Goal: Task Accomplishment & Management: Manage account settings

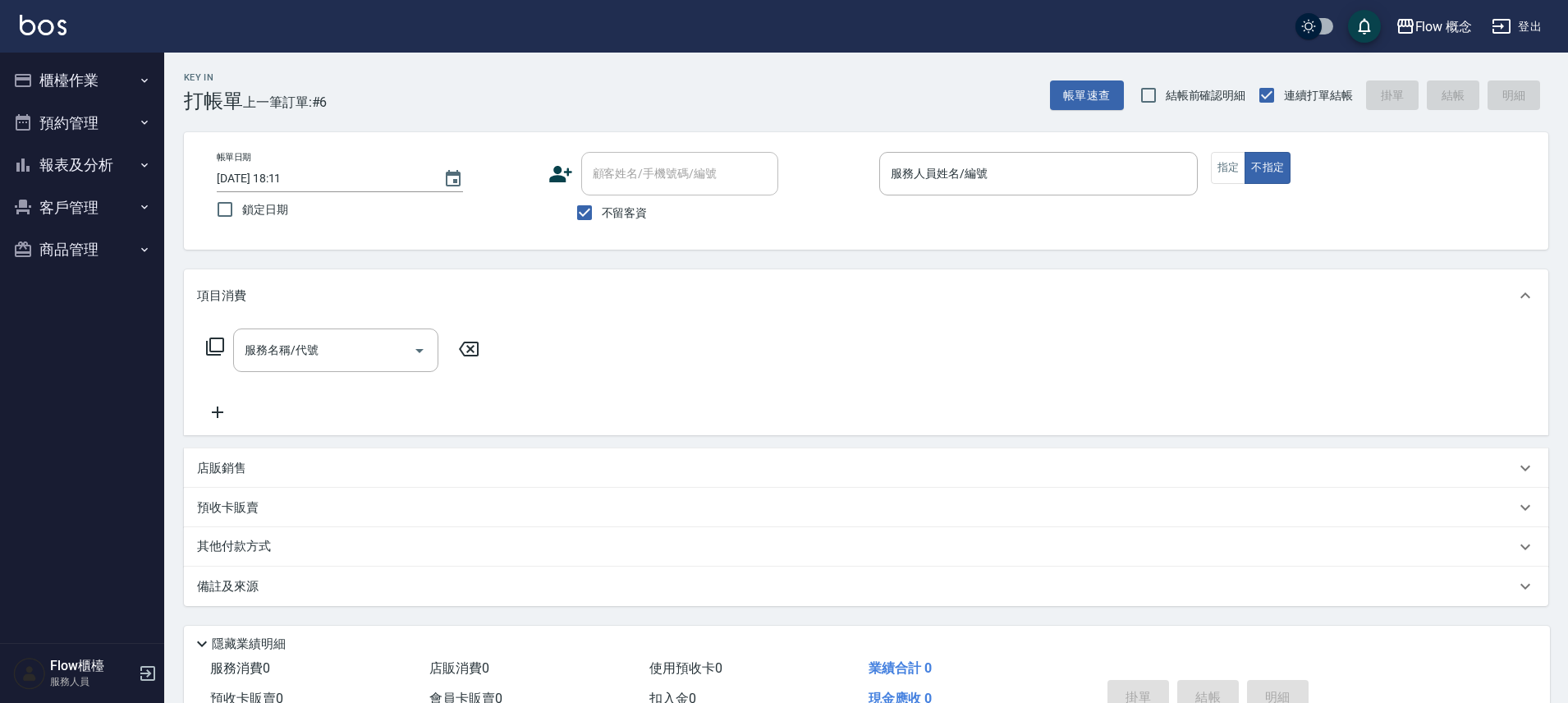
click at [103, 213] on button "客戶管理" at bounding box center [82, 207] width 151 height 43
click at [100, 243] on link "客戶列表" at bounding box center [82, 253] width 151 height 38
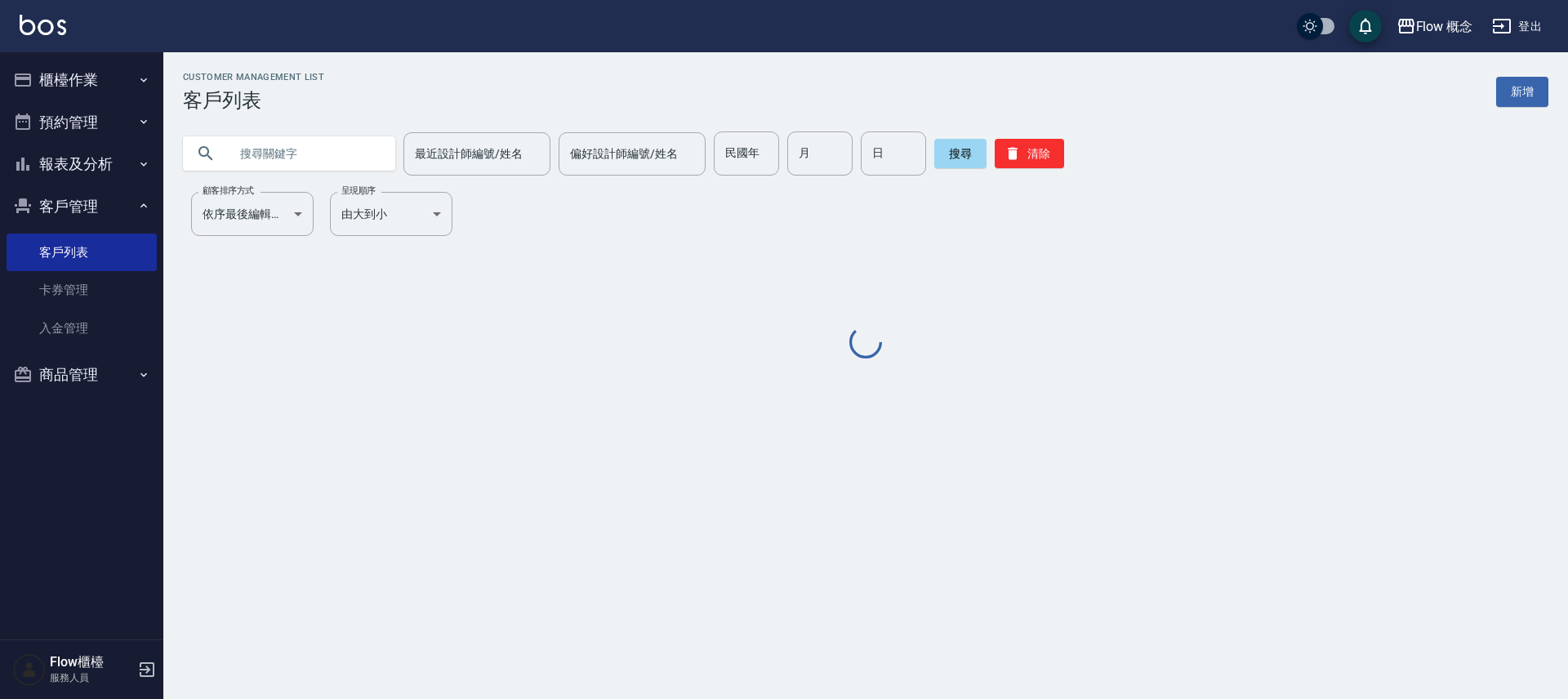
click at [338, 152] on input "text" at bounding box center [306, 153] width 154 height 44
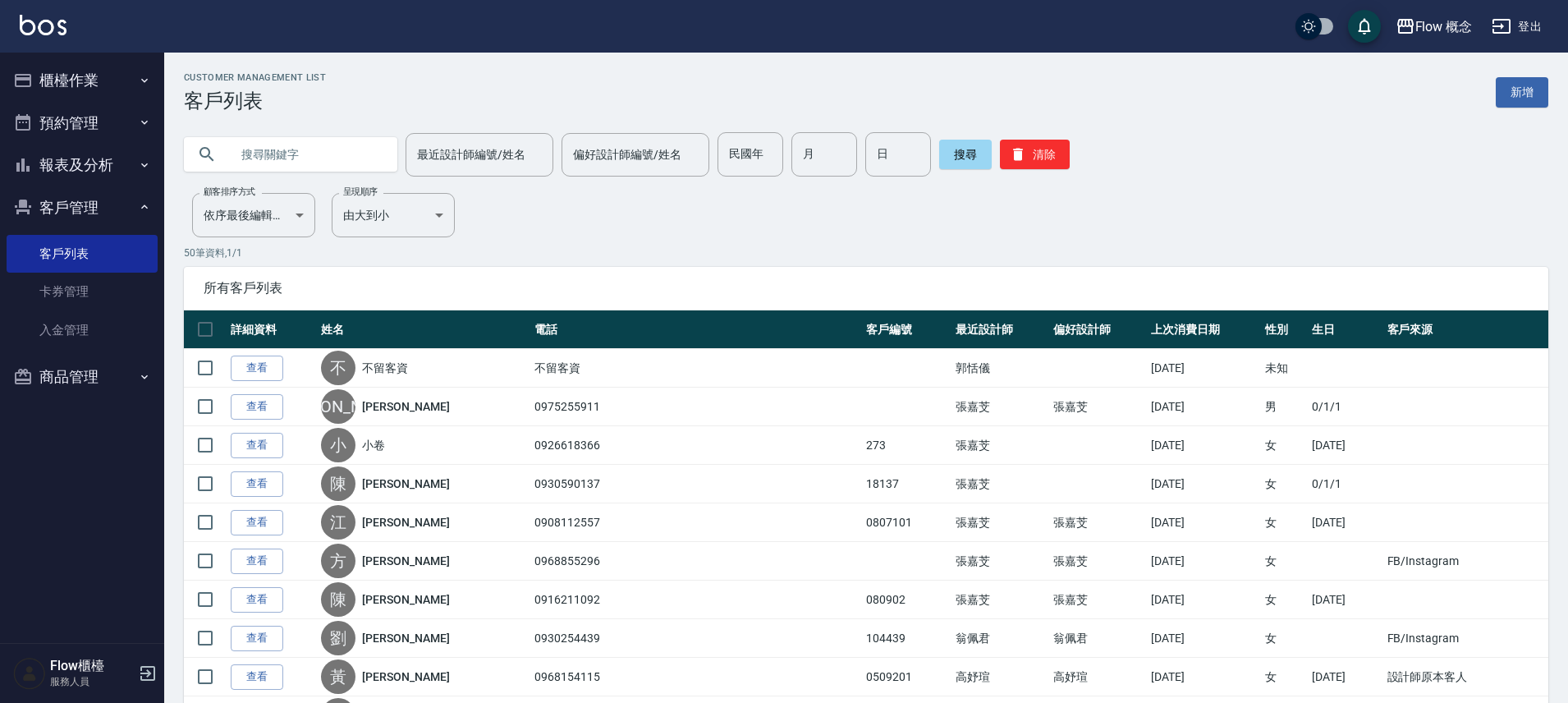
paste input "連宛茹"
click at [960, 142] on button "搜尋" at bounding box center [965, 155] width 53 height 30
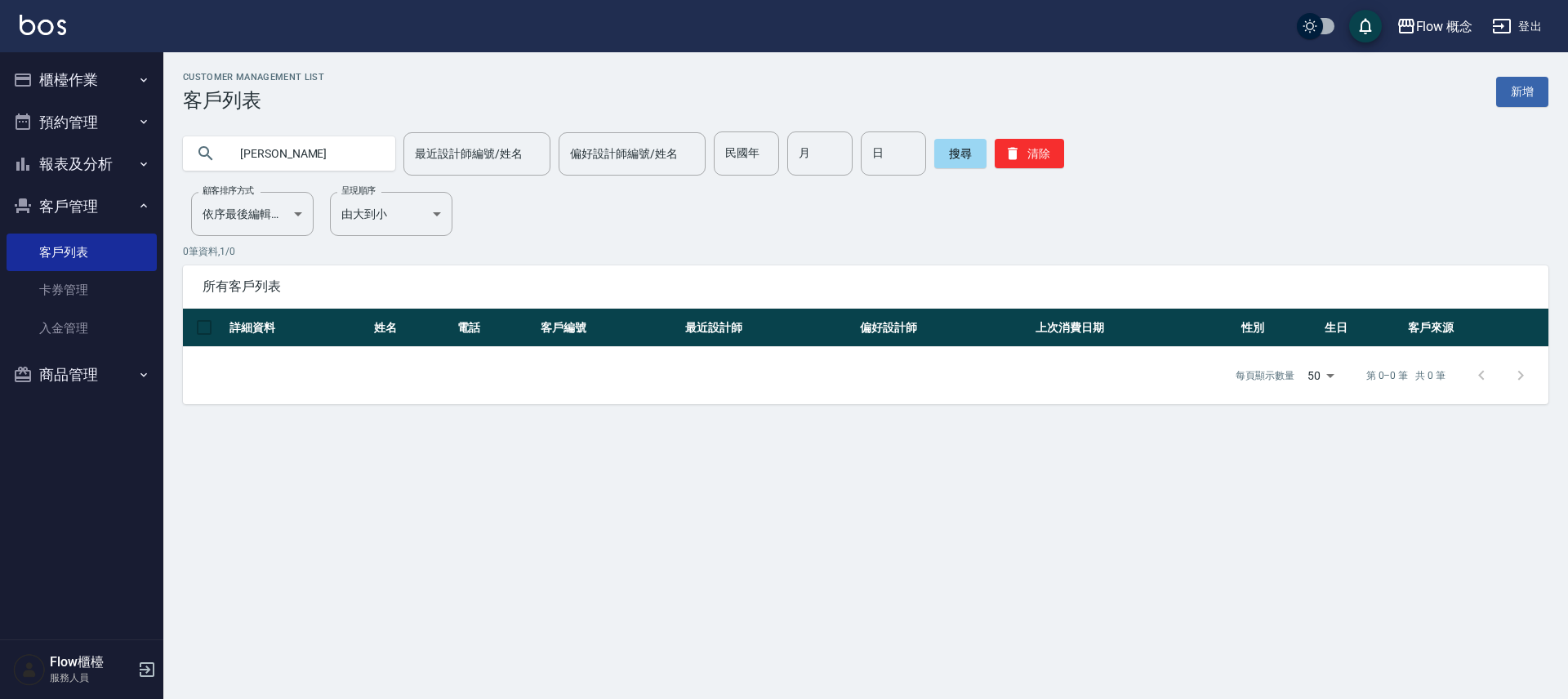
click at [285, 159] on input "連宛茹" at bounding box center [306, 153] width 154 height 44
click at [260, 156] on input "連宛茹" at bounding box center [306, 153] width 154 height 44
click at [965, 142] on button "搜尋" at bounding box center [960, 154] width 52 height 30
click at [336, 139] on input "連茹" at bounding box center [306, 153] width 154 height 44
click at [316, 149] on input "連茹" at bounding box center [306, 153] width 154 height 44
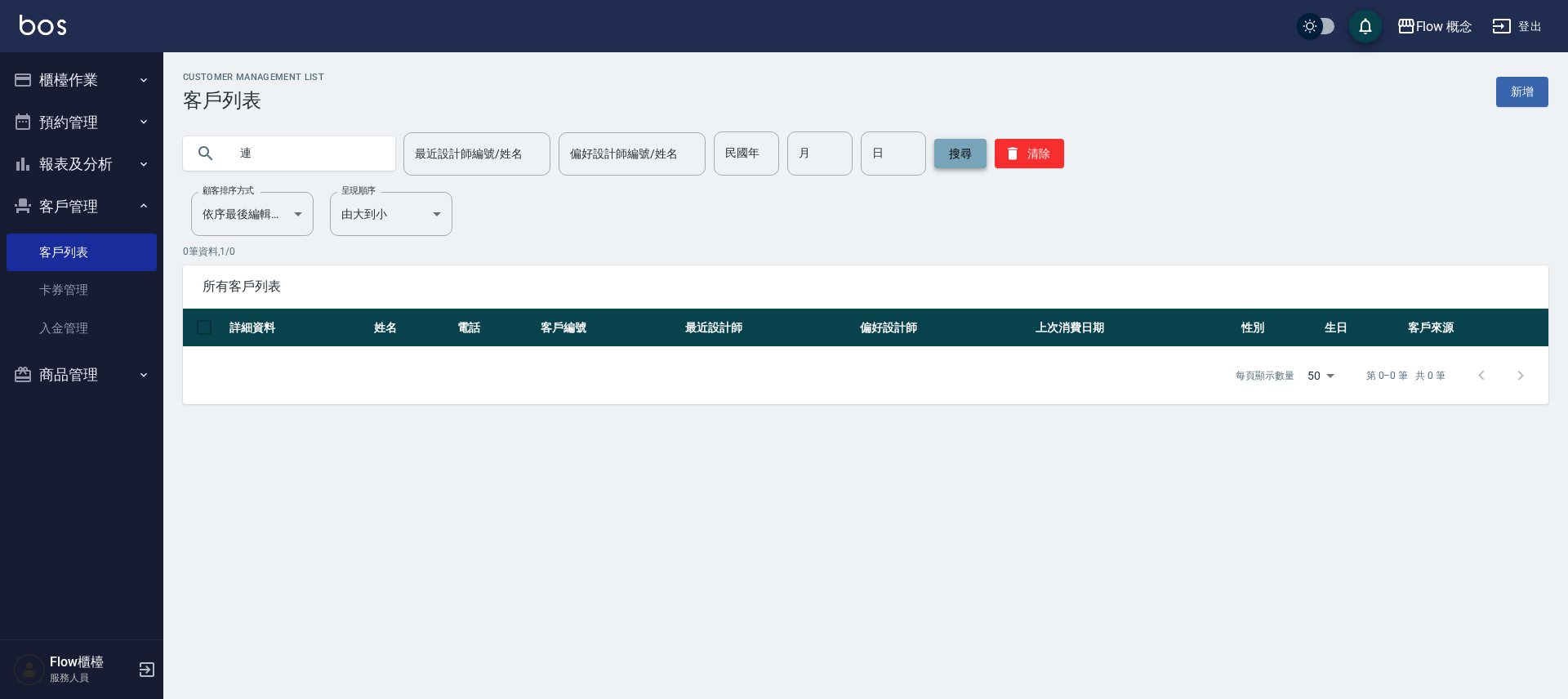
type input "連"
click at [942, 149] on button "搜尋" at bounding box center [960, 154] width 52 height 30
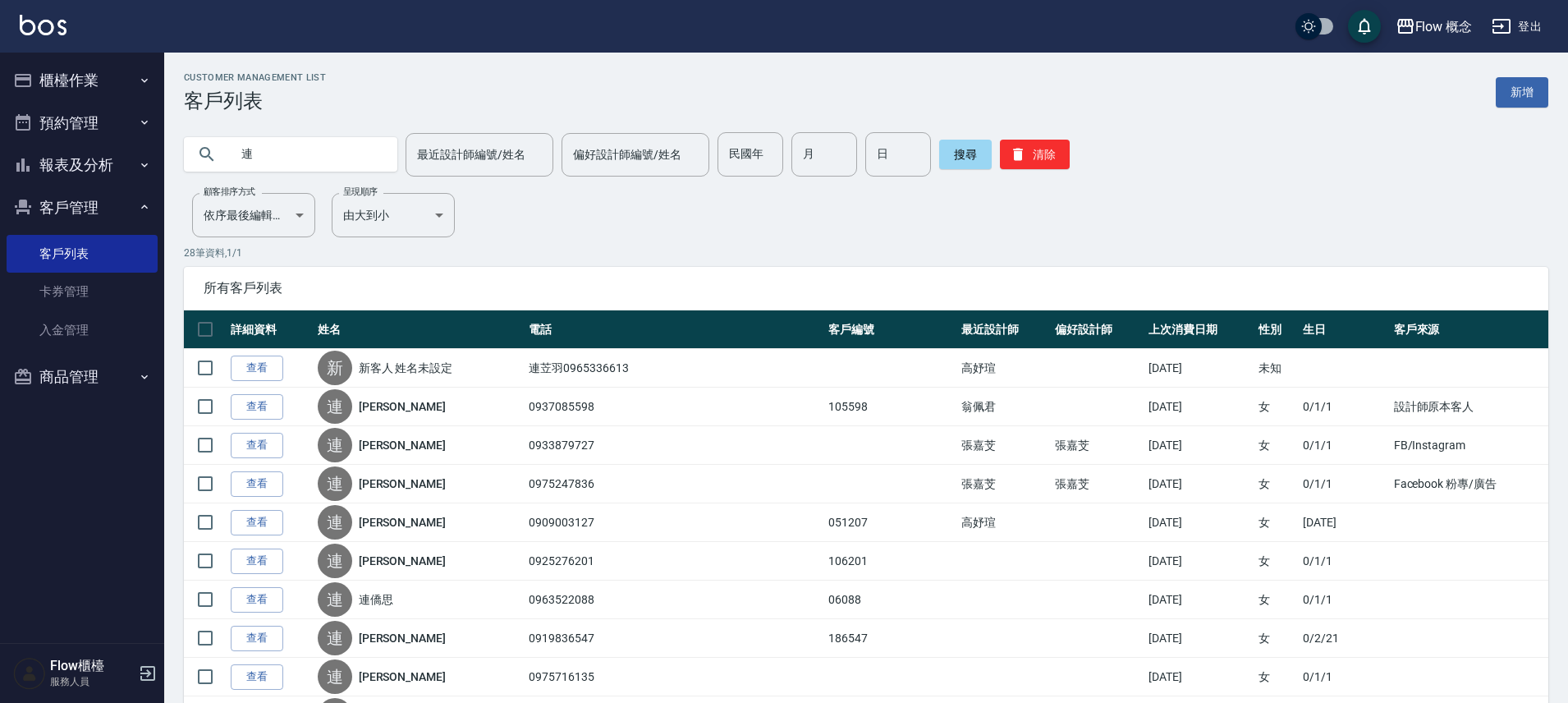
click at [297, 150] on input "連" at bounding box center [307, 154] width 155 height 44
type input "l"
type input "ㄠ"
type input "蓮"
click at [960, 161] on button "搜尋" at bounding box center [965, 155] width 53 height 30
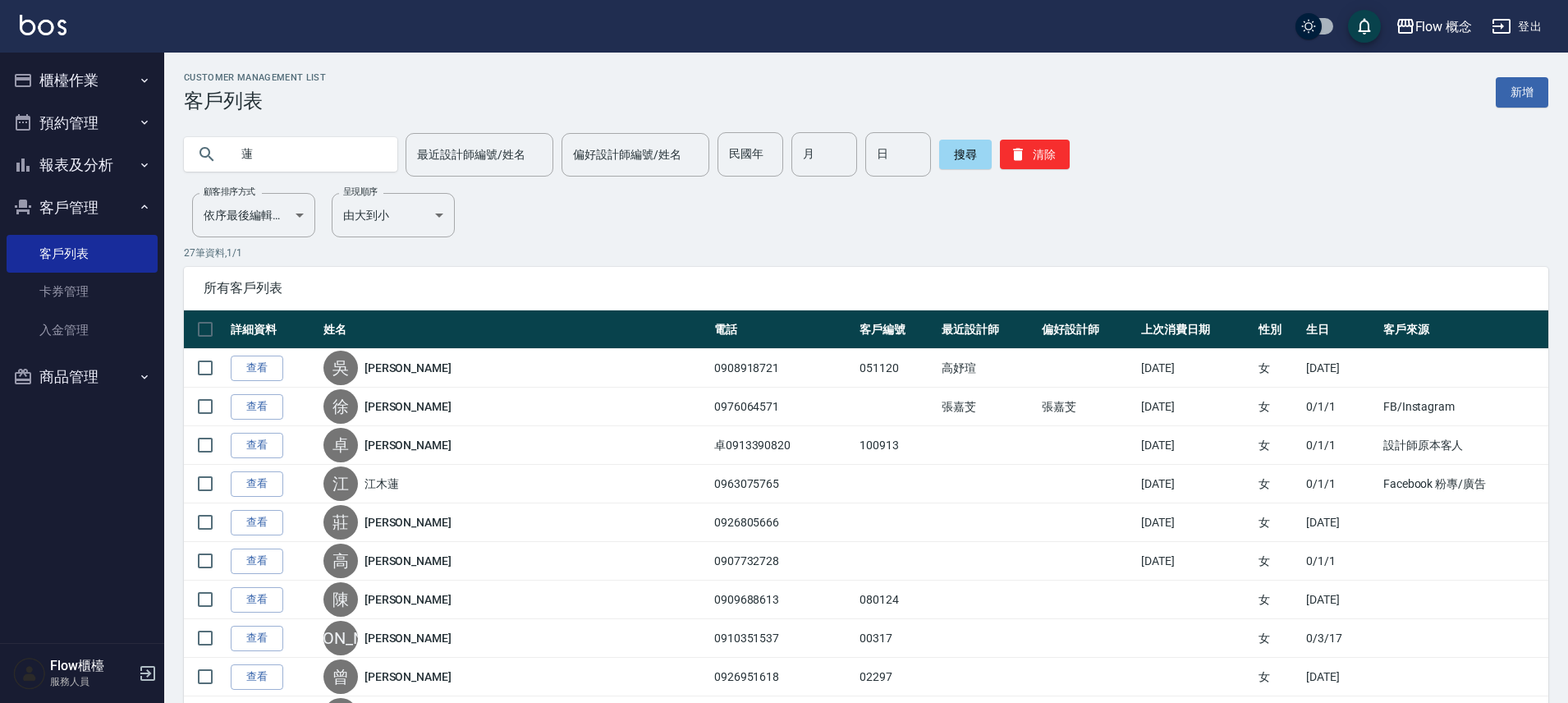
click at [294, 152] on input "蓮" at bounding box center [307, 154] width 155 height 44
type input "茹"
click at [957, 162] on button "搜尋" at bounding box center [965, 155] width 53 height 30
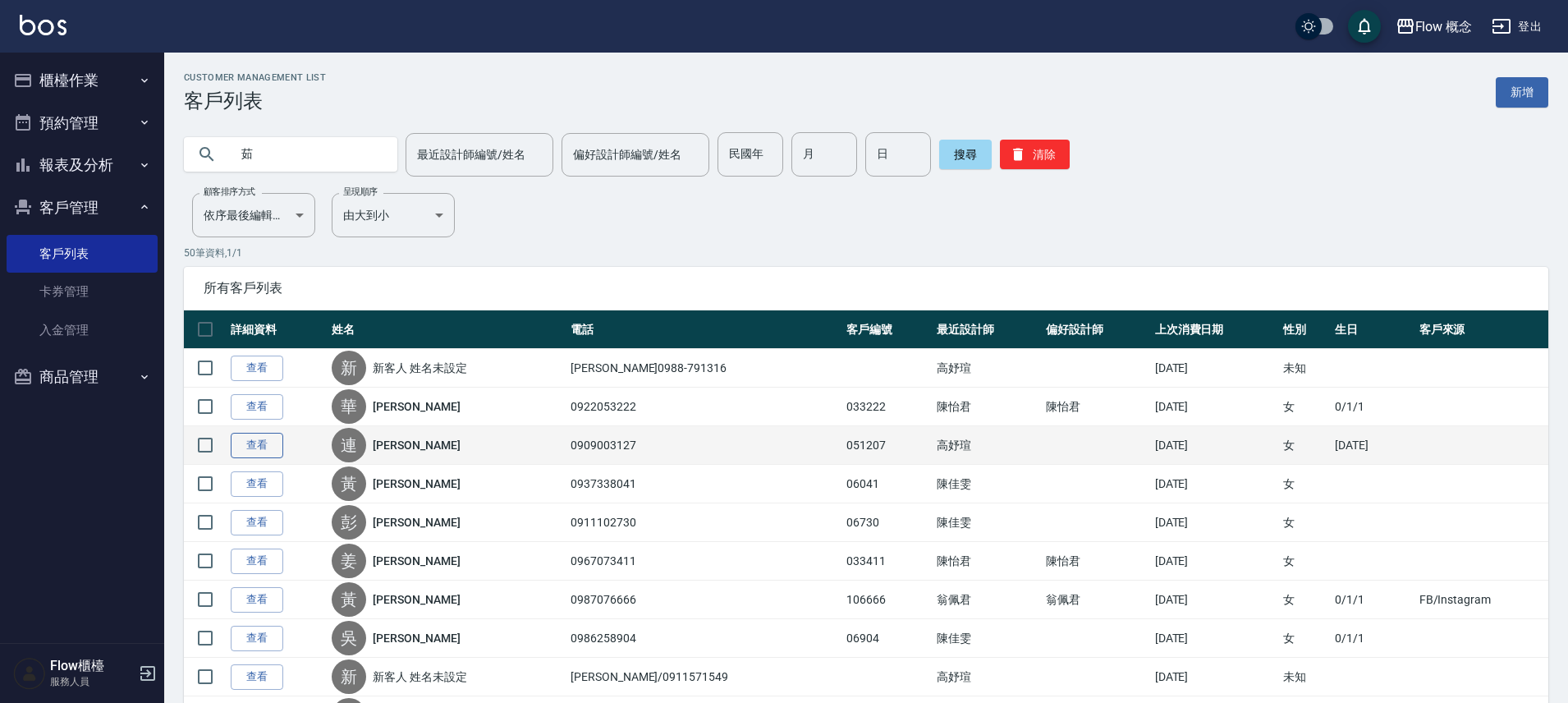
click at [265, 446] on link "查看" at bounding box center [257, 446] width 53 height 25
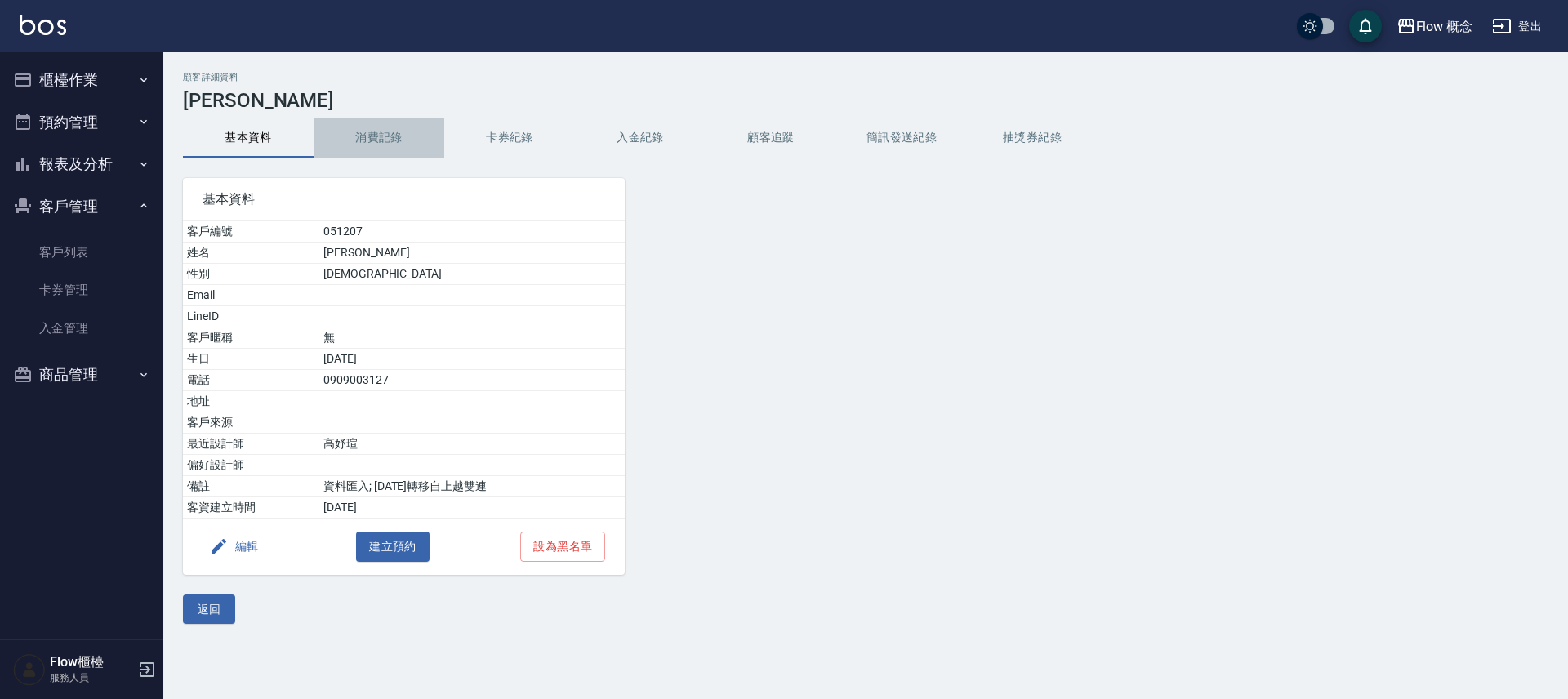
click at [397, 134] on button "消費記錄" at bounding box center [379, 138] width 131 height 39
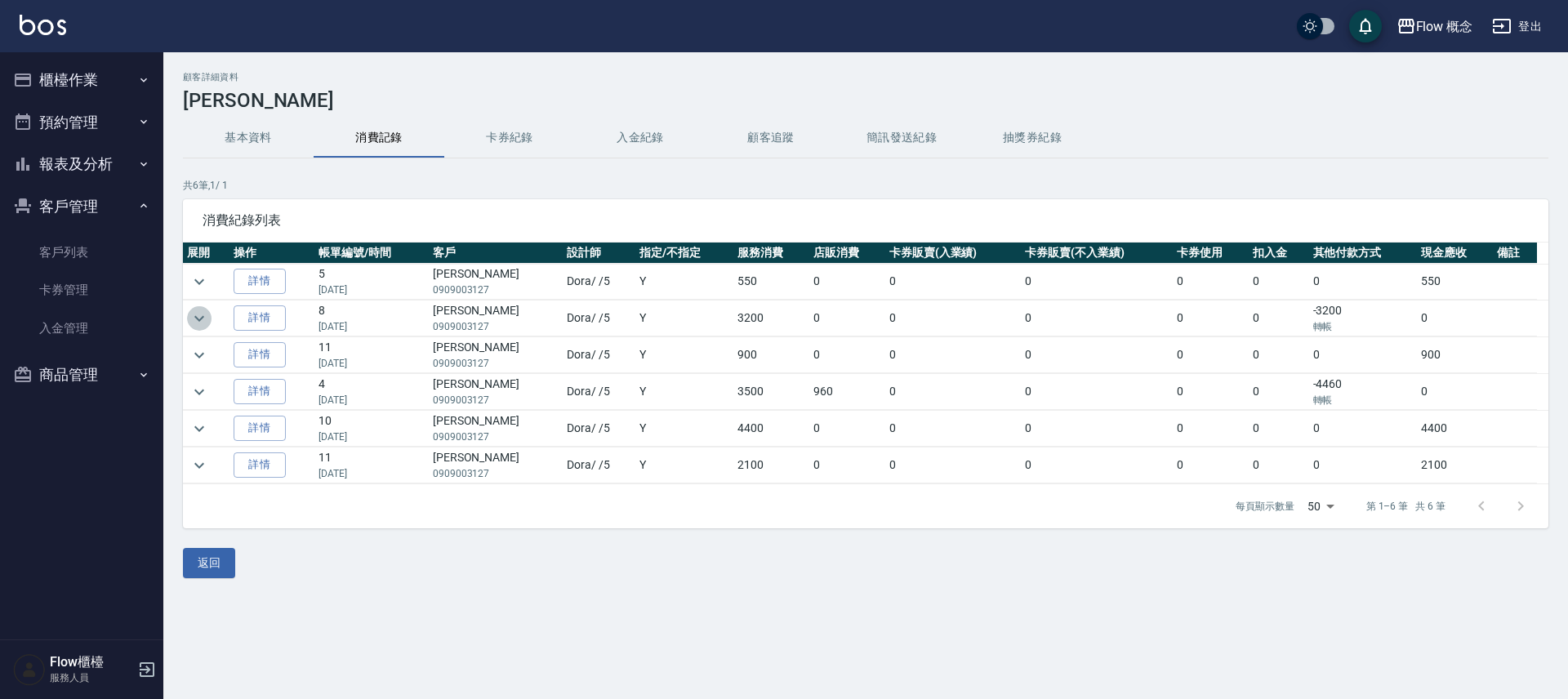
click at [208, 316] on icon "expand row" at bounding box center [199, 318] width 19 height 19
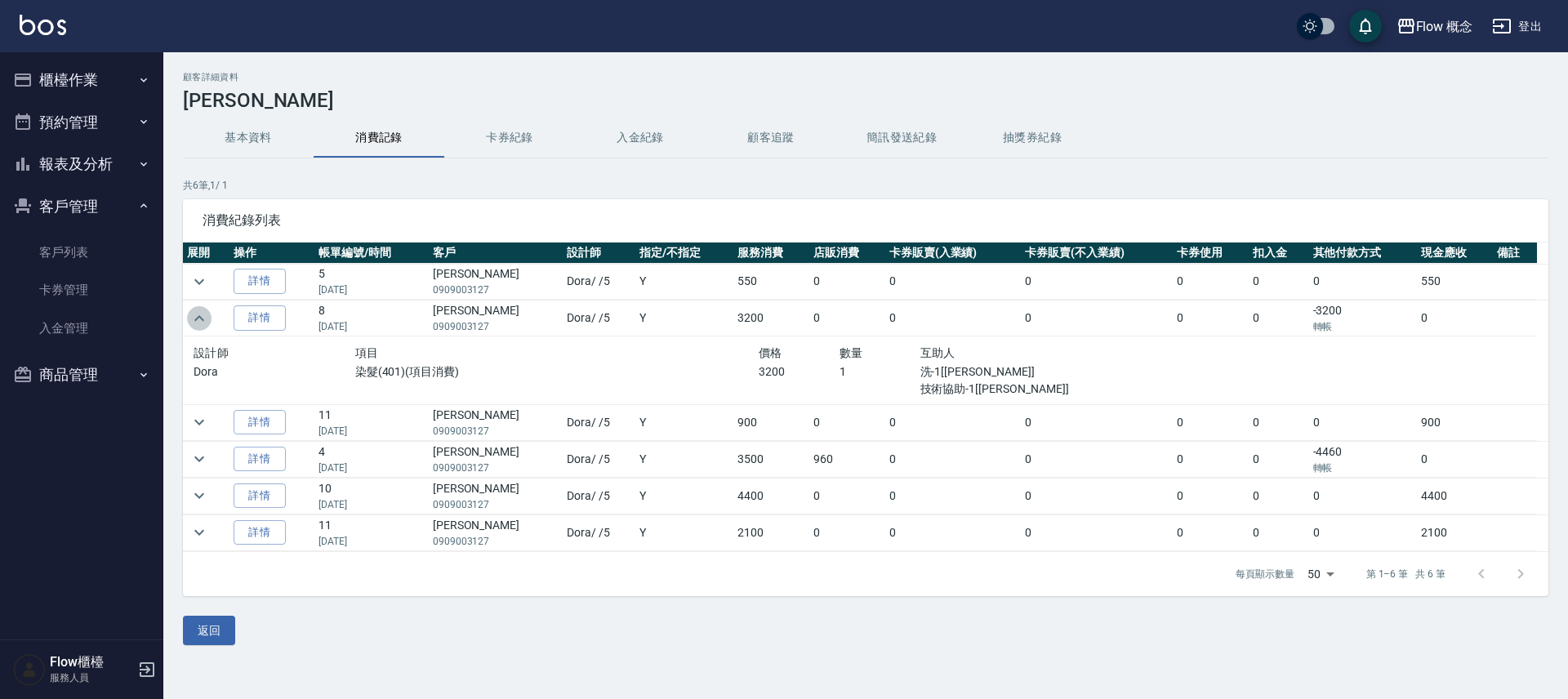
click at [208, 316] on icon "expand row" at bounding box center [199, 318] width 19 height 19
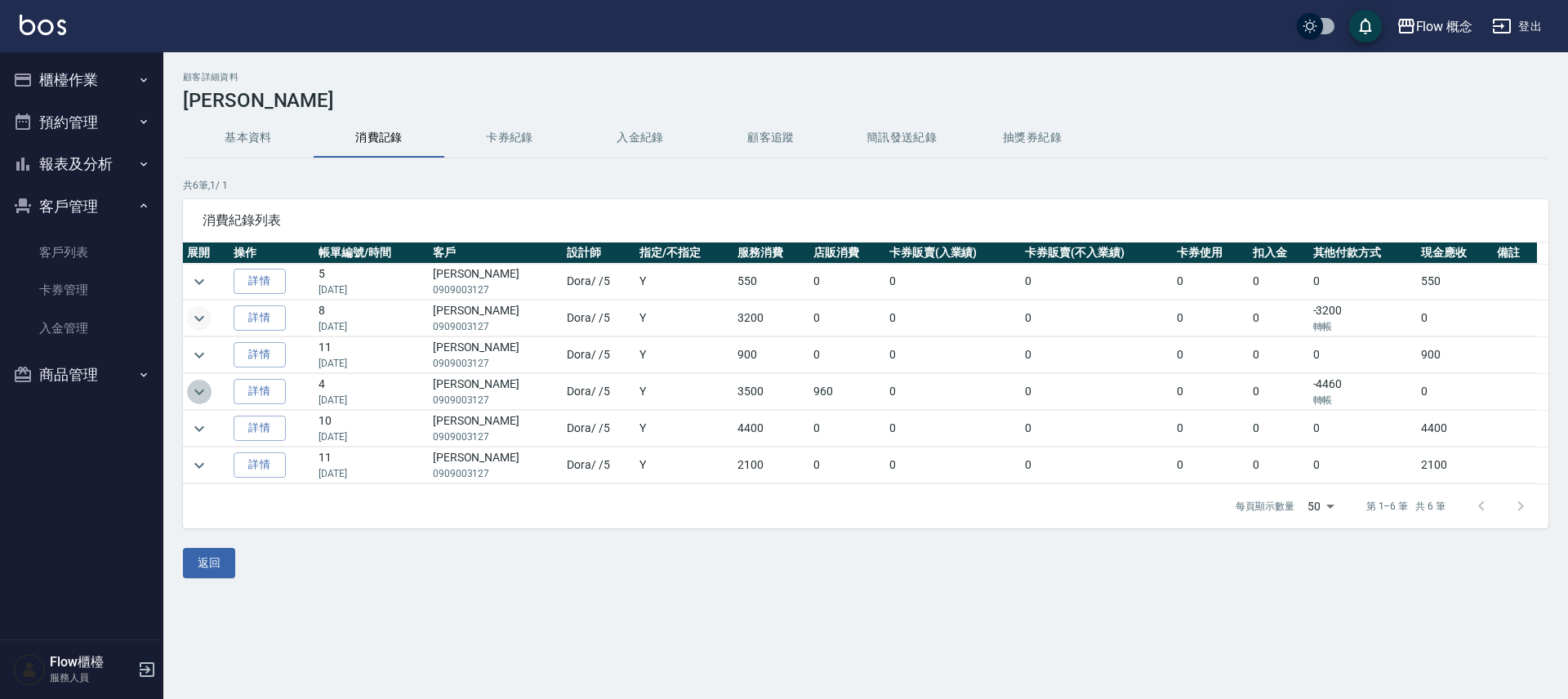
click at [202, 384] on icon "expand row" at bounding box center [199, 391] width 19 height 19
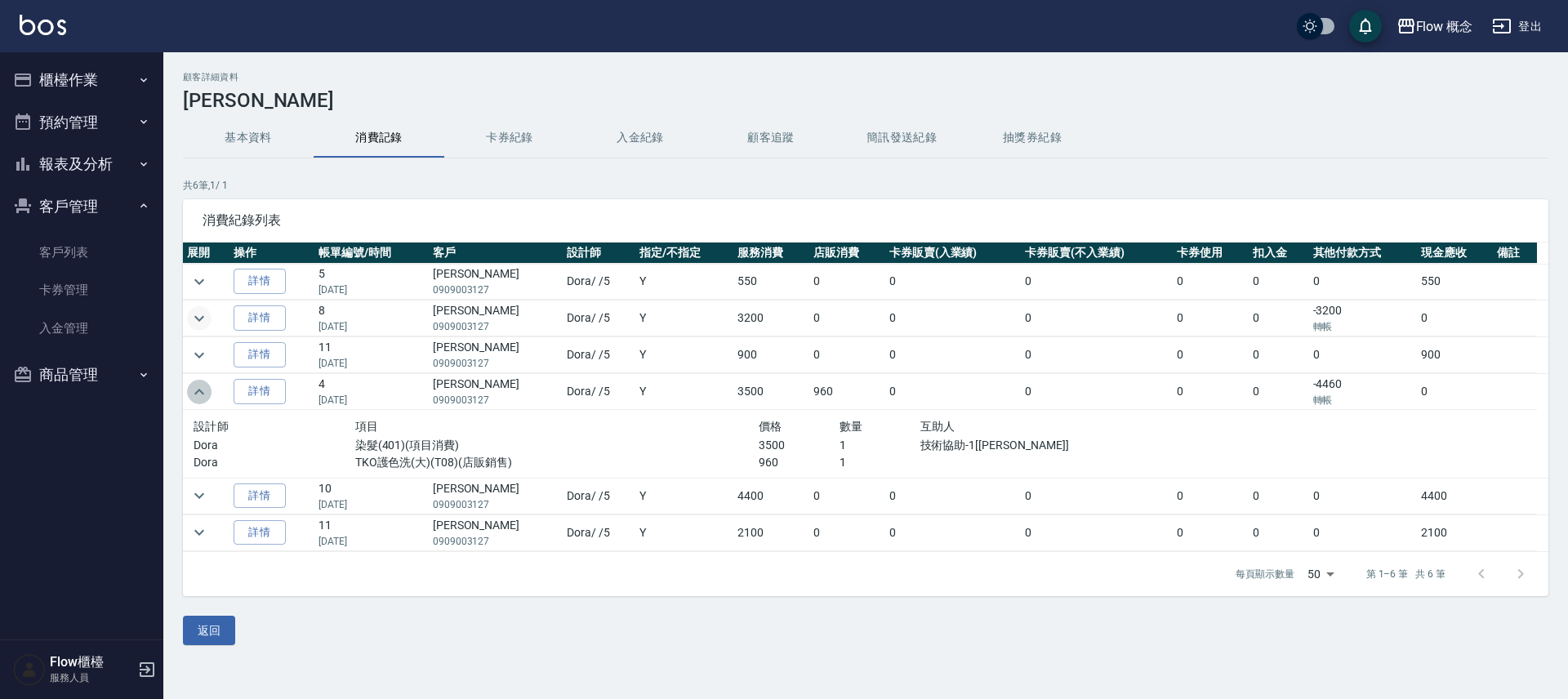
click at [202, 384] on icon "expand row" at bounding box center [199, 391] width 19 height 19
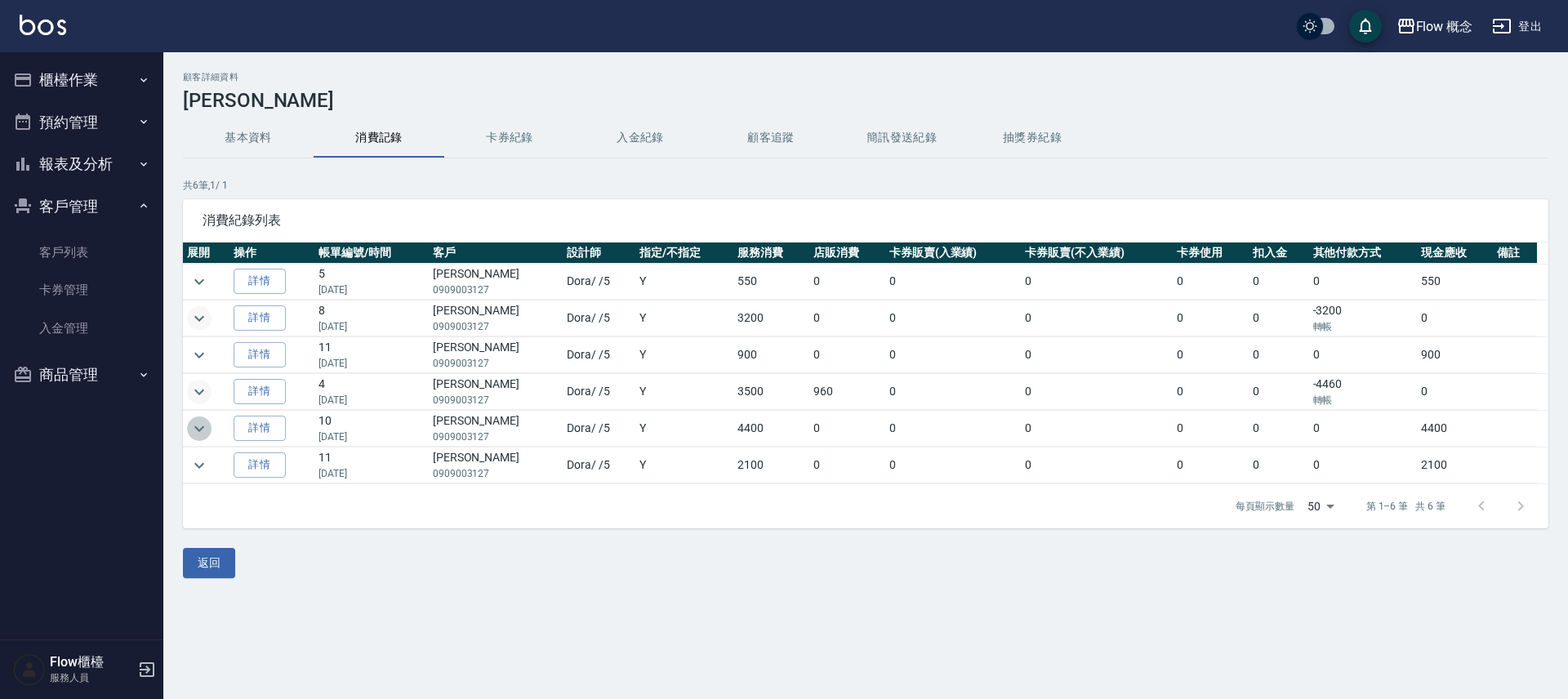
click at [200, 424] on icon "expand row" at bounding box center [199, 428] width 19 height 19
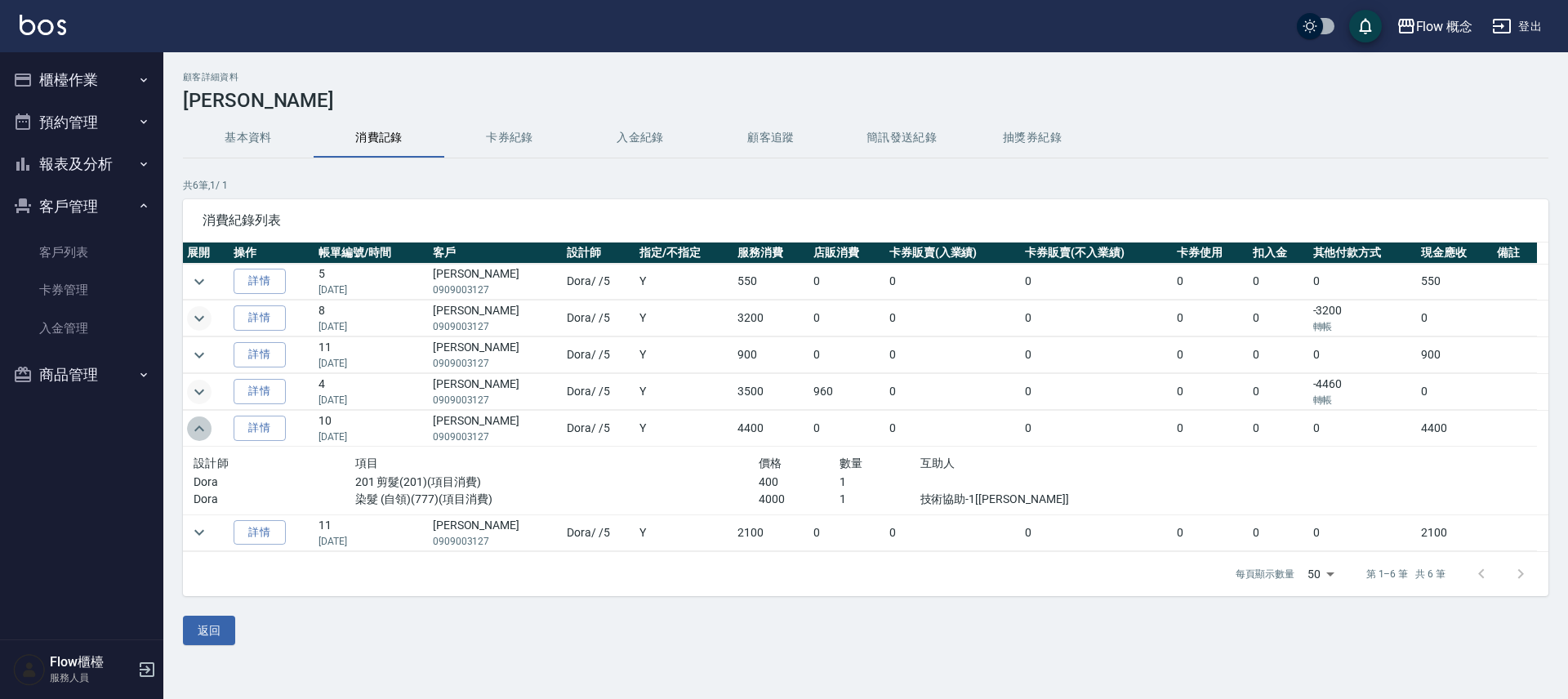
click at [200, 424] on icon "expand row" at bounding box center [199, 428] width 19 height 19
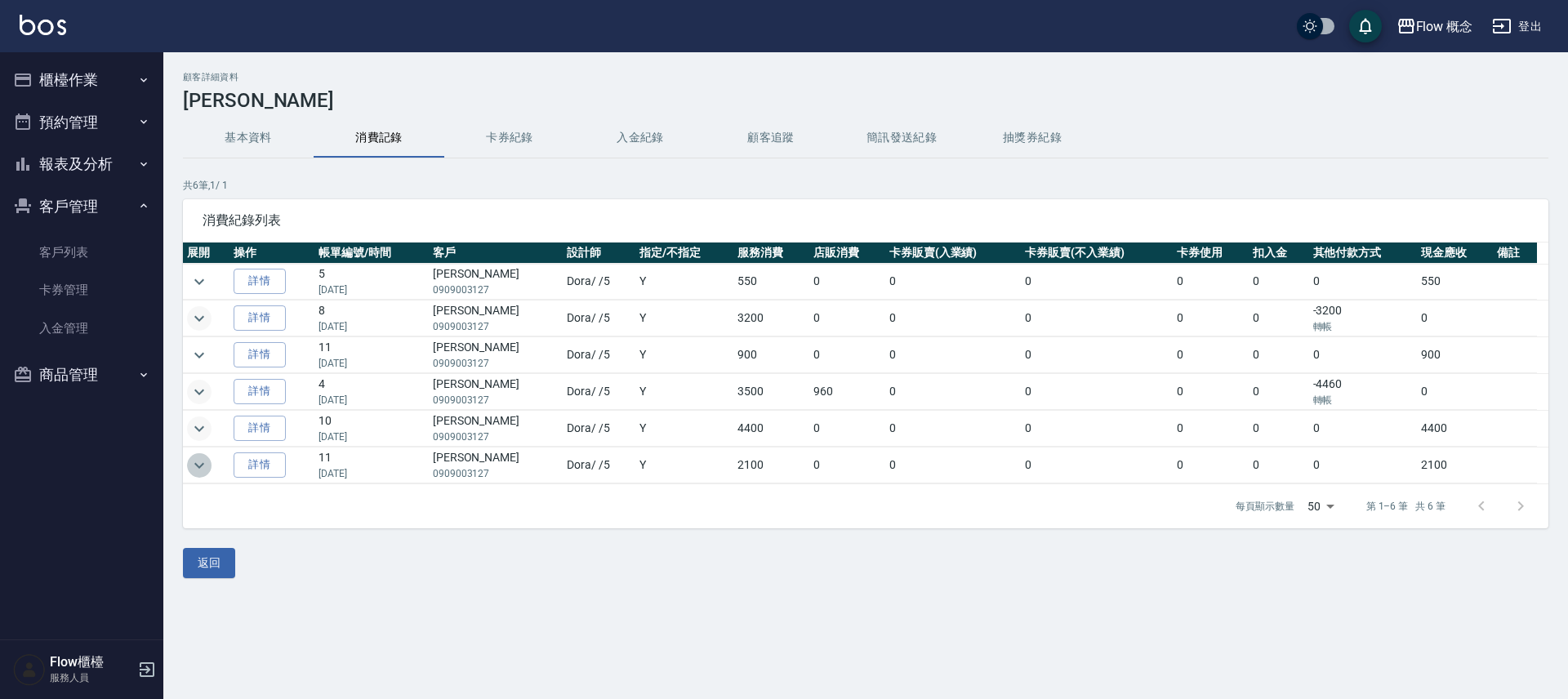
click at [201, 463] on icon "expand row" at bounding box center [199, 466] width 19 height 19
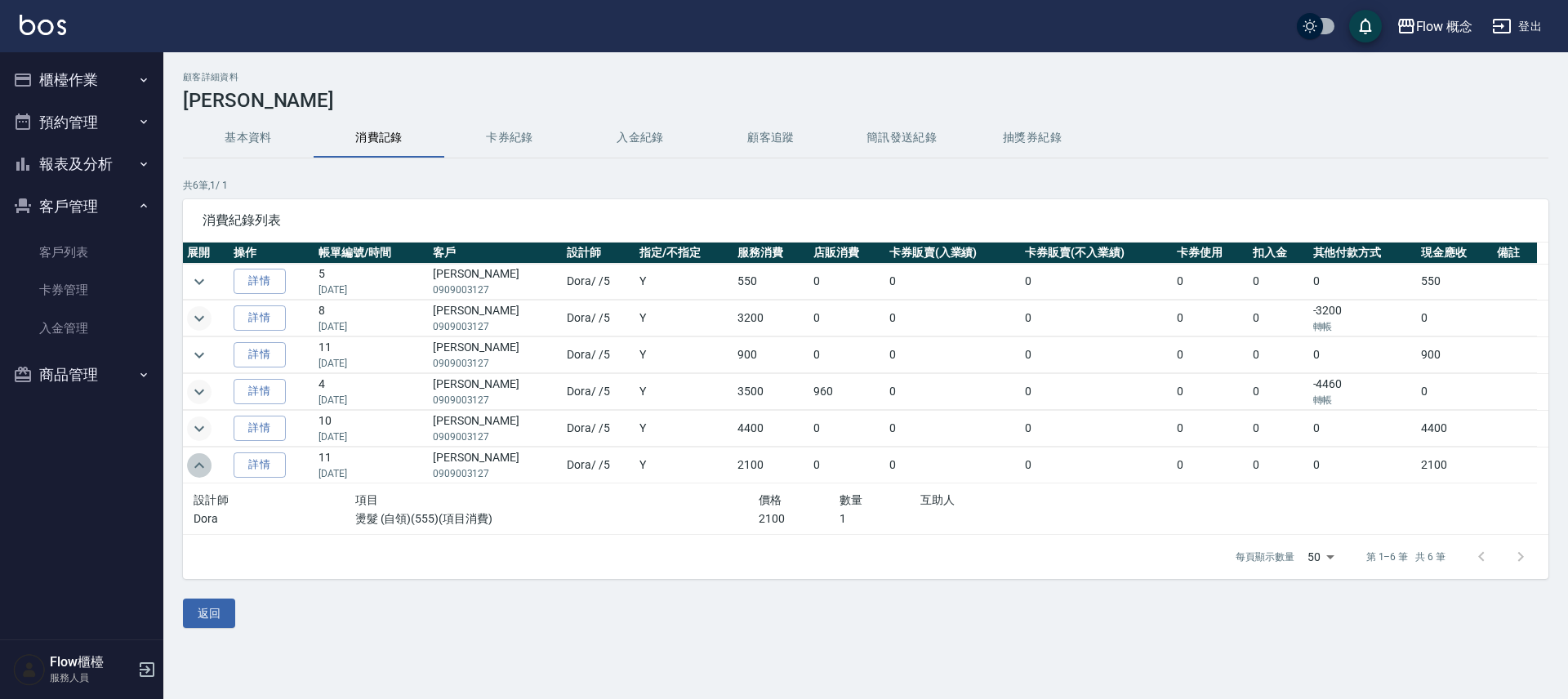
click at [201, 463] on icon "expand row" at bounding box center [199, 466] width 19 height 19
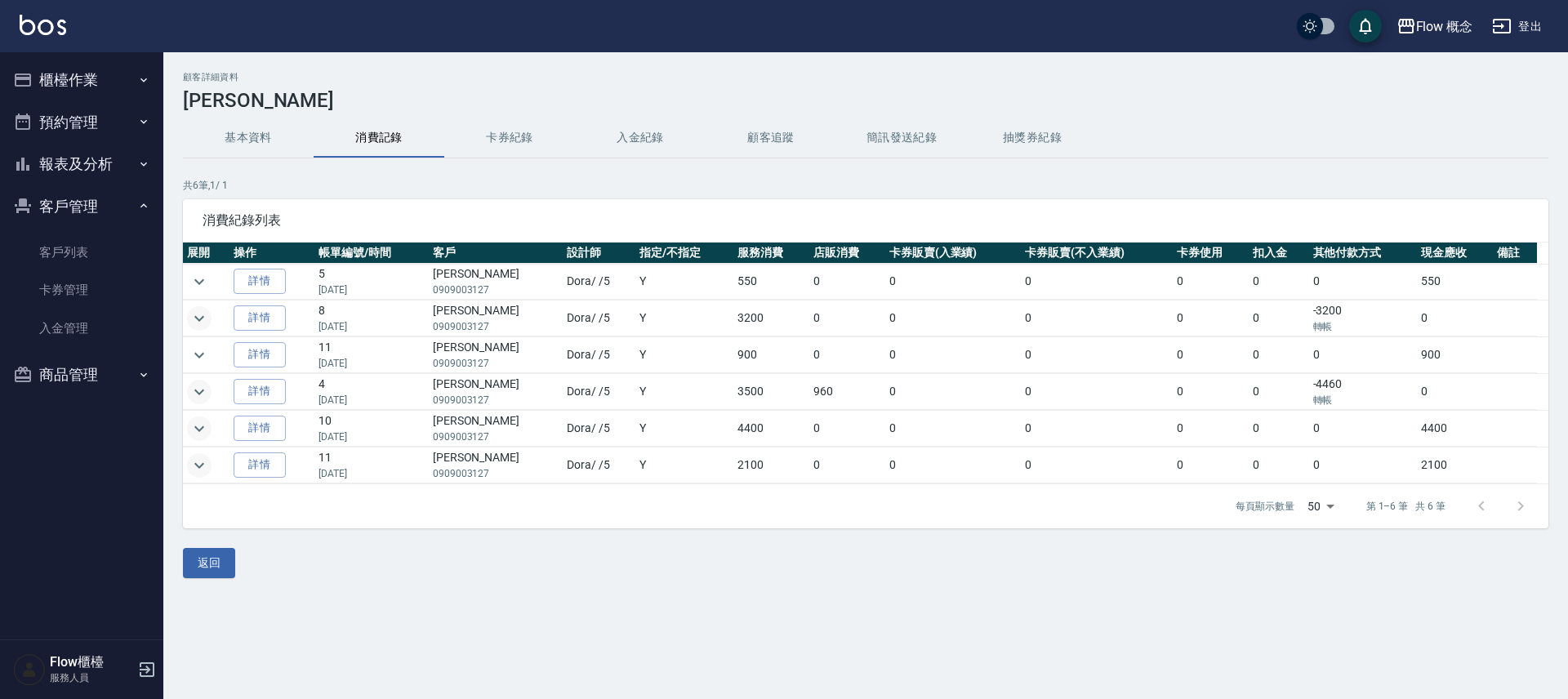
click at [57, 81] on button "櫃檯作業" at bounding box center [81, 80] width 150 height 43
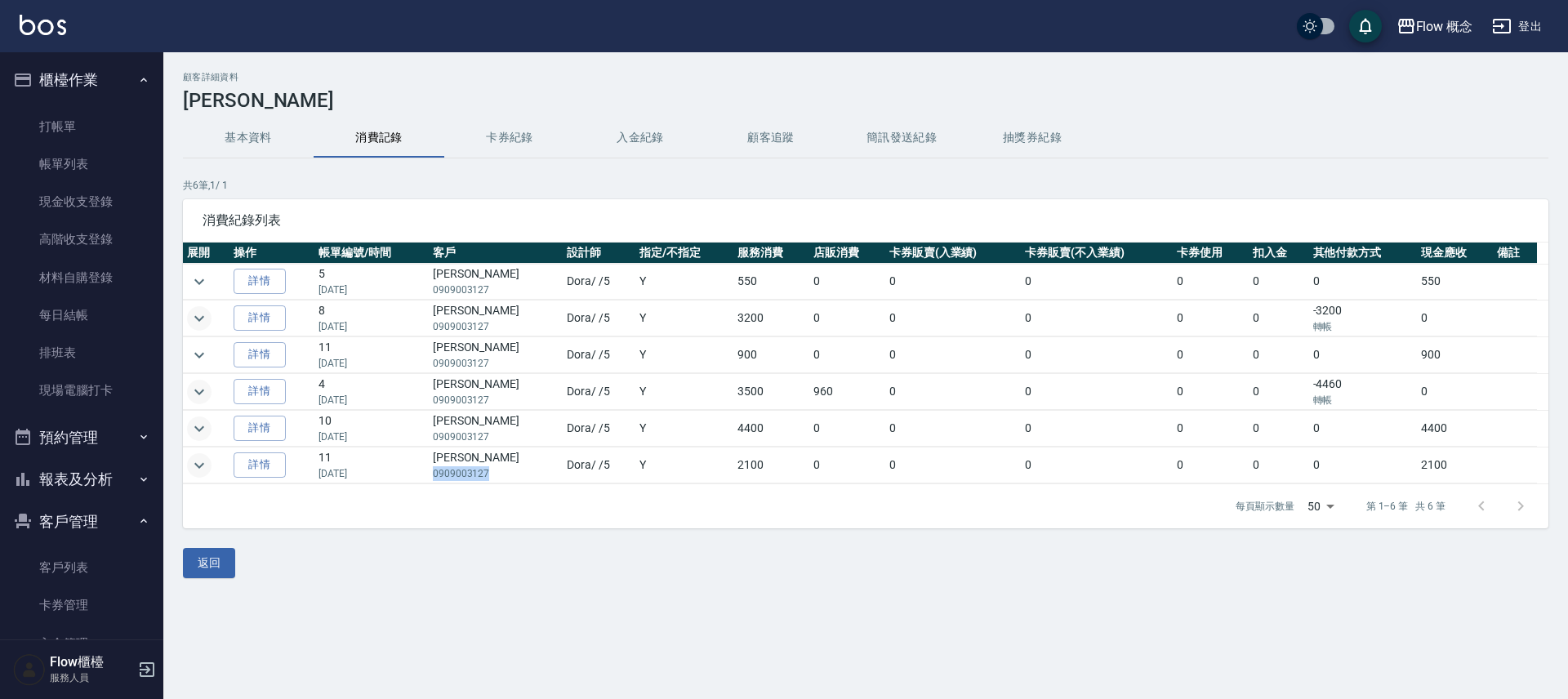
drag, startPoint x: 494, startPoint y: 476, endPoint x: 438, endPoint y: 477, distance: 56.0
click at [438, 477] on td "連莞茹 0909003127" at bounding box center [496, 465] width 135 height 36
copy p "0909003127"
click at [77, 115] on link "打帳單" at bounding box center [81, 126] width 150 height 38
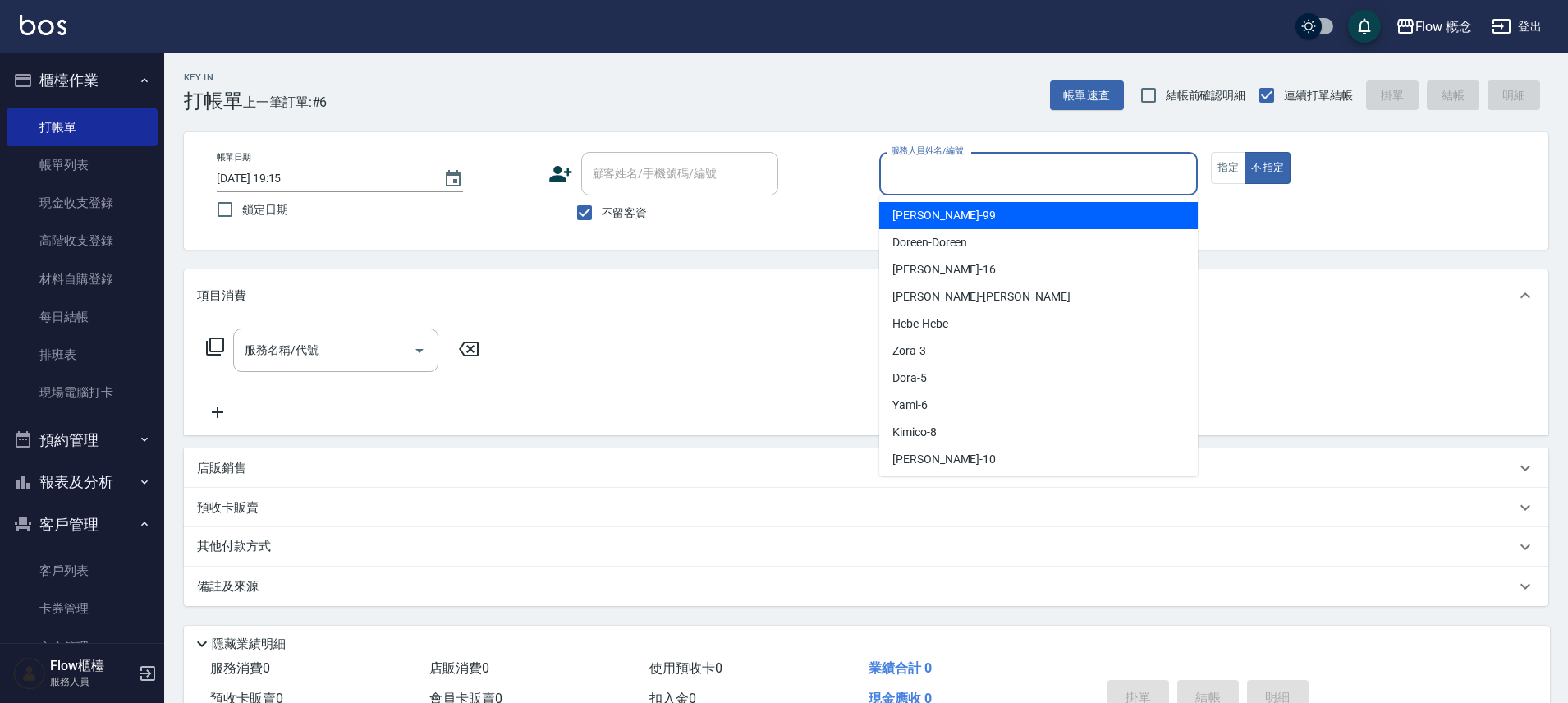
click at [923, 179] on input "服務人員姓名/編號" at bounding box center [1038, 173] width 304 height 29
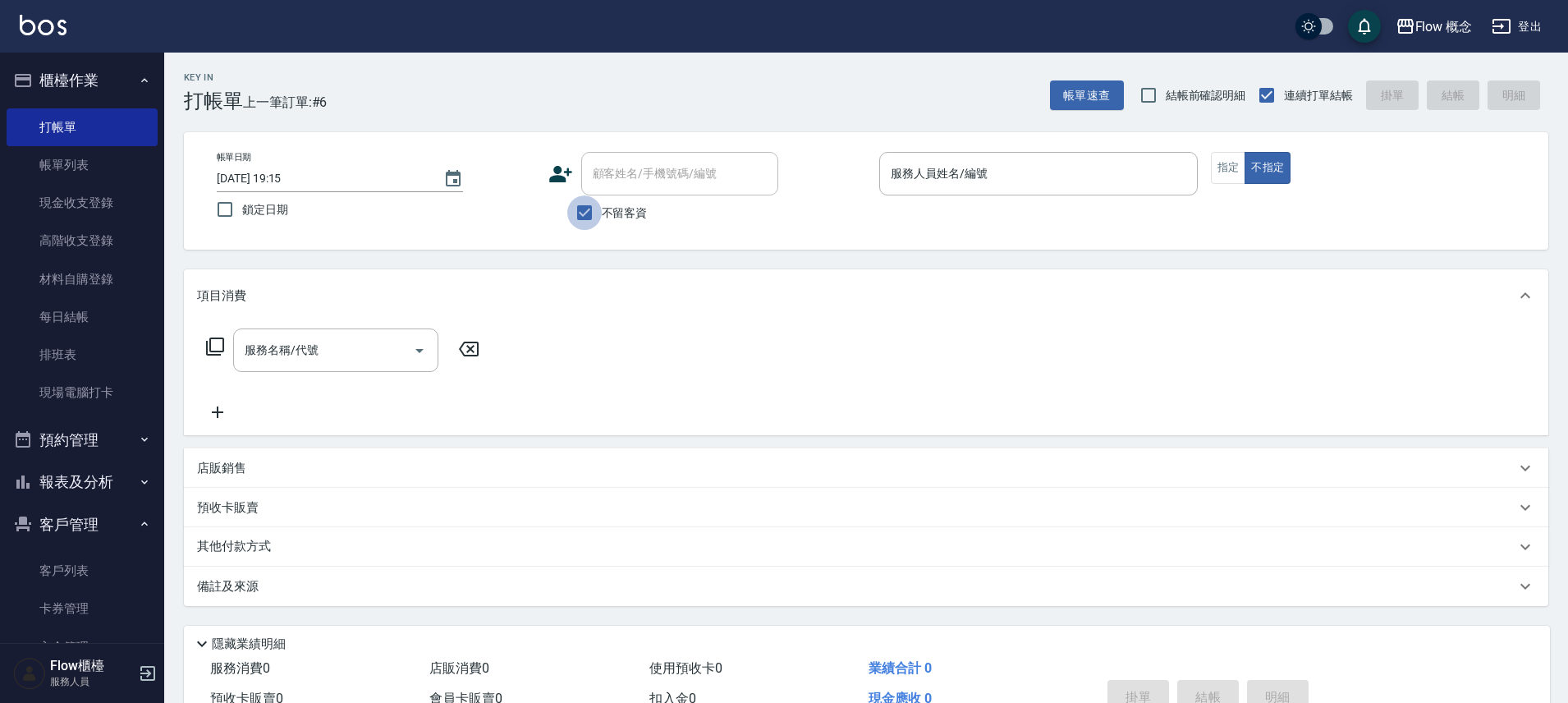
click at [596, 217] on input "不留客資" at bounding box center [584, 212] width 34 height 34
checkbox input "false"
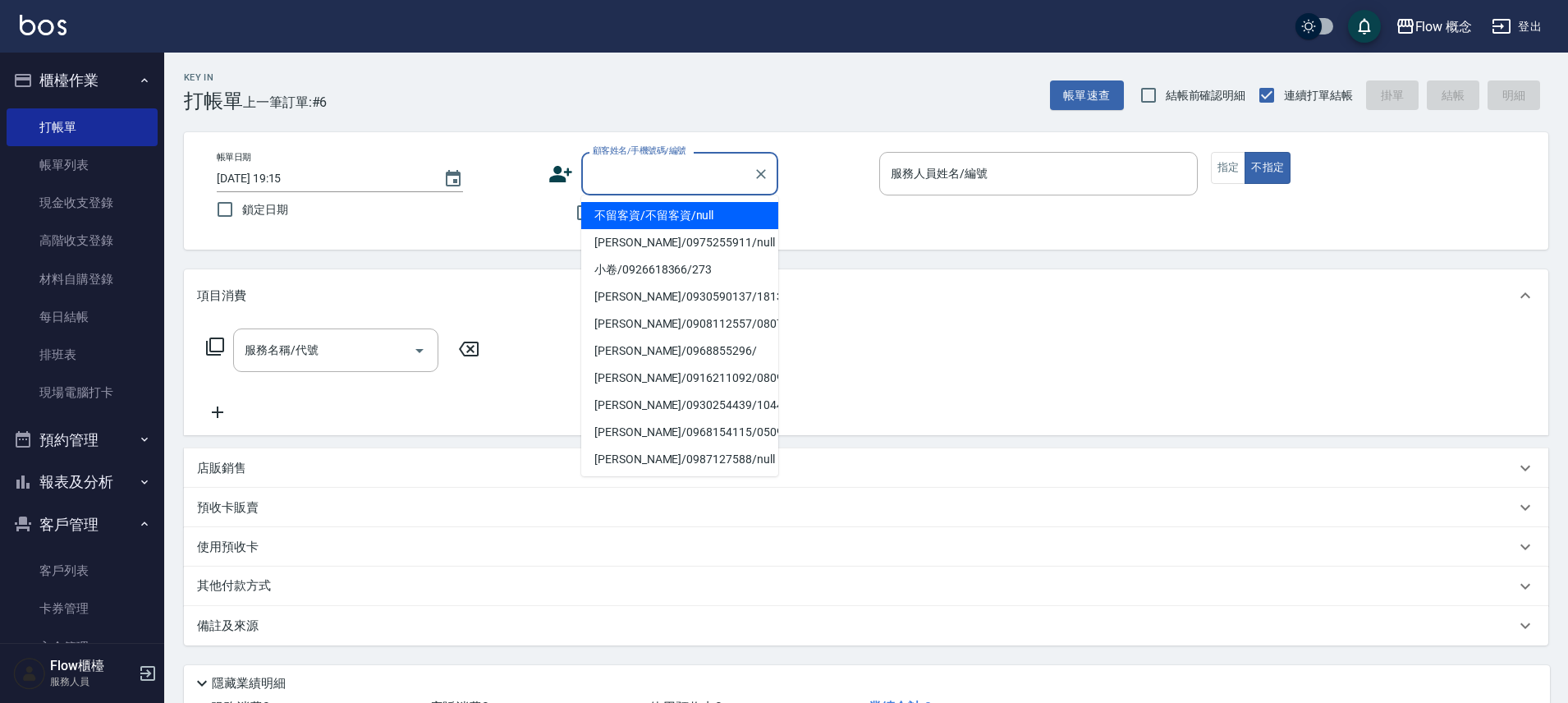
click at [652, 174] on input "顧客姓名/手機號碼/編號" at bounding box center [667, 173] width 157 height 29
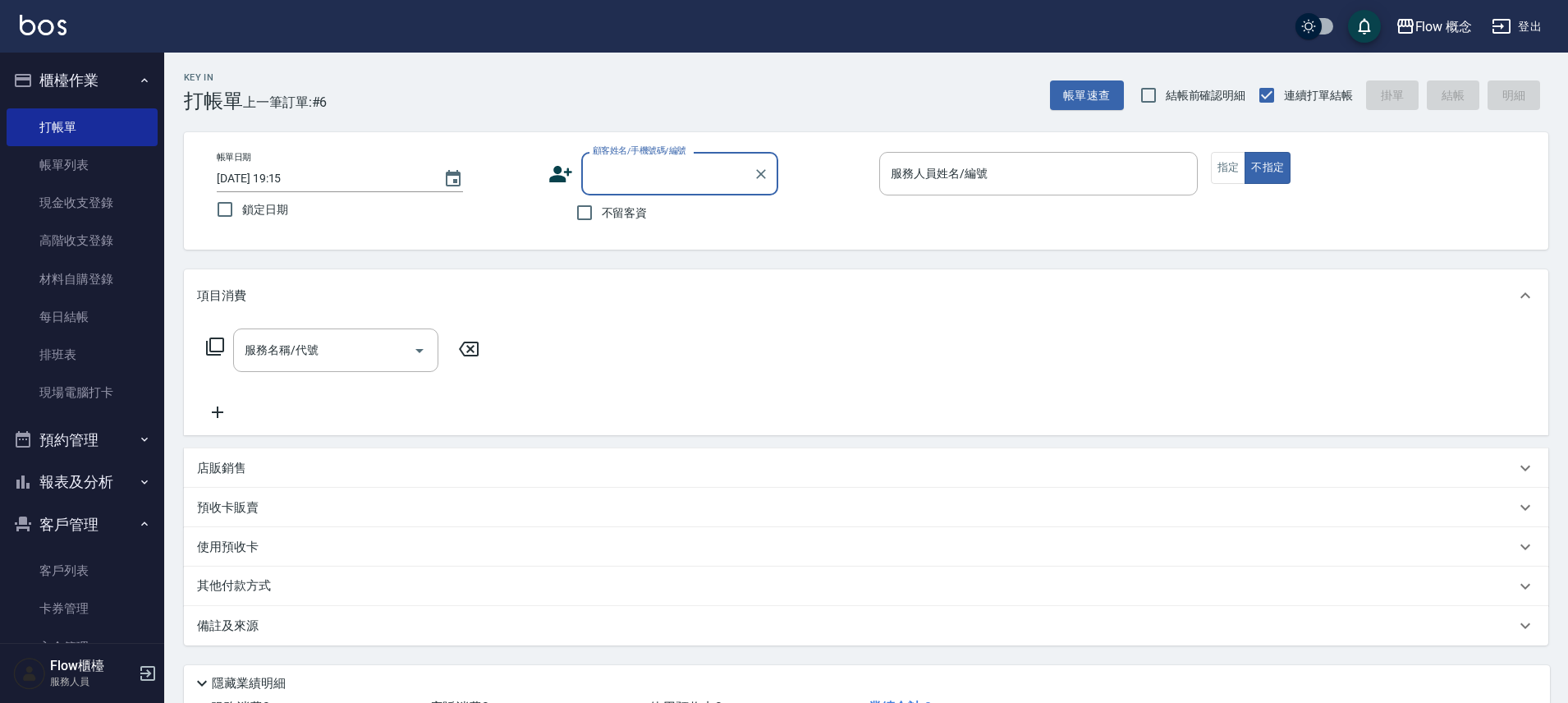
paste input "0909003127"
click at [667, 225] on li "[PERSON_NAME]/0909003127/051207" at bounding box center [680, 215] width 197 height 27
type input "[PERSON_NAME]/0909003127/051207"
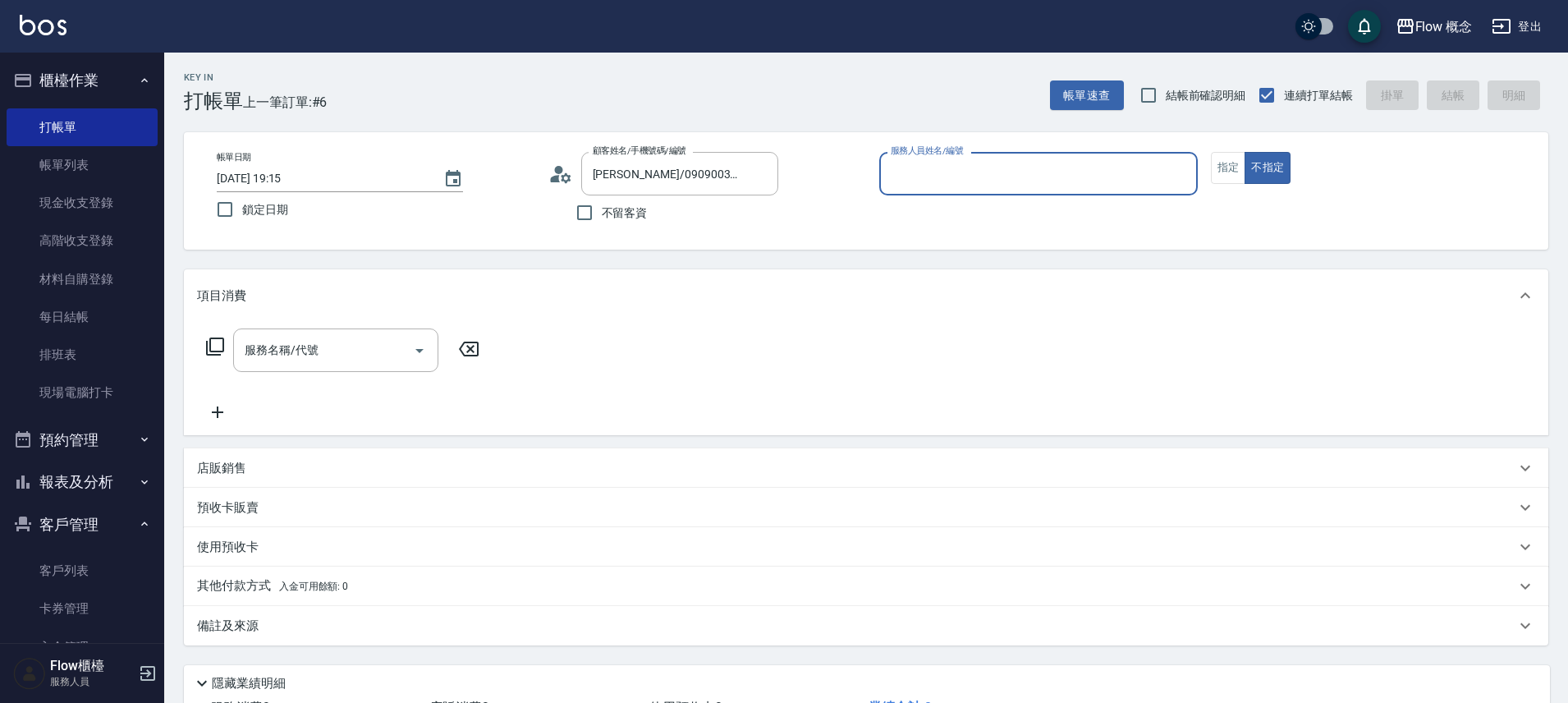
click at [938, 151] on label "服務人員姓名/編號" at bounding box center [927, 150] width 72 height 12
click at [938, 159] on input "服務人員姓名/編號" at bounding box center [1038, 173] width 304 height 29
click at [941, 157] on div "服務人員姓名/編號" at bounding box center [1038, 174] width 319 height 44
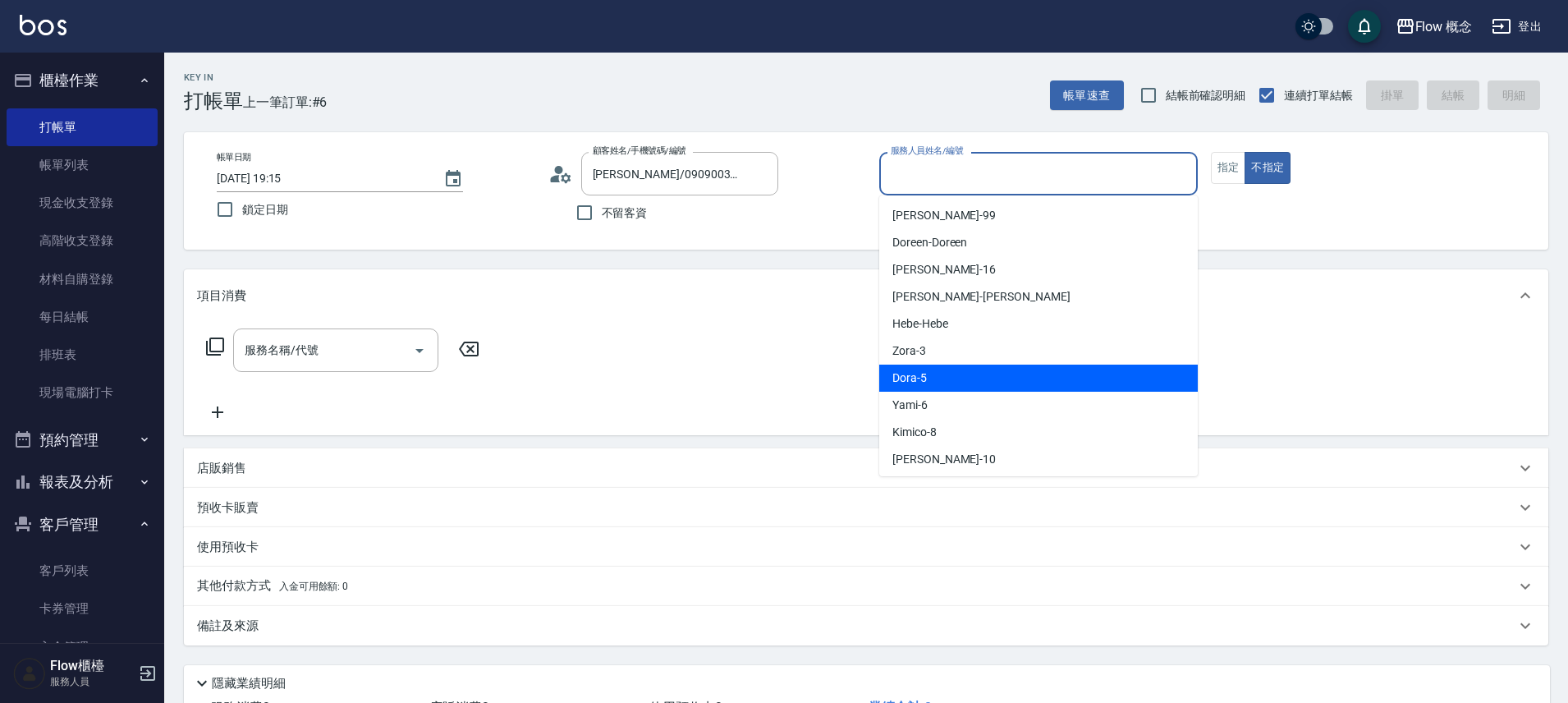
click at [936, 384] on div "Dora -5" at bounding box center [1038, 378] width 319 height 27
type input "Dora-5"
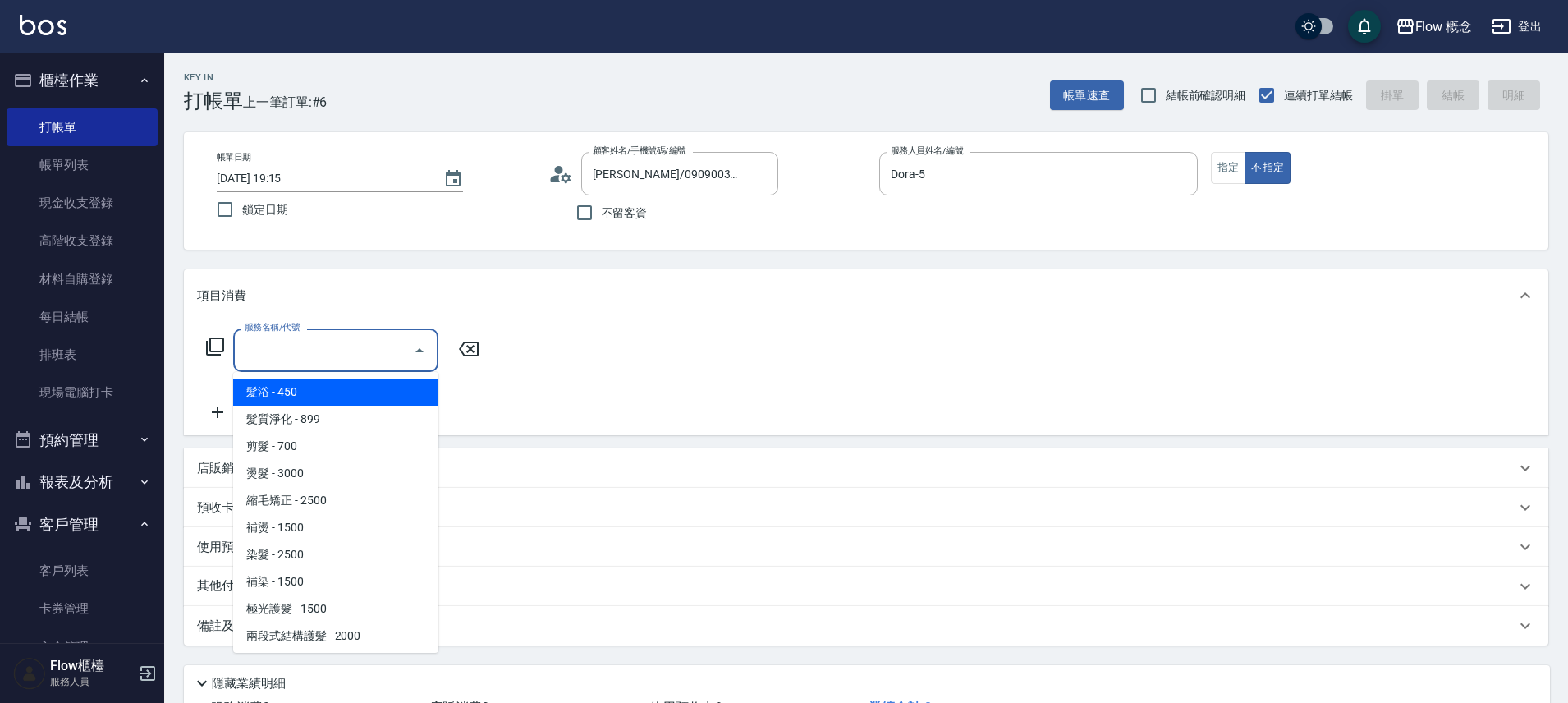
click at [276, 345] on input "服務名稱/代號" at bounding box center [323, 350] width 166 height 29
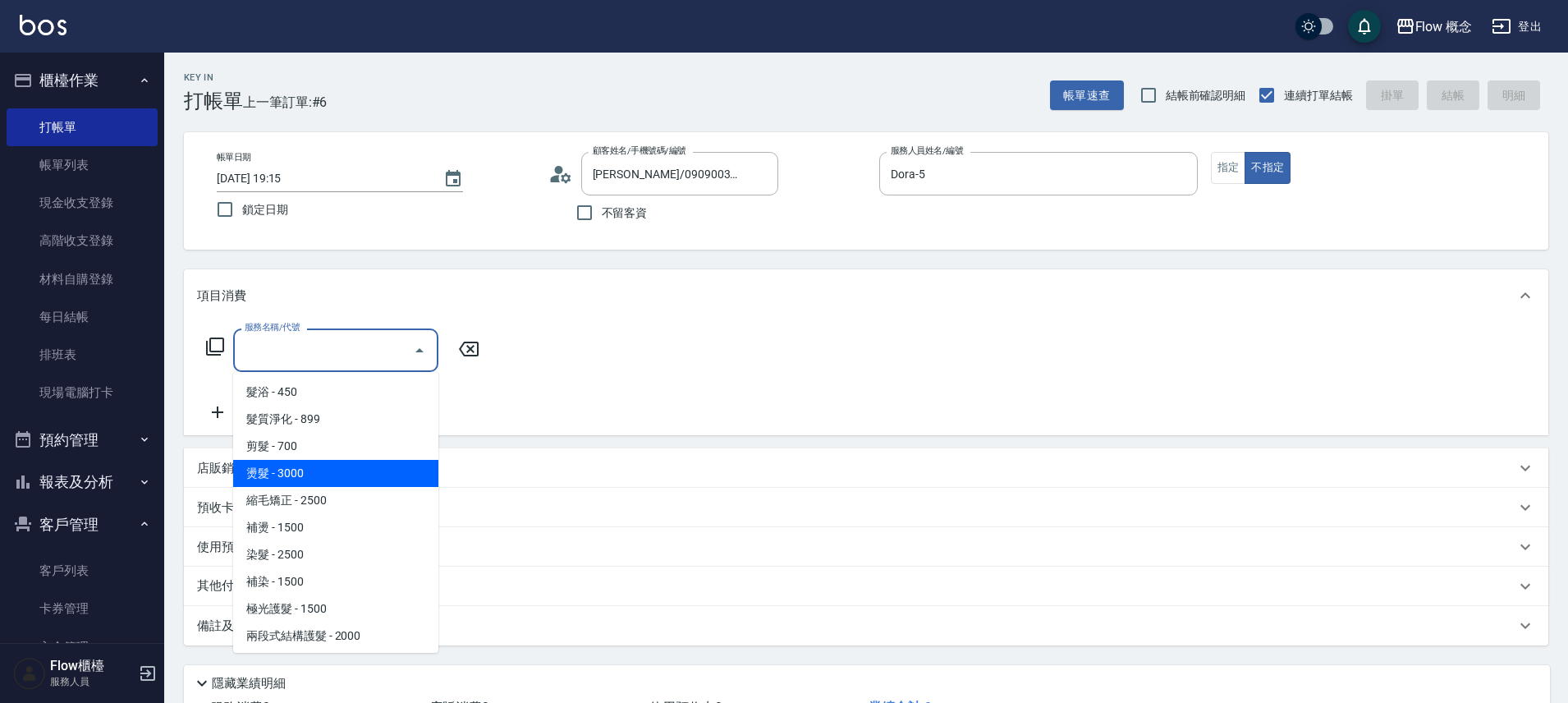
click at [295, 472] on span "燙髮 - 3000" at bounding box center [336, 473] width 206 height 27
type input "燙髮(301)"
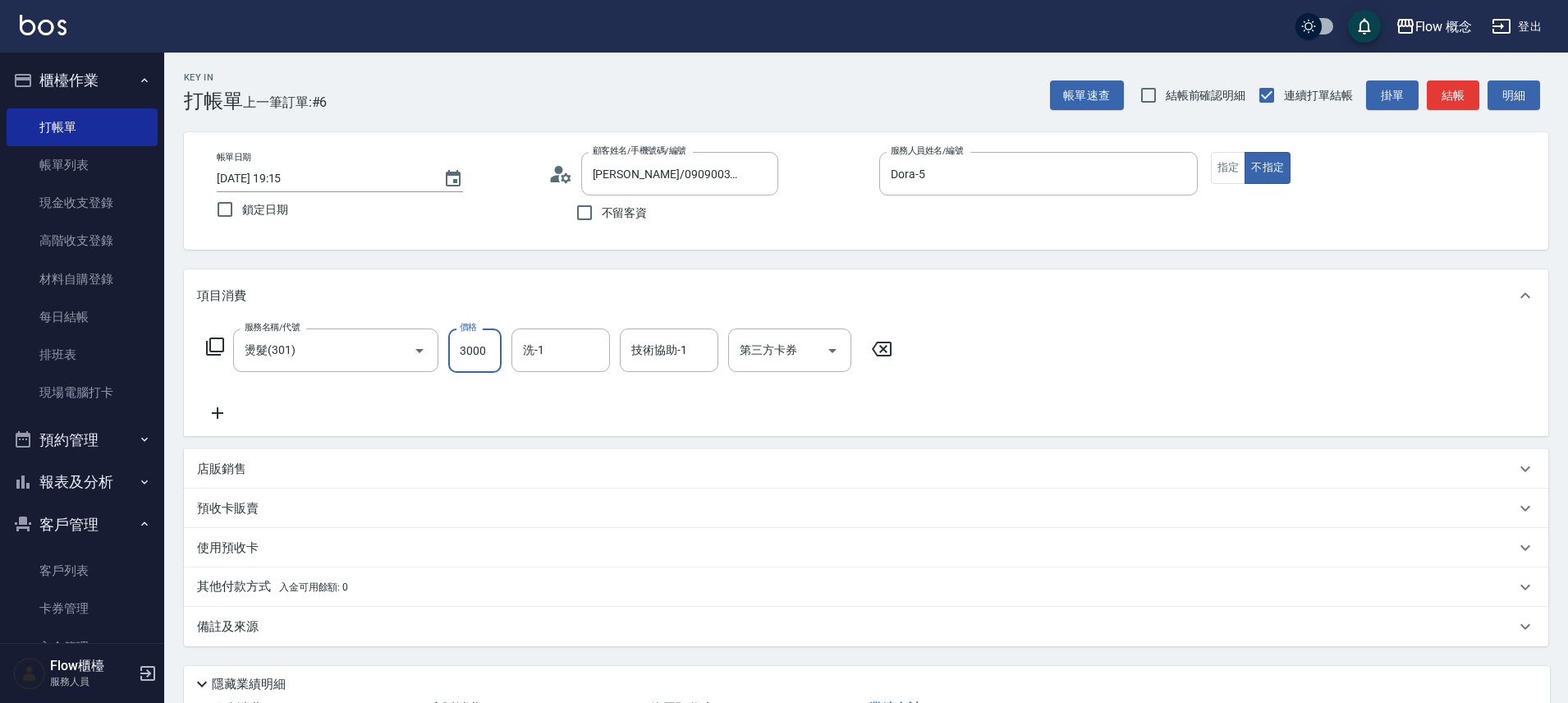
click at [471, 353] on input "3000" at bounding box center [474, 351] width 54 height 44
type input "2400"
type input "[PERSON_NAME]-16"
click at [344, 622] on div "備註及來源" at bounding box center [856, 627] width 1319 height 18
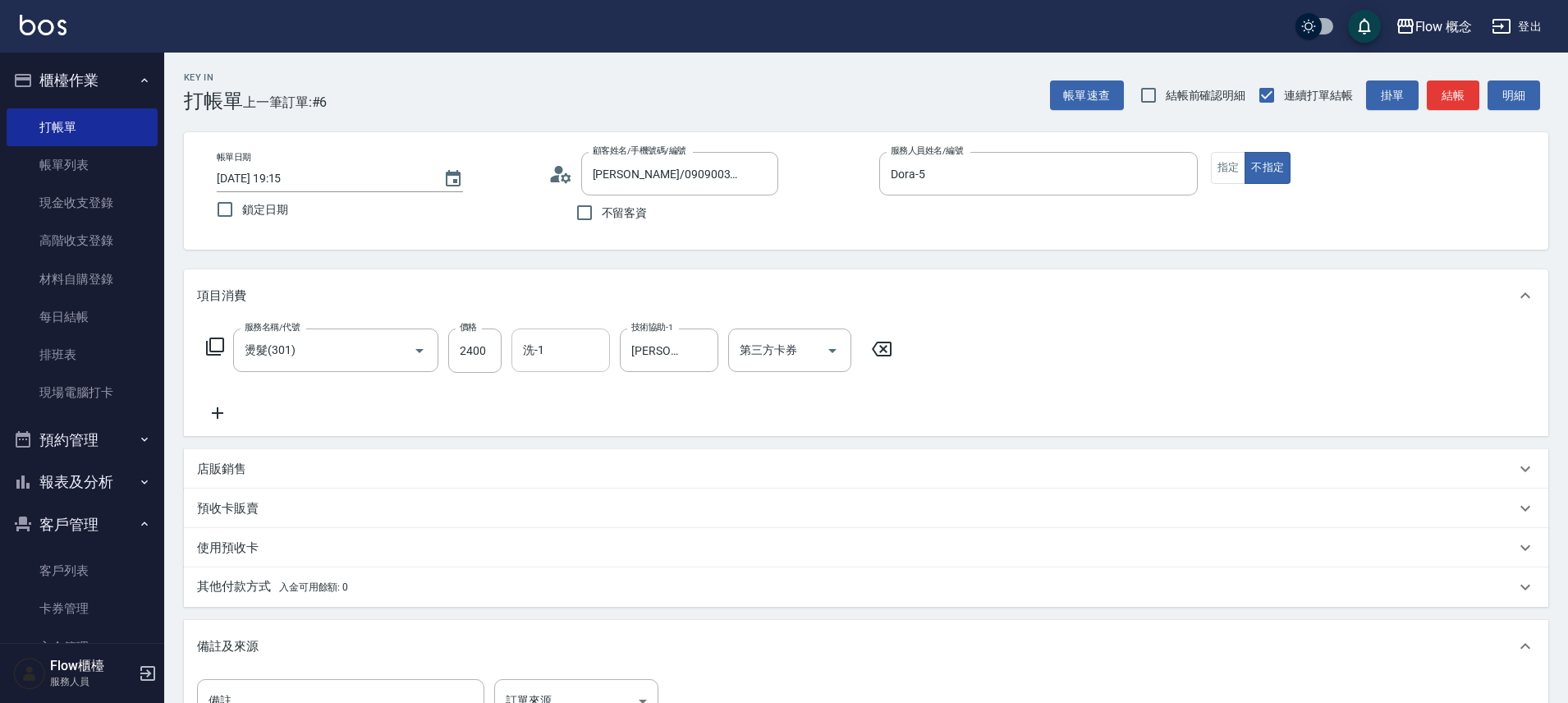
click at [560, 366] on div "洗-1" at bounding box center [560, 351] width 98 height 44
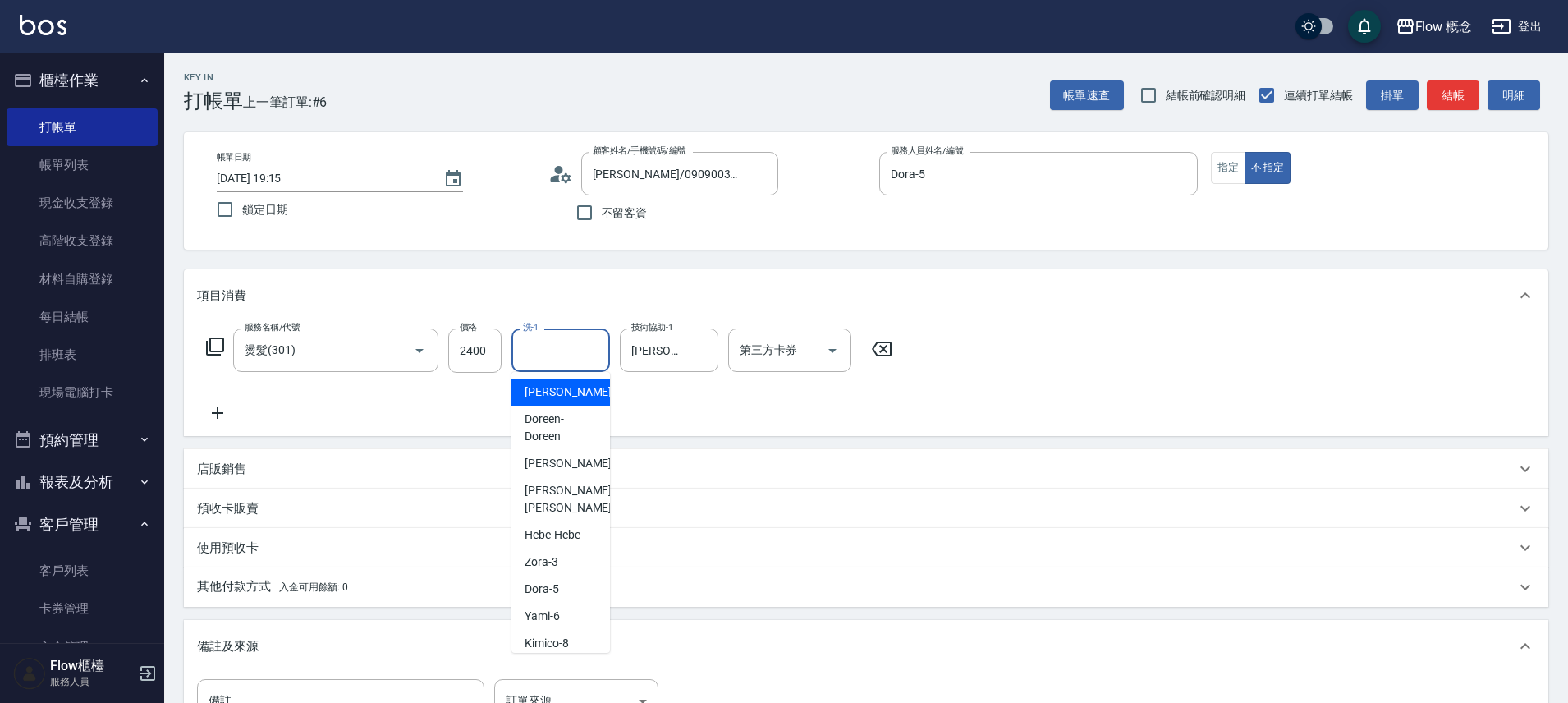
click at [560, 366] on div "洗-1" at bounding box center [560, 351] width 98 height 44
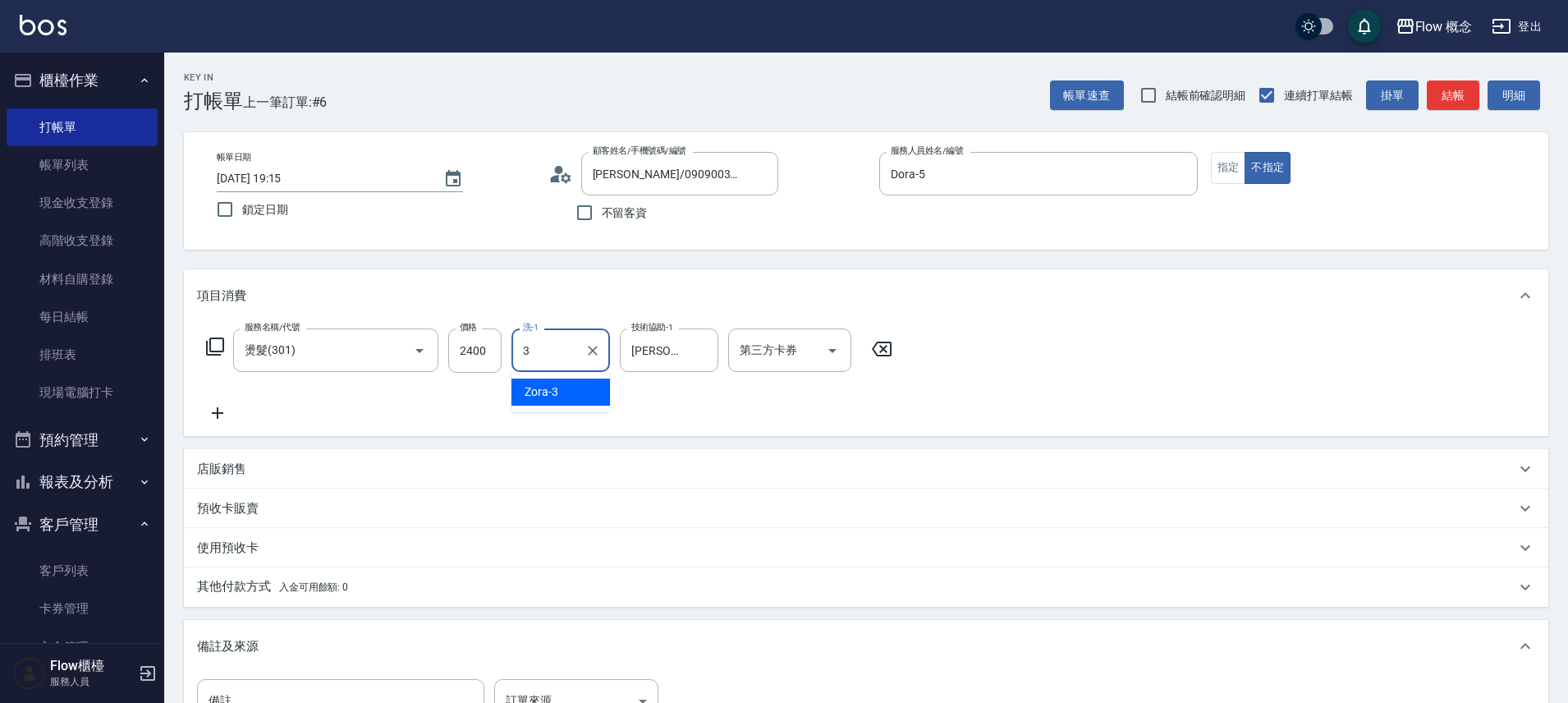
type input "Zora-3"
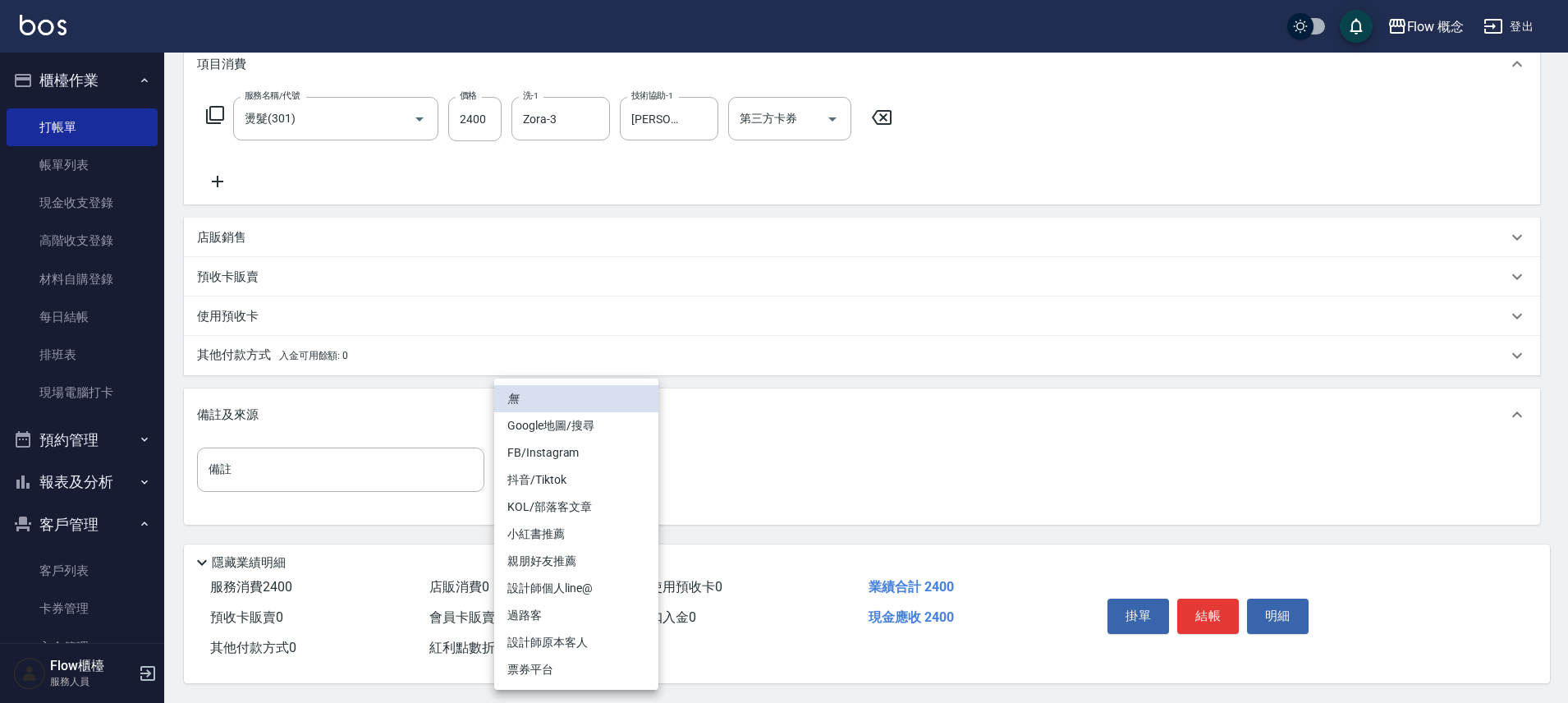
click at [573, 482] on body "Flow 概念 登出 櫃檯作業 打帳單 帳單列表 現金收支登錄 高階收支登錄 材料自購登錄 每日結帳 排班表 現場電腦打卡 預約管理 預約管理 單日預約紀錄 …" at bounding box center [784, 236] width 1568 height 935
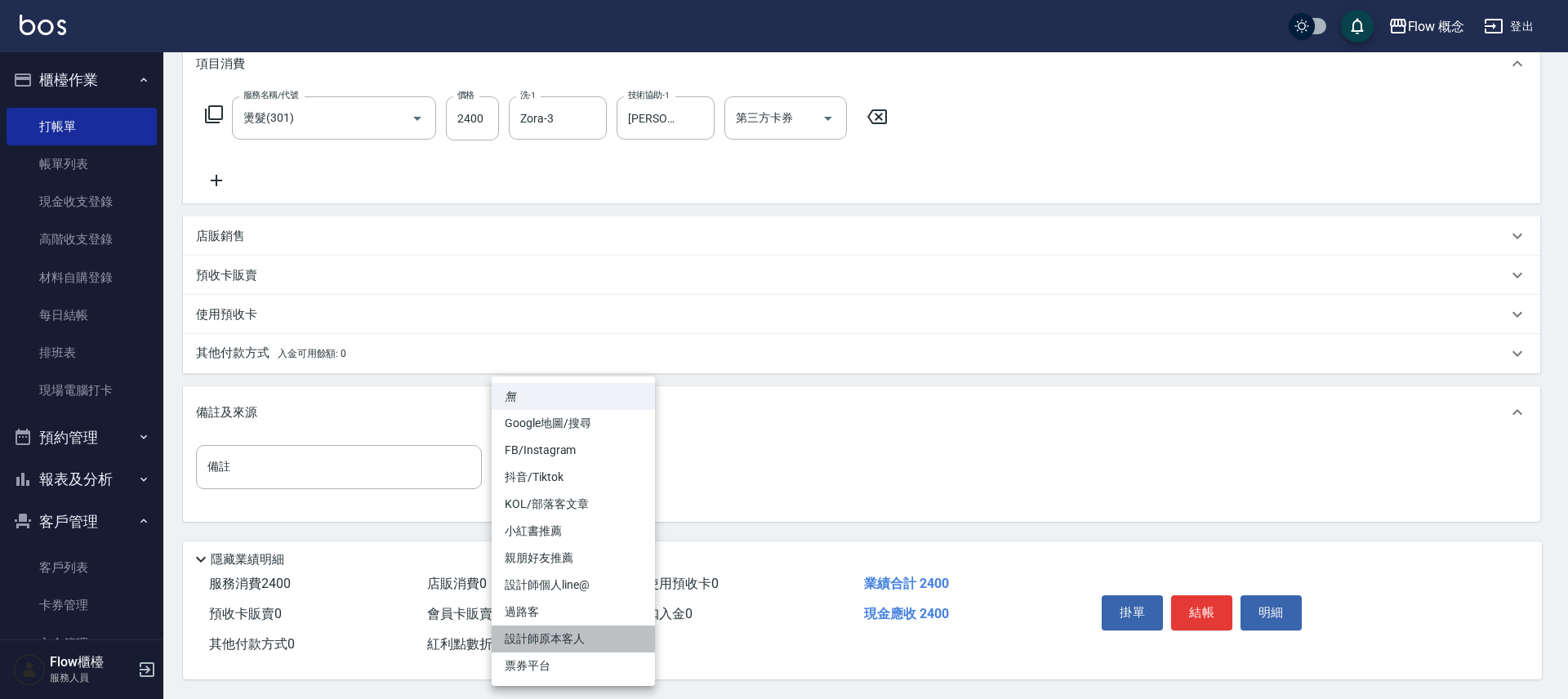
click at [597, 634] on li "設計師原本客人" at bounding box center [573, 639] width 163 height 27
type input "設計師原本客人"
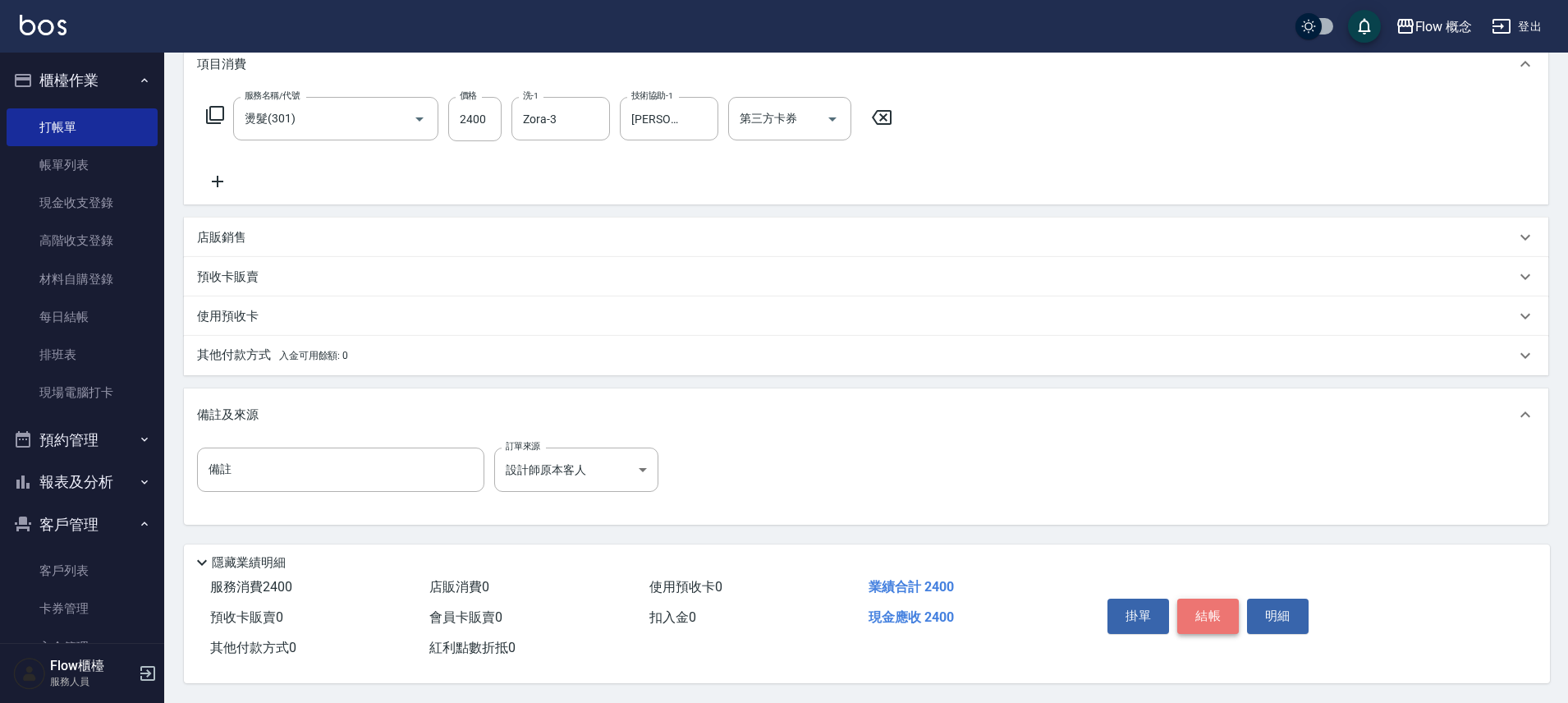
click at [1230, 599] on button "結帳" at bounding box center [1208, 615] width 61 height 34
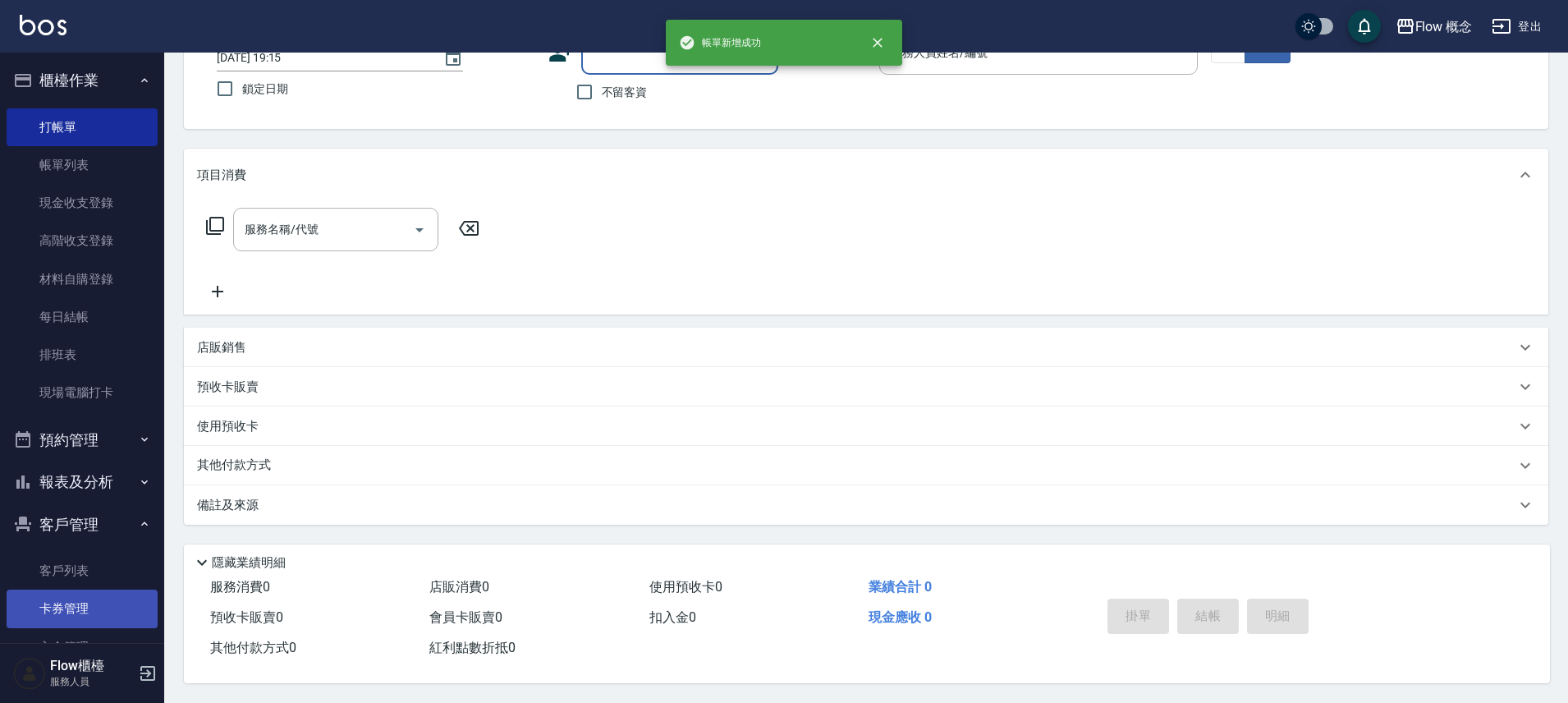
scroll to position [0, 0]
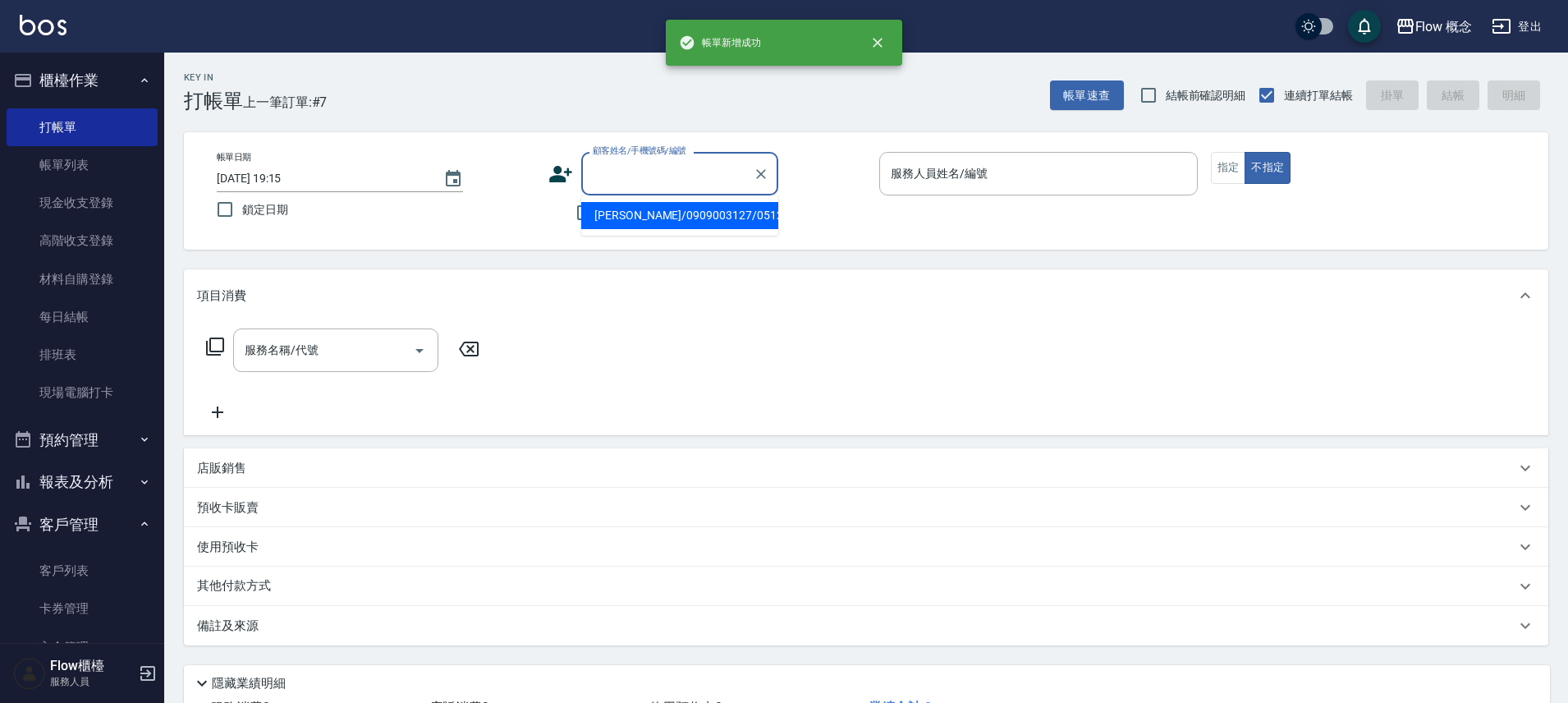
click at [618, 175] on input "顧客姓名/手機號碼/編號" at bounding box center [667, 173] width 157 height 29
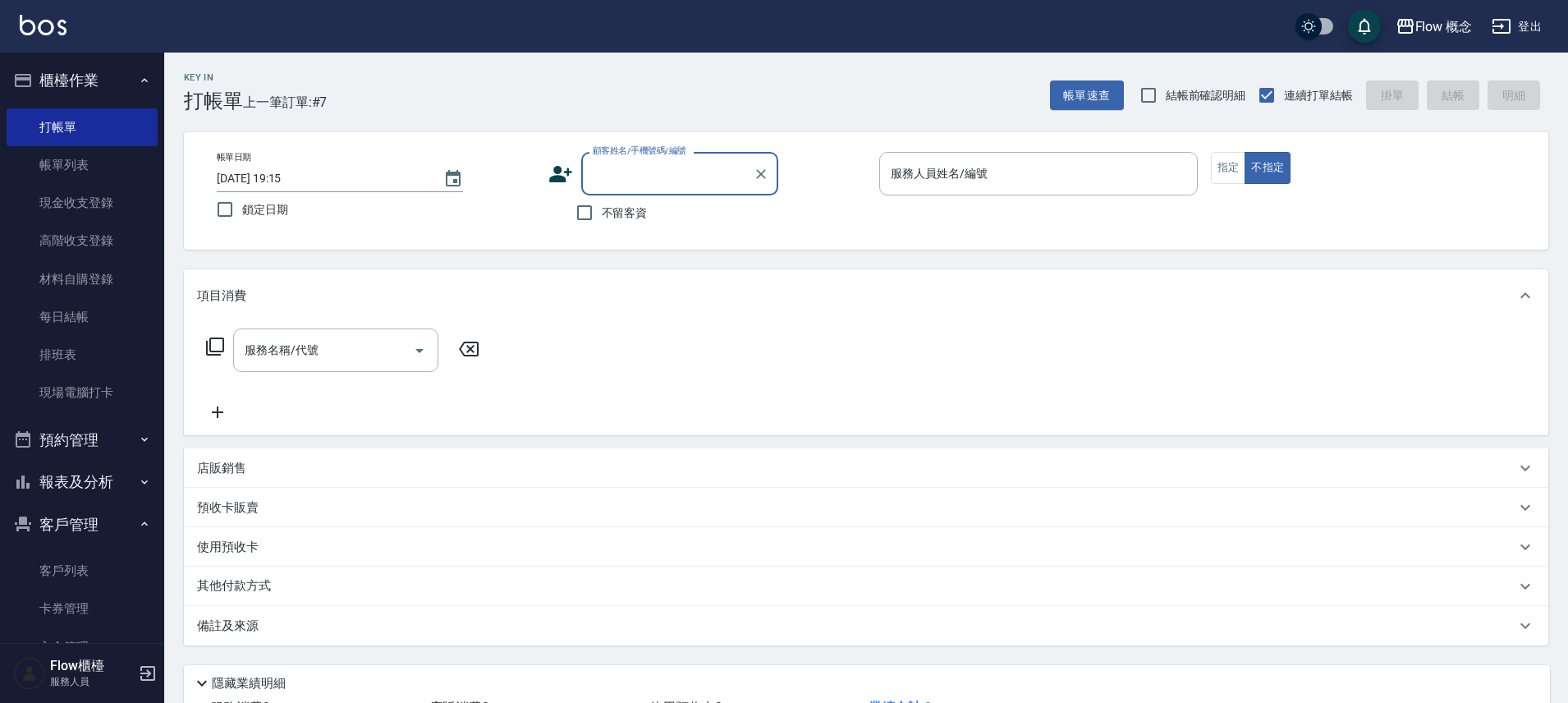
paste input "林怡萱0931713288剪"
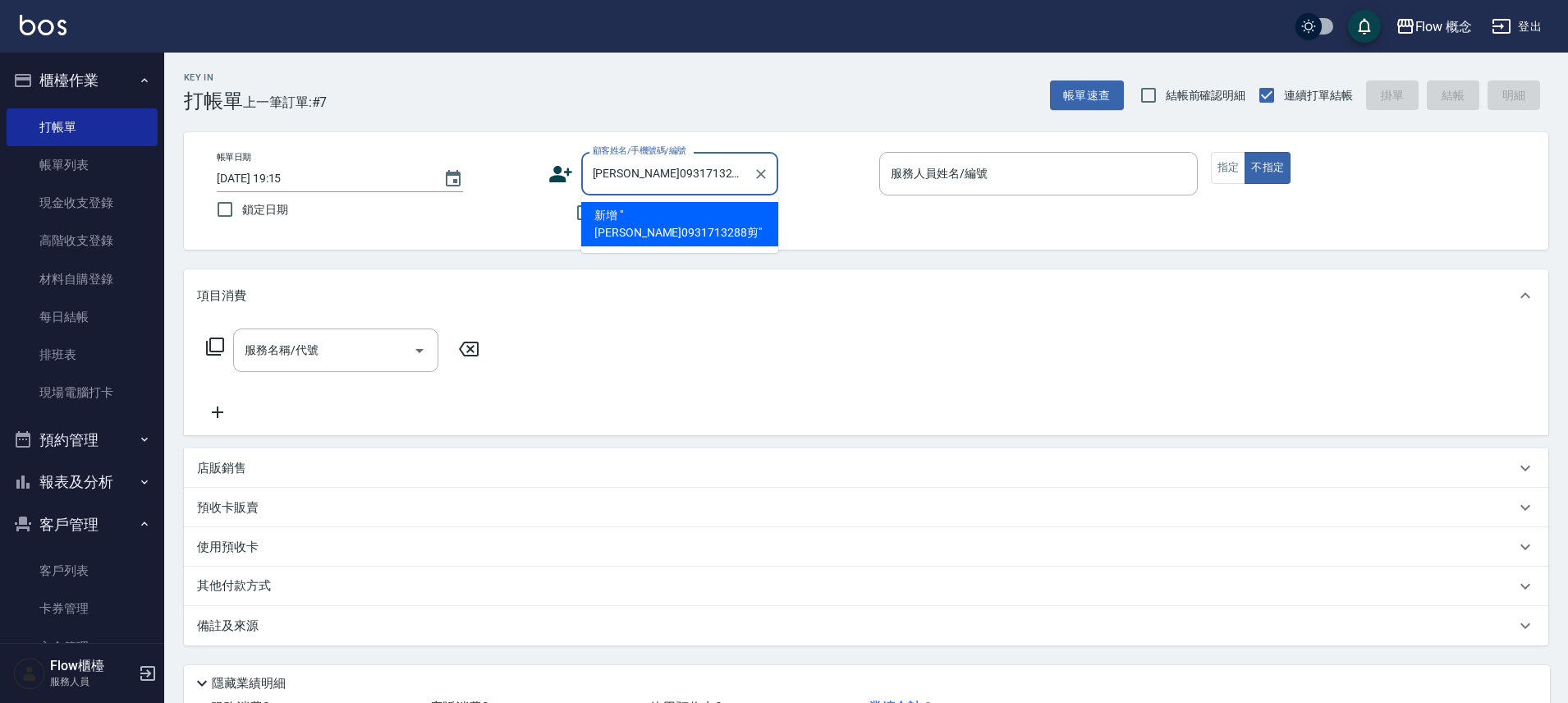
drag, startPoint x: 707, startPoint y: 178, endPoint x: 696, endPoint y: 180, distance: 11.2
click at [696, 180] on input "林怡萱0931713288剪" at bounding box center [667, 173] width 157 height 29
type input "林怡萱0931713288"
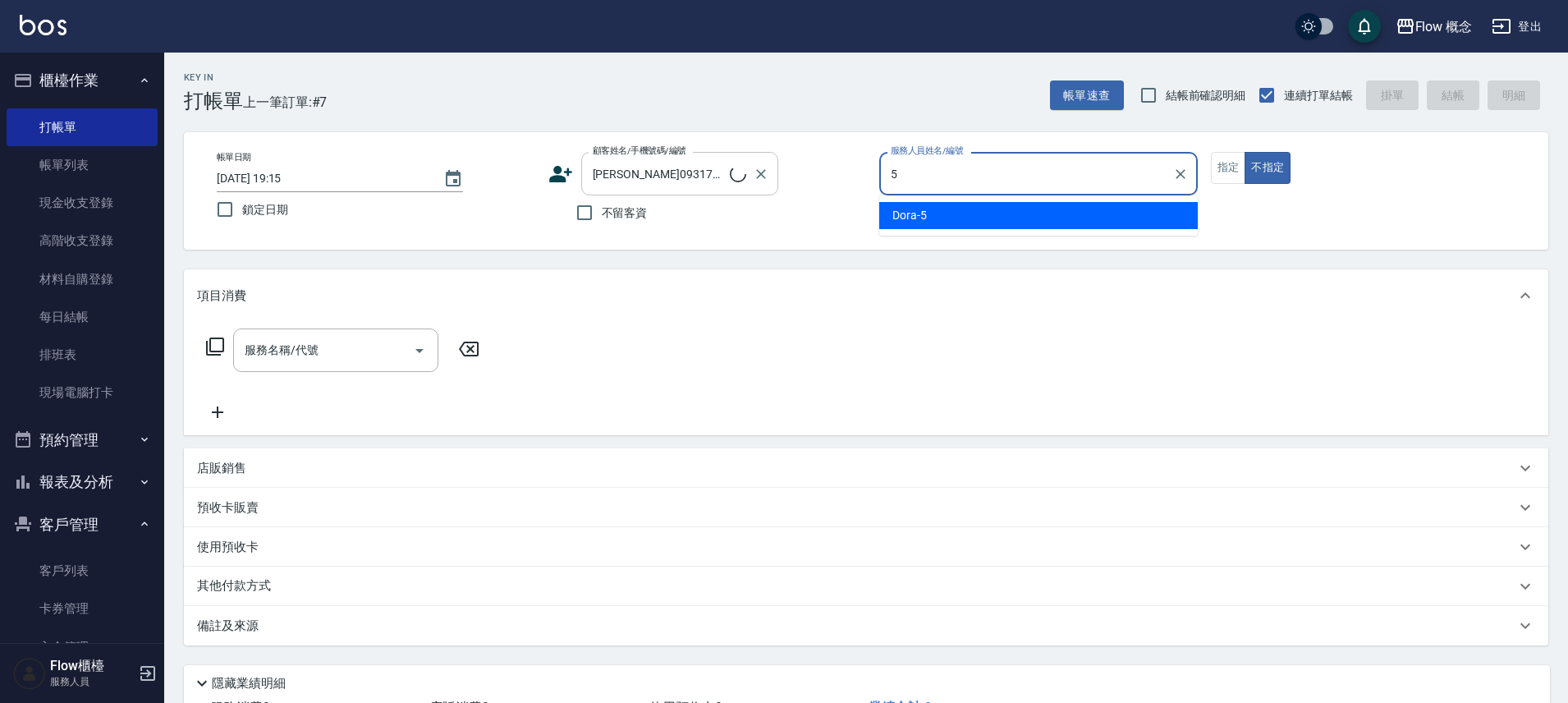
type input "Dora-5"
type button "false"
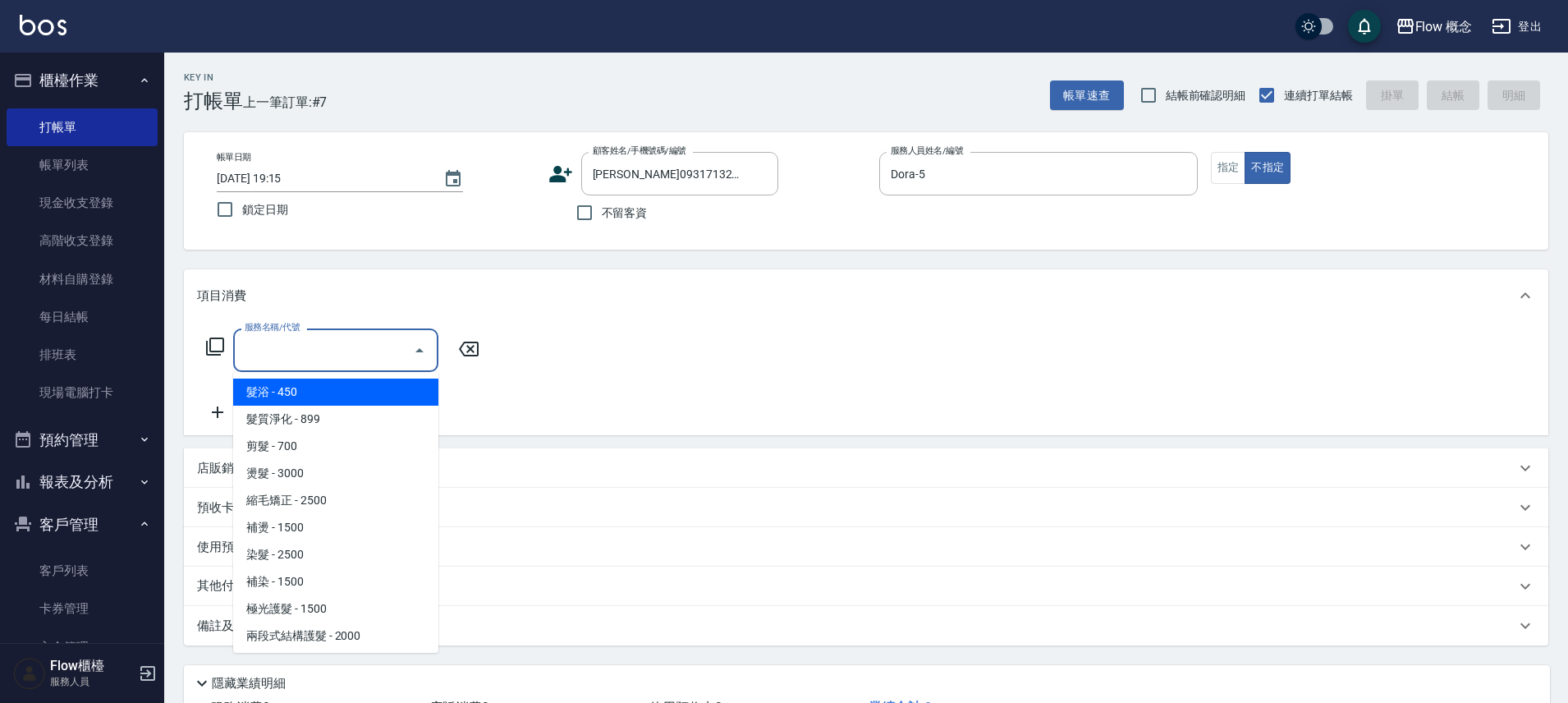
click at [329, 359] on input "服務名稱/代號" at bounding box center [323, 350] width 166 height 29
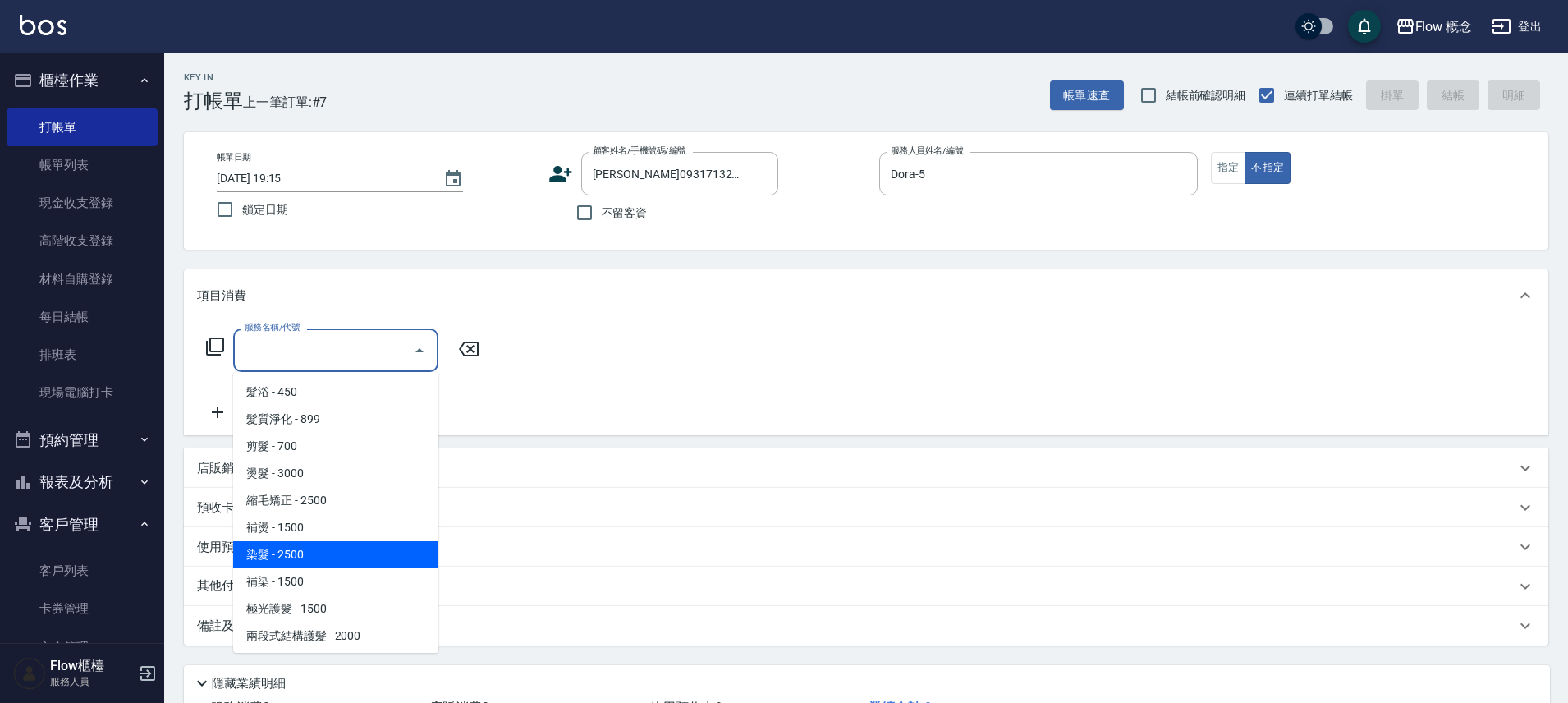
click at [321, 552] on span "染髮 - 2500" at bounding box center [336, 554] width 206 height 27
type input "染髮(401)"
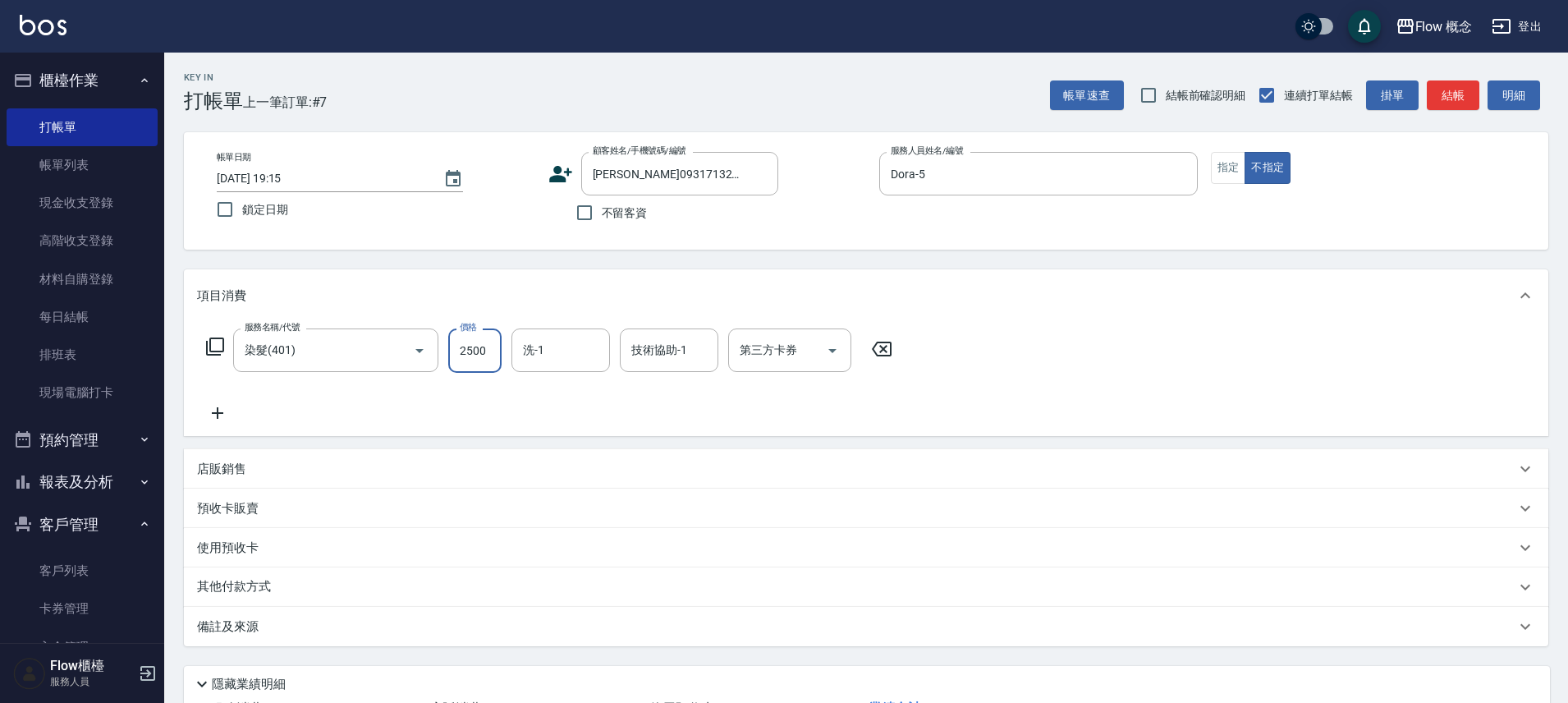
click at [473, 349] on input "2500" at bounding box center [474, 351] width 54 height 44
type input "1800"
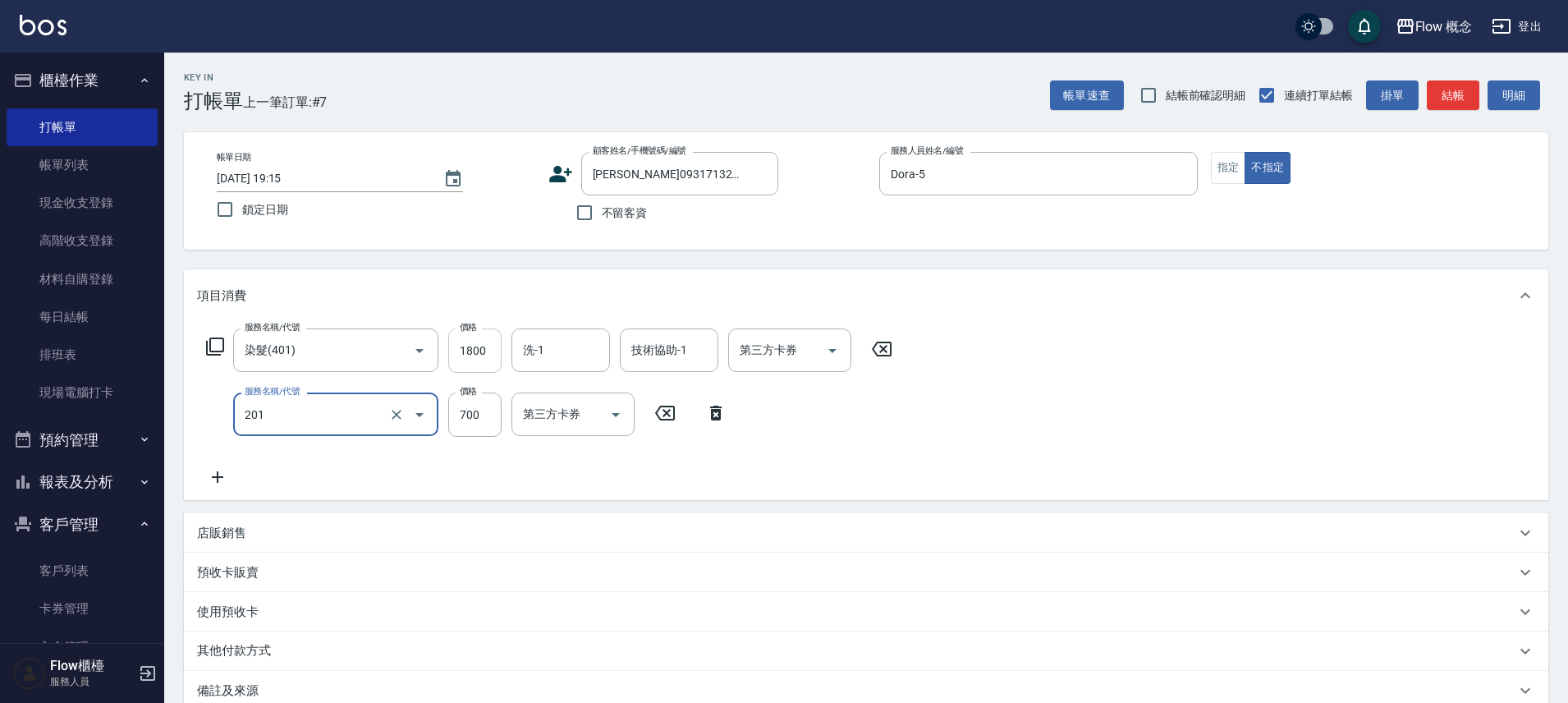
type input "剪髮(201)"
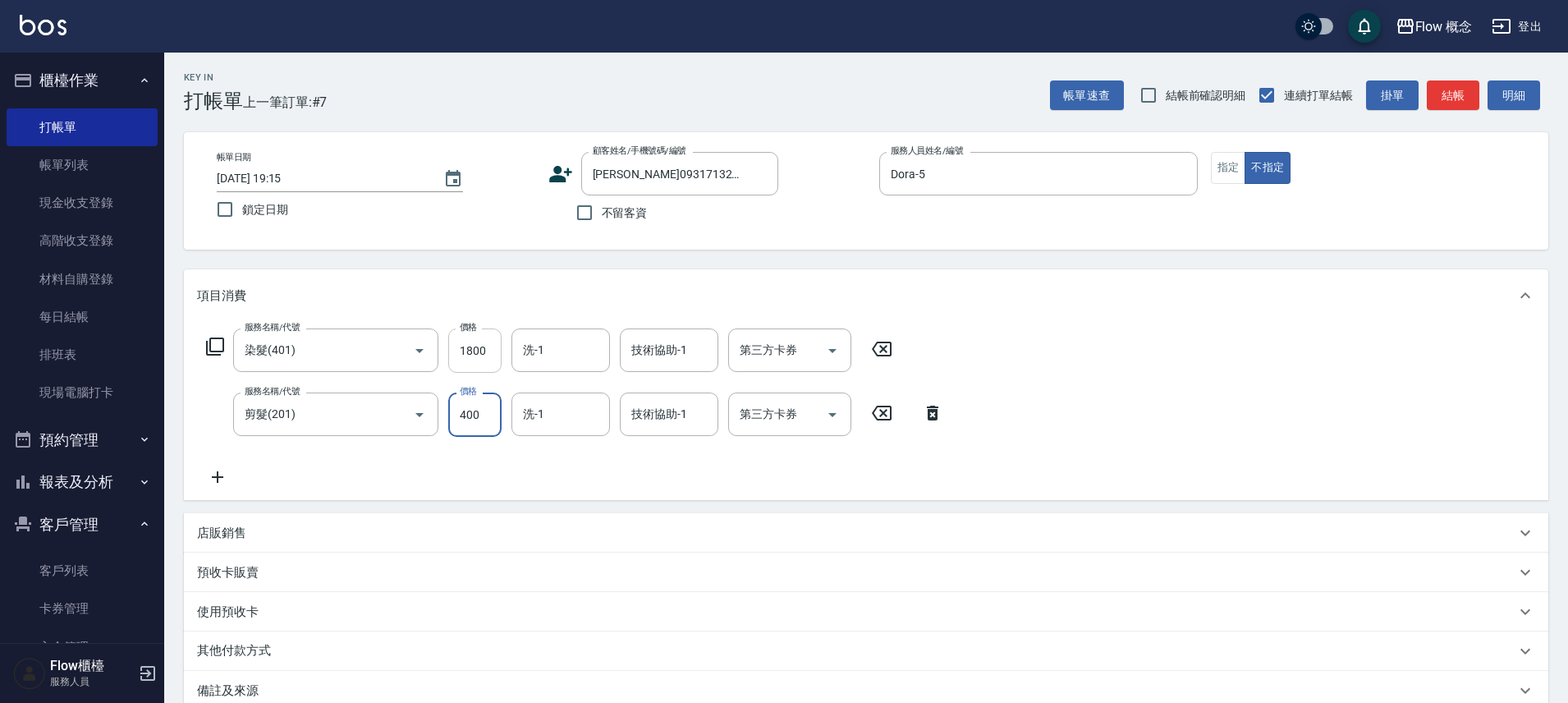
type input "400"
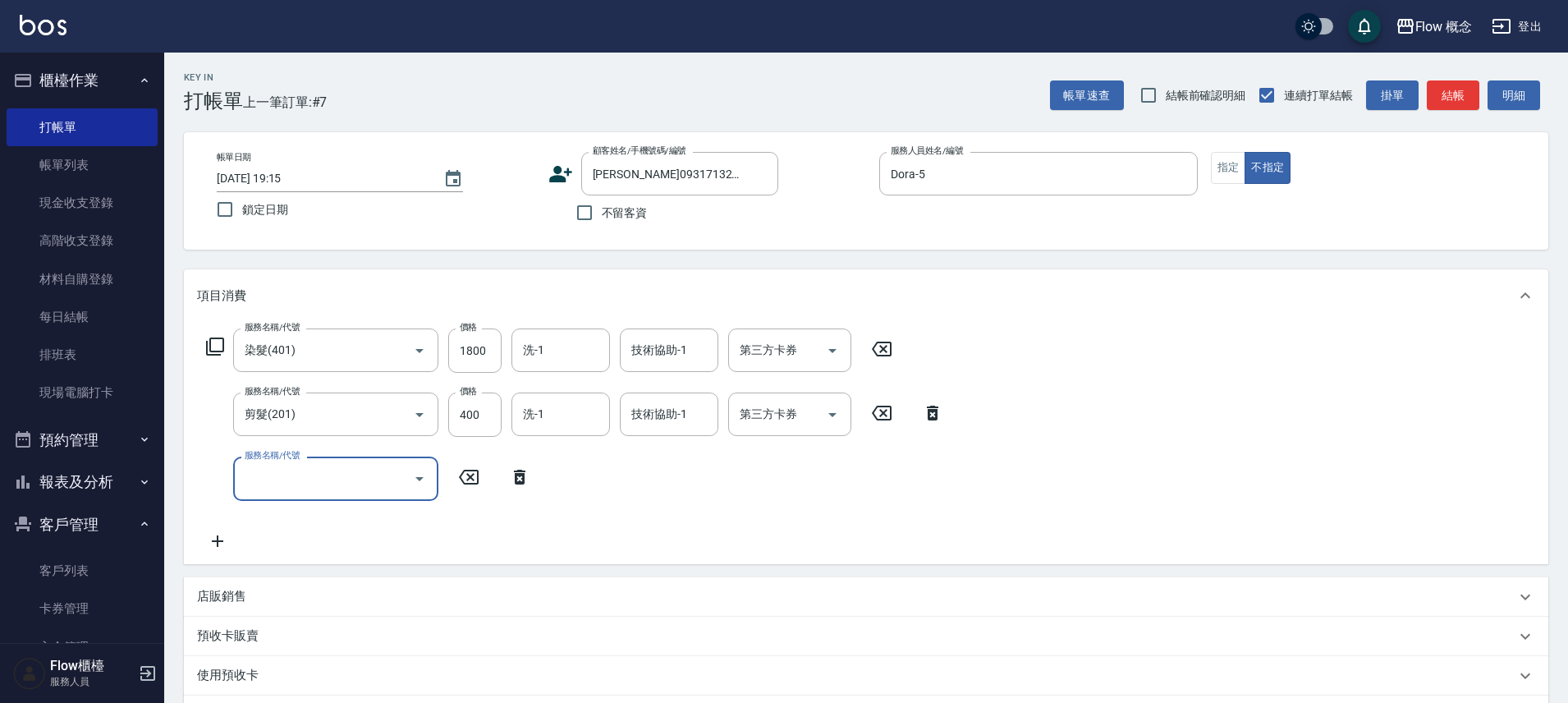
click at [347, 494] on div "服務名稱/代號" at bounding box center [336, 479] width 206 height 44
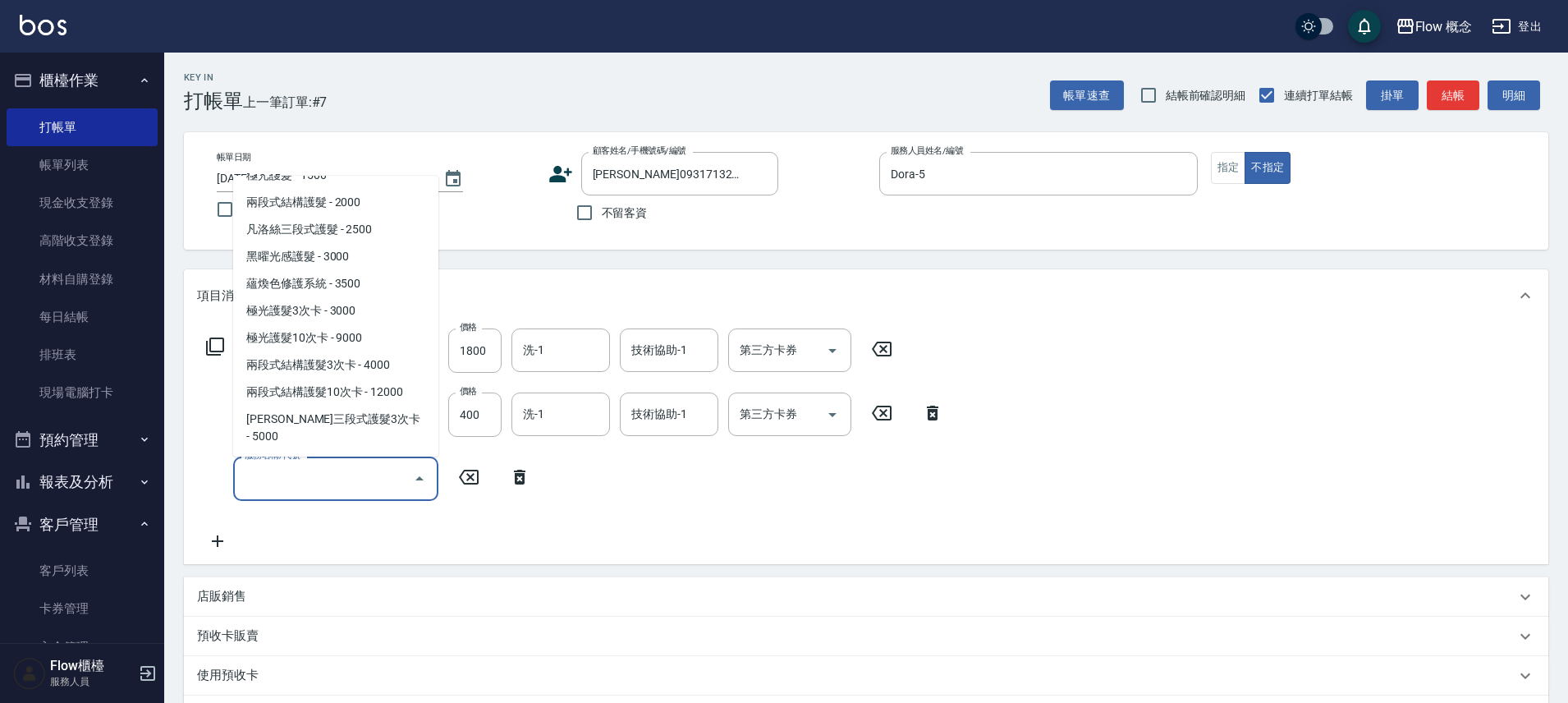
scroll to position [257, 0]
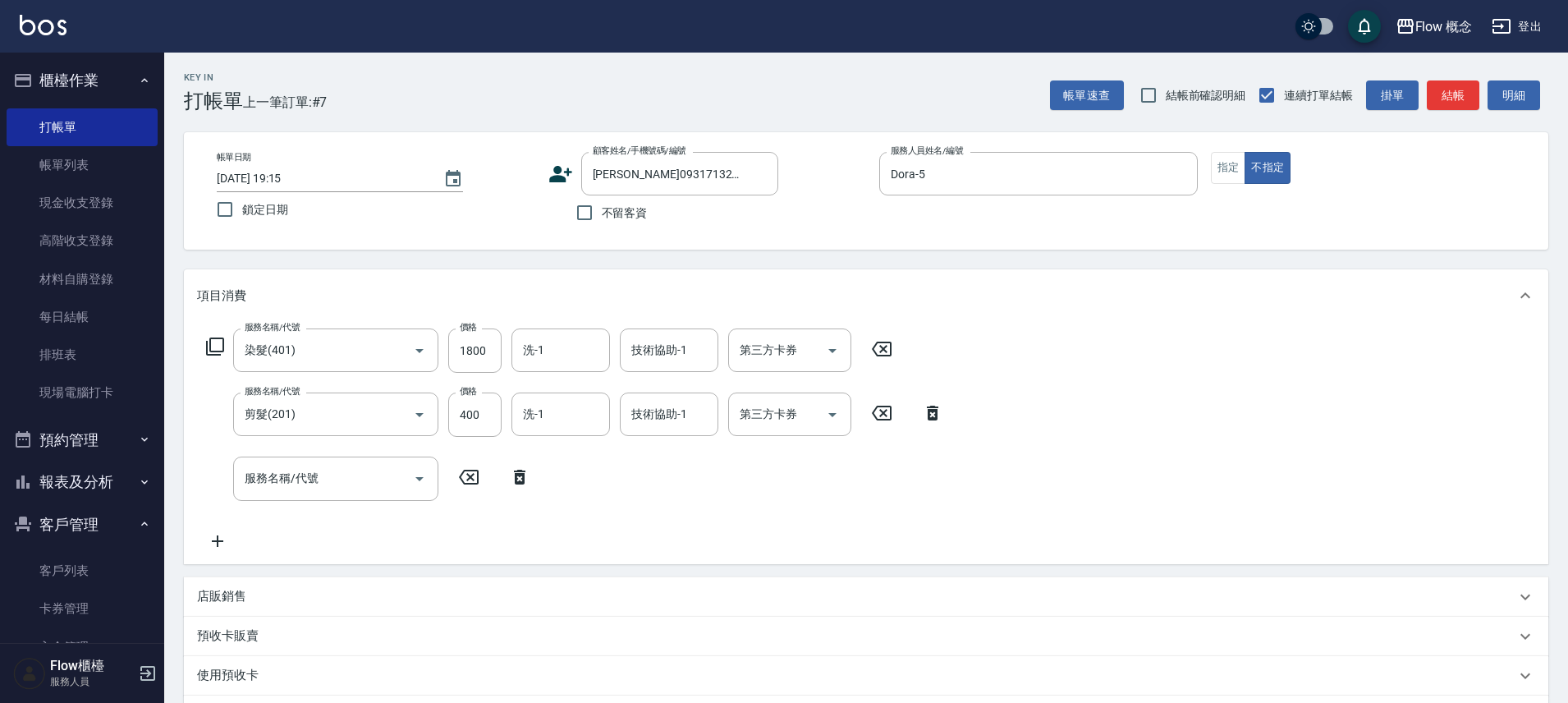
click at [432, 550] on div "服務名稱/代號 染髮(401) 服務名稱/代號 價格 1800 價格 洗-1 洗-1 技術協助-1 技術協助-1 第三方卡券 第三方卡券 服務名稱/代號 剪髮…" at bounding box center [574, 439] width 756 height 221
click at [293, 593] on div "店販銷售" at bounding box center [856, 597] width 1319 height 18
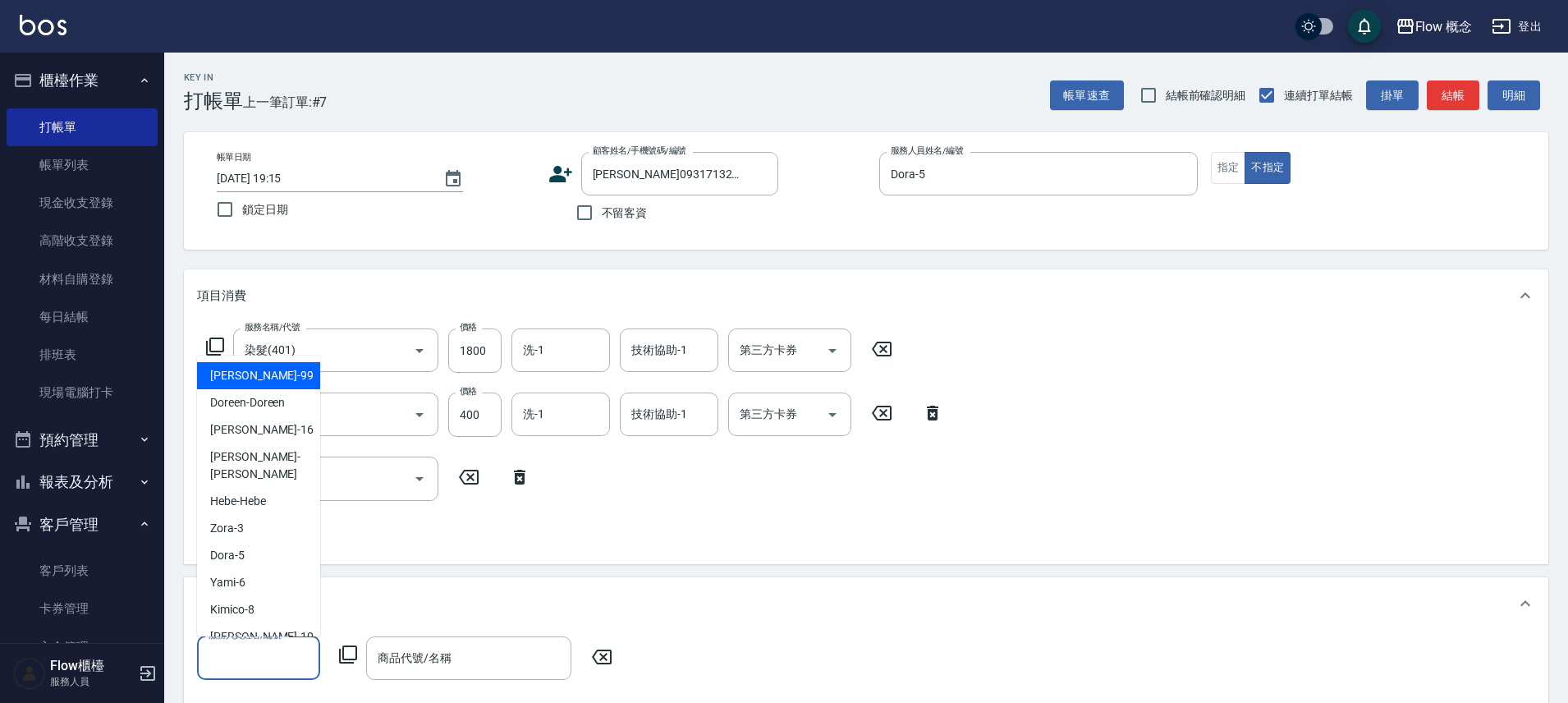
click at [242, 647] on input "服務人員姓名/編號" at bounding box center [258, 658] width 108 height 29
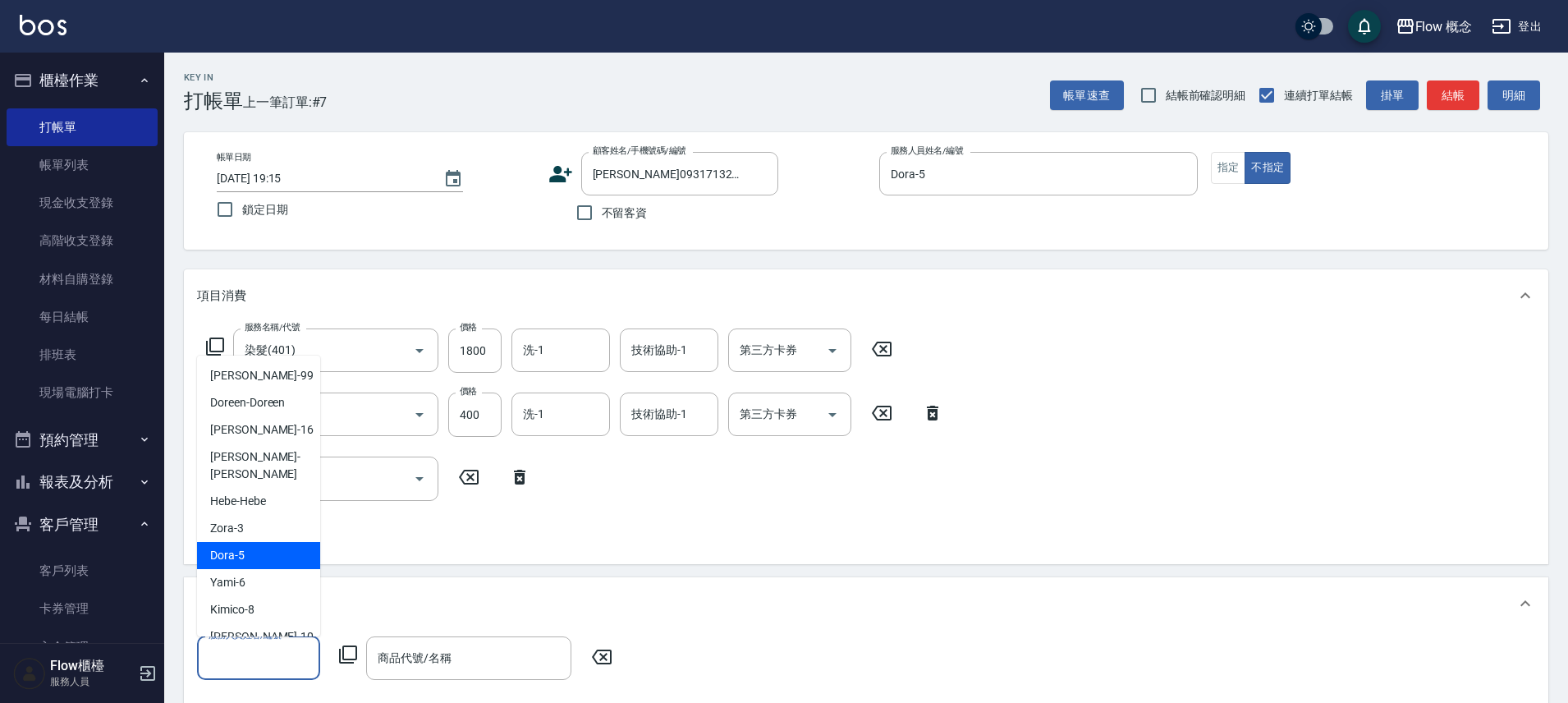
click at [268, 542] on div "Dora -5" at bounding box center [258, 555] width 123 height 27
type input "Dora-5"
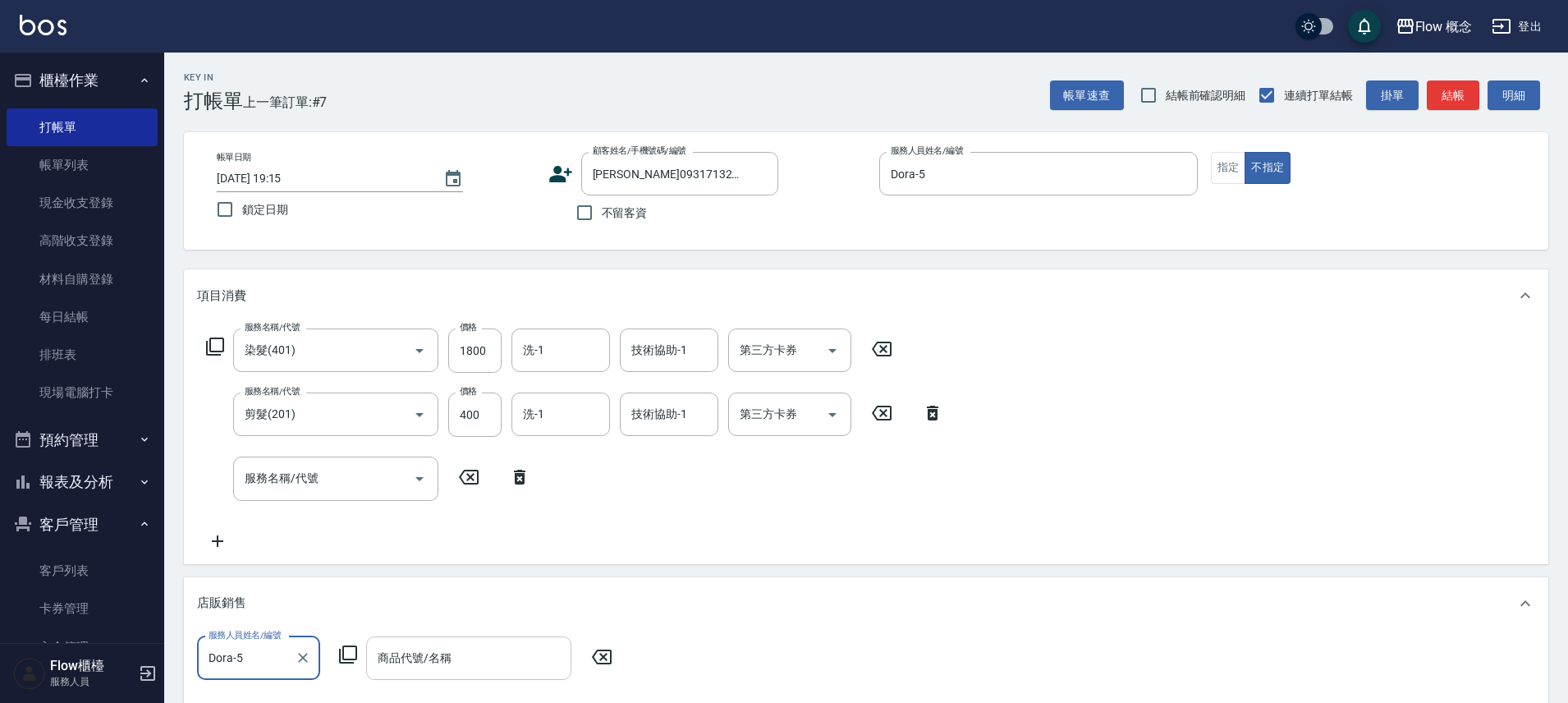
click at [470, 660] on input "商品代號/名稱" at bounding box center [468, 658] width 191 height 29
click at [467, 657] on input "商品代號/名稱" at bounding box center [468, 658] width 191 height 29
click at [466, 657] on input "商品代號/名稱" at bounding box center [468, 658] width 191 height 29
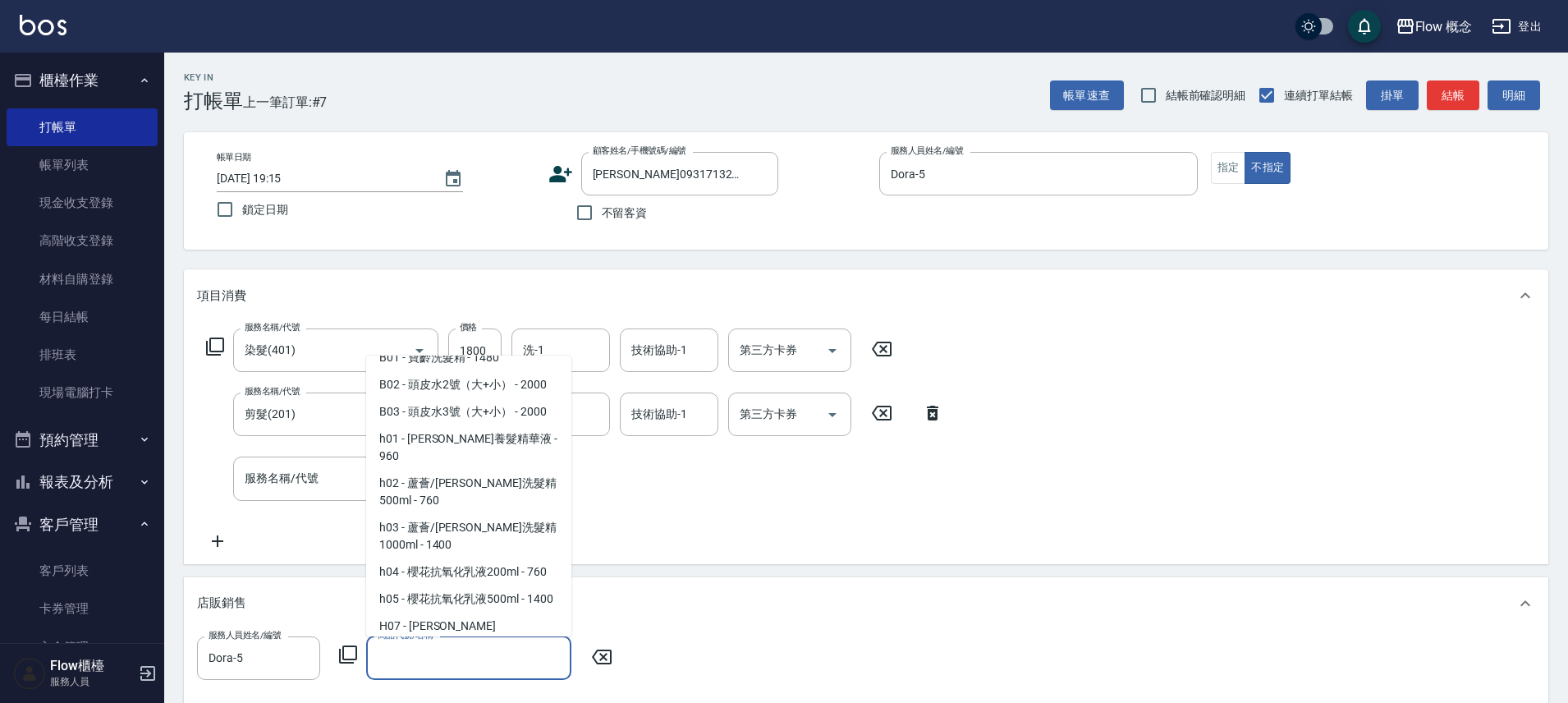
scroll to position [79, 0]
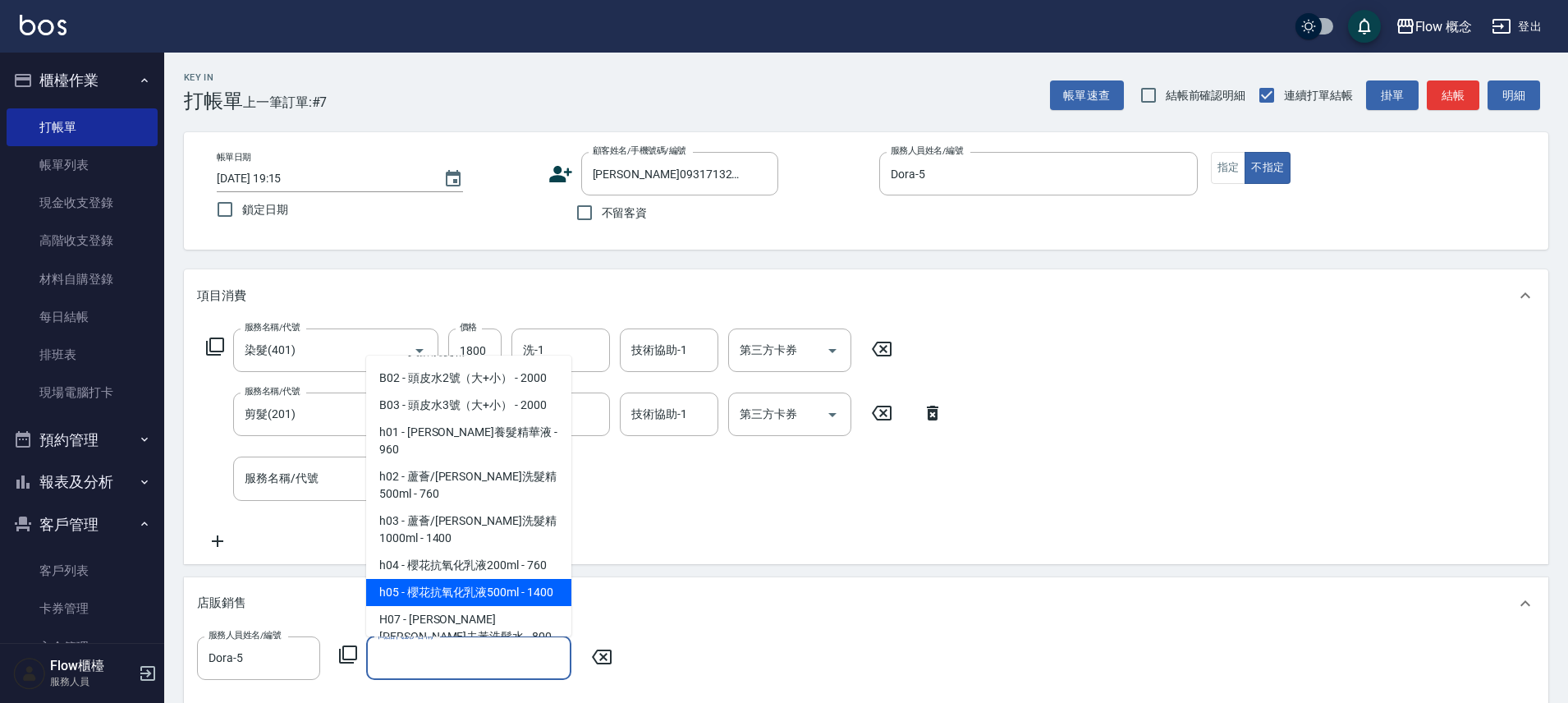
click at [531, 579] on span "h05 - 櫻花抗氧化乳液500ml - 1400" at bounding box center [469, 592] width 206 height 27
type input "櫻花抗氧化乳液500ml"
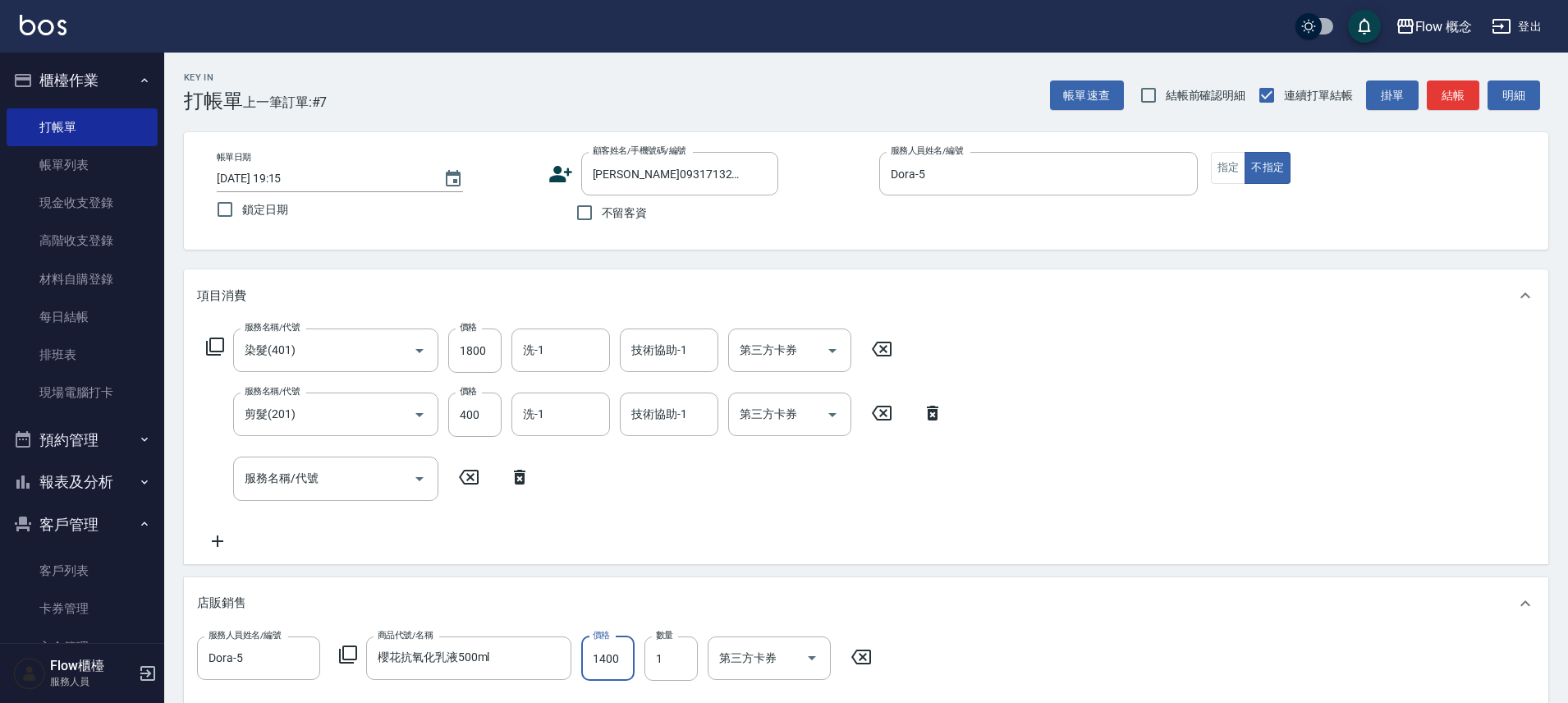
click at [625, 667] on input "1400" at bounding box center [608, 658] width 54 height 44
type input "1100"
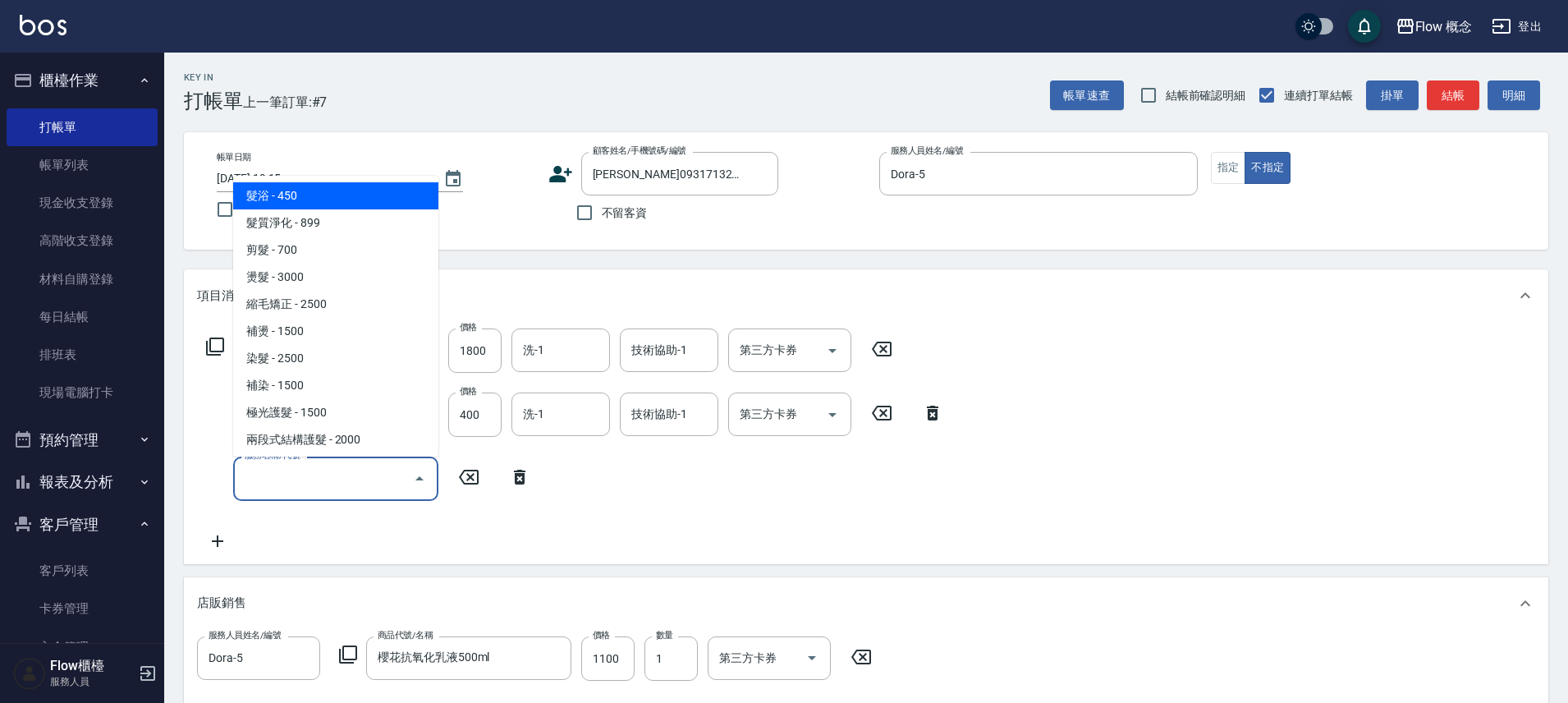
click at [257, 481] on input "服務名稱/代號" at bounding box center [323, 478] width 166 height 29
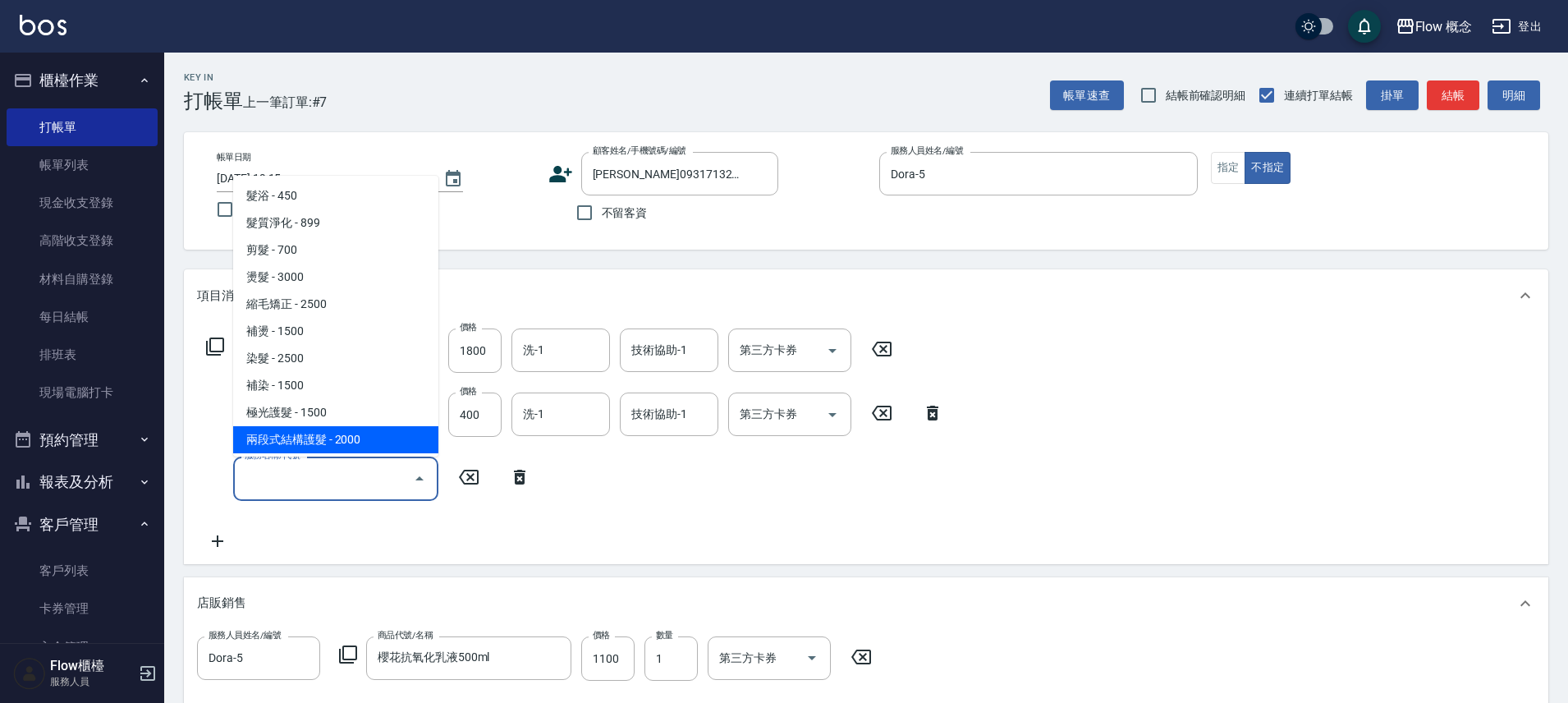
click at [343, 429] on span "兩段式結構護髮 - 2000" at bounding box center [336, 439] width 206 height 27
type input "兩段式結構護髮(502)"
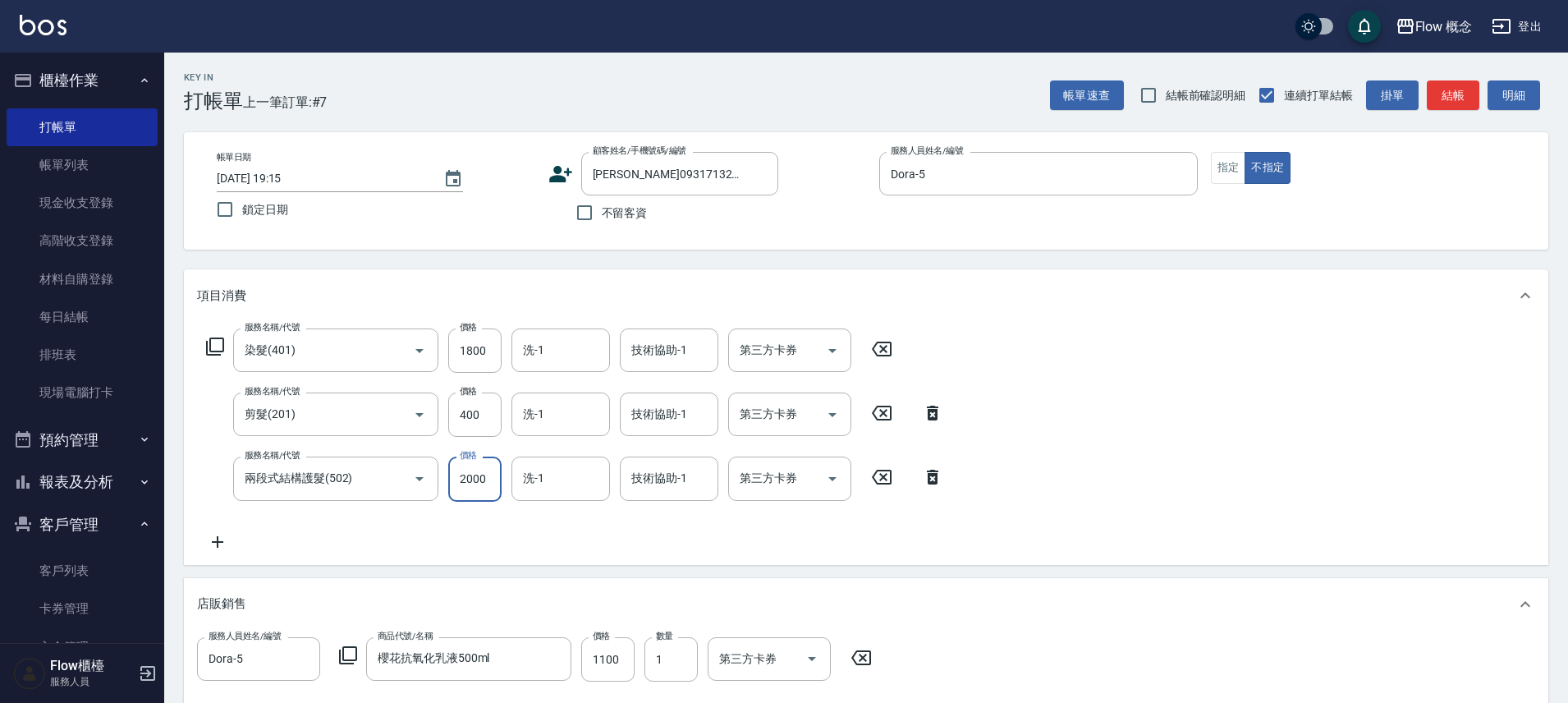
click at [477, 488] on input "2000" at bounding box center [474, 479] width 54 height 44
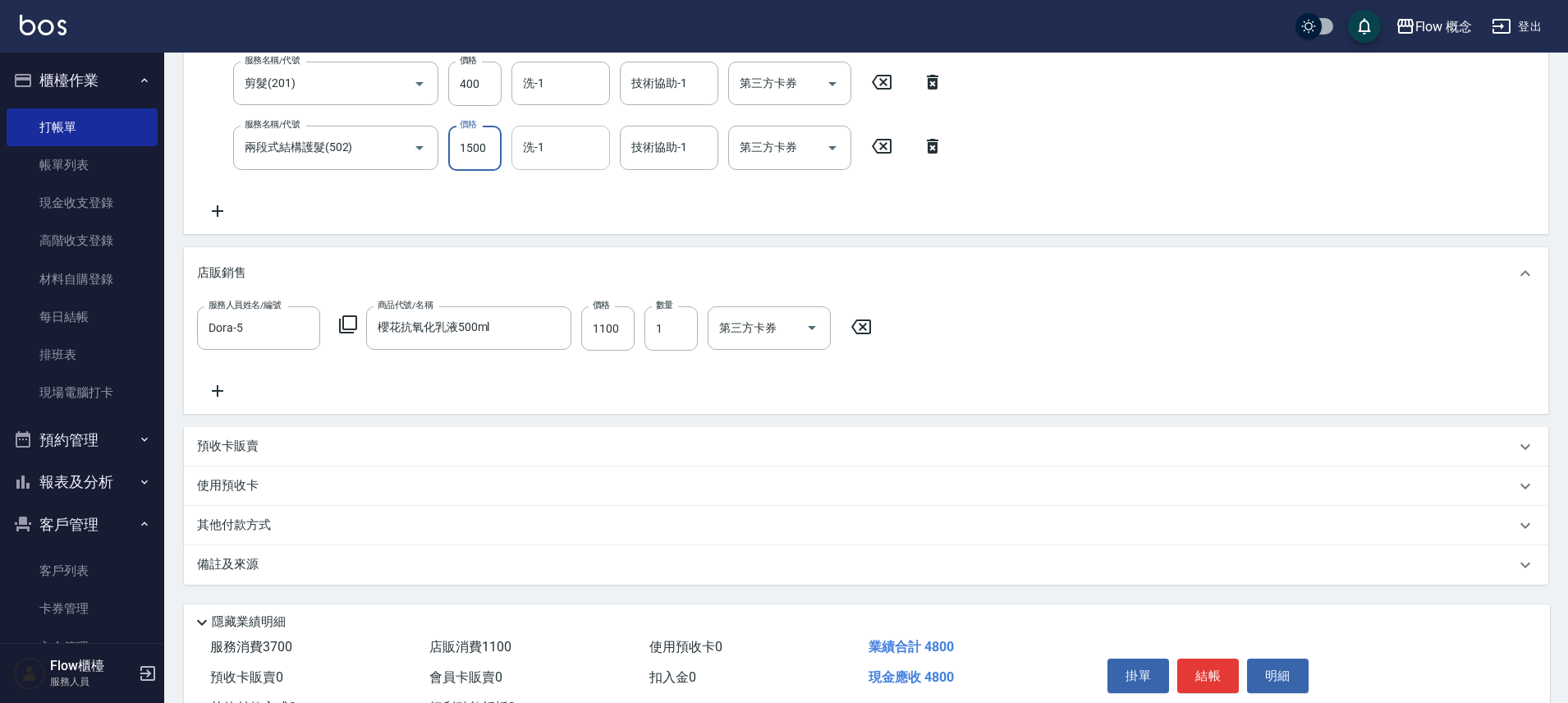
type input "1500"
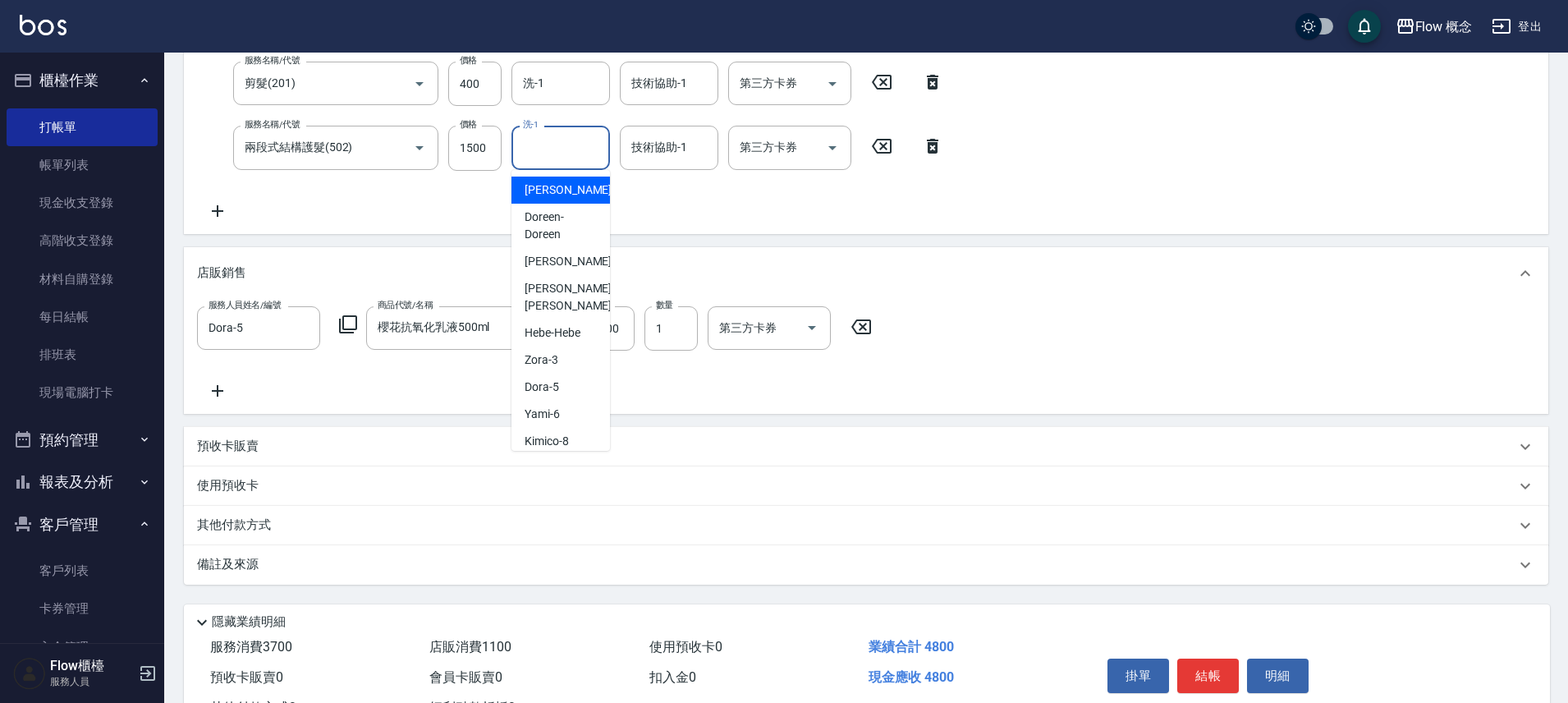
click at [570, 153] on input "洗-1" at bounding box center [560, 147] width 83 height 29
type input "恬恬-11"
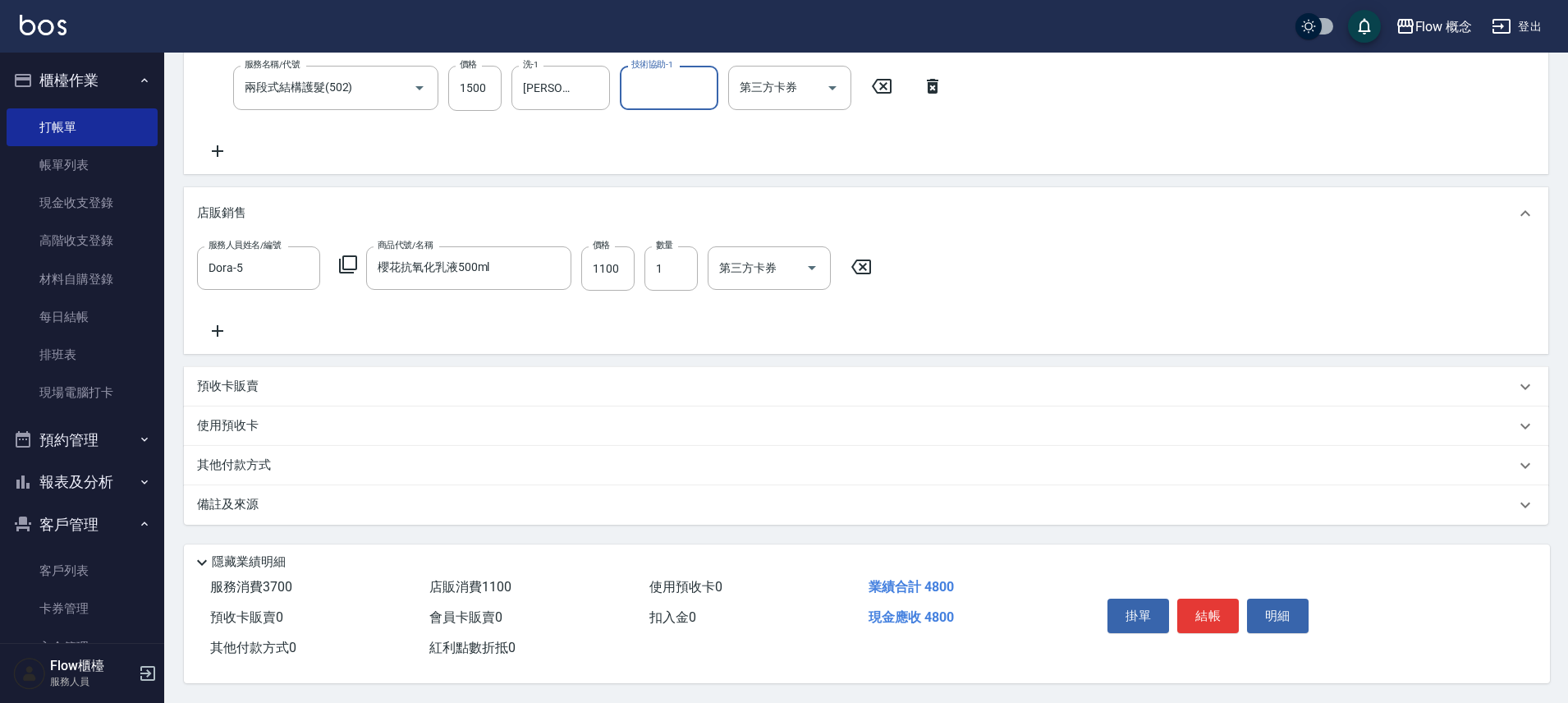
scroll to position [398, 0]
click at [257, 500] on p "備註及來源" at bounding box center [228, 505] width 61 height 18
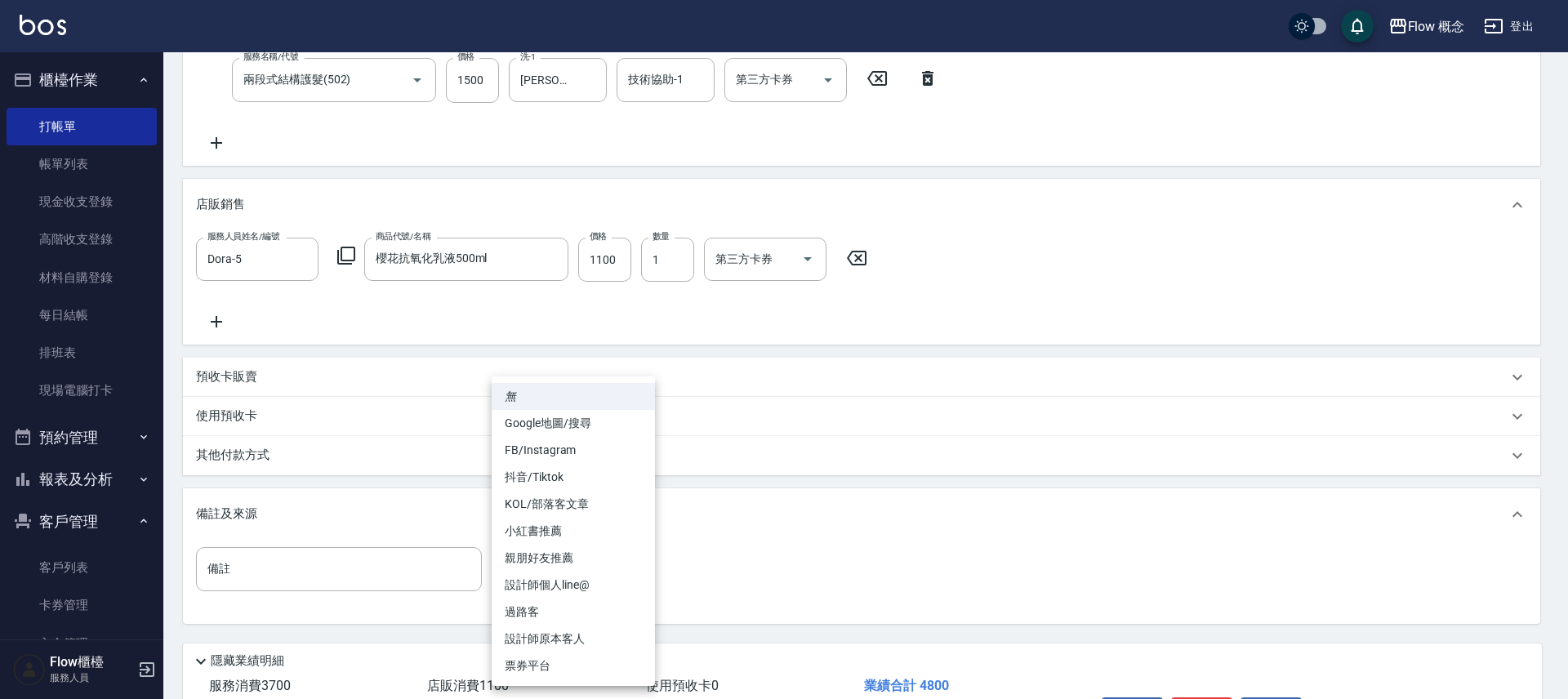
click at [620, 578] on body "Flow 概念 登出 櫃檯作業 打帳單 帳單列表 現金收支登錄 高階收支登錄 材料自購登錄 每日結帳 排班表 現場電腦打卡 預約管理 預約管理 單日預約紀錄 …" at bounding box center [784, 203] width 1568 height 1197
click at [589, 584] on li "設計師個人line@" at bounding box center [573, 585] width 163 height 27
type input "設計師個人line@"
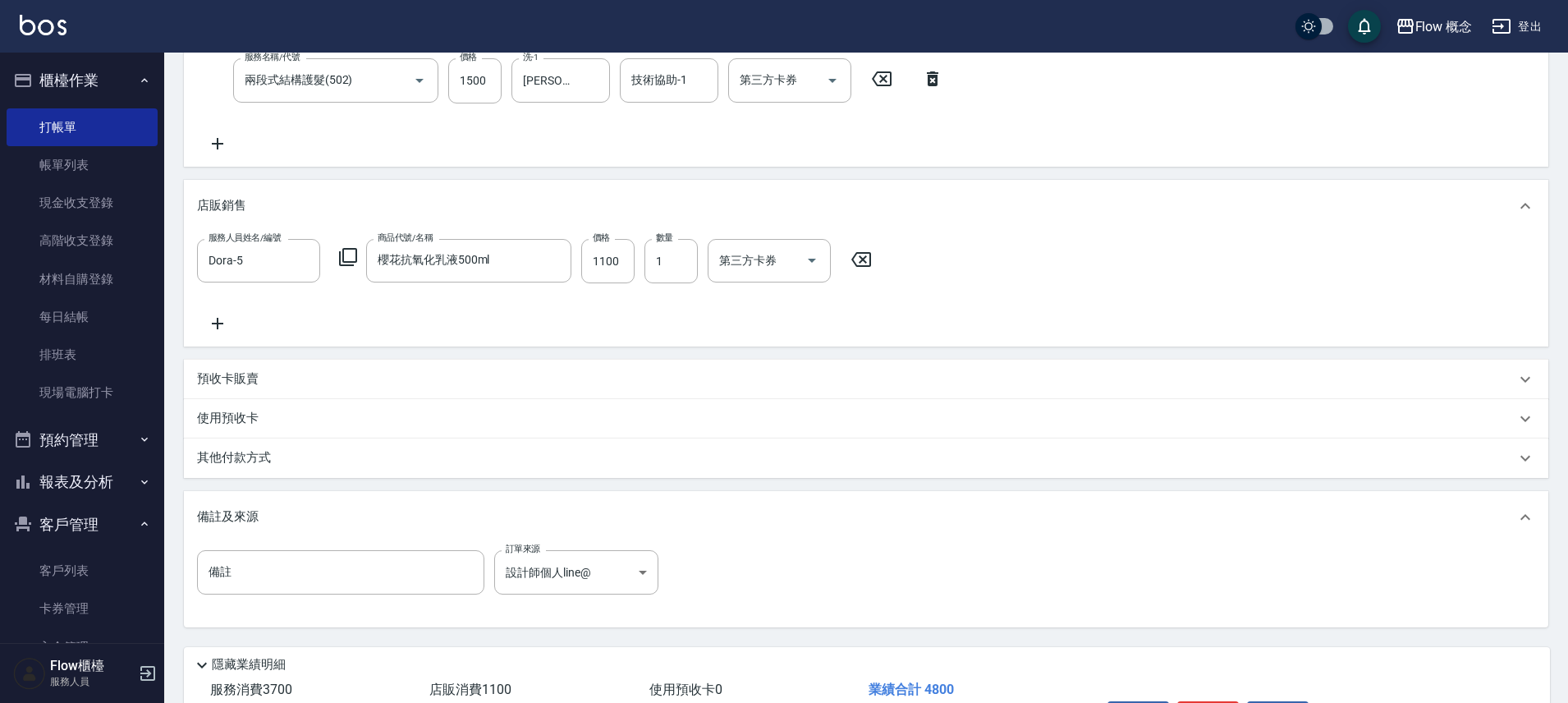
click at [265, 446] on div "其他付款方式" at bounding box center [865, 458] width 1364 height 40
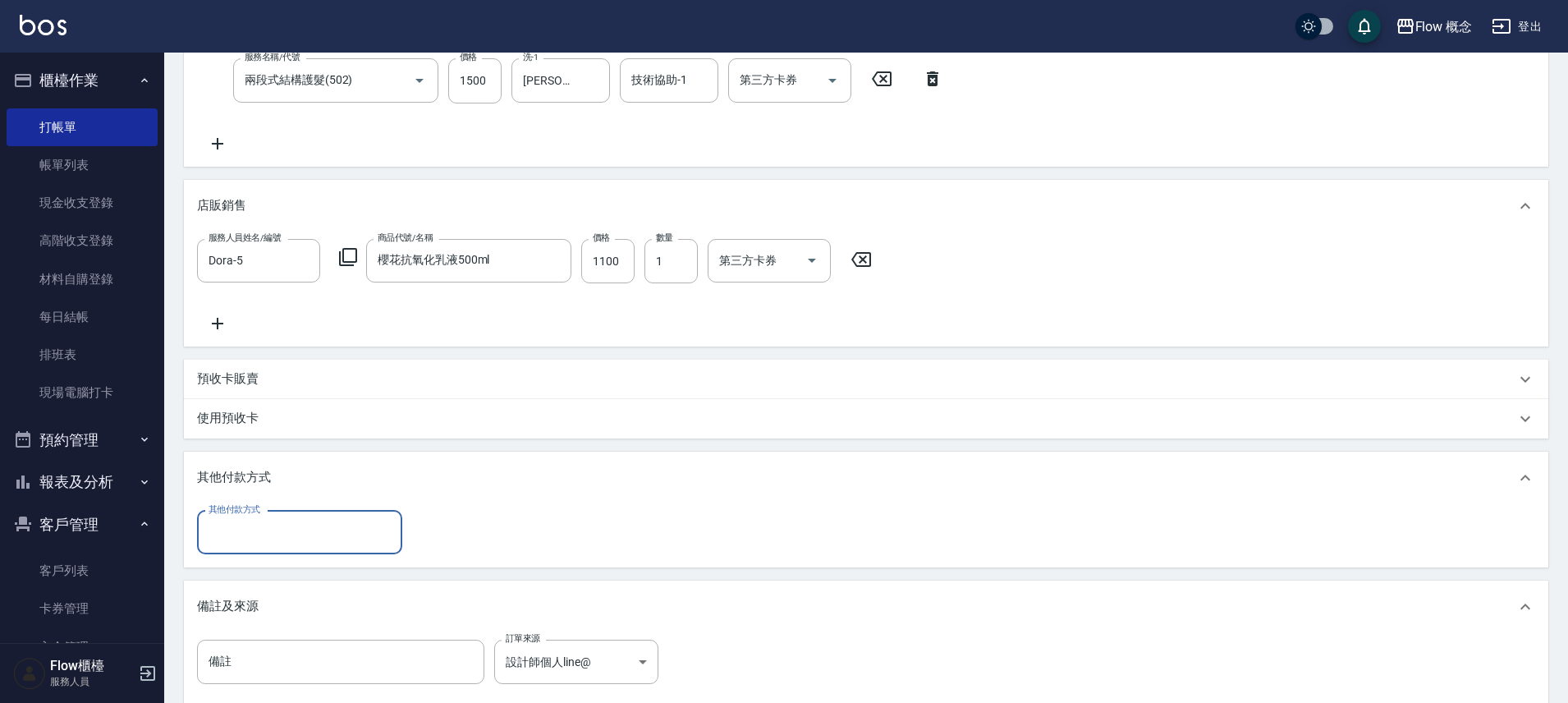
scroll to position [0, 0]
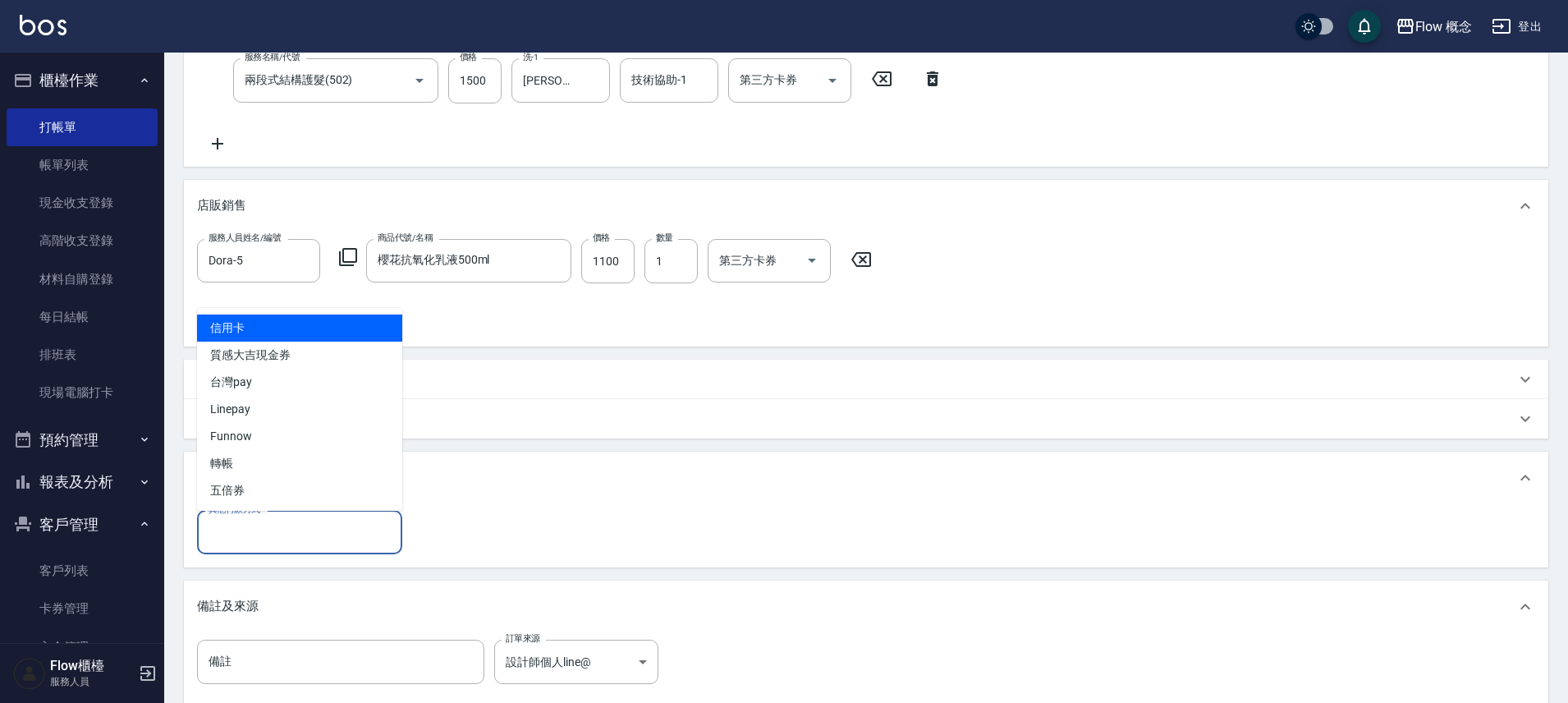
click at [258, 542] on input "其他付款方式" at bounding box center [300, 533] width 191 height 29
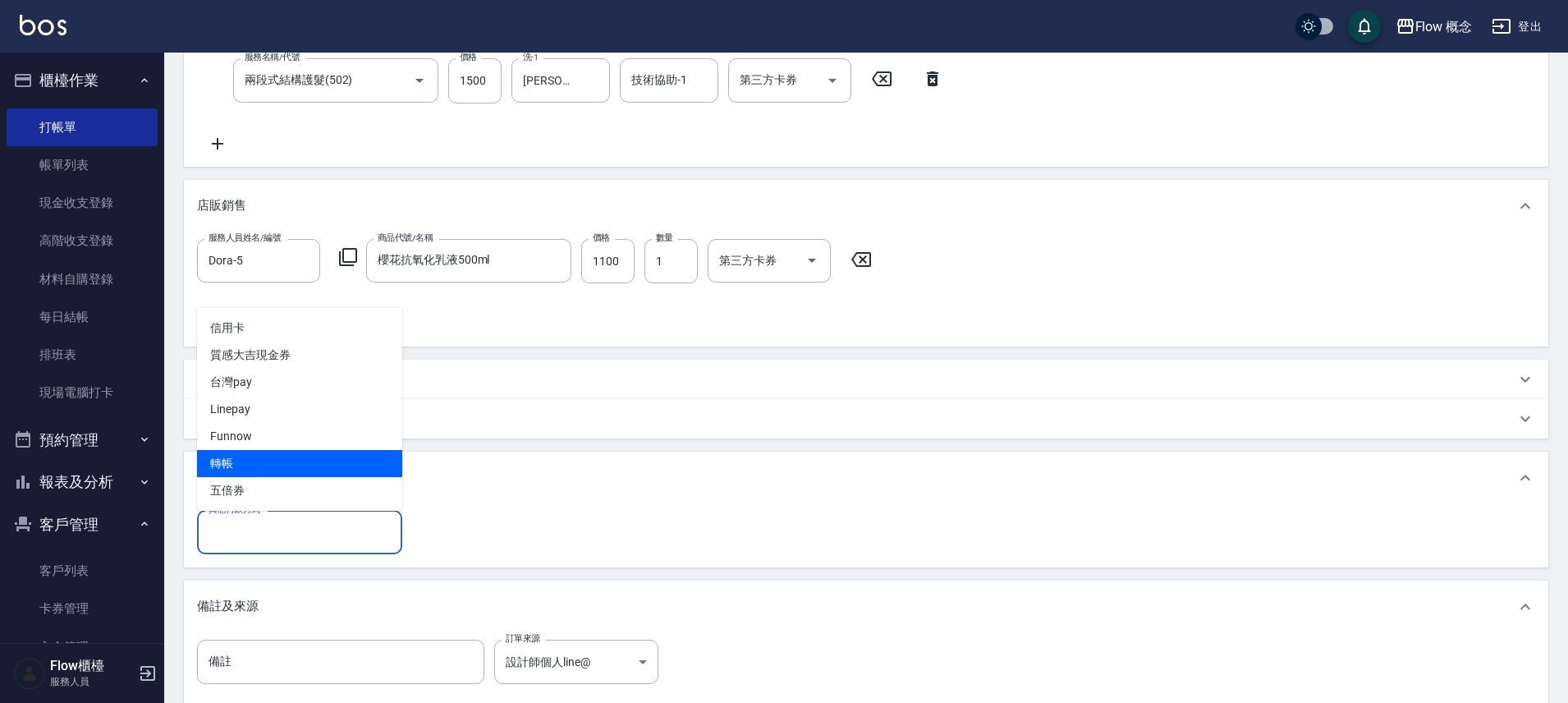
click at [262, 452] on span "轉帳" at bounding box center [300, 463] width 206 height 27
type input "轉帳"
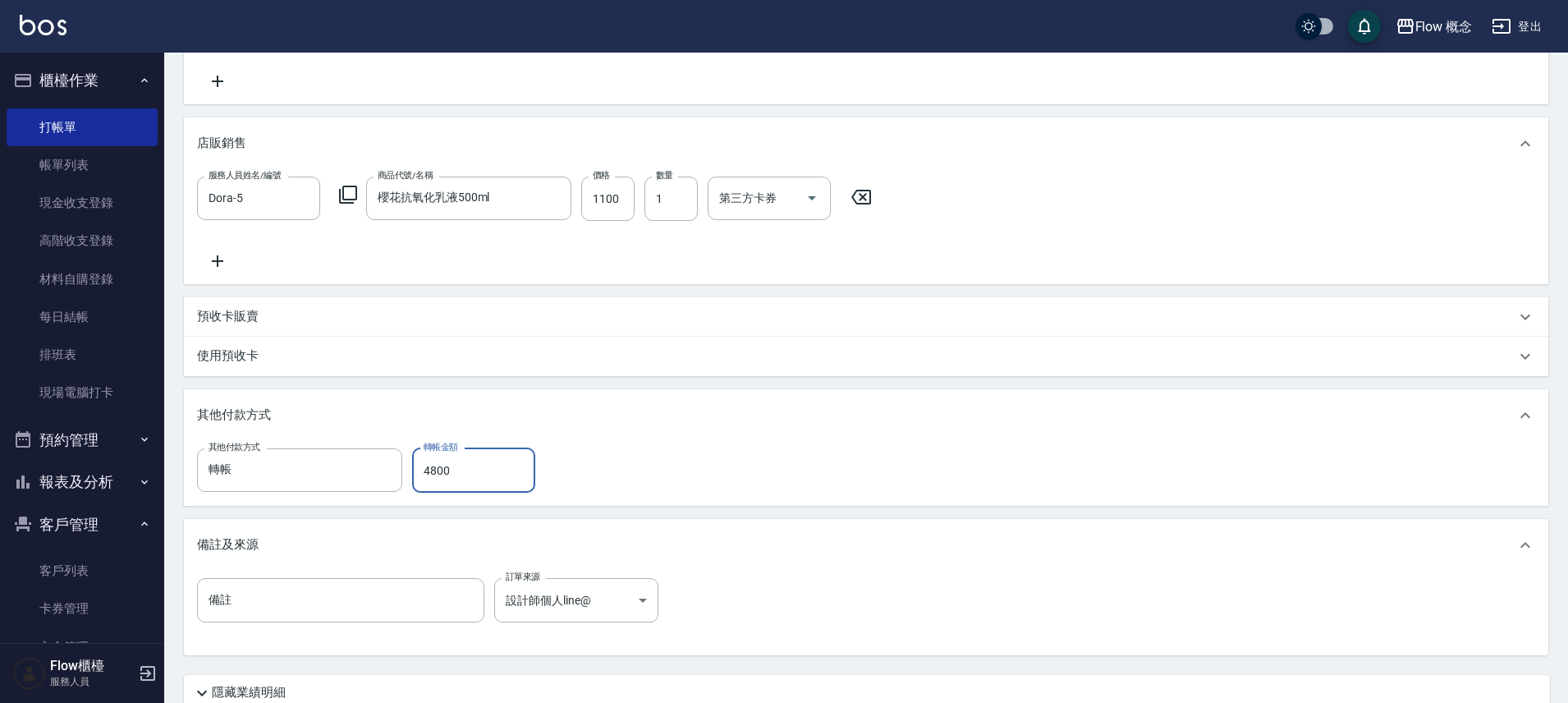
scroll to position [598, 0]
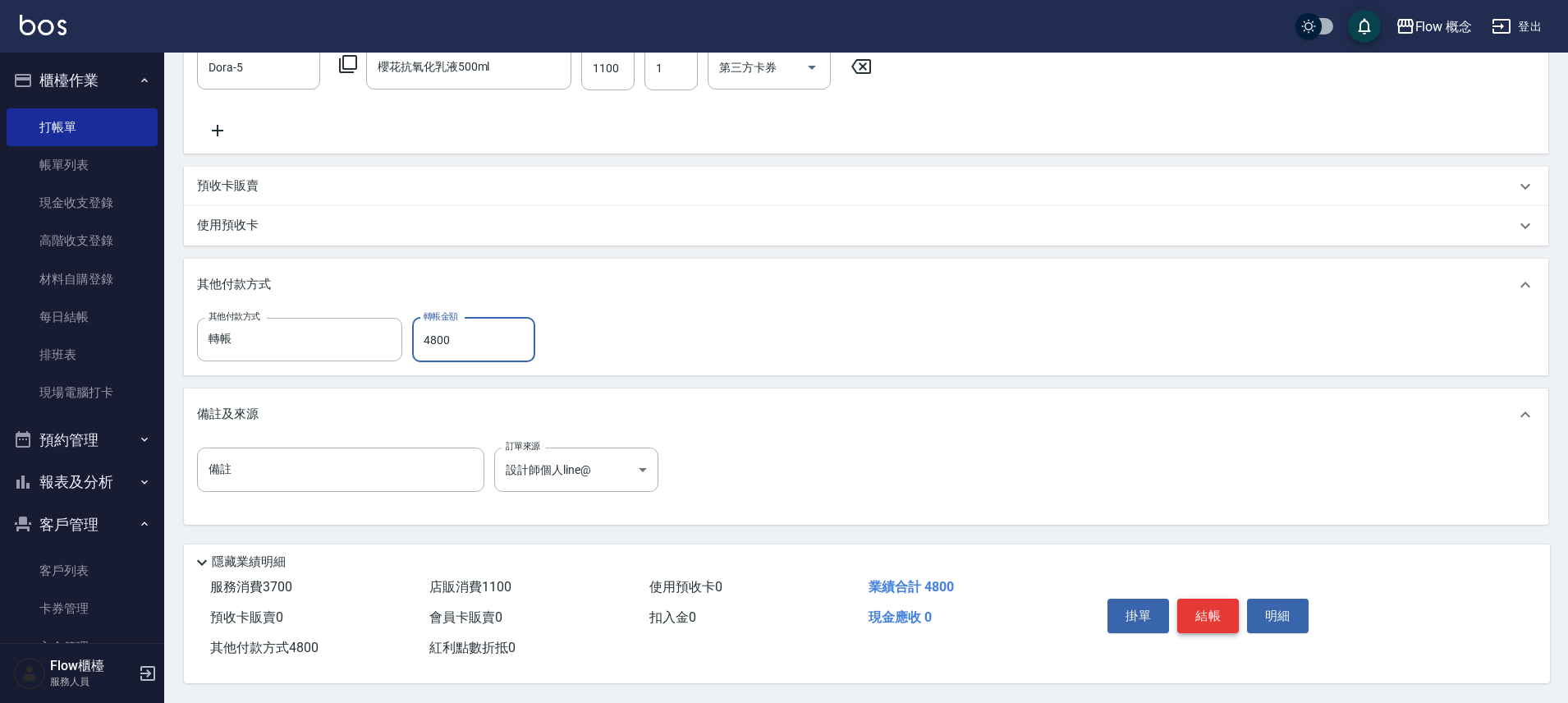
type input "4800"
click at [1213, 618] on button "結帳" at bounding box center [1208, 615] width 61 height 34
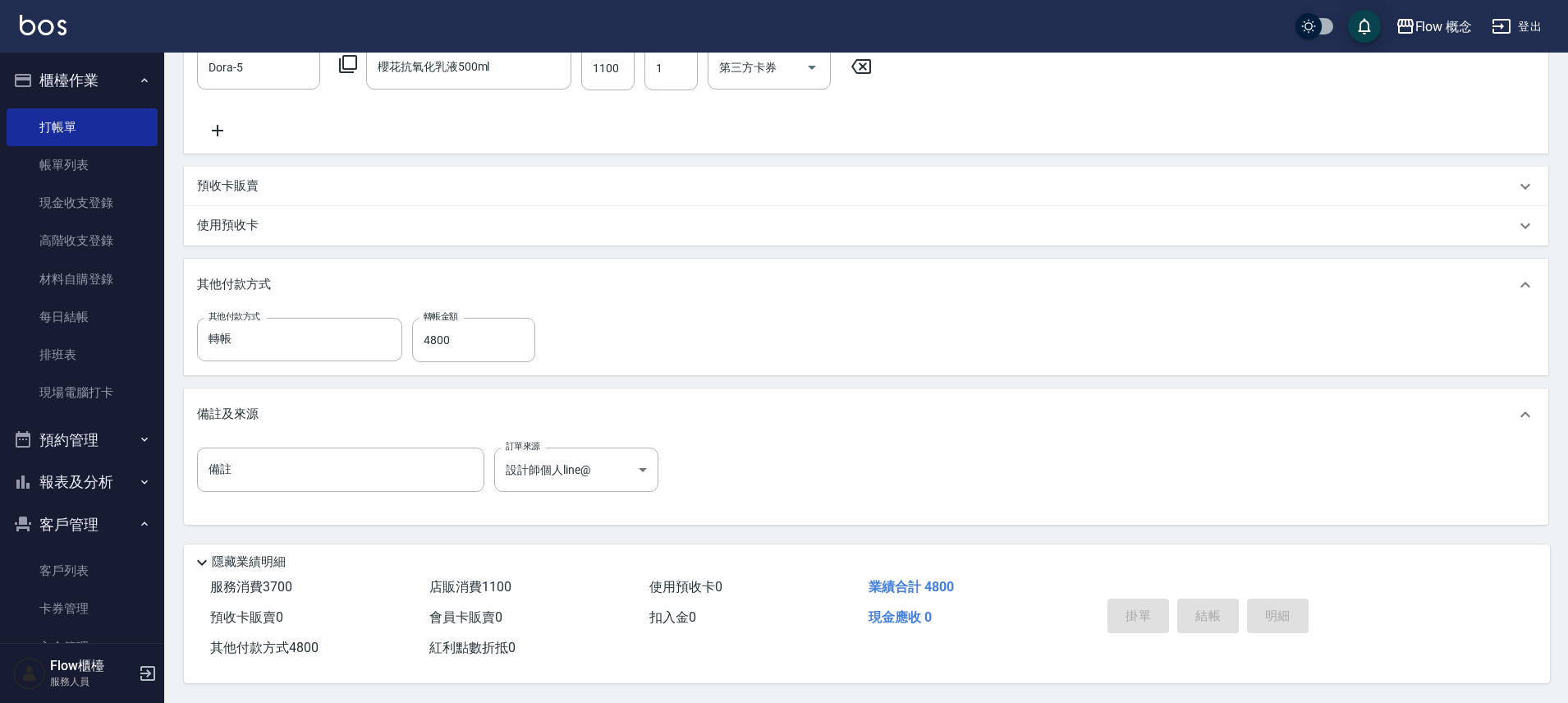
type input "2025/08/17 19:17"
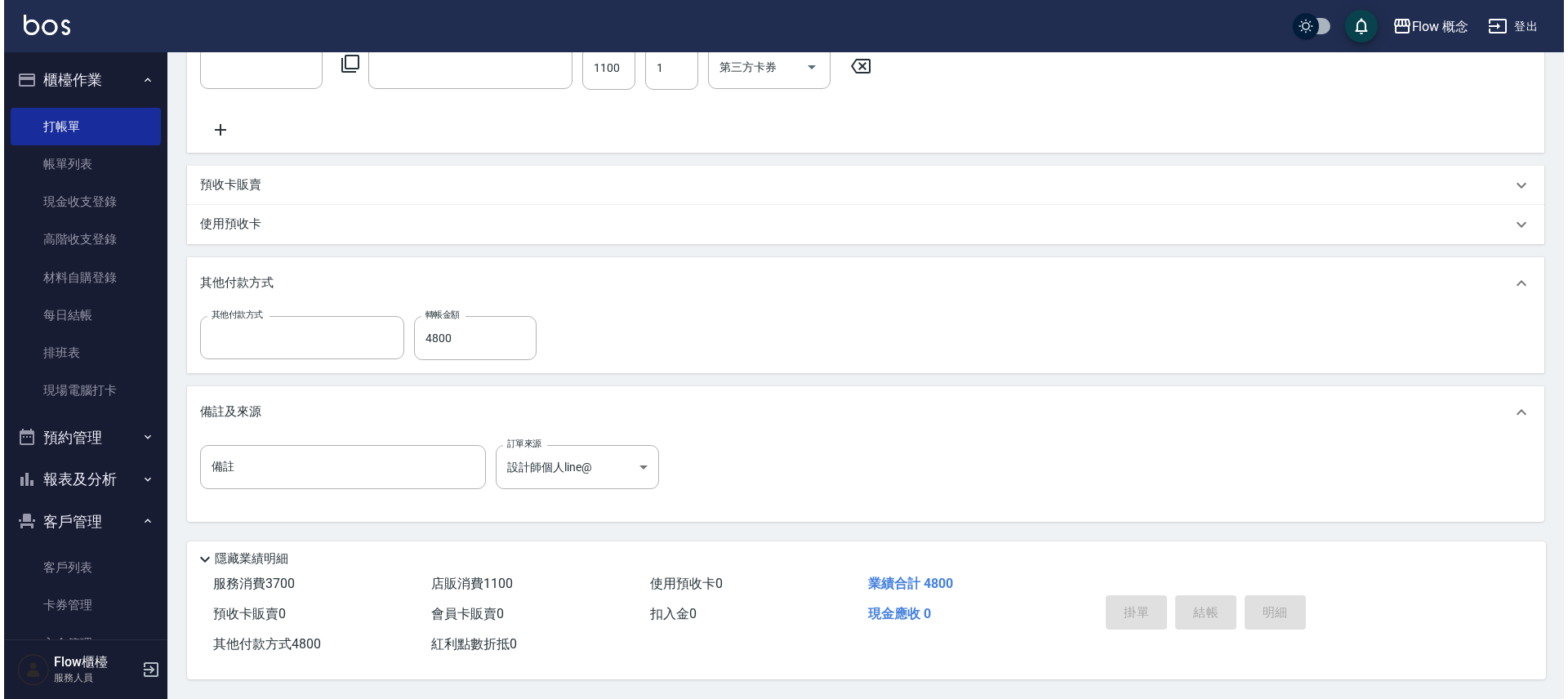
scroll to position [0, 0]
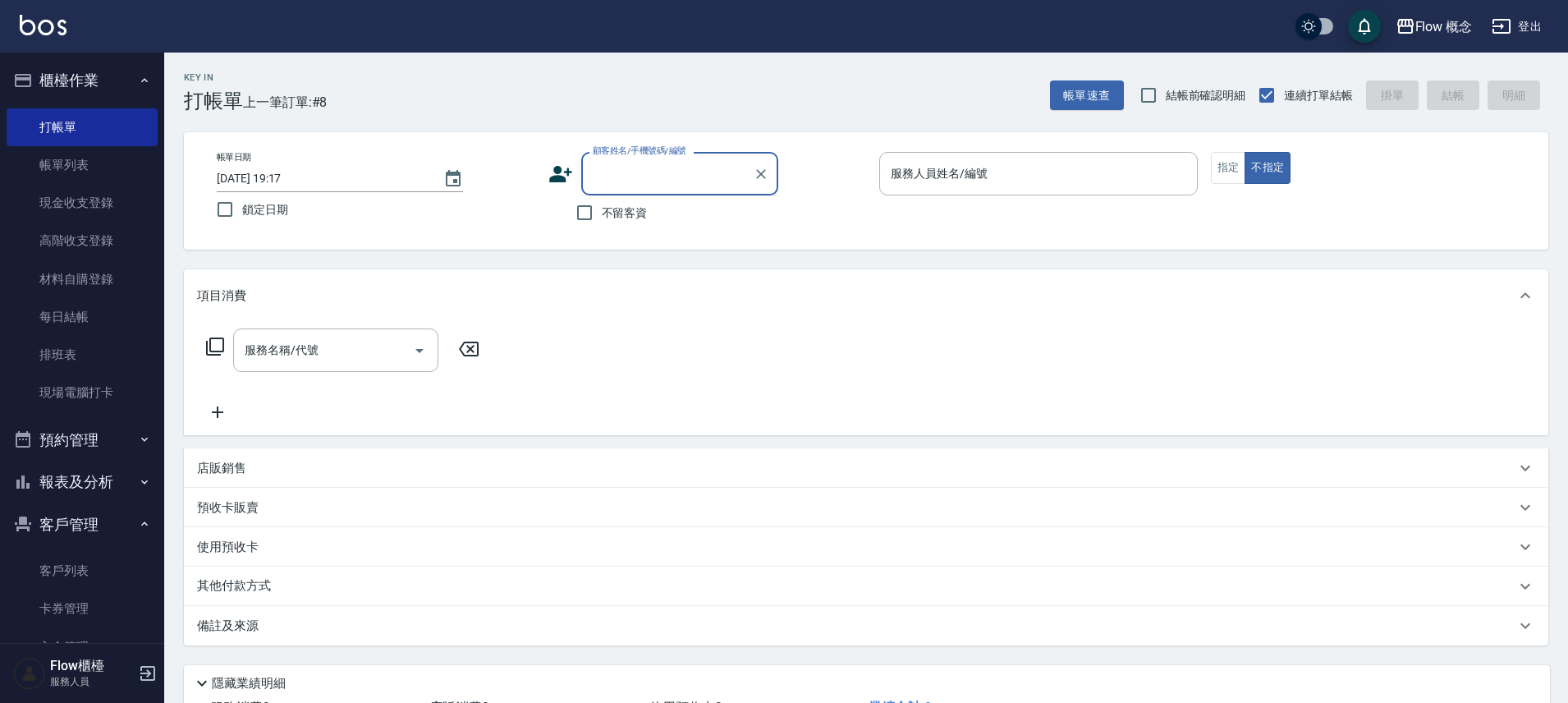
click at [691, 180] on input "顧客姓名/手機號碼/編號" at bounding box center [667, 173] width 157 height 29
type input "f"
type input "邱"
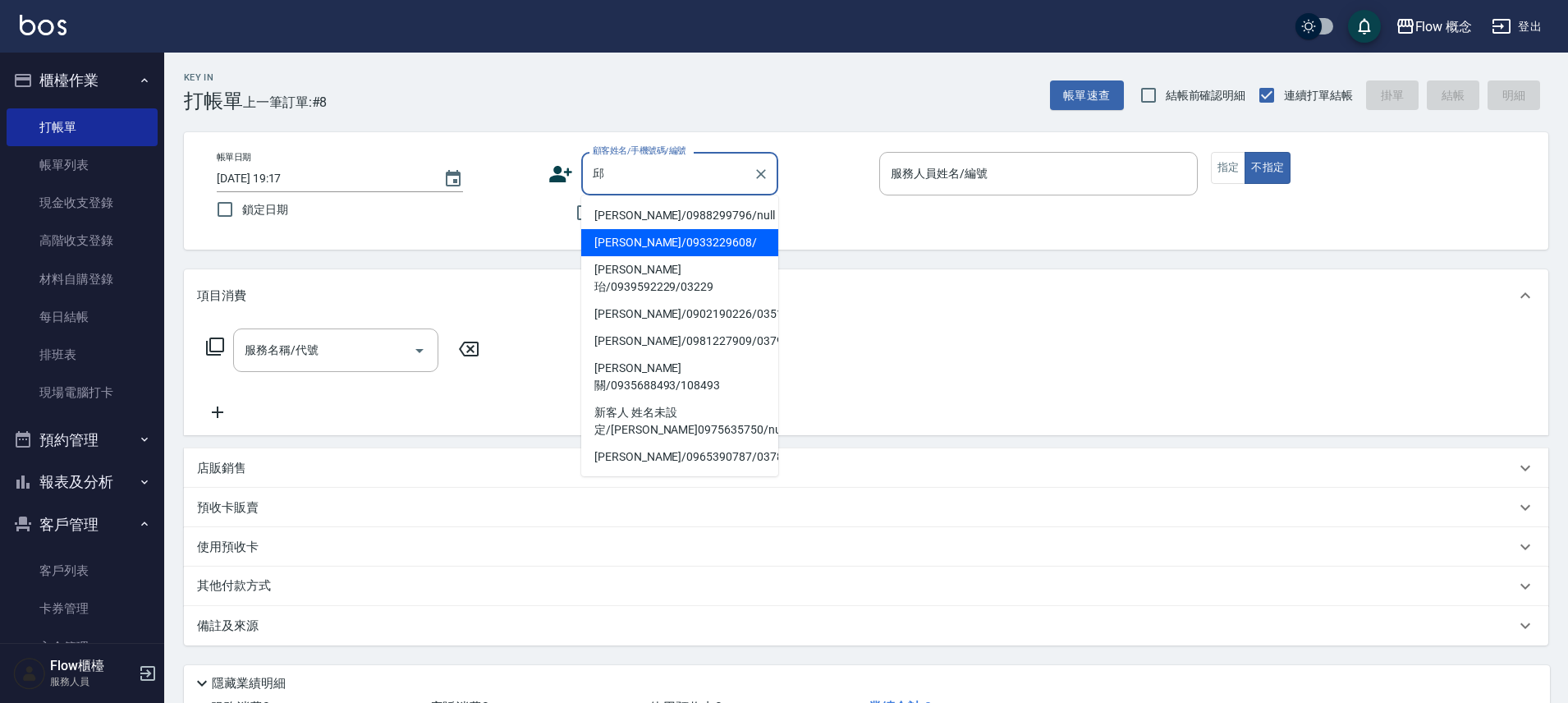
click at [720, 239] on li "邱湘容/0933229608/" at bounding box center [680, 243] width 197 height 27
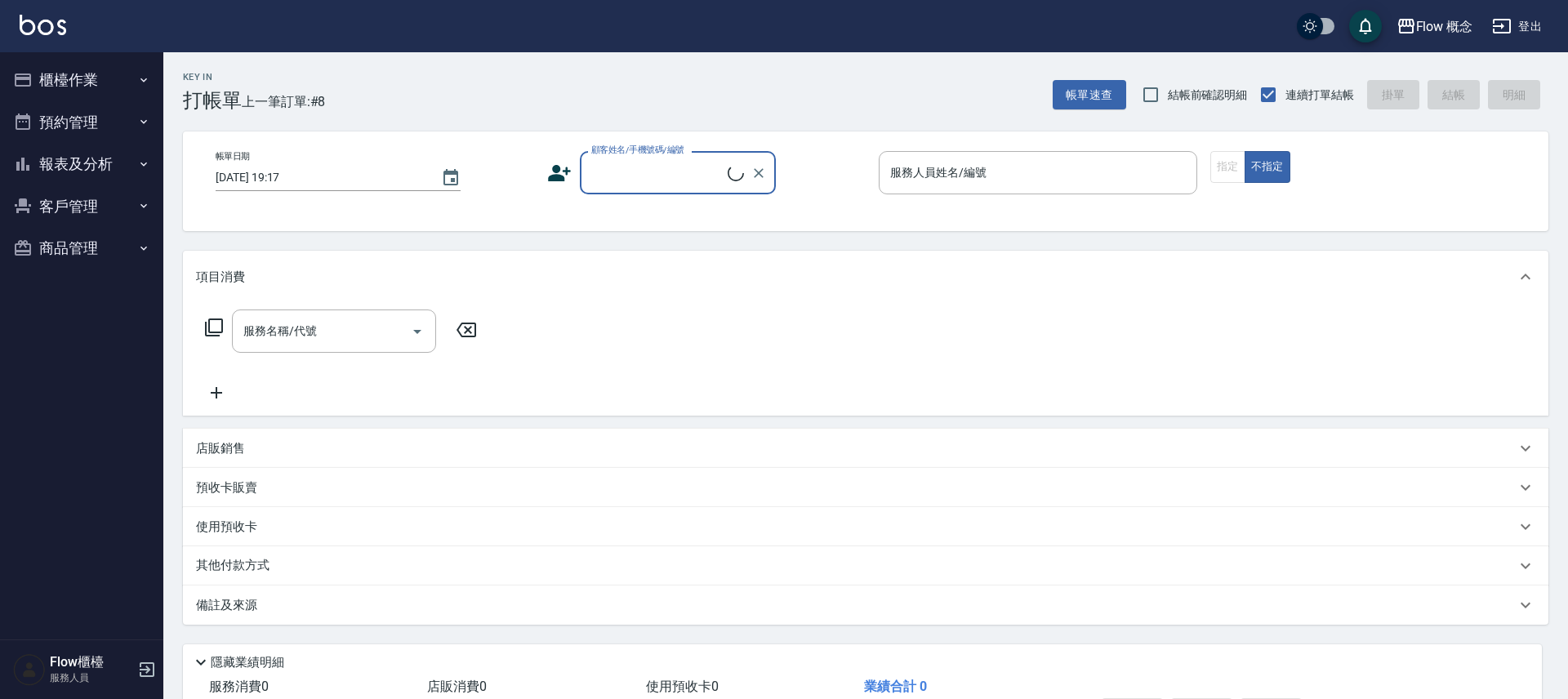
click at [638, 165] on input "顧客姓名/手機號碼/編號" at bounding box center [657, 172] width 141 height 29
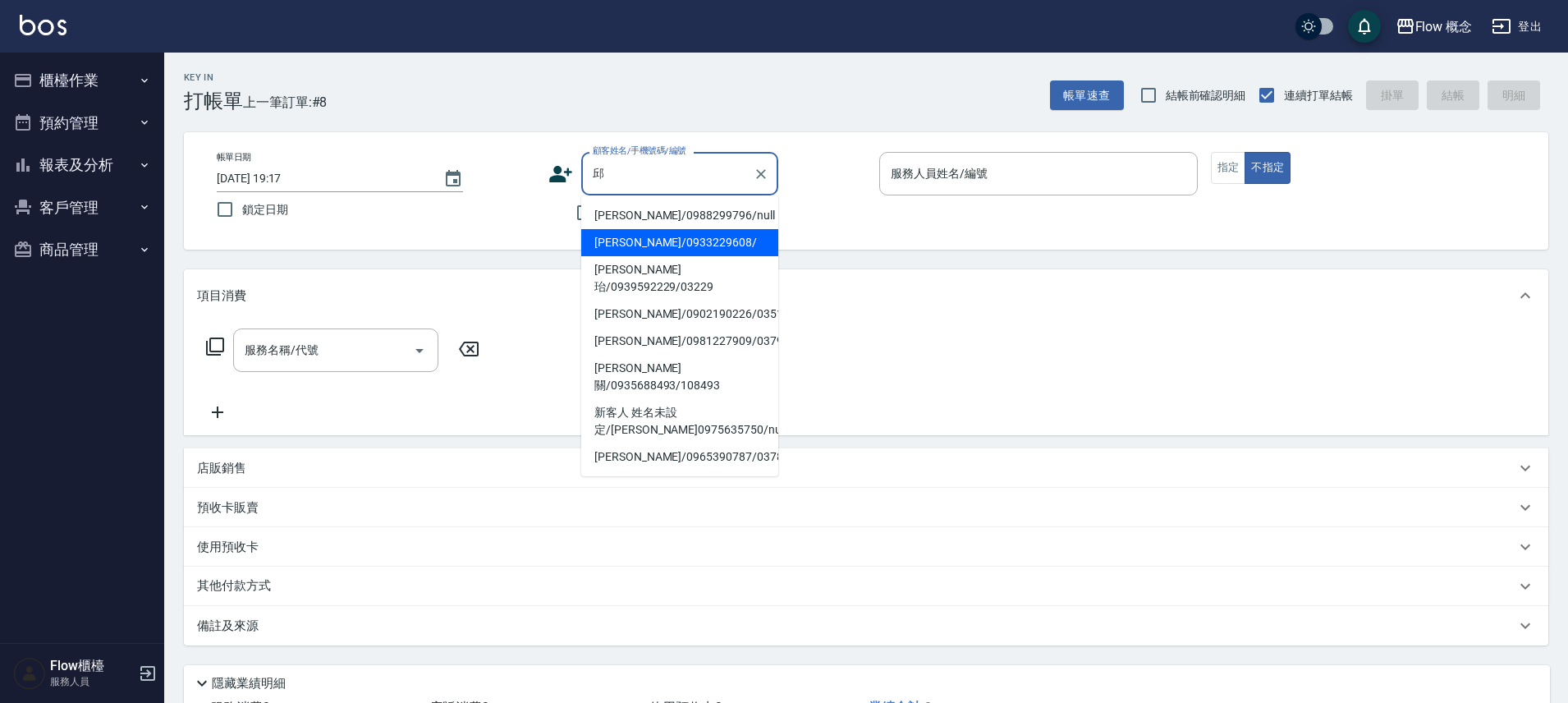
click at [711, 235] on li "[PERSON_NAME]/0933229608/" at bounding box center [680, 243] width 197 height 27
type input "[PERSON_NAME]/0933229608/"
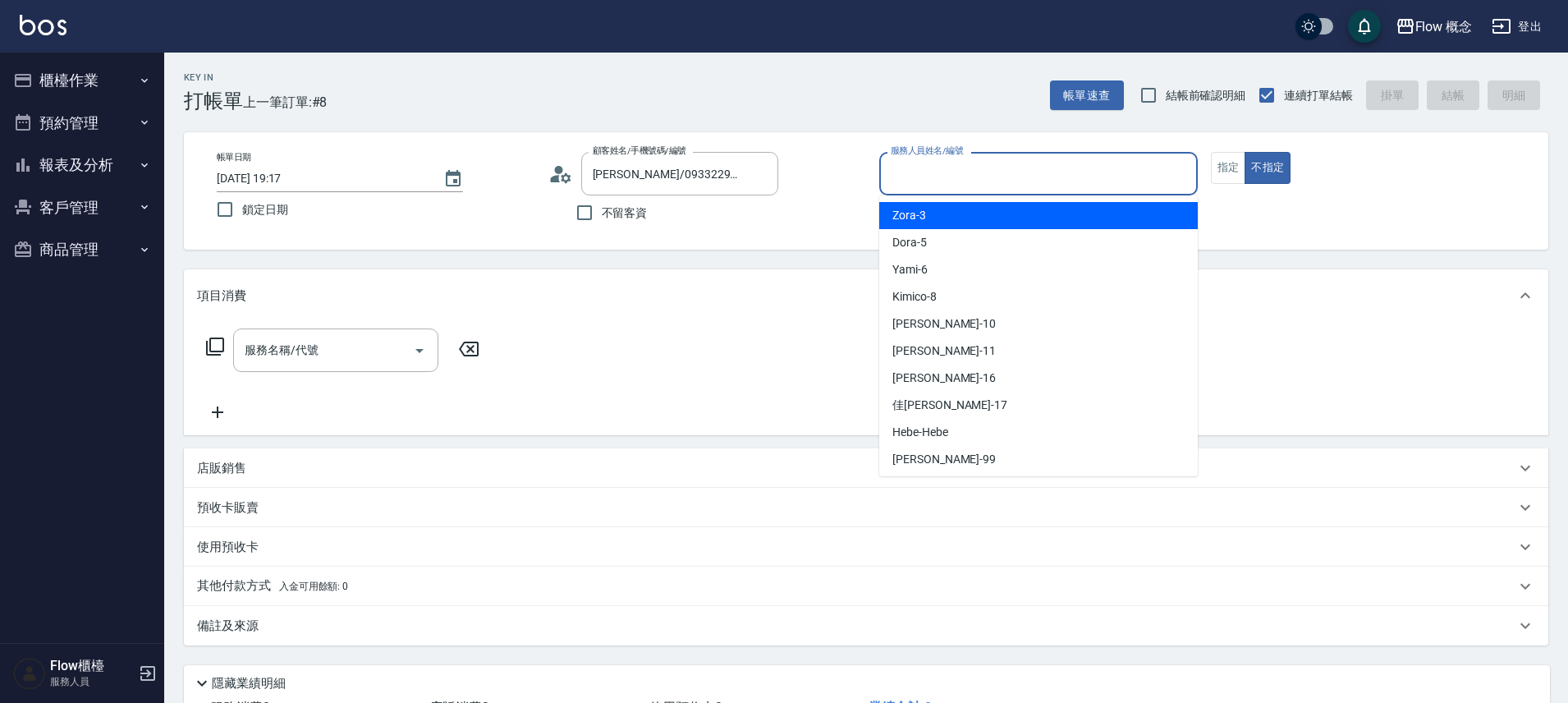
click at [956, 175] on input "服務人員姓名/編號" at bounding box center [1038, 173] width 304 height 29
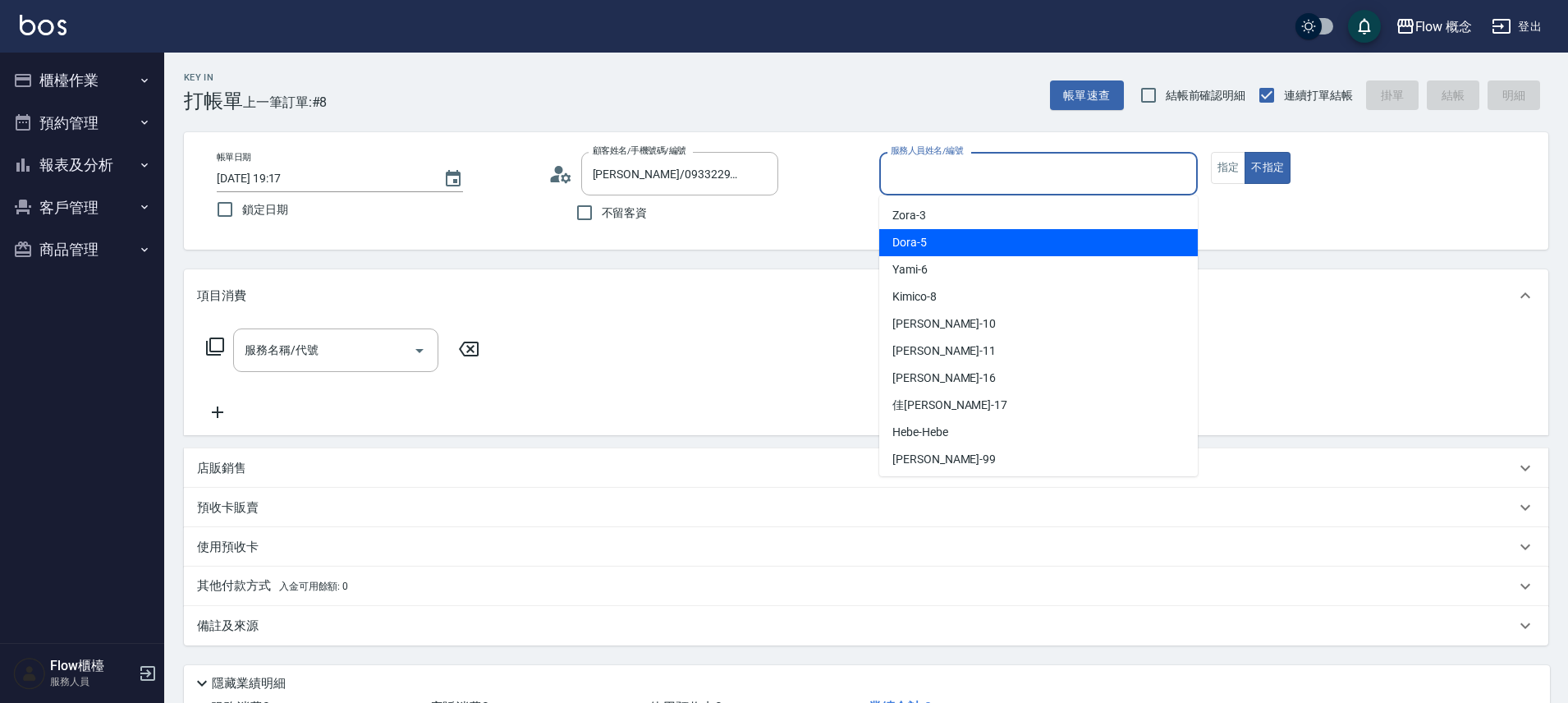
click at [931, 243] on div "Dora -5" at bounding box center [1038, 243] width 319 height 27
type input "Dora-5"
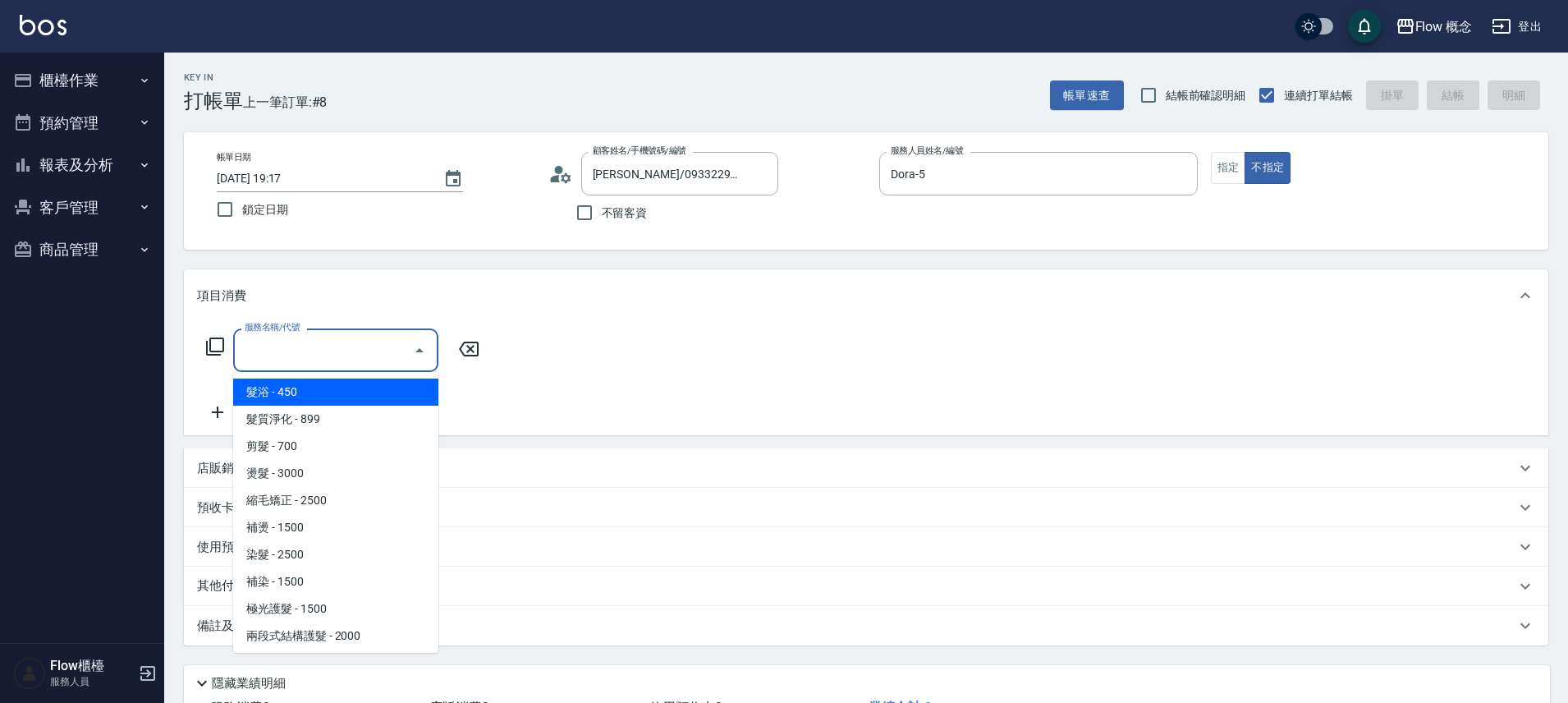
click at [284, 357] on input "服務名稱/代號" at bounding box center [323, 350] width 166 height 29
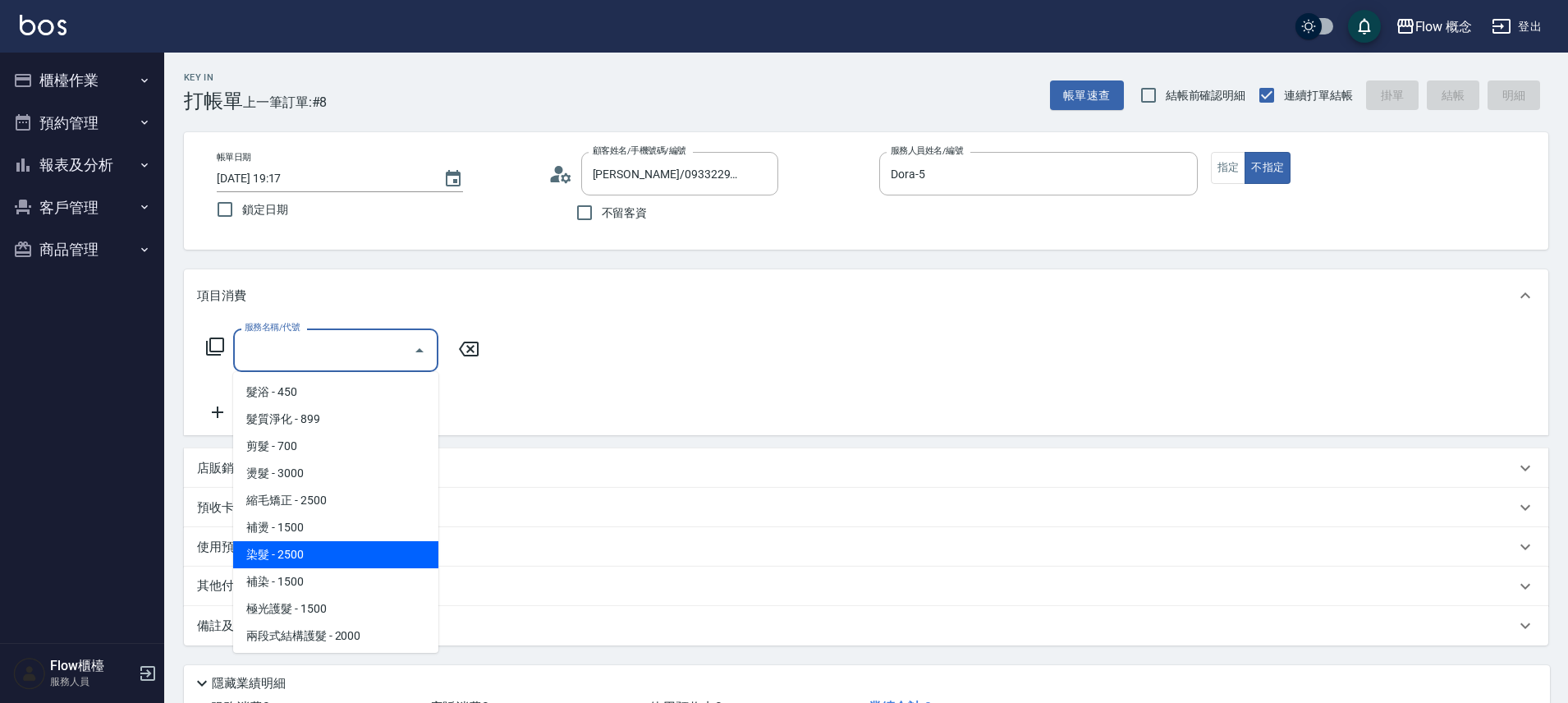
click at [288, 565] on span "染髮 - 2500" at bounding box center [336, 554] width 206 height 27
type input "染髮(401)"
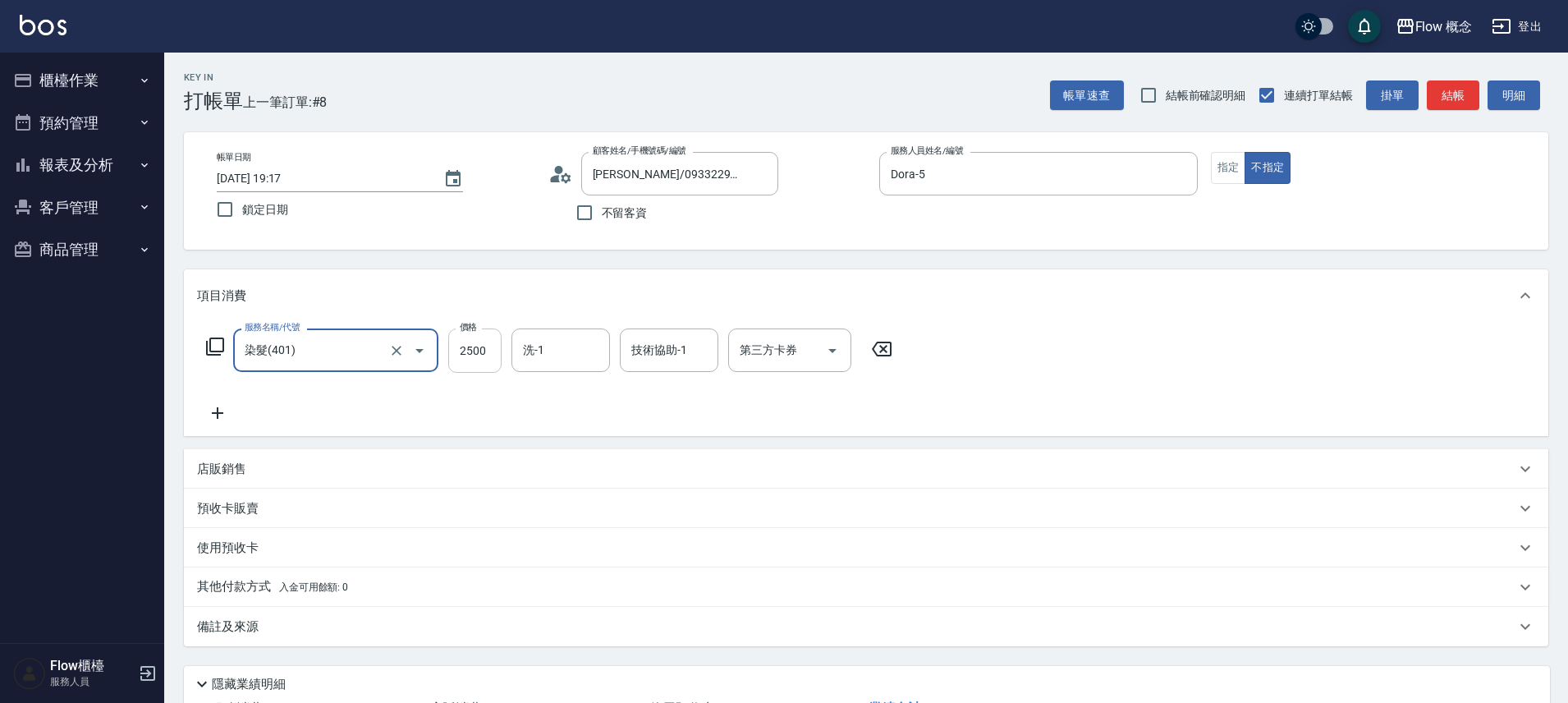
click at [488, 361] on input "2500" at bounding box center [474, 351] width 54 height 44
click at [399, 358] on icon "Clear" at bounding box center [396, 351] width 17 height 17
click at [344, 365] on div "服務名稱/代號" at bounding box center [336, 351] width 206 height 44
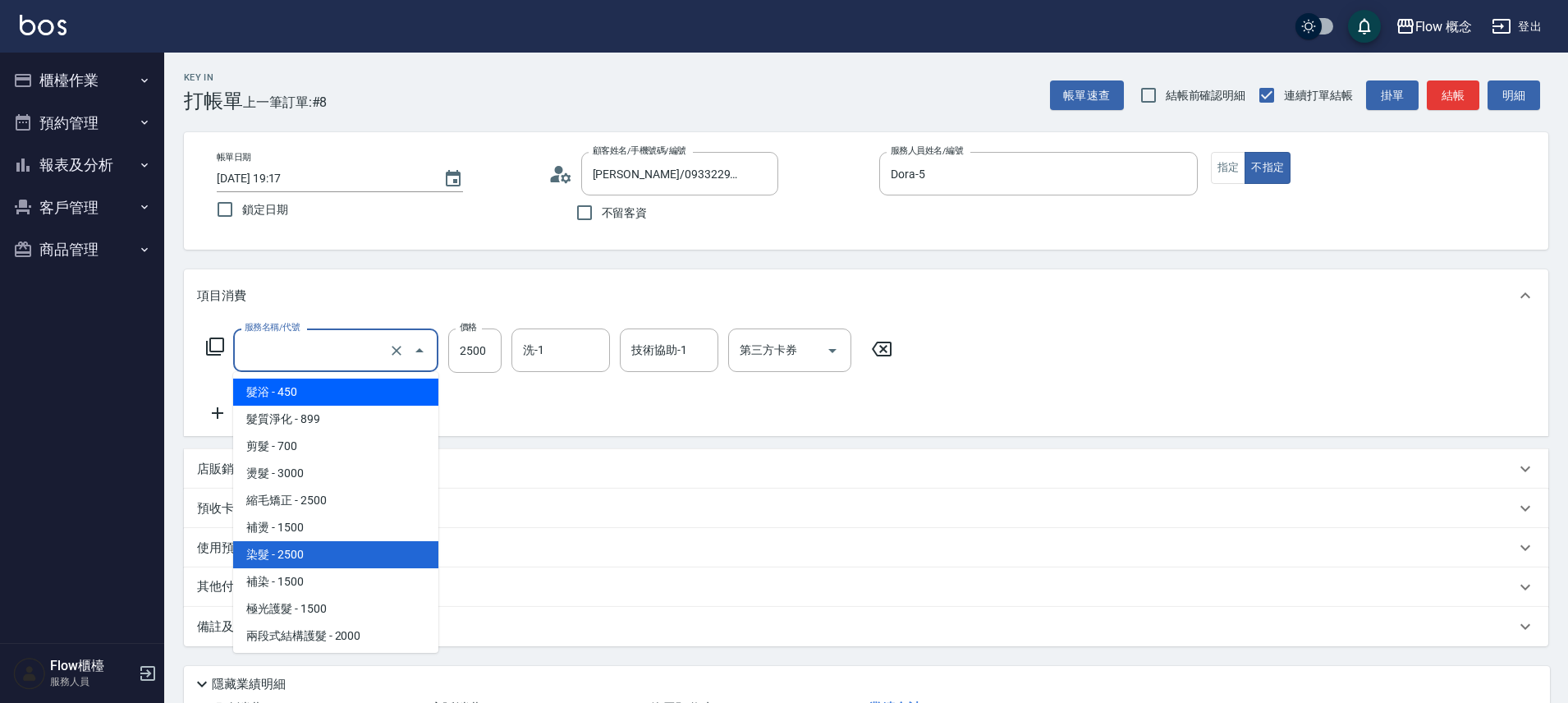
click at [304, 394] on span "髮浴 - 450" at bounding box center [336, 392] width 206 height 27
type input "髮浴 (101)"
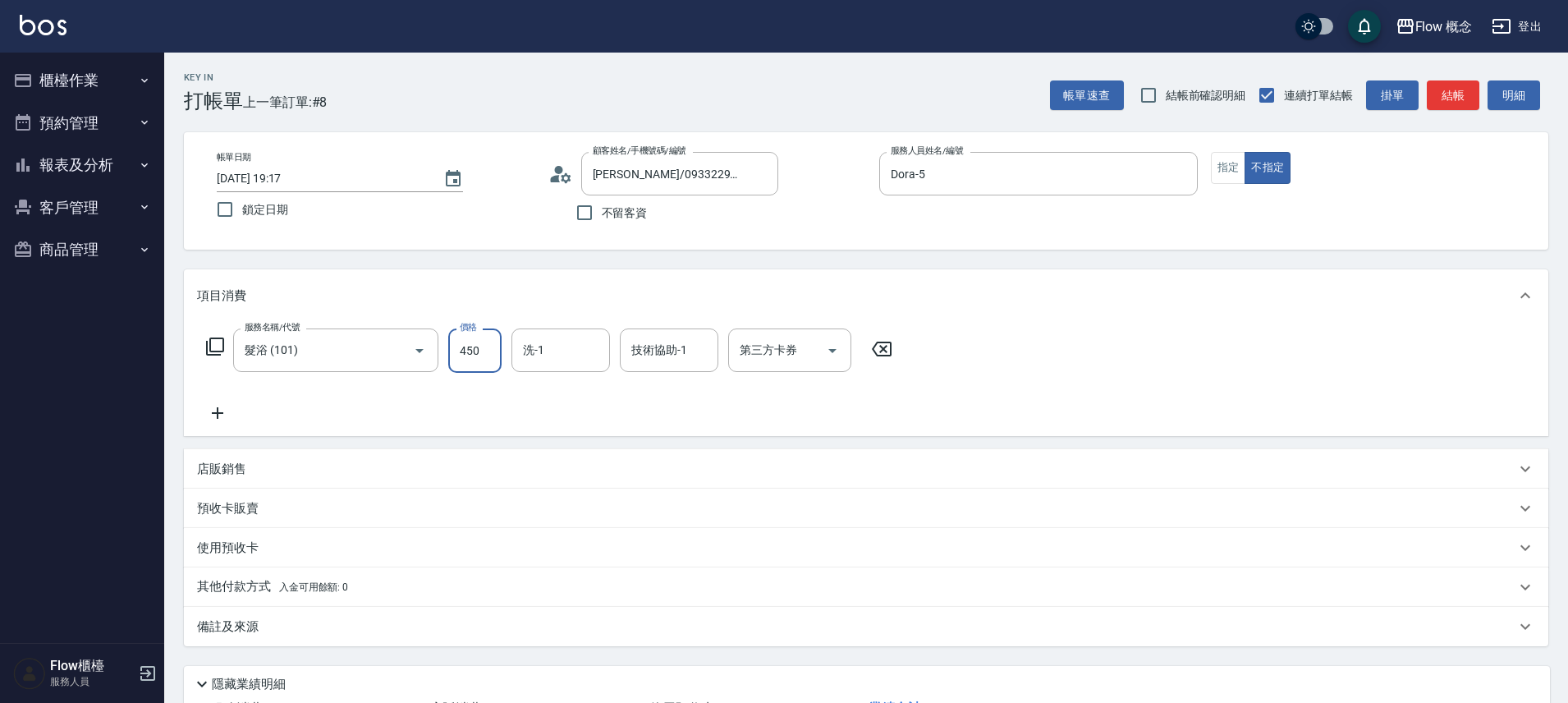
click at [489, 346] on input "450" at bounding box center [474, 351] width 54 height 44
type input "300"
type input "Zora-3"
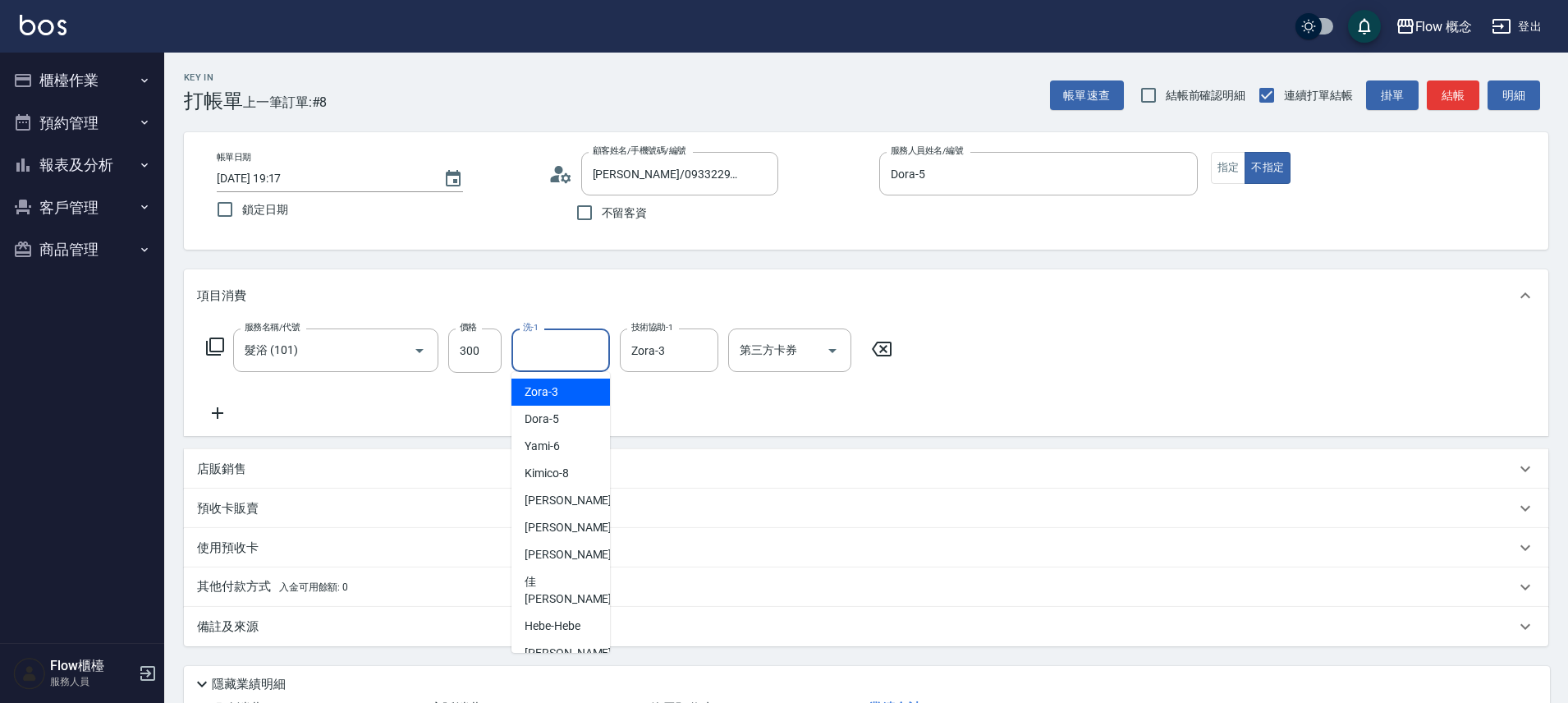
click at [569, 355] on input "洗-1" at bounding box center [560, 350] width 83 height 29
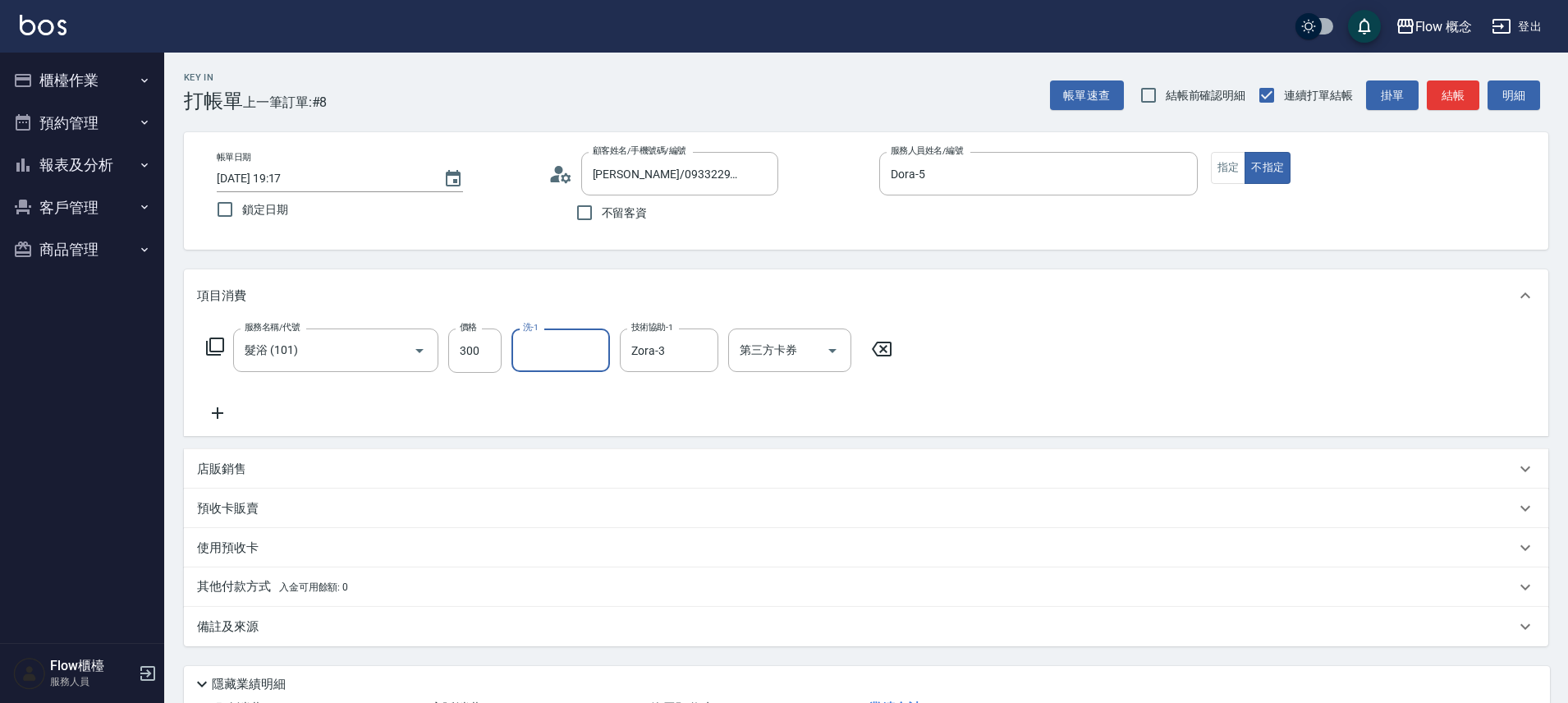
click at [569, 355] on input "洗-1" at bounding box center [560, 350] width 83 height 29
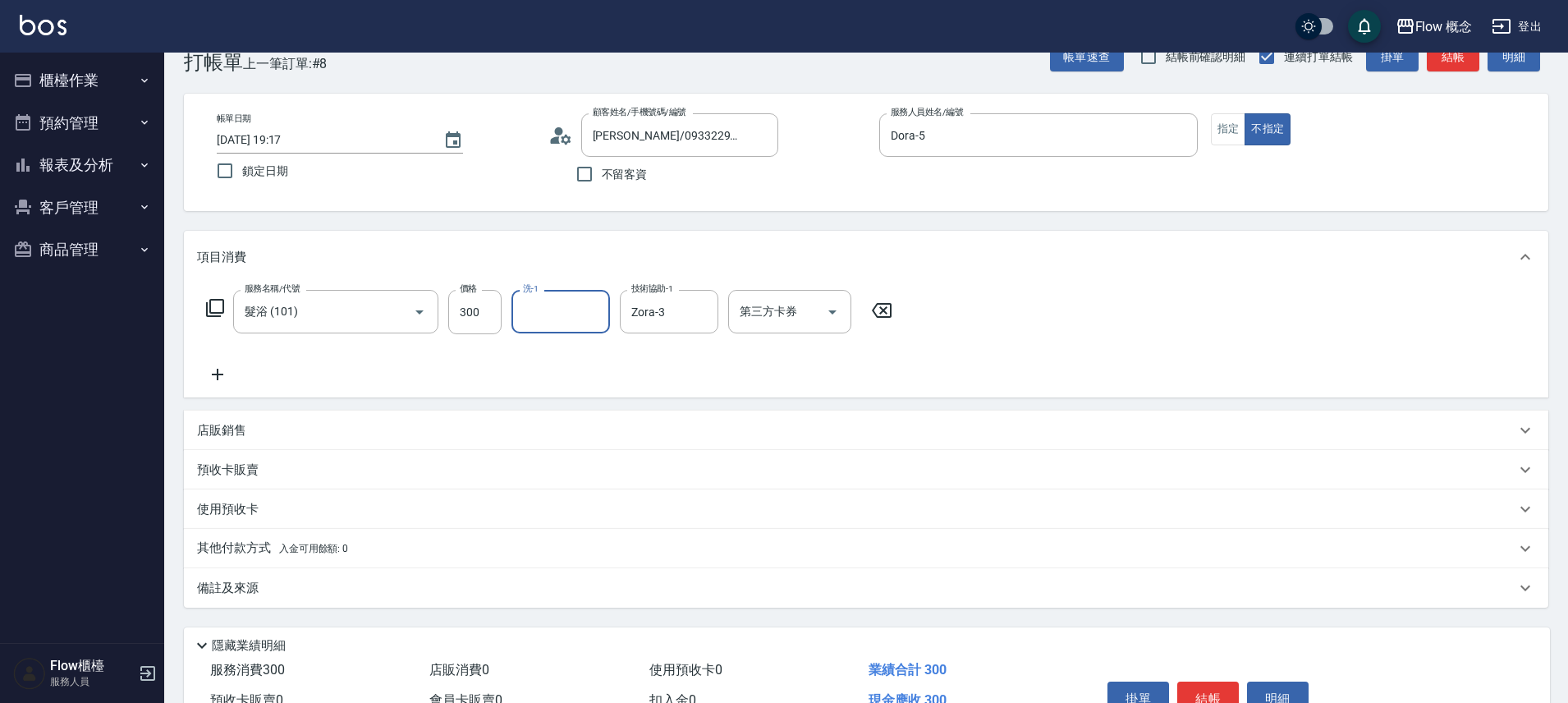
scroll to position [129, 0]
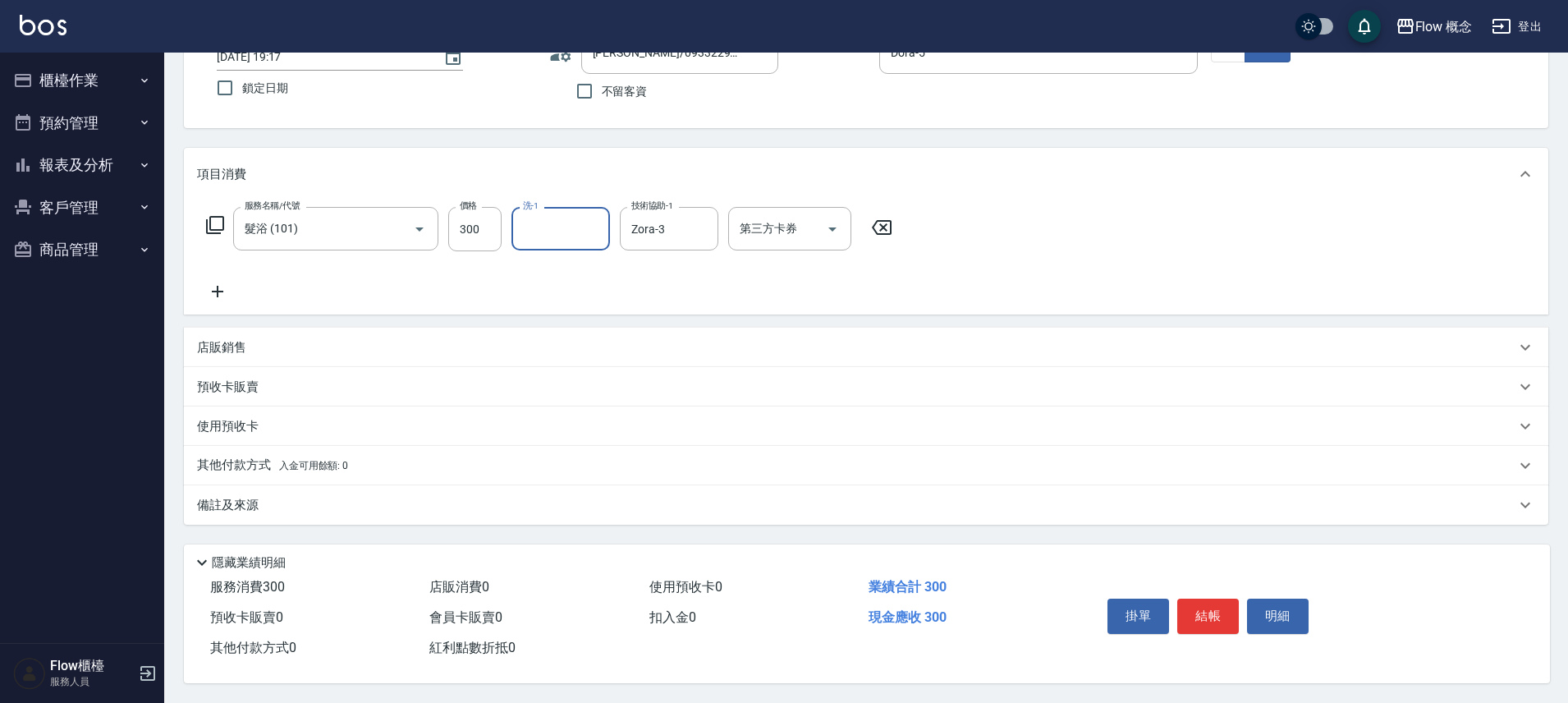
click at [551, 214] on input "洗-1" at bounding box center [560, 228] width 83 height 29
type input "[PERSON_NAME]-16"
click at [1211, 621] on button "結帳" at bounding box center [1208, 615] width 61 height 34
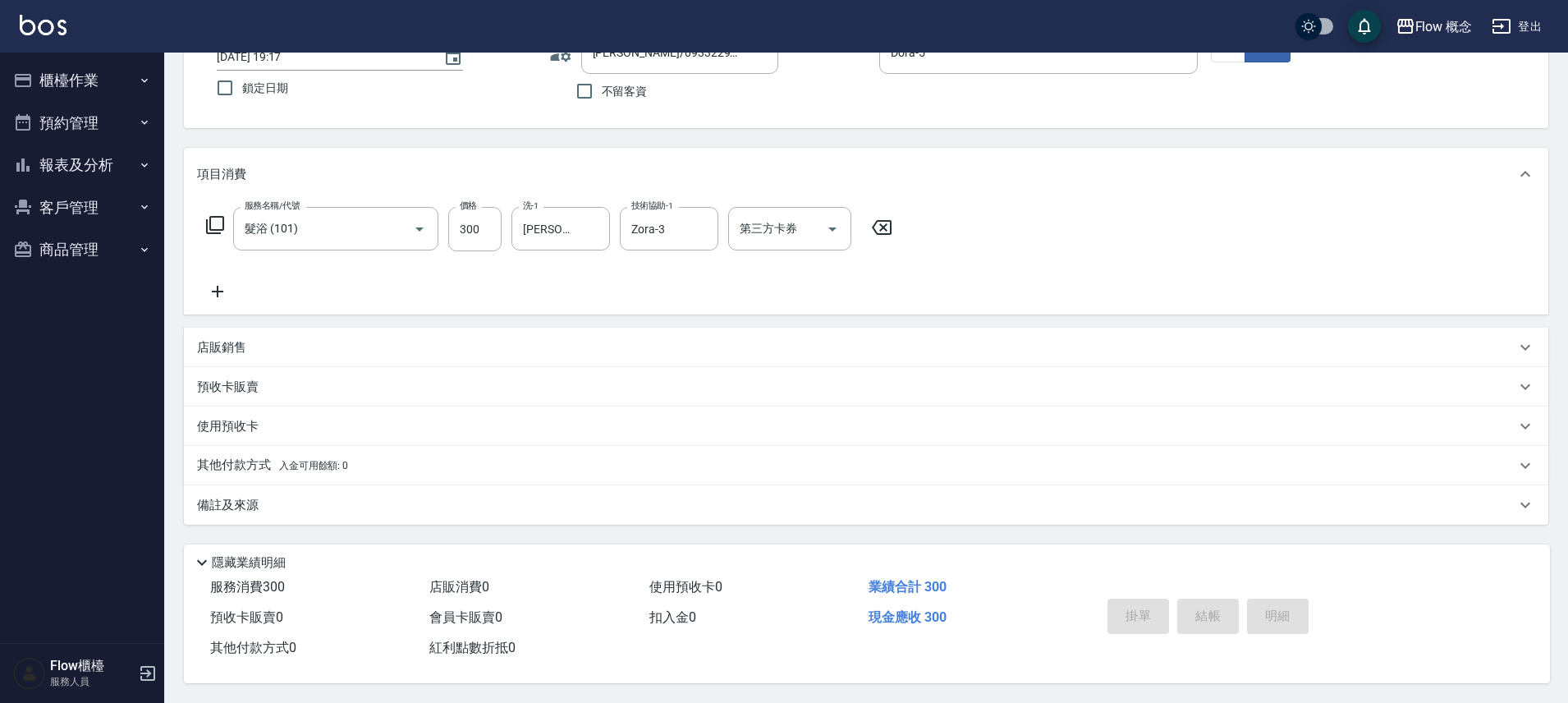
type input "[DATE] 19:18"
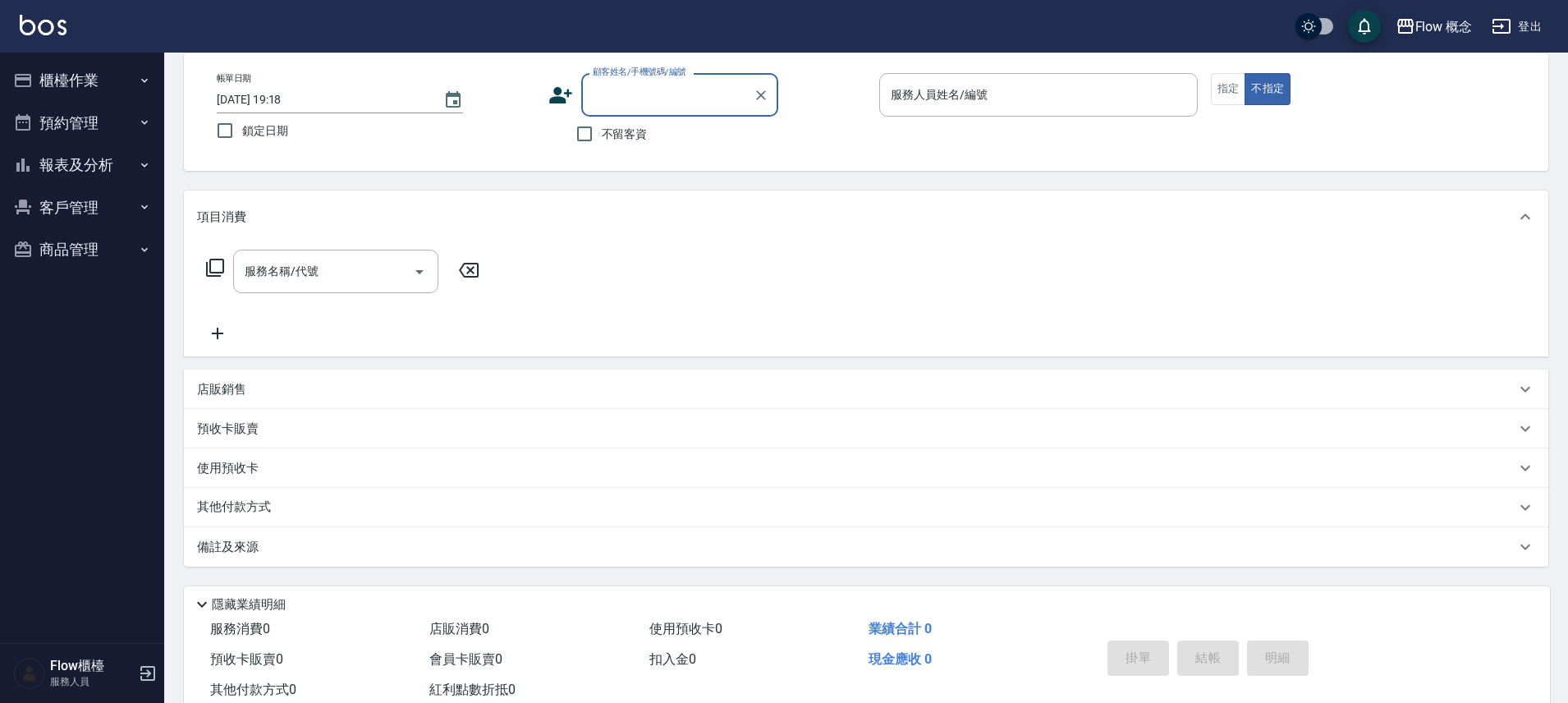
scroll to position [0, 0]
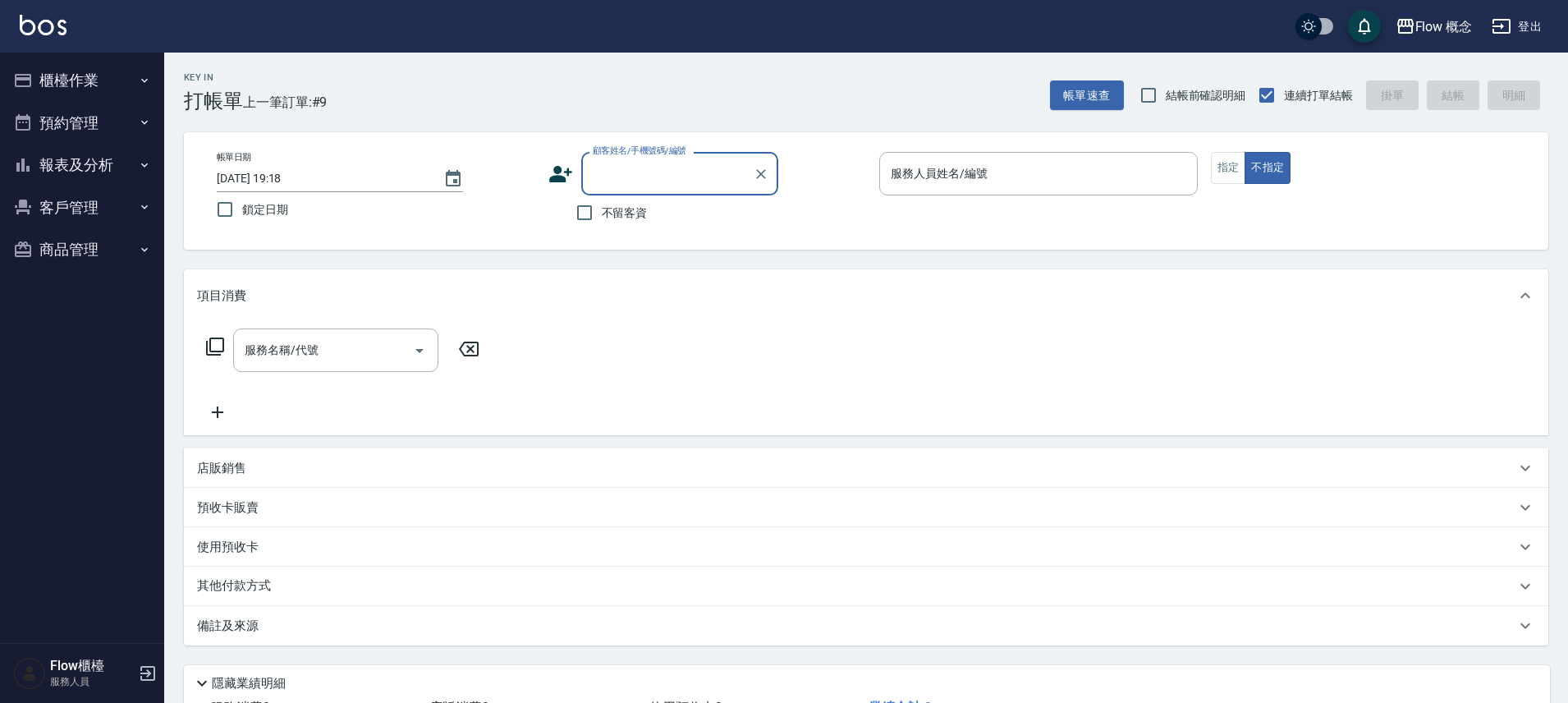
click at [629, 182] on input "顧客姓名/手機號碼/編號" at bounding box center [667, 173] width 157 height 29
paste input "染盧郁甄0920887960"
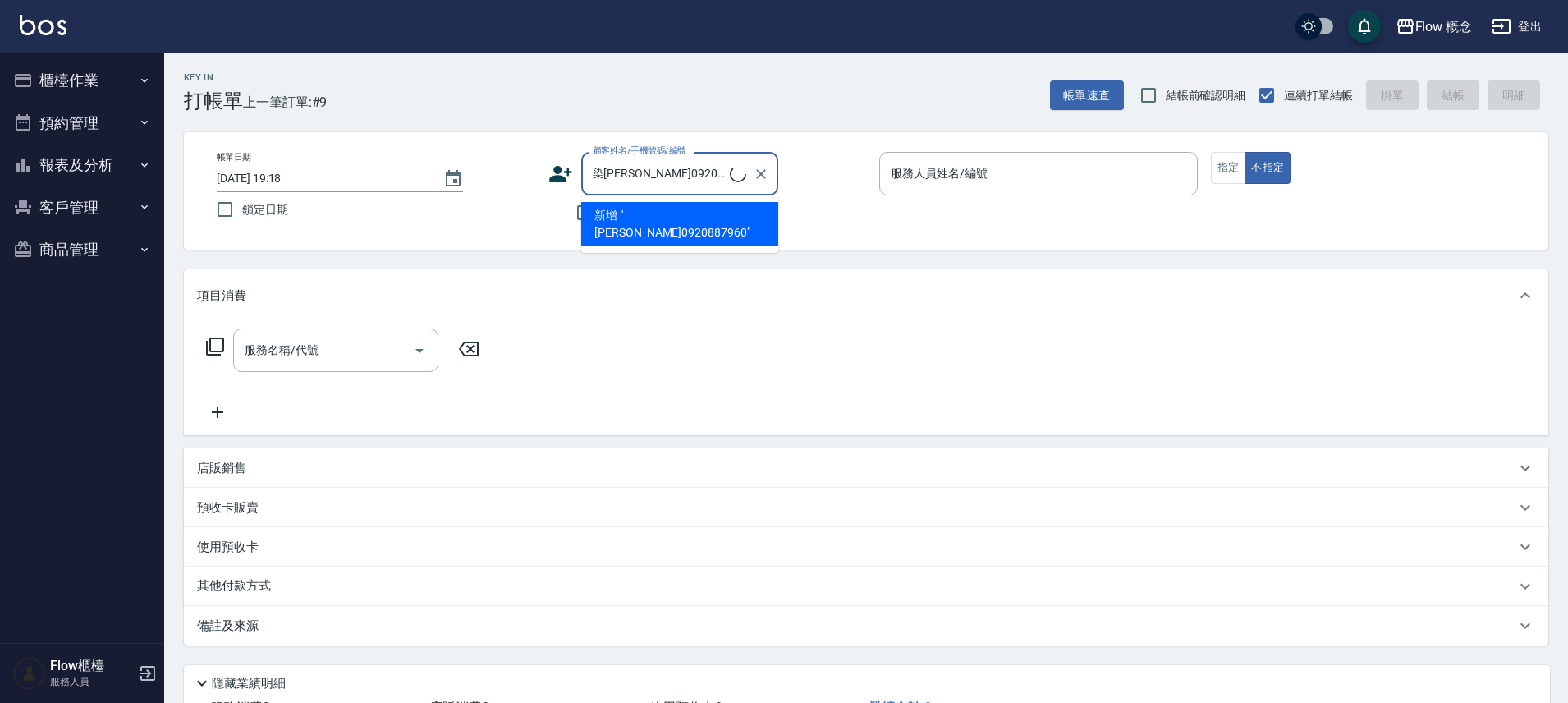
click at [606, 175] on input "染盧郁甄0920887960" at bounding box center [659, 173] width 141 height 29
type input "盧郁甄0920887960"
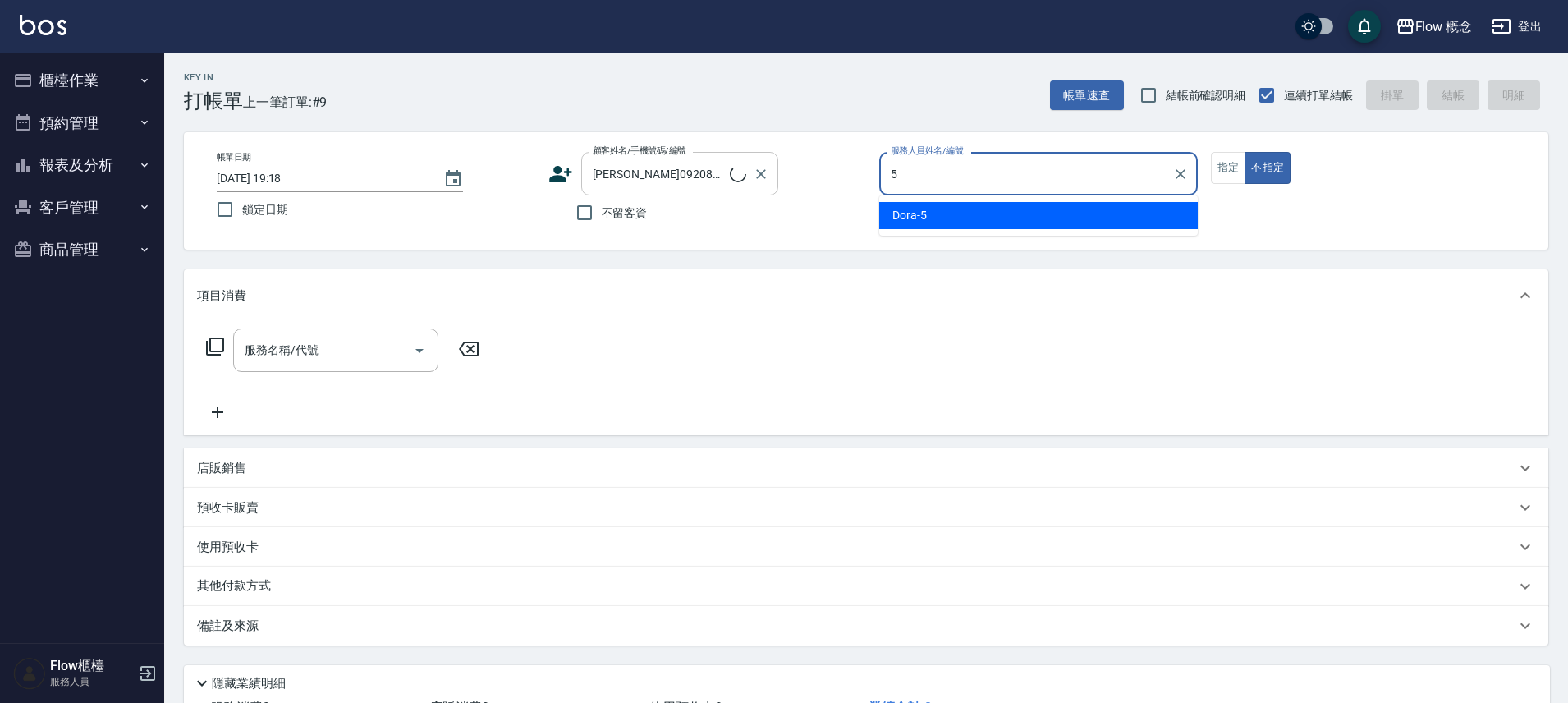
type input "Dora-5"
type button "false"
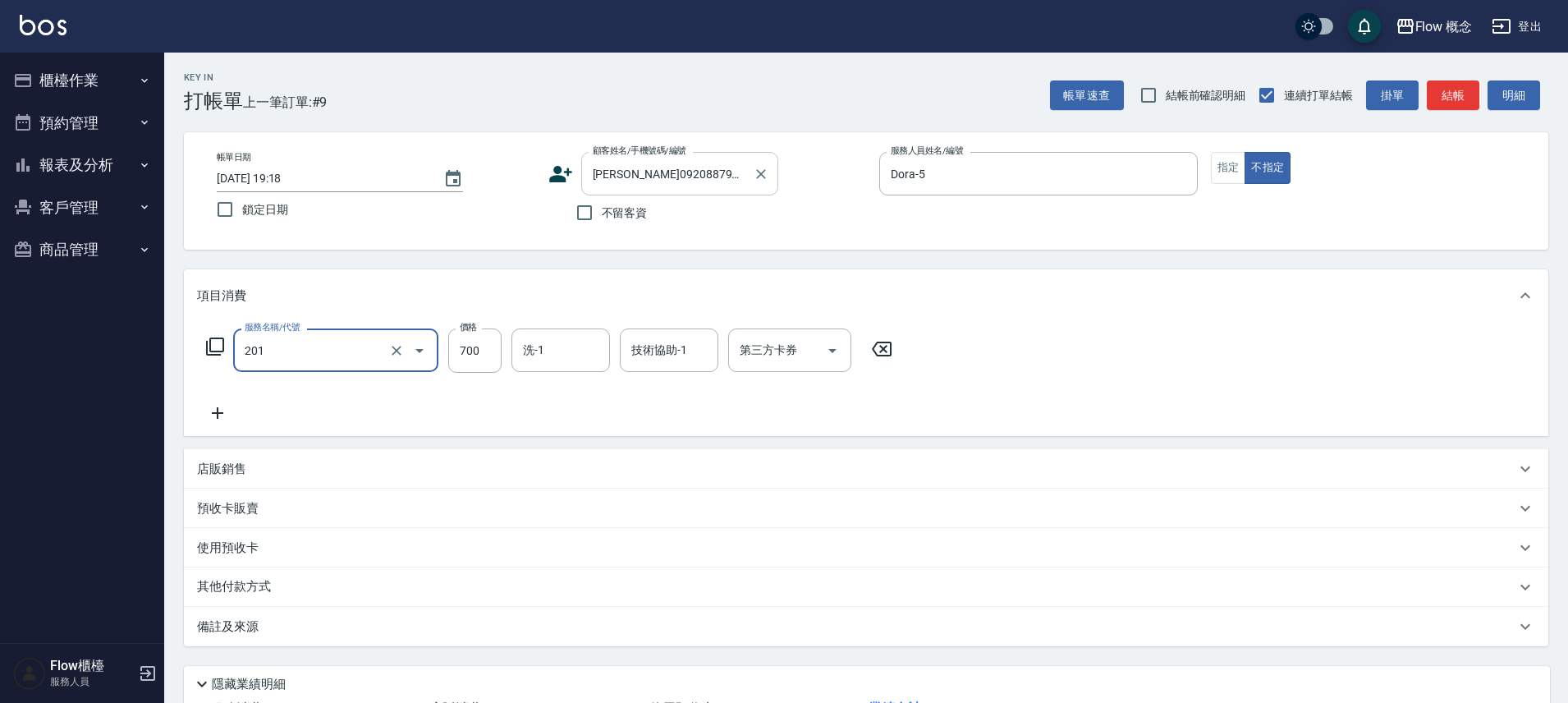
type input "剪髮(201)"
type input "400"
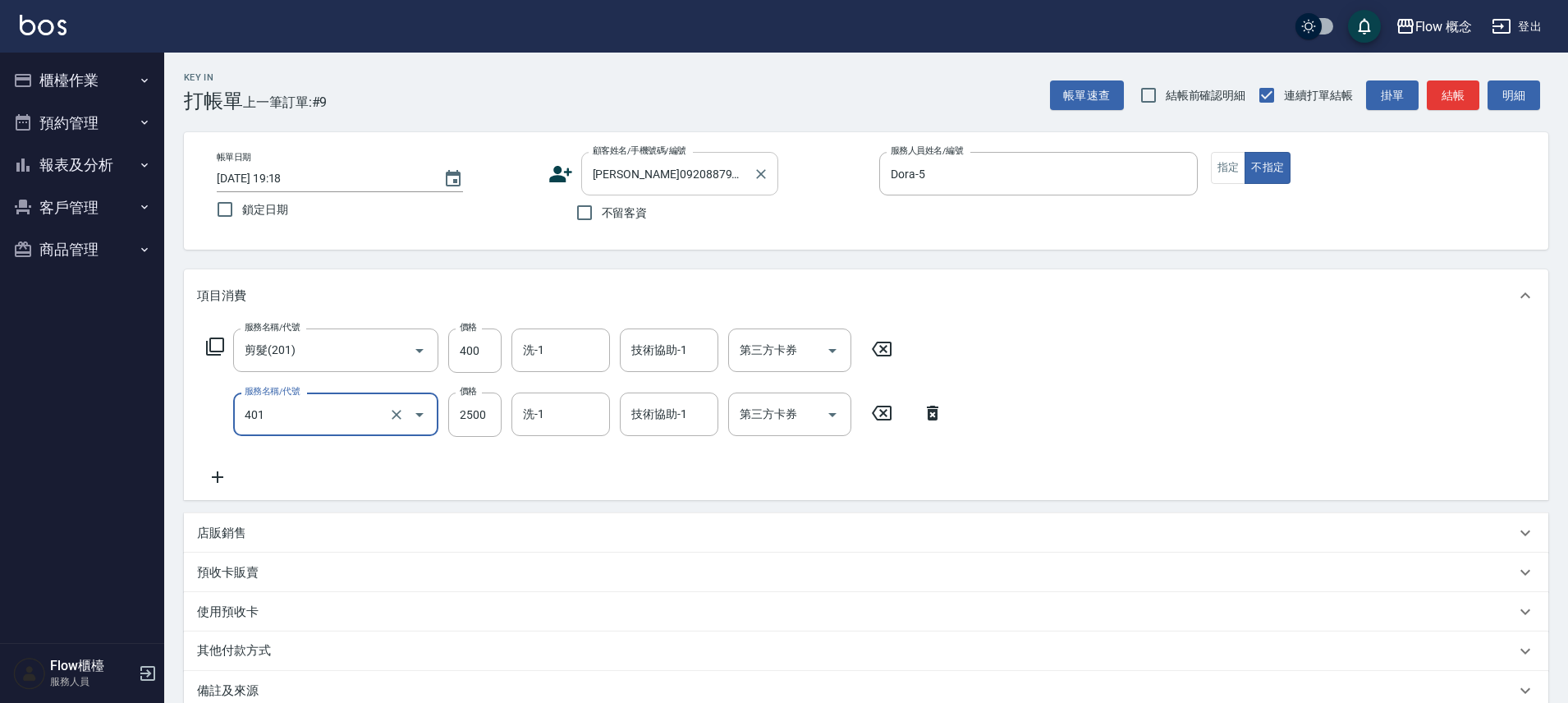
type input "染髮(401)"
type input "1000"
click at [573, 345] on input "洗-1" at bounding box center [560, 350] width 83 height 29
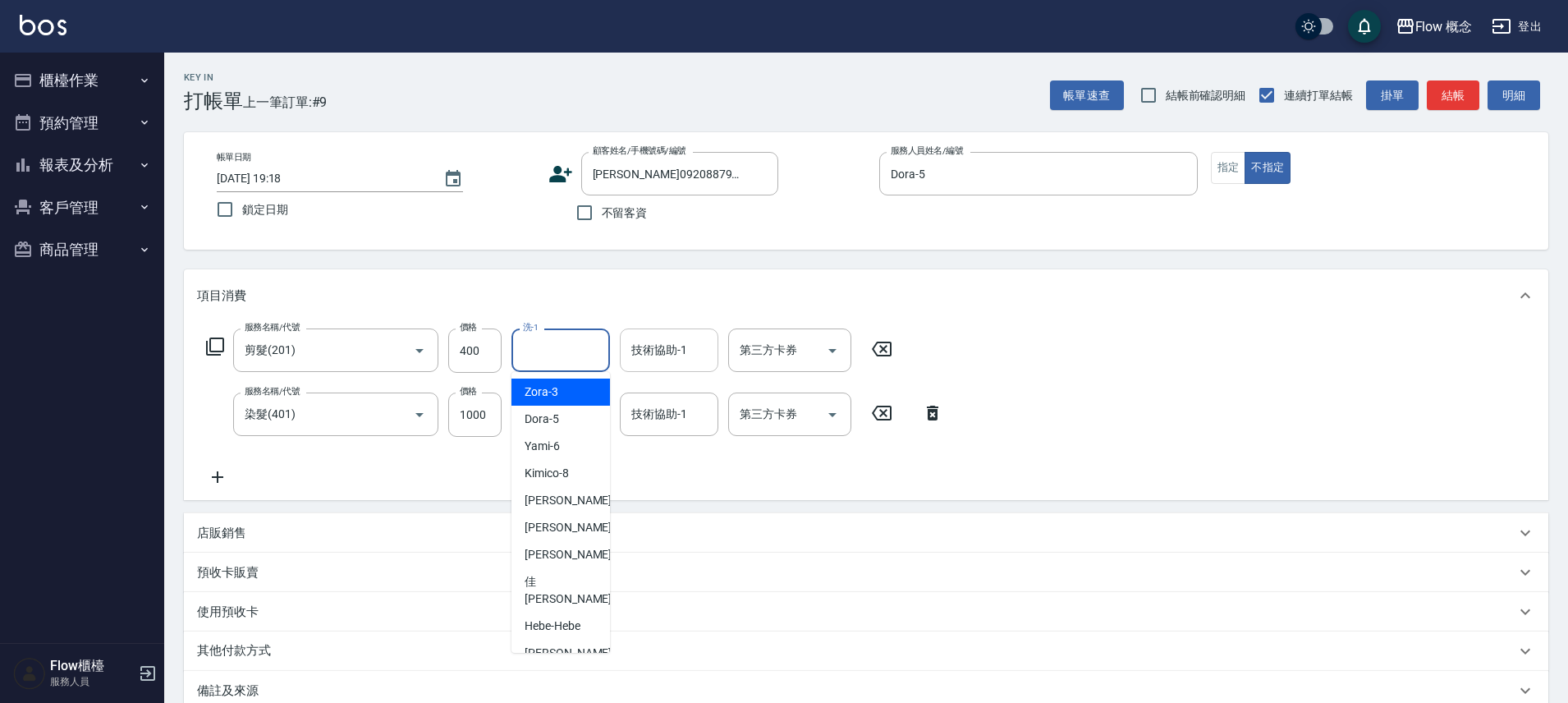
click at [668, 334] on div "技術協助-1" at bounding box center [669, 351] width 98 height 44
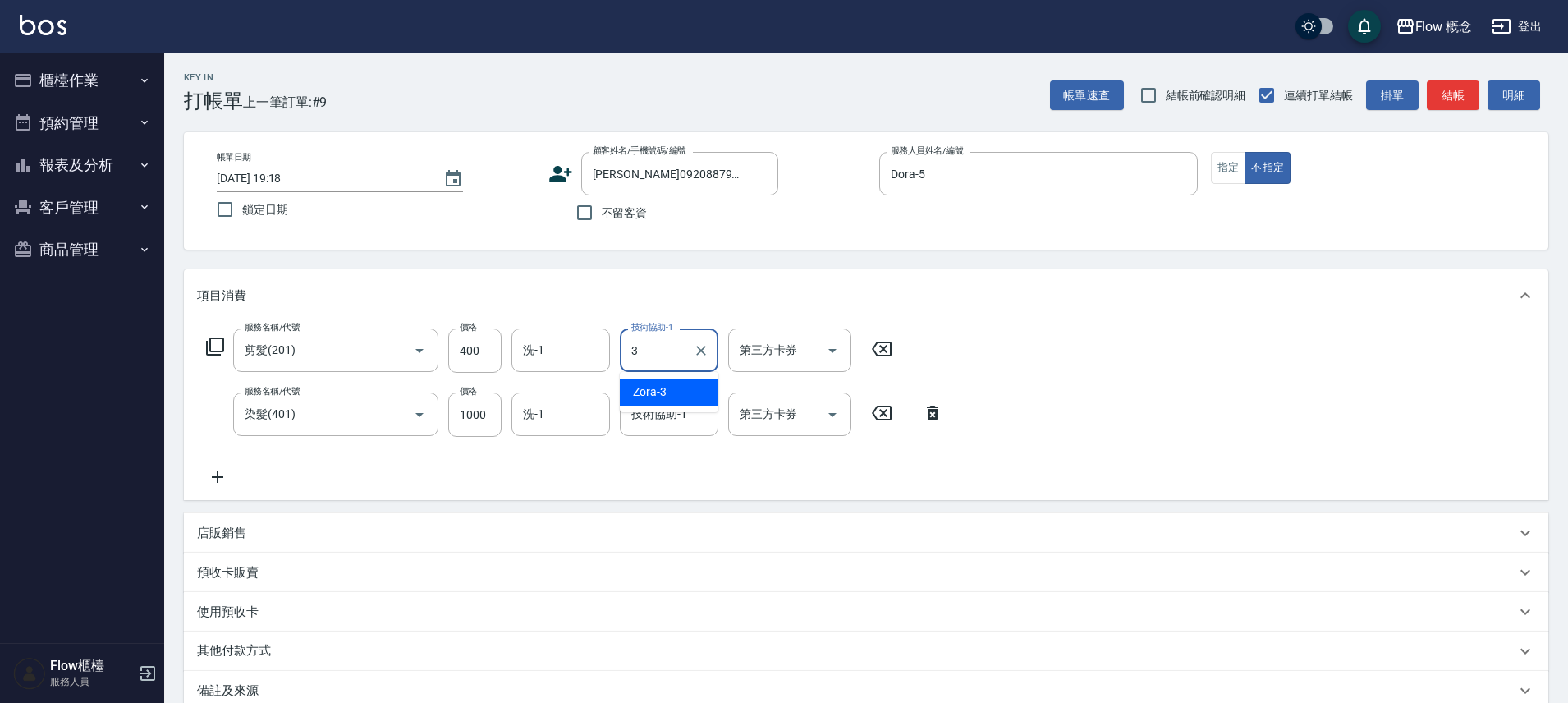
type input "Zora-3"
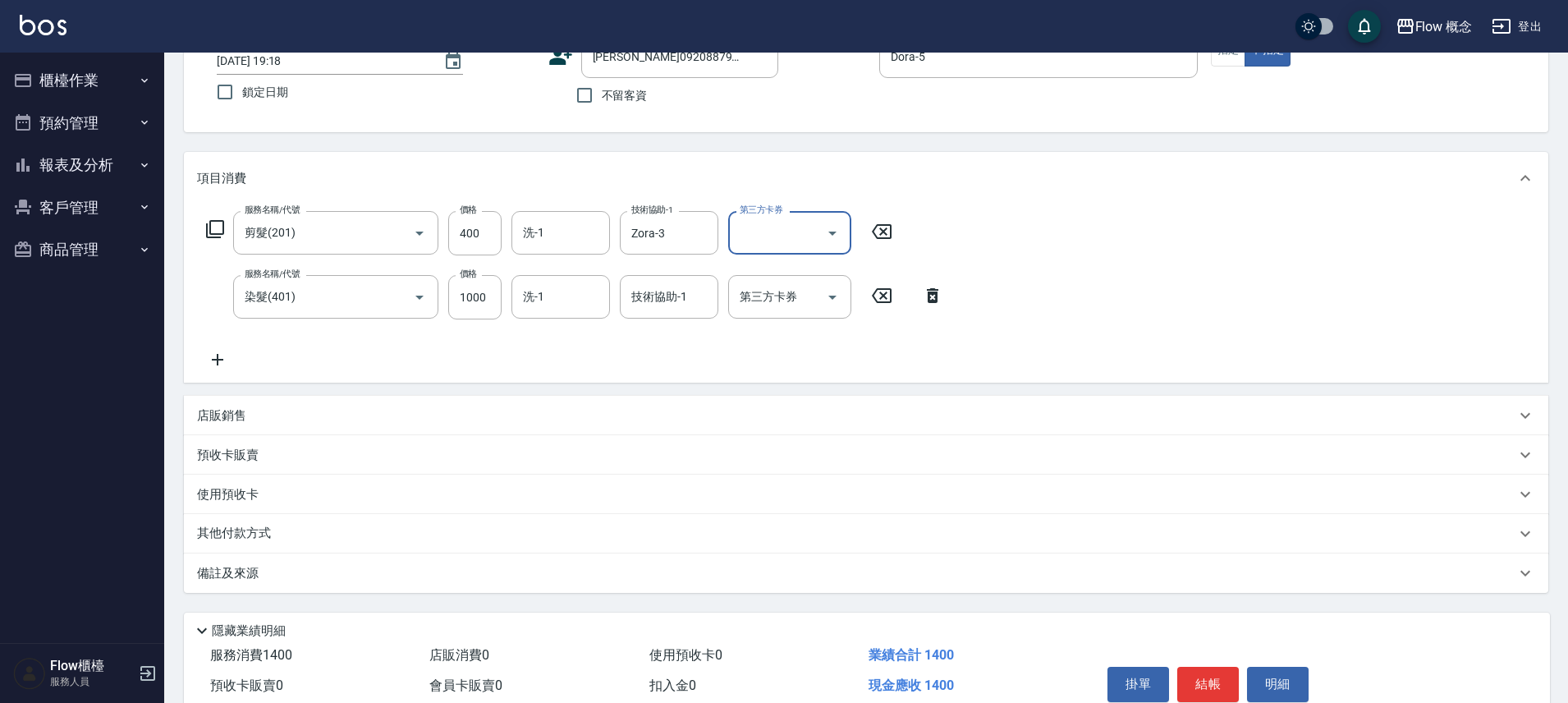
scroll to position [193, 0]
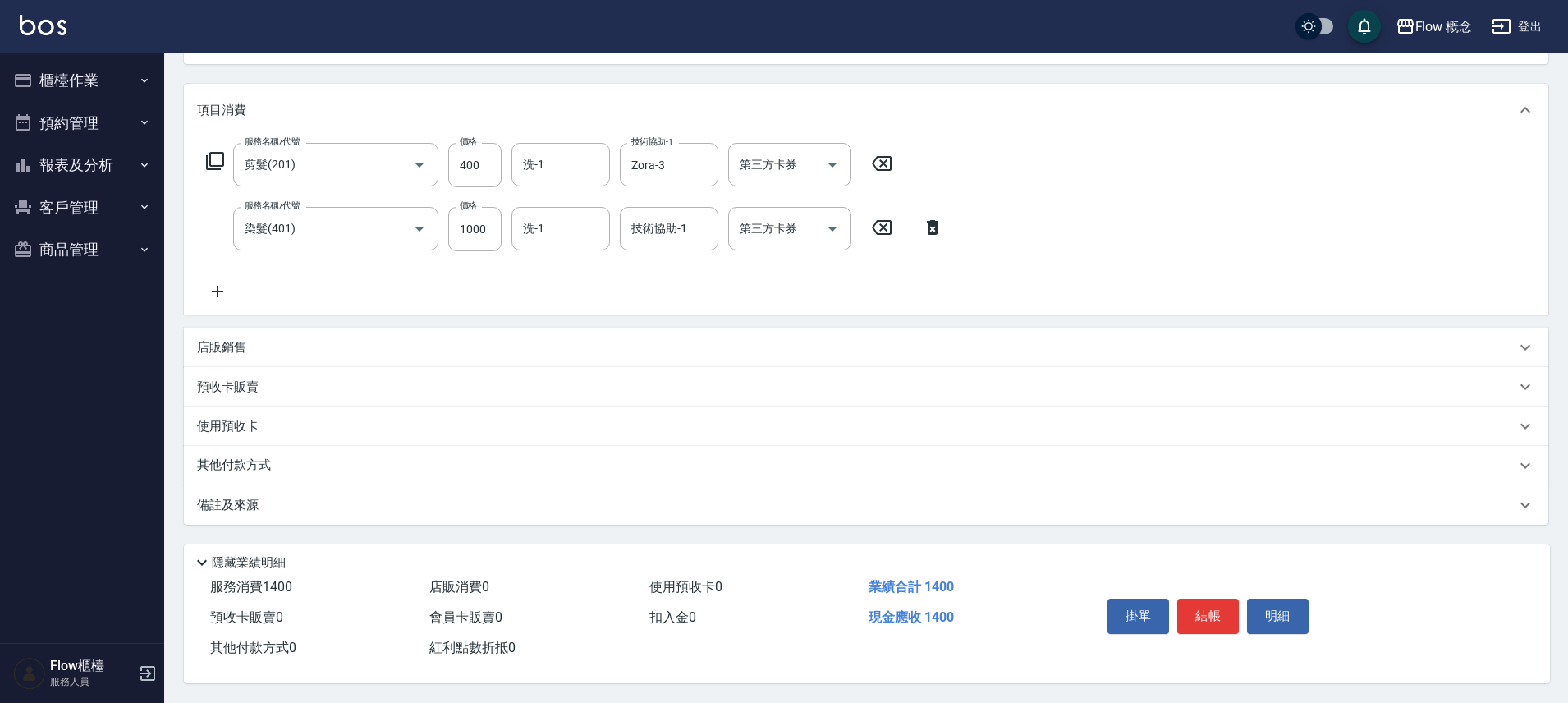
click at [396, 505] on div "備註及來源" at bounding box center [856, 505] width 1319 height 18
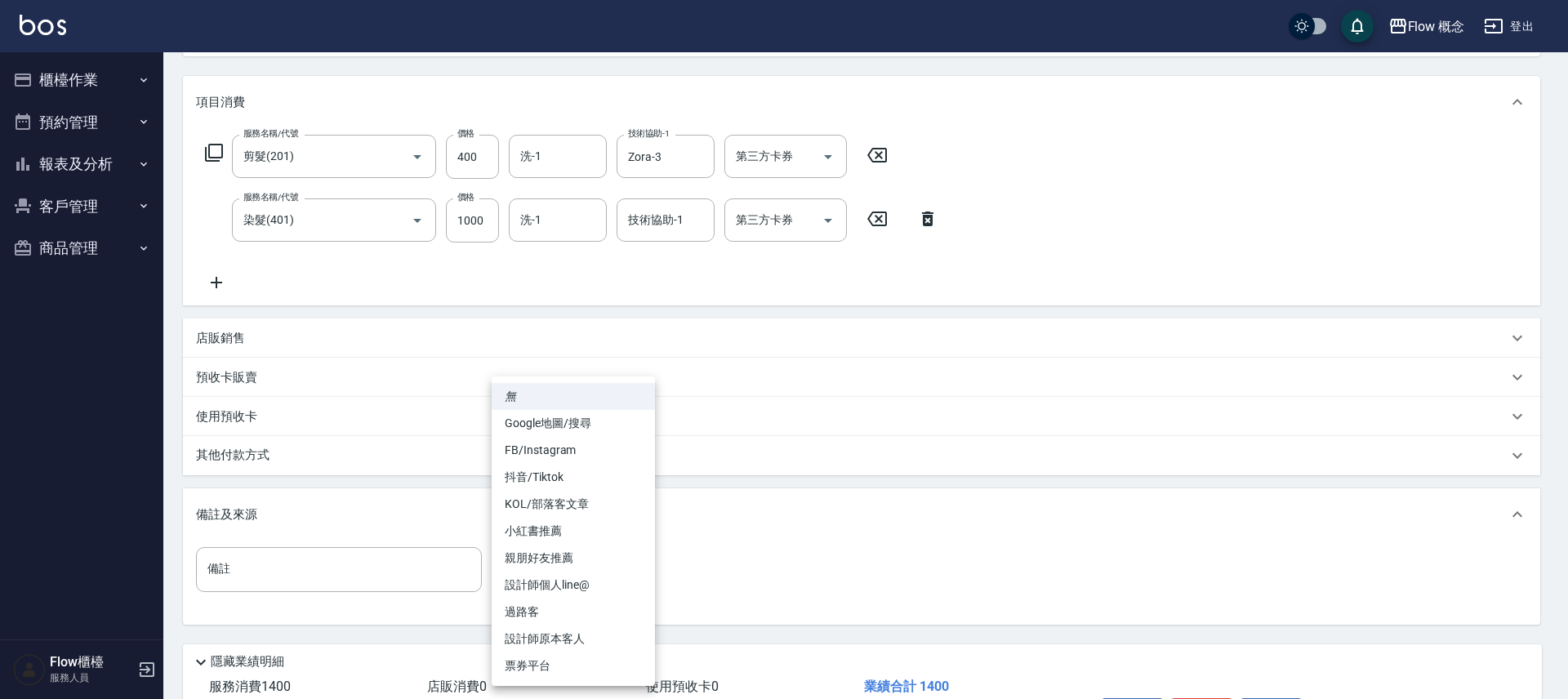
click at [611, 568] on body "Flow 概念 登出 櫃檯作業 打帳單 帳單列表 現金收支登錄 高階收支登錄 材料自購登錄 每日結帳 排班表 現場電腦打卡 預約管理 預約管理 單日預約紀錄 …" at bounding box center [784, 304] width 1568 height 993
click at [597, 451] on li "FB/Instagram" at bounding box center [573, 450] width 163 height 27
type input "FB/Instagram"
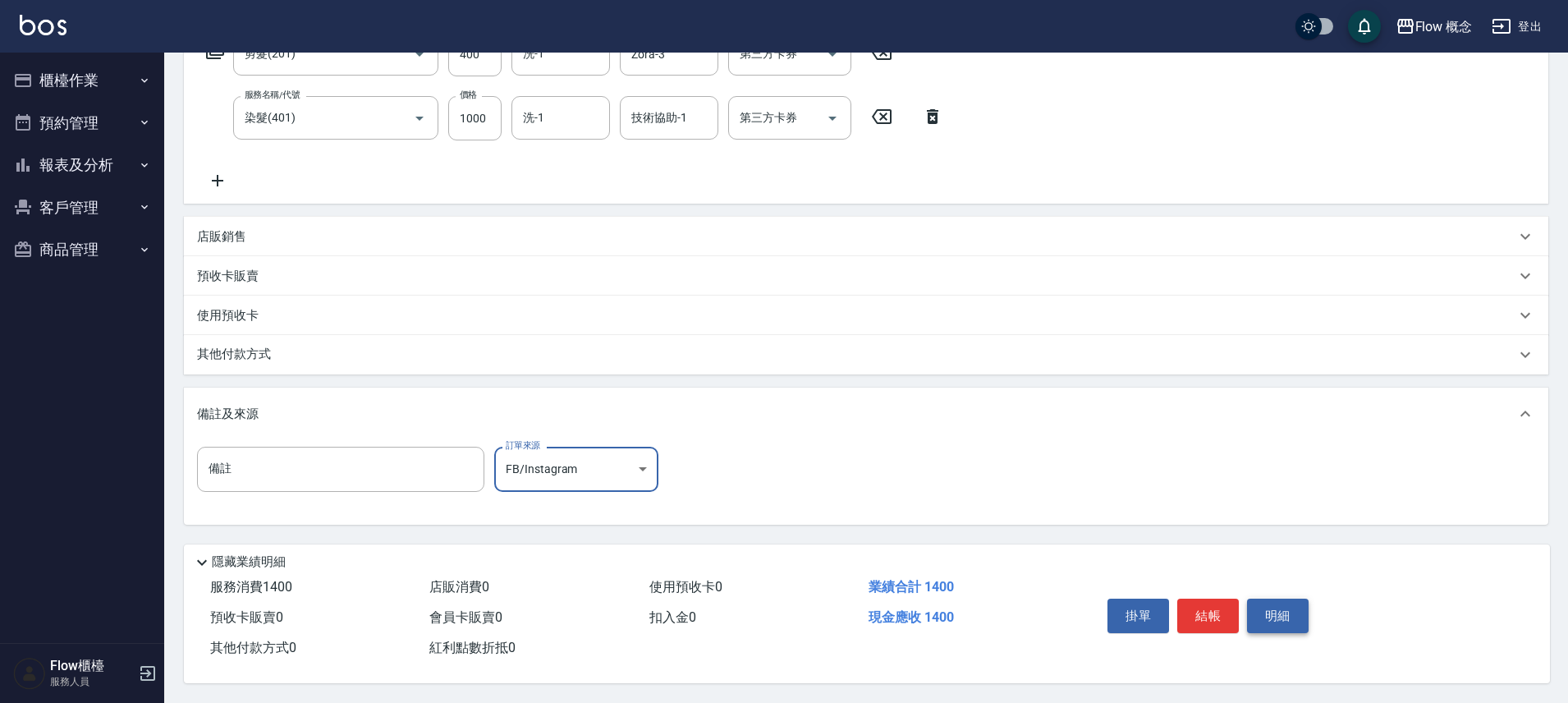
scroll to position [304, 0]
click at [1208, 603] on button "結帳" at bounding box center [1208, 615] width 61 height 34
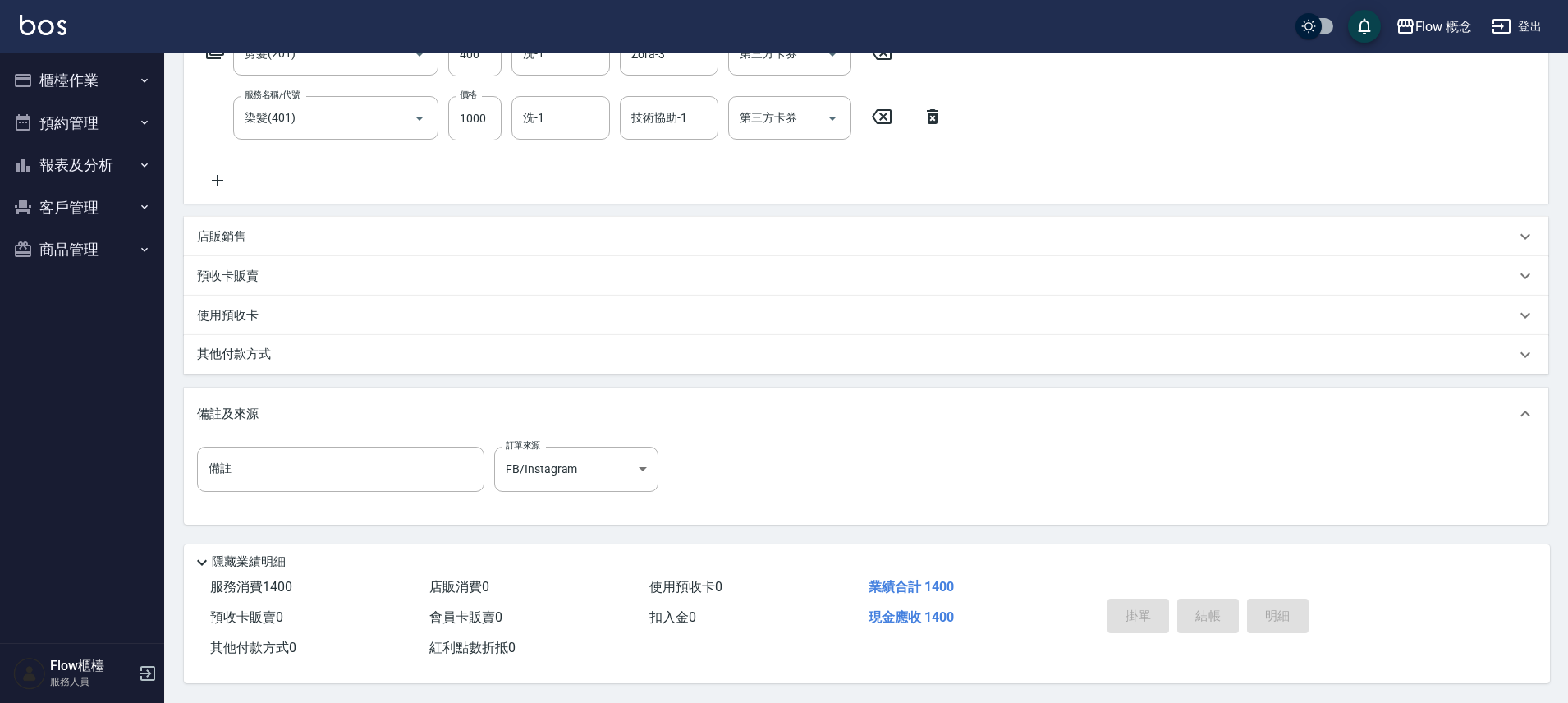
type input "2025/08/17 19:19"
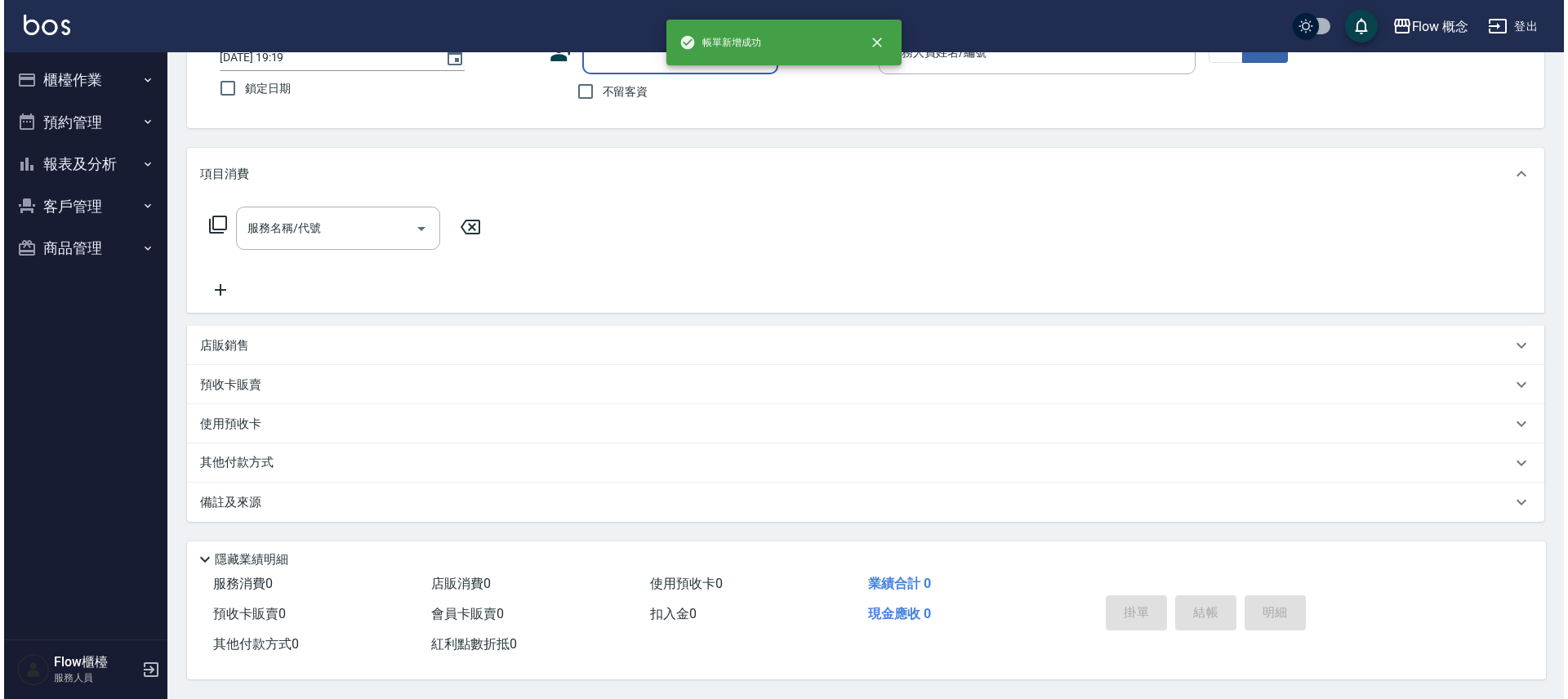
scroll to position [0, 0]
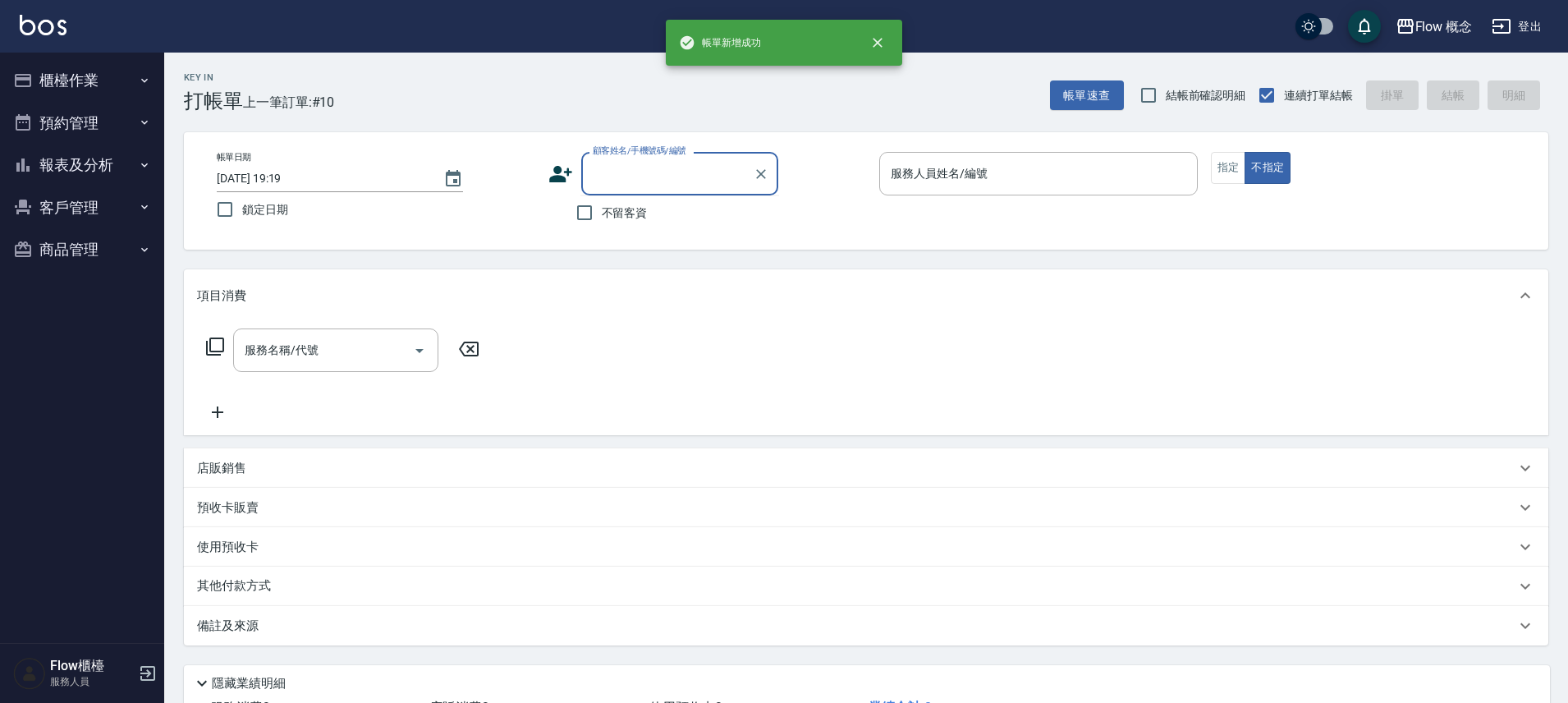
click at [639, 170] on input "顧客姓名/手機號碼/編號" at bounding box center [667, 173] width 157 height 29
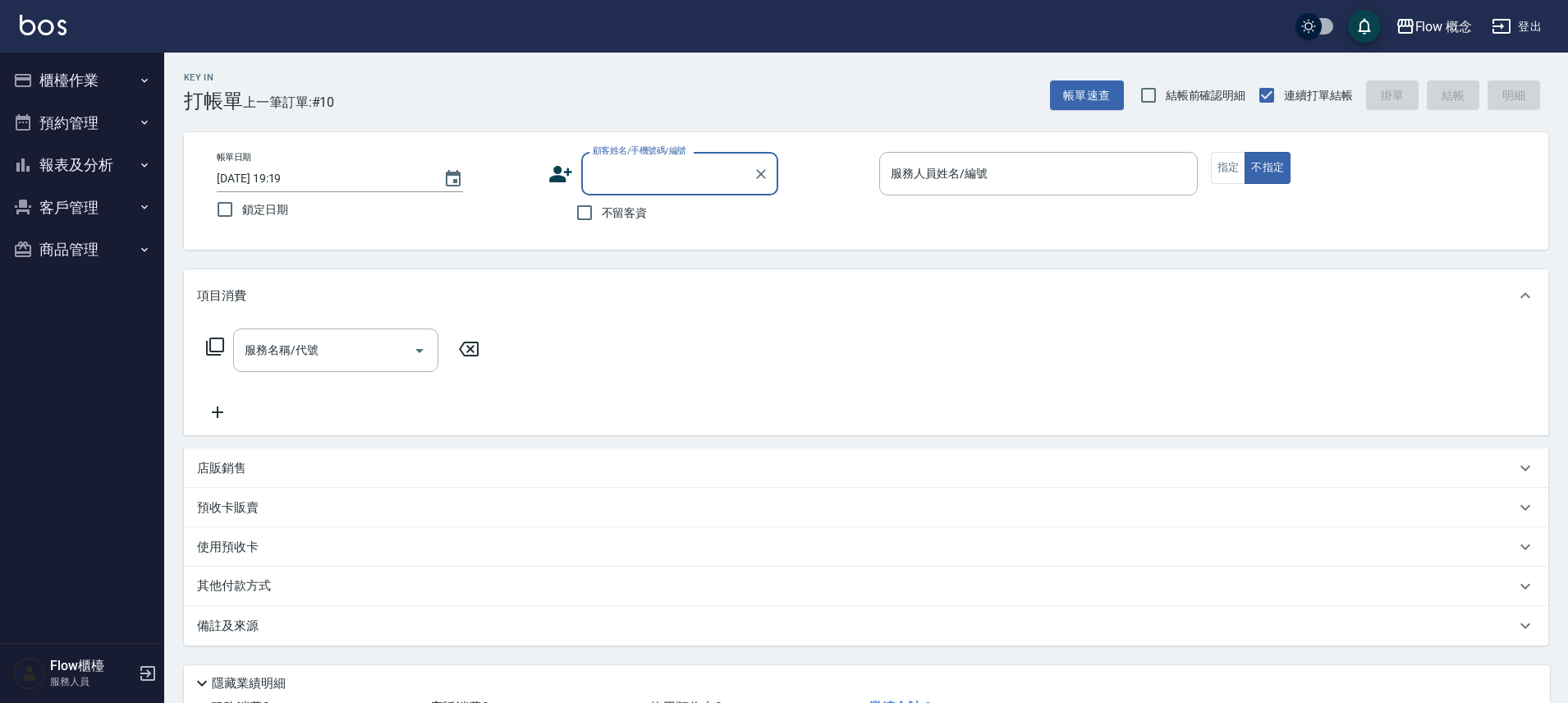
paste input "莊惟婷0920-173-369"
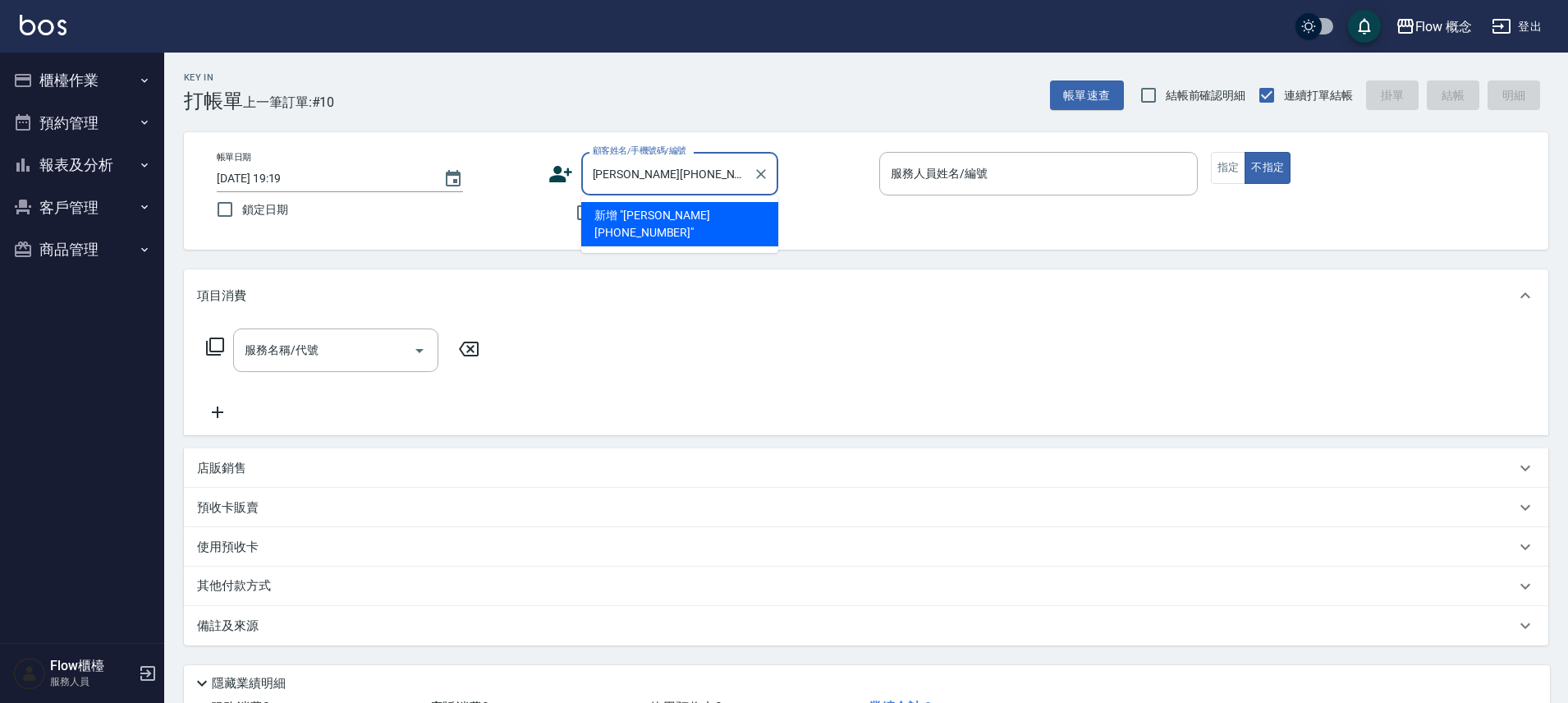
click at [710, 178] on input "莊惟婷0920-173-369" at bounding box center [667, 173] width 157 height 29
type input "莊惟婷"
click at [634, 221] on li "莊惟婷/0920173369/0507151" at bounding box center [680, 215] width 197 height 27
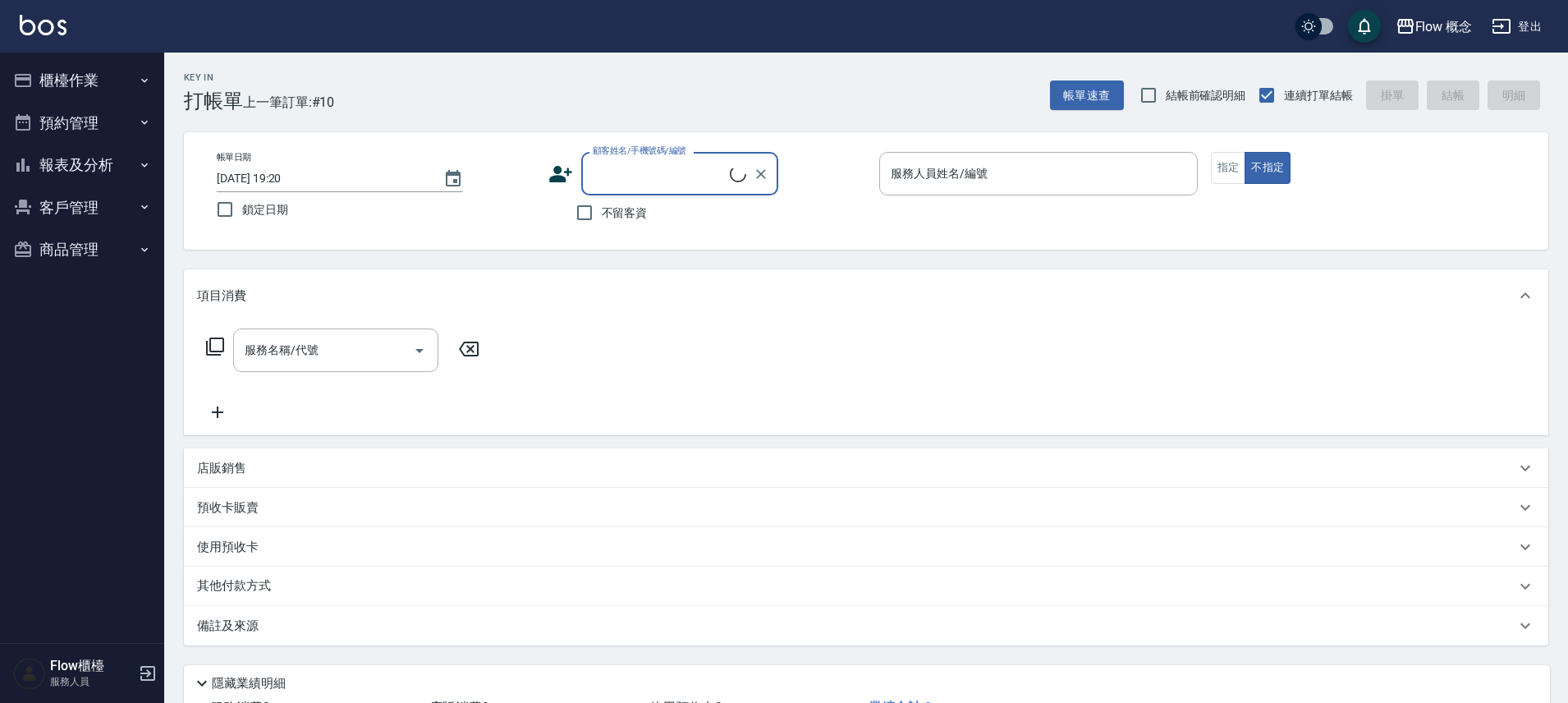
click at [640, 171] on input "顧客姓名/手機號碼/編號" at bounding box center [659, 173] width 141 height 29
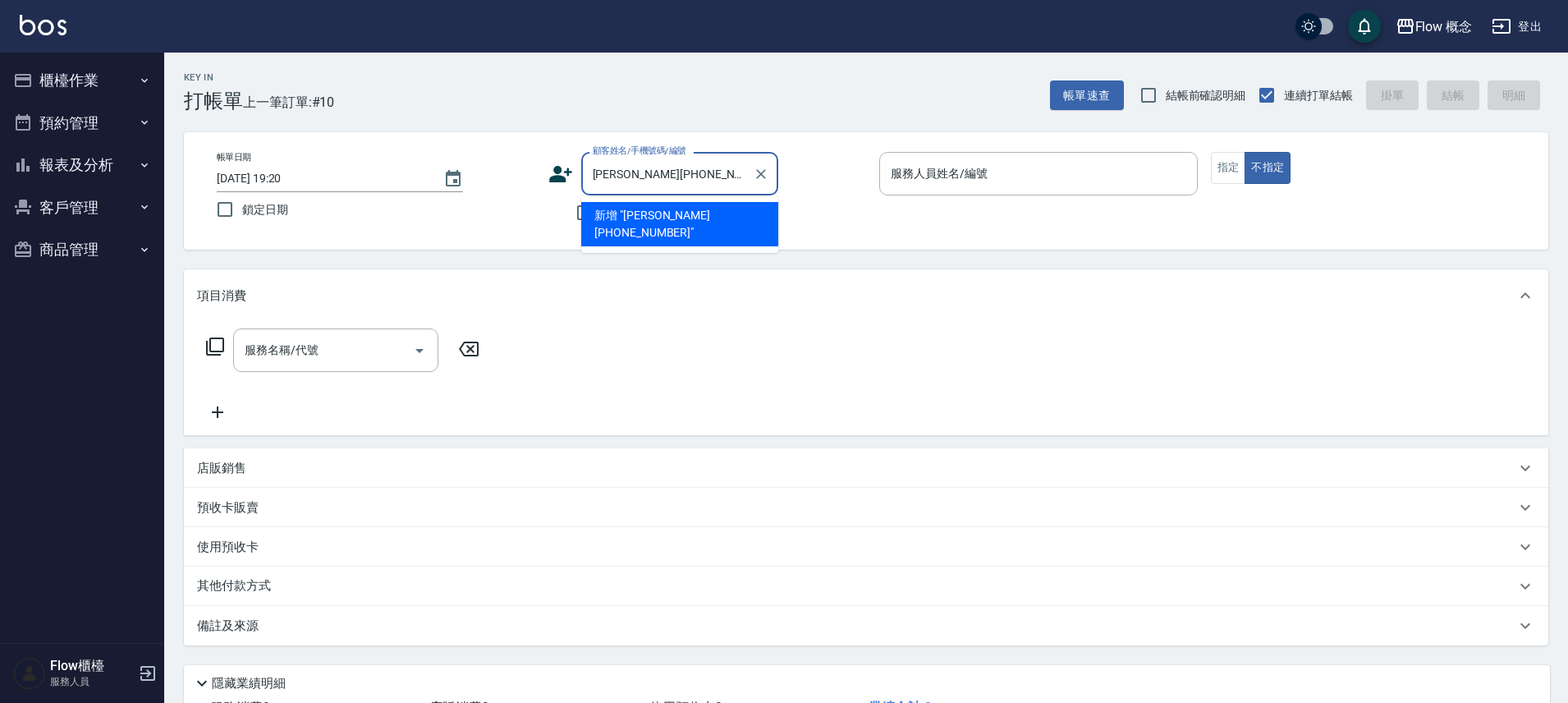
drag, startPoint x: 711, startPoint y: 175, endPoint x: 628, endPoint y: 178, distance: 83.1
click at [628, 178] on input "莊惟婷0920-173-369" at bounding box center [667, 173] width 157 height 29
click at [719, 182] on input "[PERSON_NAME][PHONE_NUMBER]" at bounding box center [667, 173] width 157 height 29
click at [635, 208] on li "[PERSON_NAME]/0920173369/0507151" at bounding box center [680, 215] width 197 height 27
type input "[PERSON_NAME]/0920173369/0507151"
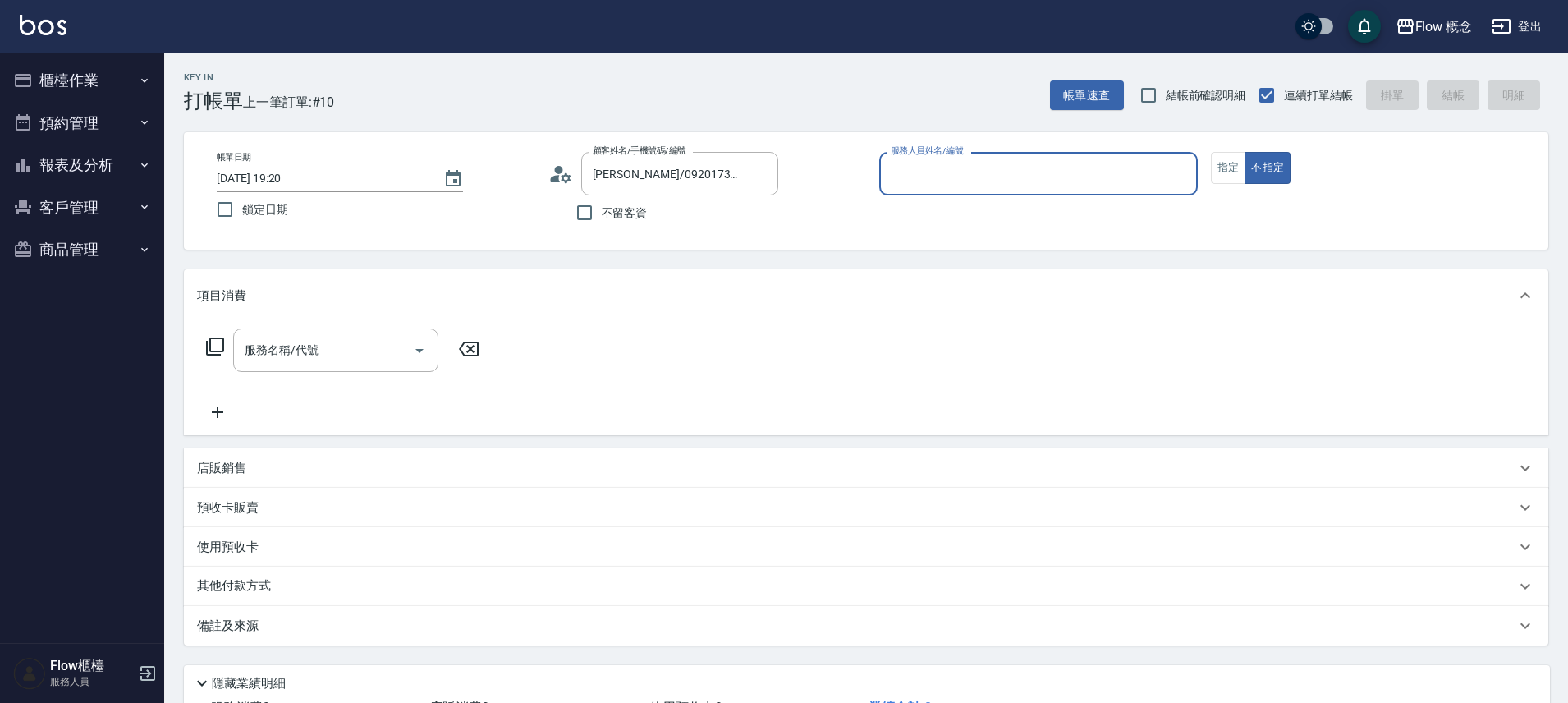
type input "Dora-5"
click at [326, 367] on div "服務名稱/代號" at bounding box center [336, 351] width 206 height 44
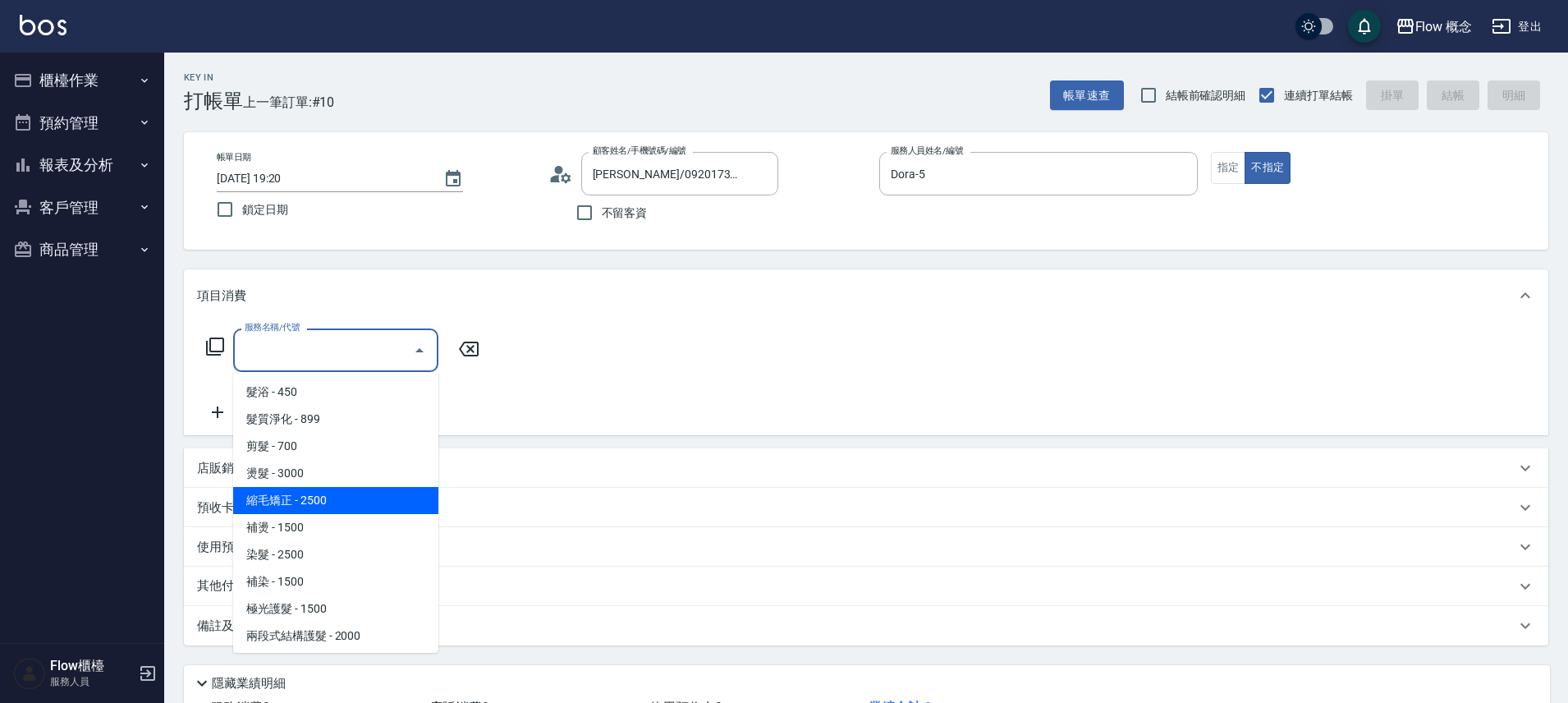
click at [302, 507] on span "縮毛矯正 - 2500" at bounding box center [336, 500] width 206 height 27
type input "縮毛矯正 (302)"
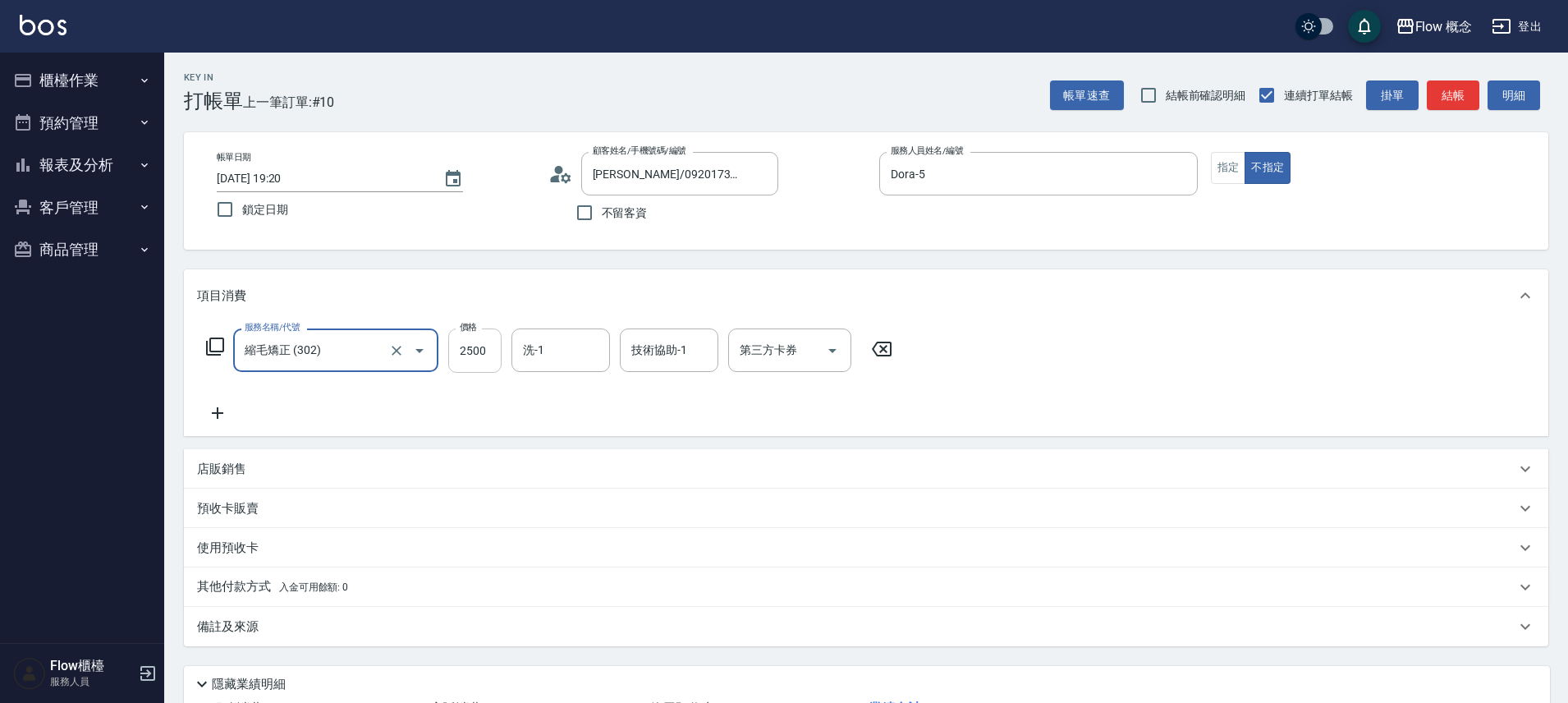
click at [455, 366] on input "2500" at bounding box center [474, 351] width 54 height 44
type input "2000"
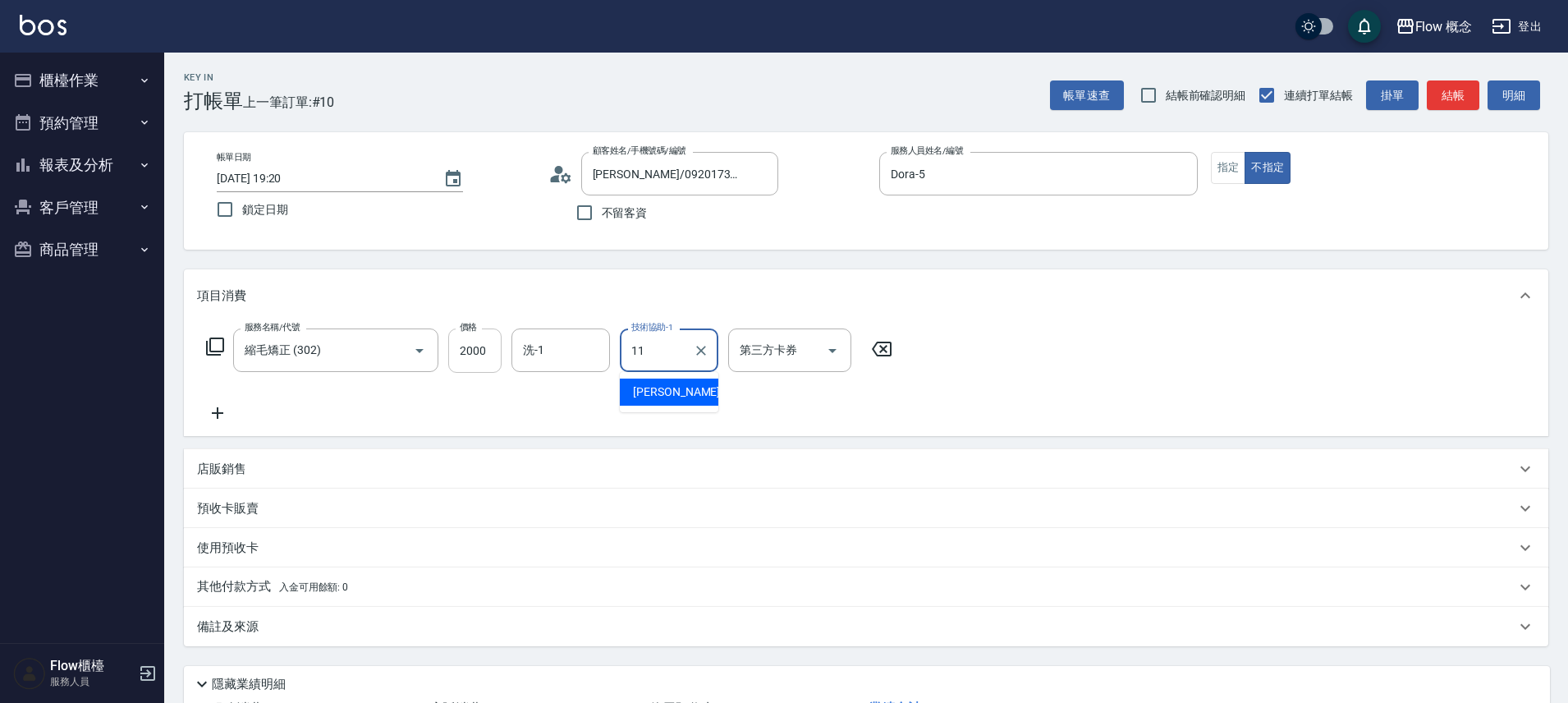
type input "恬恬-11"
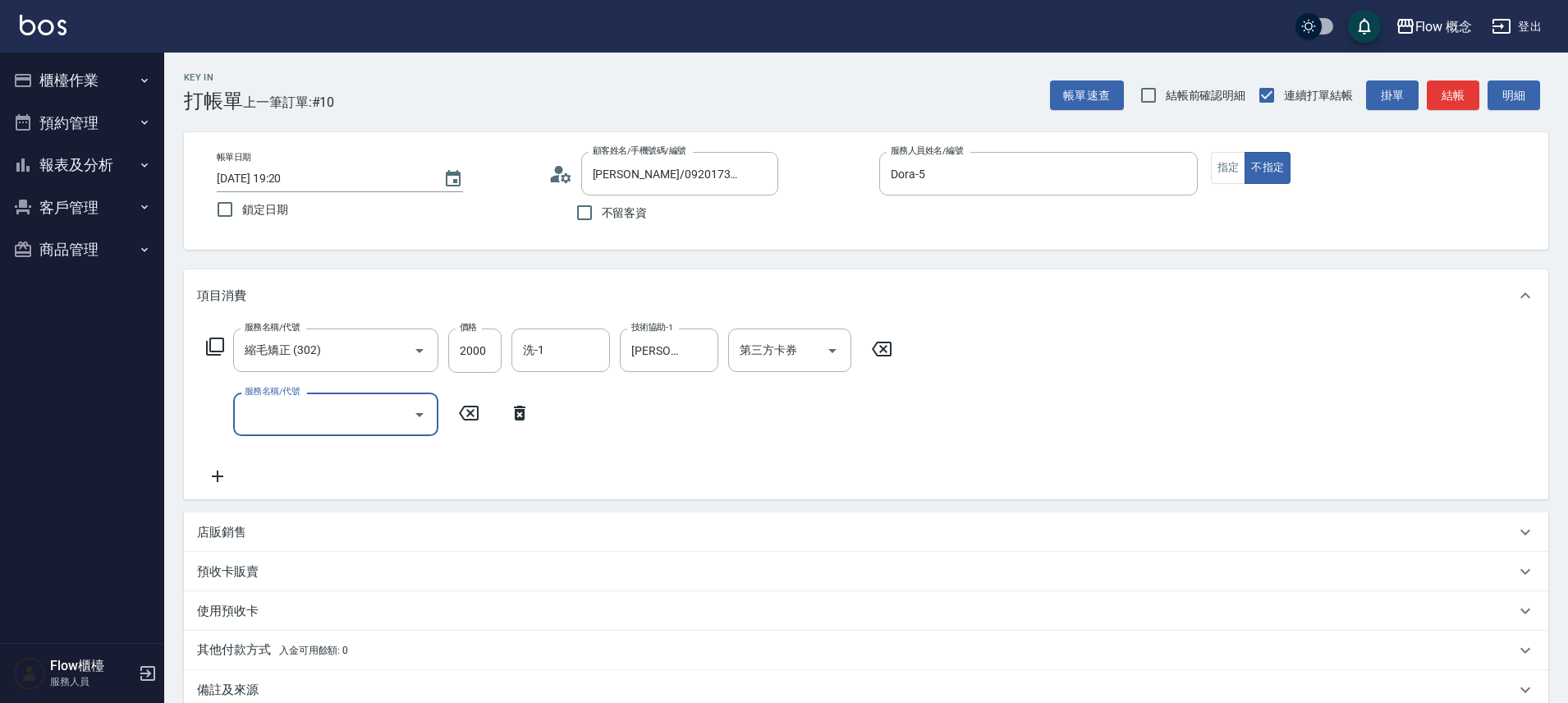
click at [292, 396] on label "服務名稱/代號" at bounding box center [272, 391] width 55 height 12
click at [292, 400] on input "服務名稱/代號" at bounding box center [323, 414] width 166 height 29
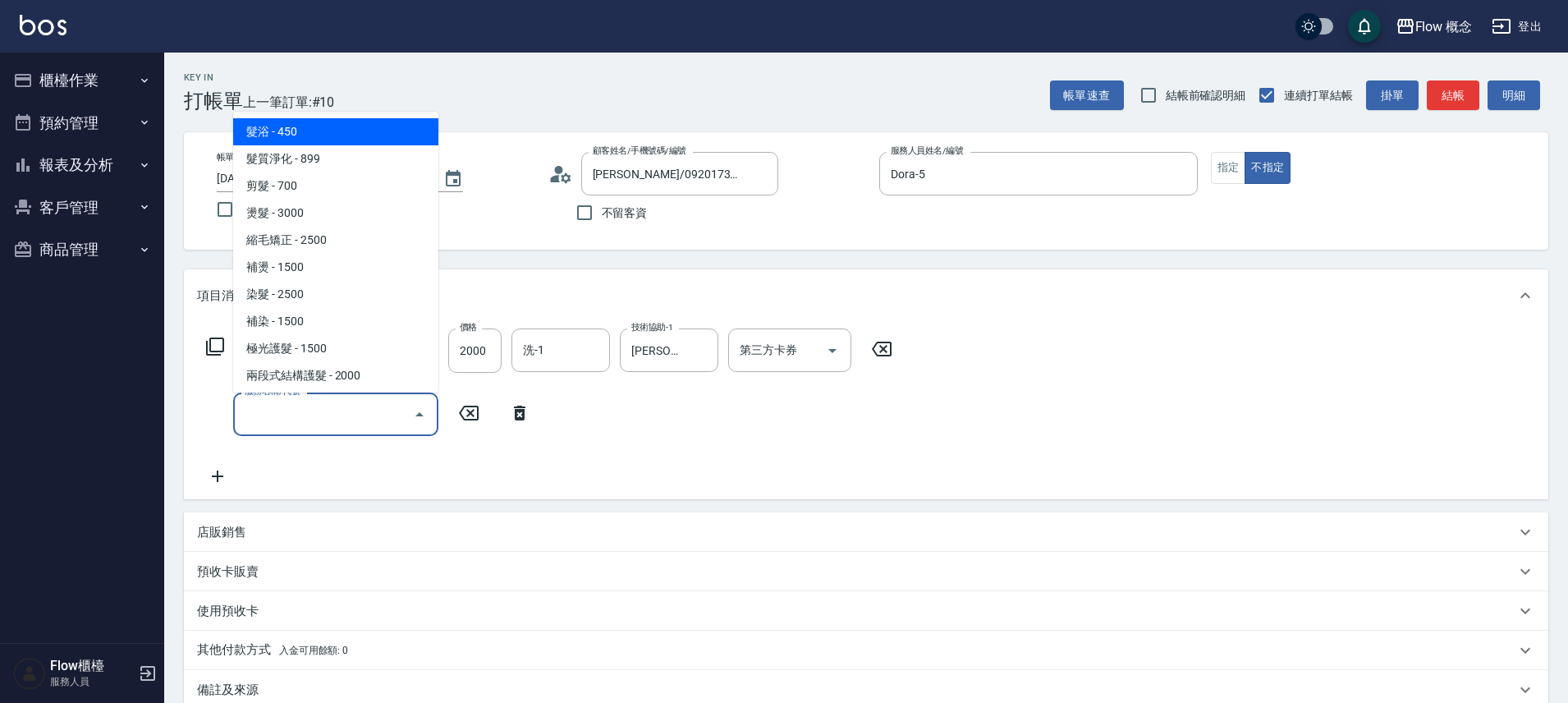
click at [295, 407] on input "服務名稱/代號" at bounding box center [323, 414] width 166 height 29
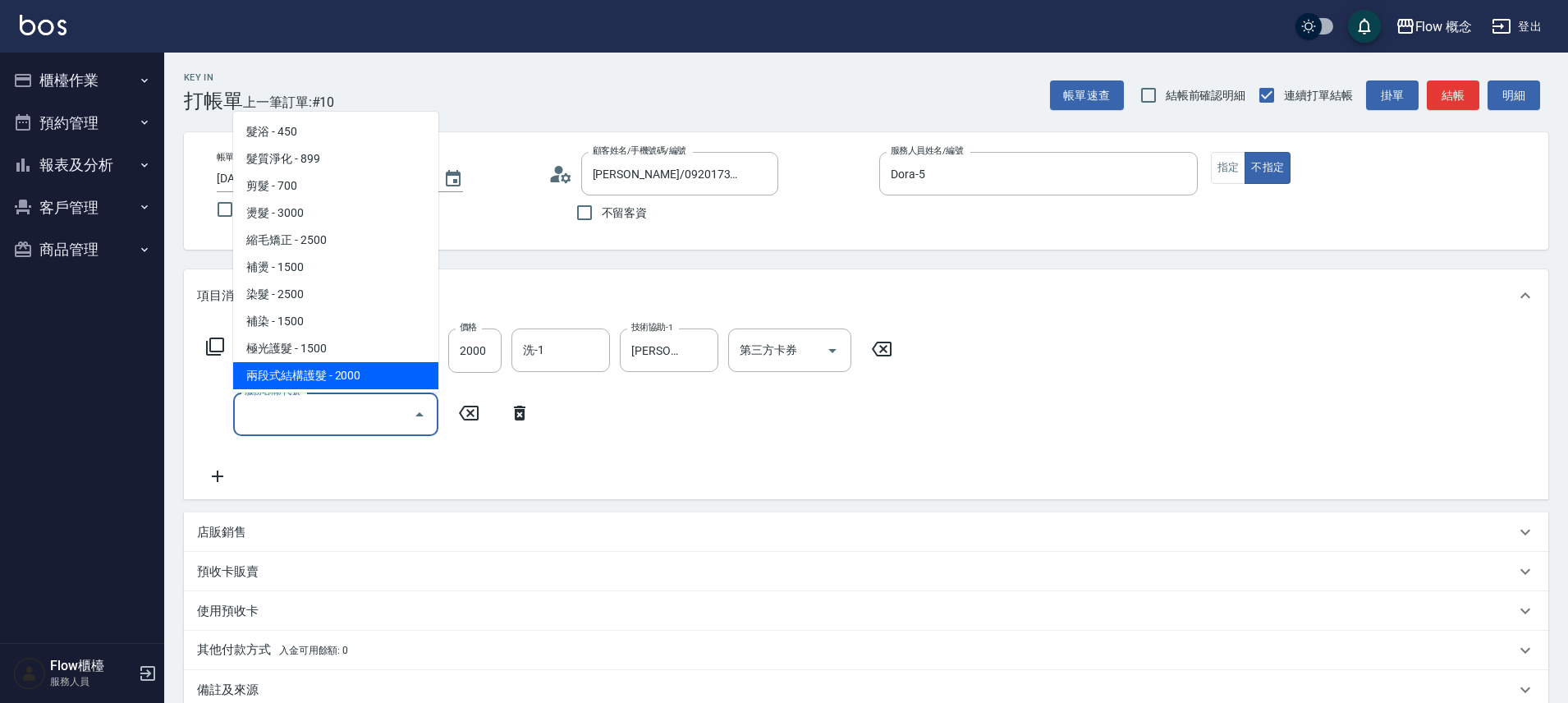
click at [301, 375] on span "兩段式結構護髮 - 2000" at bounding box center [336, 375] width 206 height 27
type input "兩段式結構護髮(502)"
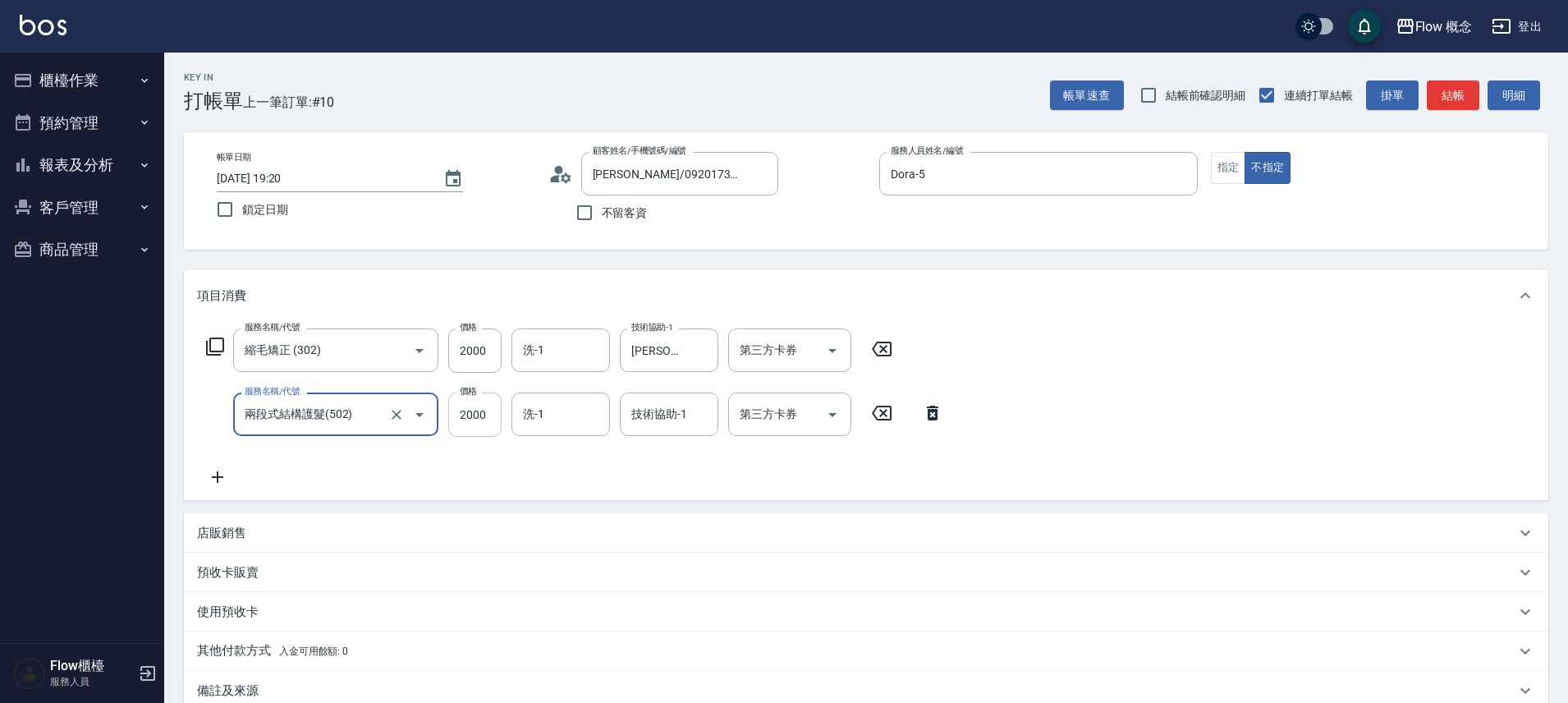
click at [474, 429] on input "2000" at bounding box center [474, 415] width 54 height 44
type input "1500"
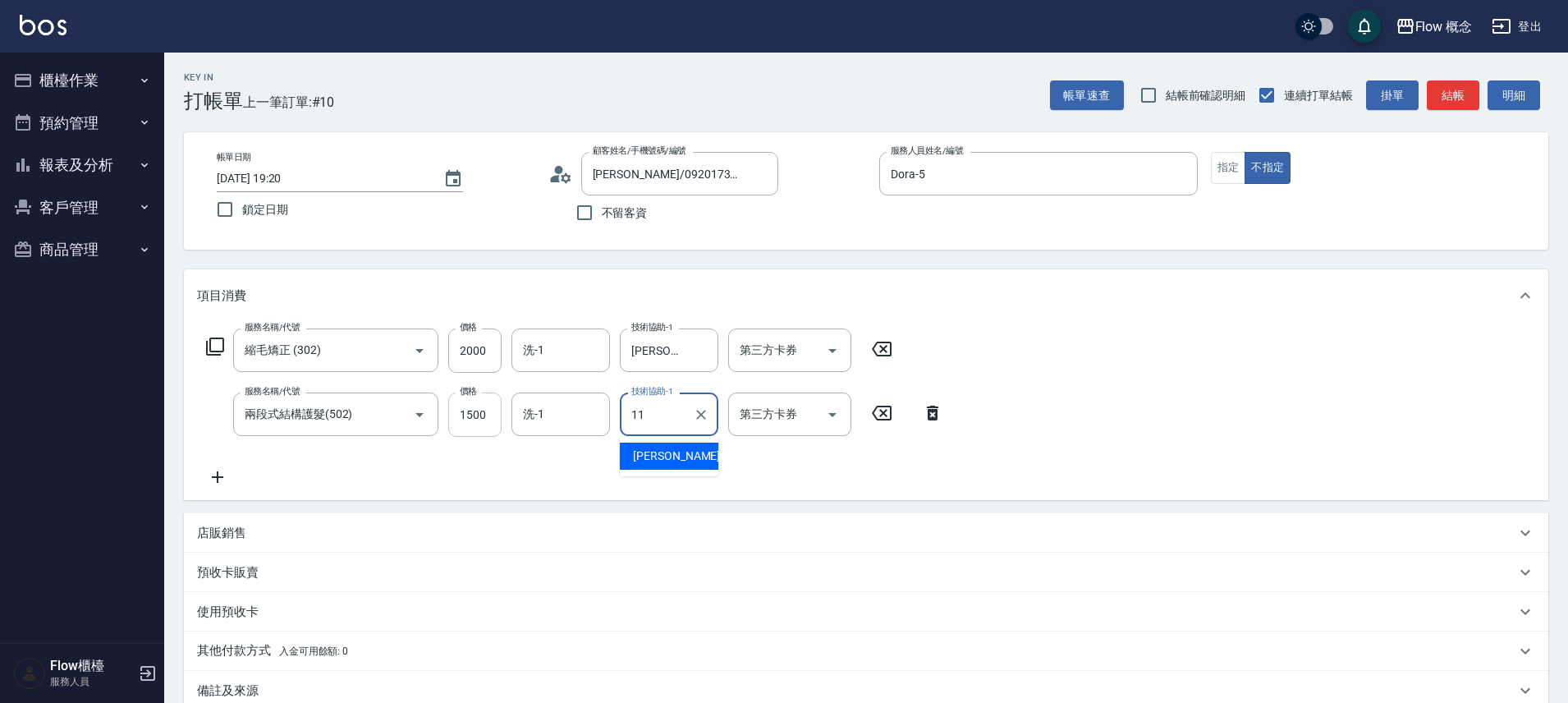
type input "恬恬-11"
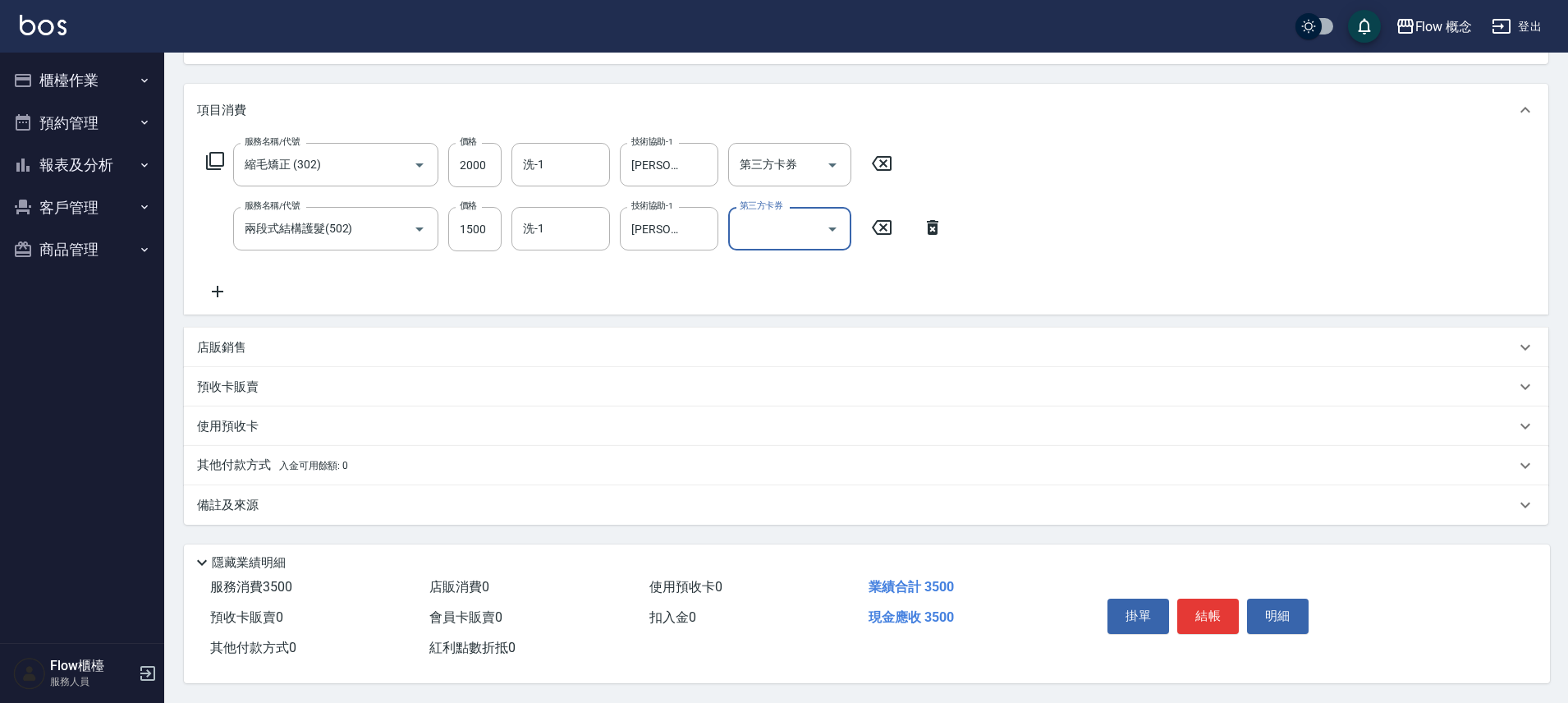
scroll to position [193, 0]
click at [344, 508] on div "備註及來源" at bounding box center [865, 504] width 1364 height 40
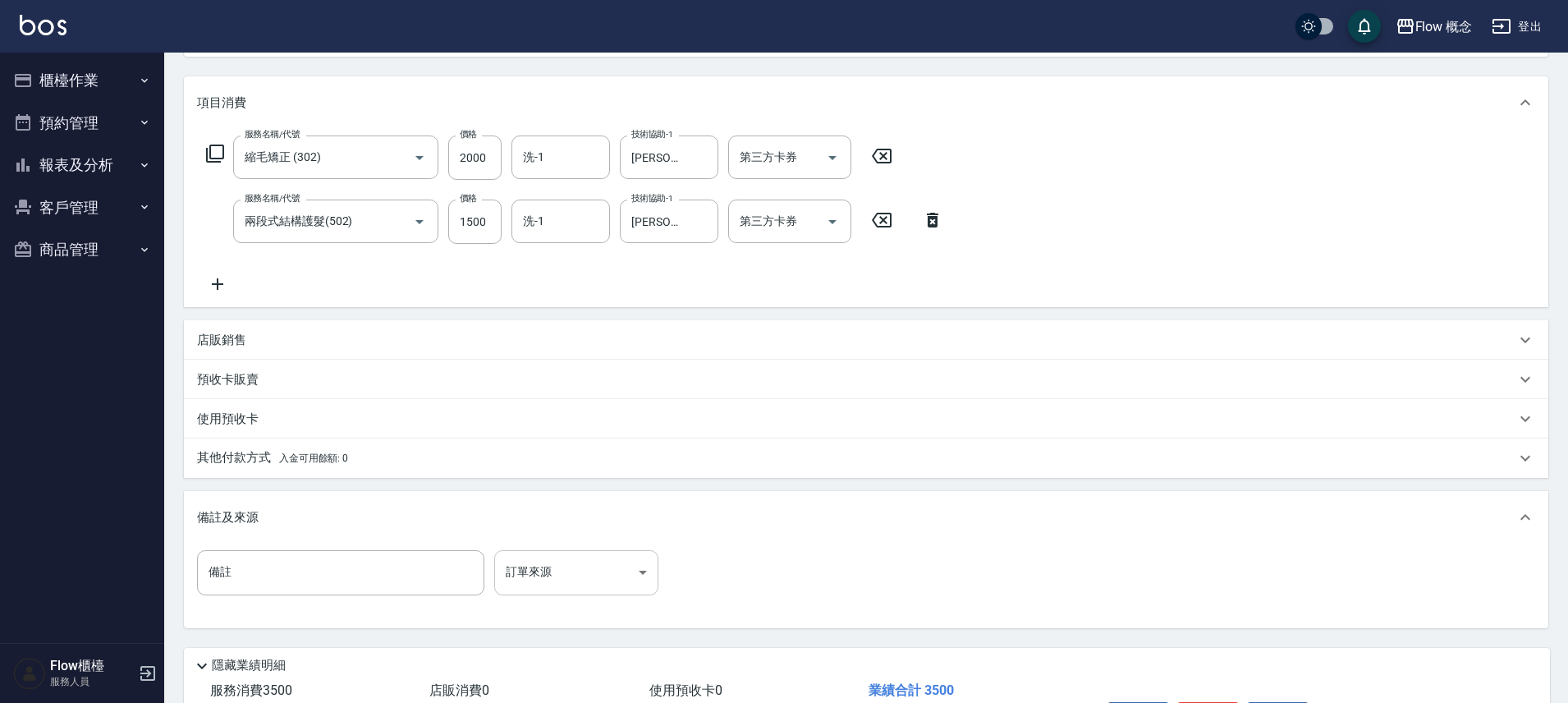
click at [593, 566] on body "Flow 概念 登出 櫃檯作業 打帳單 帳單列表 現金收支登錄 高階收支登錄 材料自購登錄 每日結帳 排班表 現場電腦打卡 預約管理 預約管理 單日預約紀錄 …" at bounding box center [784, 306] width 1568 height 999
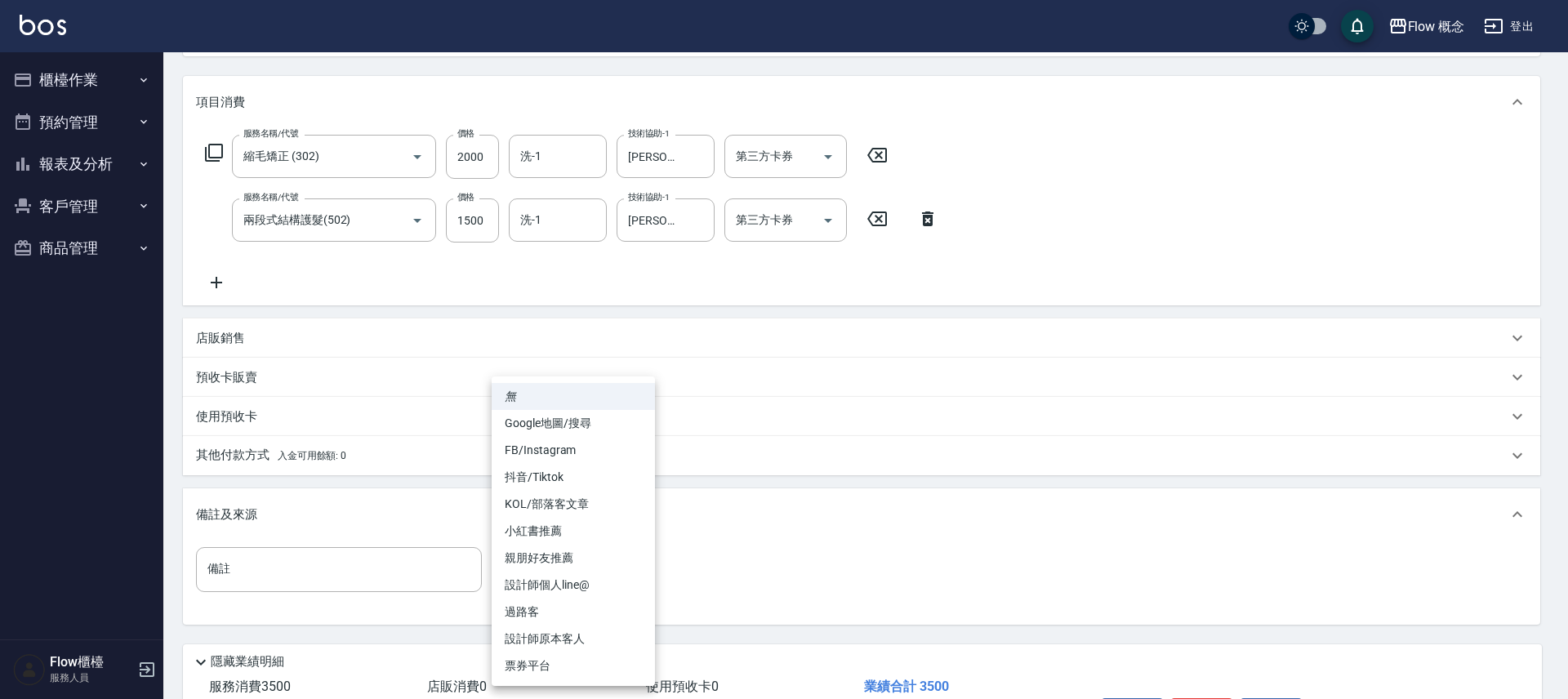
click at [593, 633] on li "設計師原本客人" at bounding box center [573, 639] width 163 height 27
type input "設計師原本客人"
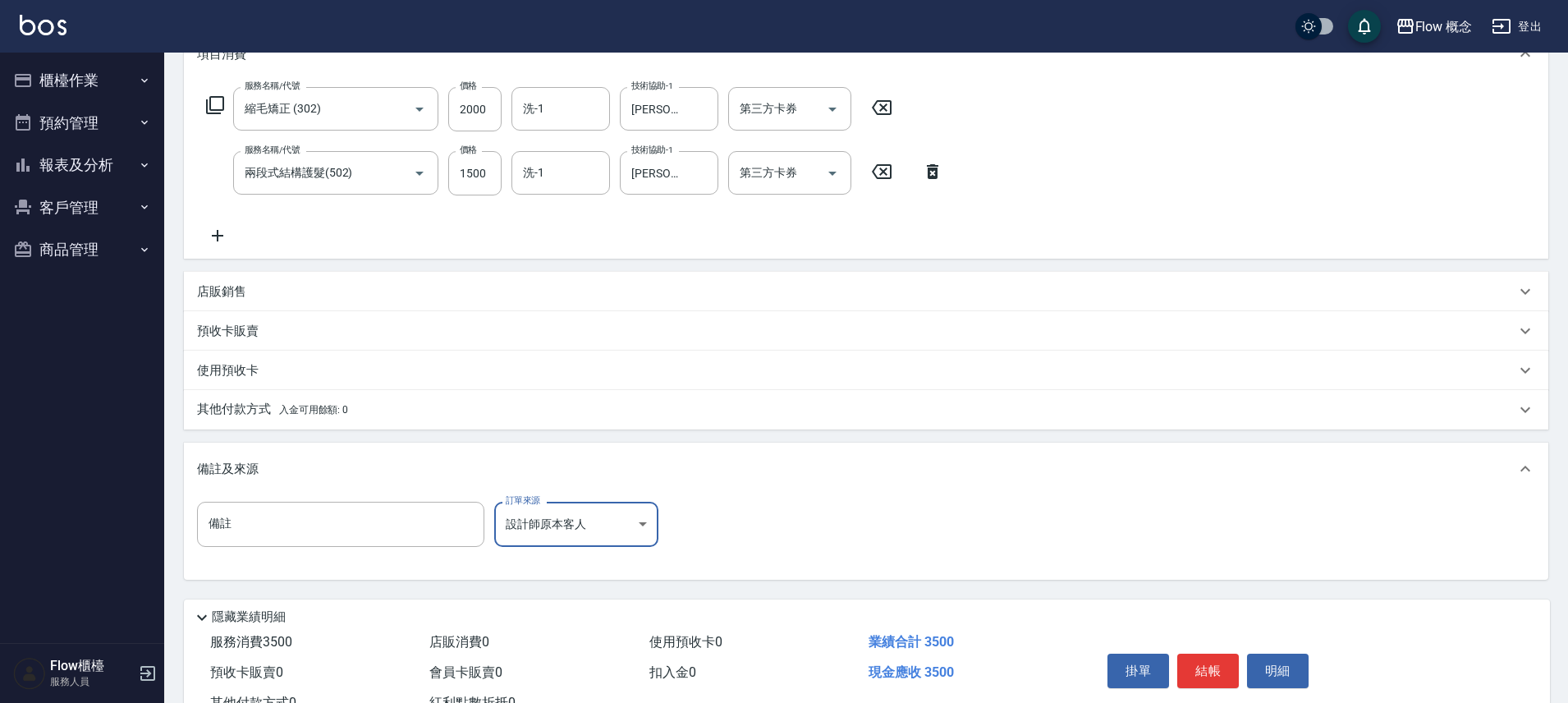
scroll to position [304, 0]
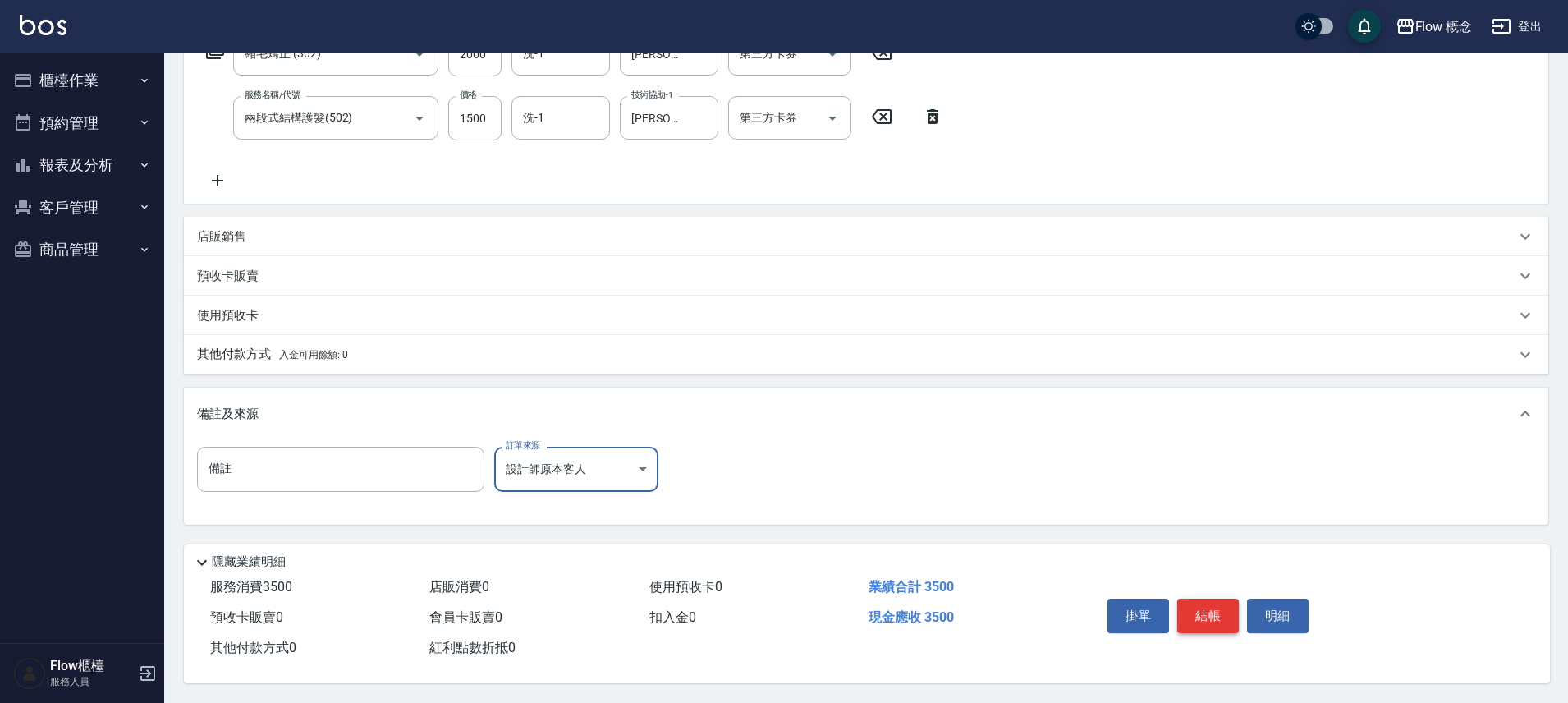
click at [1200, 600] on button "結帳" at bounding box center [1208, 615] width 61 height 34
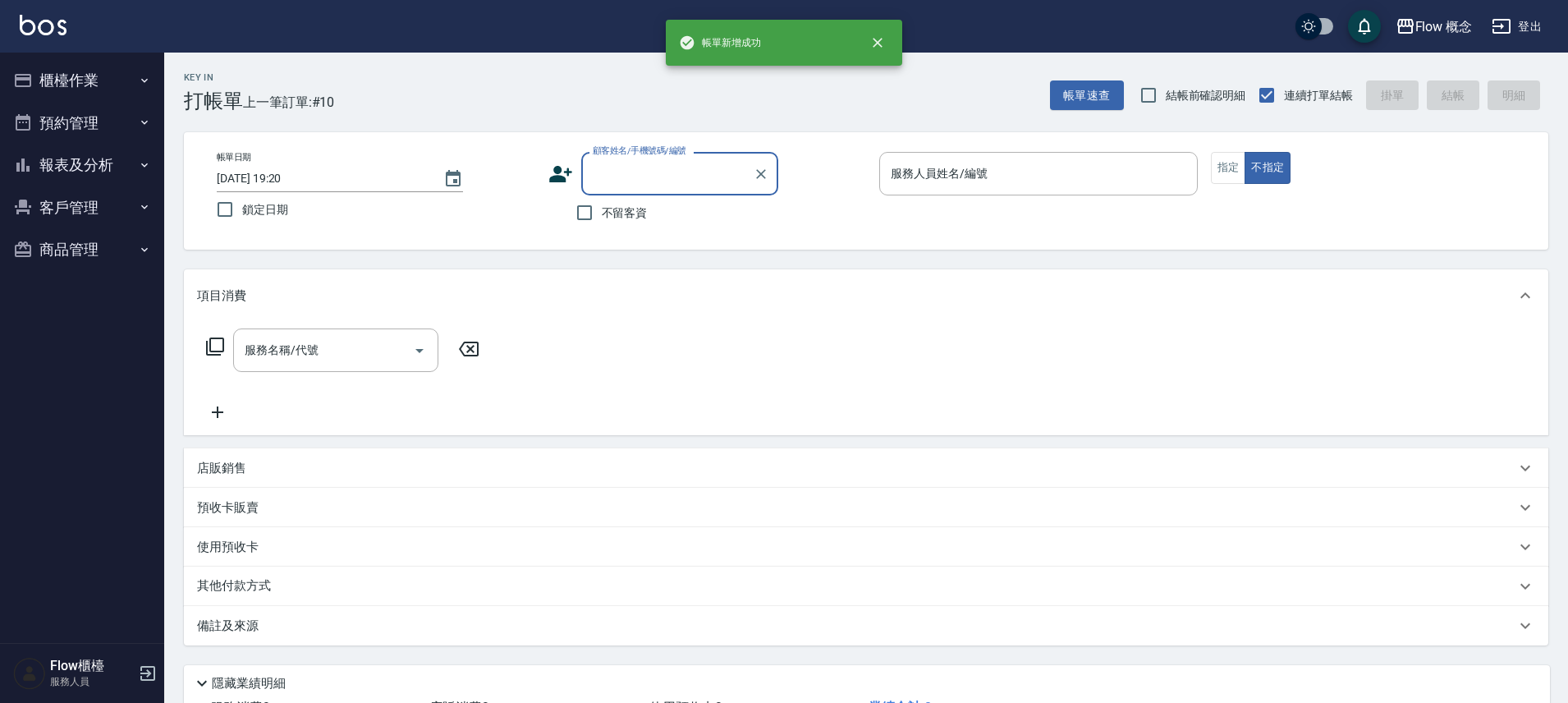
scroll to position [0, 0]
click at [127, 82] on button "櫃檯作業" at bounding box center [82, 80] width 151 height 43
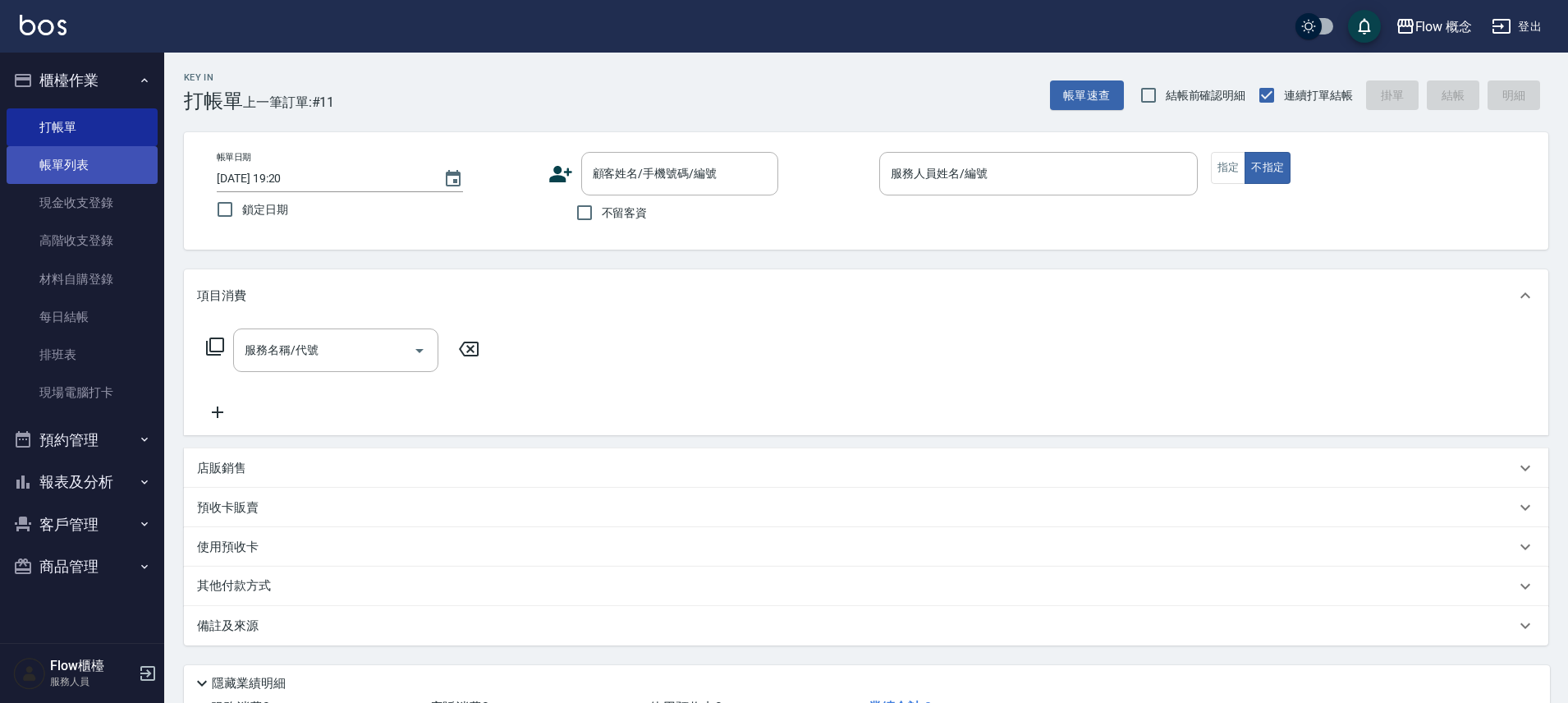
click at [97, 160] on link "帳單列表" at bounding box center [82, 164] width 151 height 38
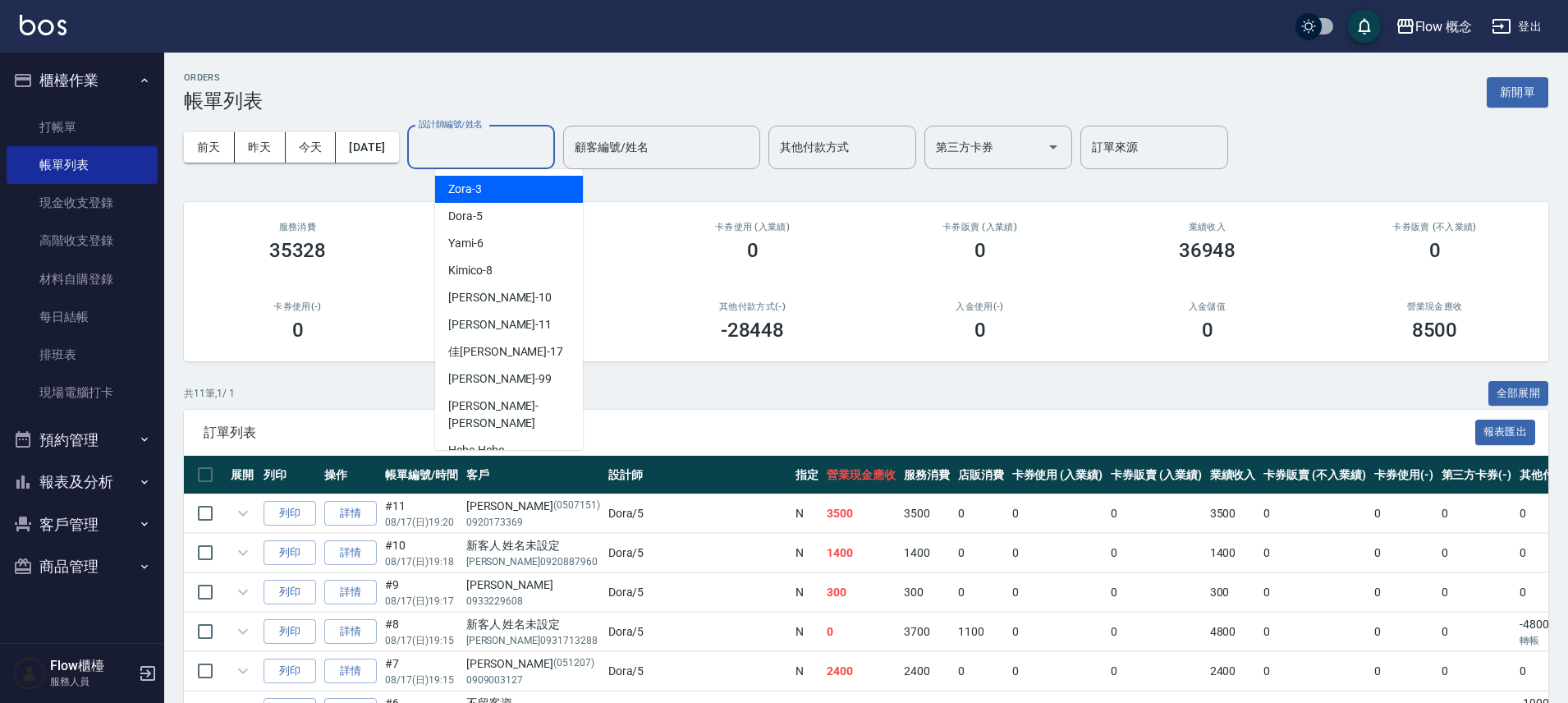
click at [464, 143] on input "設計師編號/姓名" at bounding box center [481, 147] width 133 height 29
click at [473, 222] on span "Dora -5" at bounding box center [465, 216] width 34 height 18
type input "Dora-5"
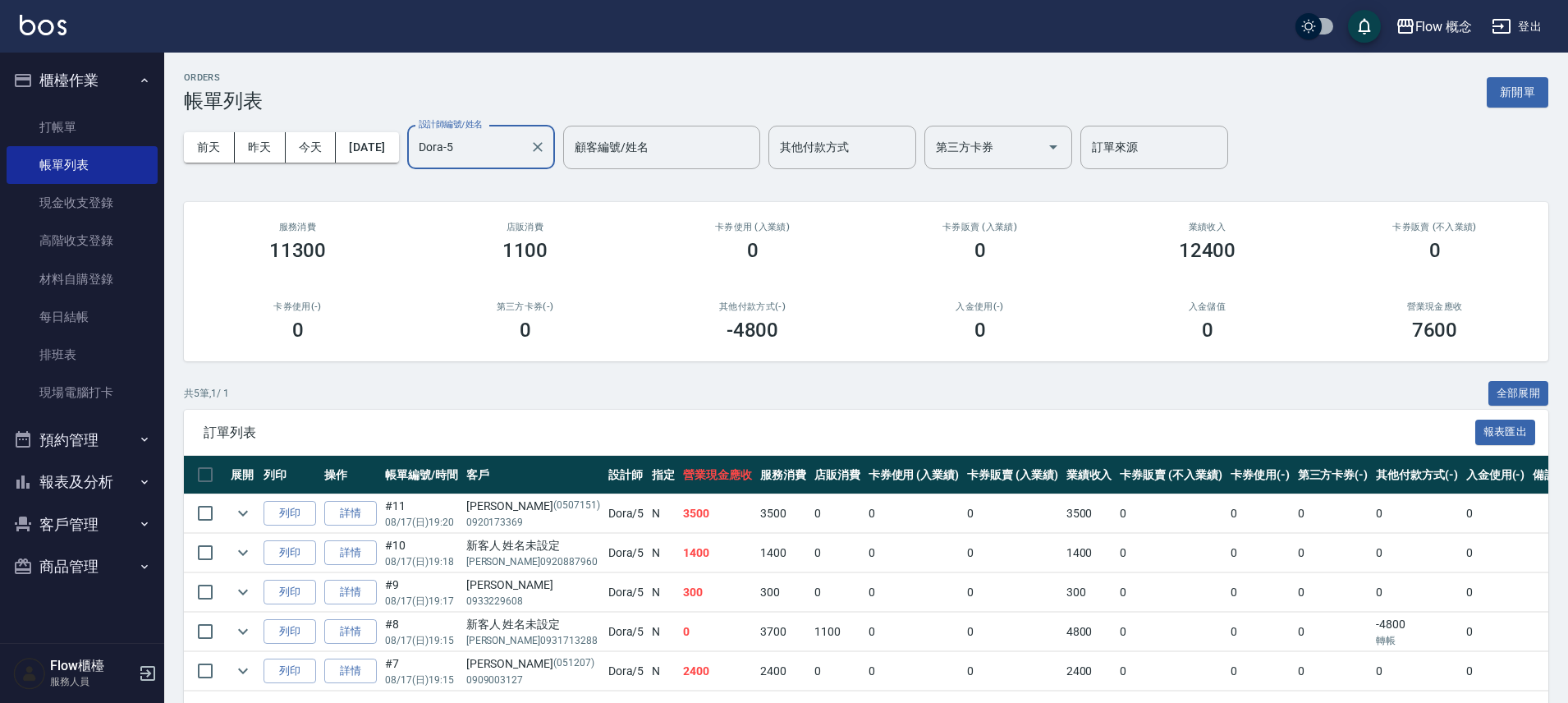
click at [83, 484] on button "報表及分析" at bounding box center [82, 482] width 151 height 43
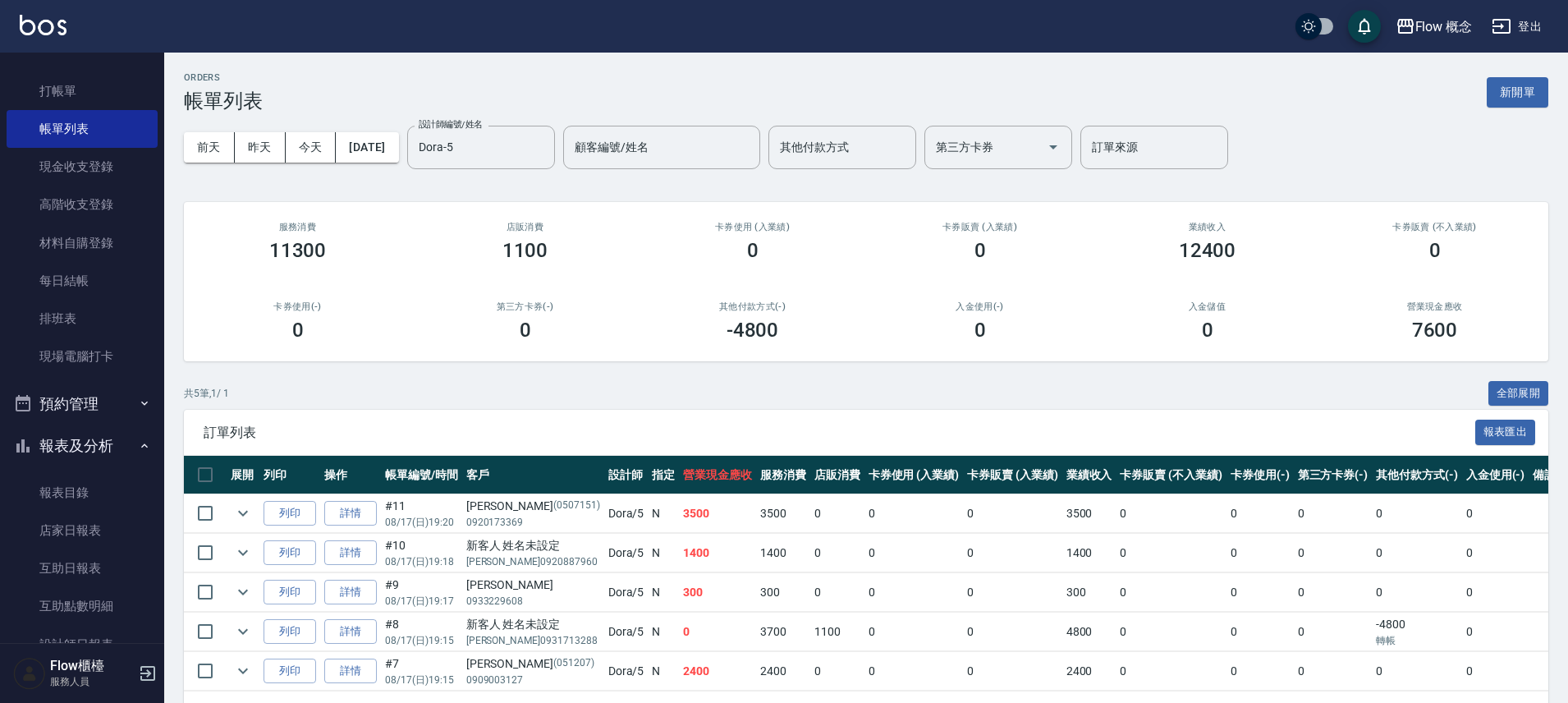
scroll to position [135, 0]
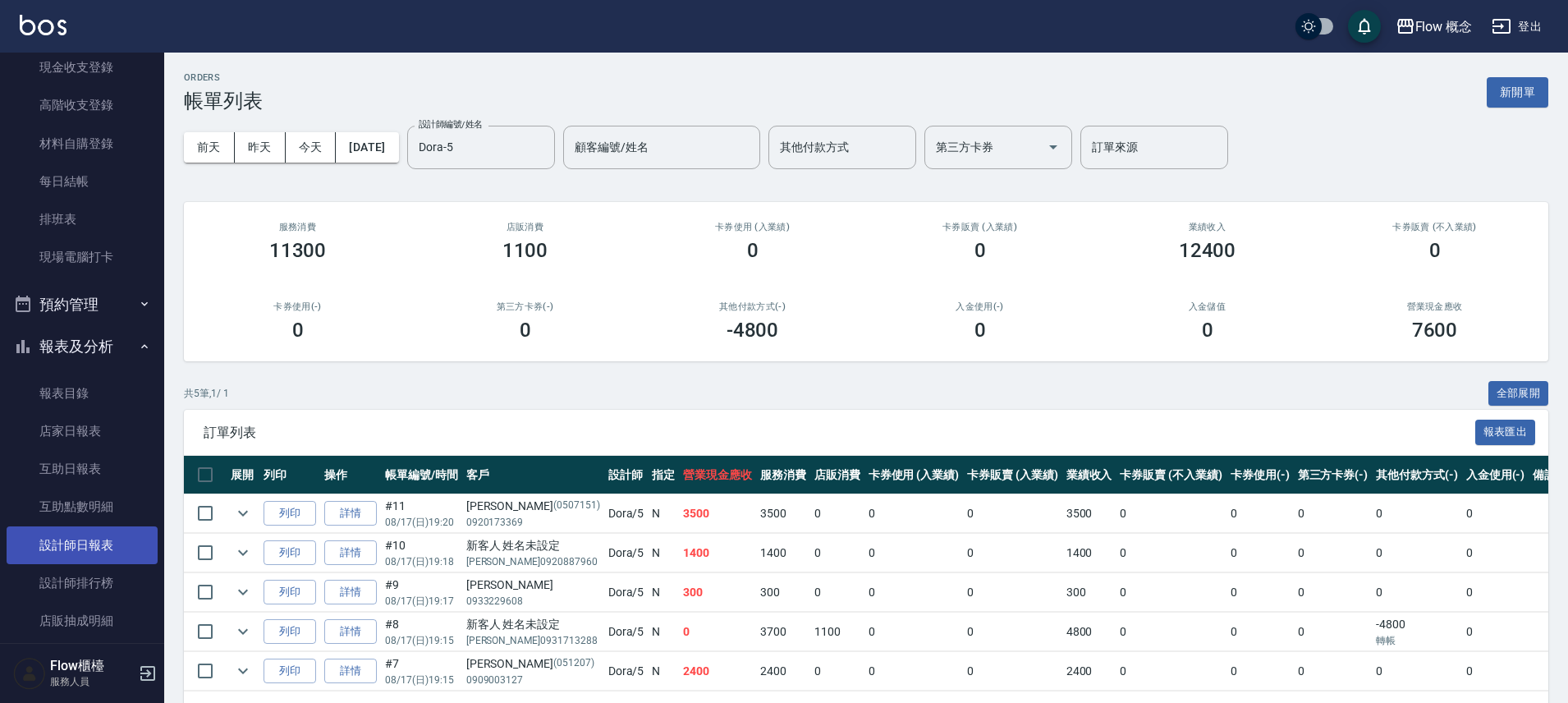
click at [94, 550] on link "設計師日報表" at bounding box center [82, 545] width 151 height 38
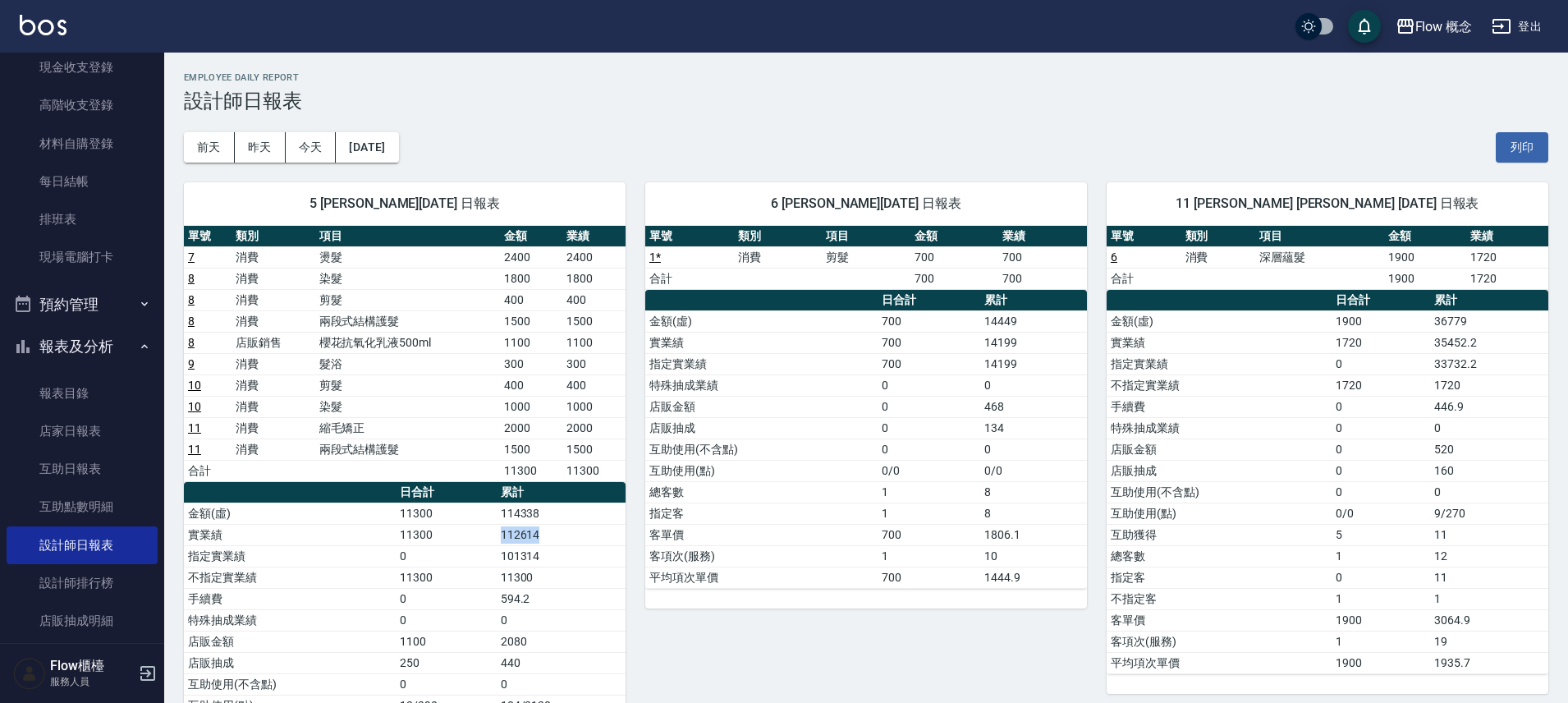
drag, startPoint x: 574, startPoint y: 540, endPoint x: 471, endPoint y: 537, distance: 103.0
click at [471, 537] on tr "實業績 11300 112614" at bounding box center [404, 534] width 442 height 21
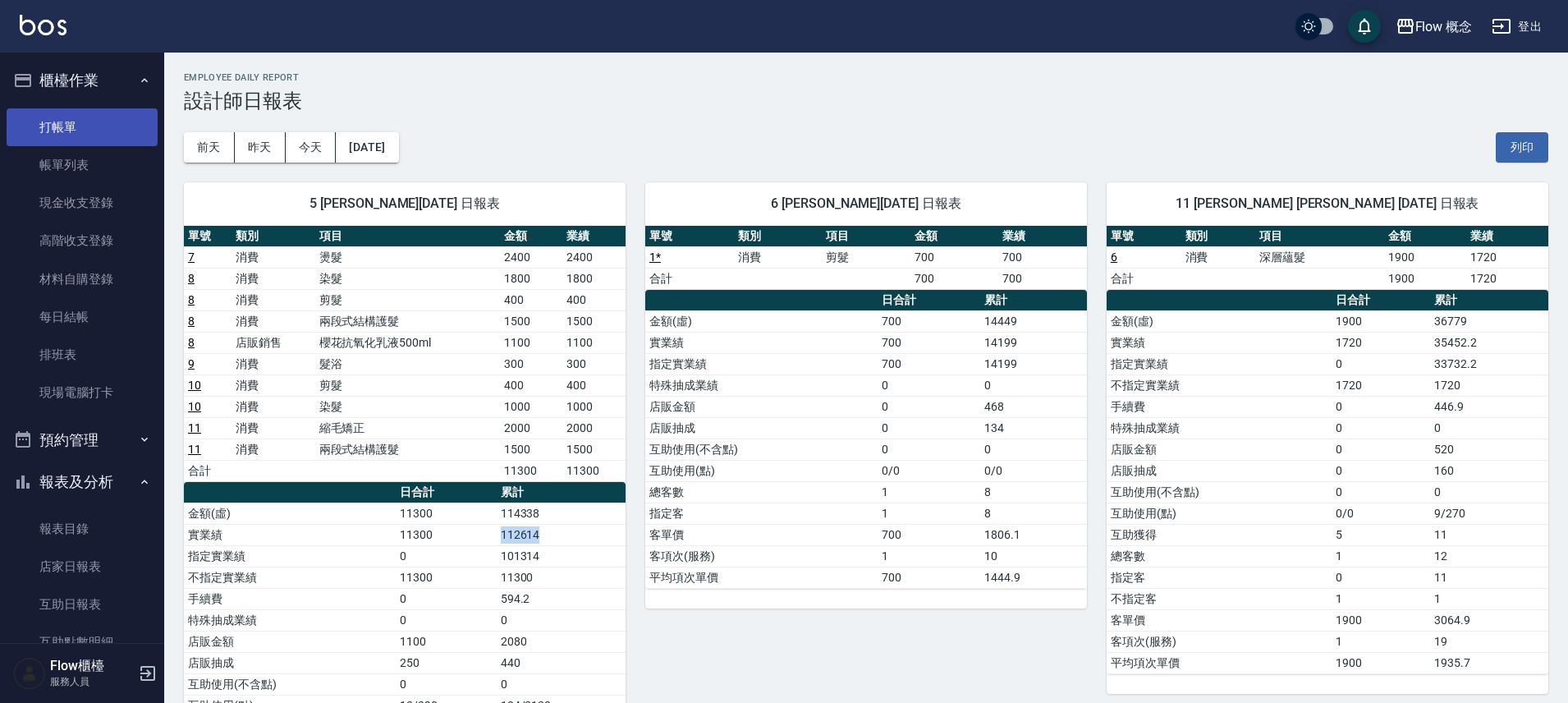
click at [89, 131] on link "打帳單" at bounding box center [82, 127] width 151 height 38
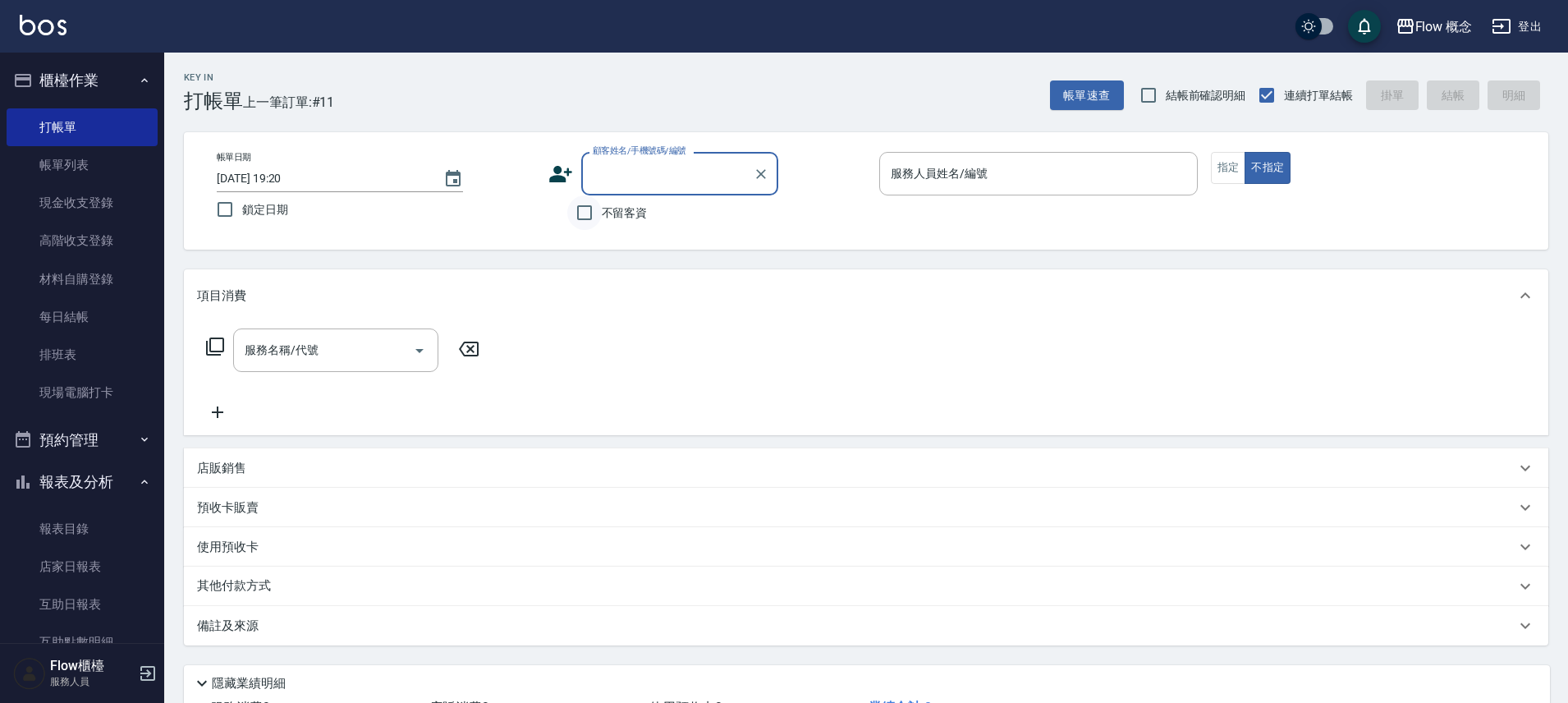
click at [596, 211] on input "不留客資" at bounding box center [584, 212] width 34 height 34
click at [584, 213] on input "不留客資" at bounding box center [584, 212] width 34 height 34
checkbox input "true"
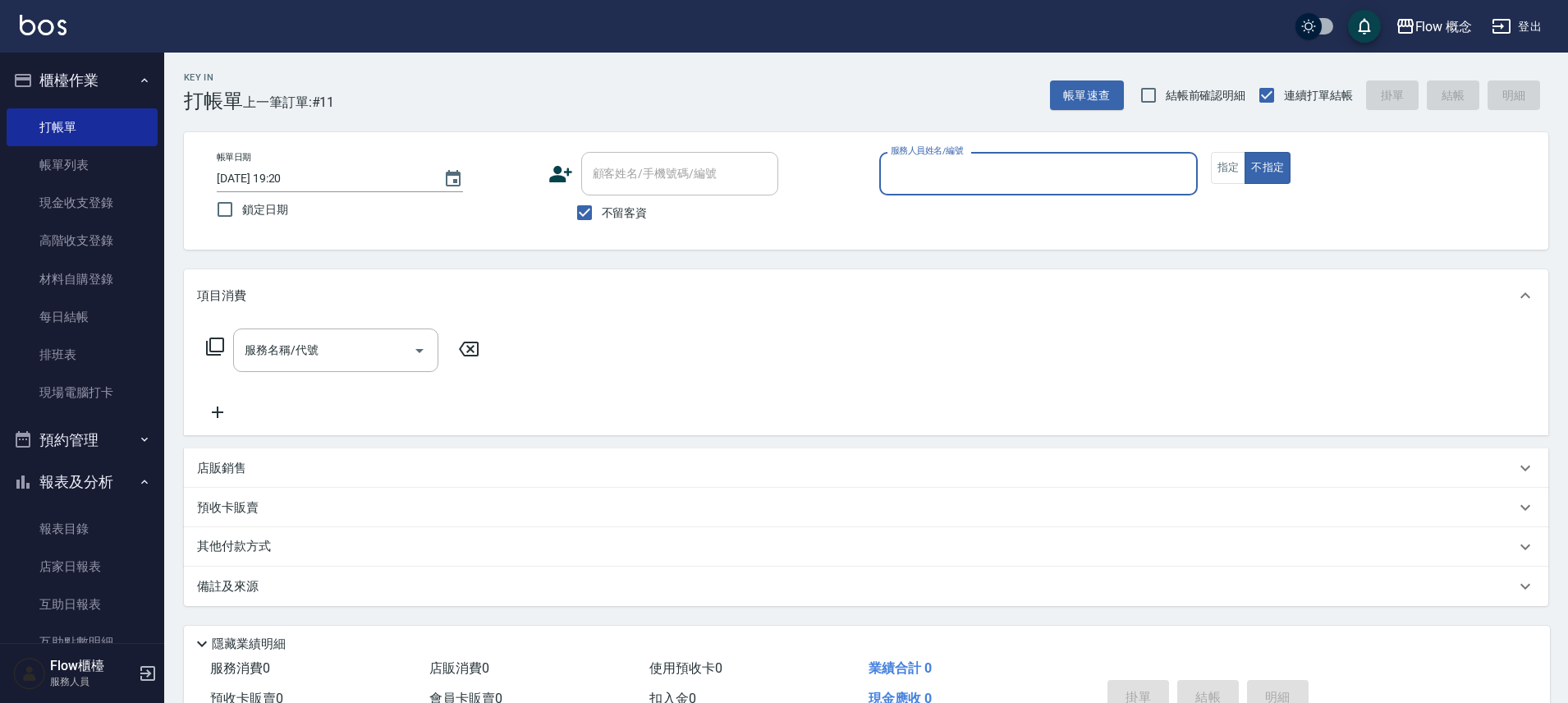
type input "３"
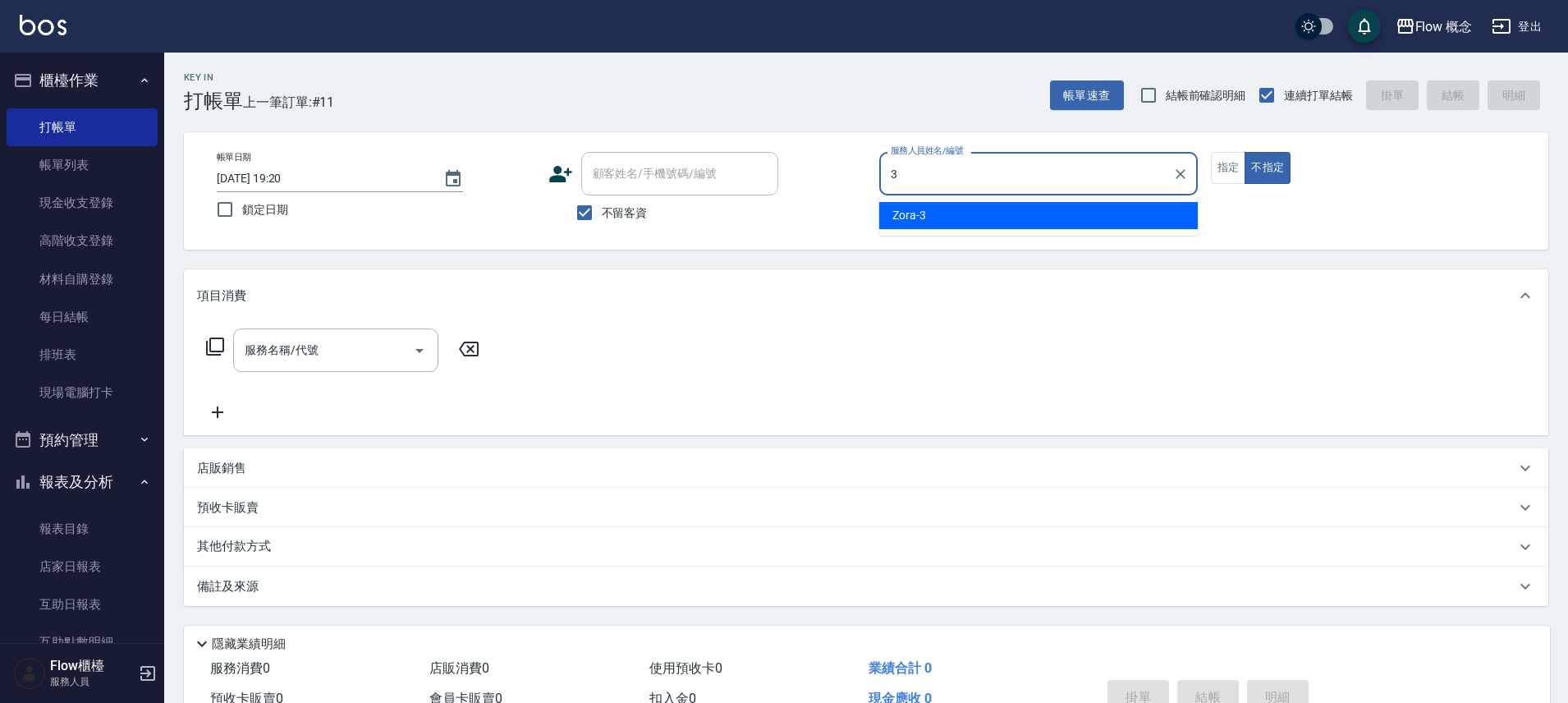
type input "Zora-3"
type button "false"
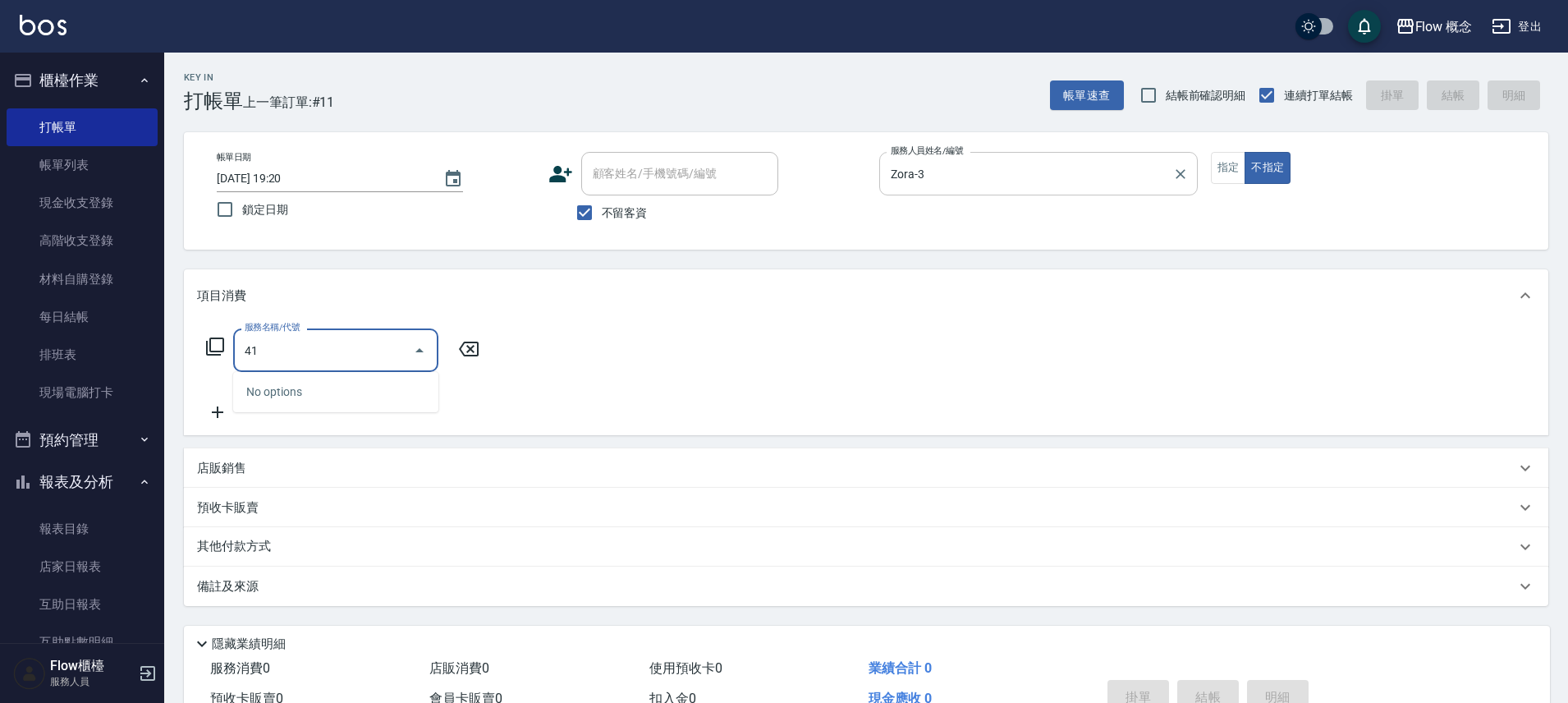
type input "4"
type input "1"
type input "401"
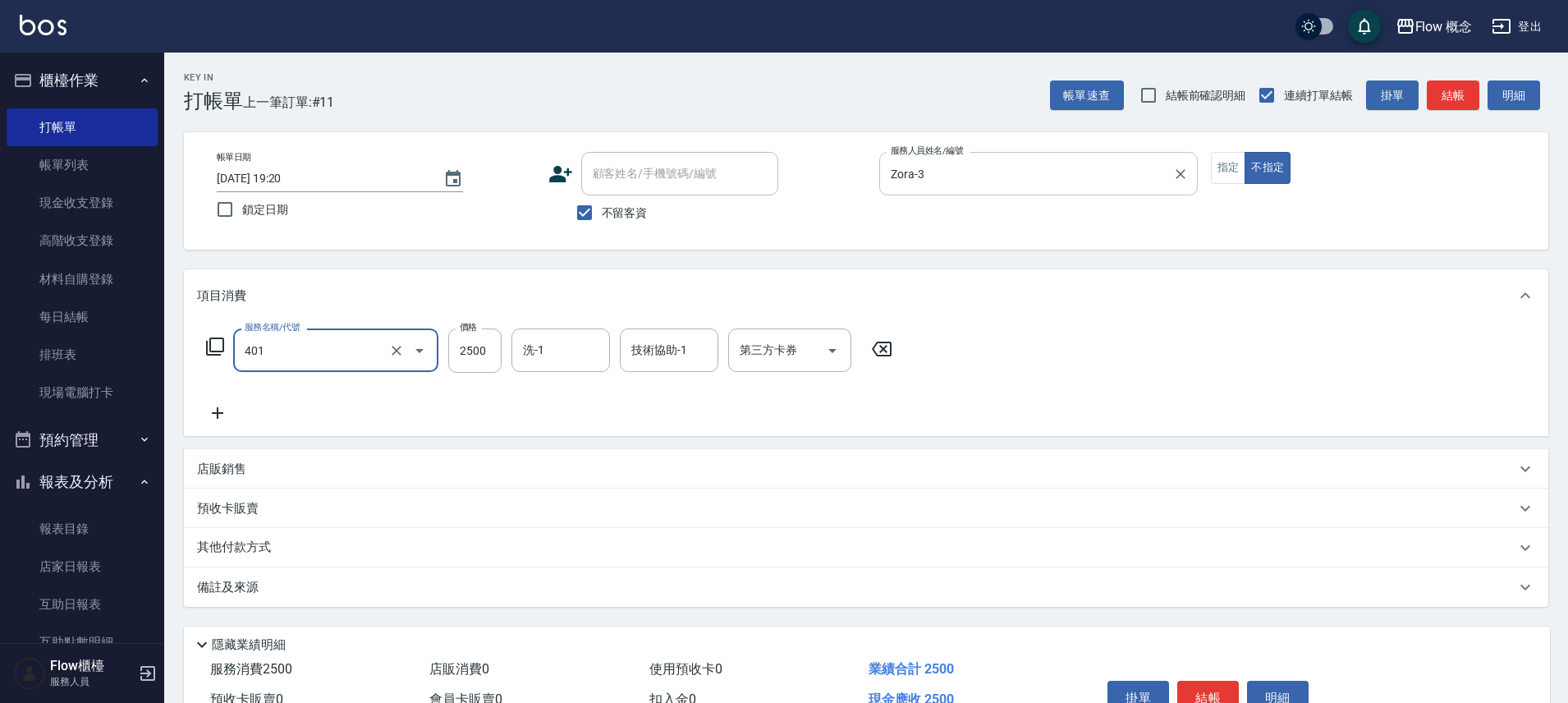
type input "染髮(401)"
type input "0"
click at [284, 379] on div "服務名稱/代號 染髮(401) 服務名稱/代號 價格 0 價格 洗-1 洗-1 技術協助-1 技術協助-1 第三方卡券 第三方卡券" at bounding box center [549, 375] width 705 height 94
click at [296, 374] on div "服務名稱/代號 染髮(401) 服務名稱/代號 價格 0 價格 洗-1 洗-1 技術協助-1 技術協助-1 第三方卡券 第三方卡券" at bounding box center [549, 375] width 705 height 94
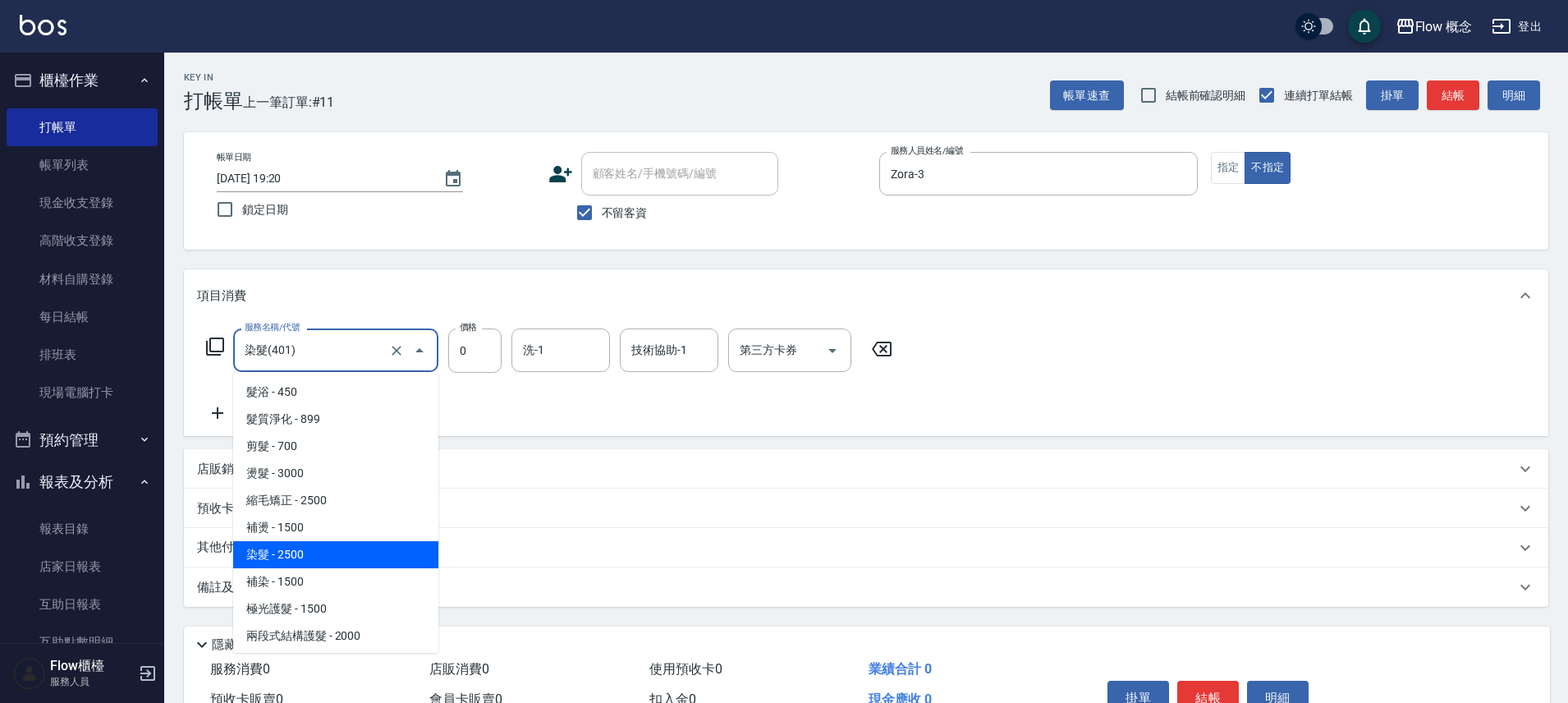
click at [322, 357] on input "染髮(401)" at bounding box center [313, 350] width 144 height 29
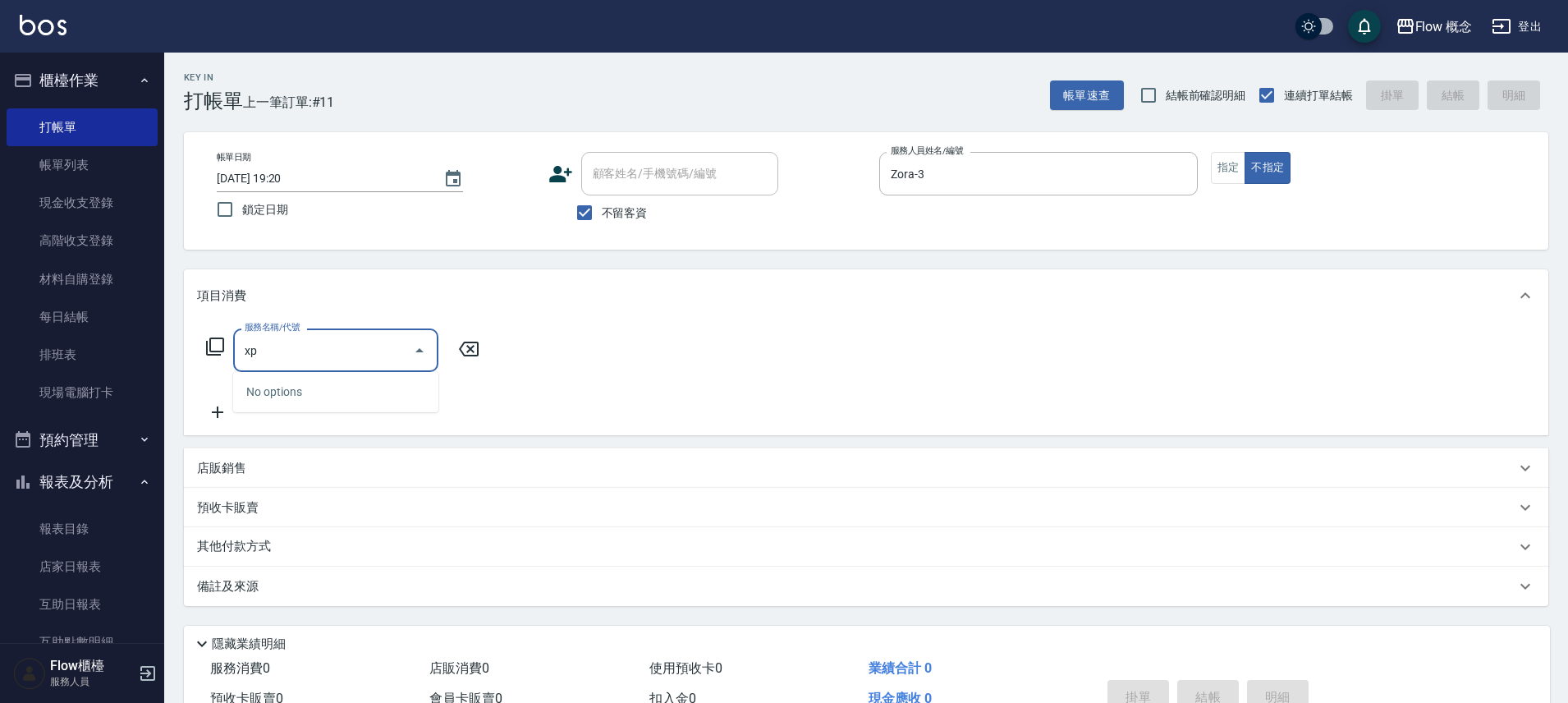
type input "x"
type input "琳"
click at [612, 211] on span "不留客資" at bounding box center [625, 214] width 46 height 18
click at [602, 211] on input "不留客資" at bounding box center [584, 212] width 34 height 34
checkbox input "false"
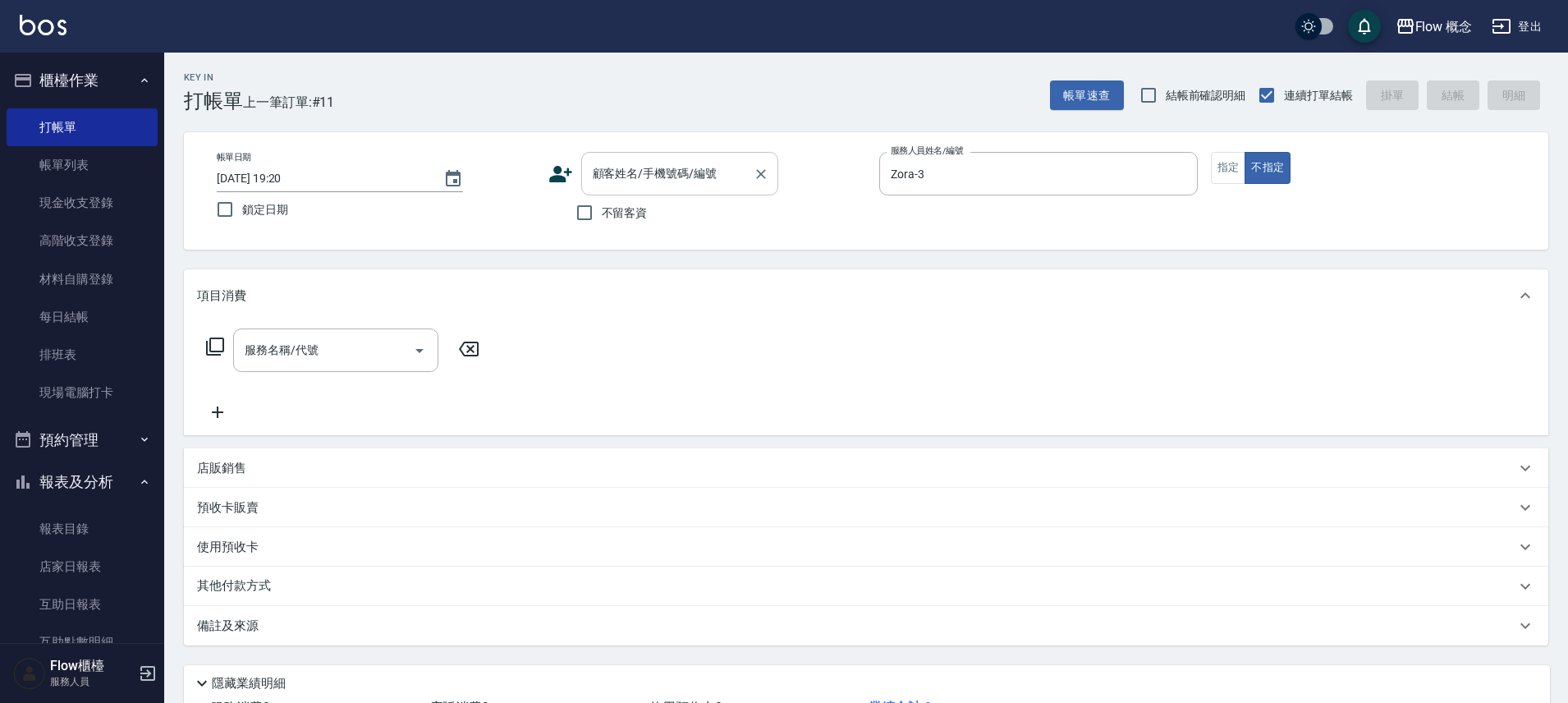
click at [634, 188] on div "顧客姓名/手機號碼/編號" at bounding box center [680, 174] width 197 height 44
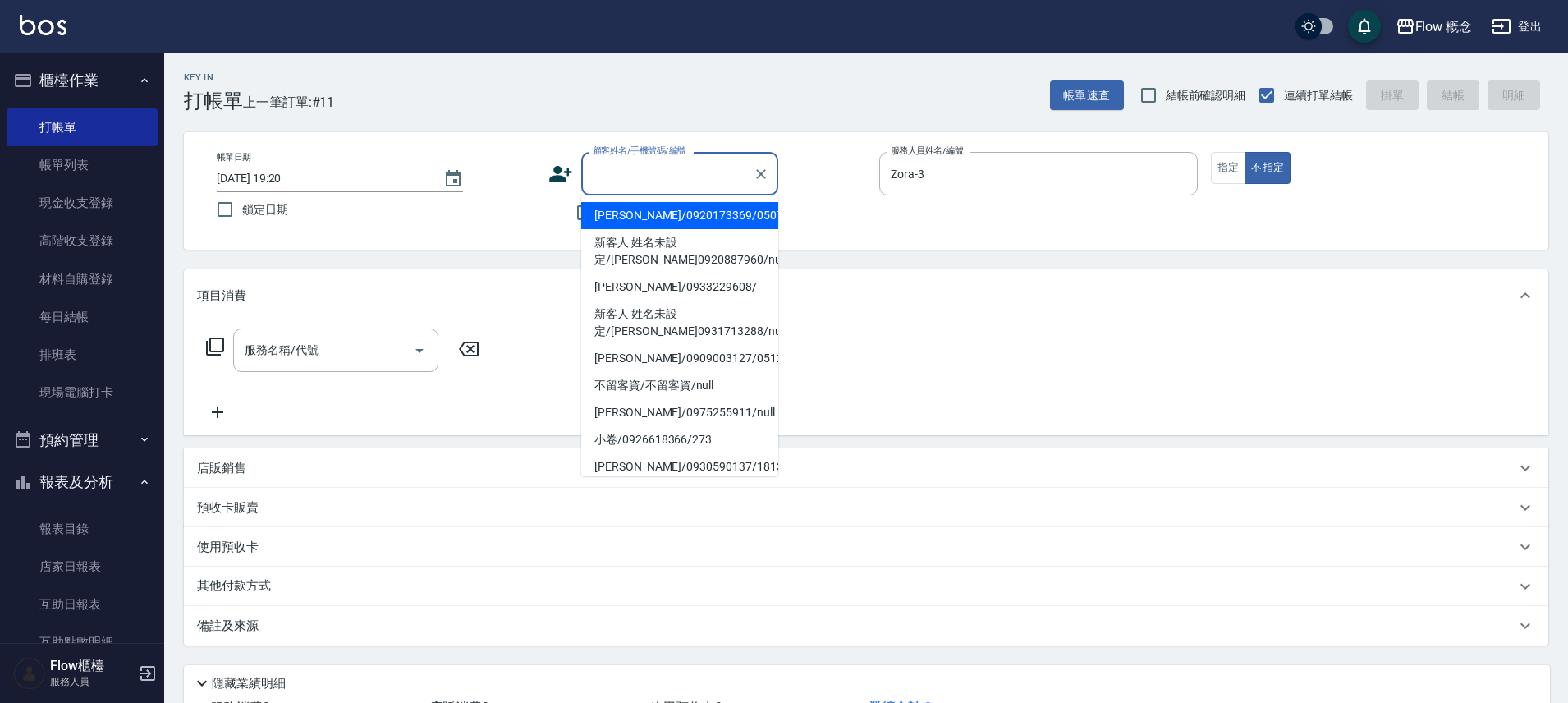
type input "０"
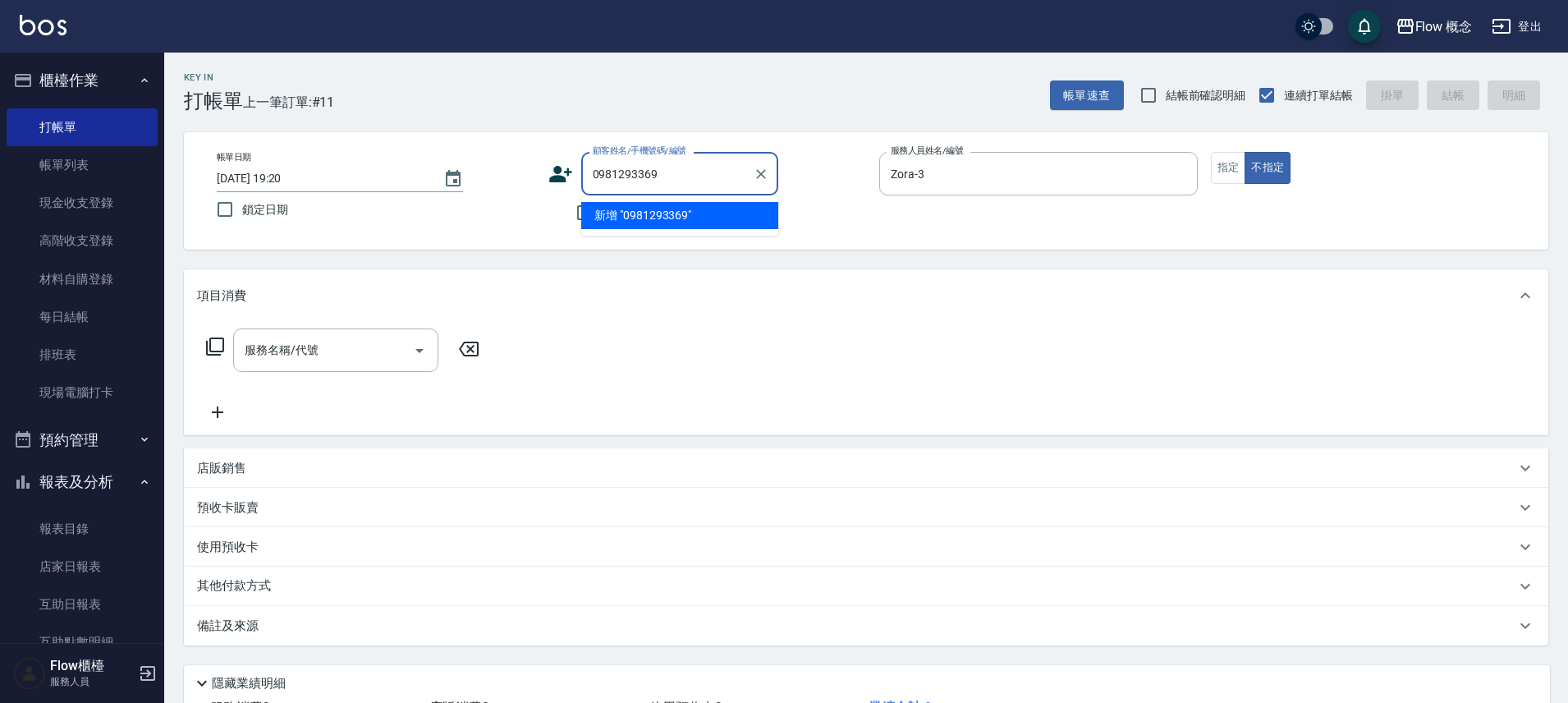
type input "0981293369"
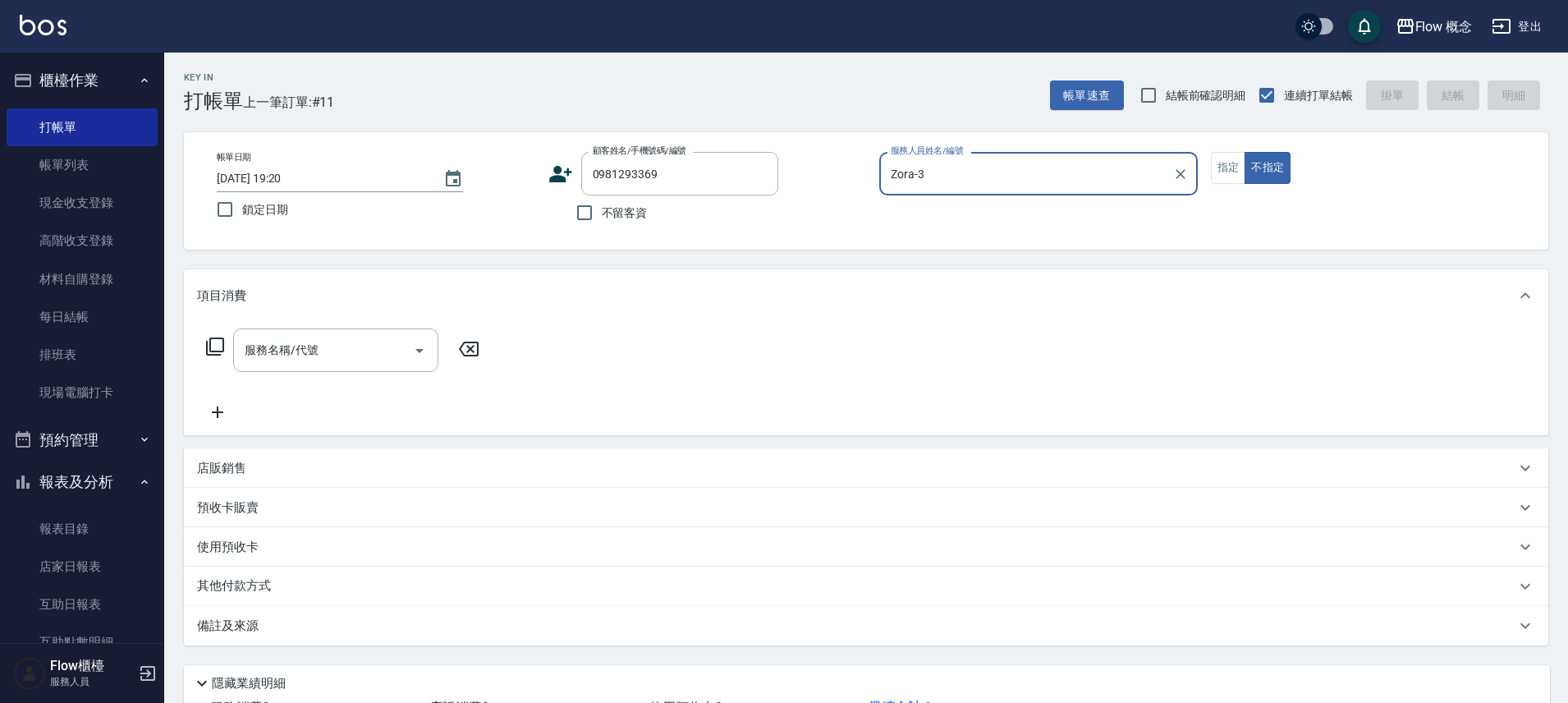
click at [559, 184] on icon at bounding box center [560, 174] width 25 height 25
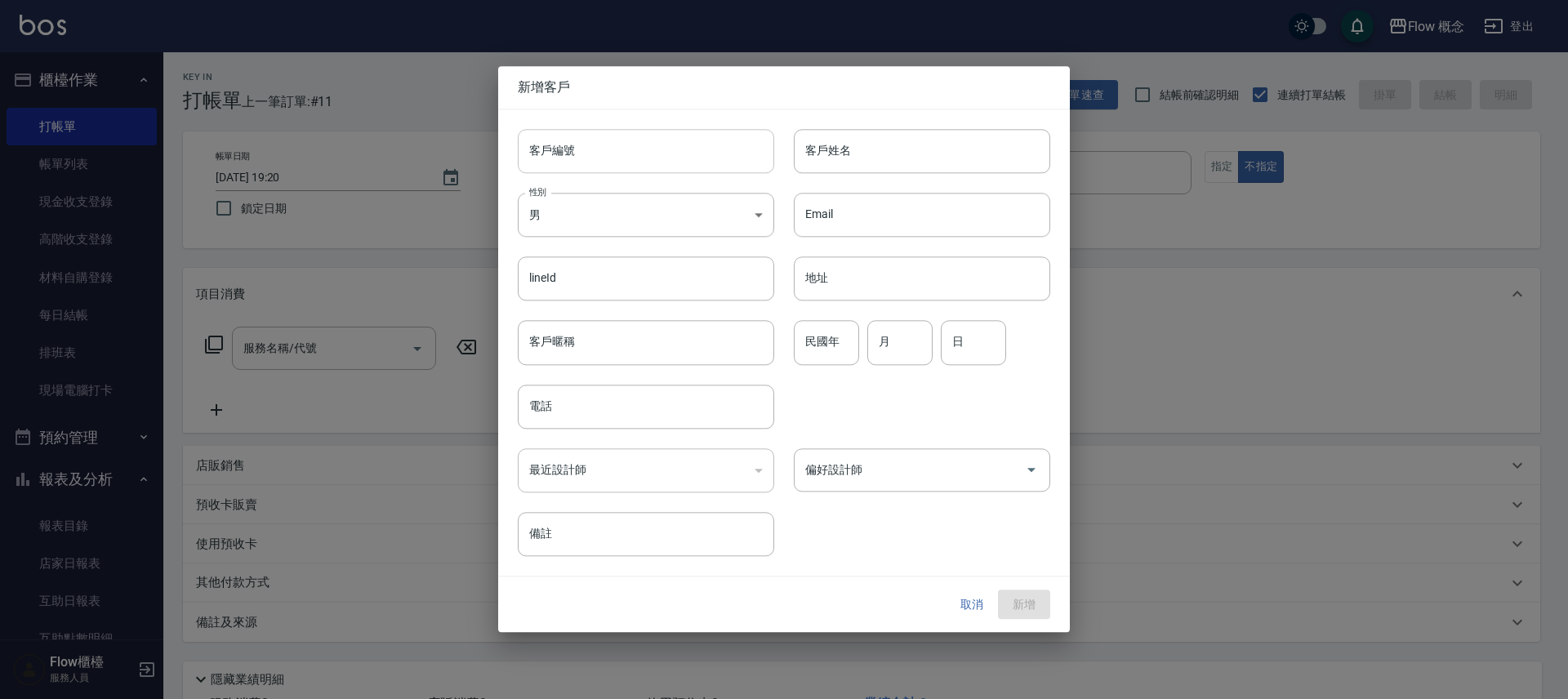
type input "0981293369"
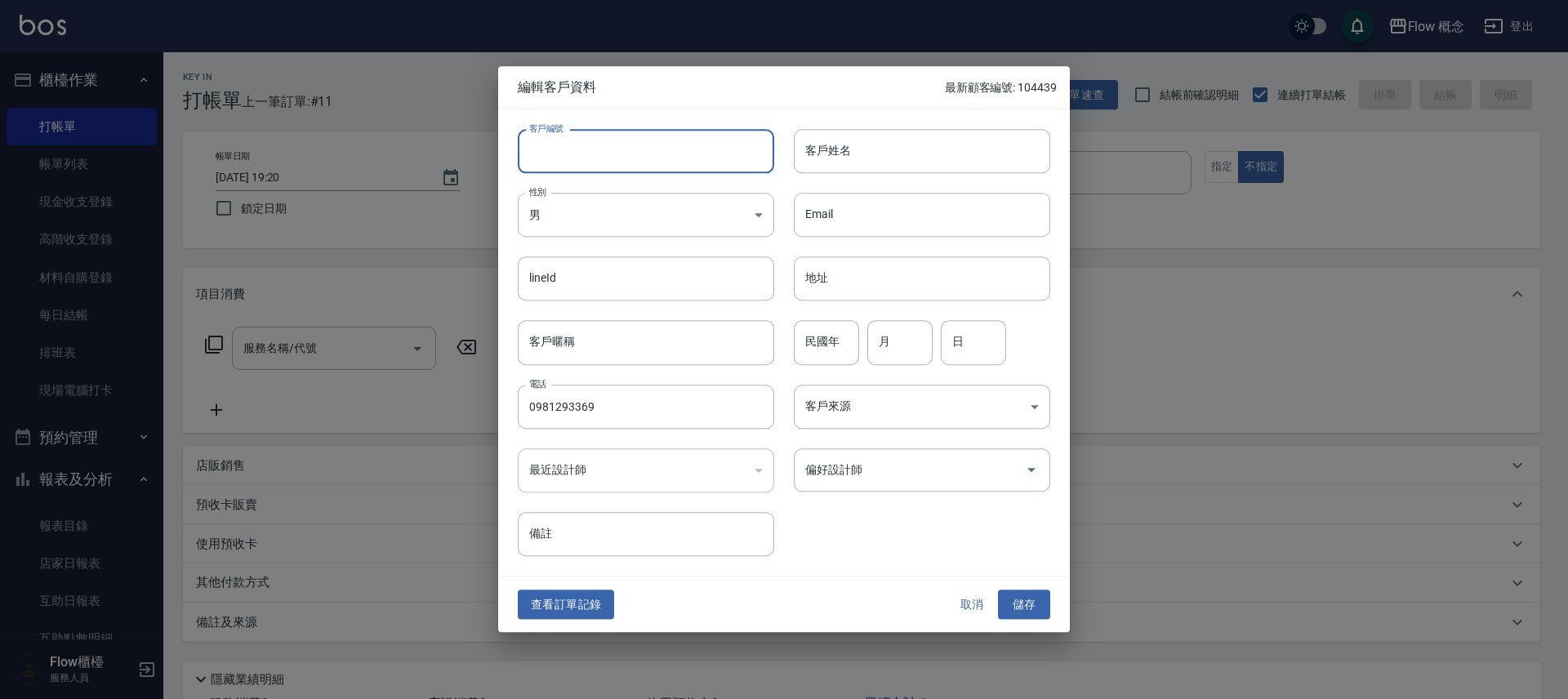
click at [581, 169] on input "客戶編號" at bounding box center [646, 151] width 256 height 44
type input "x"
type input "琳"
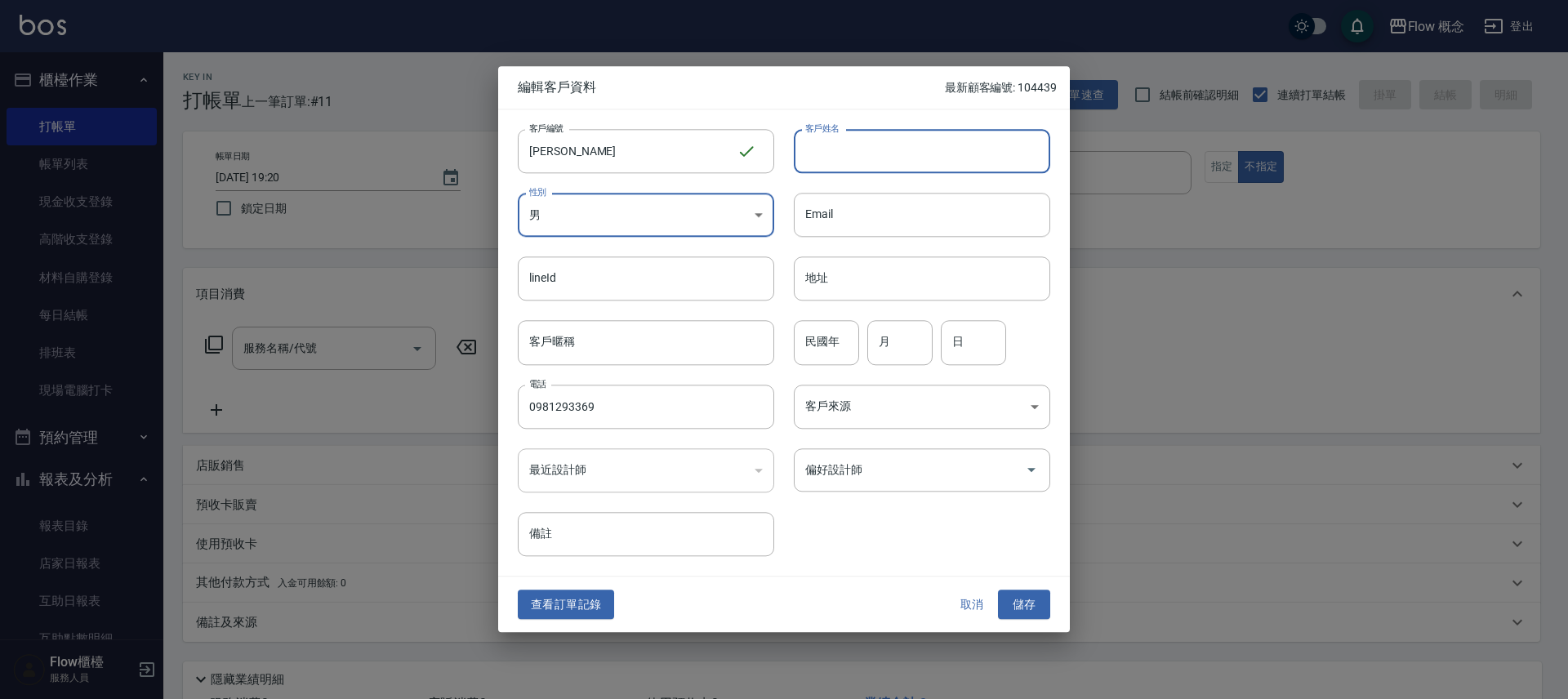
click at [831, 165] on input "客戶姓名" at bounding box center [921, 151] width 256 height 44
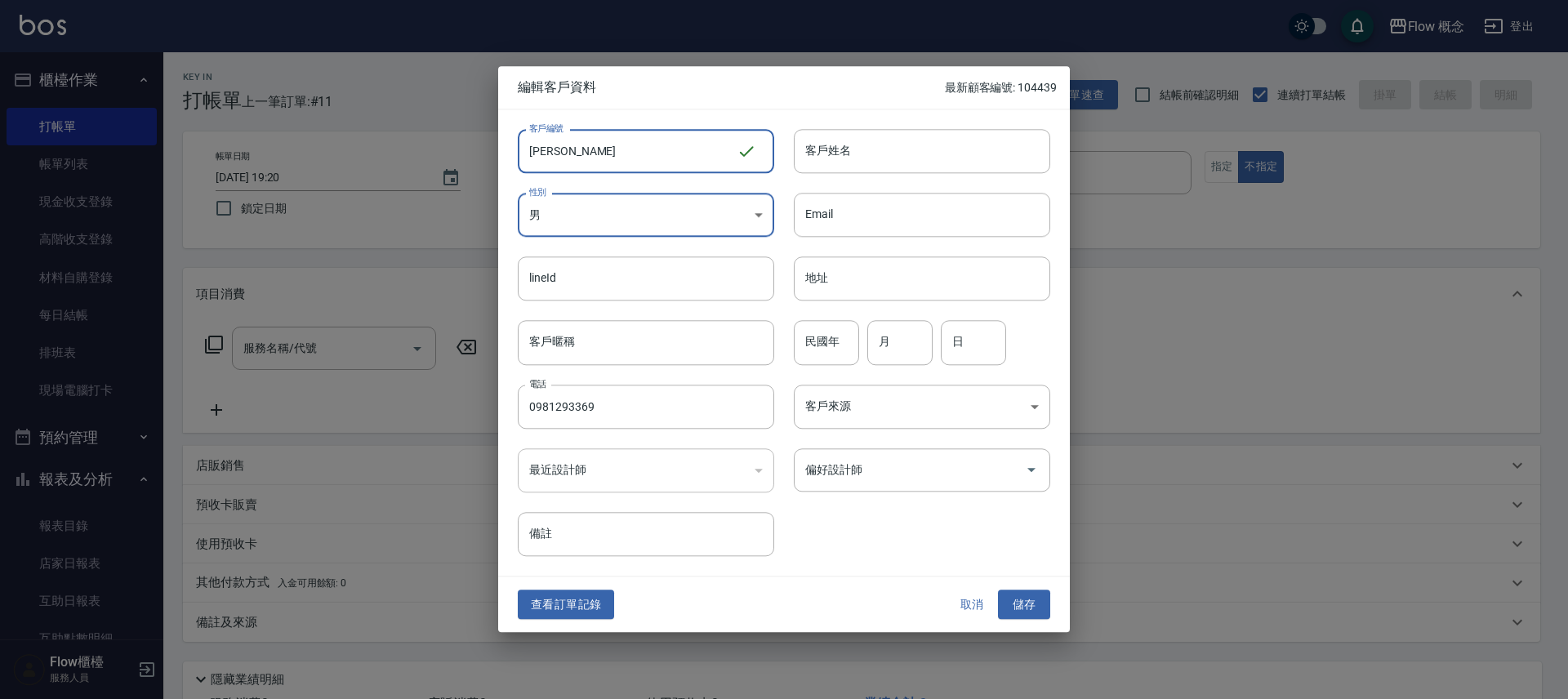
drag, startPoint x: 584, startPoint y: 158, endPoint x: 520, endPoint y: 154, distance: 64.1
click at [520, 154] on input "琳" at bounding box center [627, 151] width 218 height 44
drag, startPoint x: 538, startPoint y: 151, endPoint x: 867, endPoint y: 156, distance: 329.0
click at [867, 156] on div "客戶編號 琳 ​ 客戶編號 客戶姓名 客戶姓名 性別 男 MALE 性別 Email Email lineId lineId 地址 地址 客戶暱稱 客戶暱稱 …" at bounding box center [774, 332] width 552 height 446
drag, startPoint x: 546, startPoint y: 161, endPoint x: 531, endPoint y: 155, distance: 16.2
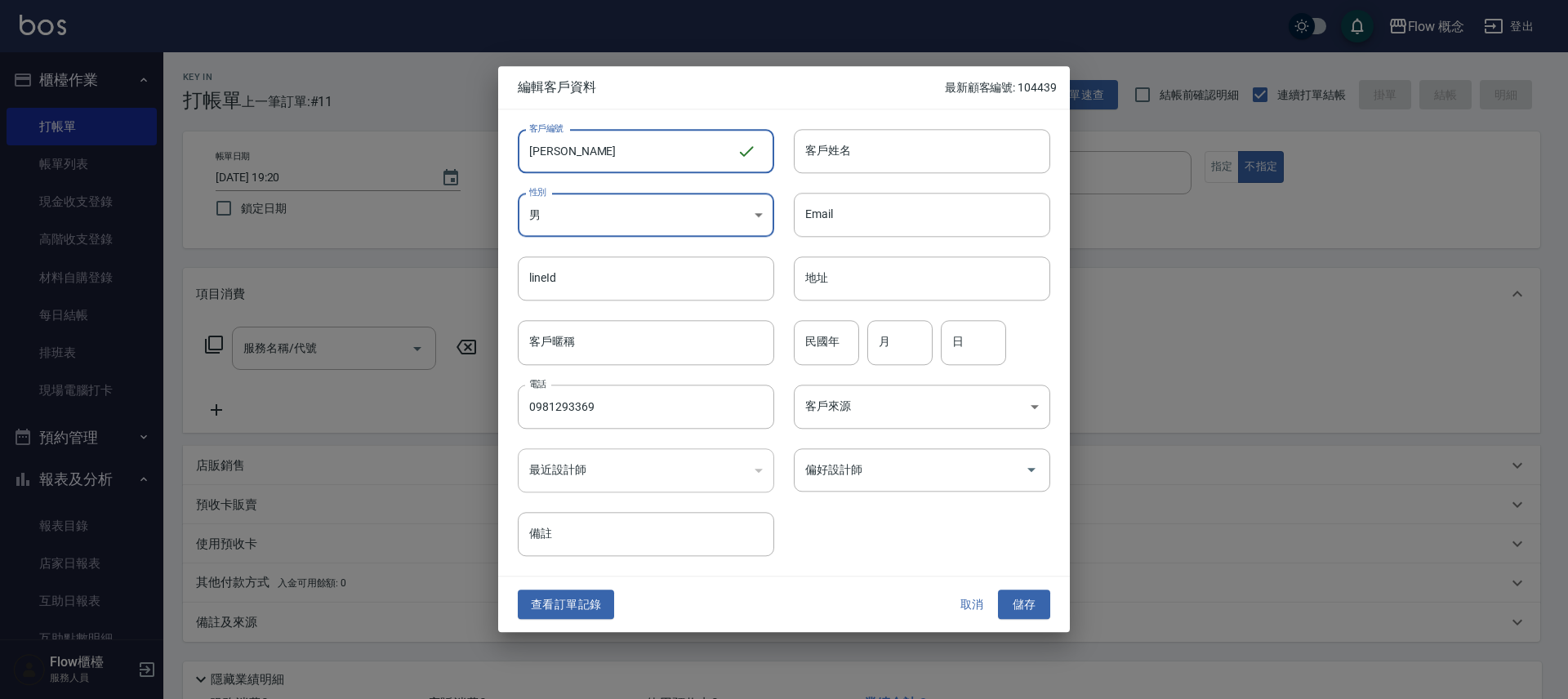
click at [531, 155] on input "琳" at bounding box center [627, 151] width 218 height 44
click at [832, 153] on input "客戶姓名" at bounding box center [921, 151] width 256 height 44
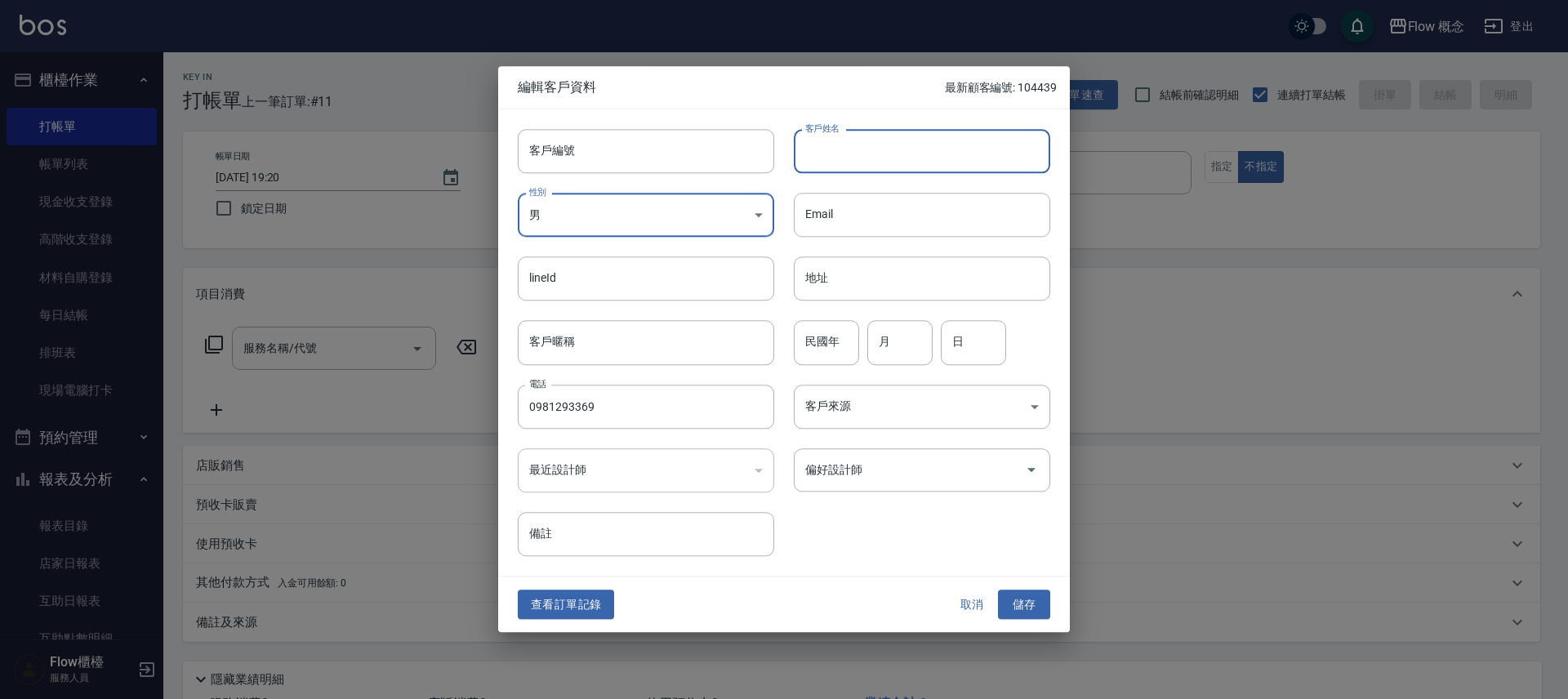
paste input "琳"
type input "琳"
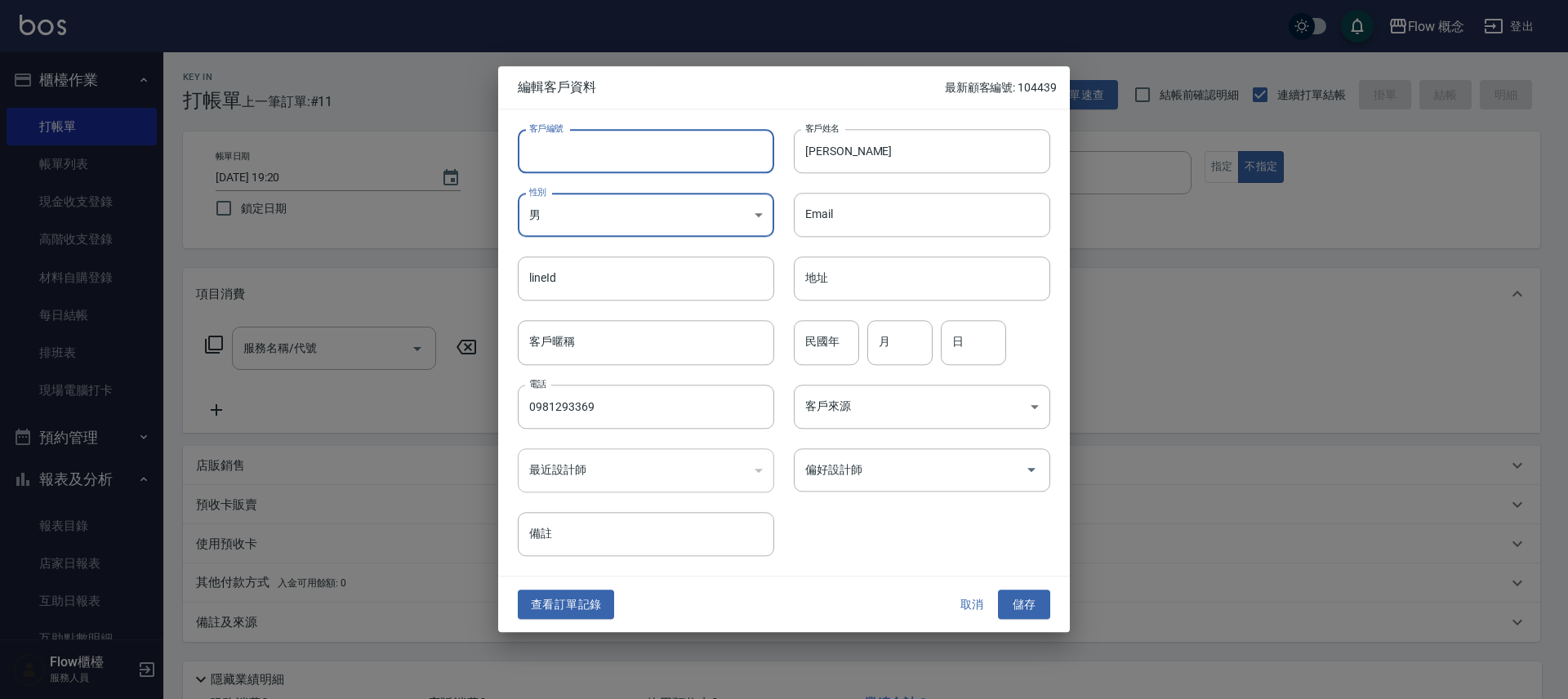
click at [731, 154] on input "客戶編號" at bounding box center [646, 151] width 256 height 44
type input "０"
type input "03369"
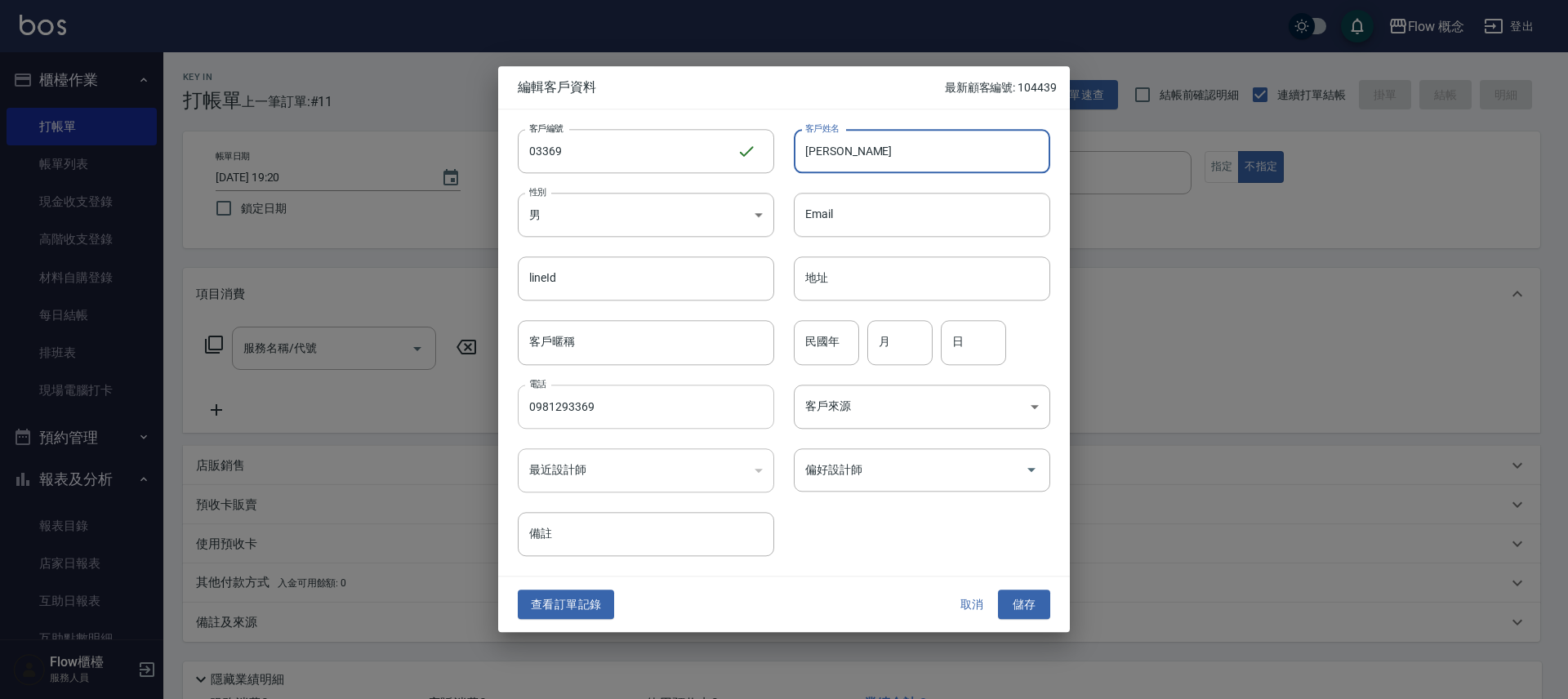
click at [668, 406] on input "0981293369" at bounding box center [646, 406] width 256 height 44
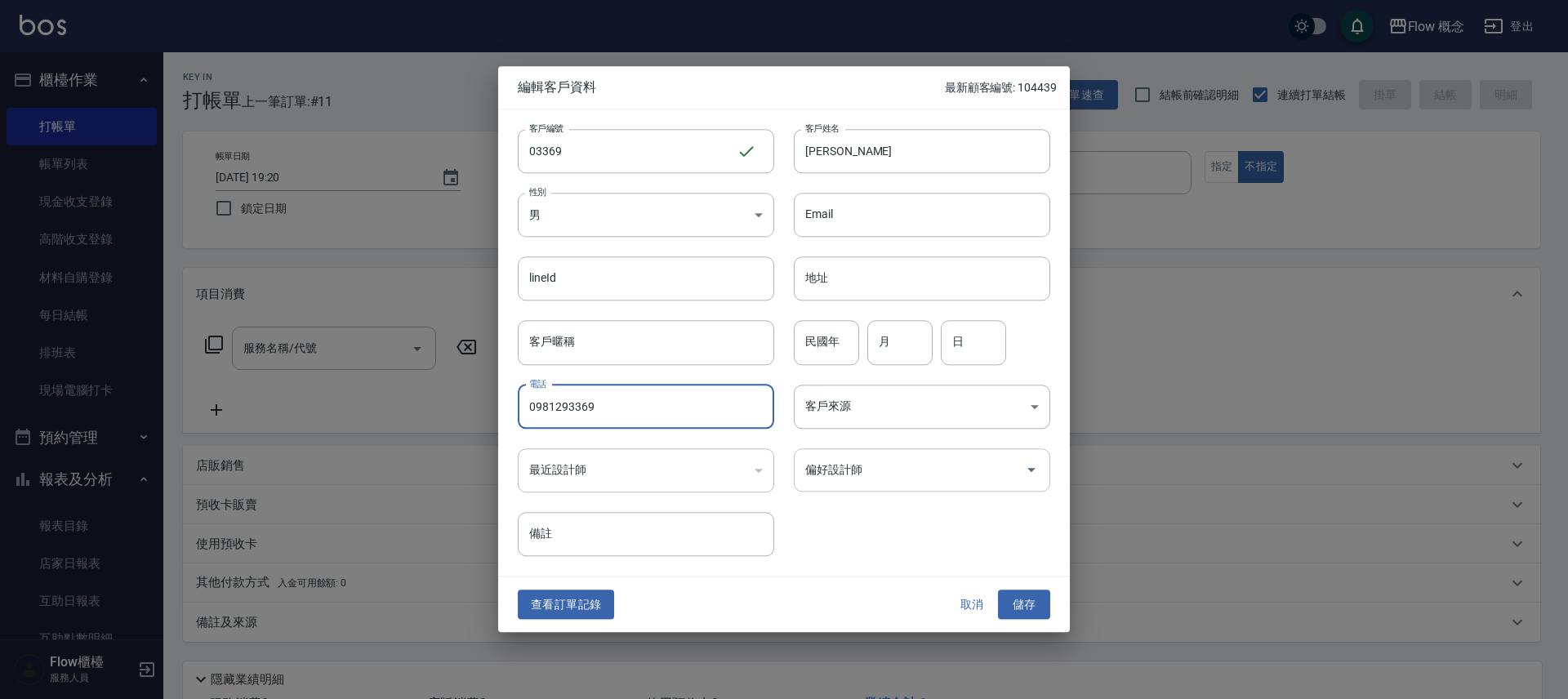
click at [860, 477] on input "偏好設計師" at bounding box center [909, 470] width 218 height 29
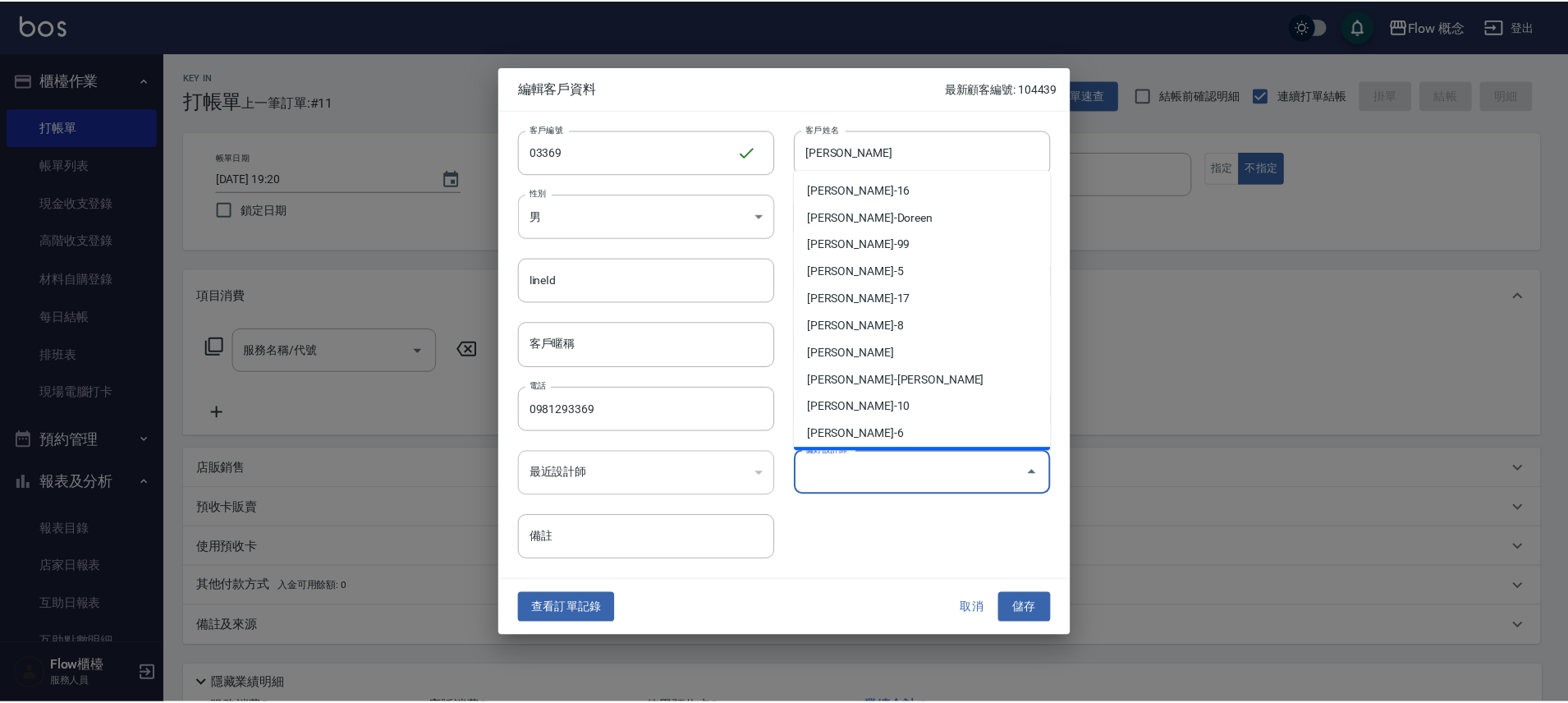
scroll to position [57, 0]
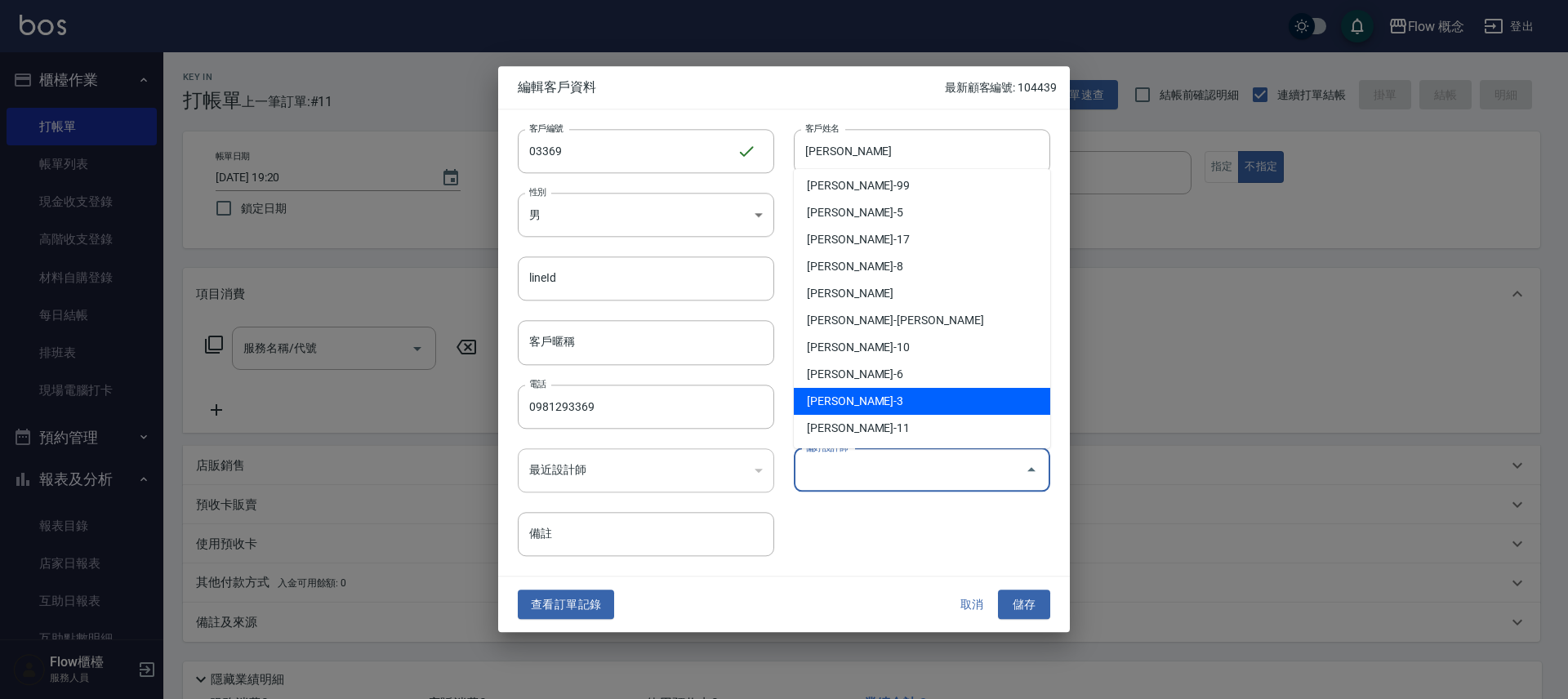
click at [835, 394] on li "陳怡君-3" at bounding box center [921, 401] width 256 height 27
type input "陳怡君"
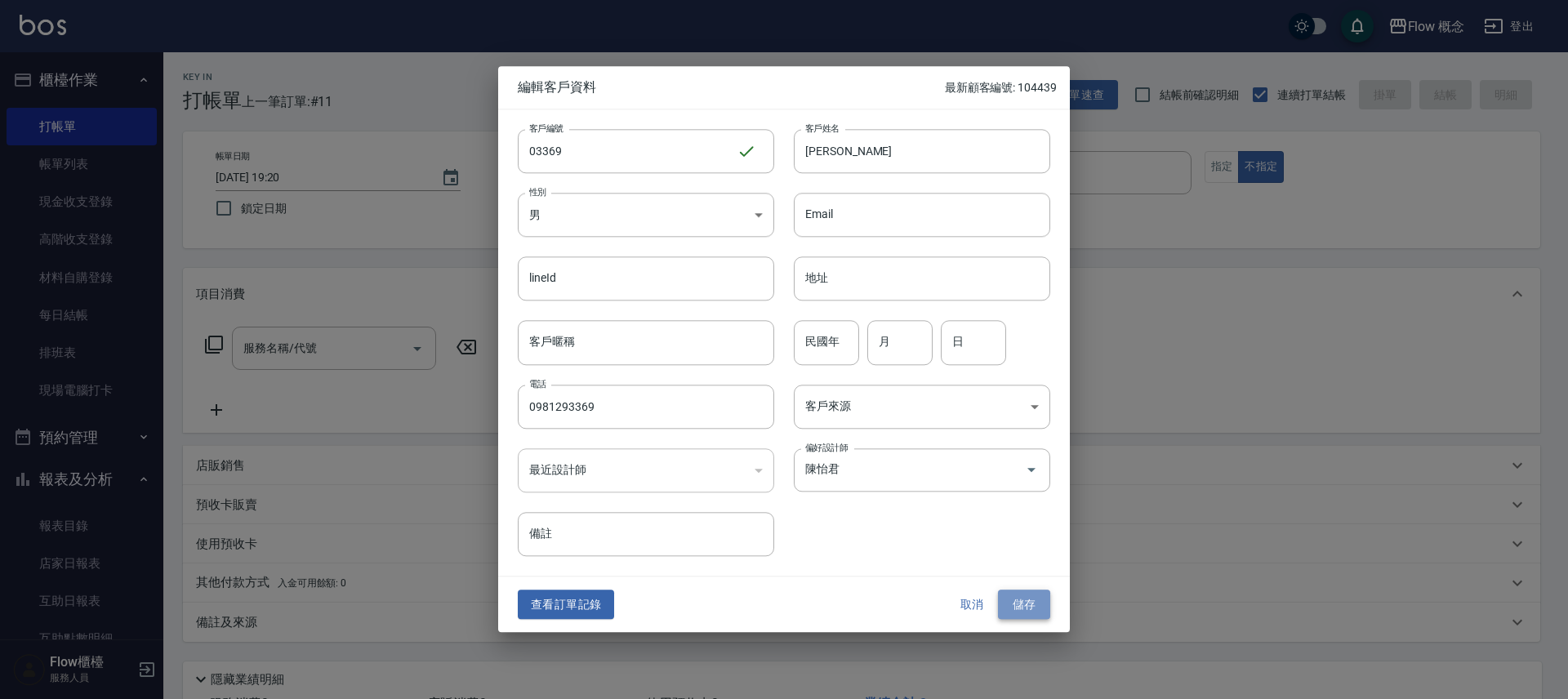
click at [1024, 615] on button "儲存" at bounding box center [1024, 605] width 52 height 31
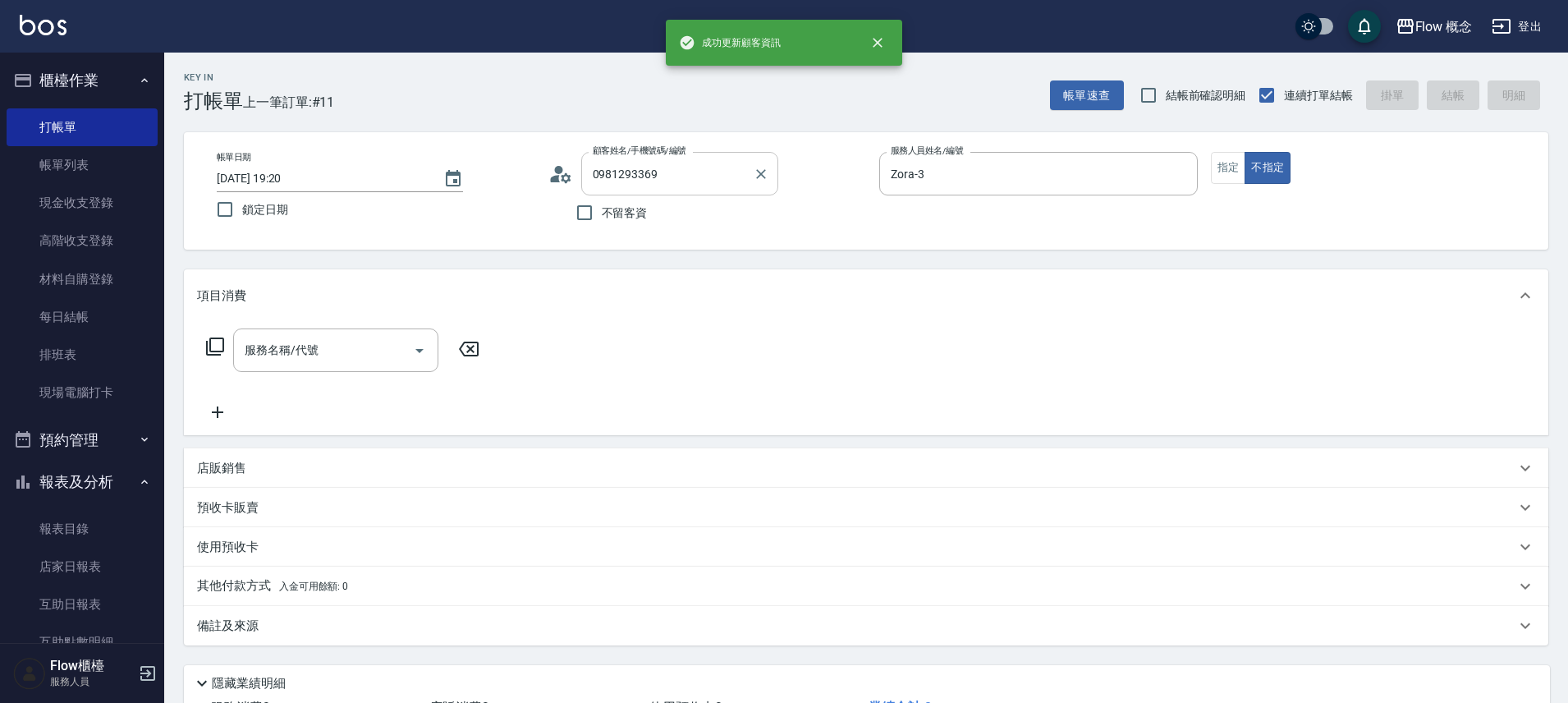
click at [630, 191] on div "0981293369 顧客姓名/手機號碼/編號" at bounding box center [680, 174] width 197 height 44
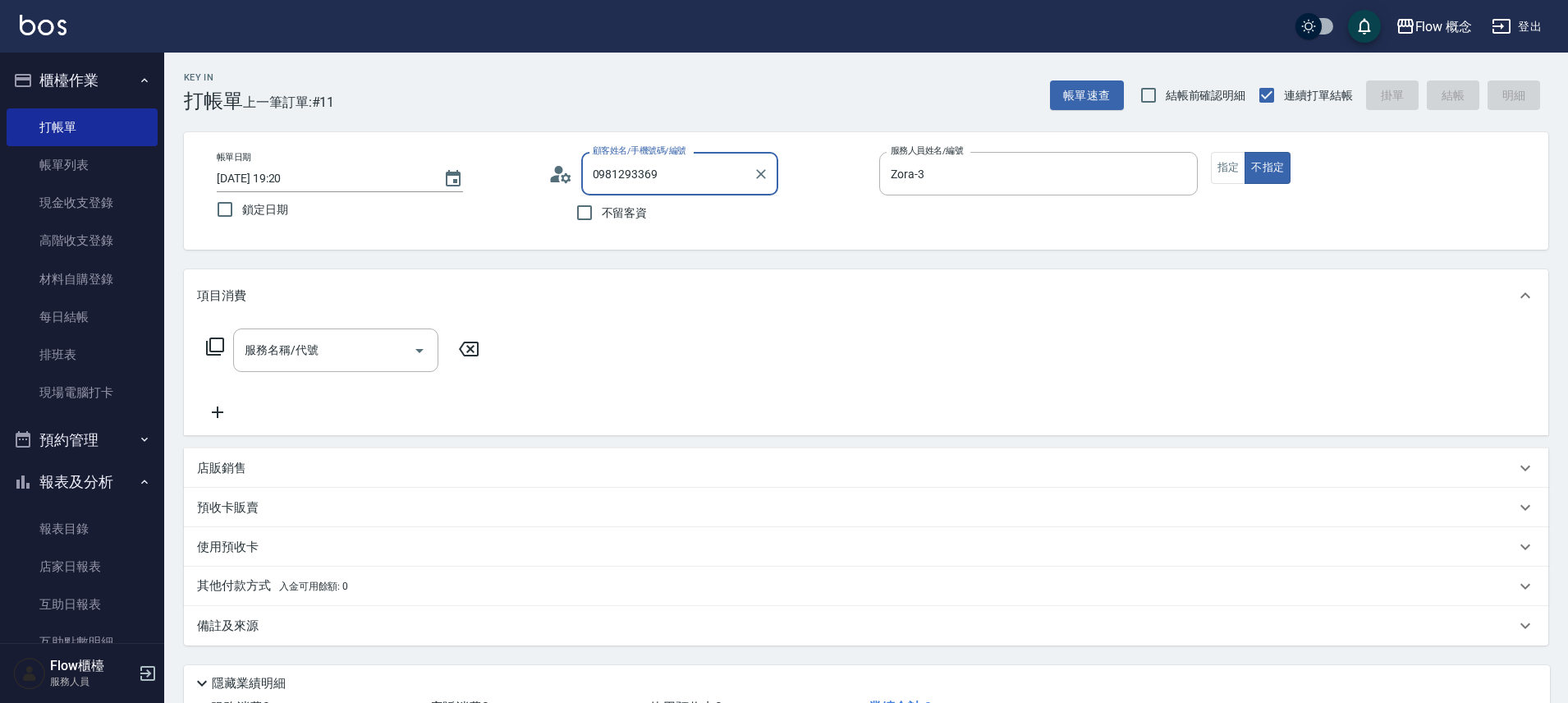
click at [786, 181] on div "顧客姓名/手機號碼/編號 0981293369 顧客姓名/手機號碼/編號" at bounding box center [707, 174] width 319 height 44
click at [756, 171] on icon "Clear" at bounding box center [761, 174] width 17 height 17
click at [701, 167] on input "顧客姓名/手機號碼/編號" at bounding box center [667, 173] width 157 height 29
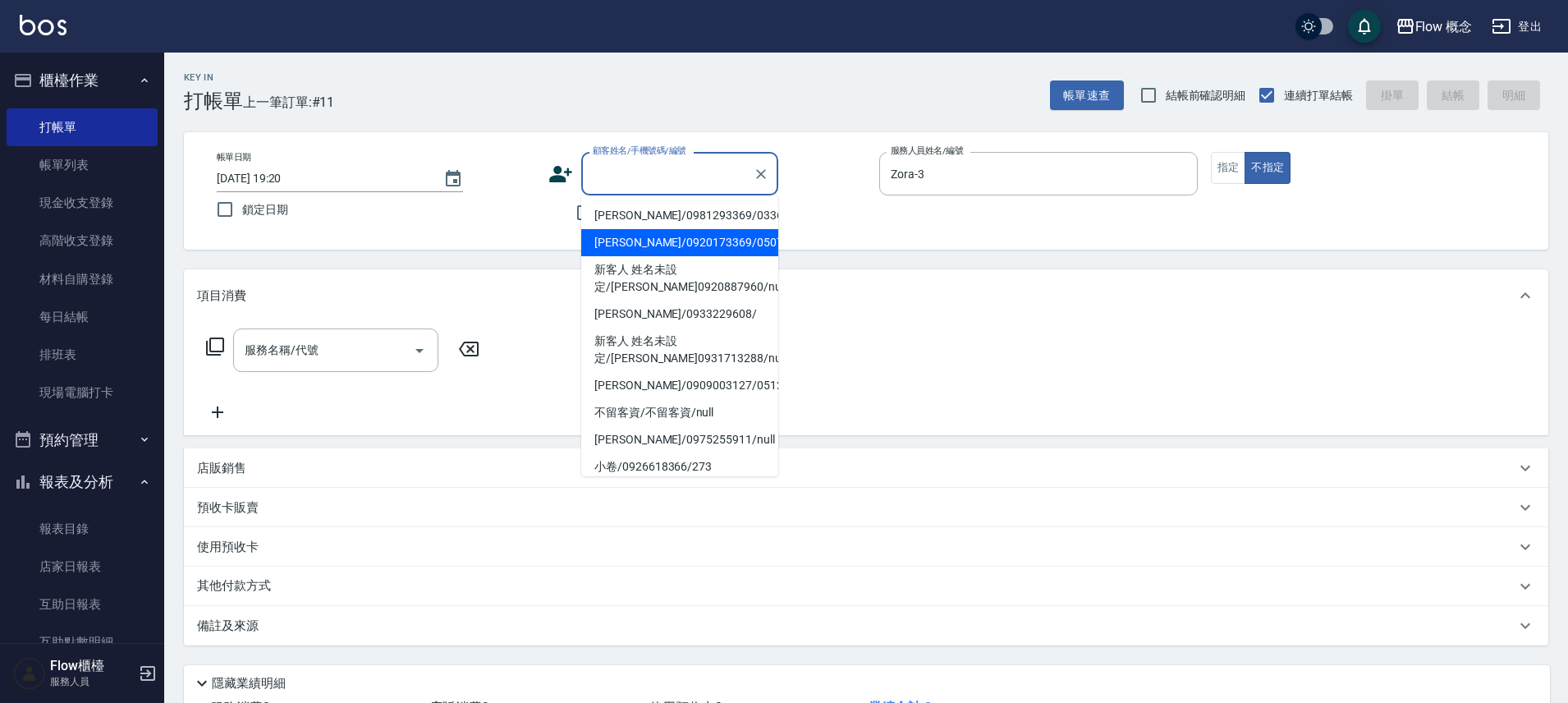
click at [670, 215] on li "琳/0981293369/03369" at bounding box center [680, 215] width 197 height 27
type input "琳/0981293369/03369"
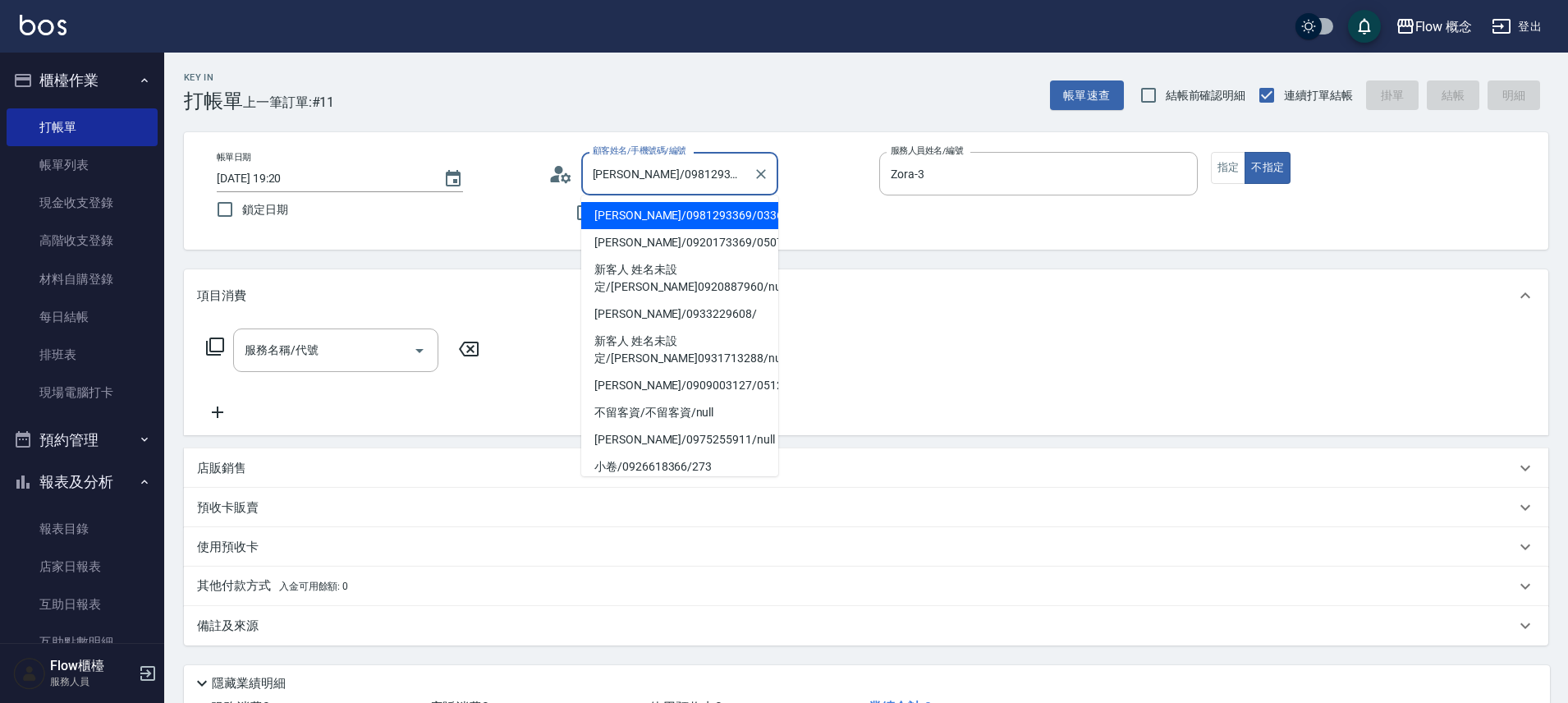
click at [651, 176] on input "琳/0981293369/03369" at bounding box center [667, 173] width 157 height 29
click at [330, 359] on input "服務名稱/代號" at bounding box center [323, 350] width 166 height 29
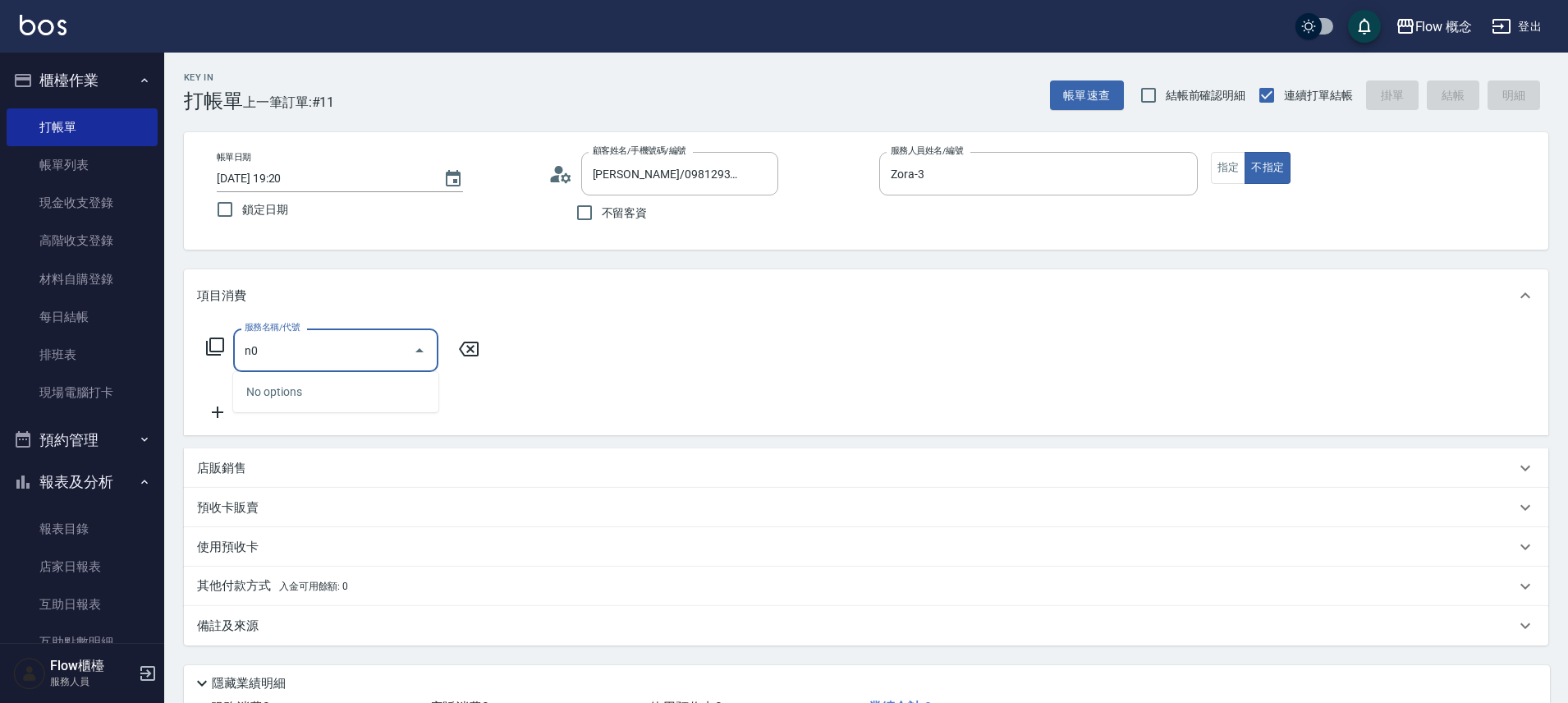
type input "n"
type input "z"
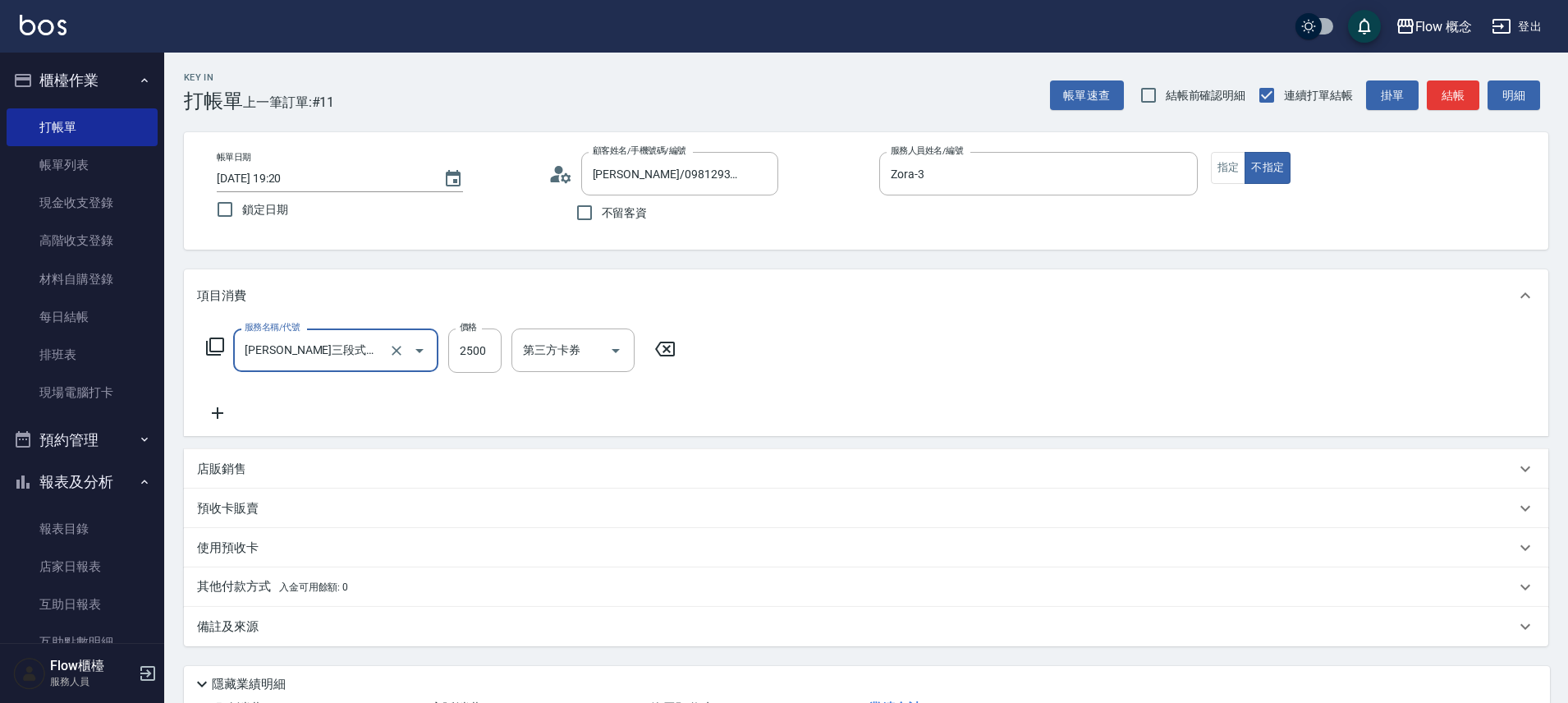
type input "凡洛絲三段式護髮(503)"
type input "2000"
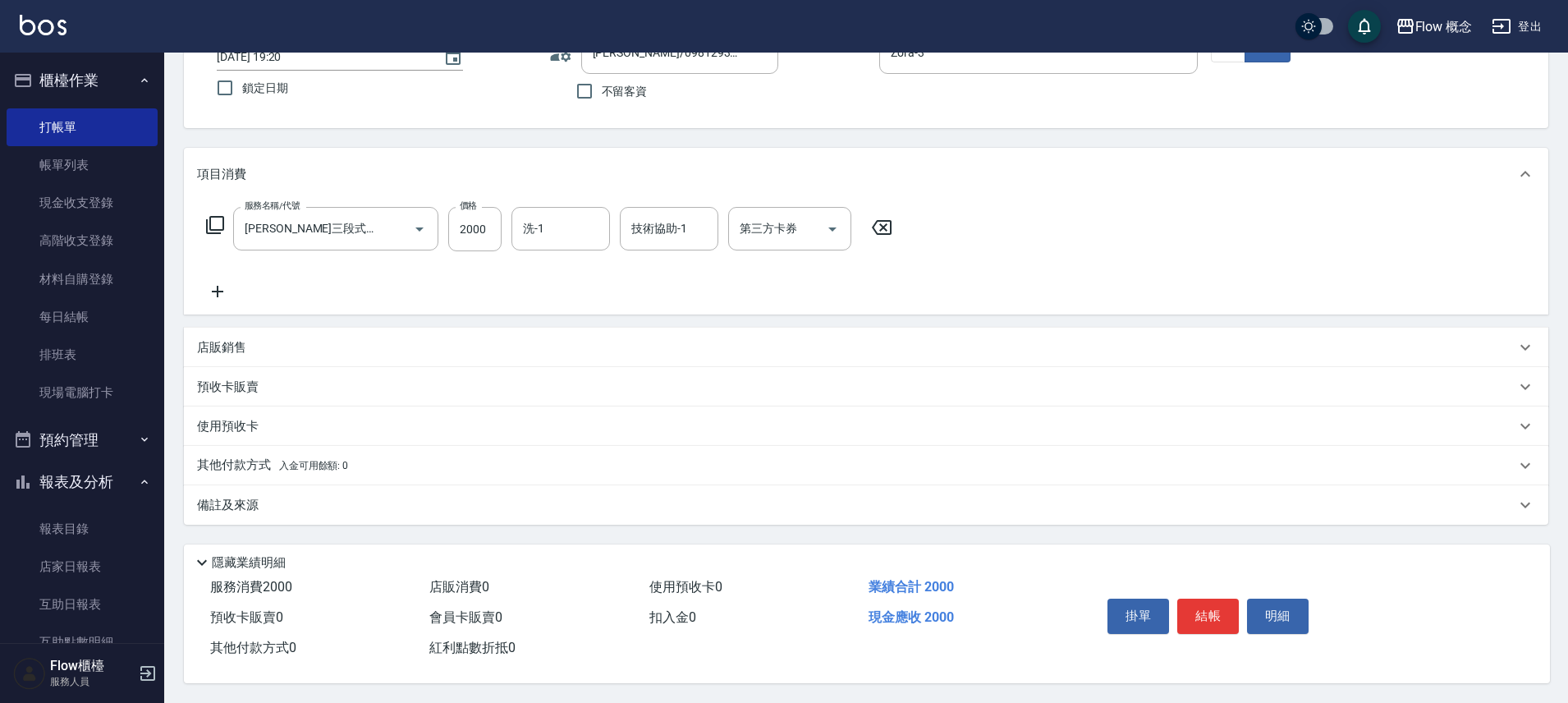
click at [228, 448] on div "其他付款方式 入金可用餘額: 0" at bounding box center [865, 466] width 1364 height 40
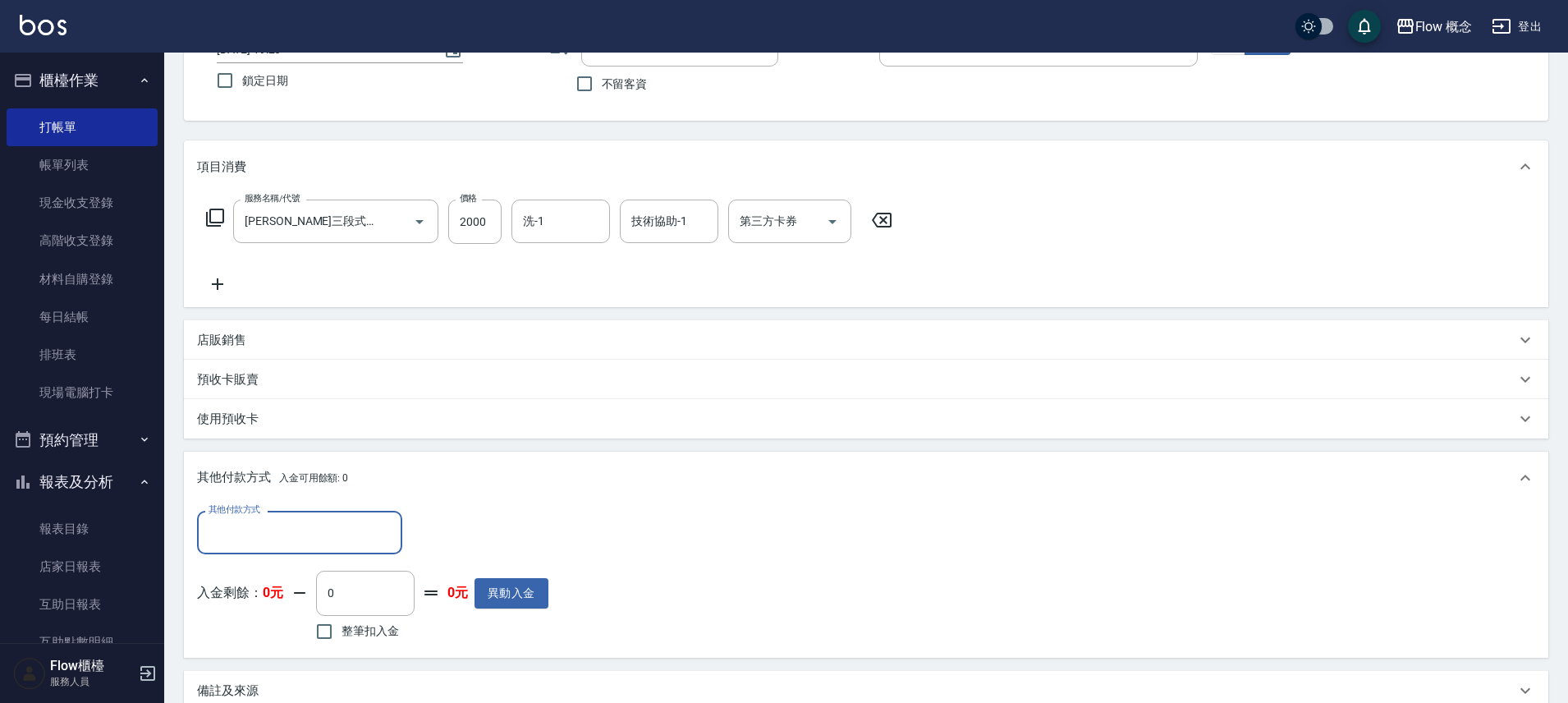
scroll to position [0, 0]
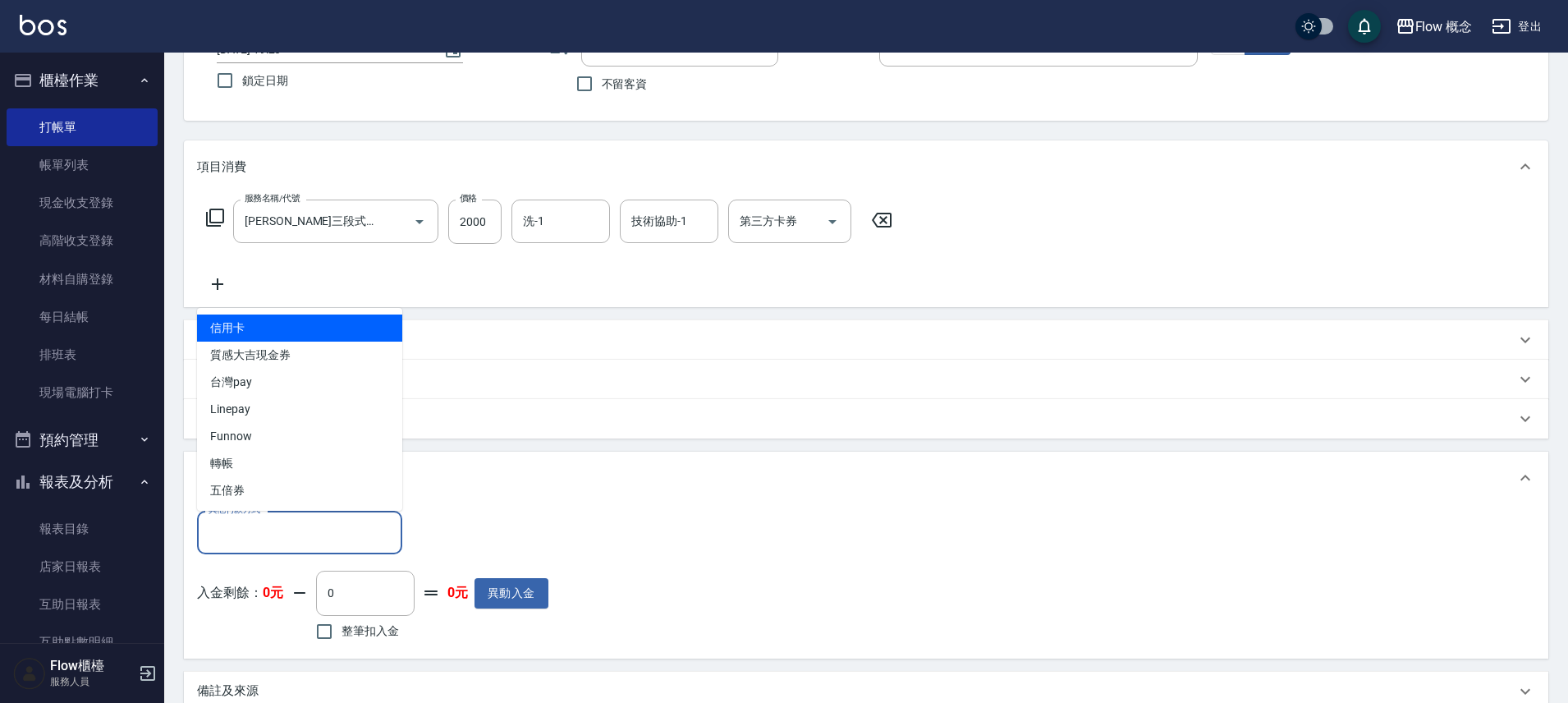
click at [237, 526] on input "其他付款方式" at bounding box center [300, 533] width 191 height 29
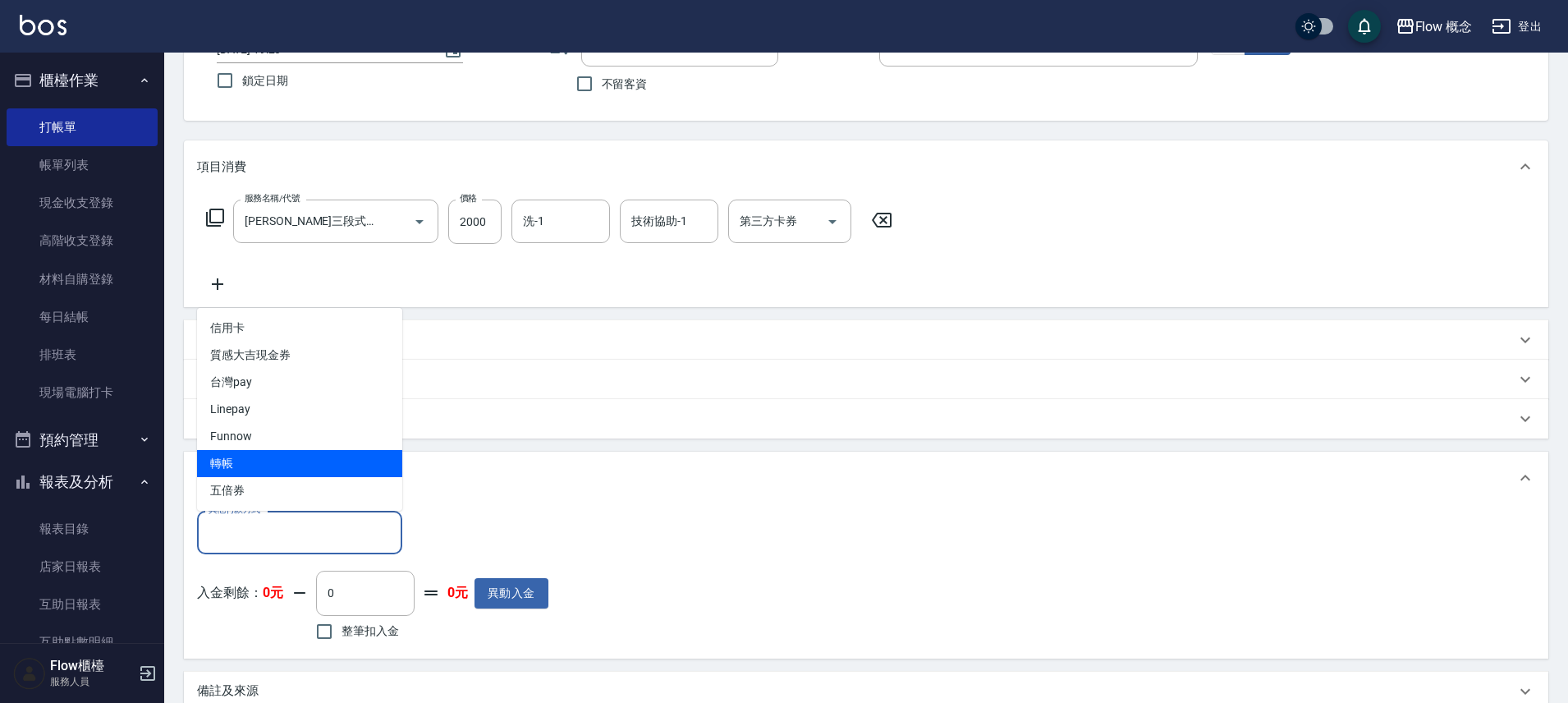
click at [269, 471] on span "轉帳" at bounding box center [300, 463] width 206 height 27
type input "轉帳"
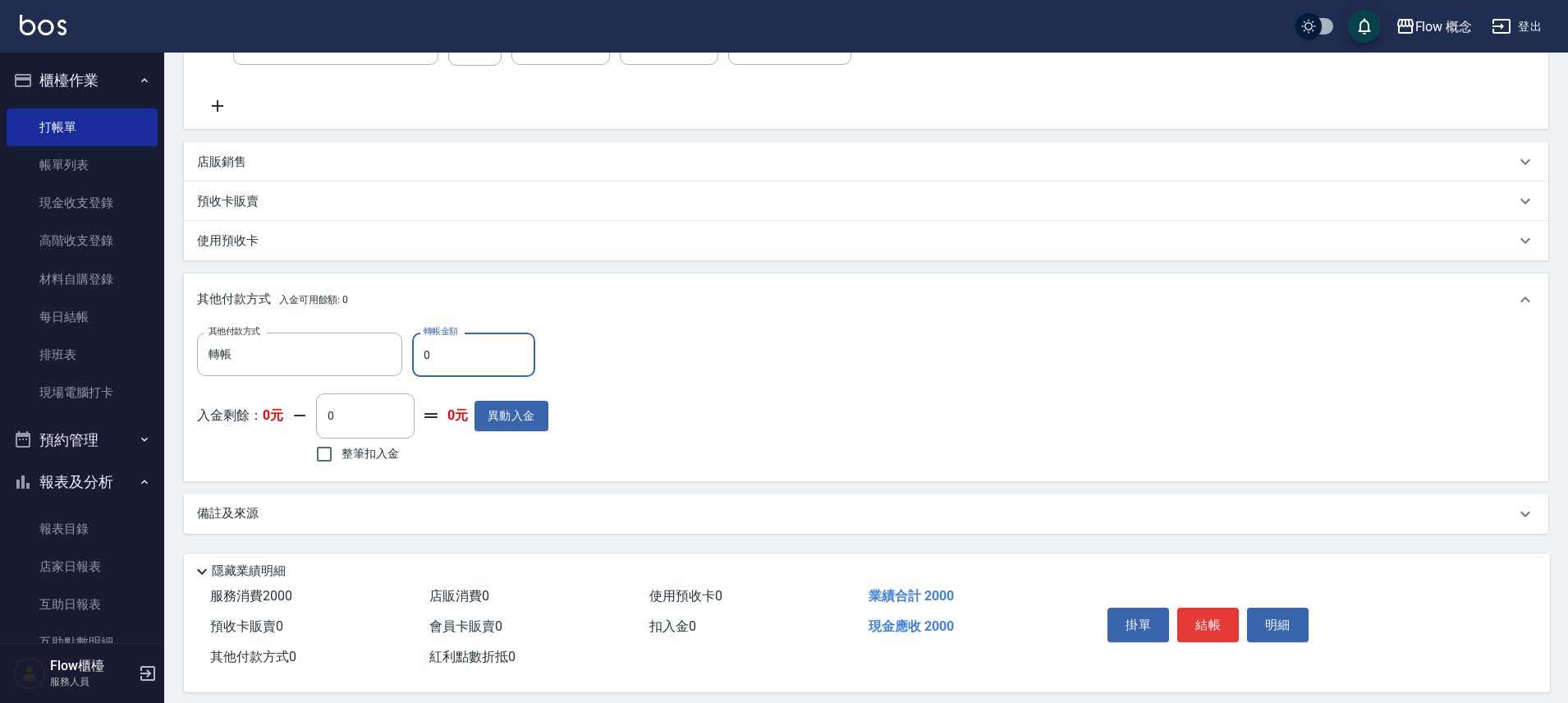
scroll to position [323, 0]
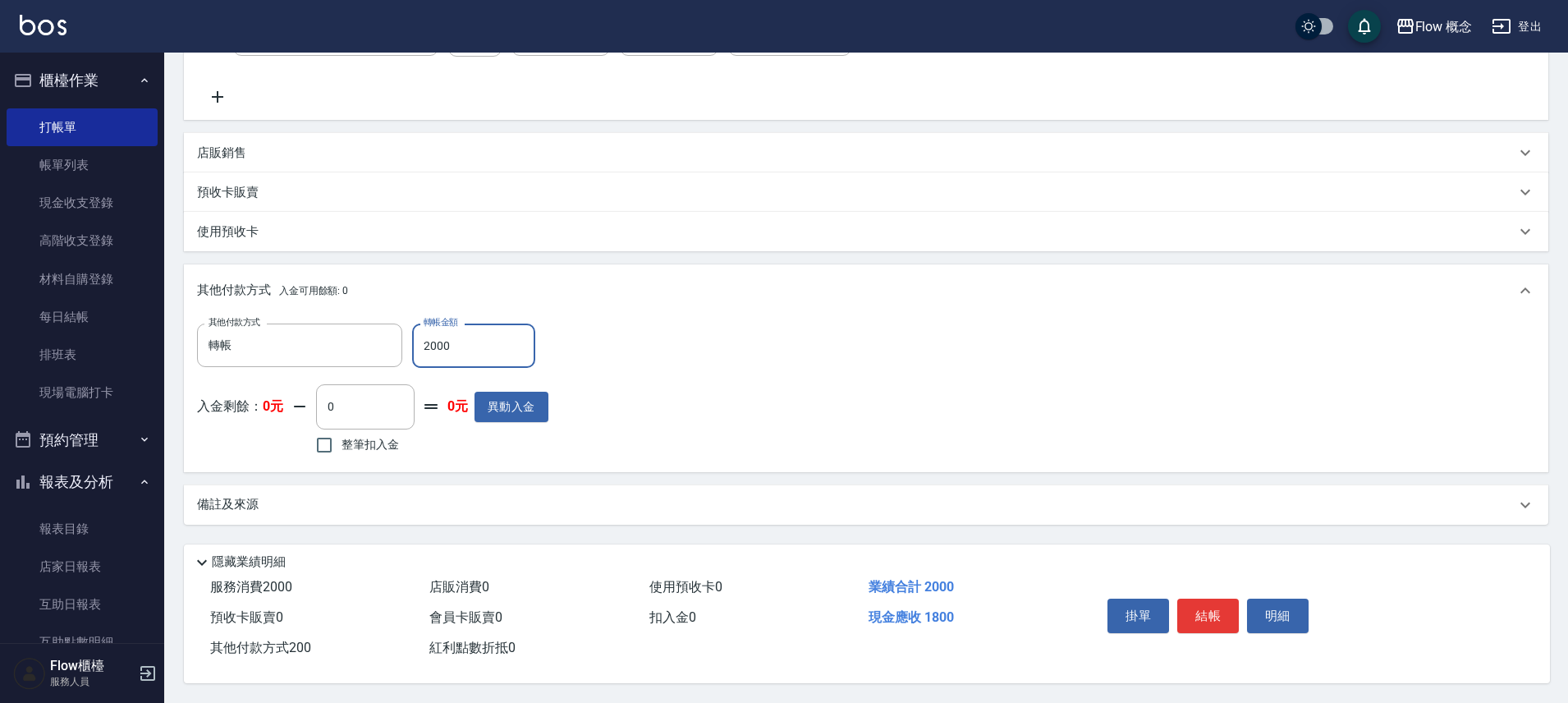
type input "2000"
click at [1243, 596] on div "掛單 結帳 明細" at bounding box center [1208, 618] width 214 height 52
click at [1238, 598] on button "結帳" at bounding box center [1208, 615] width 61 height 34
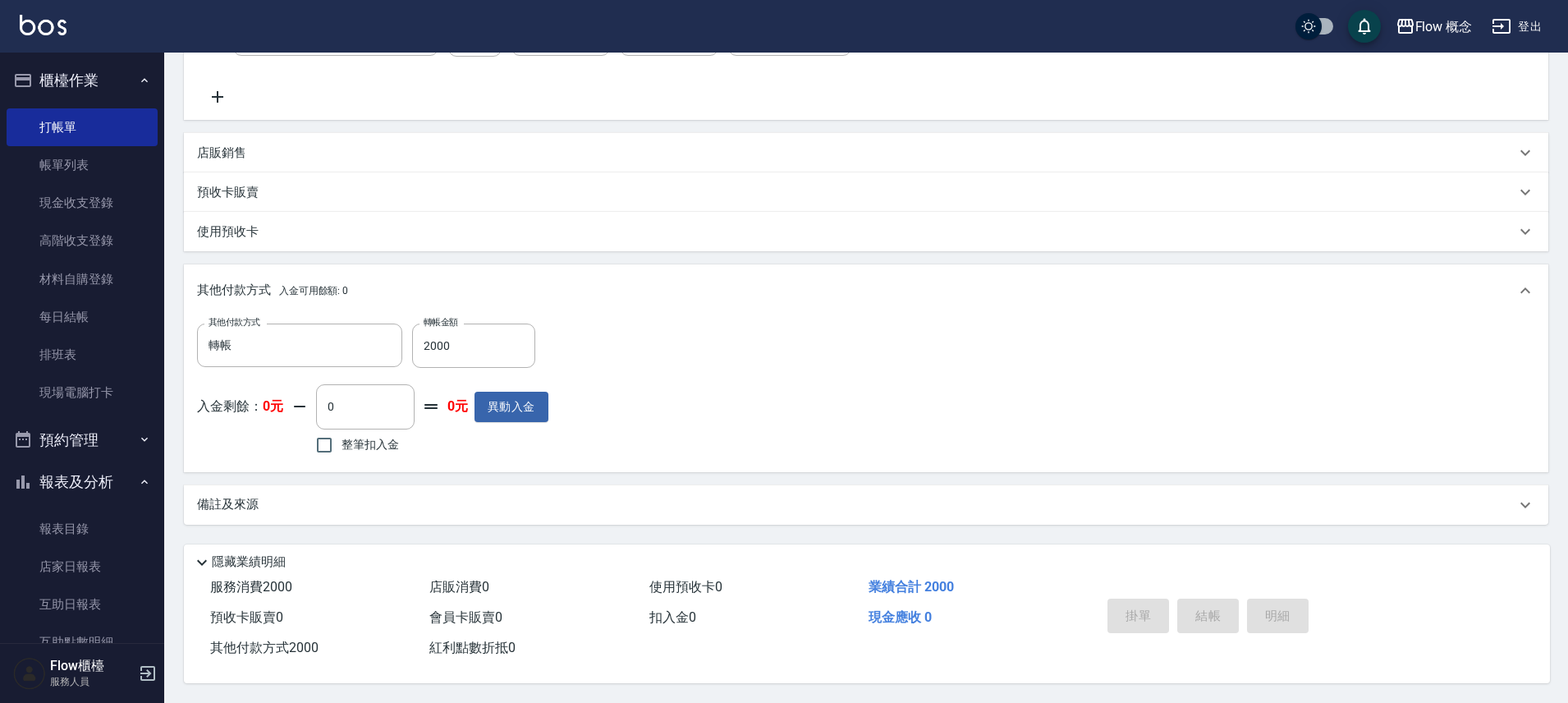
type input "2025/08/17 19:34"
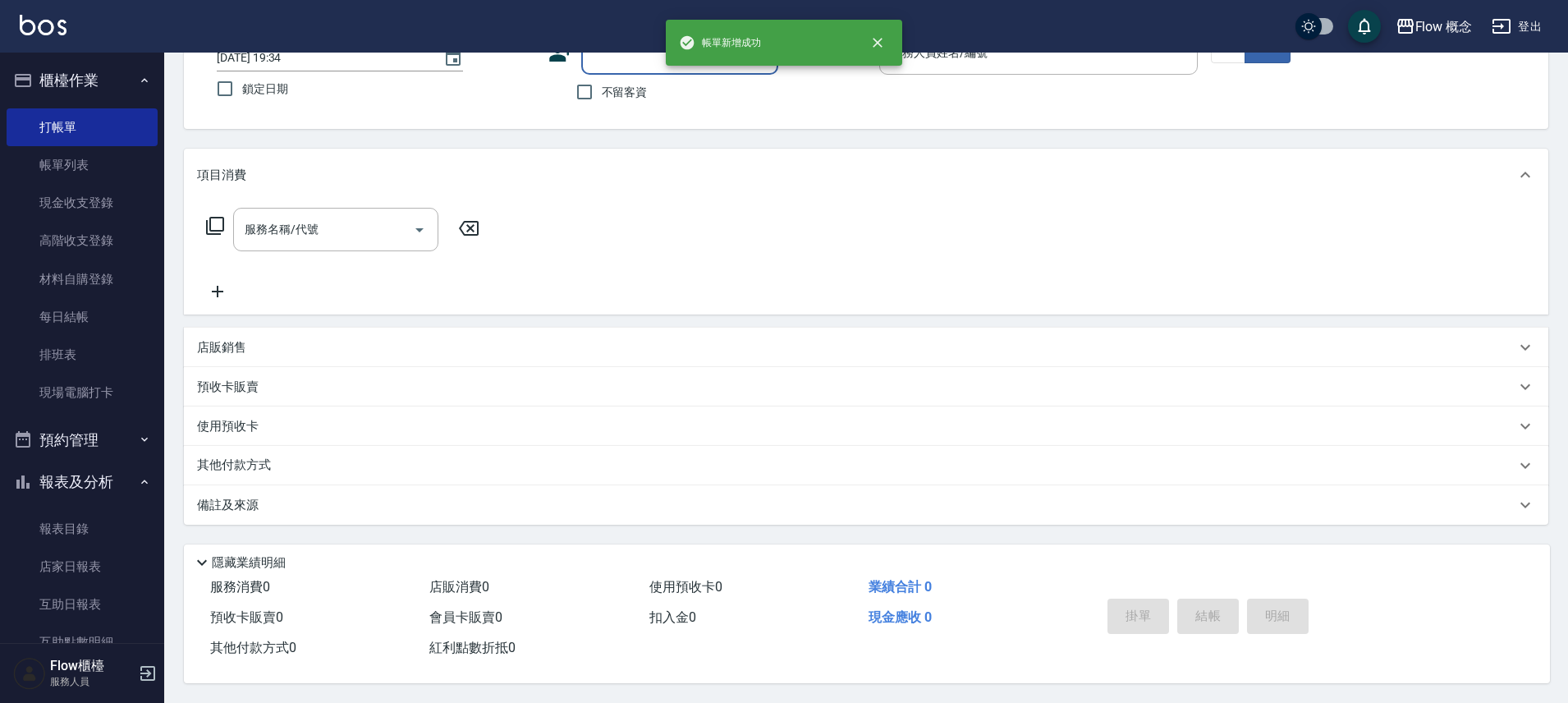
scroll to position [92, 0]
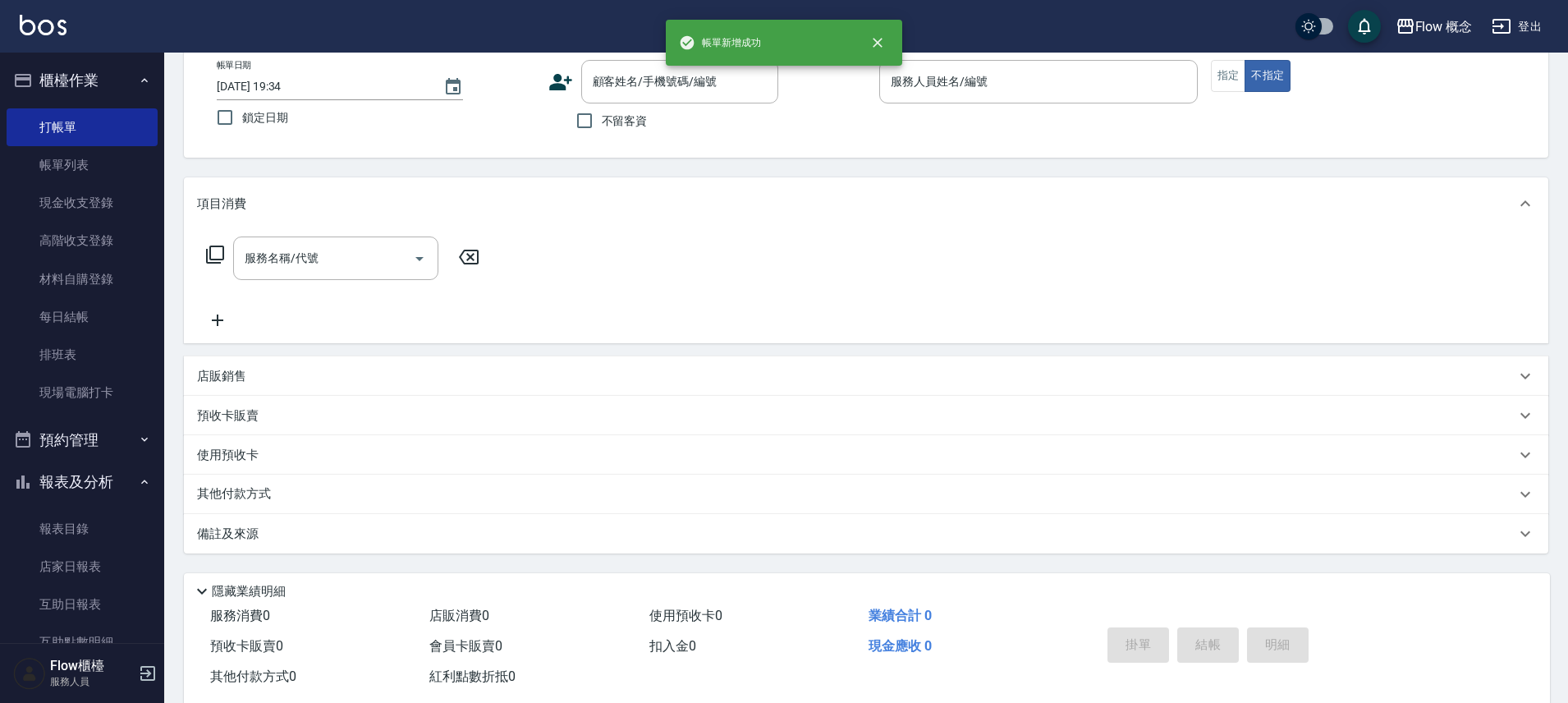
click at [625, 149] on div "帳單日期 2025/08/17 19:34 鎖定日期 顧客姓名/手機號碼/編號 顧客姓名/手機號碼/編號 不留客資 服務人員姓名/編號 服務人員姓名/編號 指…" at bounding box center [865, 99] width 1364 height 118
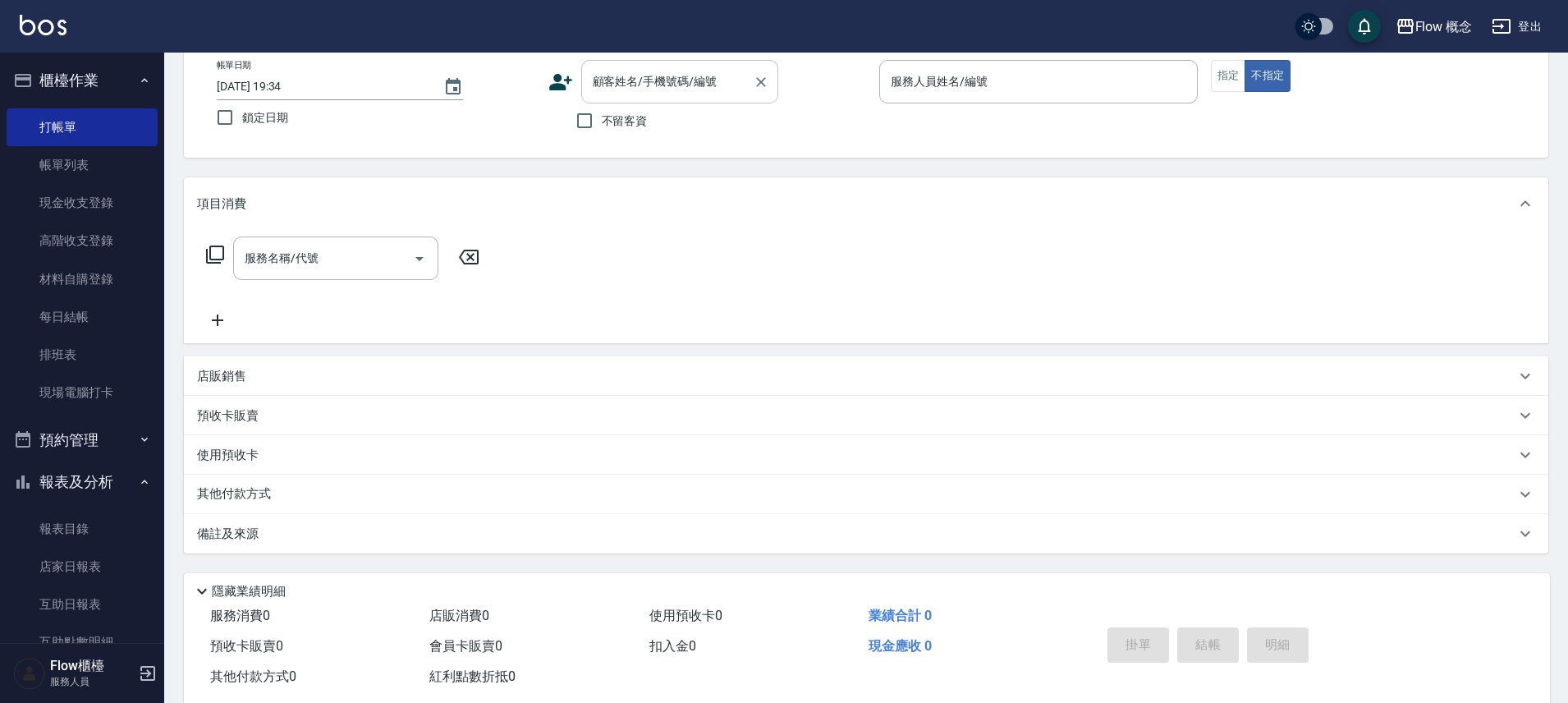
click at [649, 72] on input "顧客姓名/手機號碼/編號" at bounding box center [667, 82] width 157 height 29
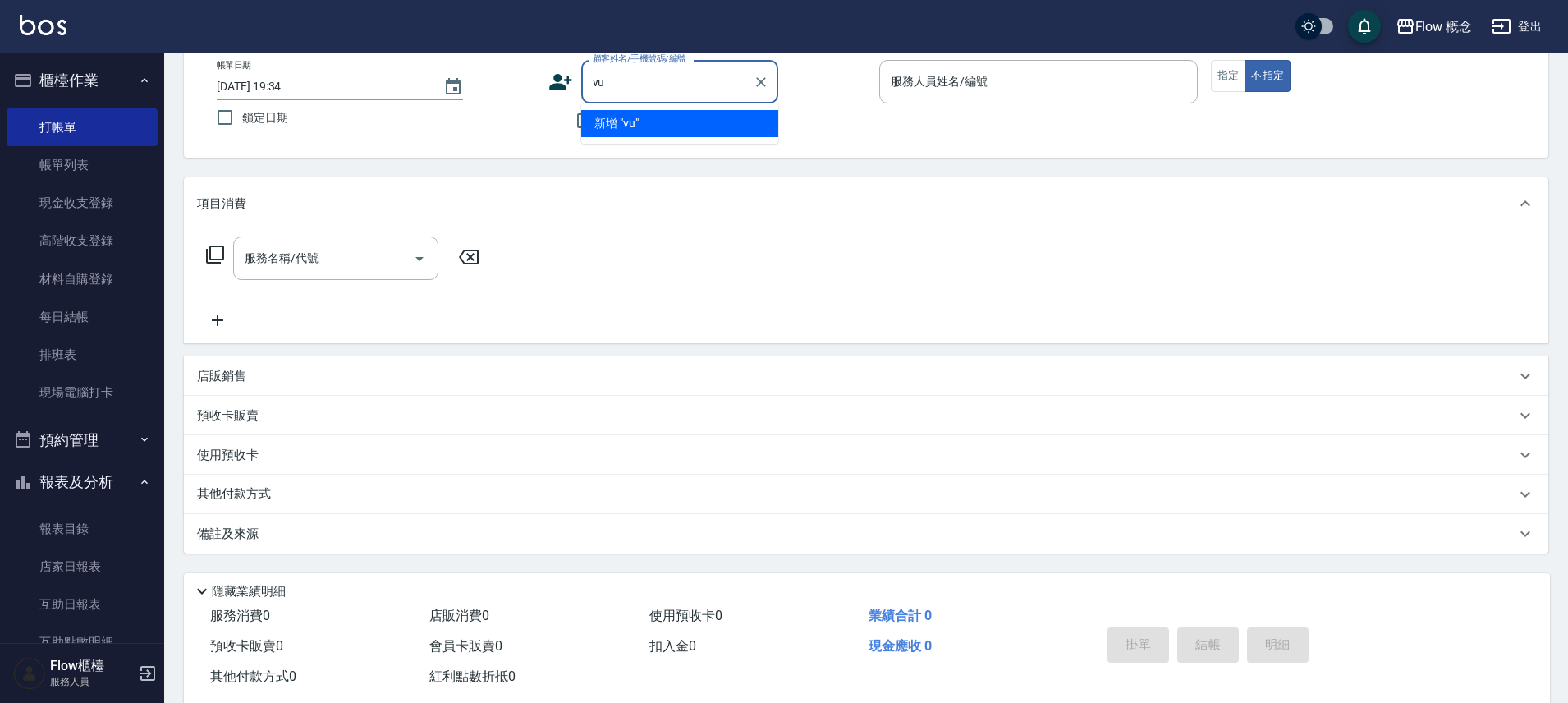
type input "v"
type input "ㄒ"
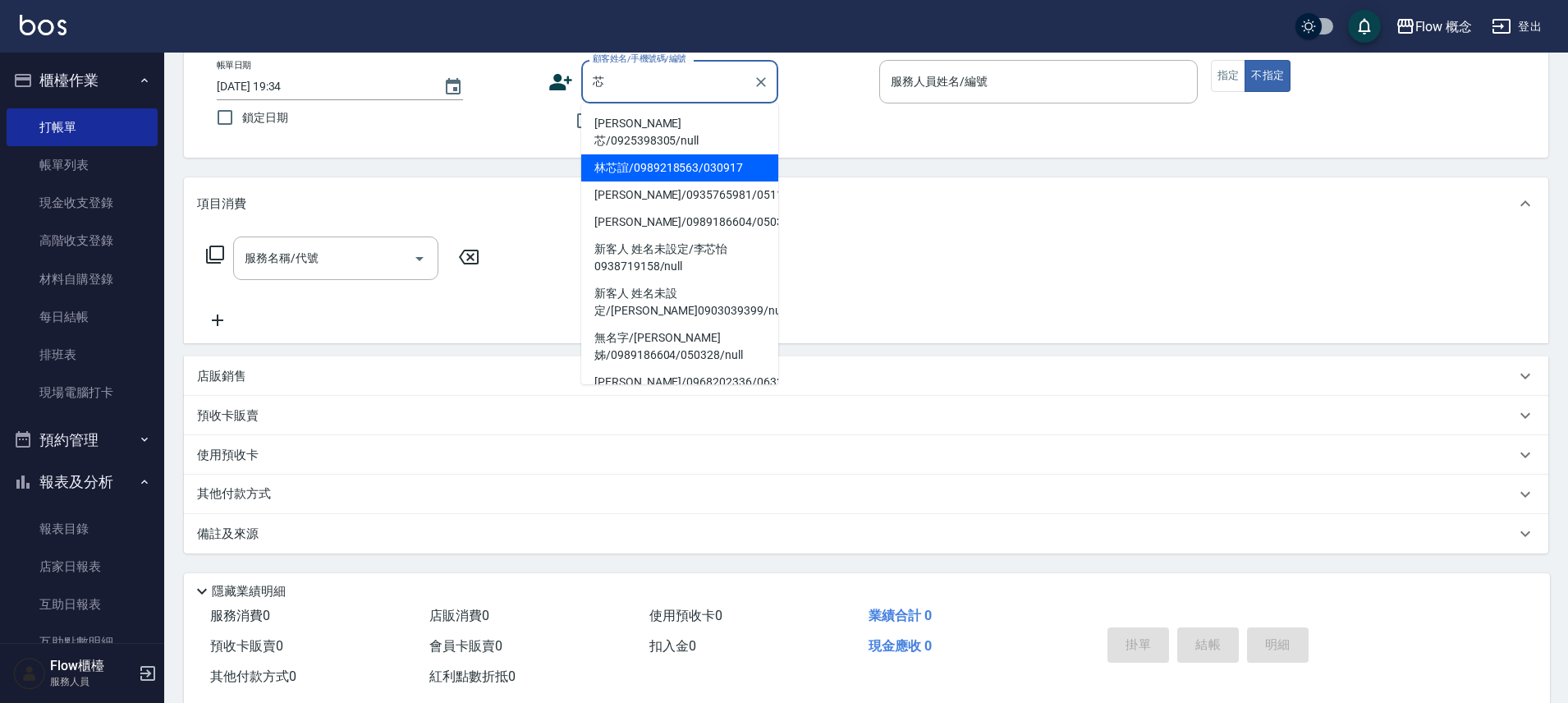
click at [663, 155] on li "林芯誼/0989218563/030917" at bounding box center [680, 168] width 197 height 27
type input "林芯誼/0989218563/030917"
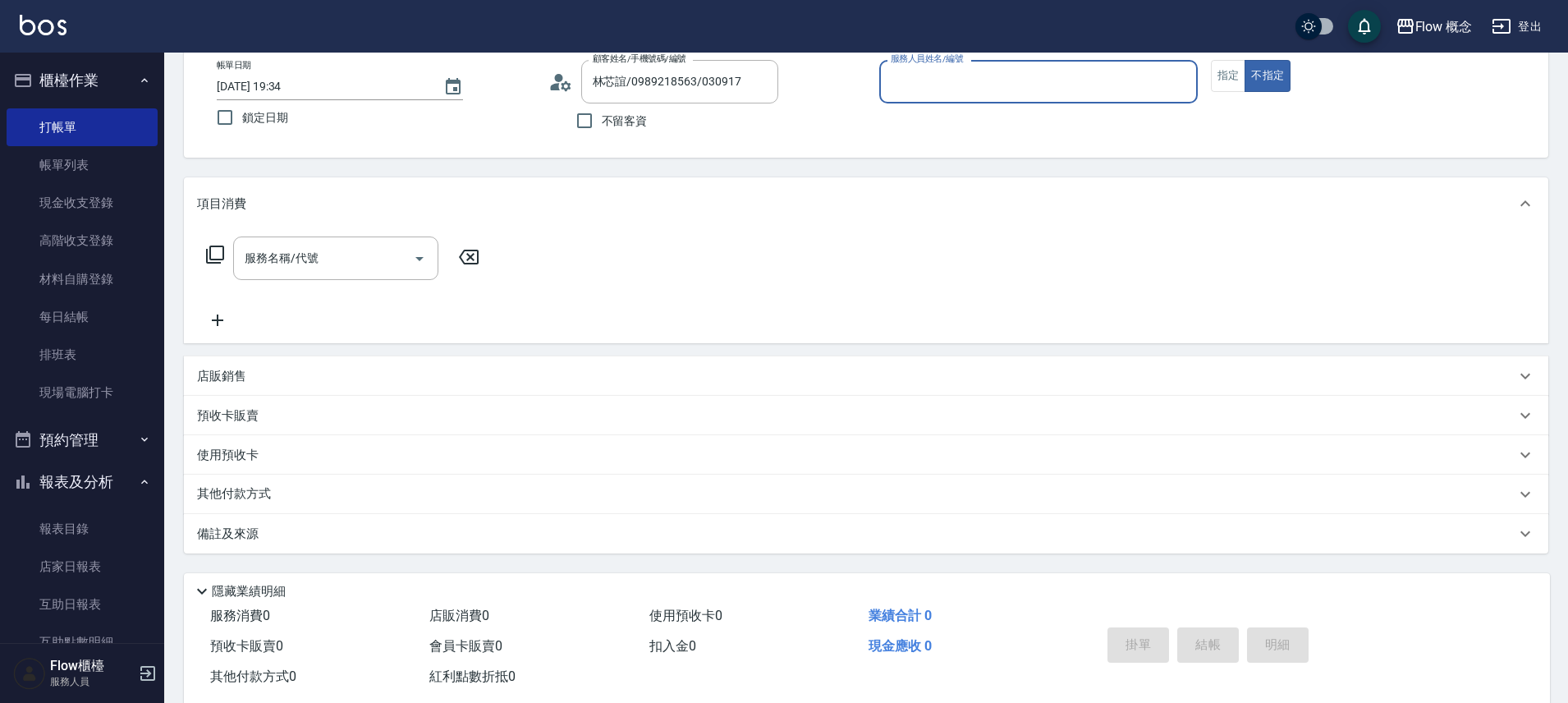
type input "Zora-3"
click at [1245, 60] on button "不指定" at bounding box center [1268, 76] width 46 height 32
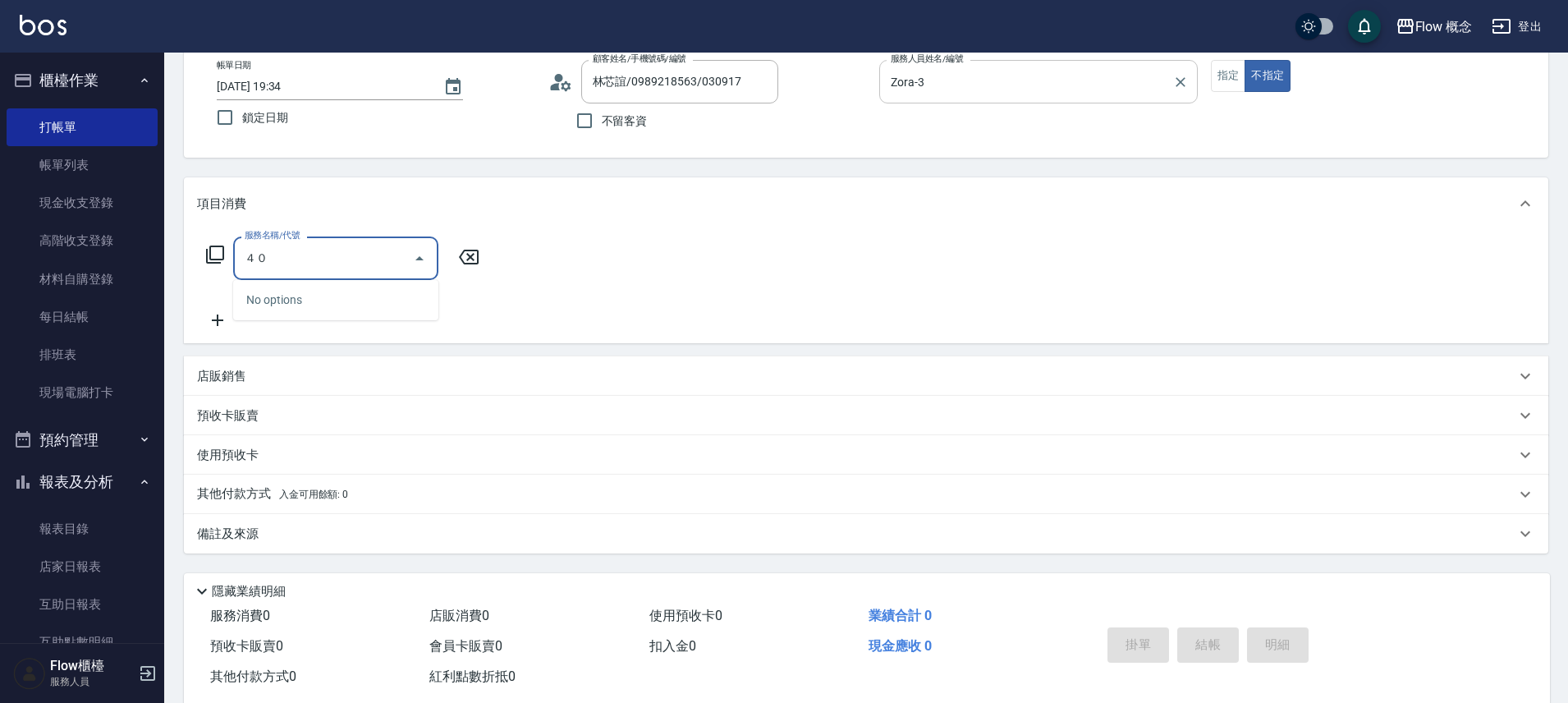
type input "４"
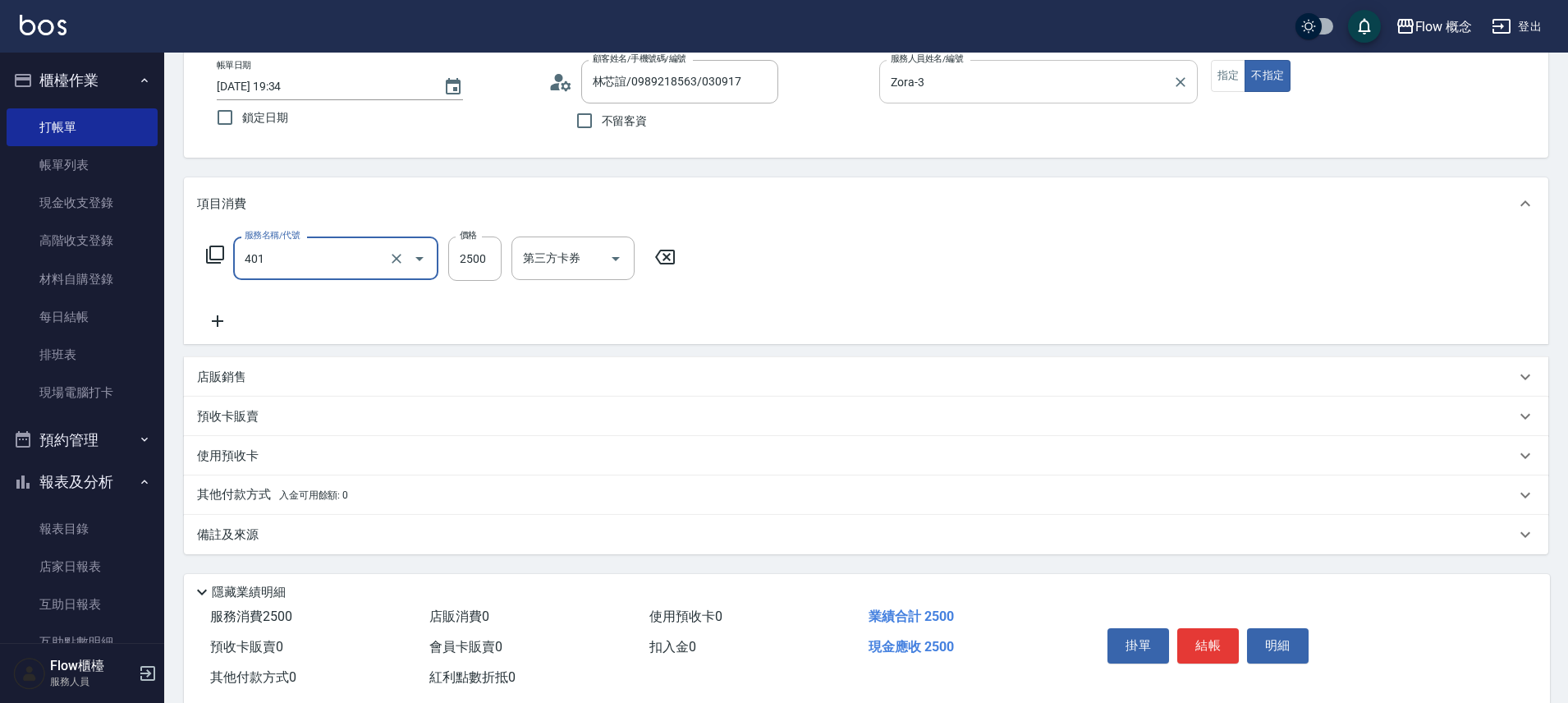
type input "染髮(401)"
type input "1000"
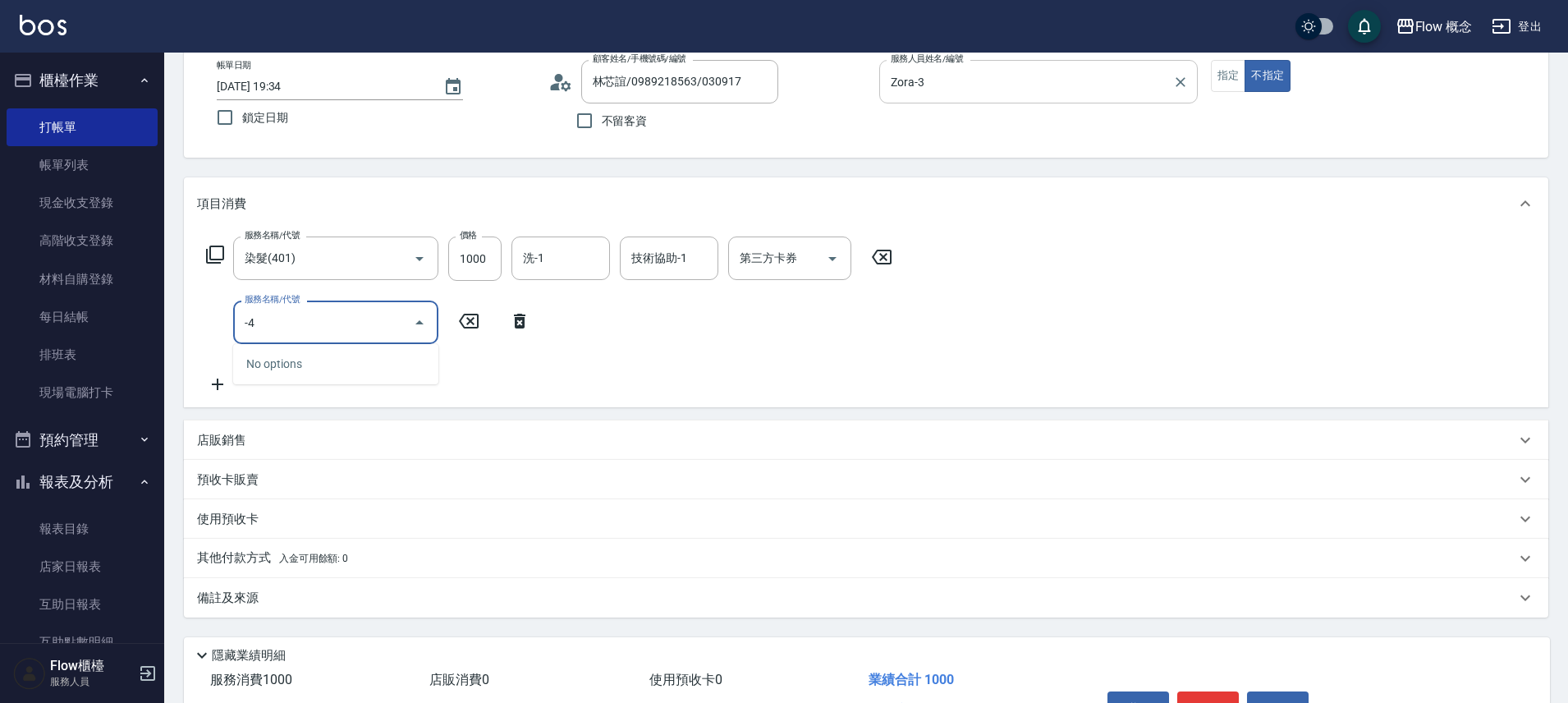
type input "-"
type input "二"
type input "兩段式結構護髮(502)"
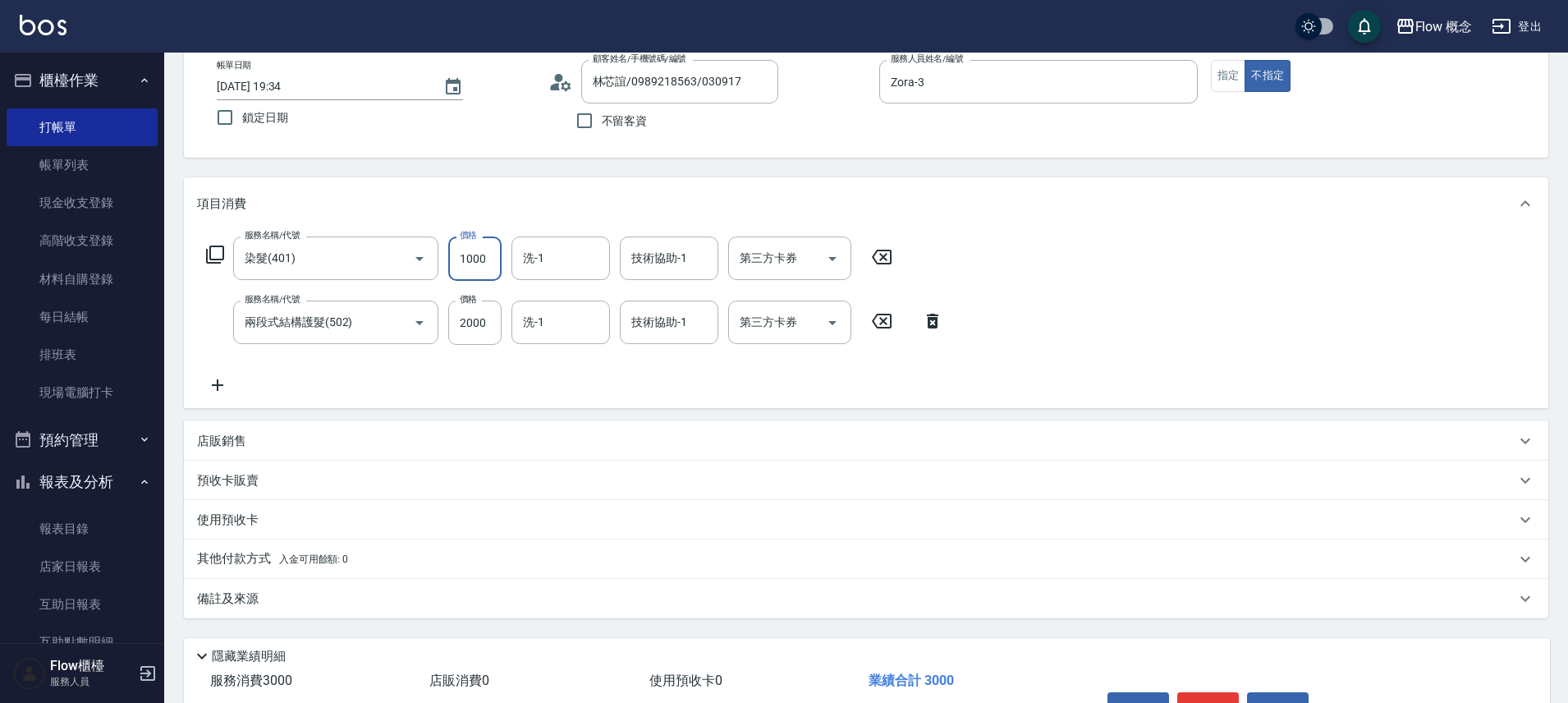
click at [488, 261] on input "1000" at bounding box center [474, 258] width 54 height 44
click at [430, 352] on div "服務名稱/代號 染髮(401) 服務名稱/代號 價格 1000 價格 洗-1 洗-1 技術協助-1 技術協助-1 第三方卡券 第三方卡券 服務名稱/代號 兩段…" at bounding box center [574, 315] width 756 height 158
click at [377, 323] on input "兩段式結構護髮(502)" at bounding box center [313, 322] width 144 height 29
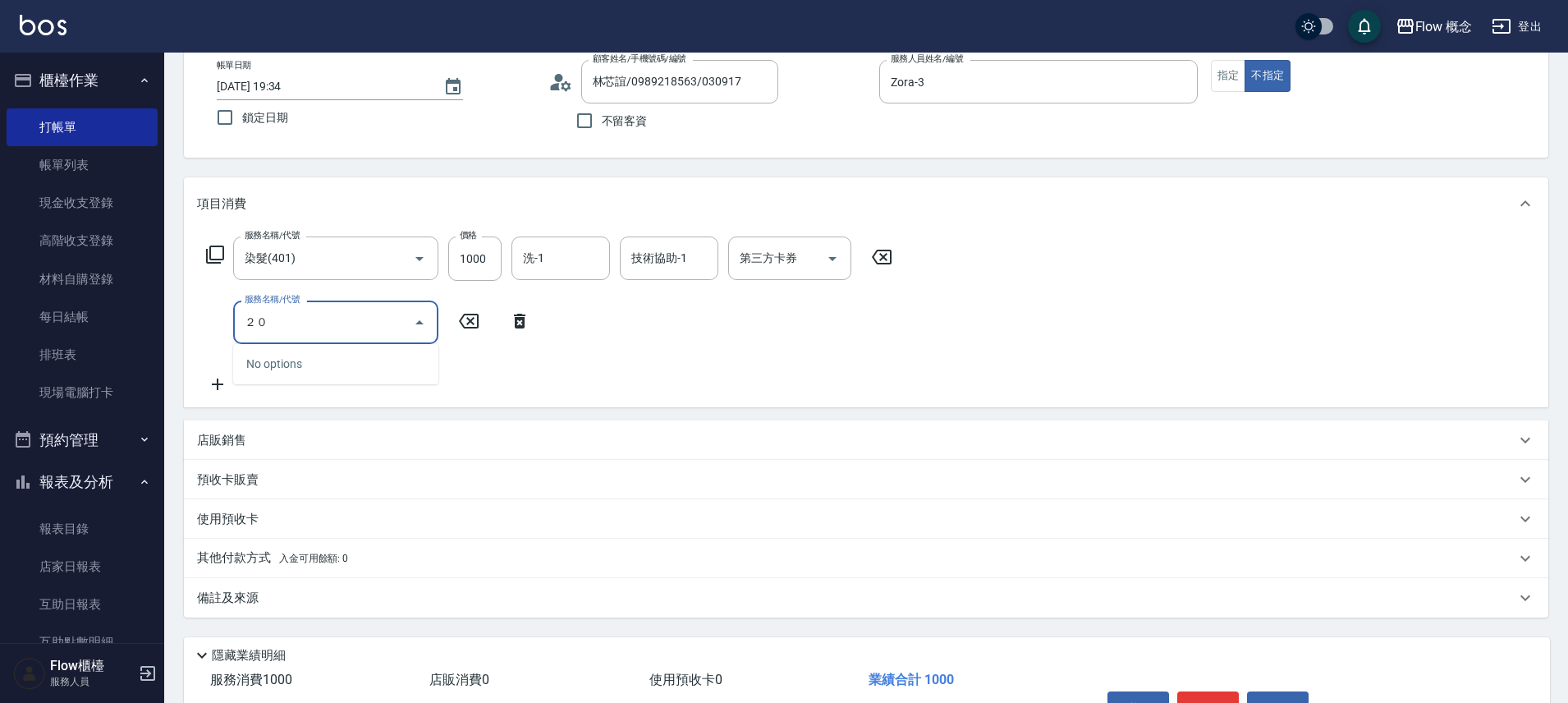
type input "２"
type input "剪髮(201)"
type input "500"
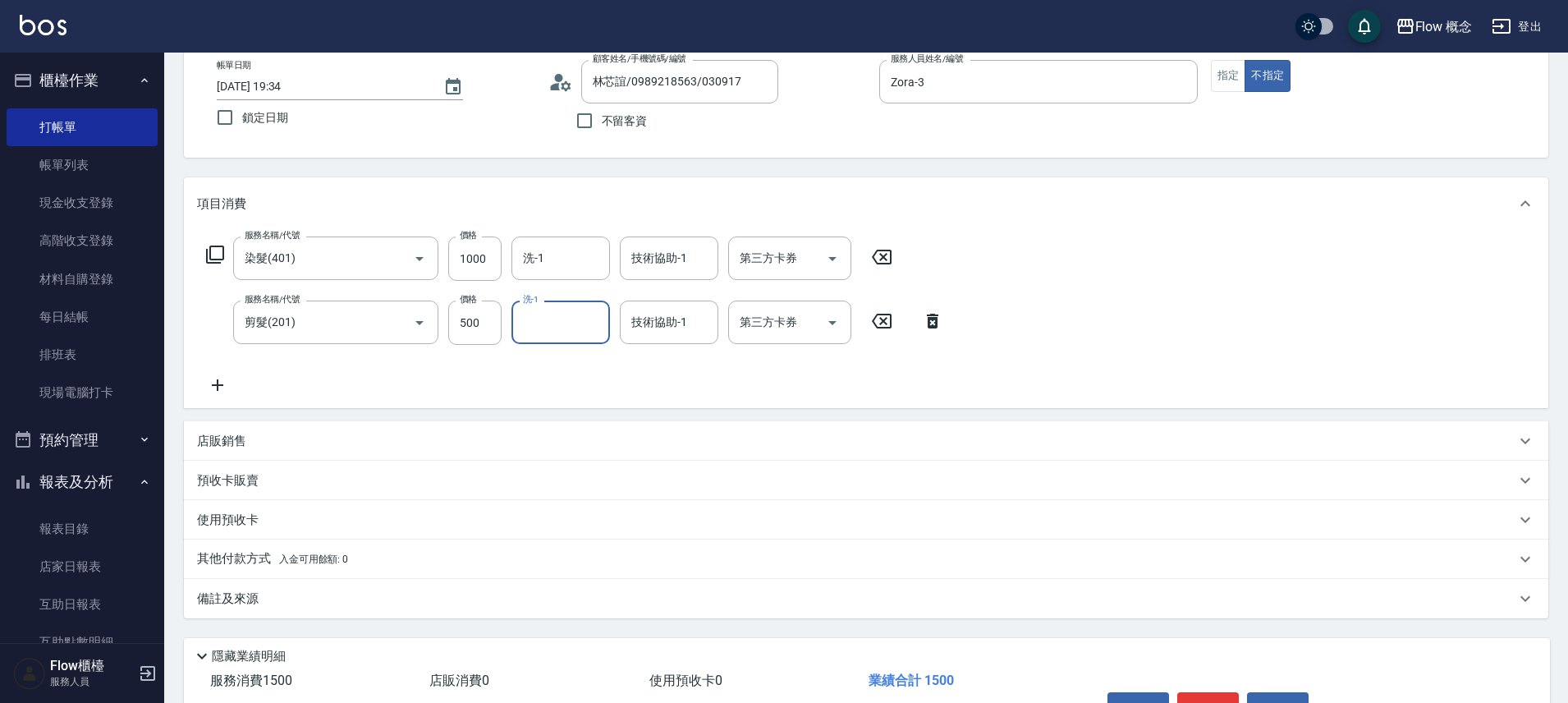
click at [221, 390] on icon at bounding box center [217, 385] width 41 height 19
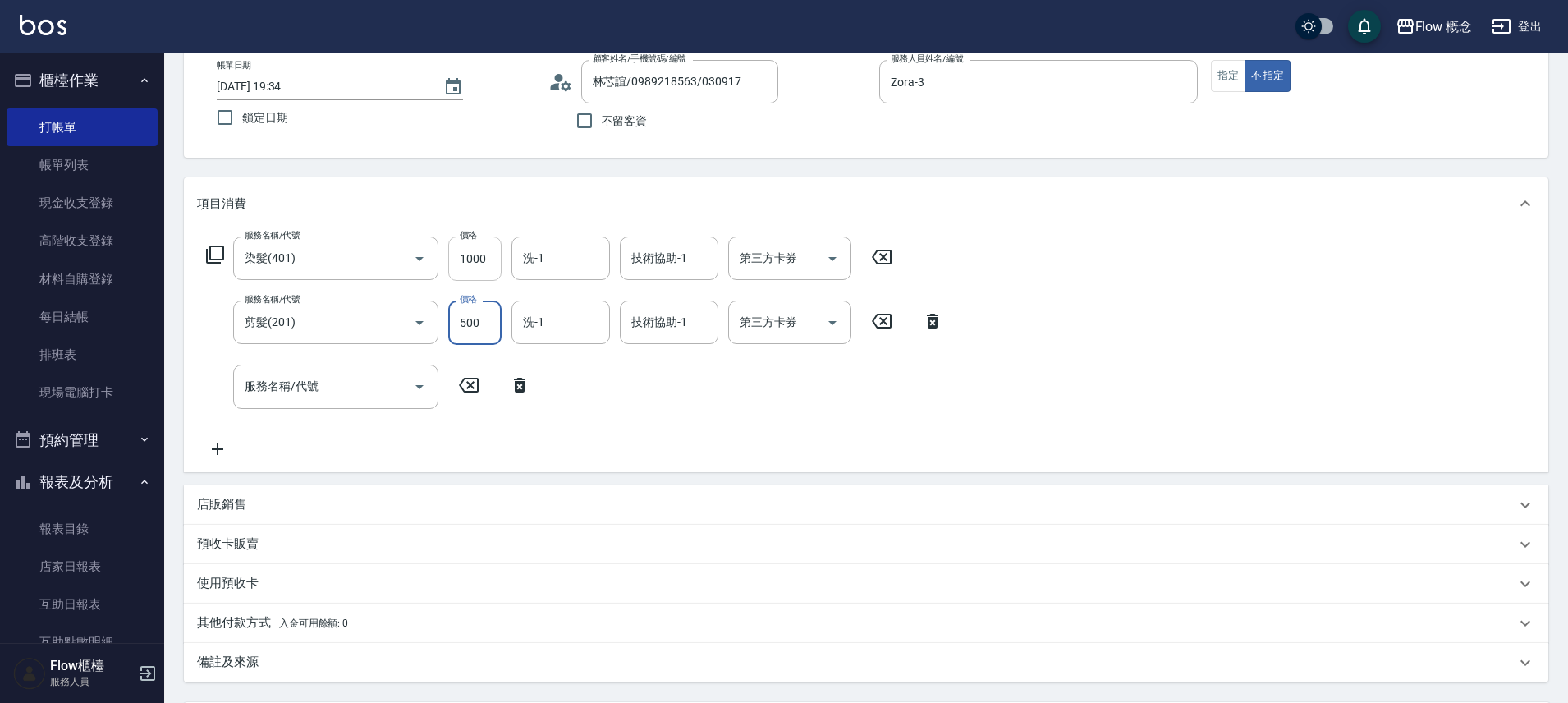
click at [469, 260] on input "1000" at bounding box center [474, 258] width 54 height 44
click at [462, 257] on input "128" at bounding box center [474, 258] width 54 height 44
click at [493, 265] on input "128" at bounding box center [474, 258] width 54 height 44
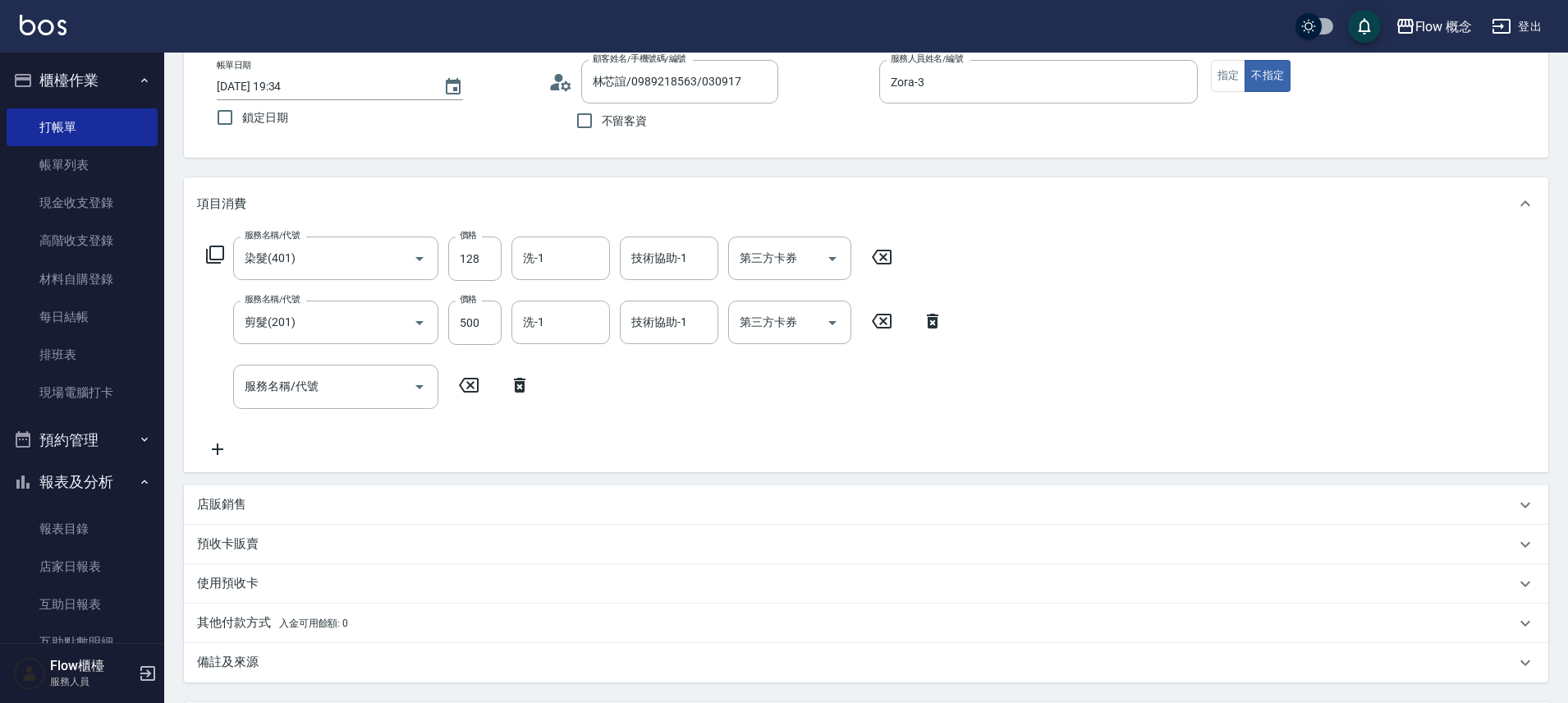
click at [459, 409] on div "服務名稱/代號 染髮(401) 服務名稱/代號 價格 128 價格 洗-1 洗-1 技術協助-1 技術協助-1 第三方卡券 第三方卡券 服務名稱/代號 剪髮(…" at bounding box center [574, 347] width 756 height 221
click at [466, 317] on input "500" at bounding box center [474, 323] width 54 height 44
click at [495, 253] on input "128" at bounding box center [474, 258] width 54 height 44
click at [470, 273] on input "1180" at bounding box center [474, 258] width 54 height 44
click at [508, 257] on div "服務名稱/代號 染髮(401) 服務名稱/代號 價格 1180 價格 洗-1 洗-1 技術協助-1 技術協助-1 第三方卡券 第三方卡券" at bounding box center [549, 258] width 705 height 44
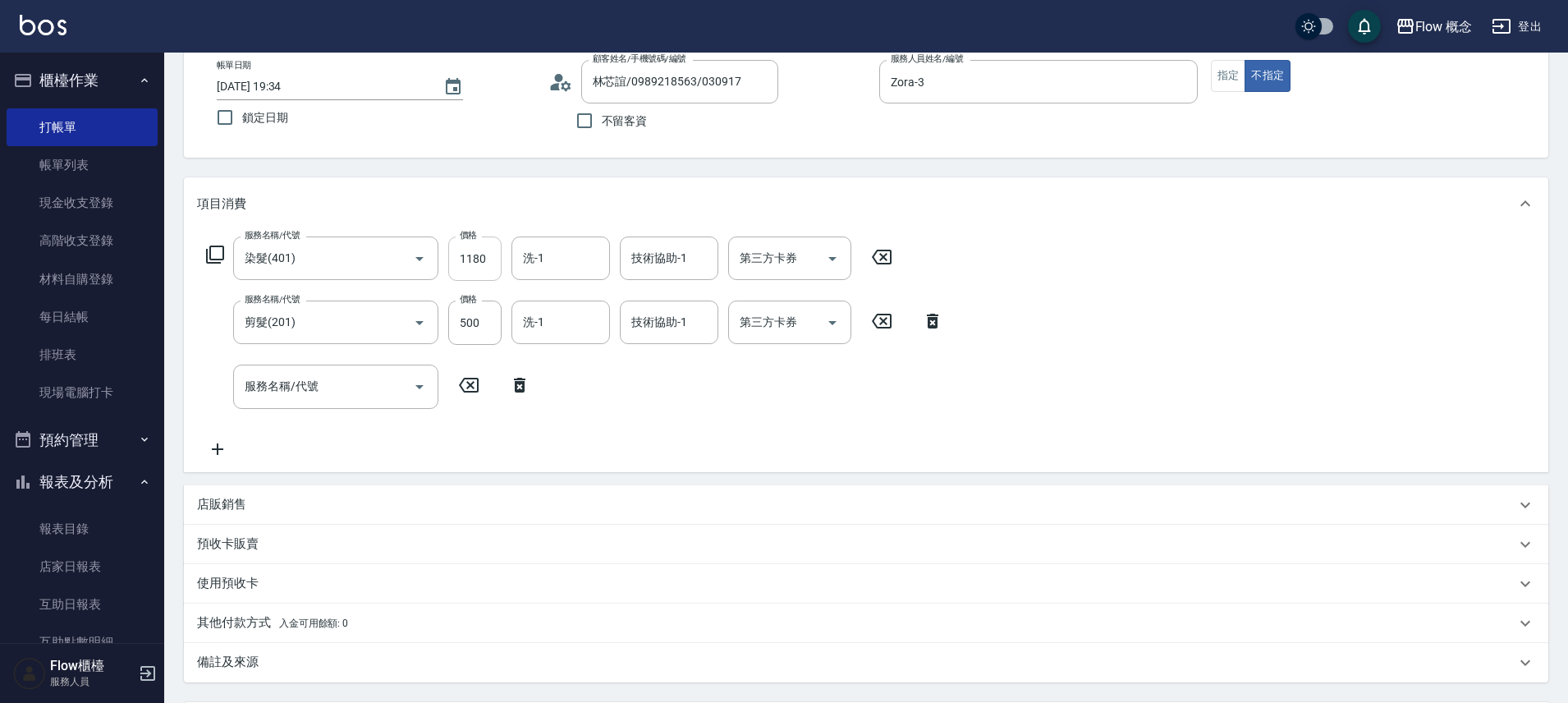
click at [485, 258] on input "1180" at bounding box center [474, 258] width 54 height 44
type input "1480"
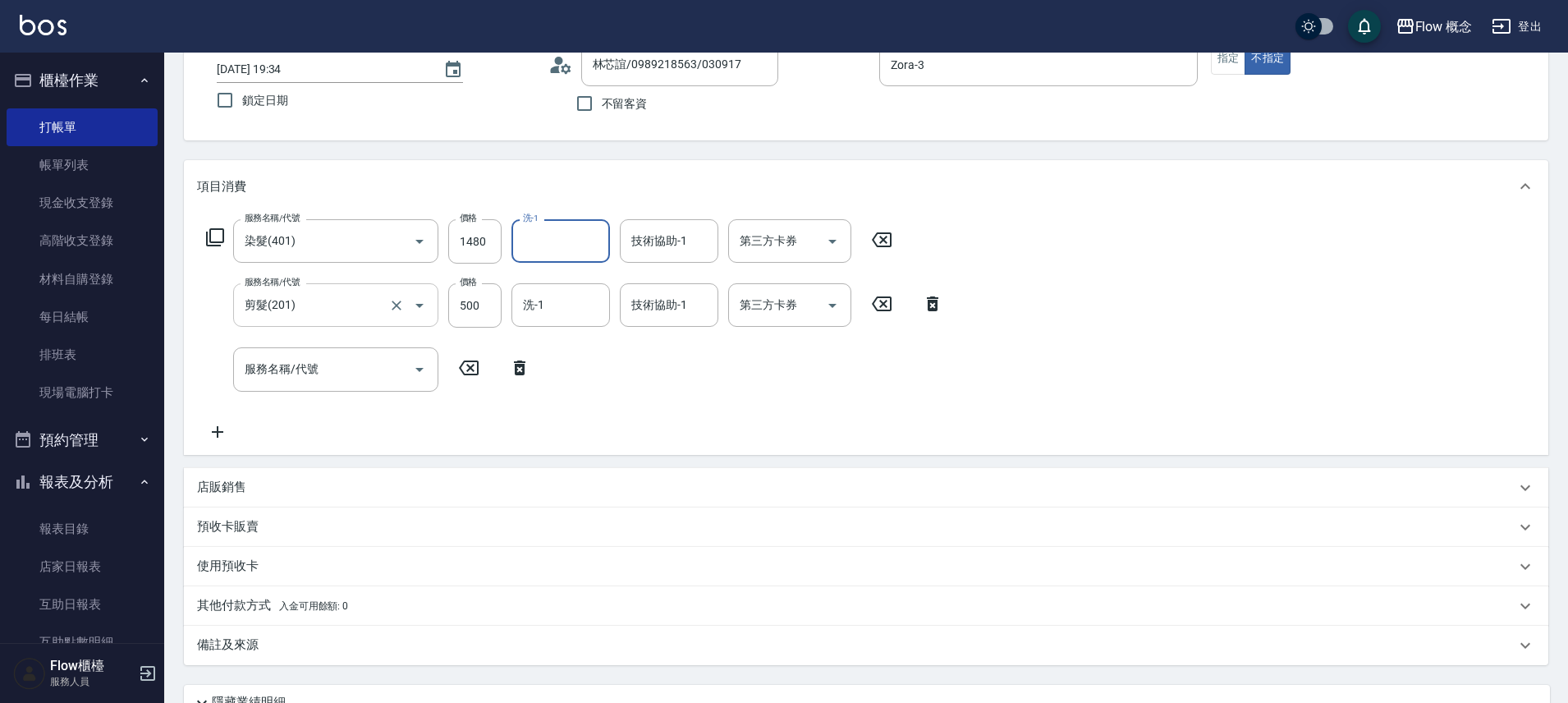
scroll to position [257, 0]
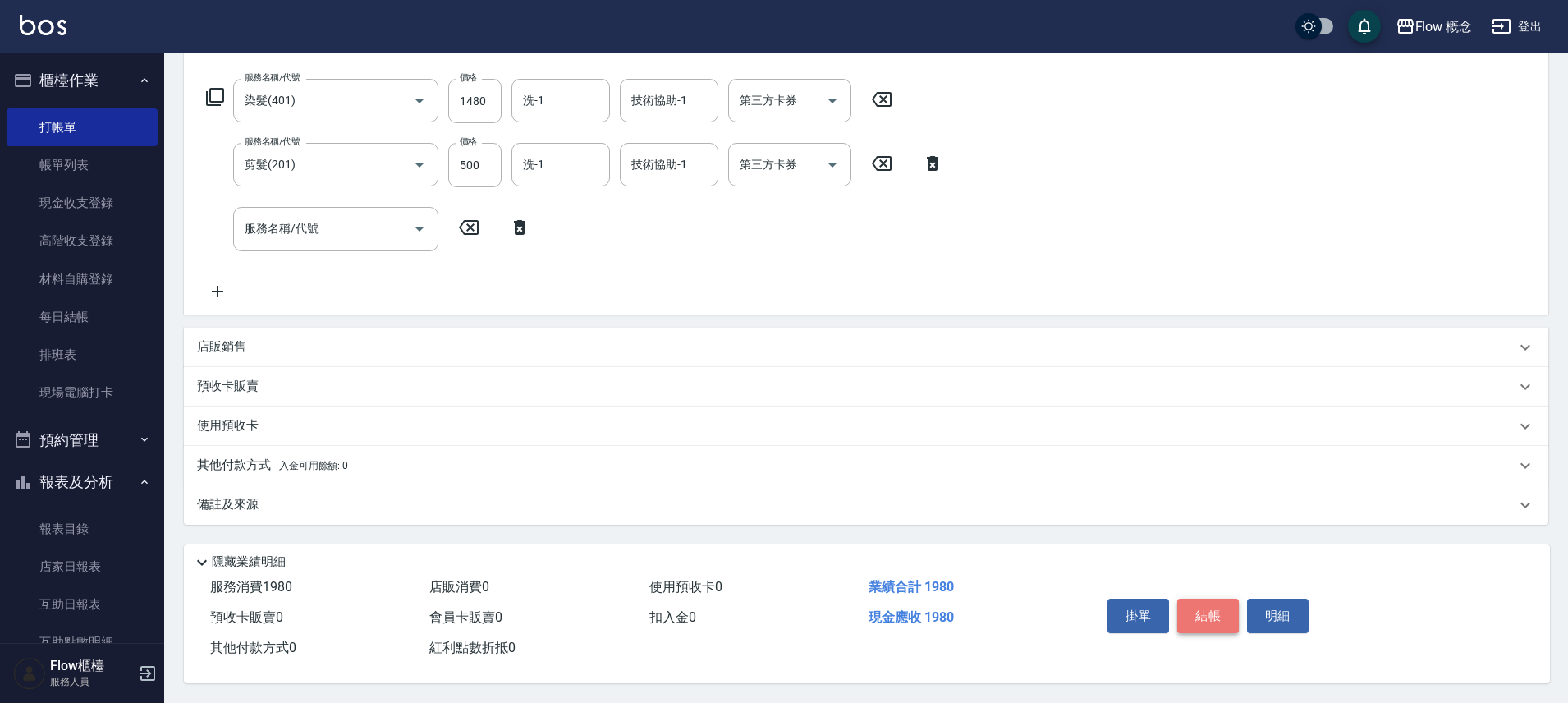
click at [1200, 611] on button "結帳" at bounding box center [1208, 615] width 61 height 34
type input "2025/08/17 19:35"
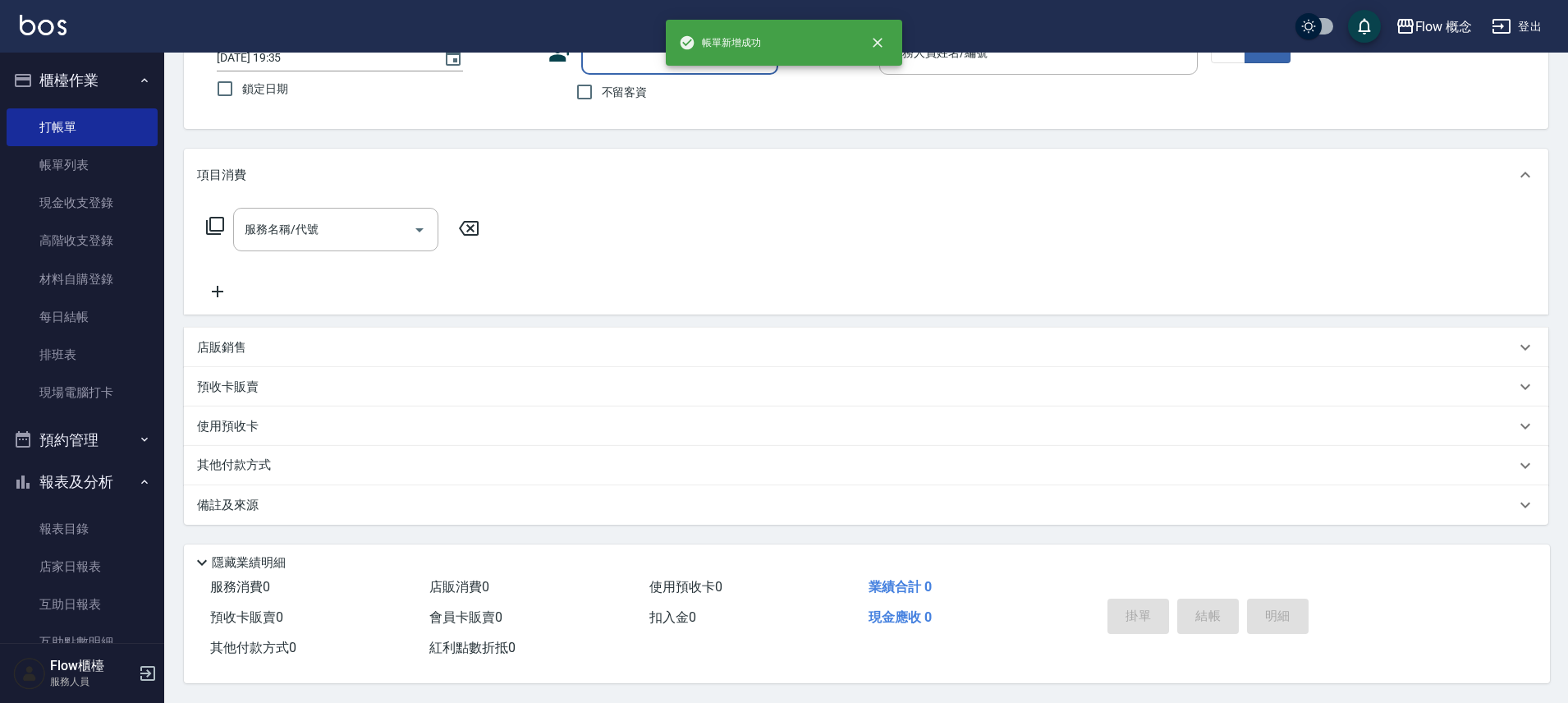
scroll to position [0, 0]
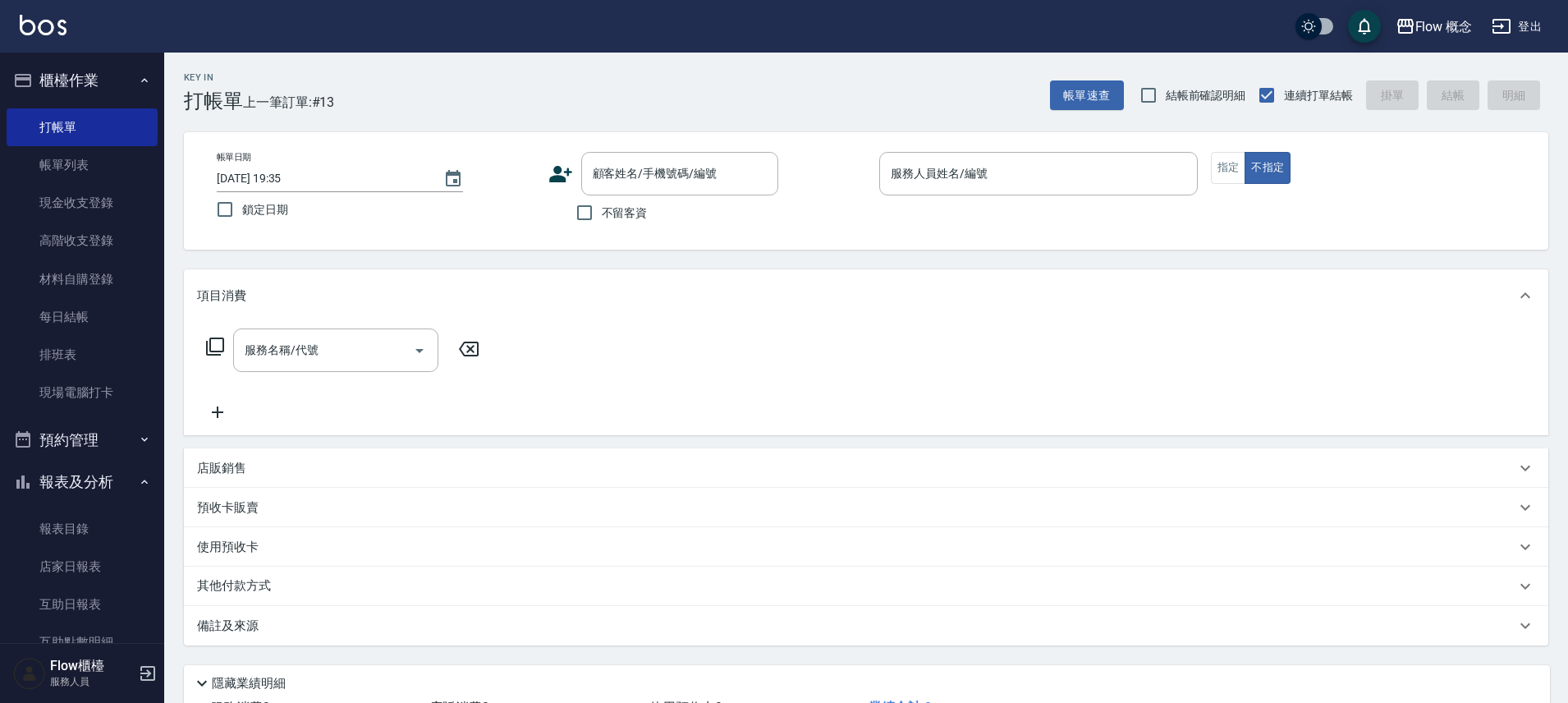
click at [646, 211] on span "不留客資" at bounding box center [625, 214] width 46 height 18
click at [602, 211] on input "不留客資" at bounding box center [584, 212] width 34 height 34
checkbox input "true"
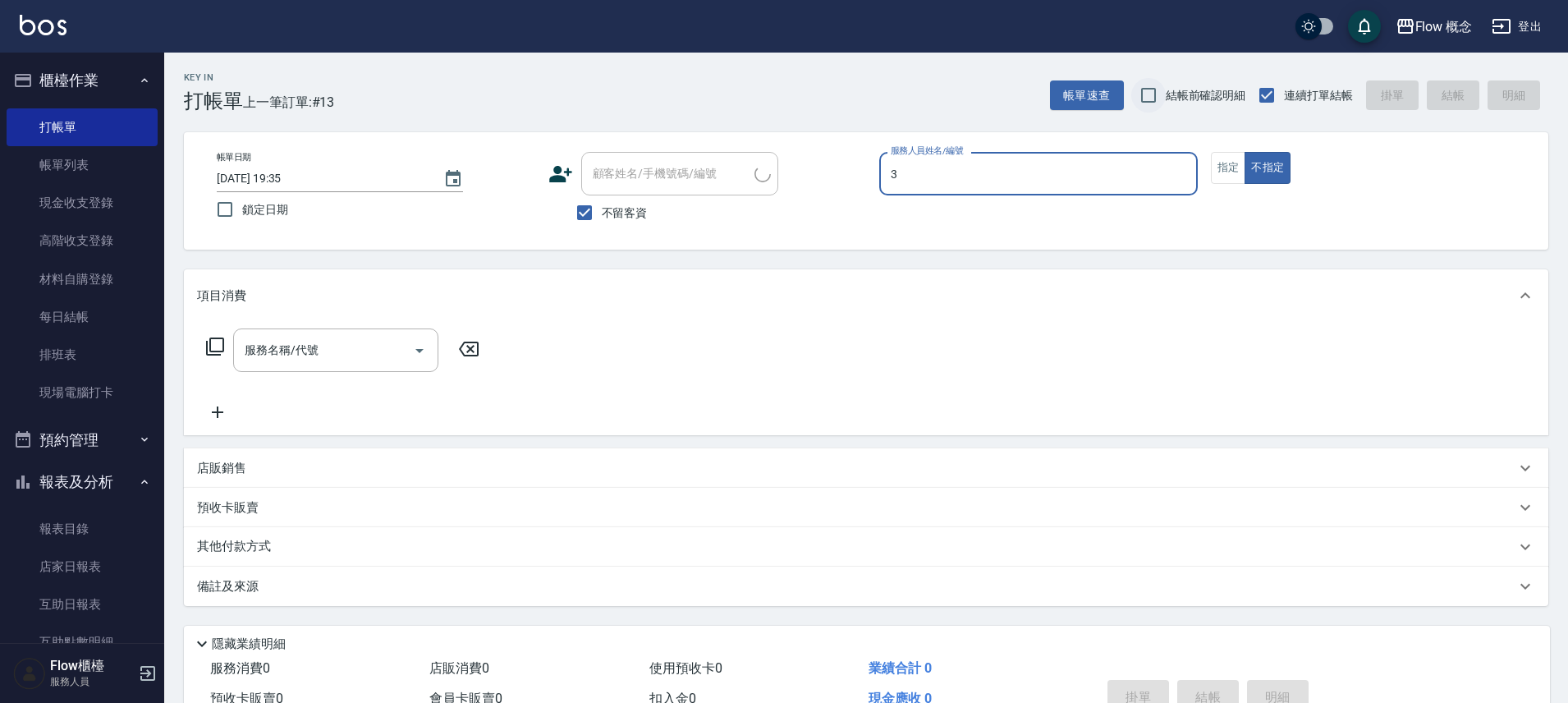
type input "Zora-3"
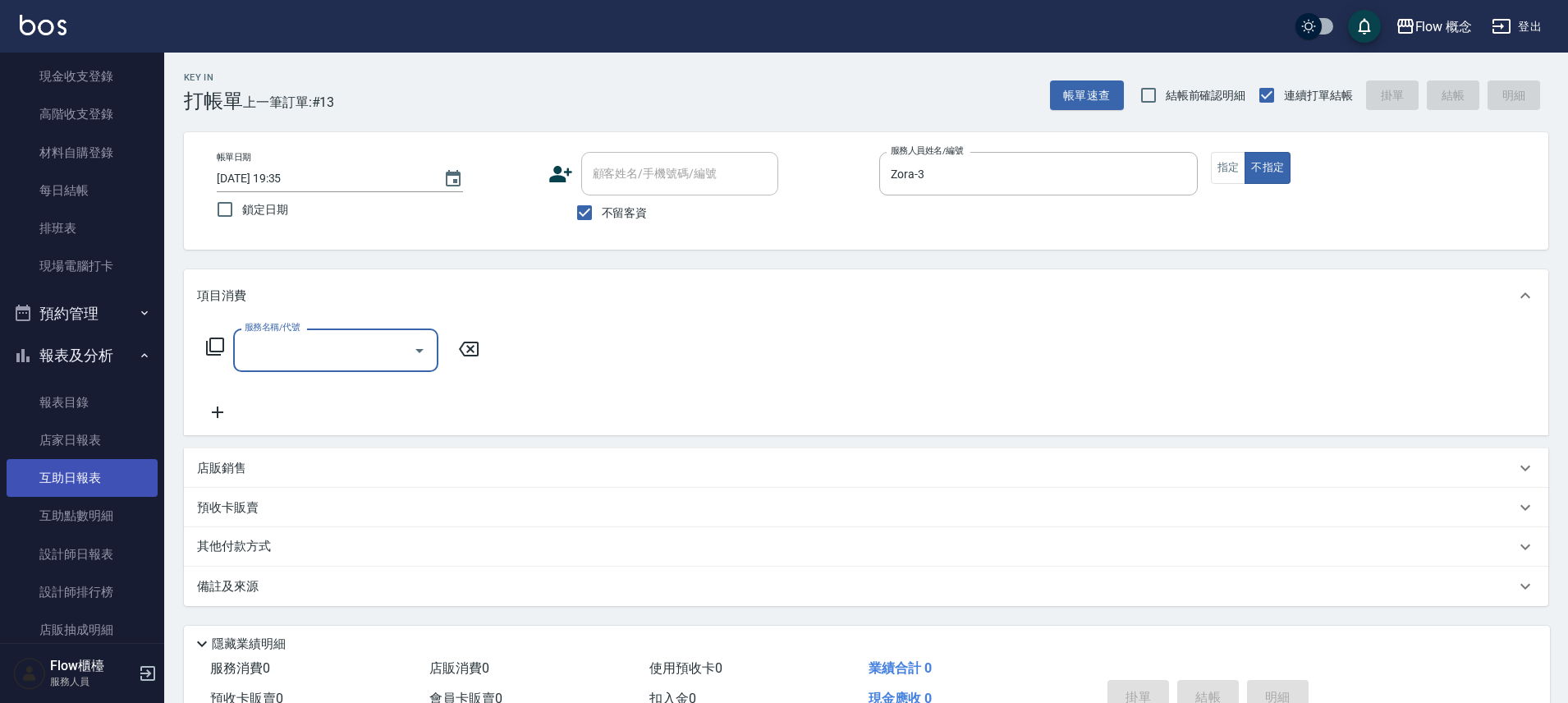
scroll to position [127, 0]
click at [49, 461] on link "互助日報表" at bounding box center [82, 477] width 151 height 38
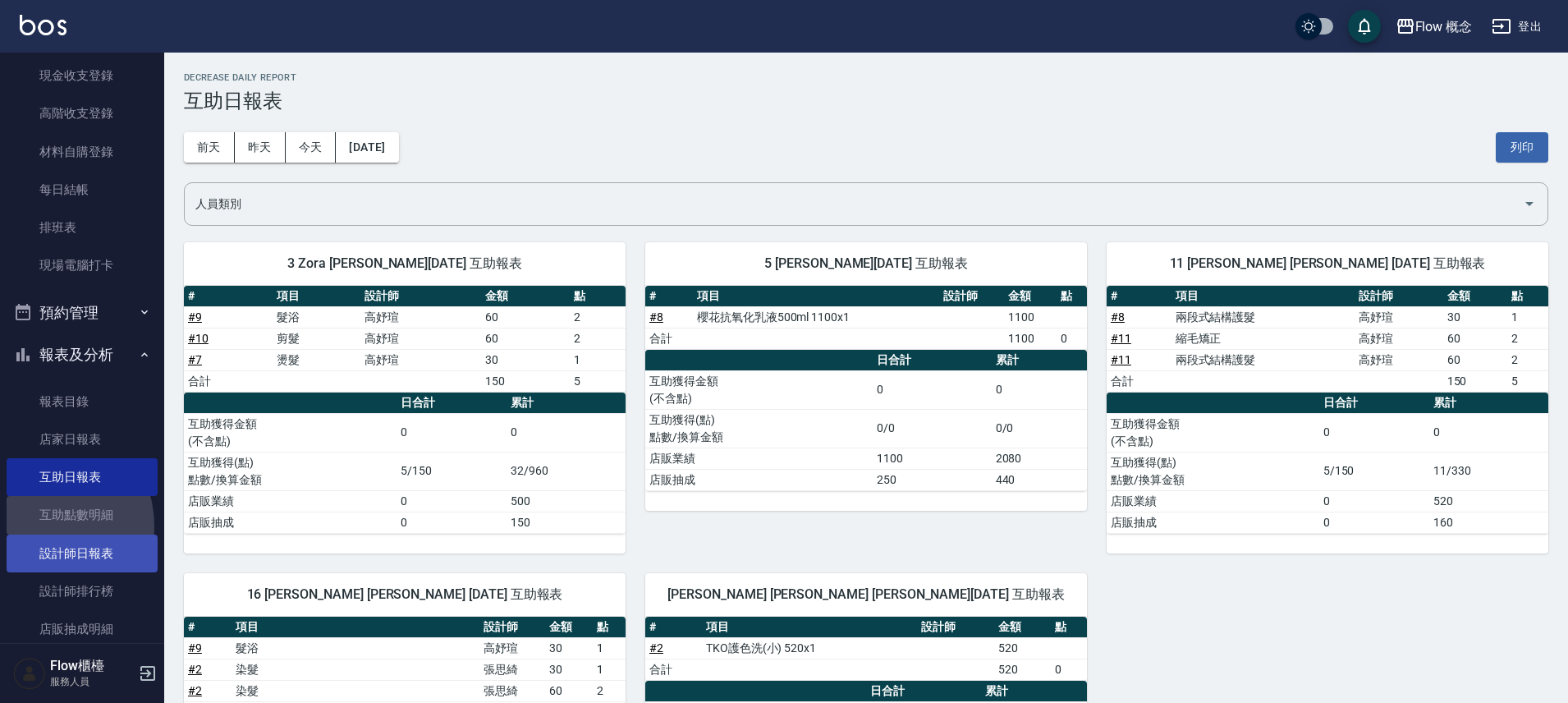
click at [33, 526] on link "互助點數明細" at bounding box center [82, 515] width 151 height 38
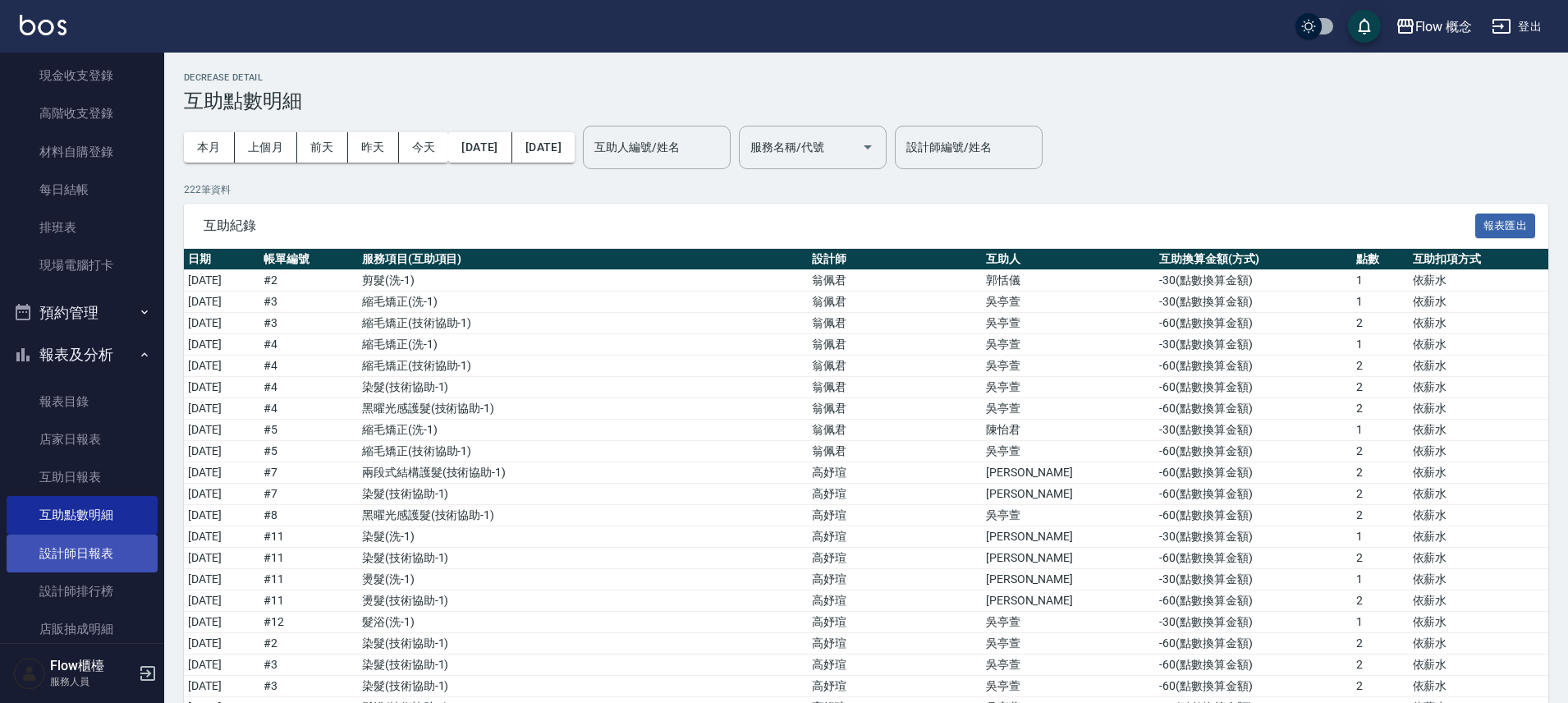
click at [78, 569] on link "設計師日報表" at bounding box center [82, 553] width 151 height 38
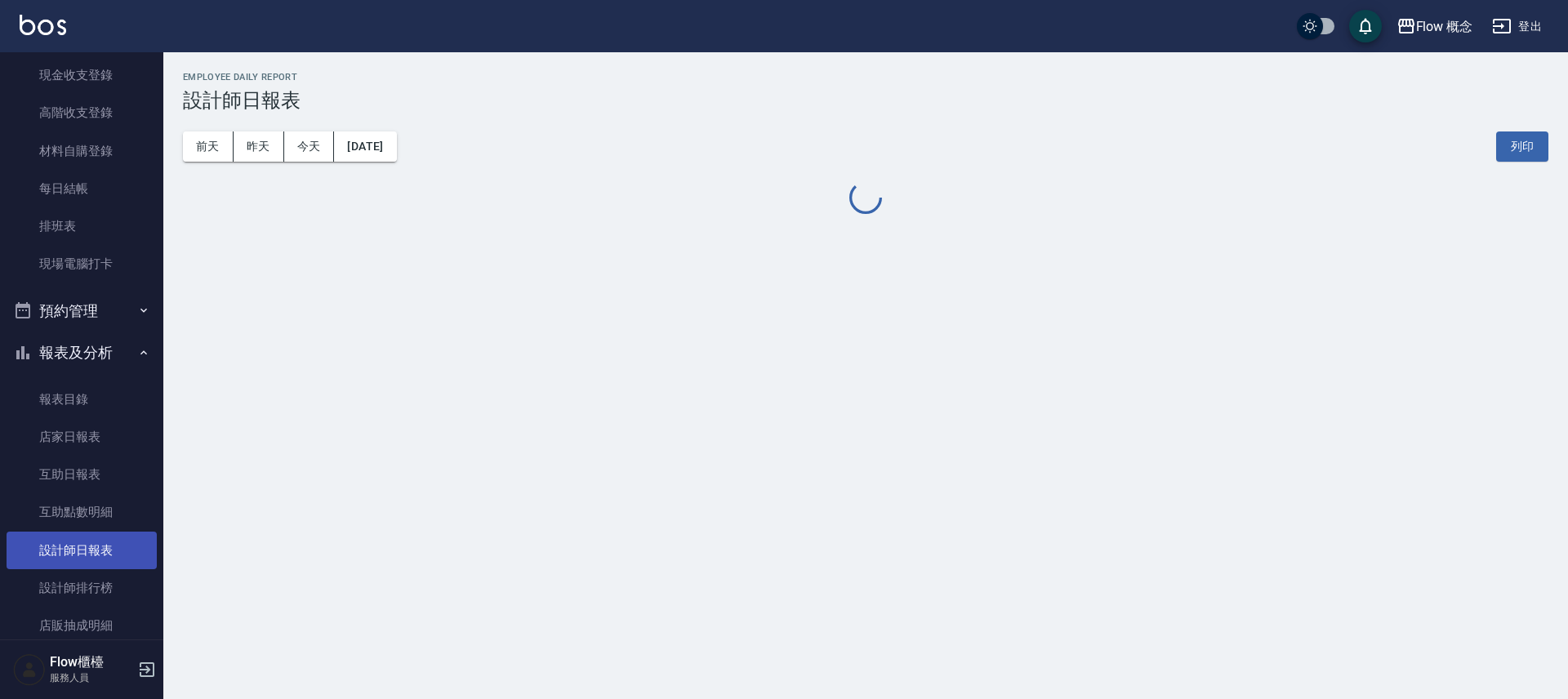
click at [78, 566] on link "設計師日報表" at bounding box center [81, 550] width 150 height 38
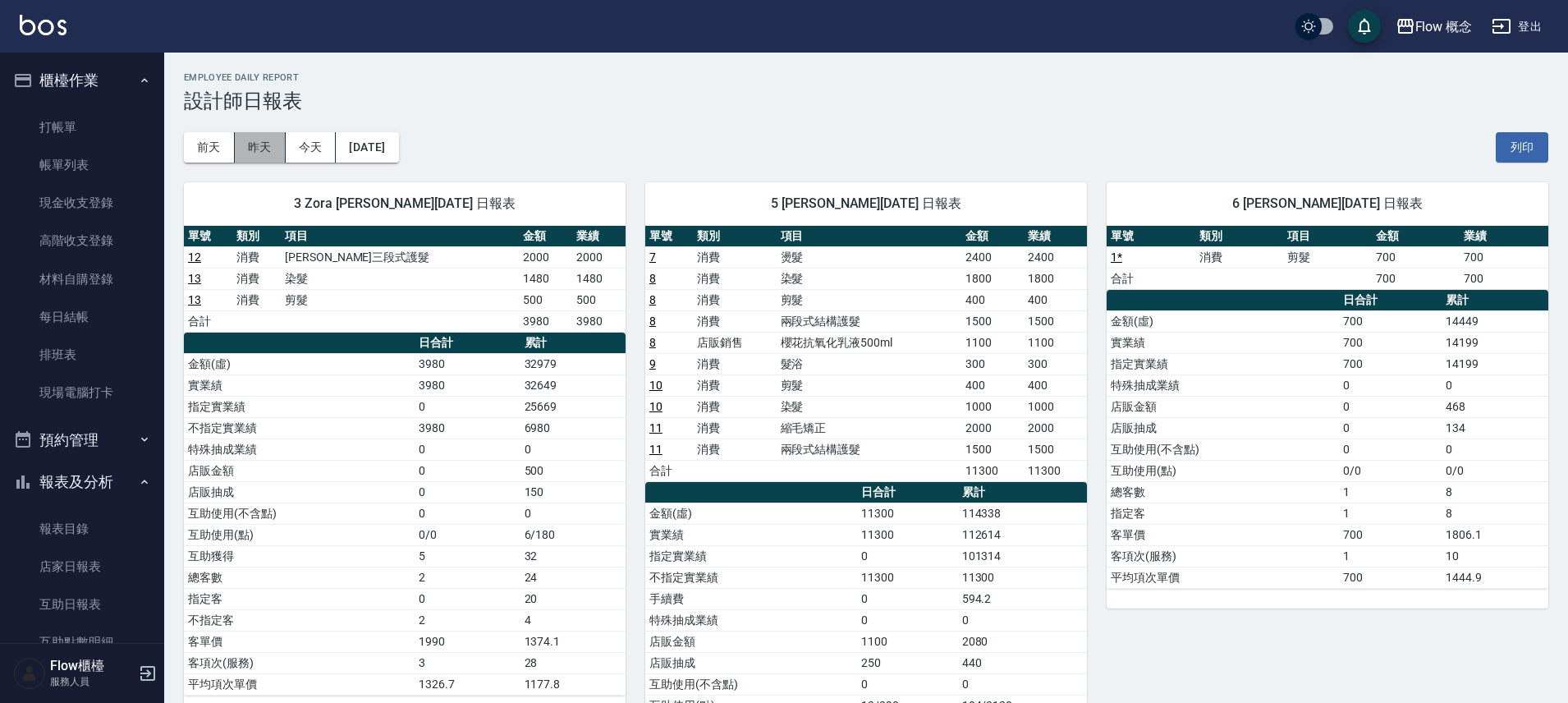
click at [258, 132] on button "昨天" at bounding box center [260, 147] width 51 height 31
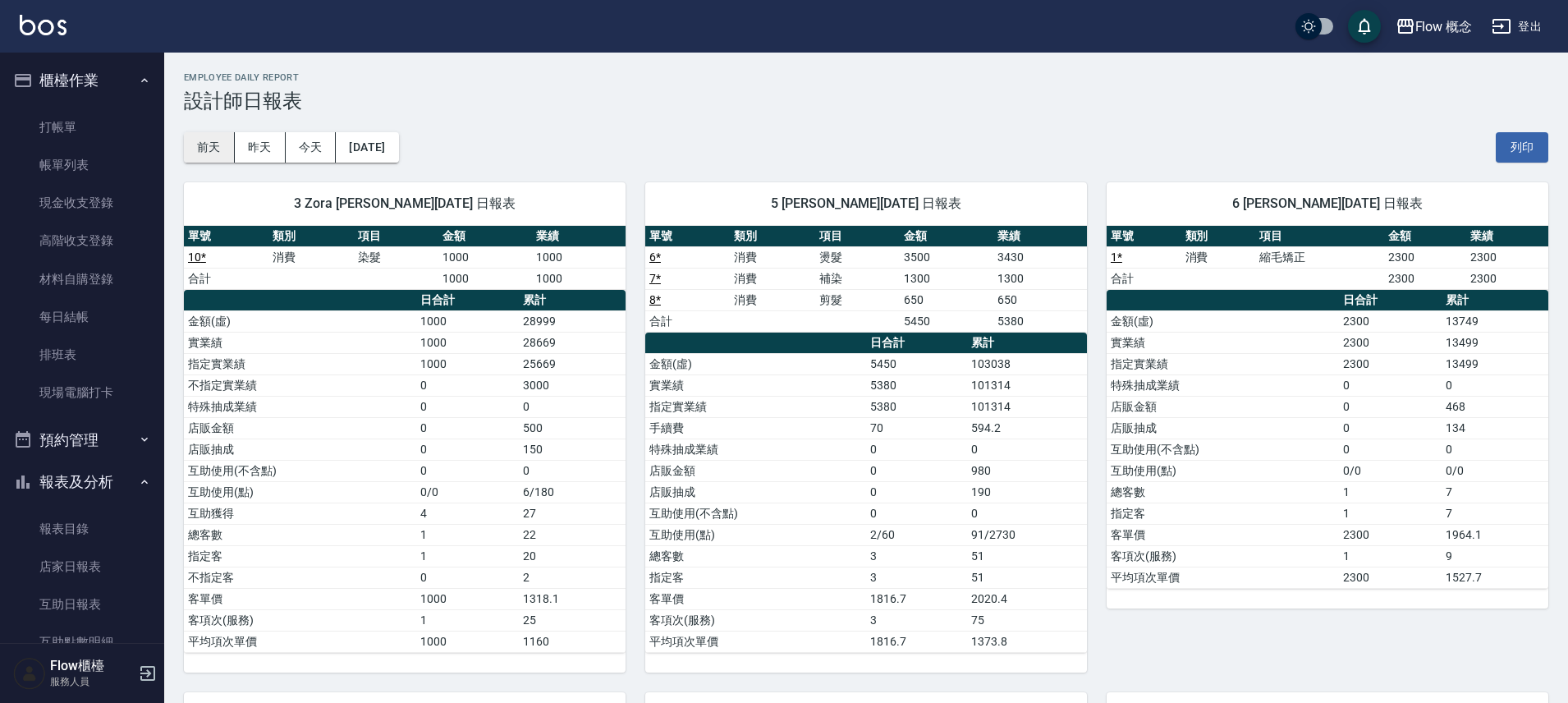
click at [204, 137] on button "前天" at bounding box center [209, 147] width 51 height 31
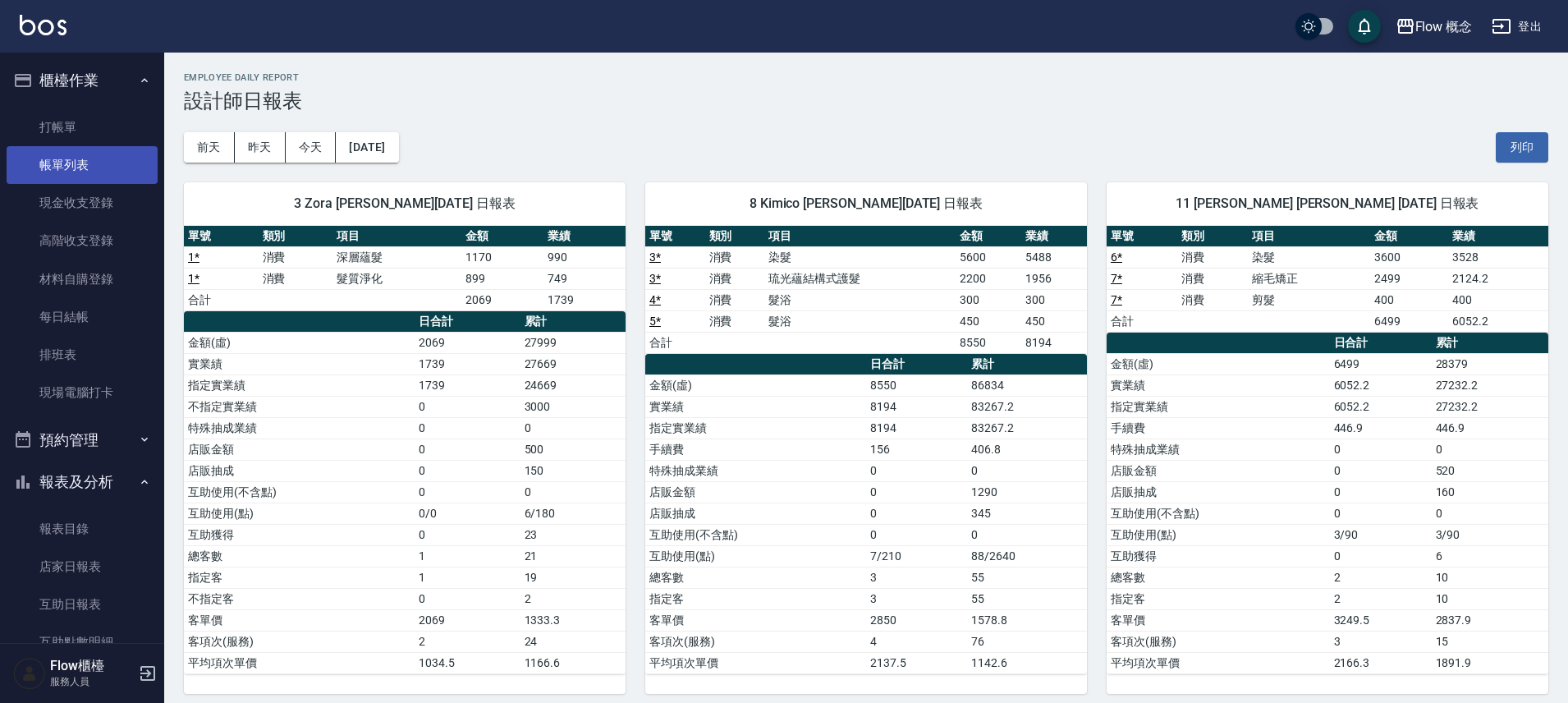
click at [112, 176] on link "帳單列表" at bounding box center [82, 164] width 151 height 38
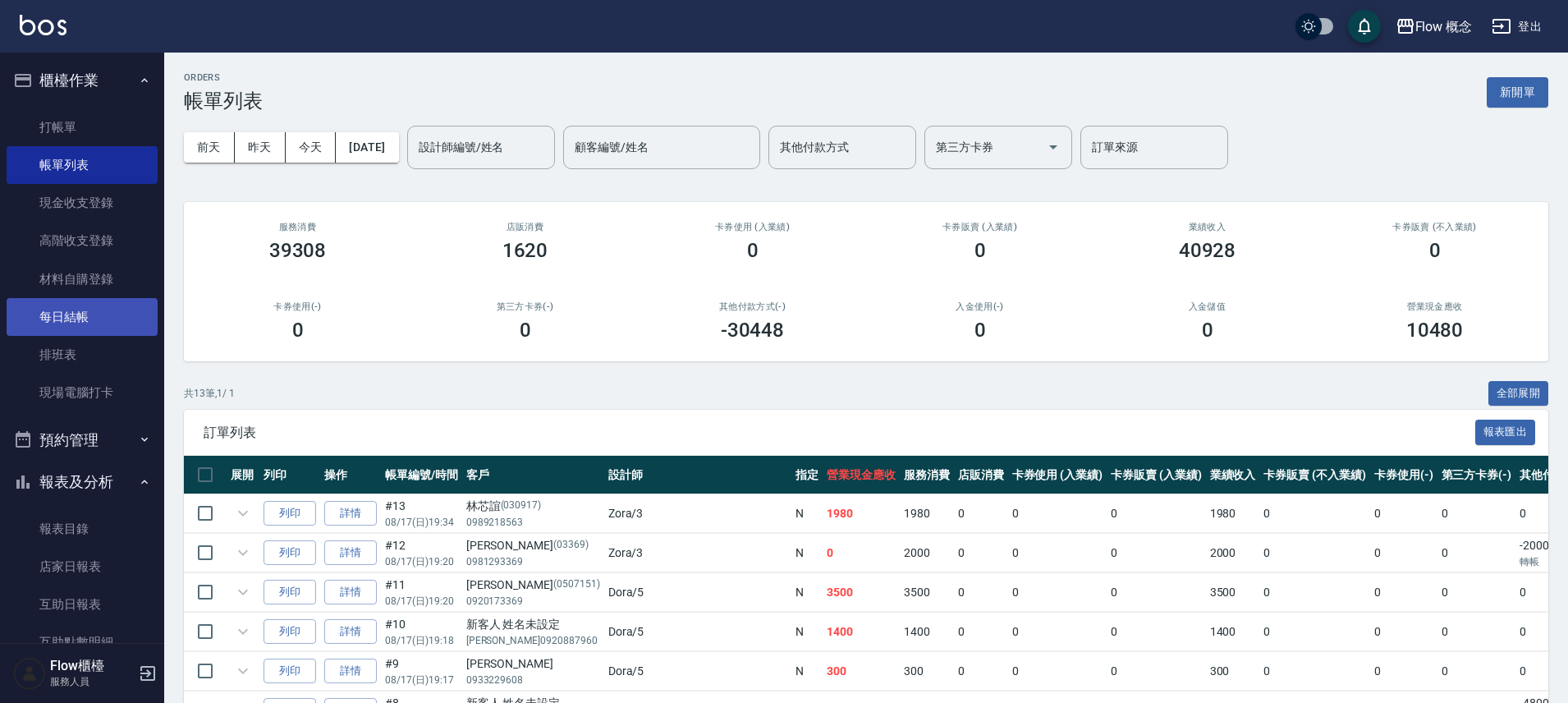
click at [109, 308] on link "每日結帳" at bounding box center [82, 316] width 151 height 38
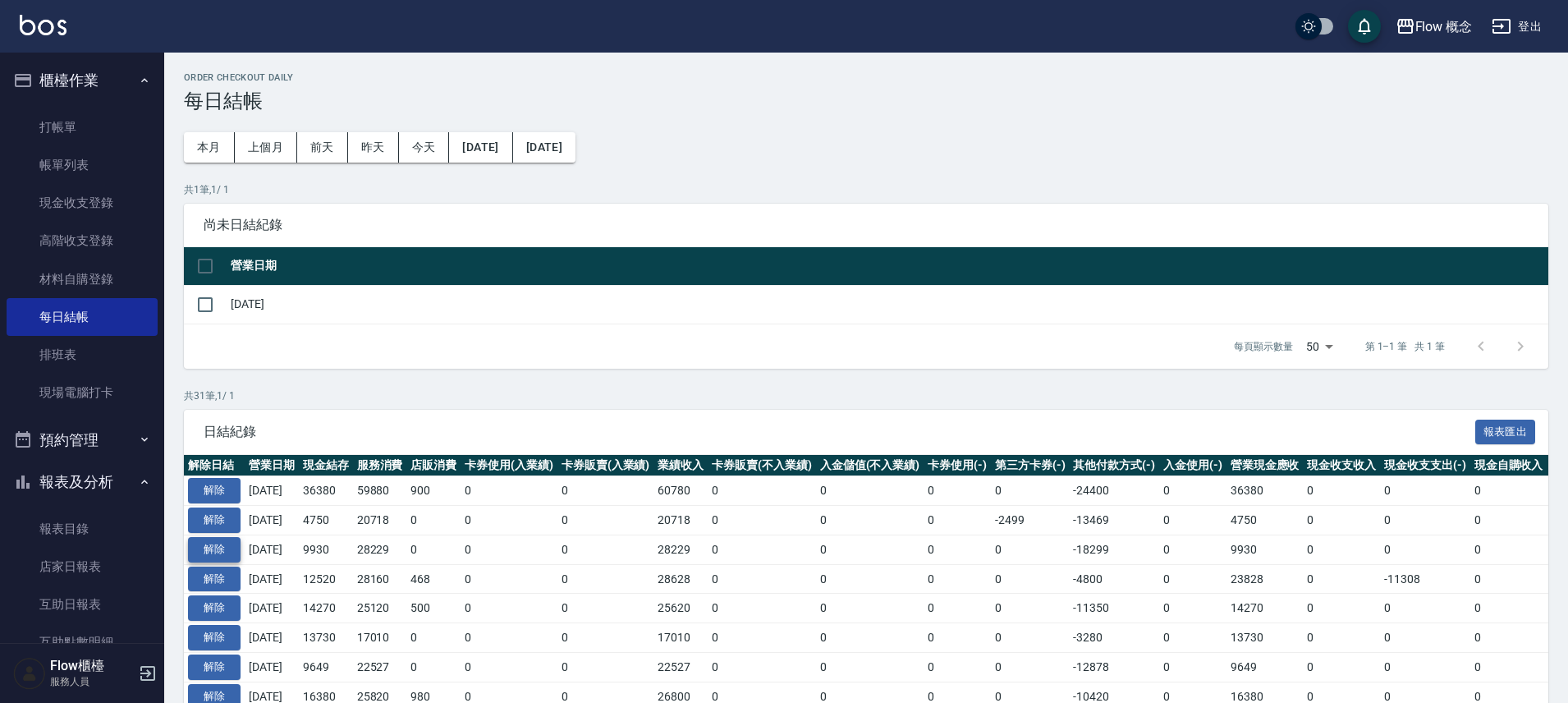
click at [212, 544] on button "解除" at bounding box center [214, 549] width 53 height 25
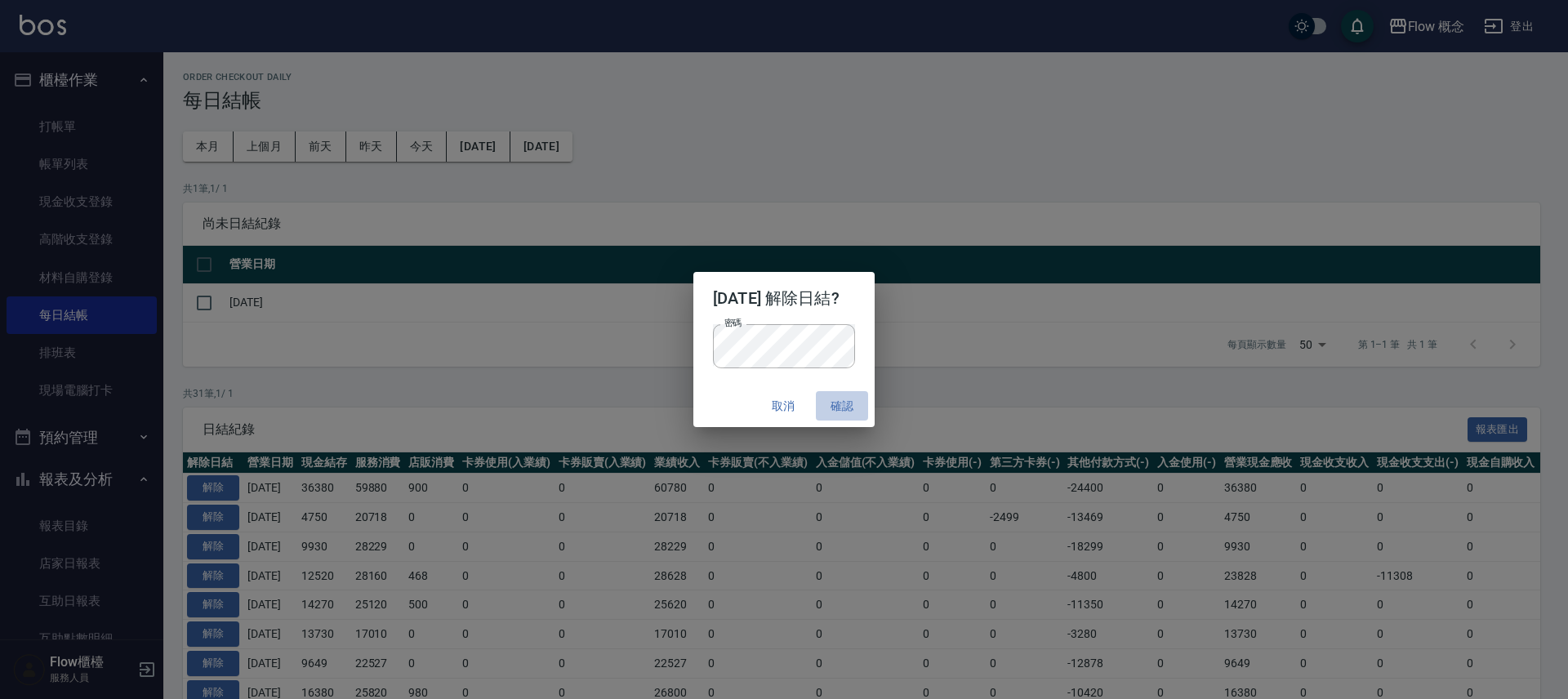
click at [849, 419] on button "確認" at bounding box center [842, 406] width 52 height 31
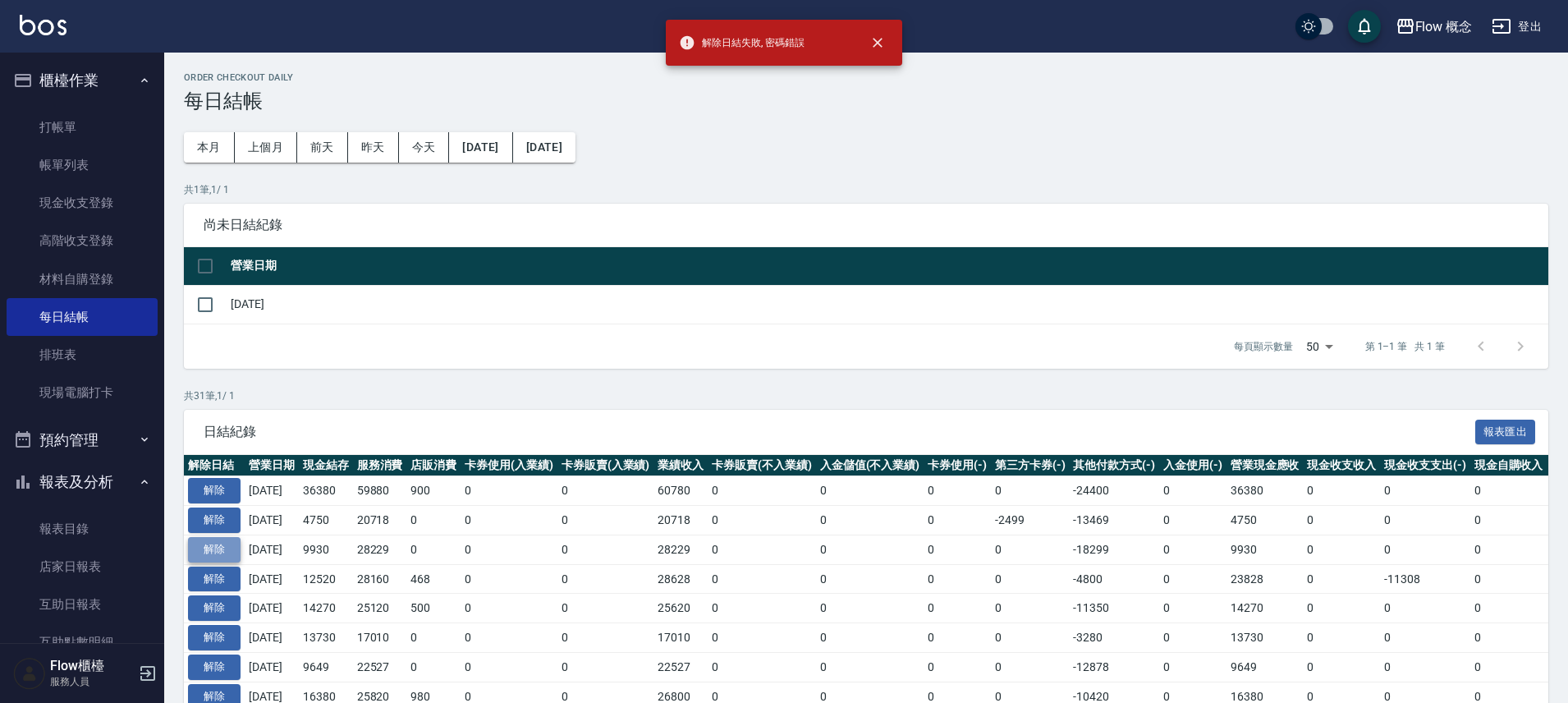
click at [222, 543] on button "解除" at bounding box center [214, 549] width 53 height 25
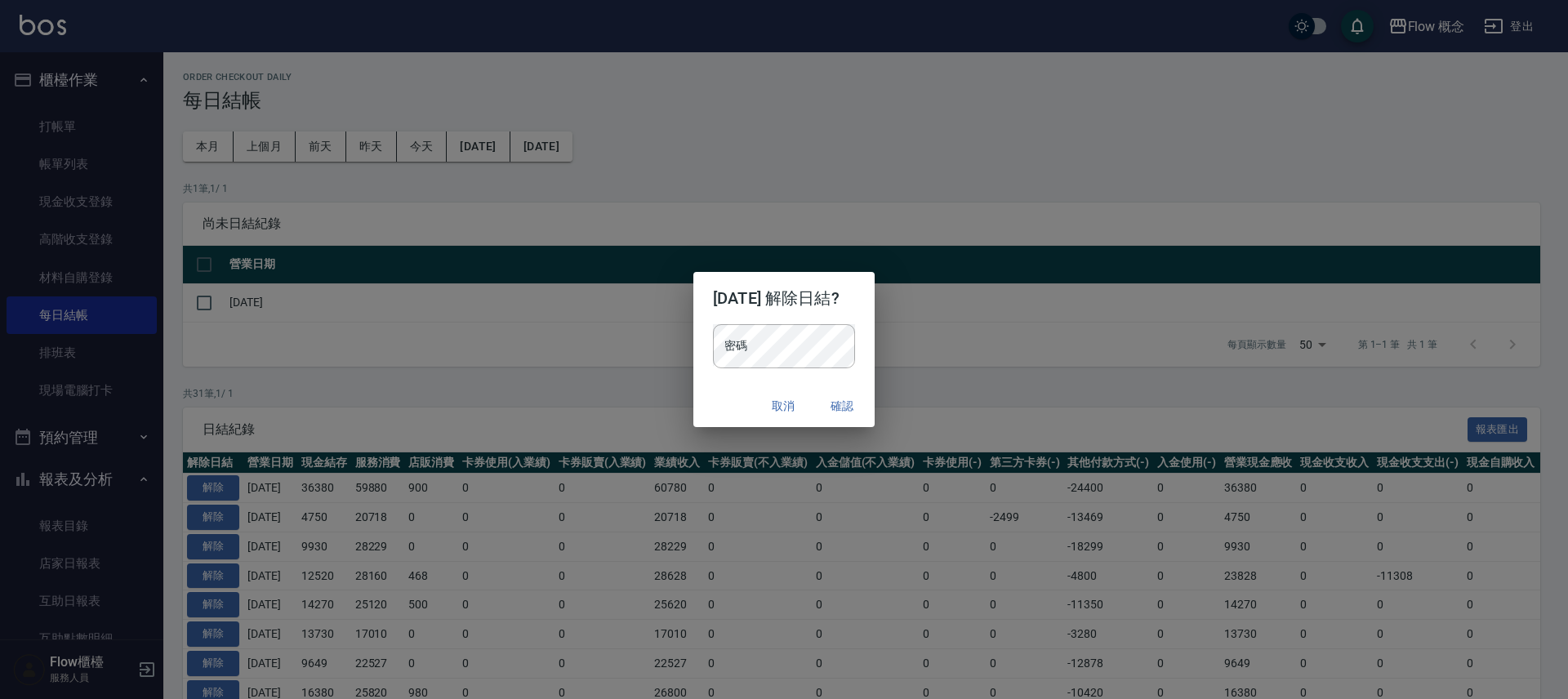
click at [831, 319] on h2 "2025/08/14 解除日結?" at bounding box center [784, 298] width 181 height 52
click at [846, 406] on button "確認" at bounding box center [842, 406] width 52 height 31
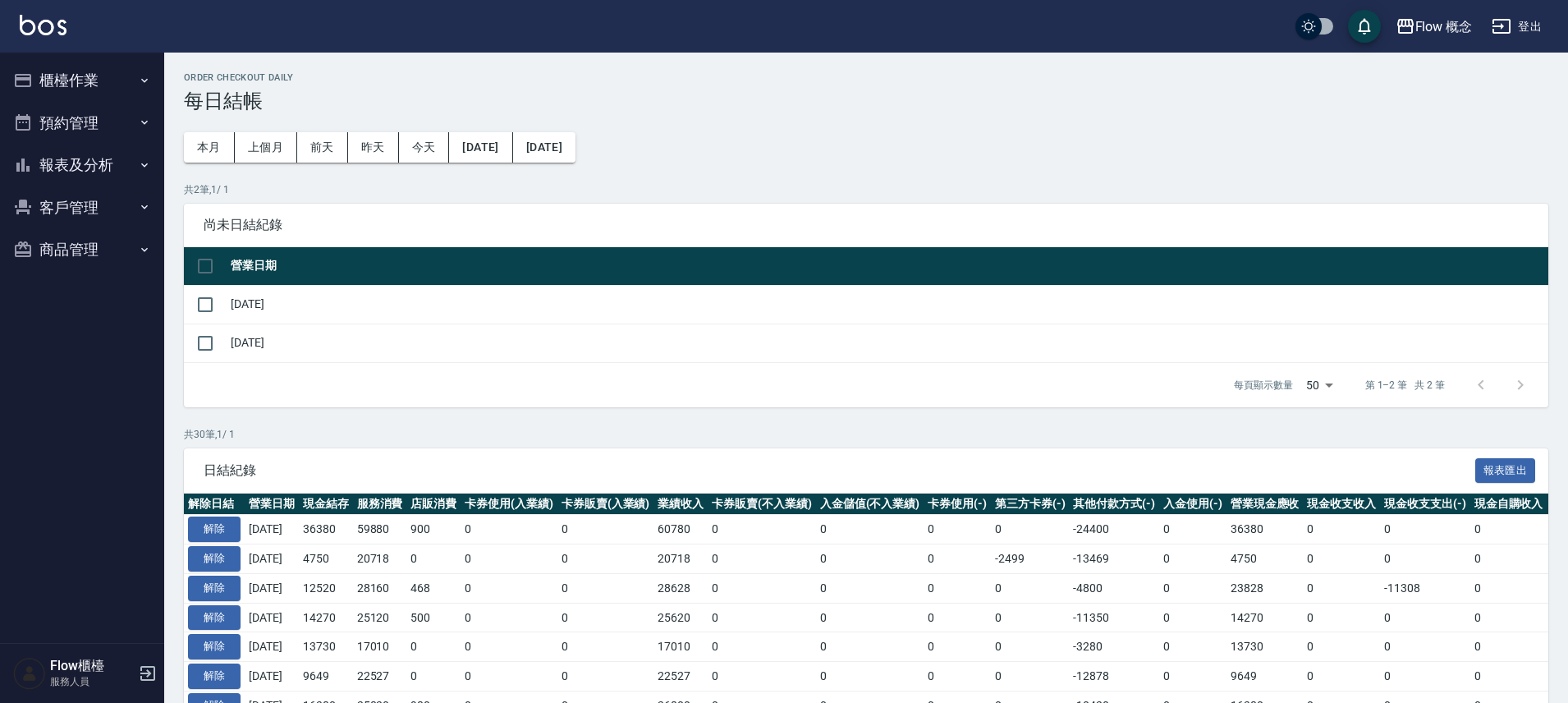
click at [119, 69] on button "櫃檯作業" at bounding box center [82, 80] width 151 height 43
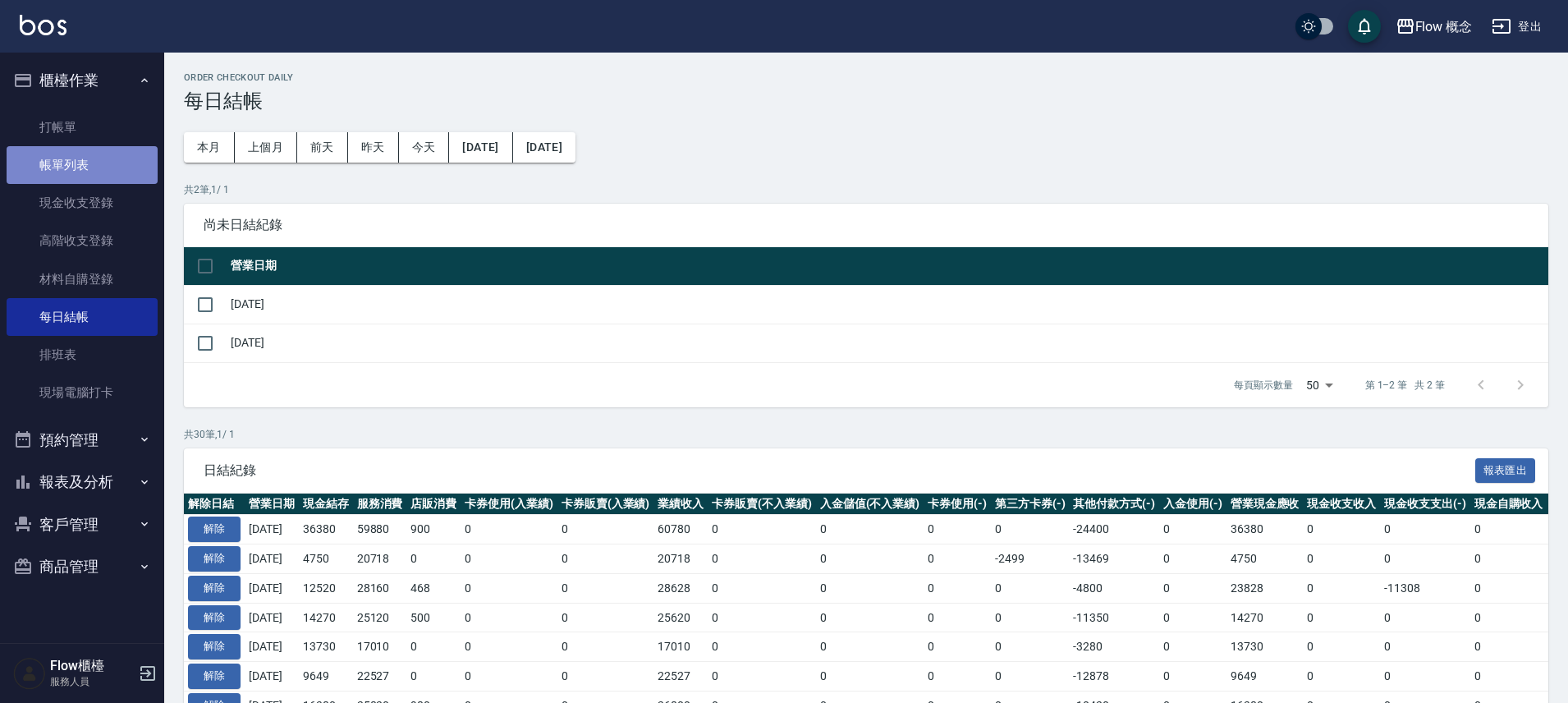
click at [115, 175] on link "帳單列表" at bounding box center [82, 164] width 151 height 38
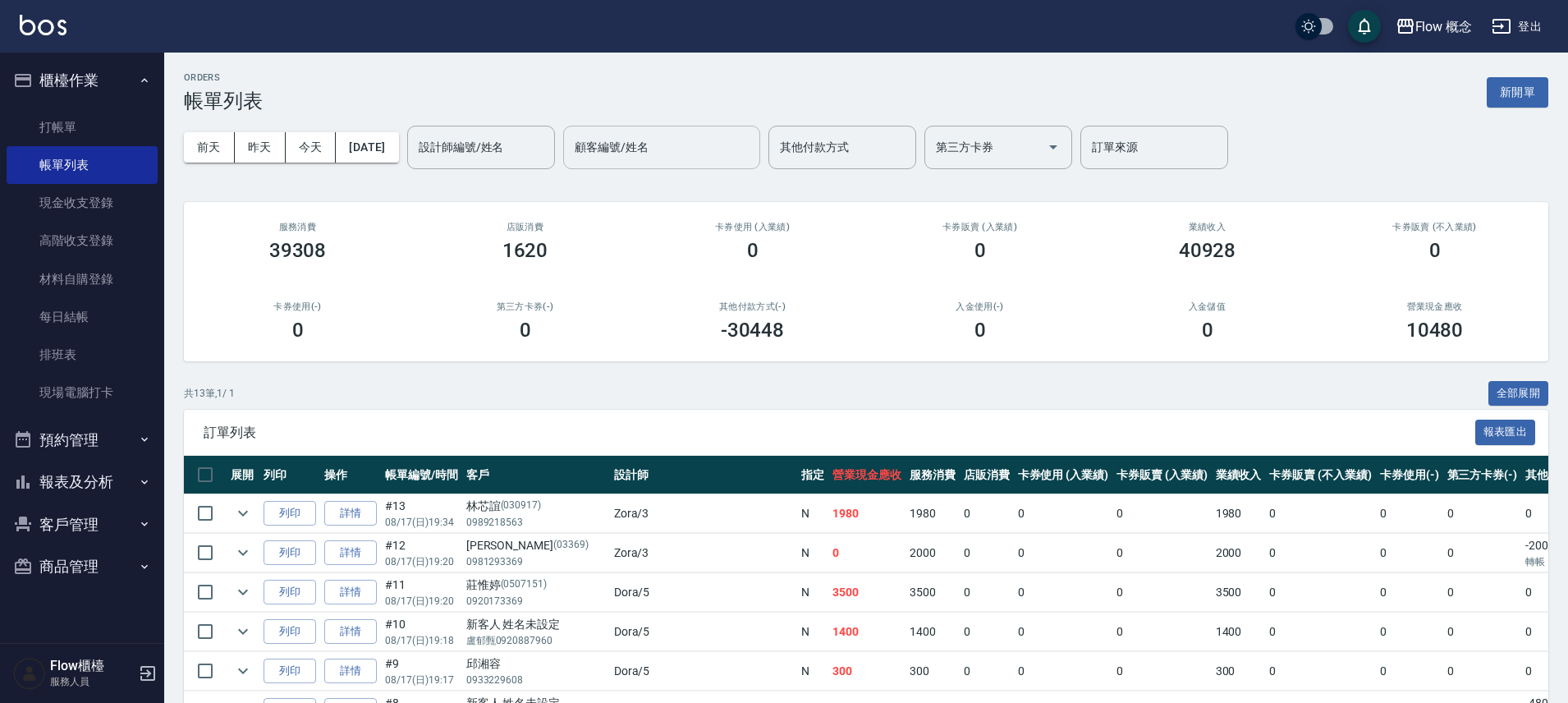
click at [648, 149] on input "顧客編號/姓名" at bounding box center [661, 147] width 182 height 29
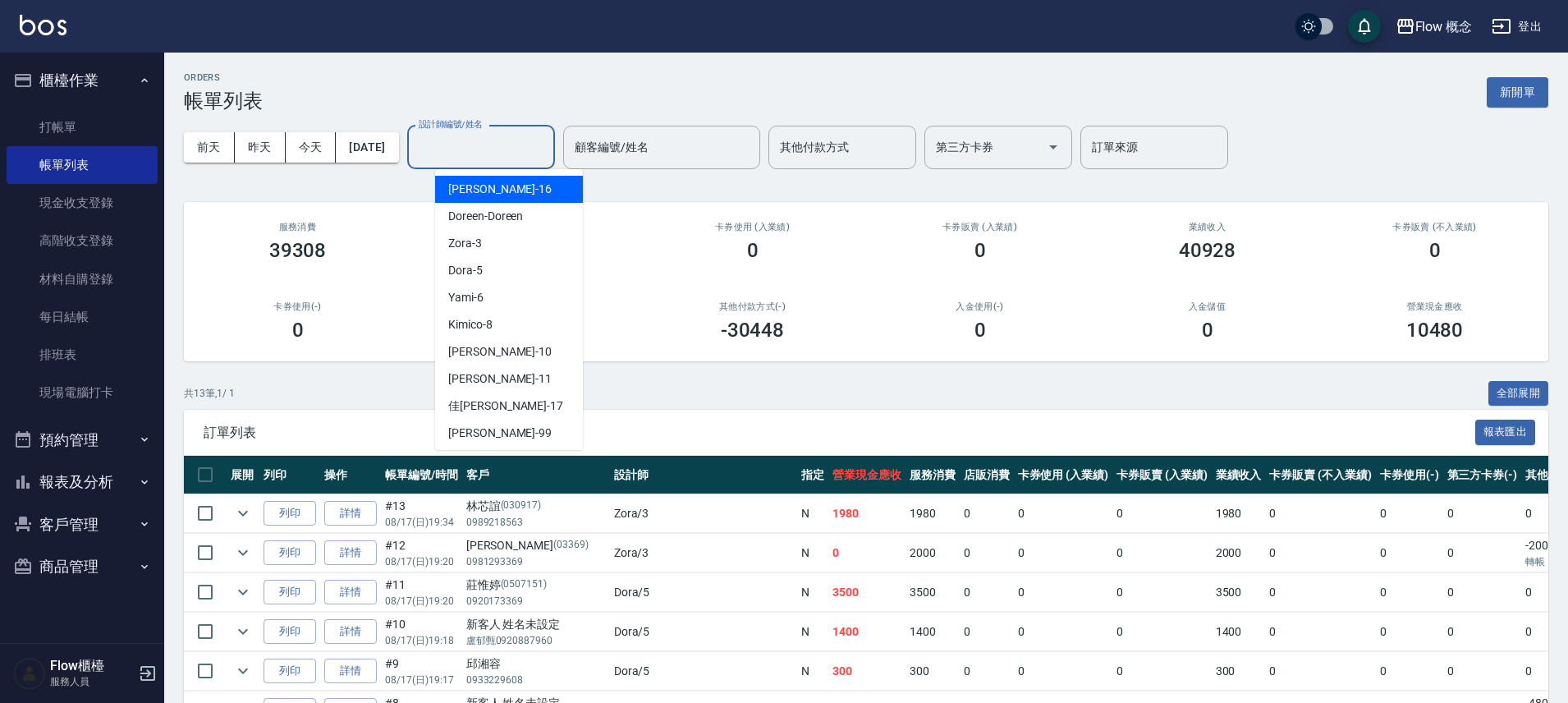
click at [547, 144] on input "設計師編號/姓名" at bounding box center [481, 147] width 133 height 29
click at [512, 212] on span "Doreen -Doreen" at bounding box center [485, 216] width 75 height 18
type input "Doreen-Doreen"
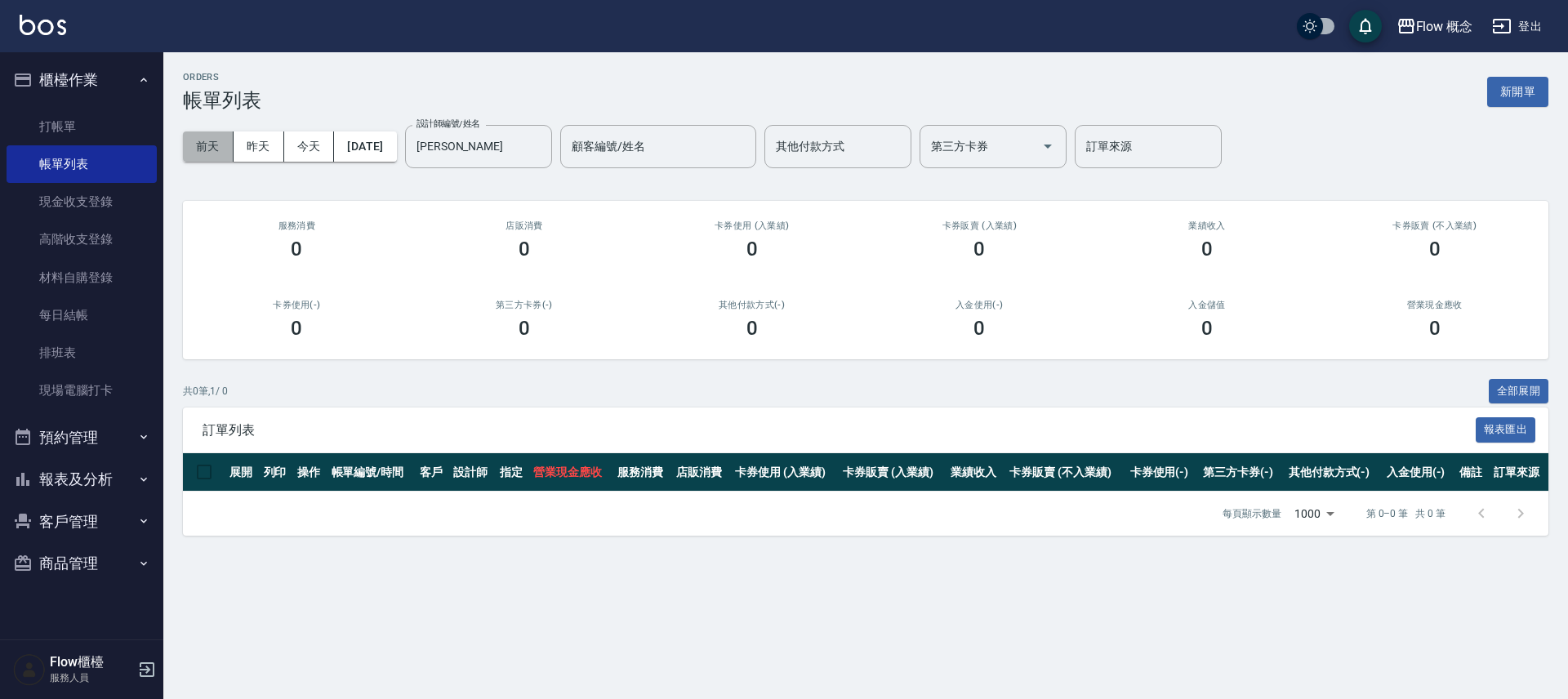
click at [195, 151] on button "前天" at bounding box center [208, 146] width 51 height 31
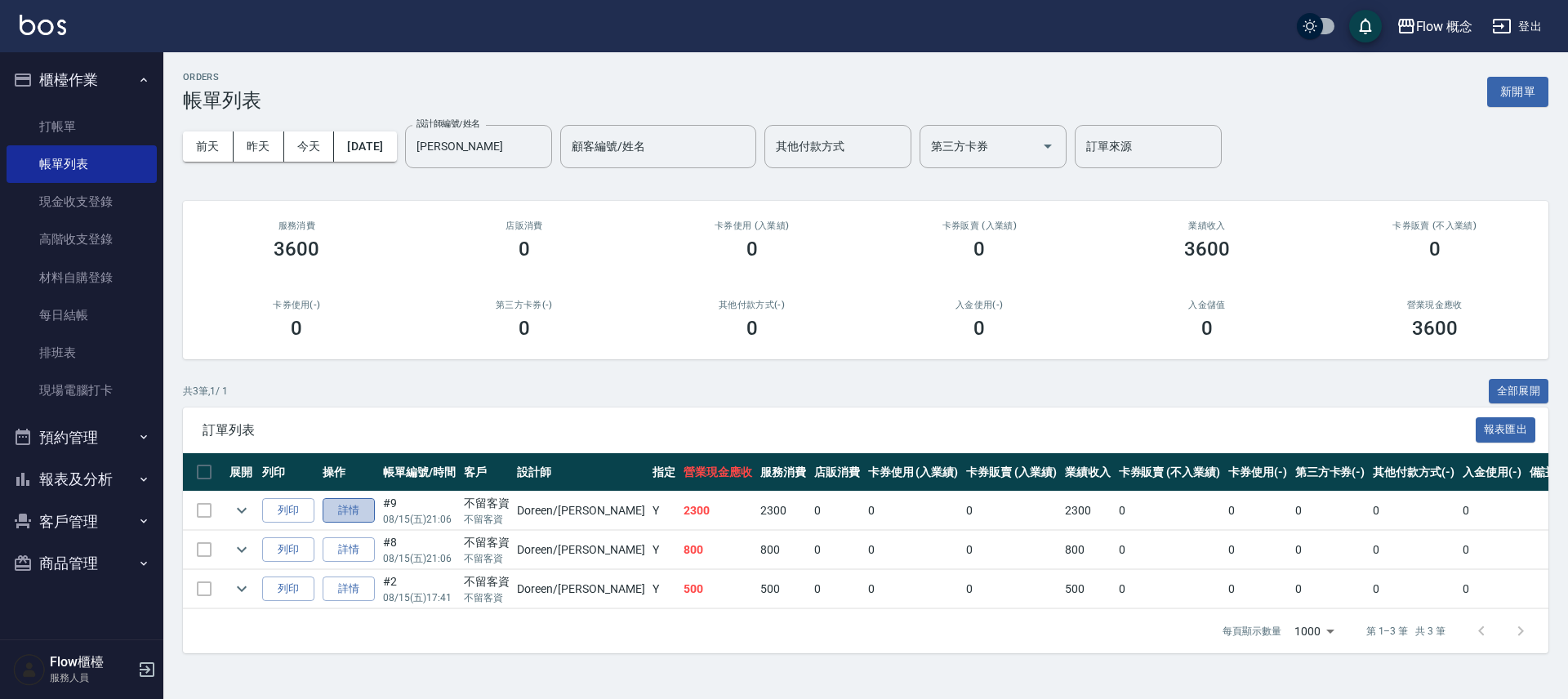
click at [347, 509] on link "詳情" at bounding box center [349, 510] width 52 height 25
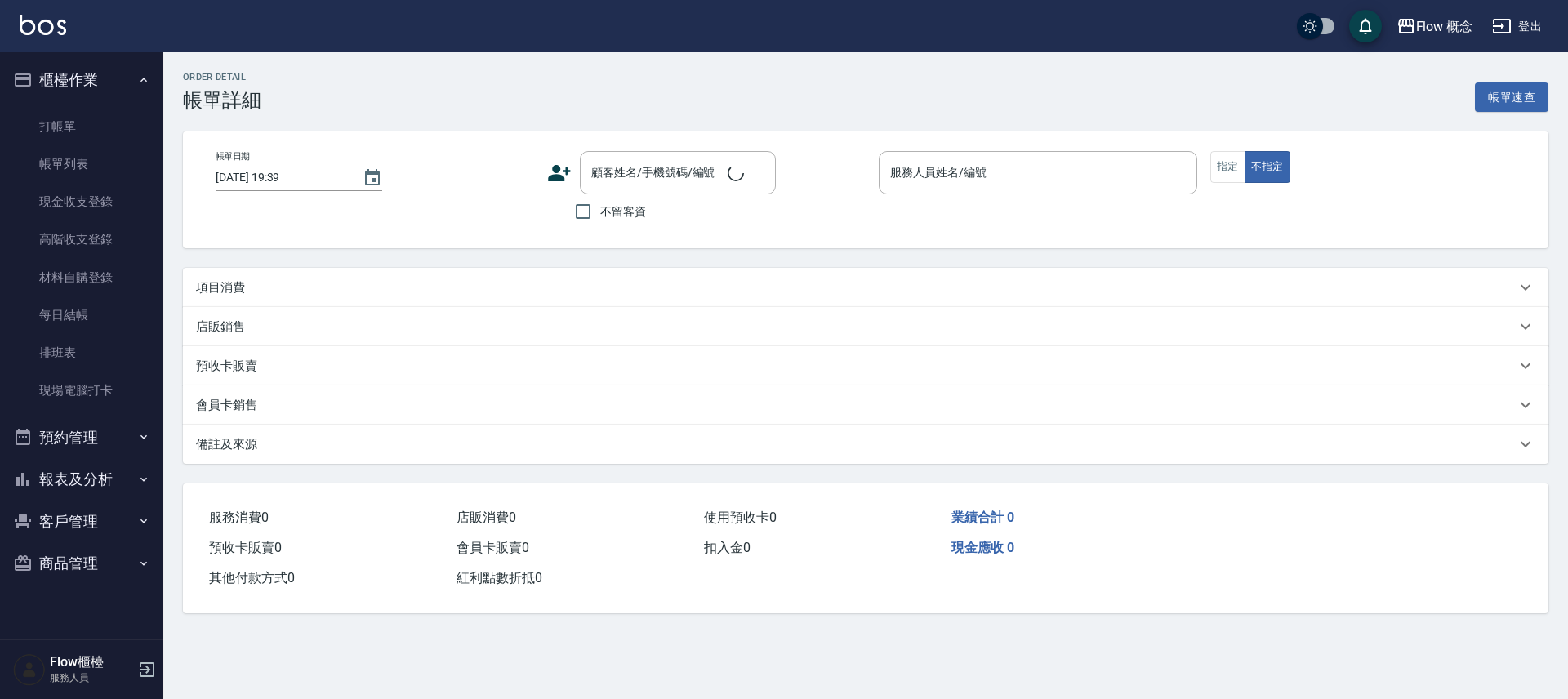
type input "2025/08/15 21:06"
checkbox input "true"
type input "Doreen-Doreen"
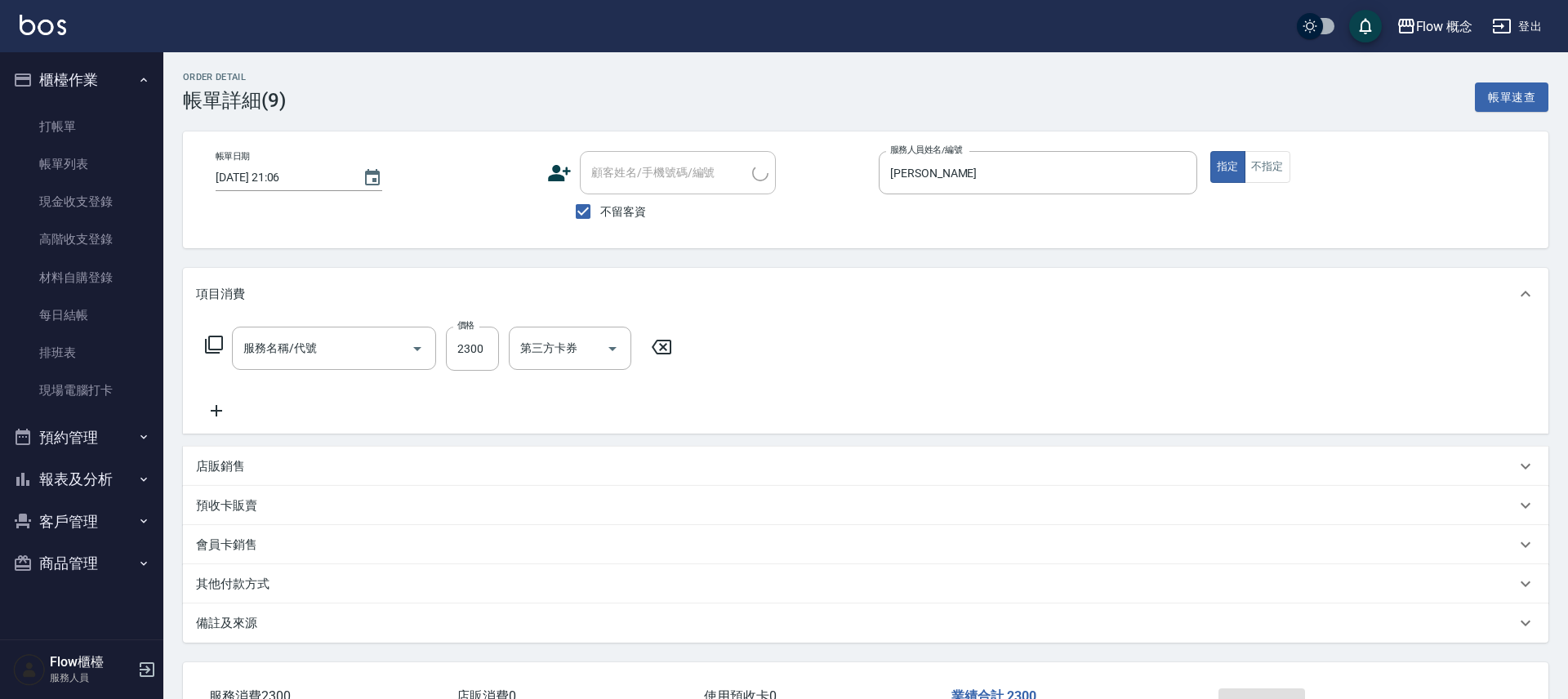
type input "染髮(401)"
click at [564, 345] on input "洗-1" at bounding box center [557, 348] width 83 height 29
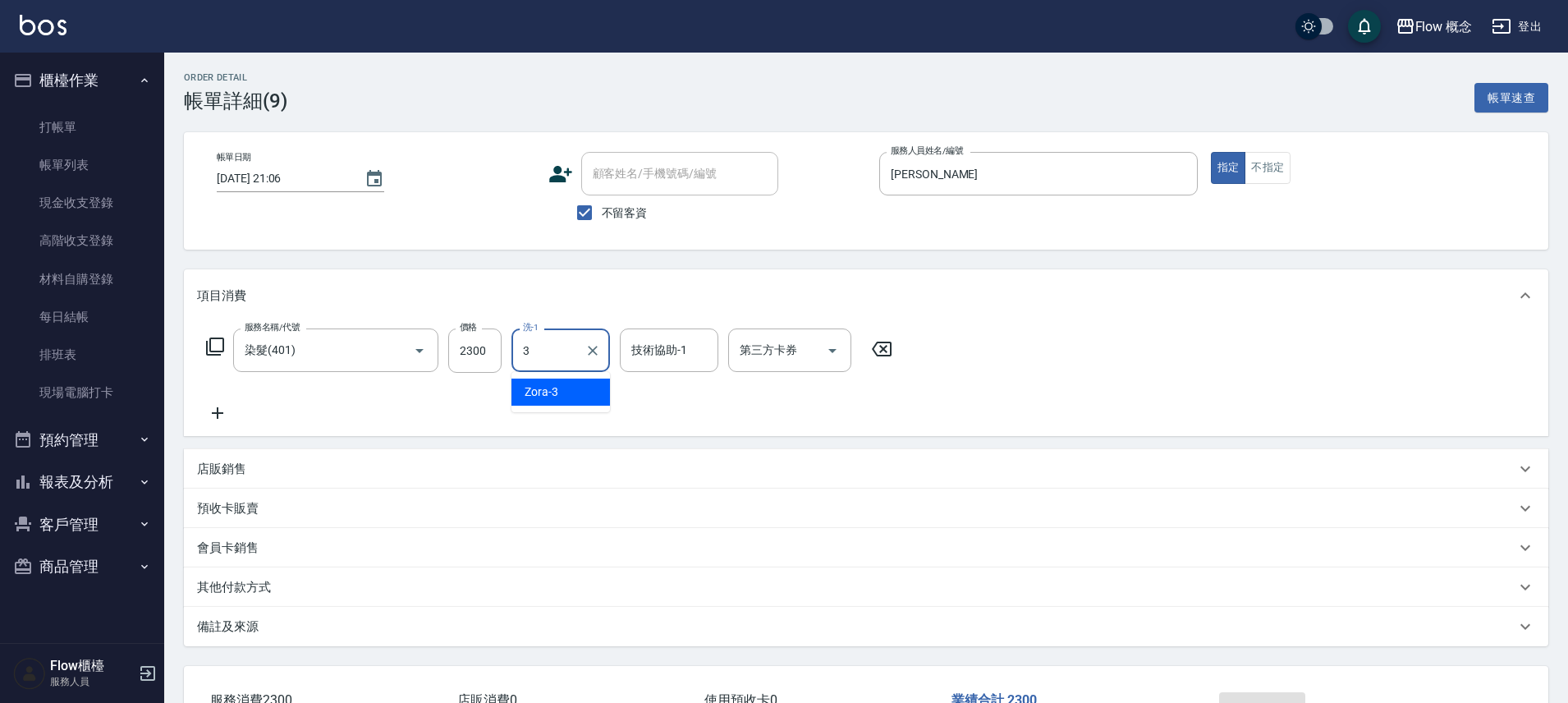
type input "Zora-3"
type input "2"
click at [613, 365] on form "洗-1 Zora-3 洗-1" at bounding box center [565, 351] width 108 height 44
click at [690, 334] on div "技術協助-1" at bounding box center [669, 351] width 98 height 44
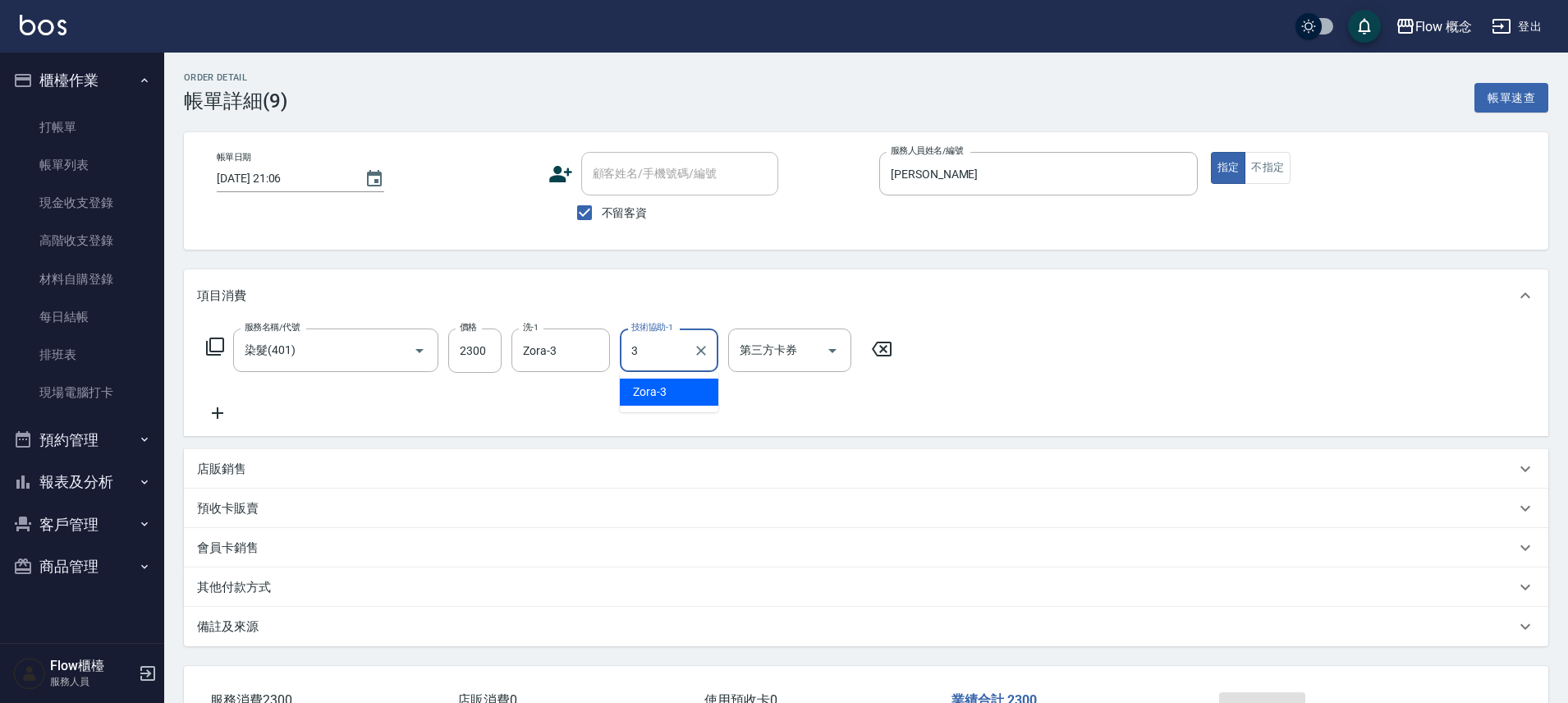
type input "Zora-3"
click at [588, 352] on icon "Clear" at bounding box center [592, 351] width 17 height 17
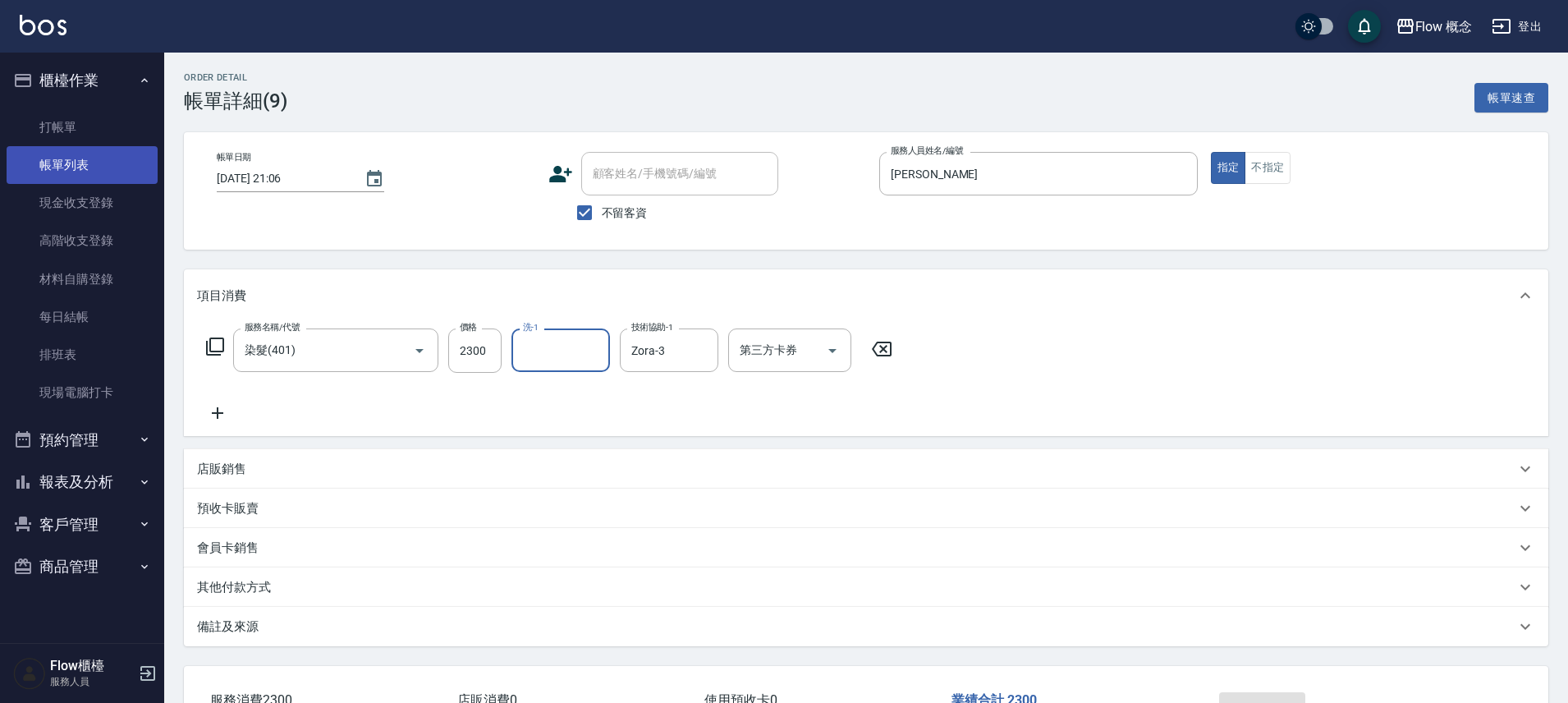
click at [61, 157] on link "帳單列表" at bounding box center [82, 164] width 151 height 38
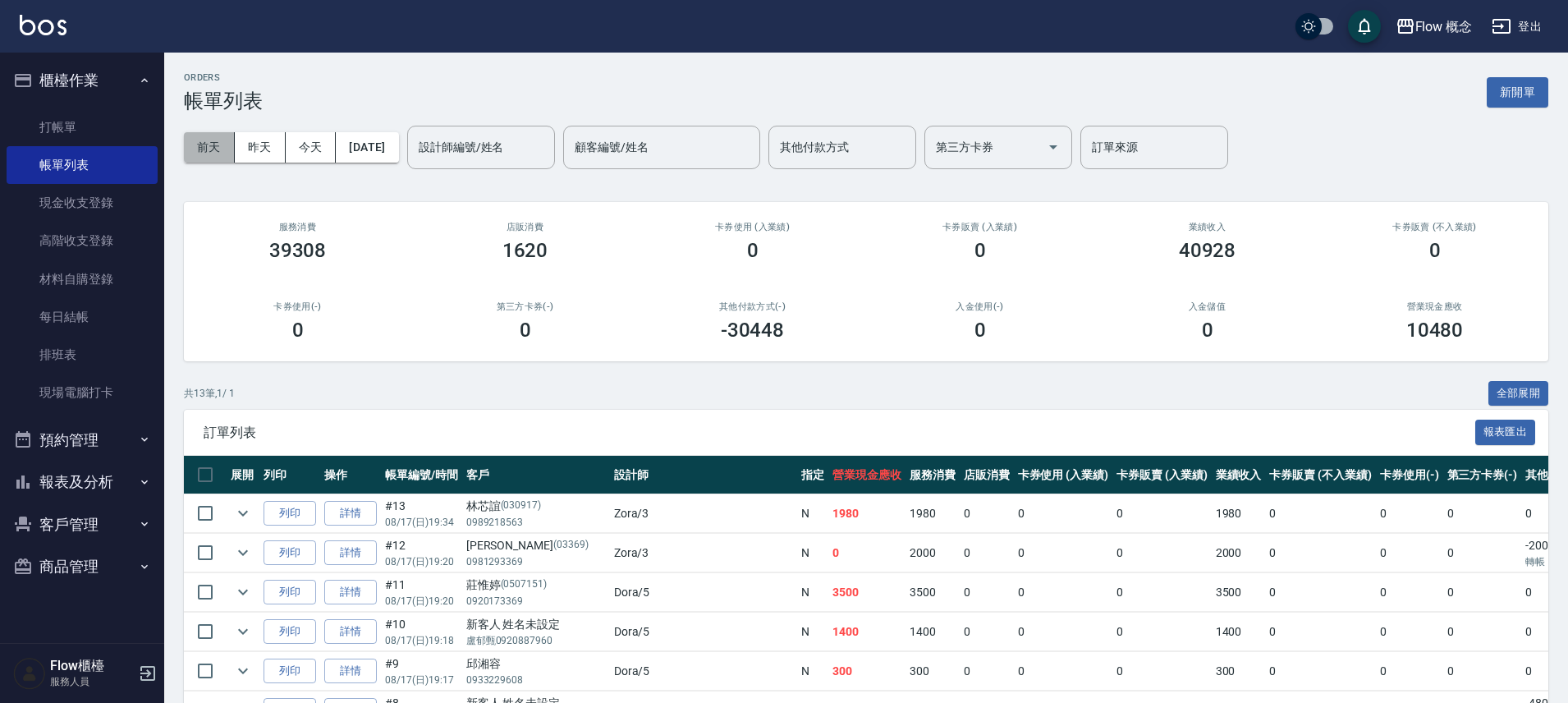
click at [210, 139] on button "前天" at bounding box center [209, 147] width 51 height 31
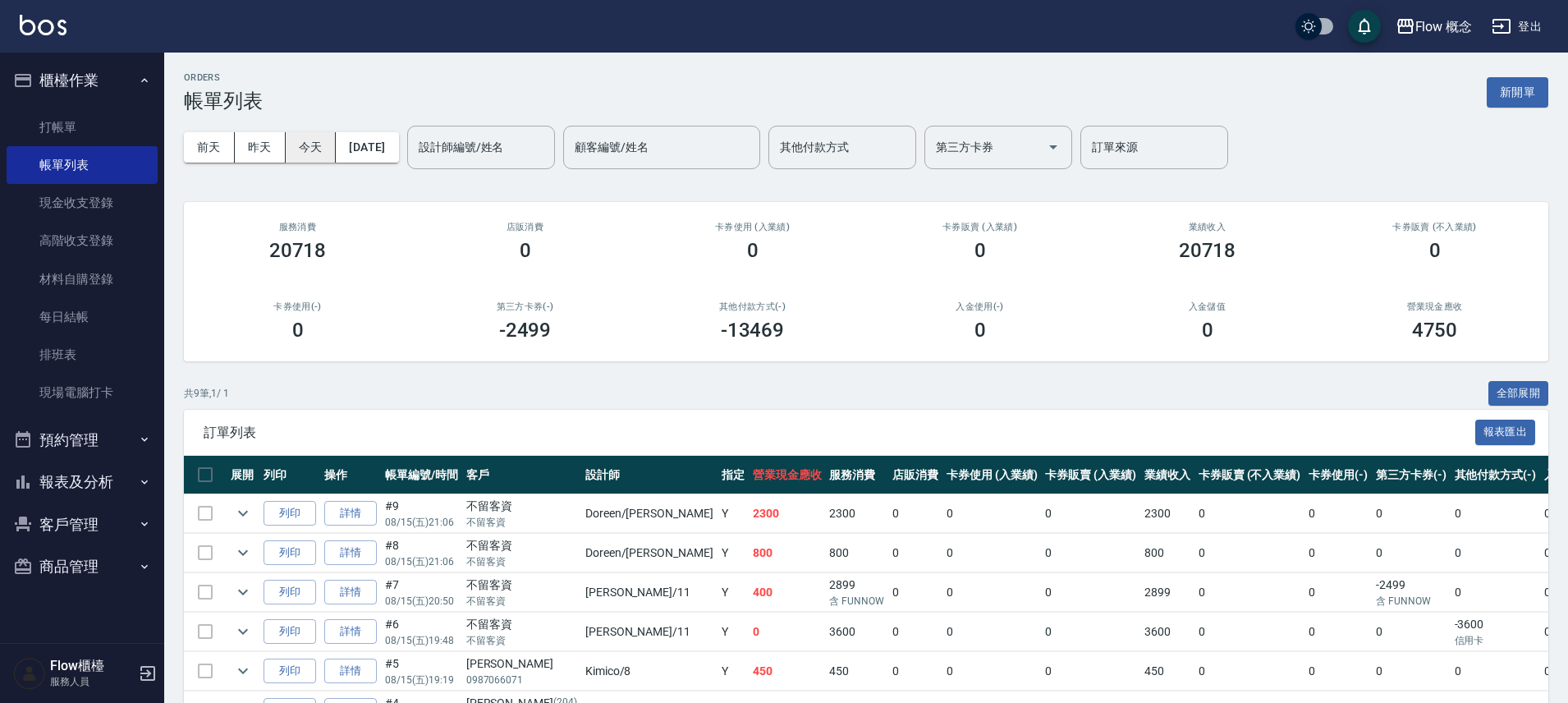
click at [354, 156] on button "2025/08/15" at bounding box center [366, 147] width 62 height 31
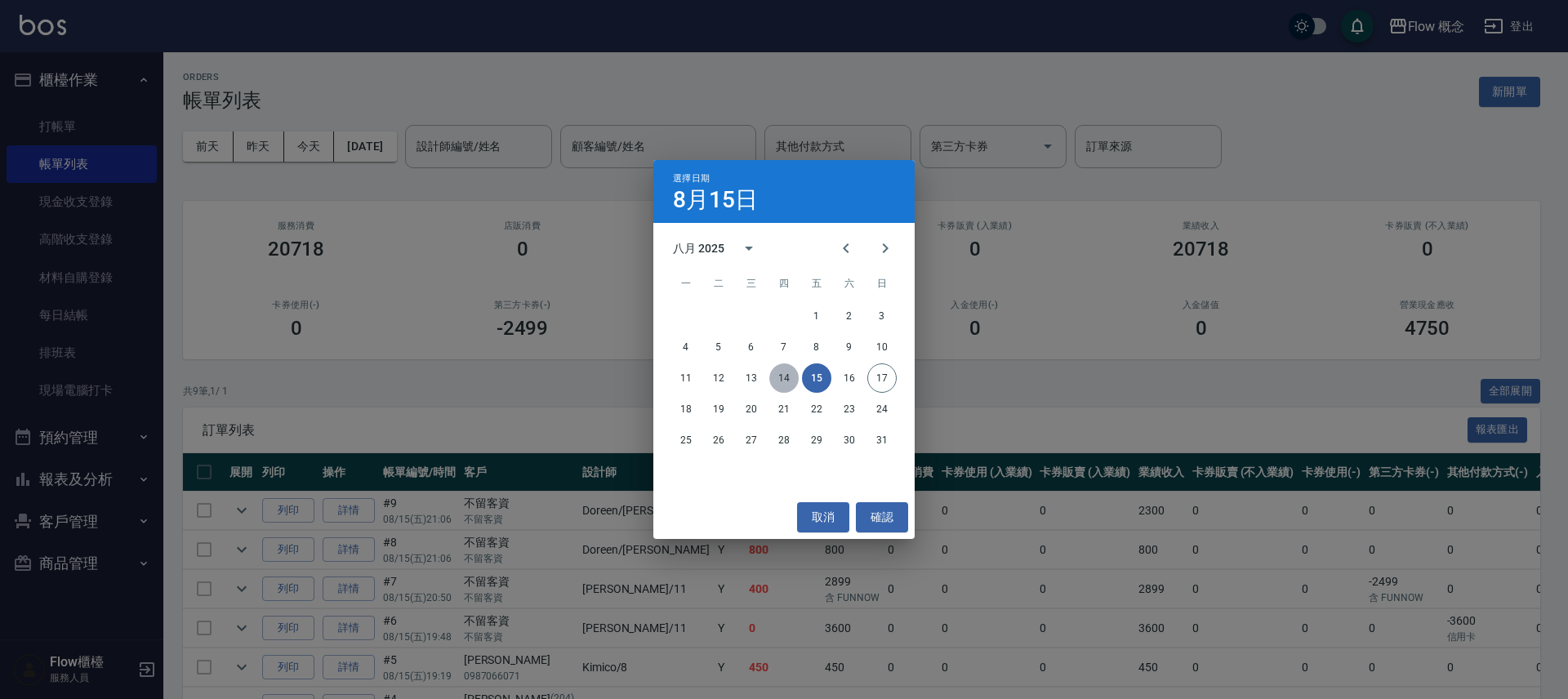
click at [770, 375] on button "14" at bounding box center [784, 378] width 30 height 30
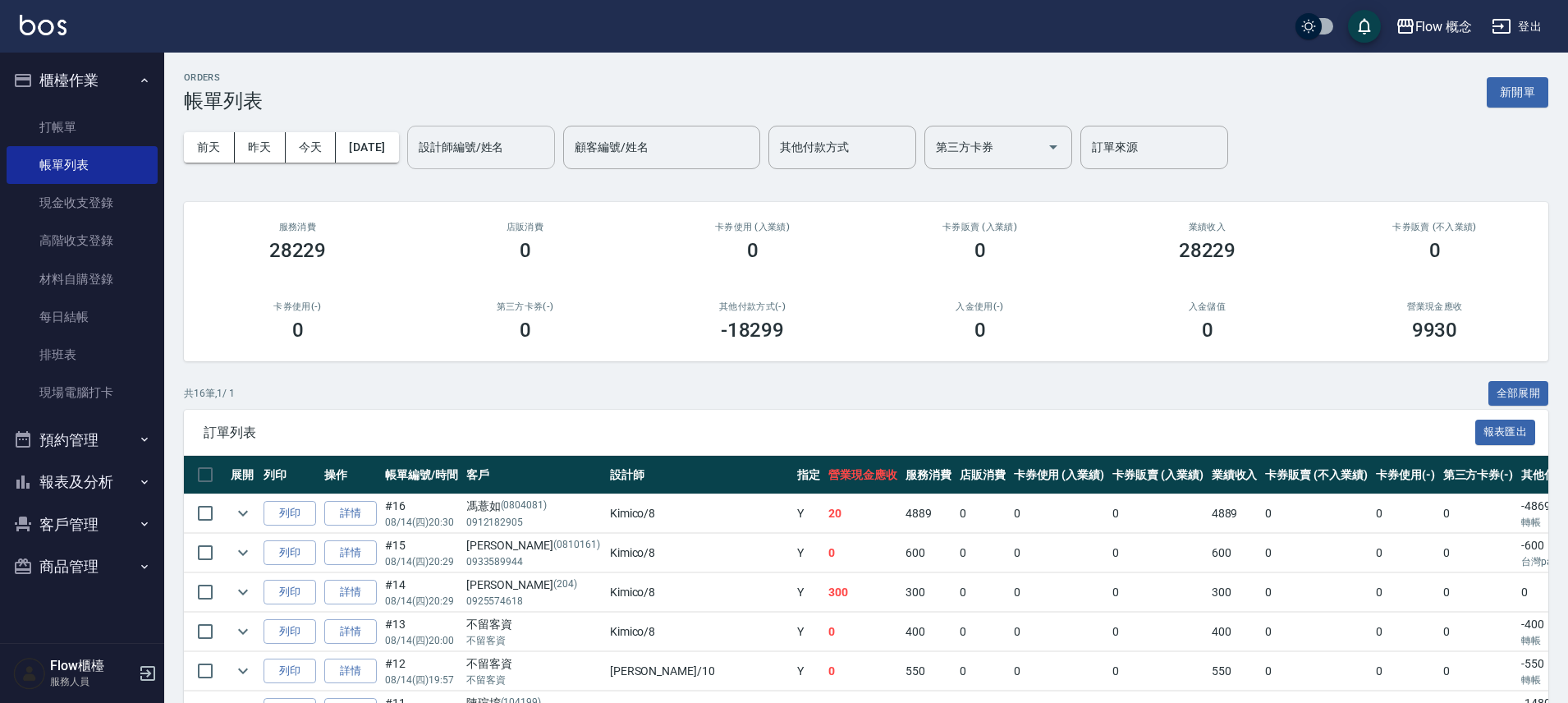
click at [492, 159] on input "設計師編號/姓名" at bounding box center [481, 147] width 133 height 29
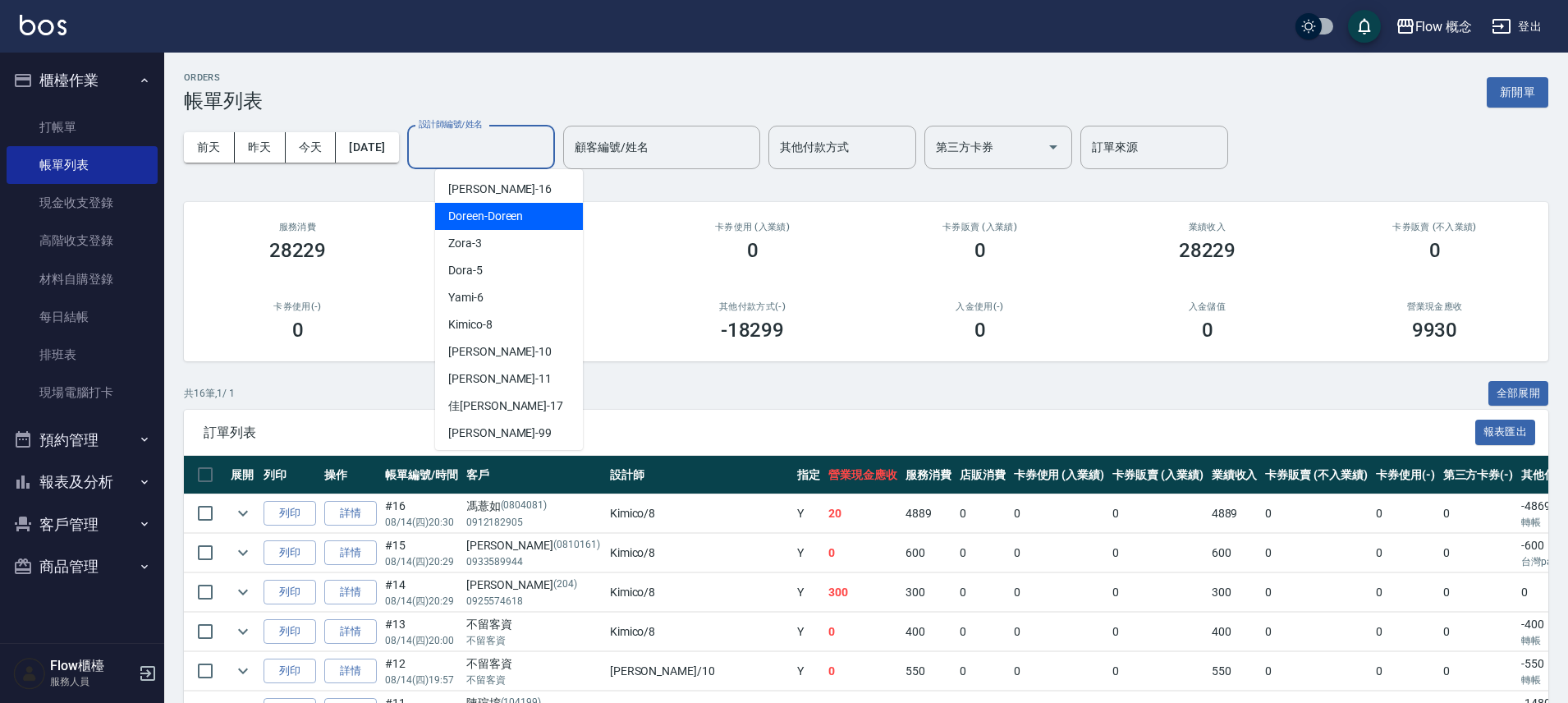
click at [524, 224] on div "Doreen -Doreen" at bounding box center [509, 216] width 148 height 27
type input "Doreen-Doreen"
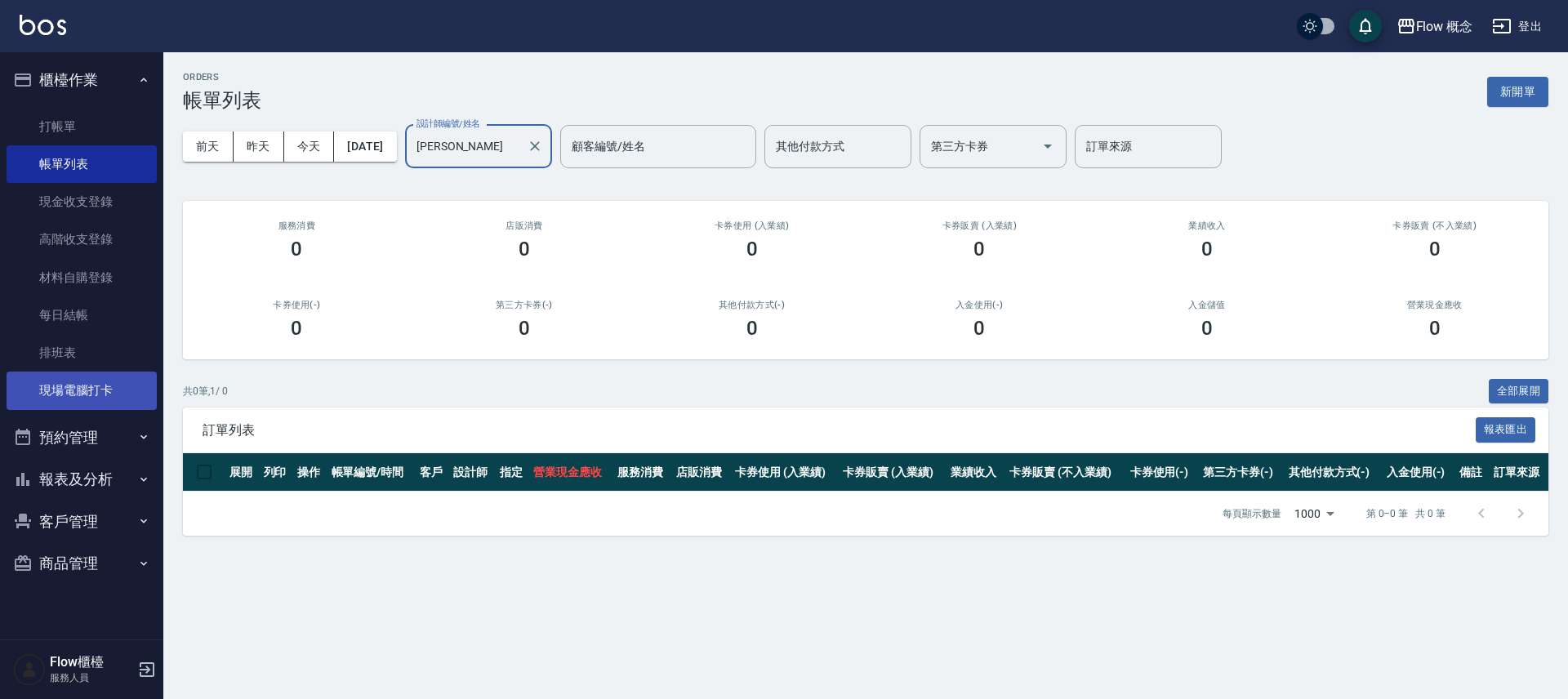
click at [111, 384] on link "現場電腦打卡" at bounding box center [81, 390] width 150 height 38
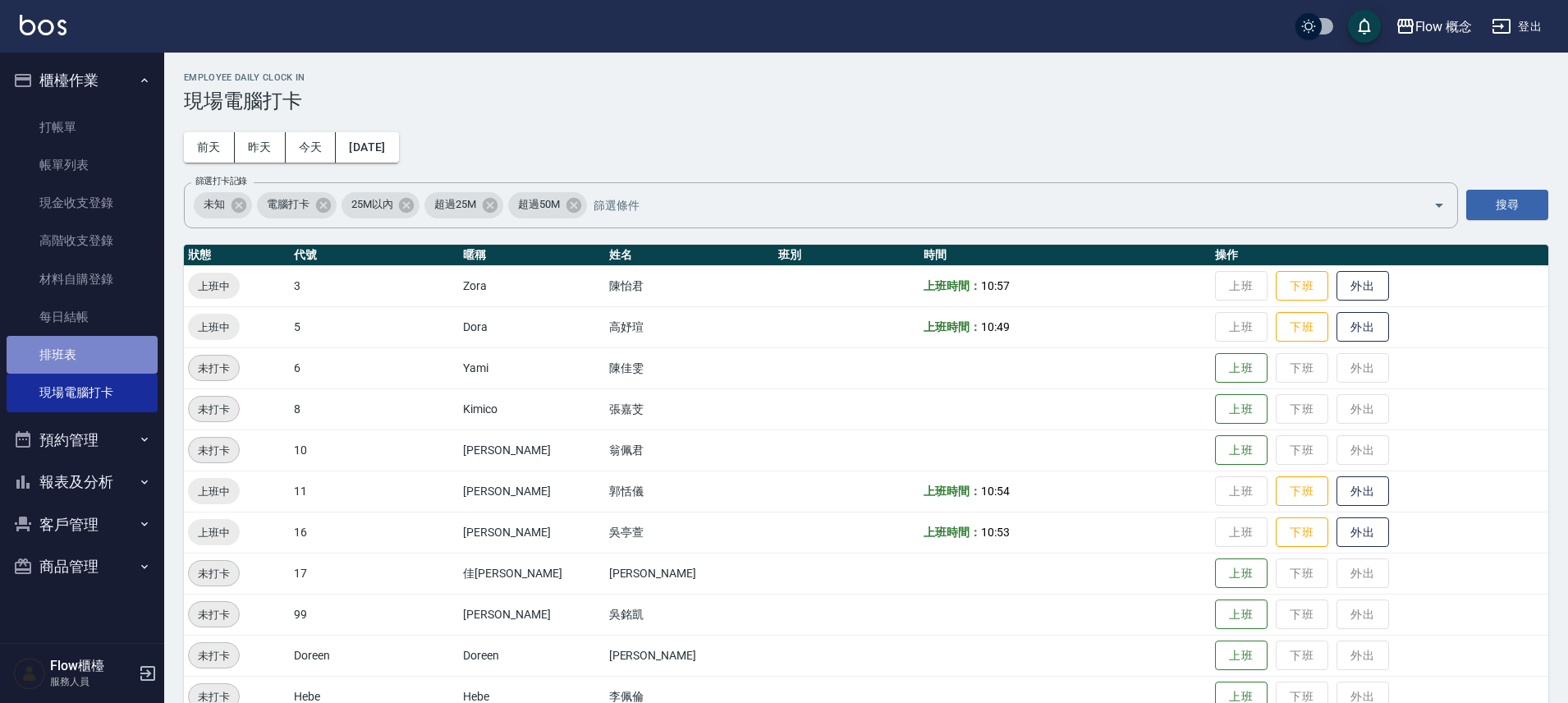
click at [119, 344] on link "排班表" at bounding box center [82, 354] width 151 height 38
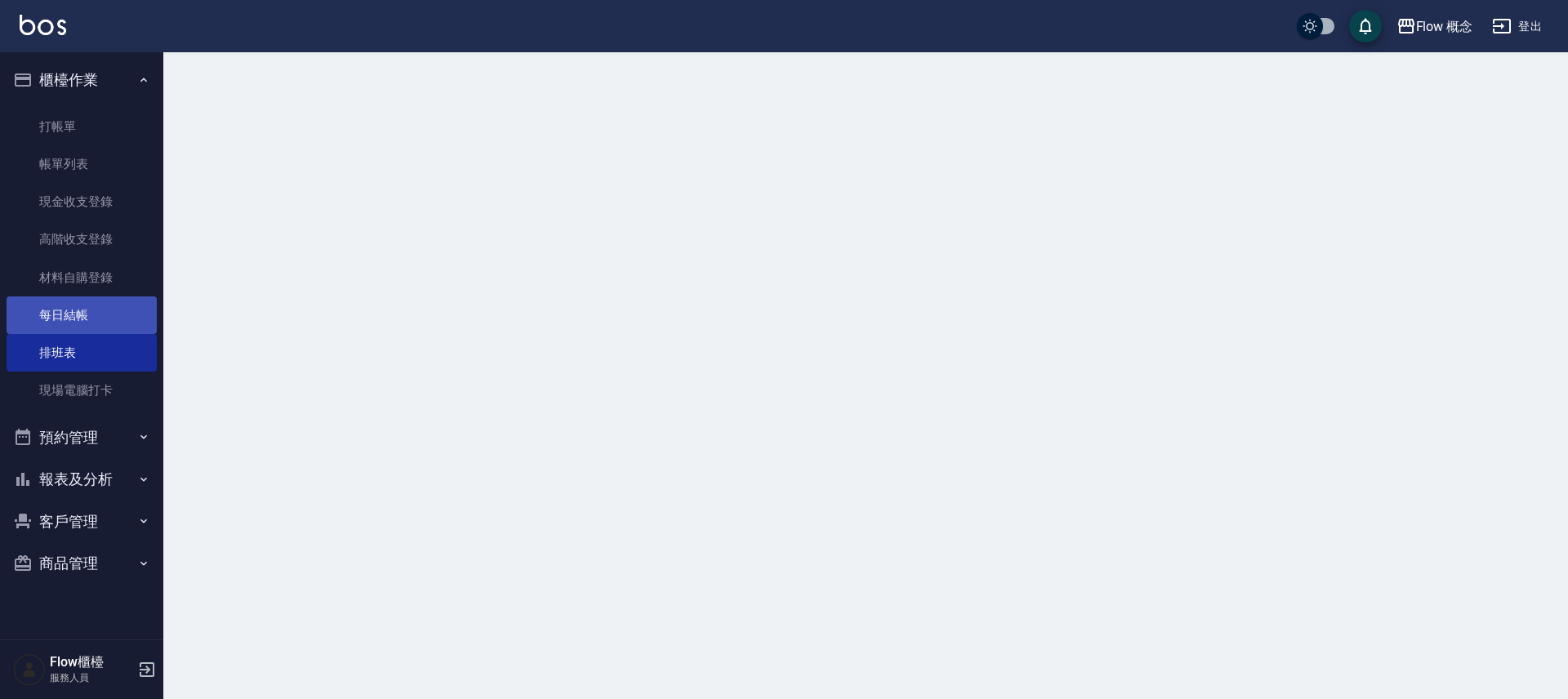
click at [114, 316] on link "每日結帳" at bounding box center [81, 315] width 150 height 38
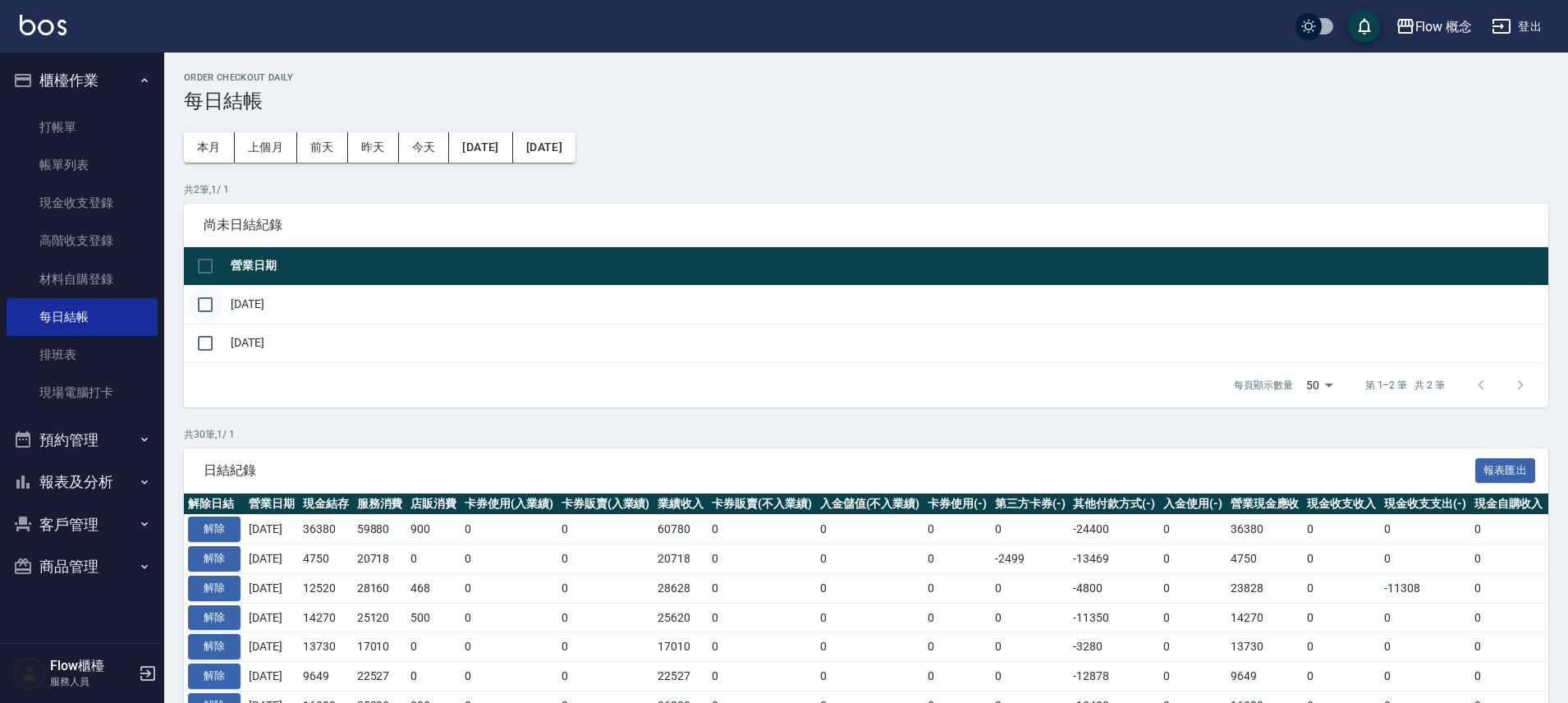
click at [213, 302] on input "checkbox" at bounding box center [205, 304] width 34 height 34
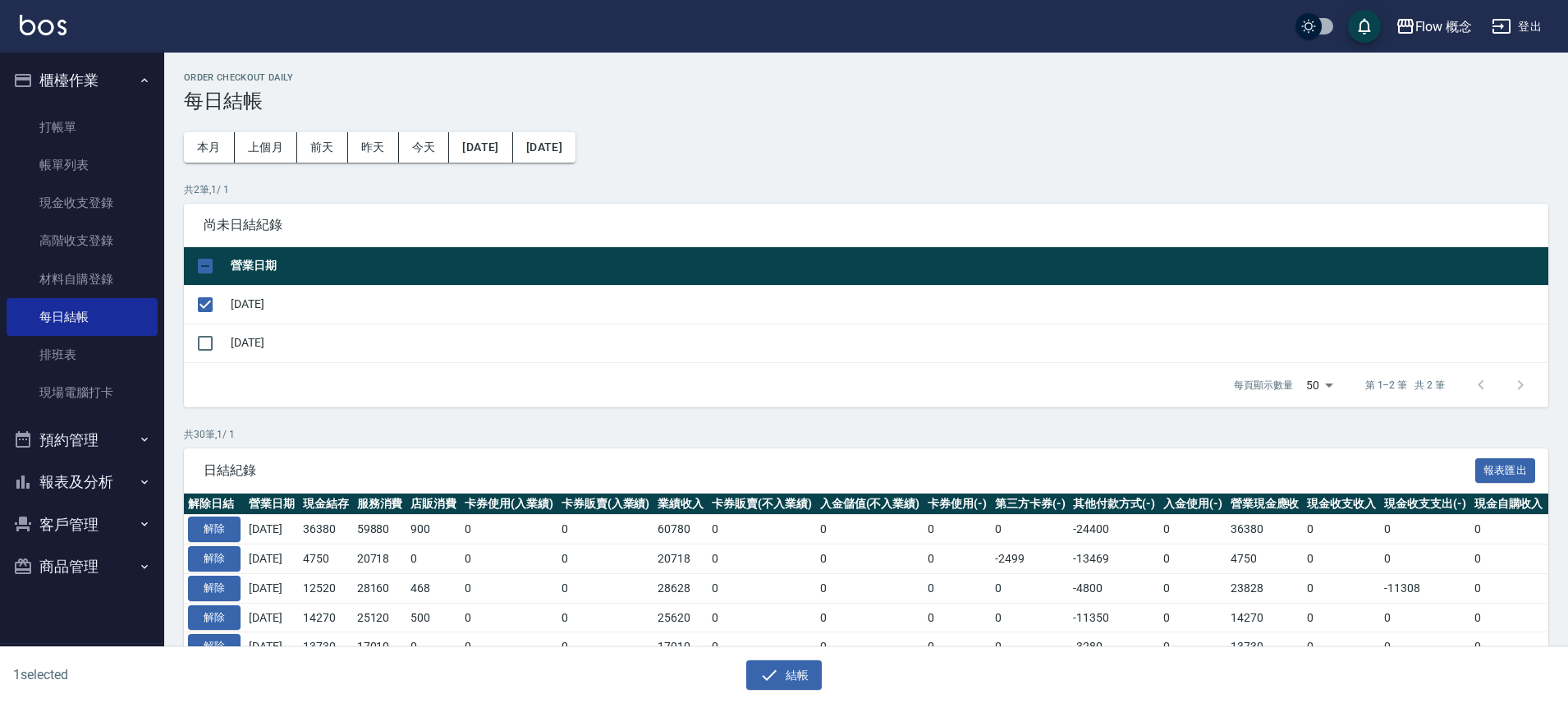
click at [824, 680] on div "結帳" at bounding box center [784, 675] width 764 height 31
click at [820, 680] on button "結帳" at bounding box center [784, 675] width 76 height 31
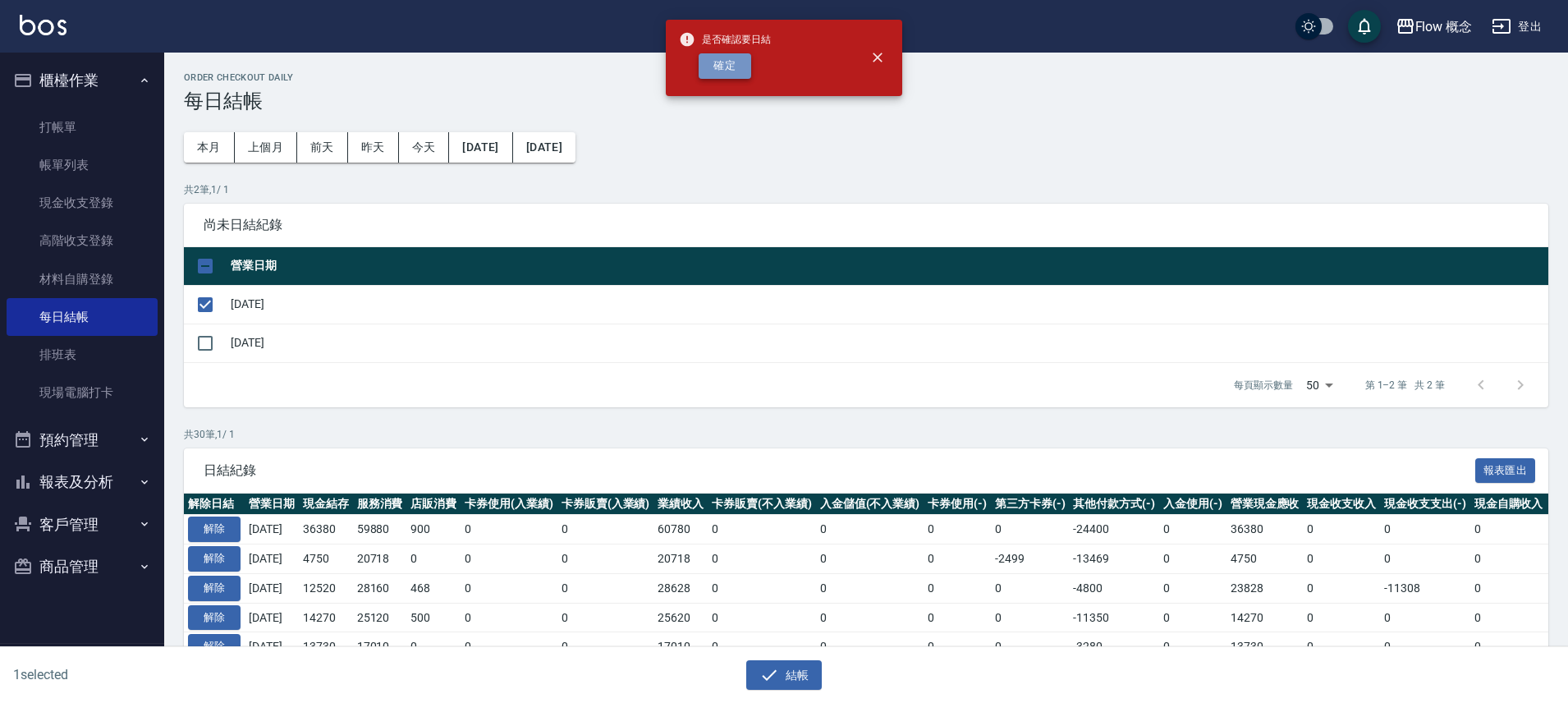
click at [731, 62] on button "確定" at bounding box center [725, 66] width 53 height 25
checkbox input "false"
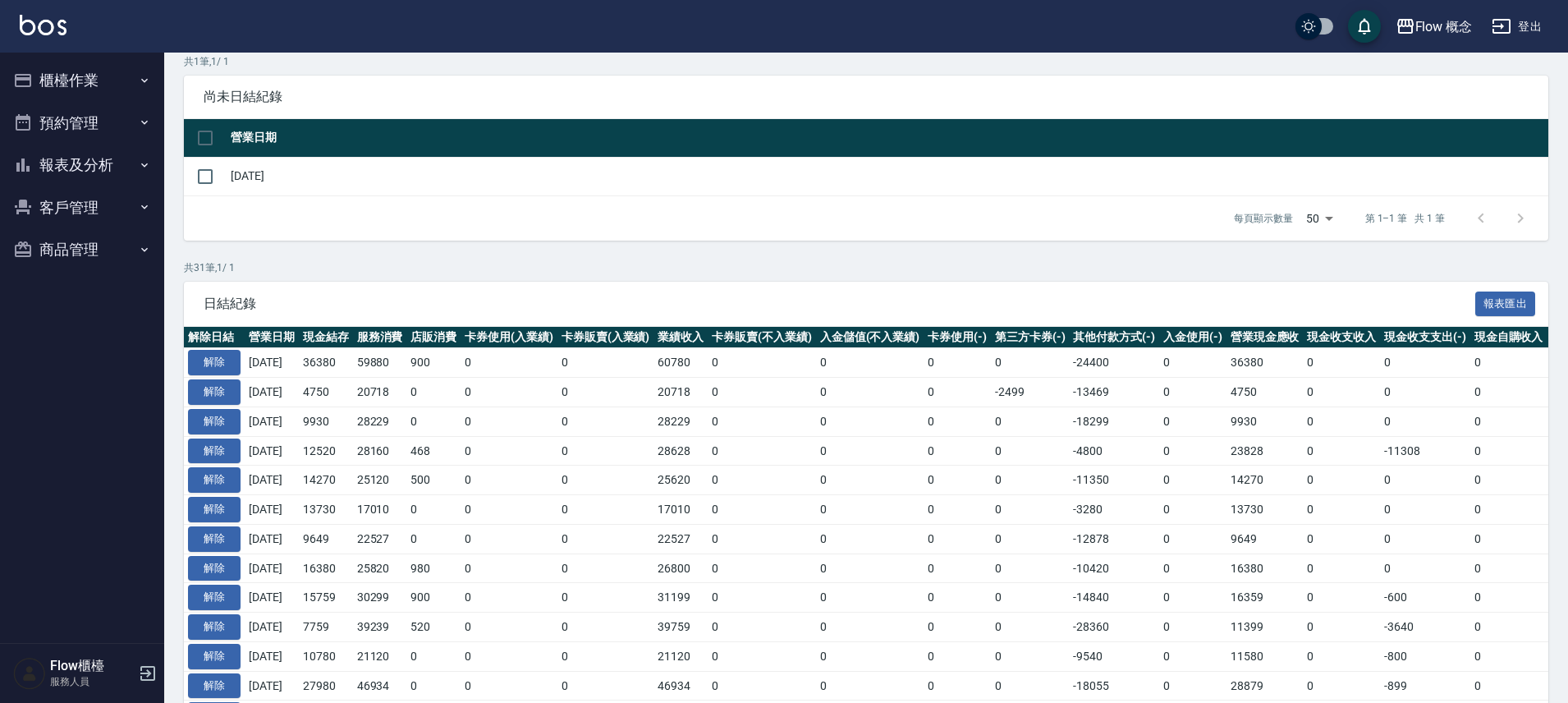
scroll to position [319, 0]
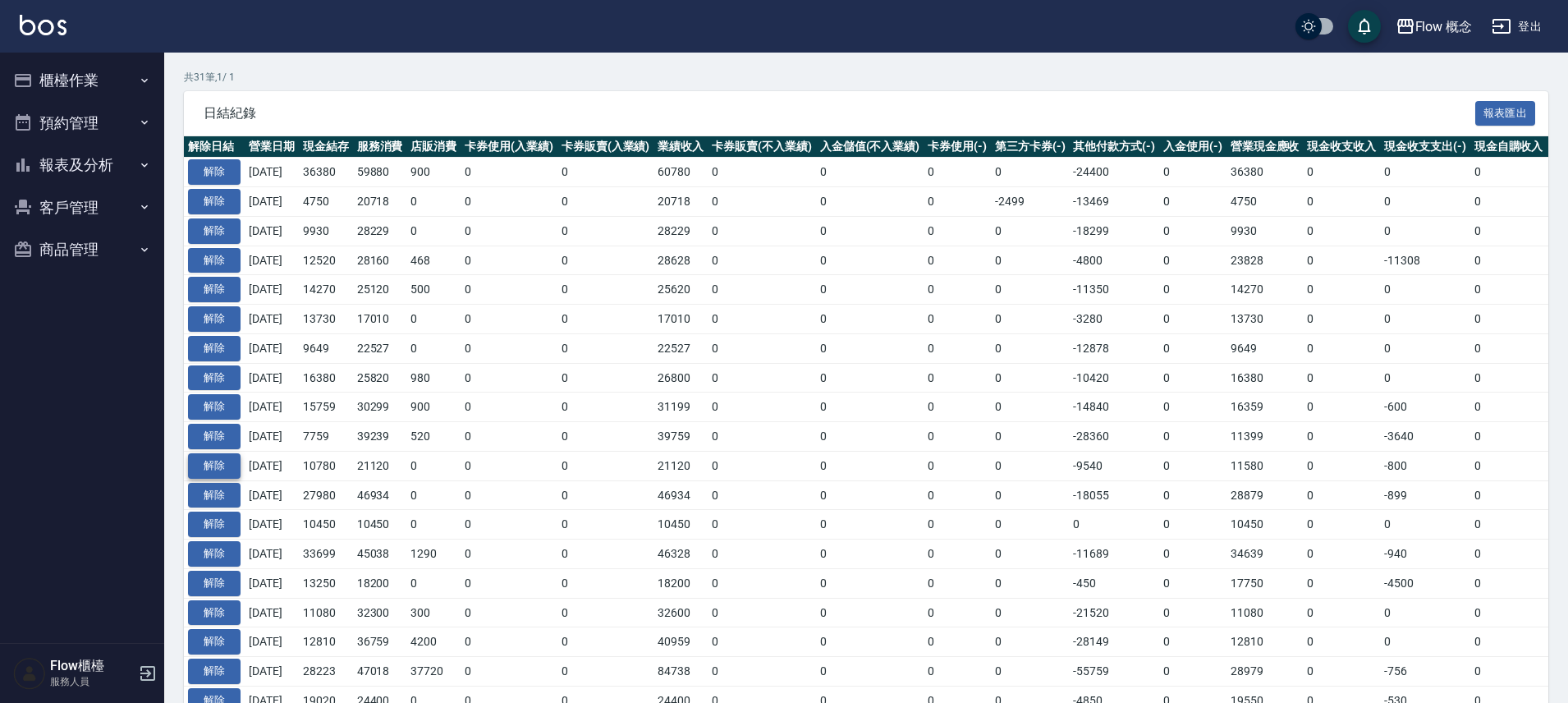
click at [220, 471] on button "解除" at bounding box center [214, 466] width 53 height 25
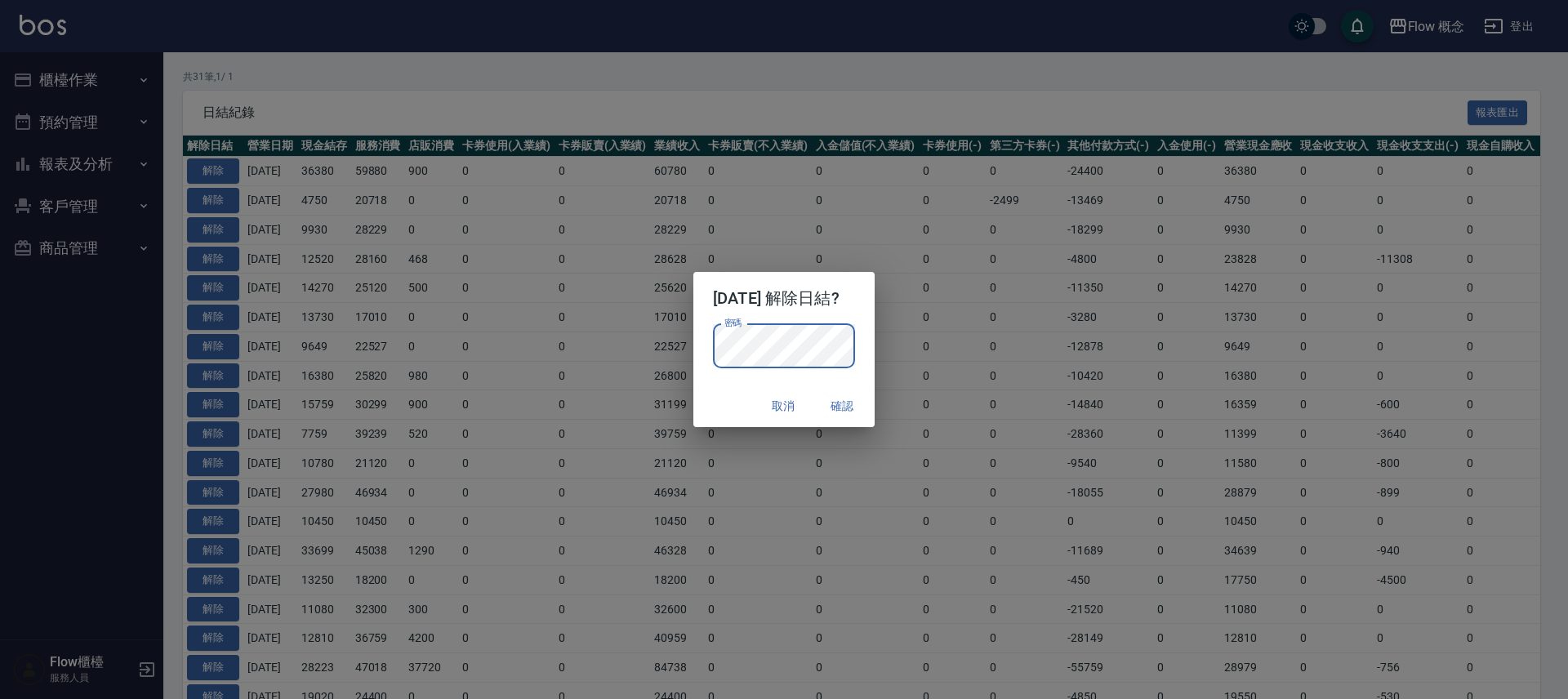
click at [866, 406] on button "確認" at bounding box center [842, 406] width 52 height 31
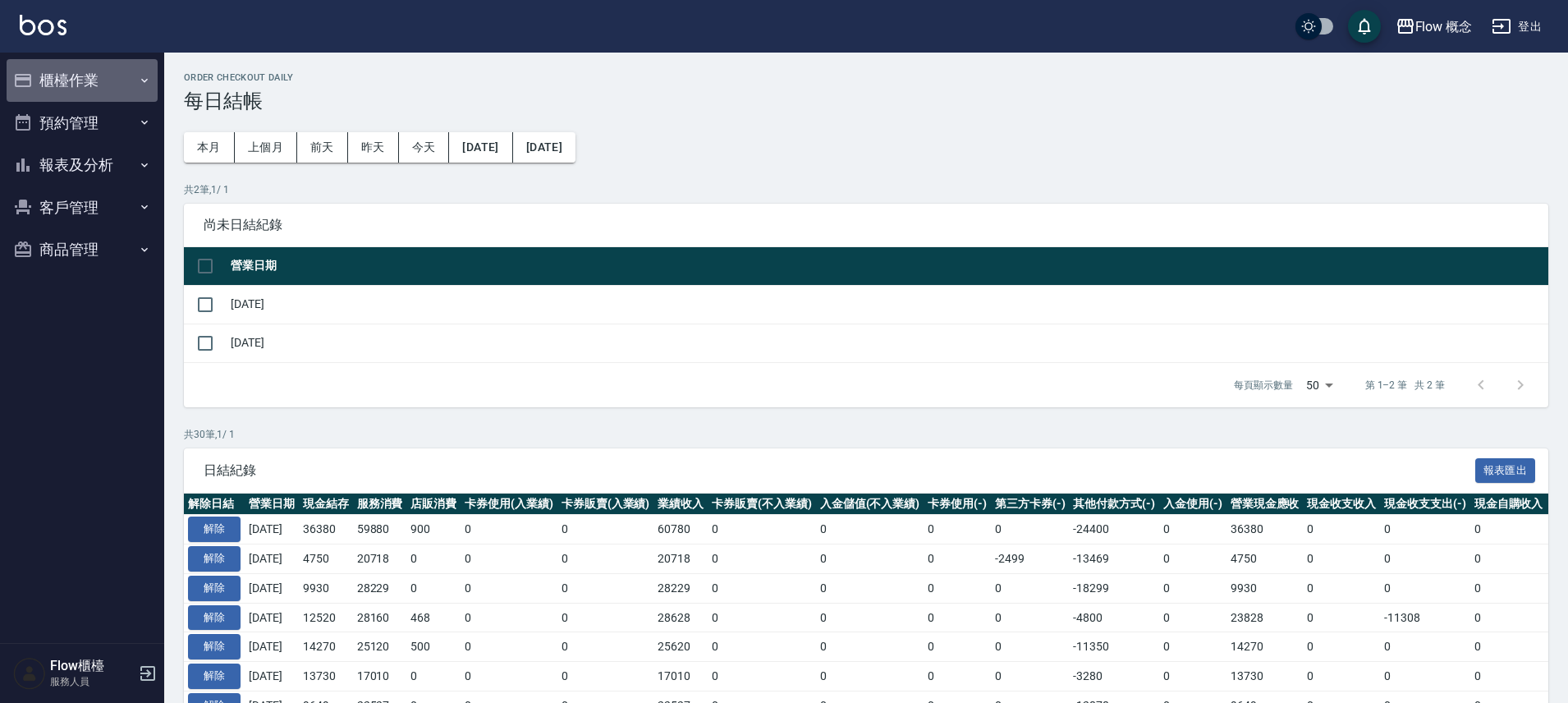
click at [135, 87] on button "櫃檯作業" at bounding box center [82, 80] width 151 height 43
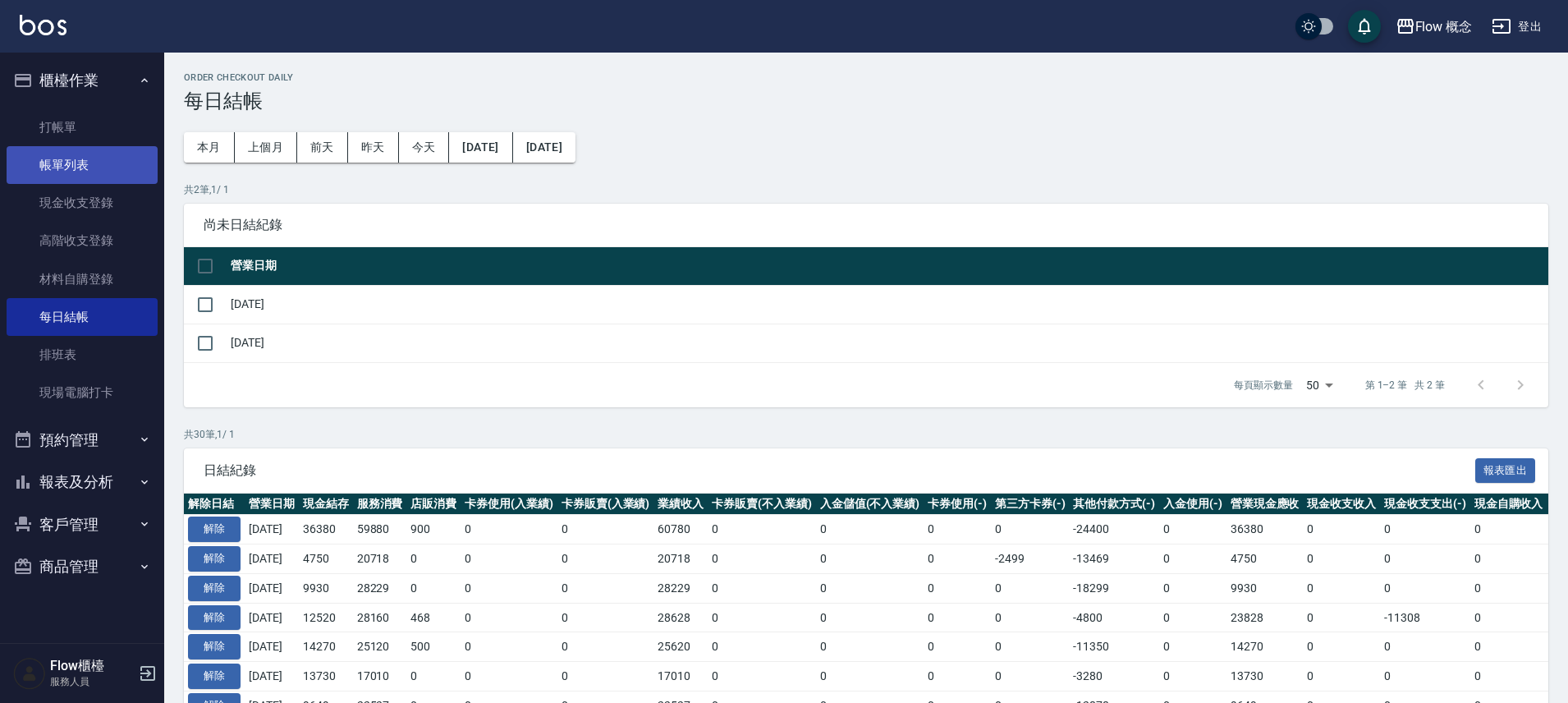
click at [103, 157] on link "帳單列表" at bounding box center [82, 164] width 151 height 38
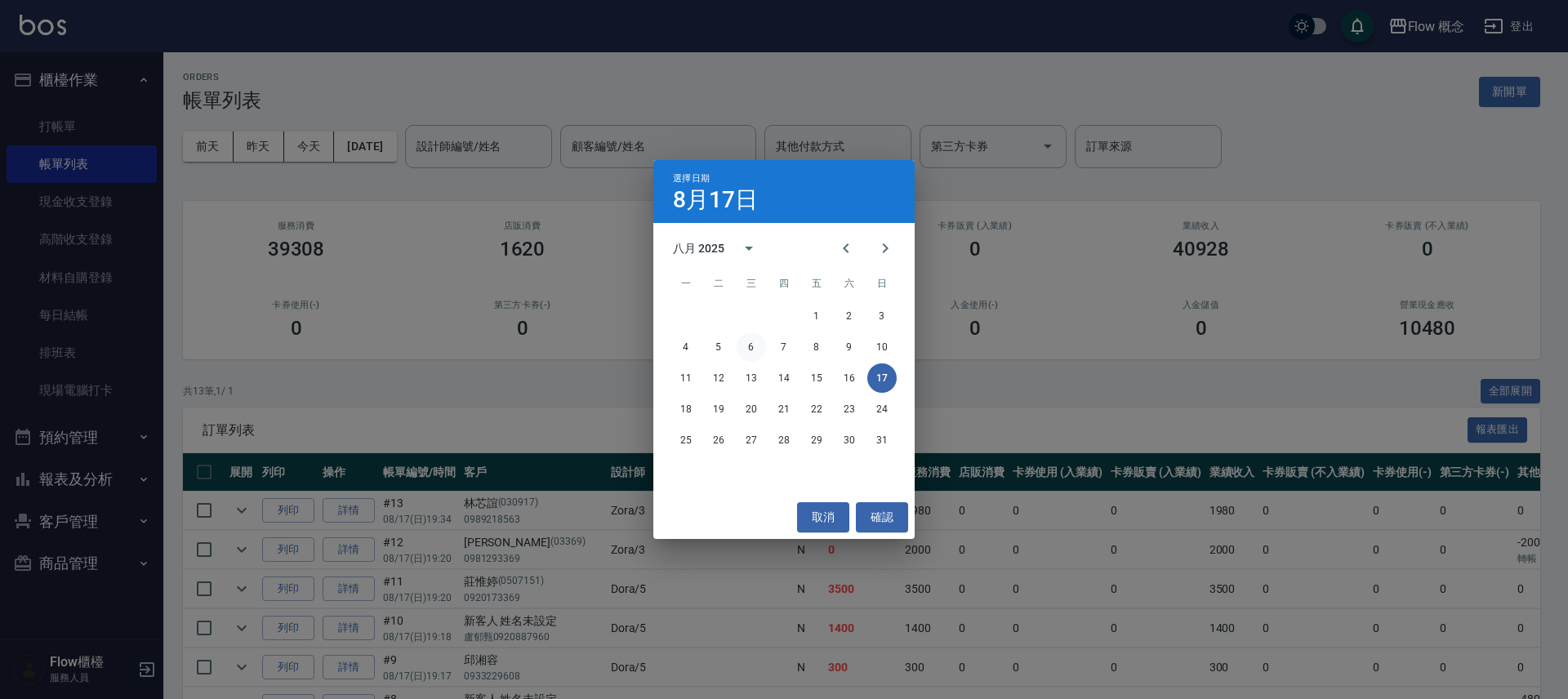
click at [752, 348] on button "6" at bounding box center [751, 347] width 30 height 30
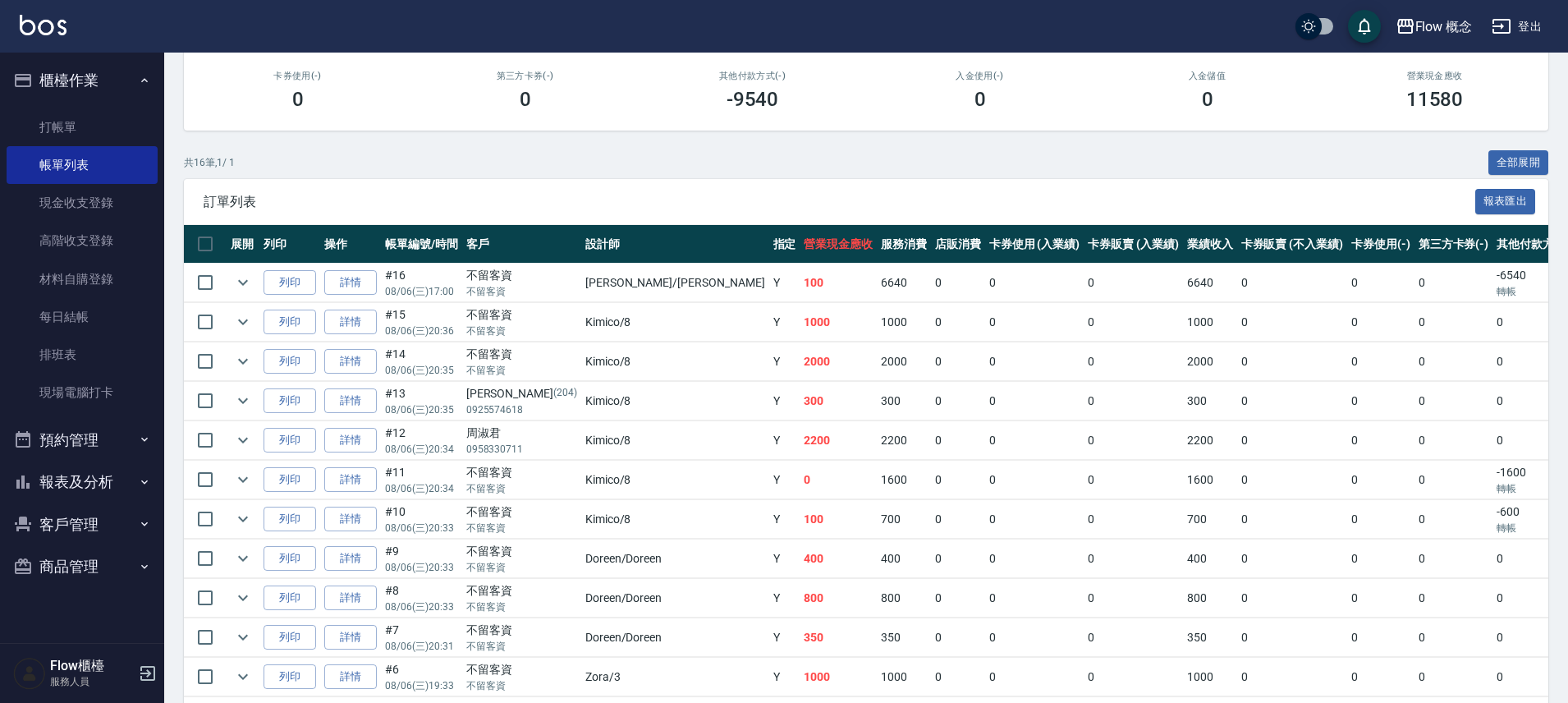
scroll to position [255, 0]
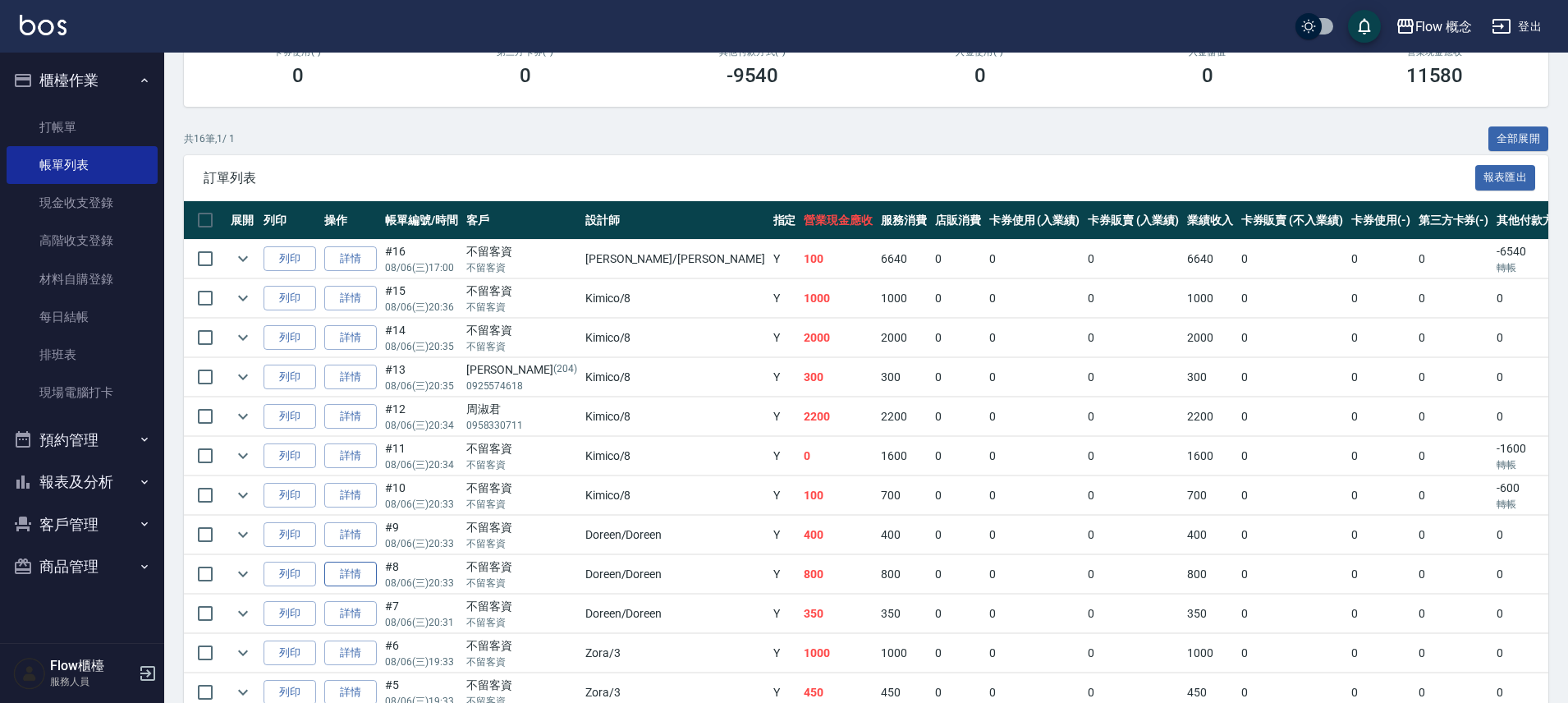
click at [365, 563] on link "詳情" at bounding box center [350, 574] width 53 height 25
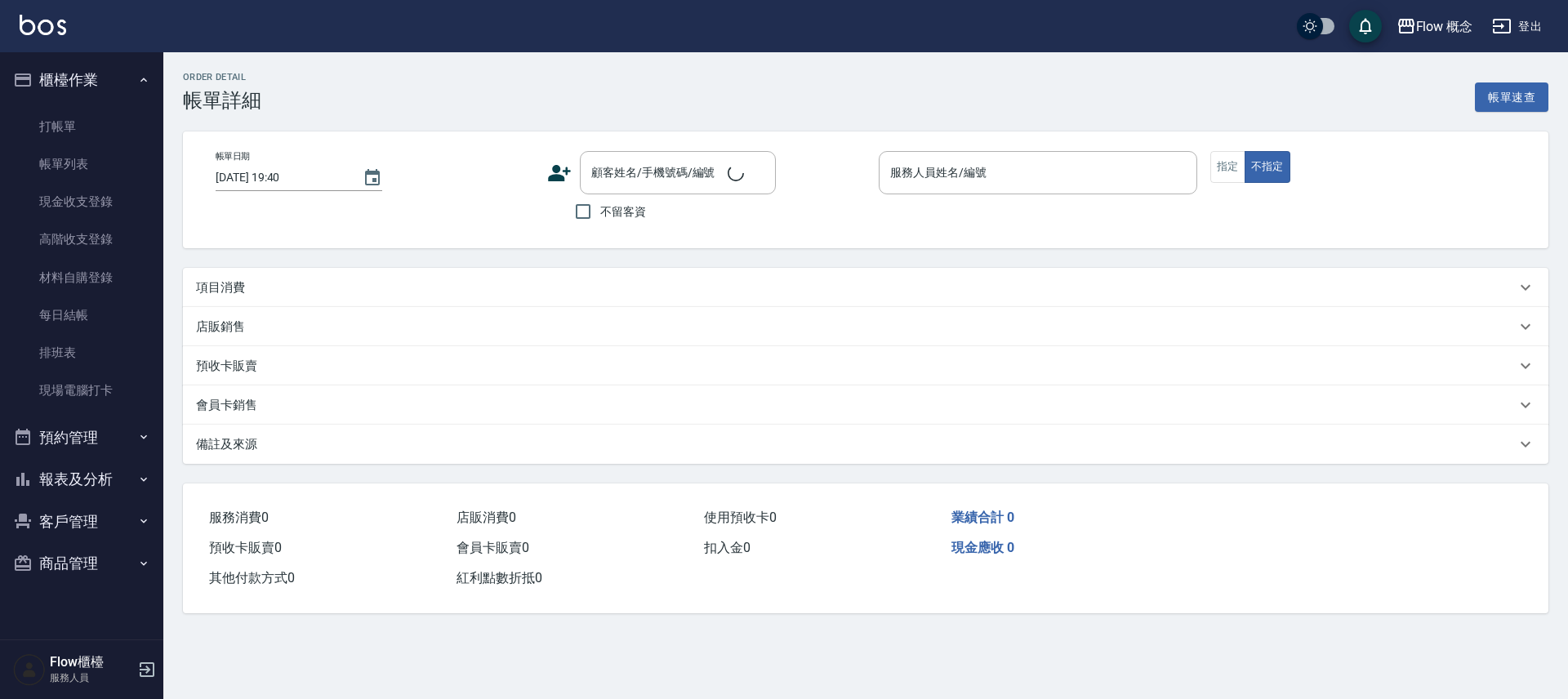
type input "[DATE] 20:33"
checkbox input "true"
type input "Doreen-Doreen"
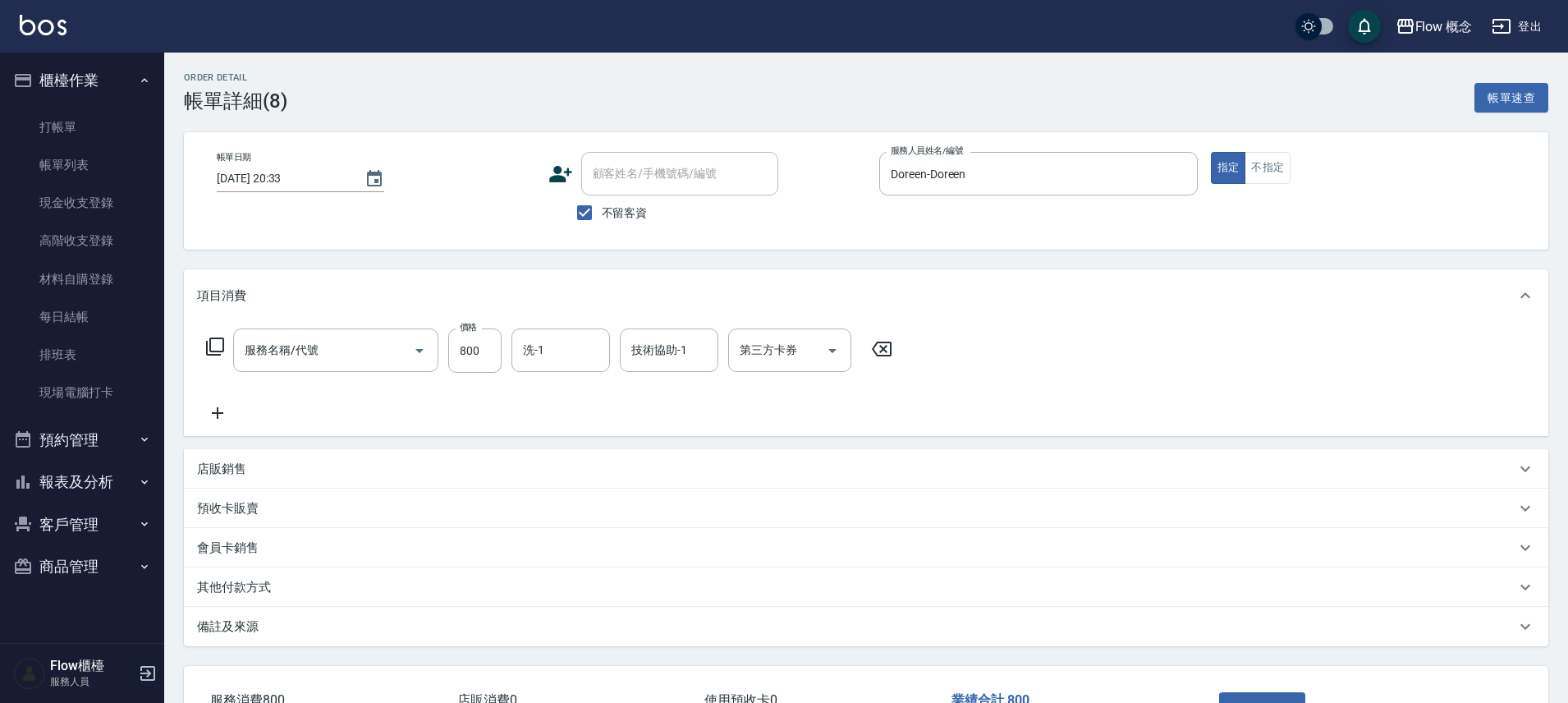
type input "剪髮(201)"
click at [694, 360] on input "技術協助-1" at bounding box center [668, 350] width 83 height 29
type input "Zora-3"
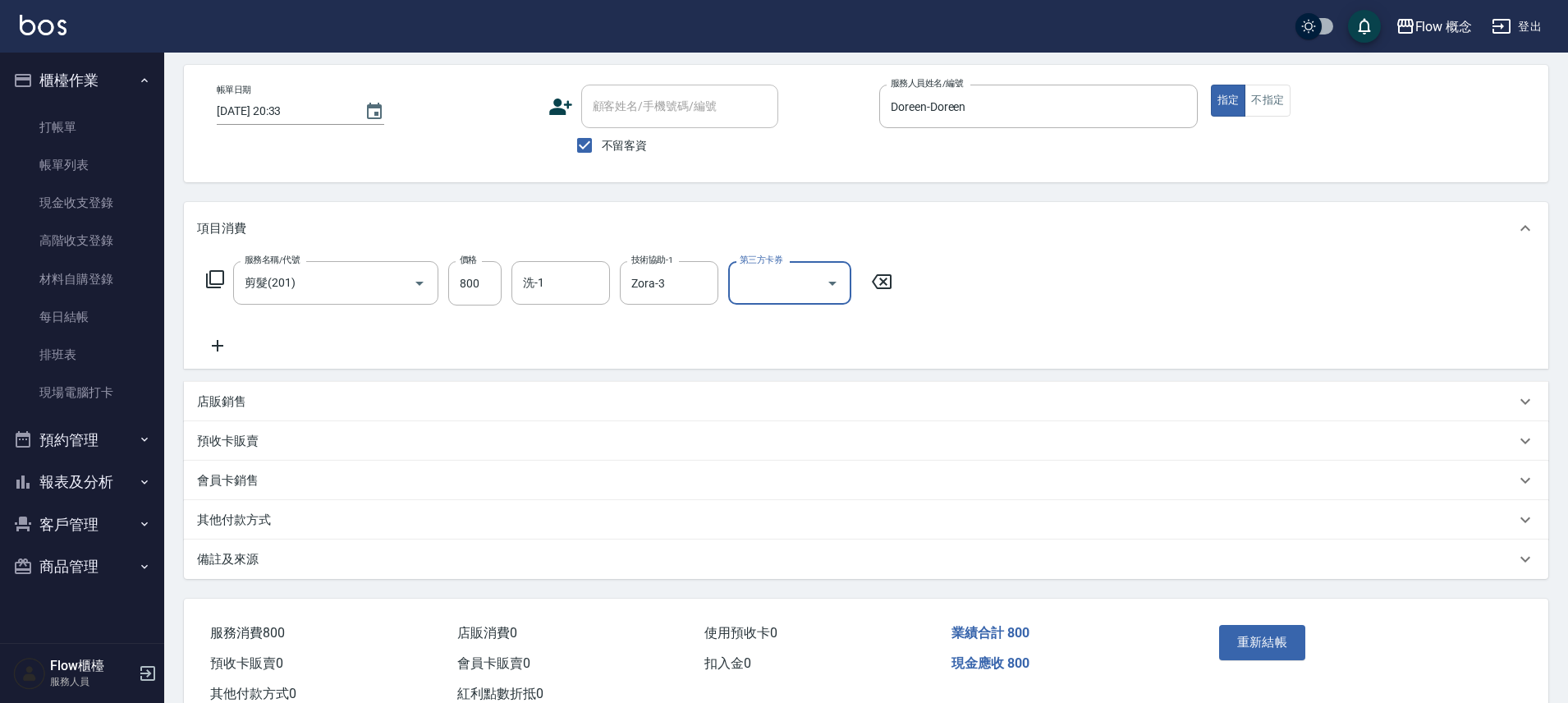
scroll to position [120, 0]
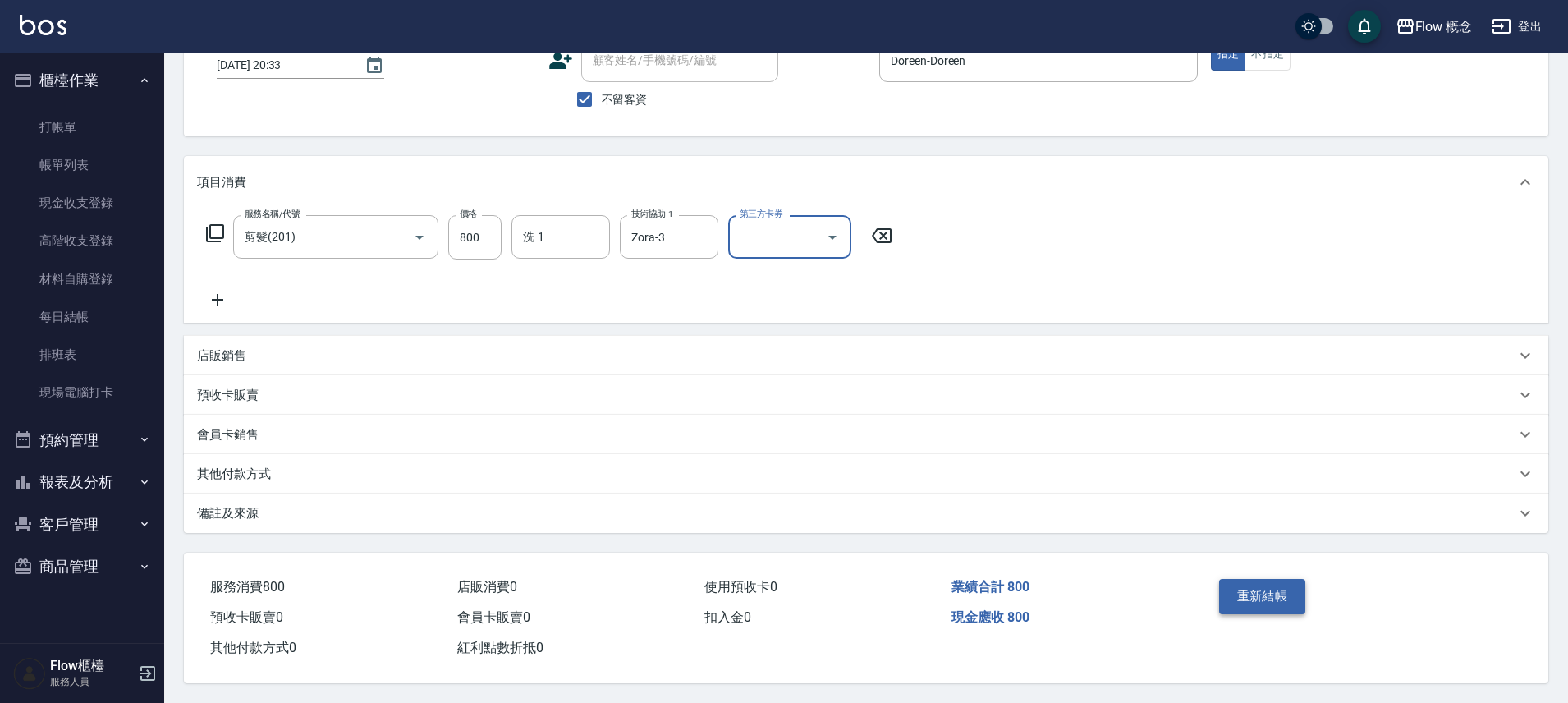
click at [1248, 597] on button "重新結帳" at bounding box center [1262, 596] width 87 height 34
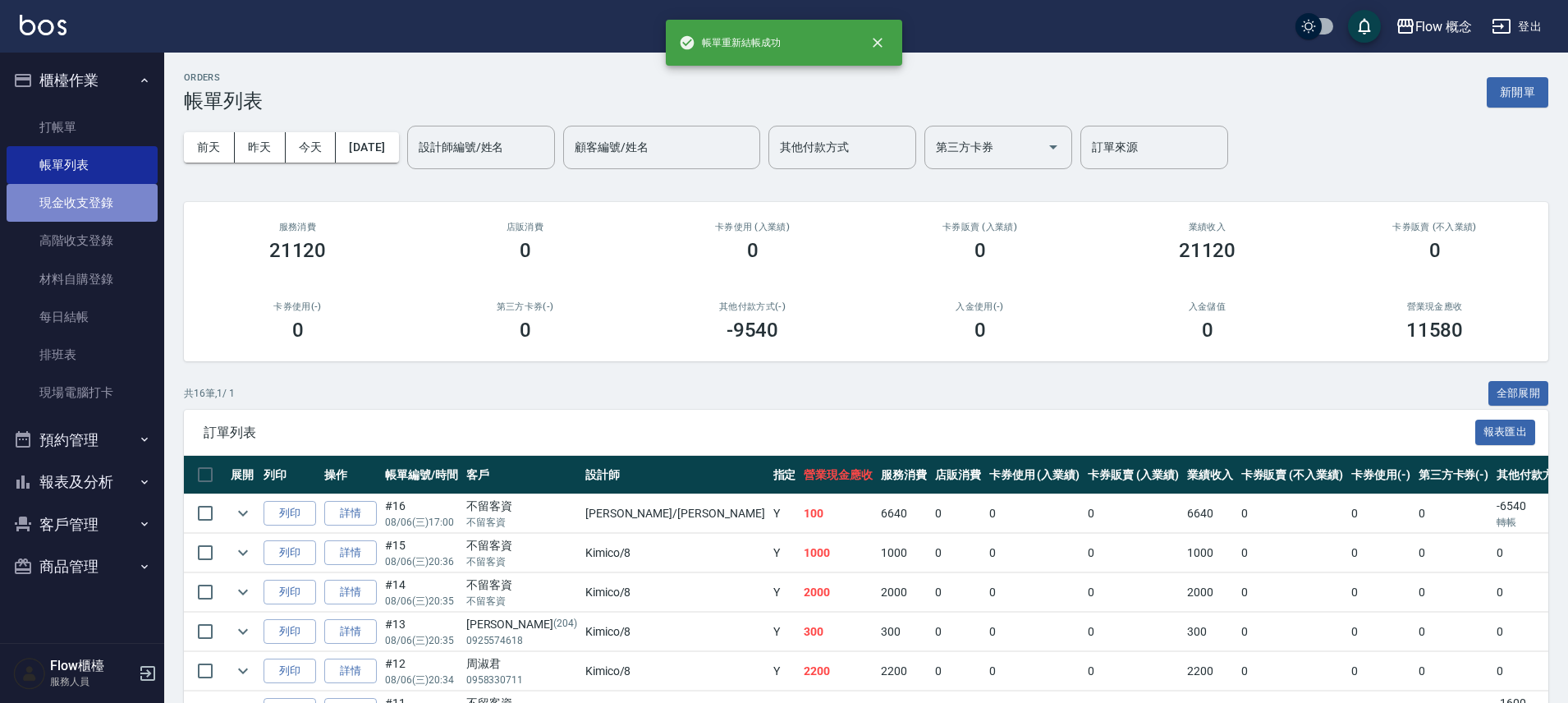
click at [112, 211] on link "現金收支登錄" at bounding box center [82, 202] width 151 height 38
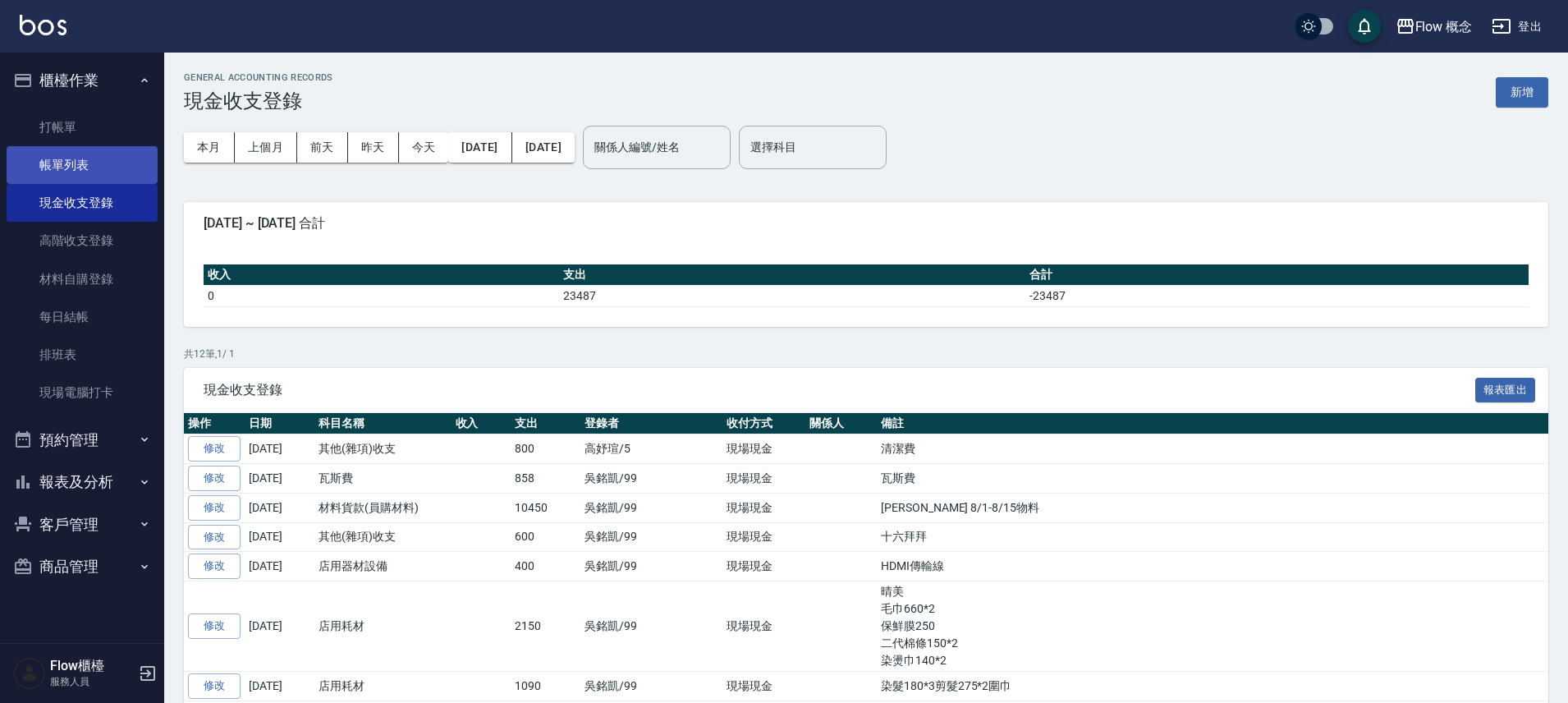
click at [83, 151] on link "帳單列表" at bounding box center [82, 164] width 151 height 38
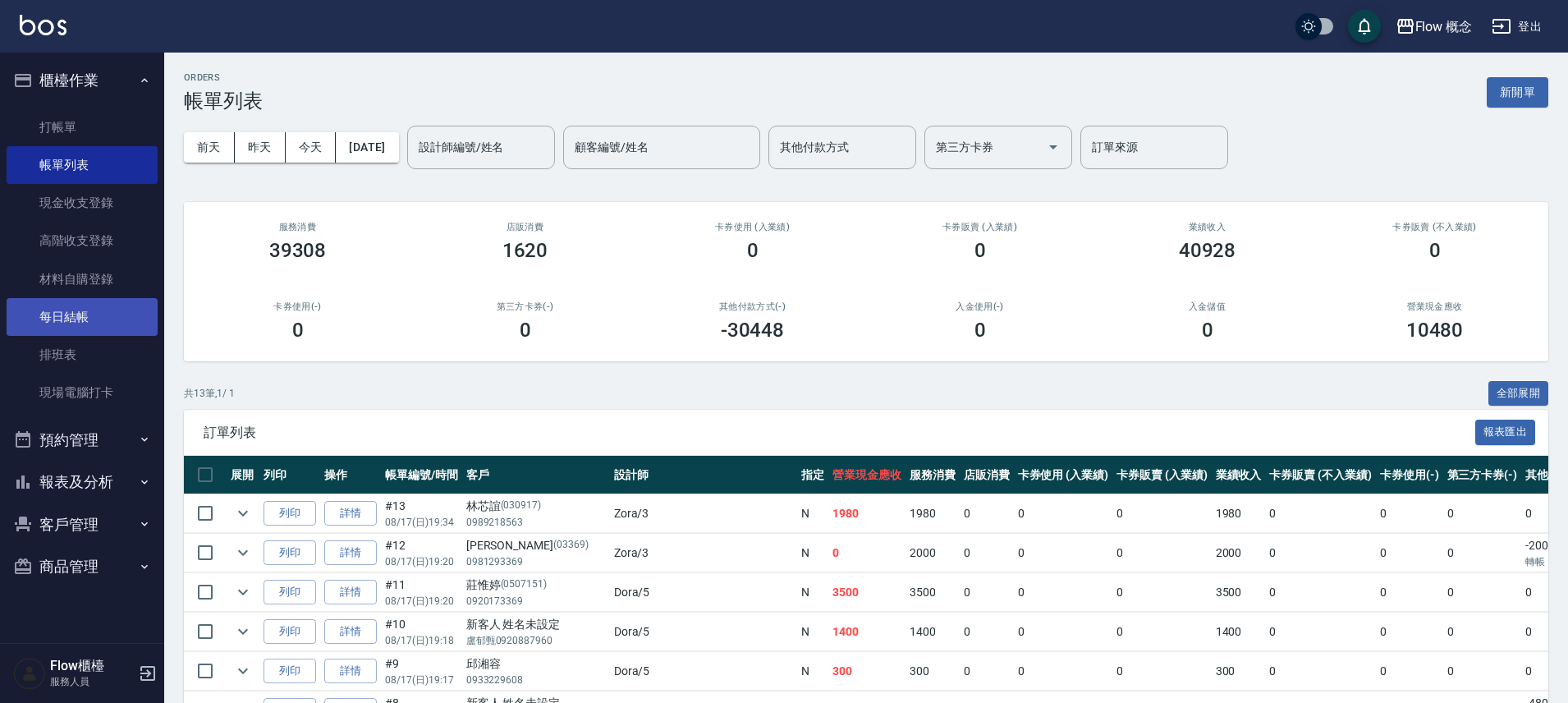
click at [98, 330] on link "每日結帳" at bounding box center [82, 316] width 151 height 38
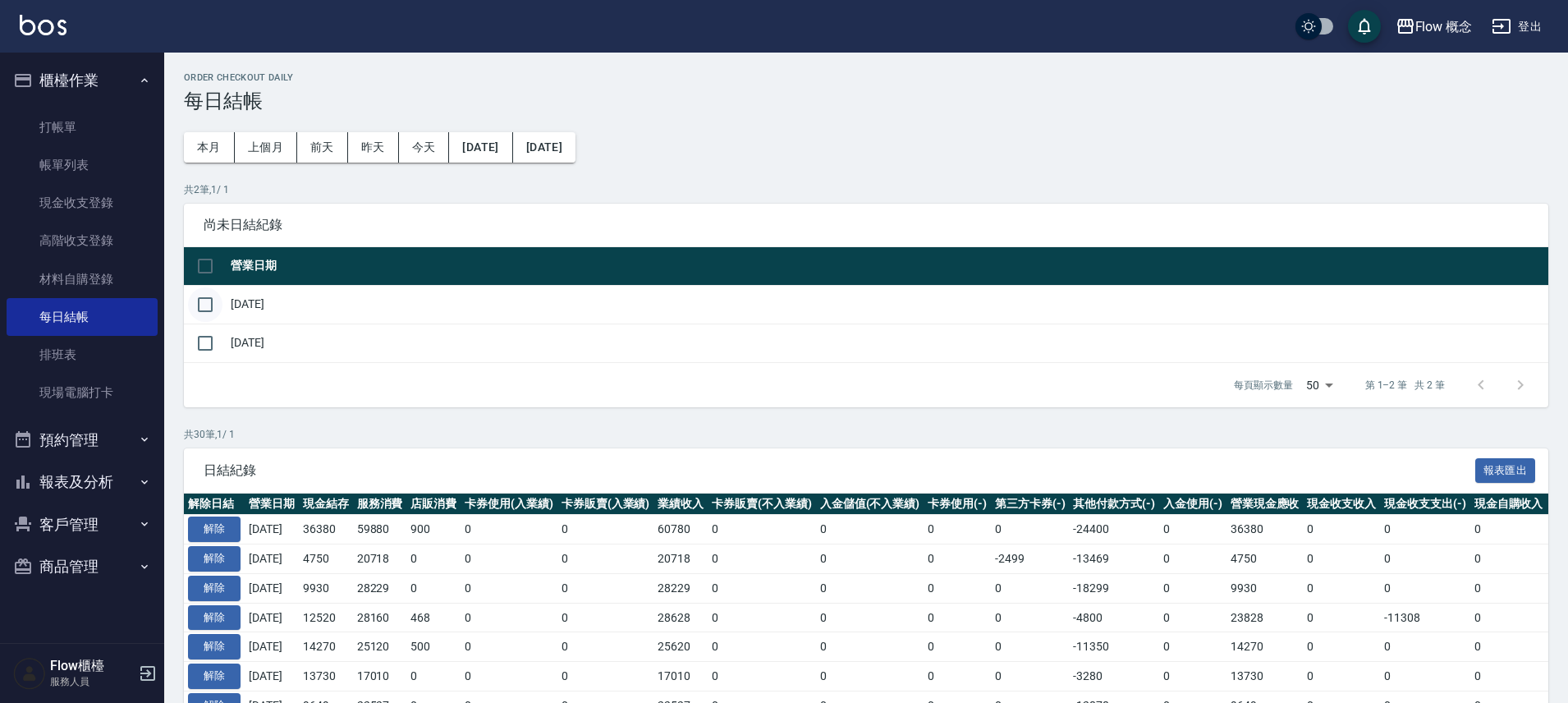
click at [216, 312] on input "checkbox" at bounding box center [205, 304] width 34 height 34
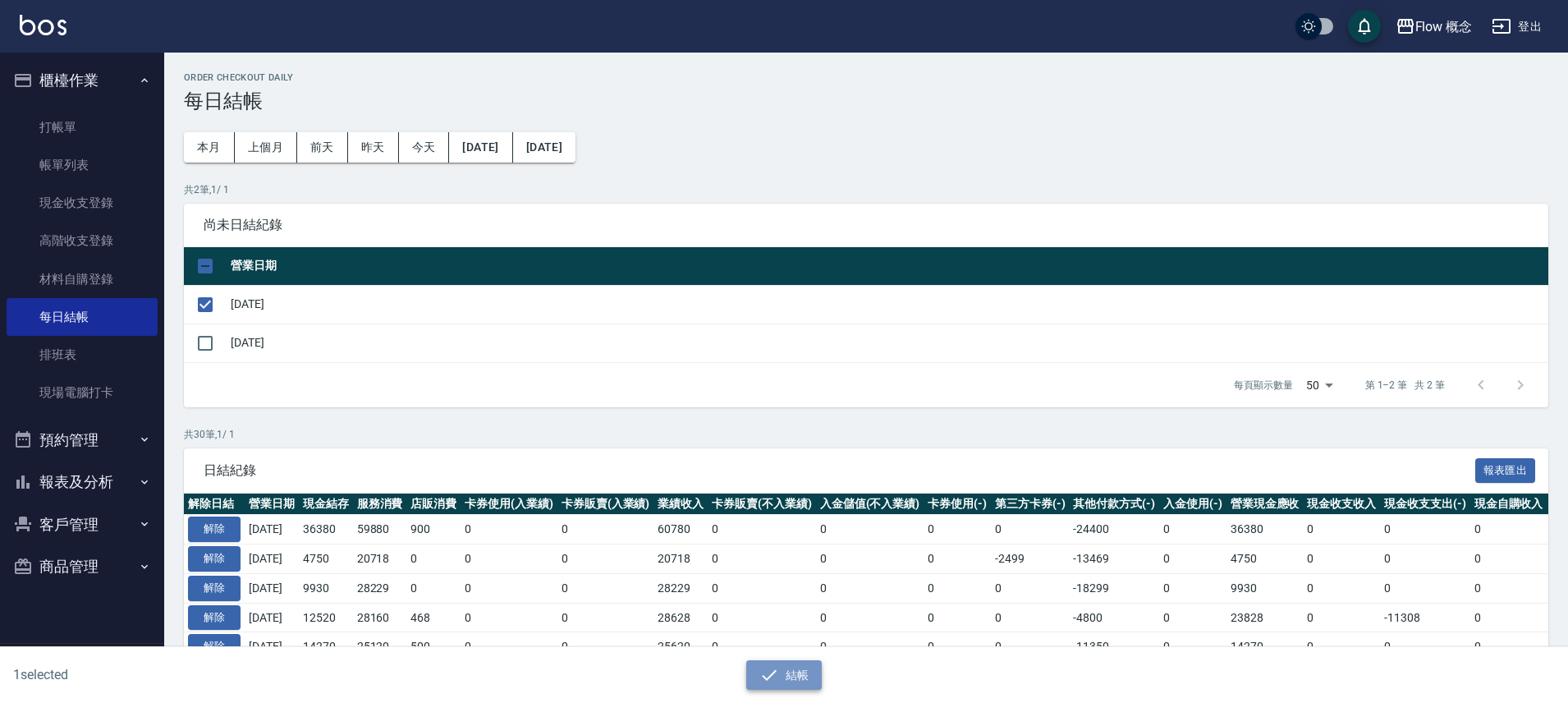
click at [784, 682] on button "結帳" at bounding box center [784, 675] width 76 height 31
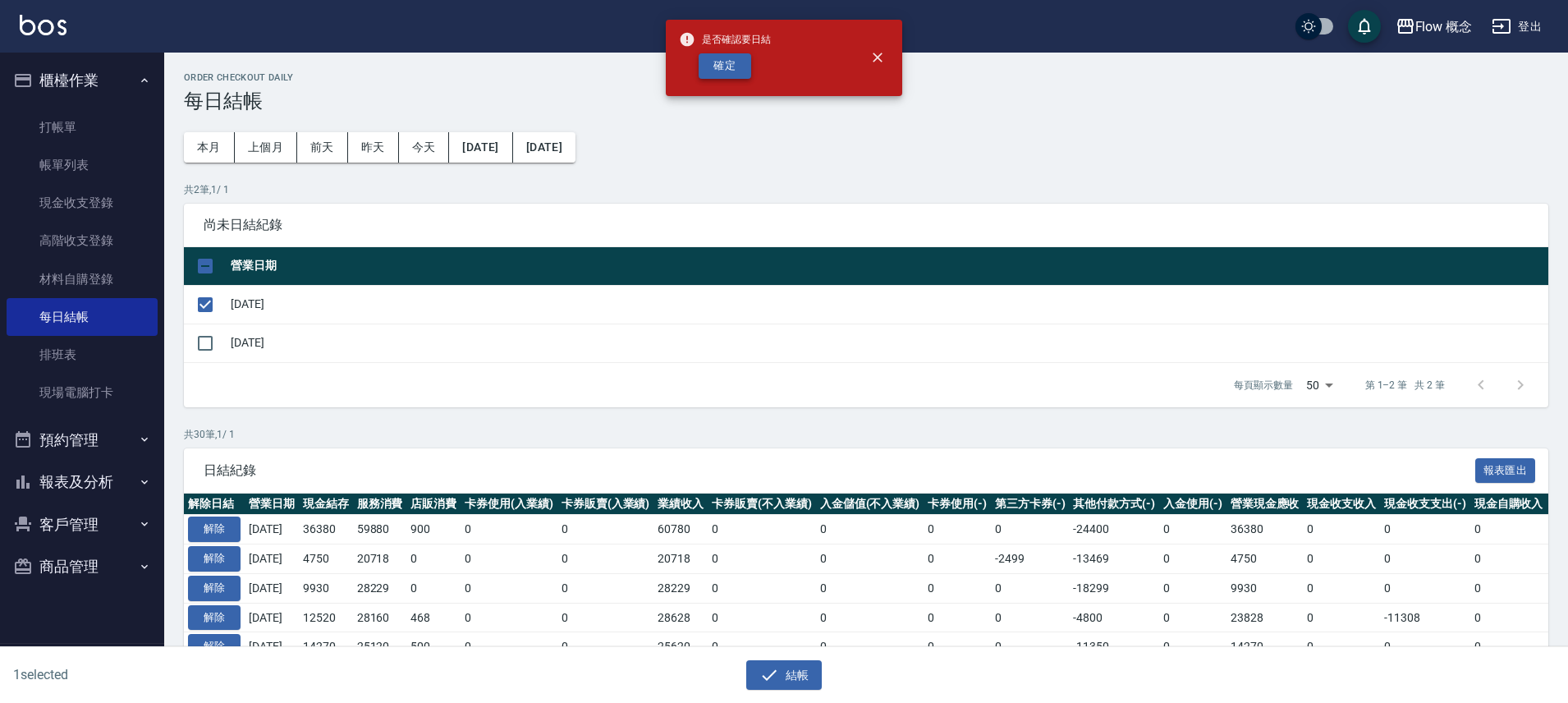
click at [711, 62] on button "確定" at bounding box center [725, 66] width 53 height 25
checkbox input "false"
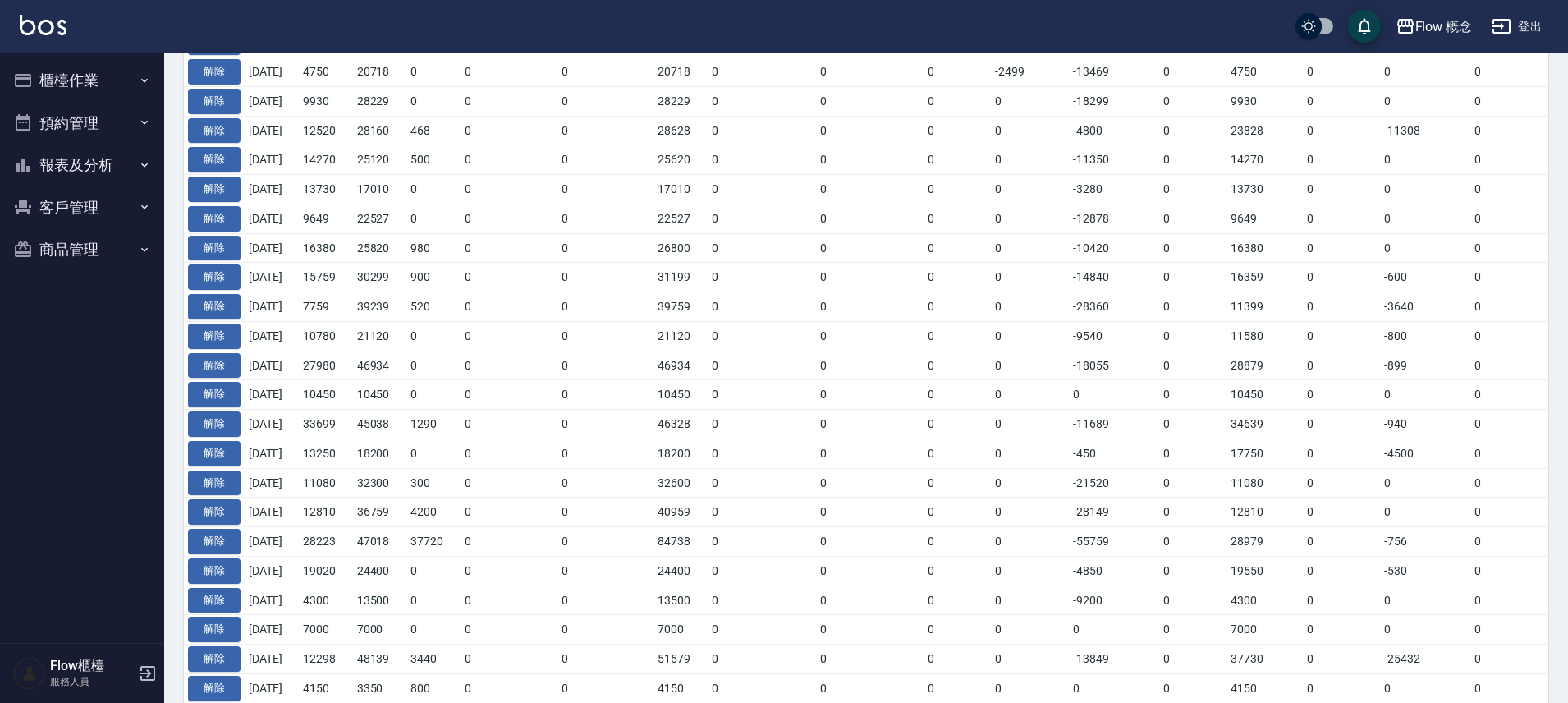
scroll to position [234, 0]
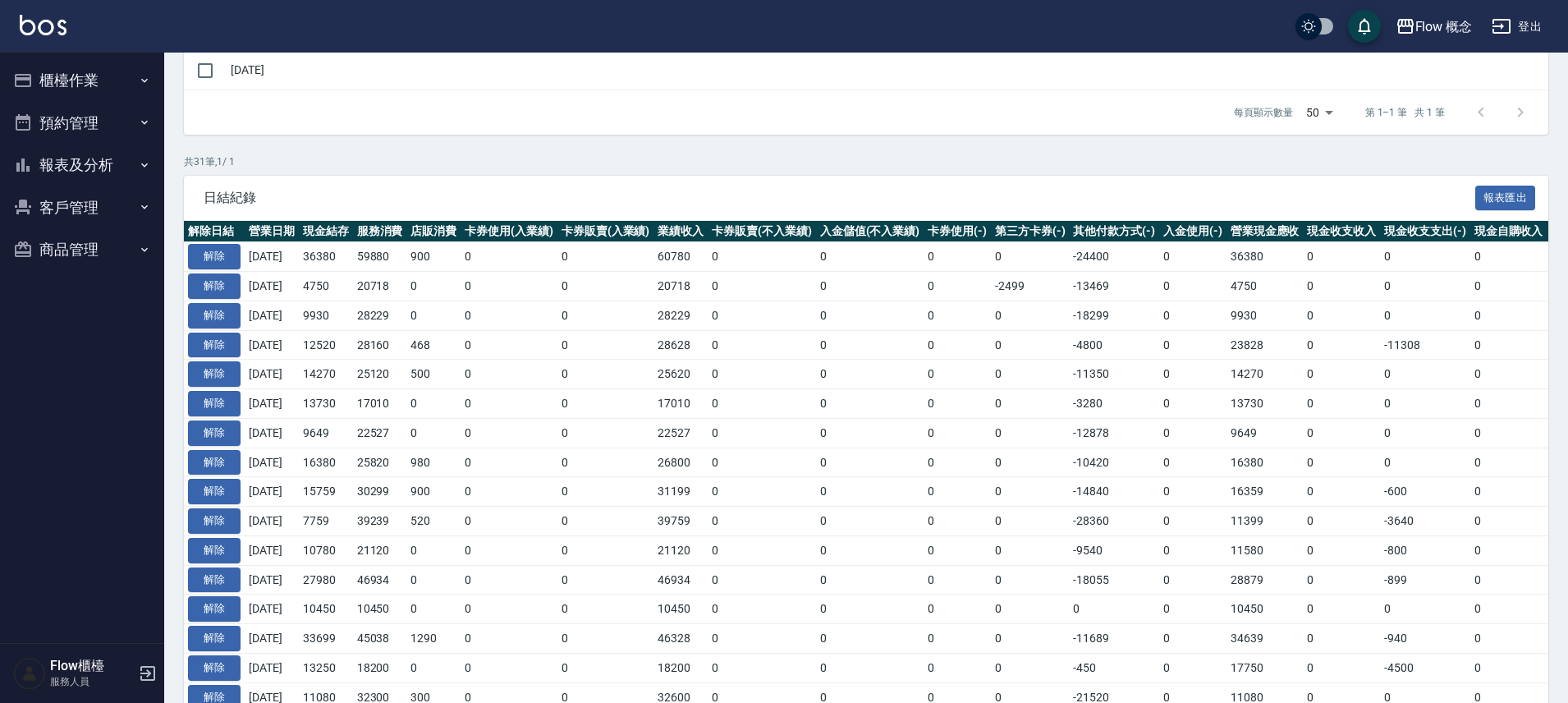
click at [119, 57] on ul "櫃檯作業 打帳單 帳單列表 現金收支登錄 高階收支登錄 材料自購登錄 每日結帳 排班表 現場電腦打卡 預約管理 預約管理 單日預約紀錄 單週預約紀錄 報表及分…" at bounding box center [82, 165] width 151 height 225
click at [105, 77] on button "櫃檯作業" at bounding box center [82, 80] width 151 height 43
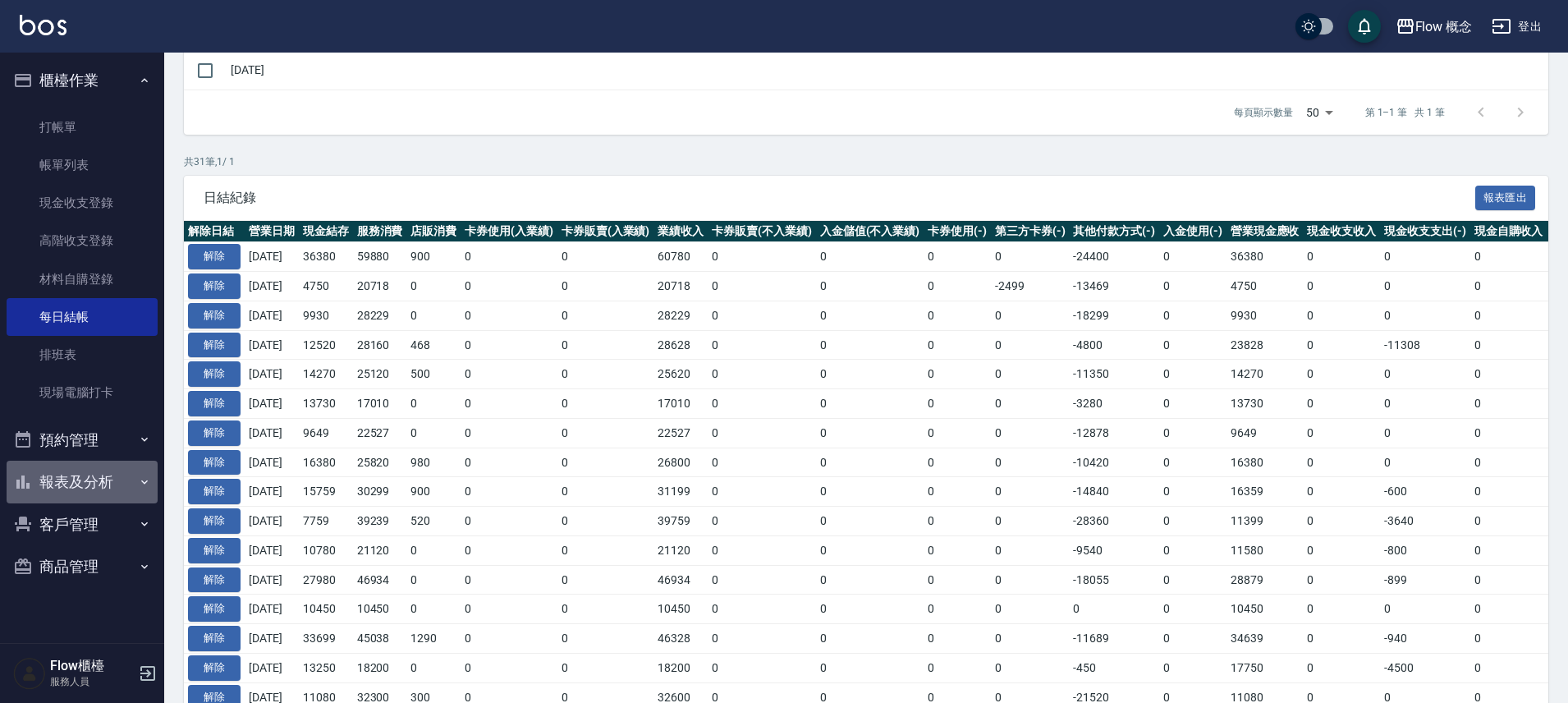
click at [107, 471] on button "報表及分析" at bounding box center [82, 482] width 151 height 43
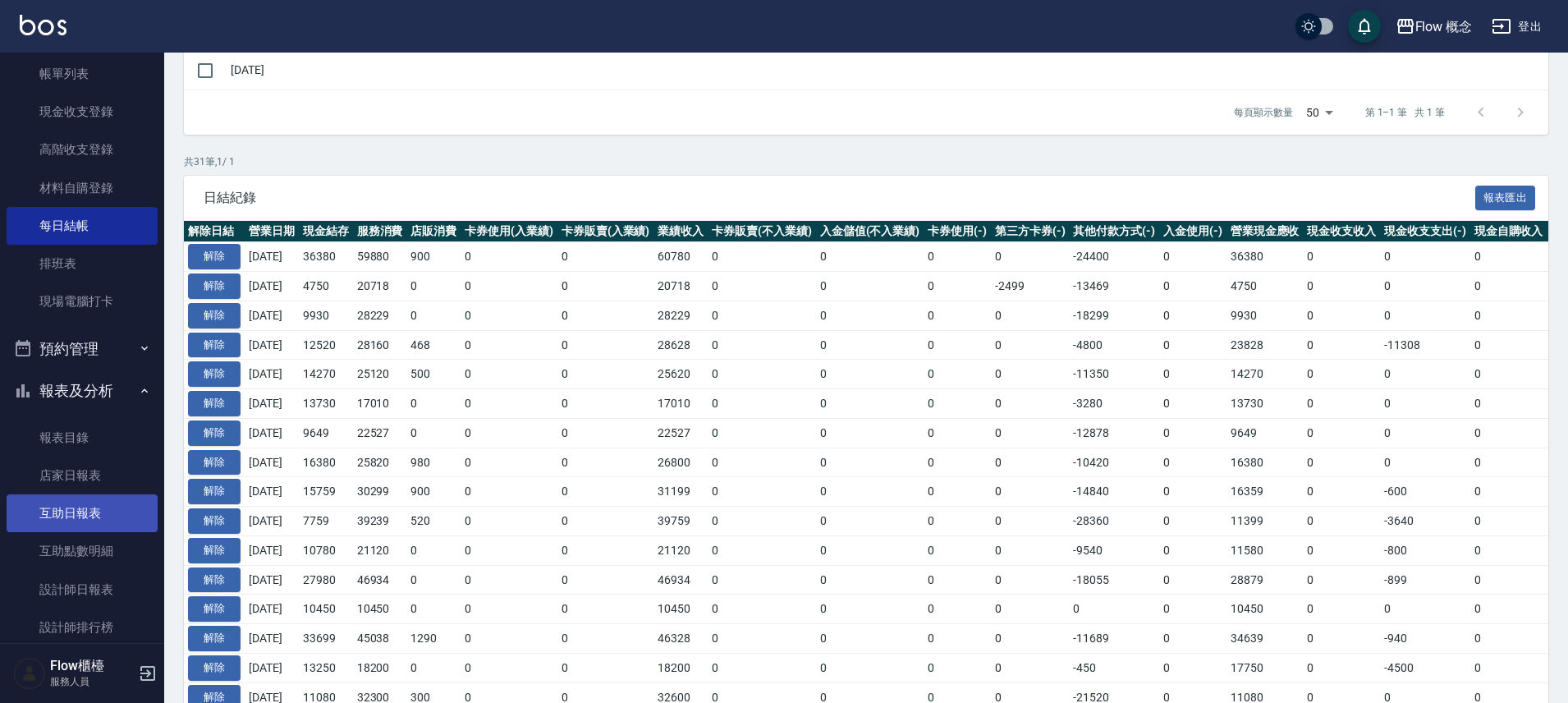
scroll to position [243, 0]
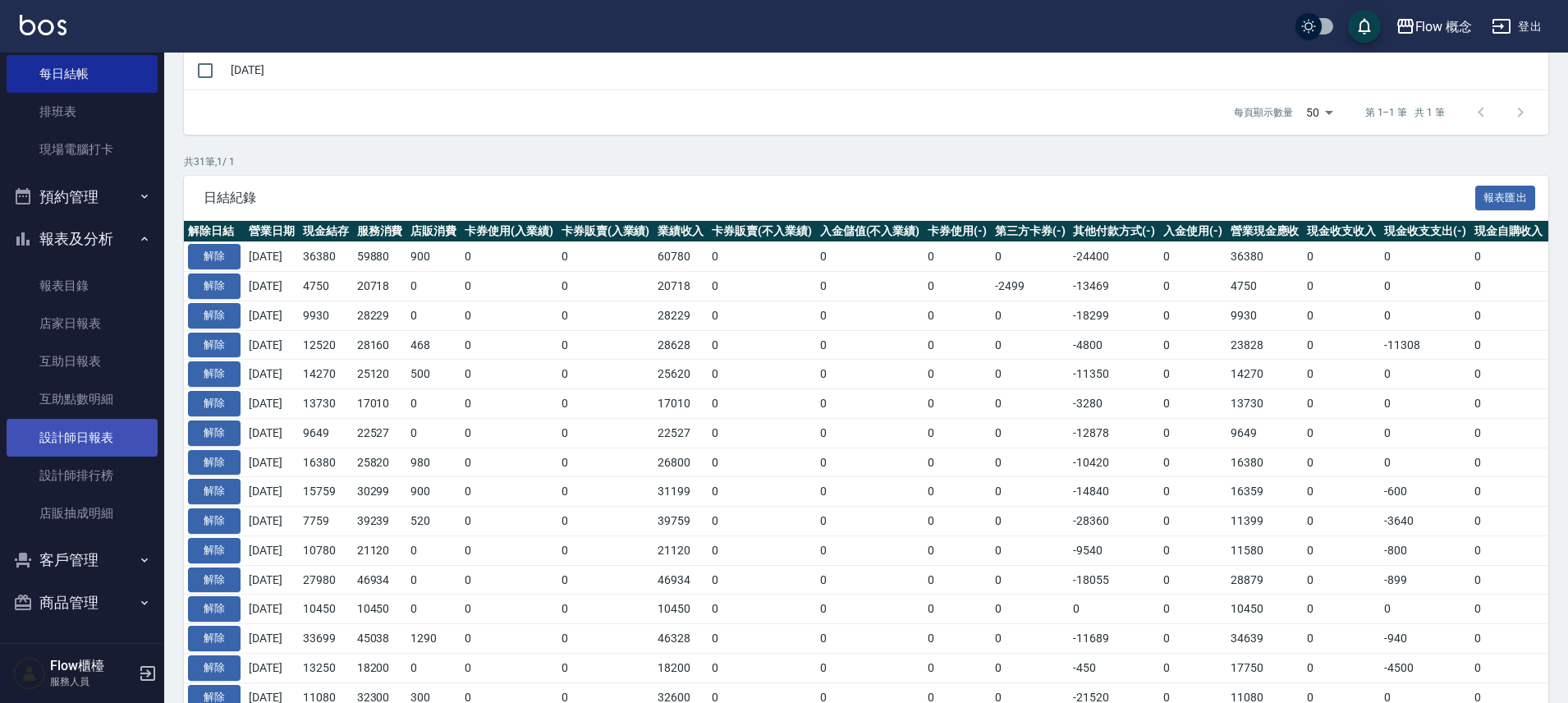
click at [98, 451] on link "設計師日報表" at bounding box center [82, 438] width 151 height 38
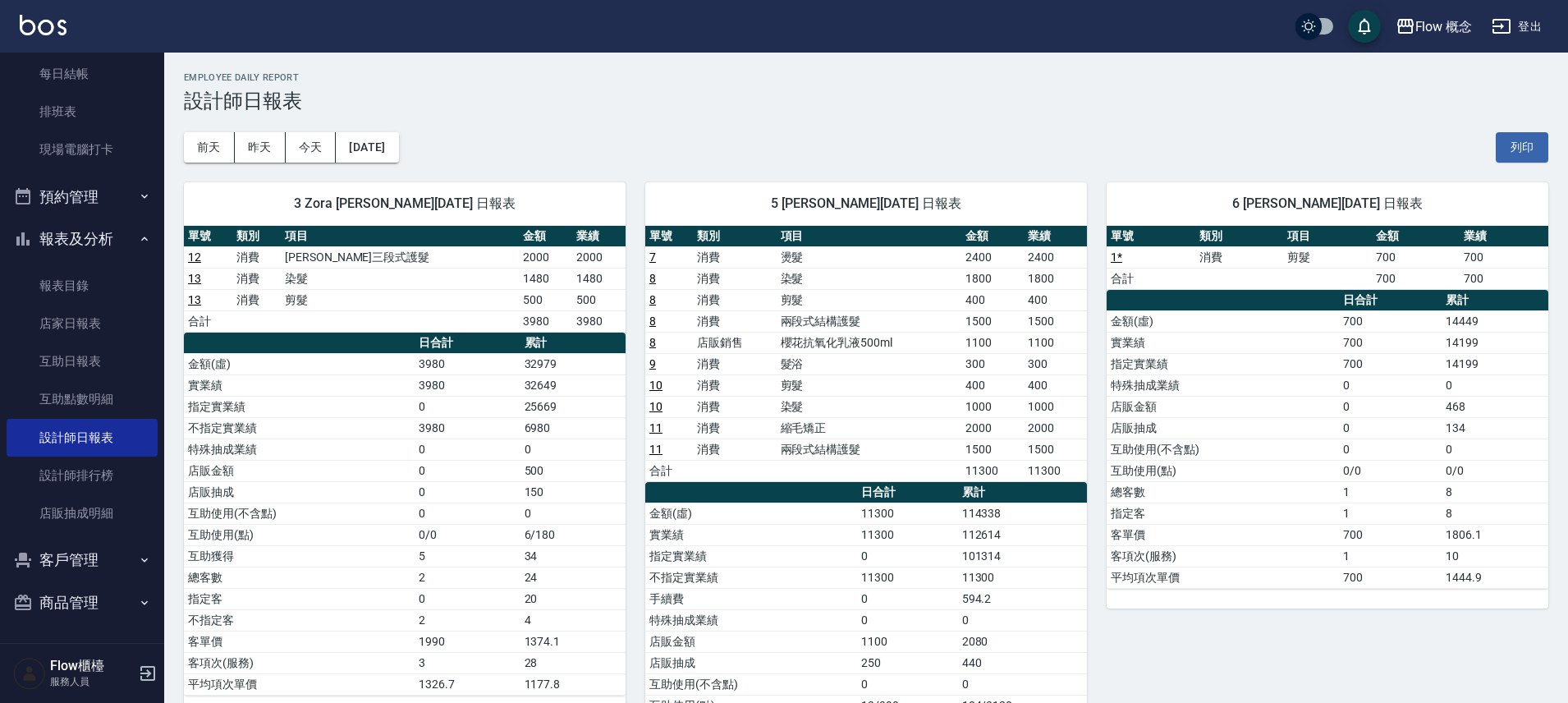
scroll to position [144, 0]
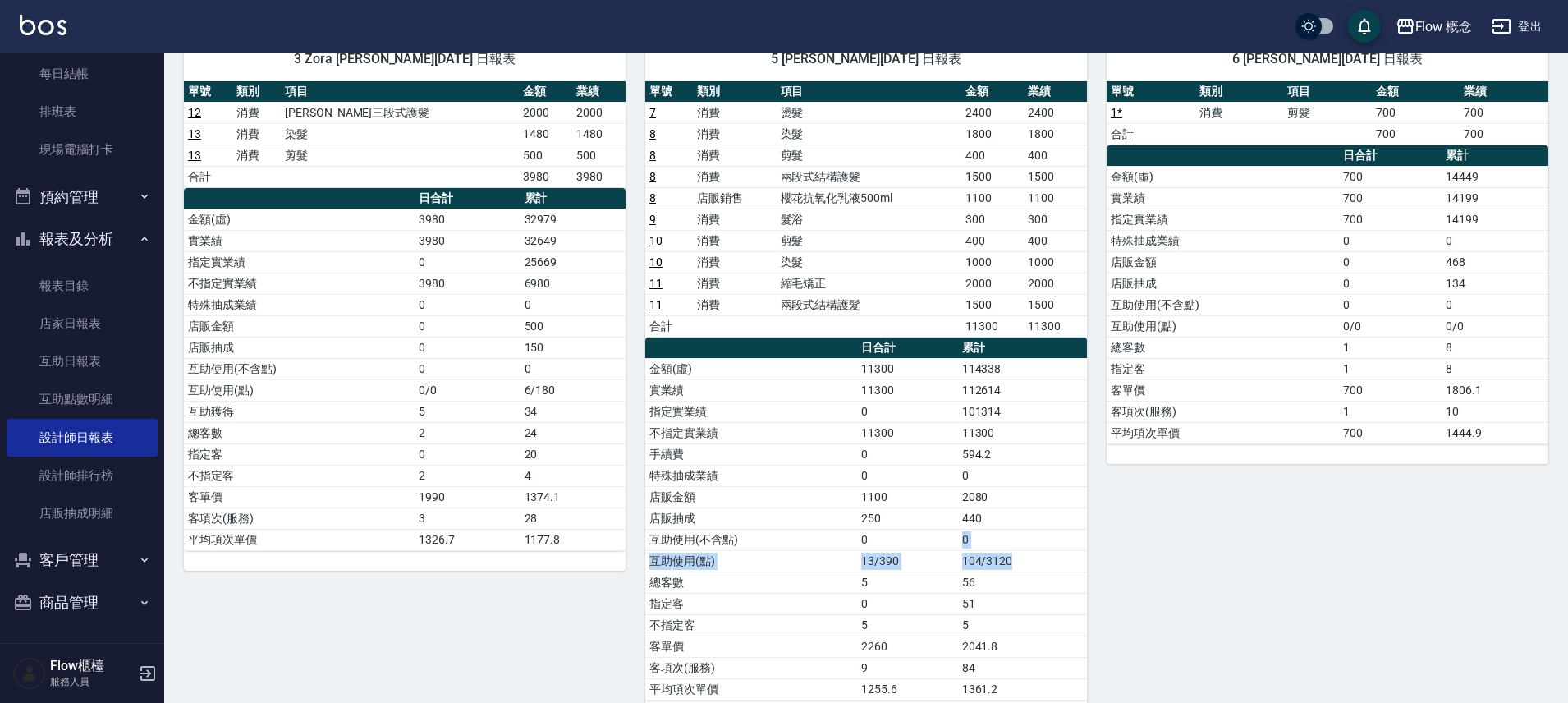
drag, startPoint x: 932, startPoint y: 540, endPoint x: 1022, endPoint y: 559, distance: 92.0
click at [1022, 559] on tbody "金額(虛) 11300 114338 實業績 11300 112614 指定實業績 0 101314 不指定實業績 11300 11300 手續費 0 594…" at bounding box center [866, 529] width 442 height 342
click at [1022, 559] on td "104/3120" at bounding box center [1022, 561] width 129 height 21
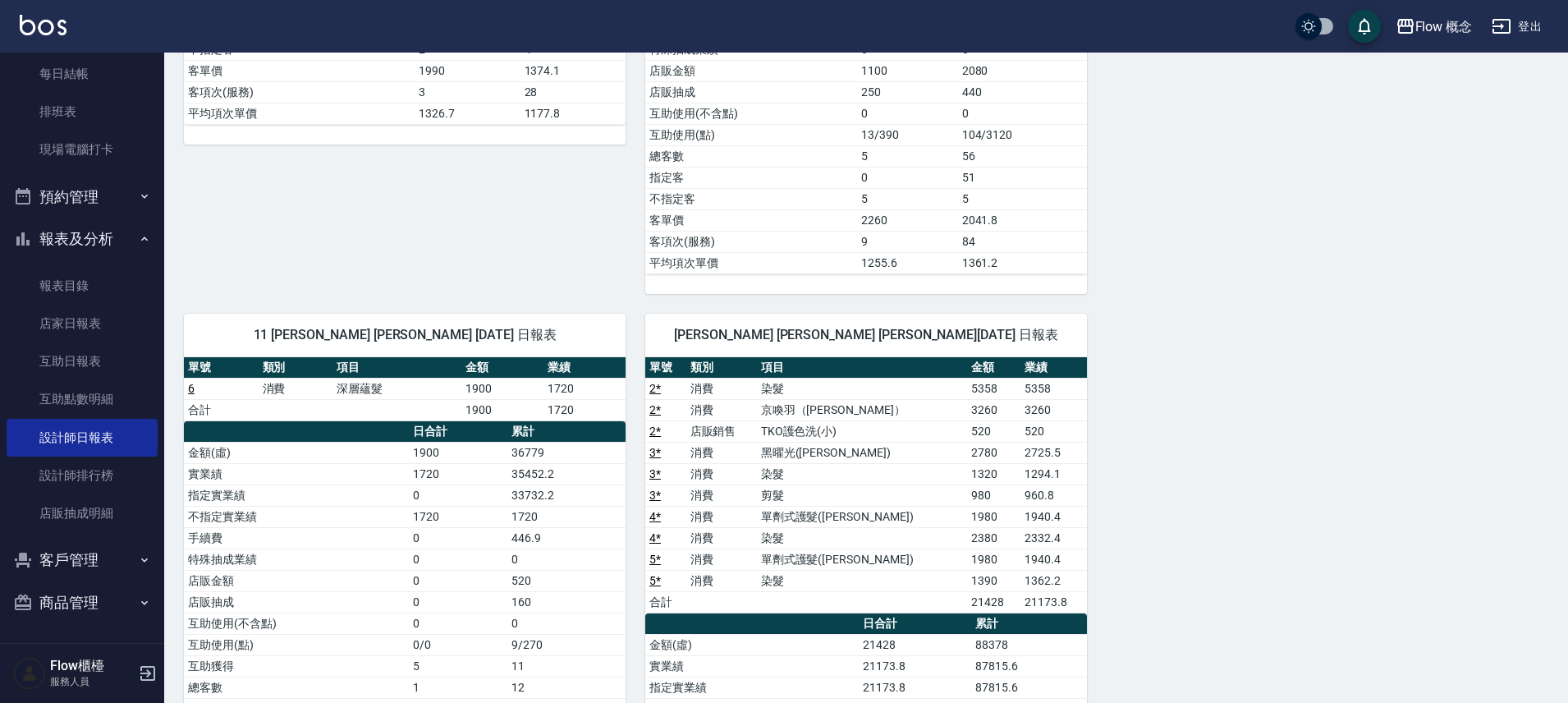
scroll to position [862, 0]
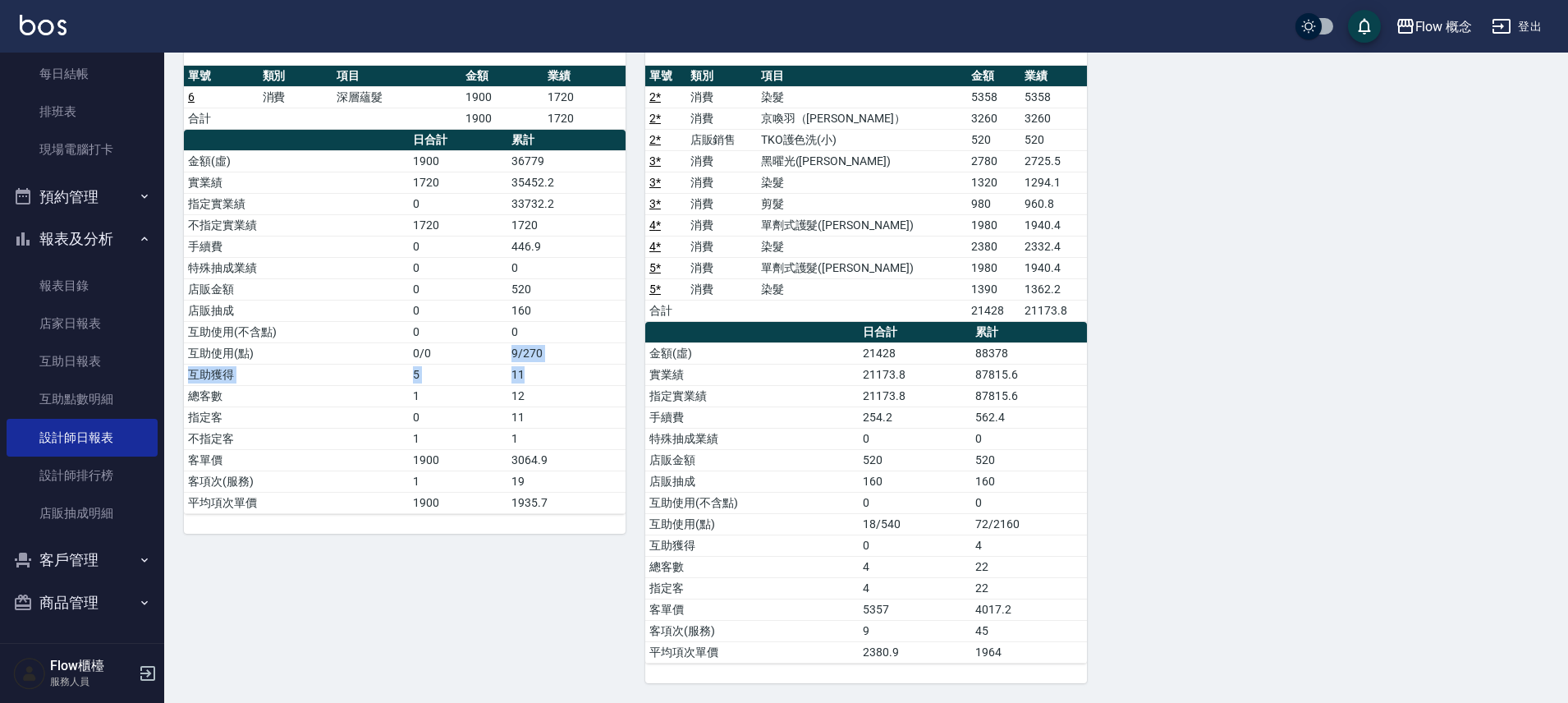
drag, startPoint x: 444, startPoint y: 368, endPoint x: 545, endPoint y: 375, distance: 101.2
click at [545, 375] on tr "互助獲得 5 11" at bounding box center [404, 374] width 442 height 21
click at [545, 375] on td "11" at bounding box center [567, 374] width 119 height 21
drag, startPoint x: 1057, startPoint y: 525, endPoint x: 848, endPoint y: 525, distance: 209.0
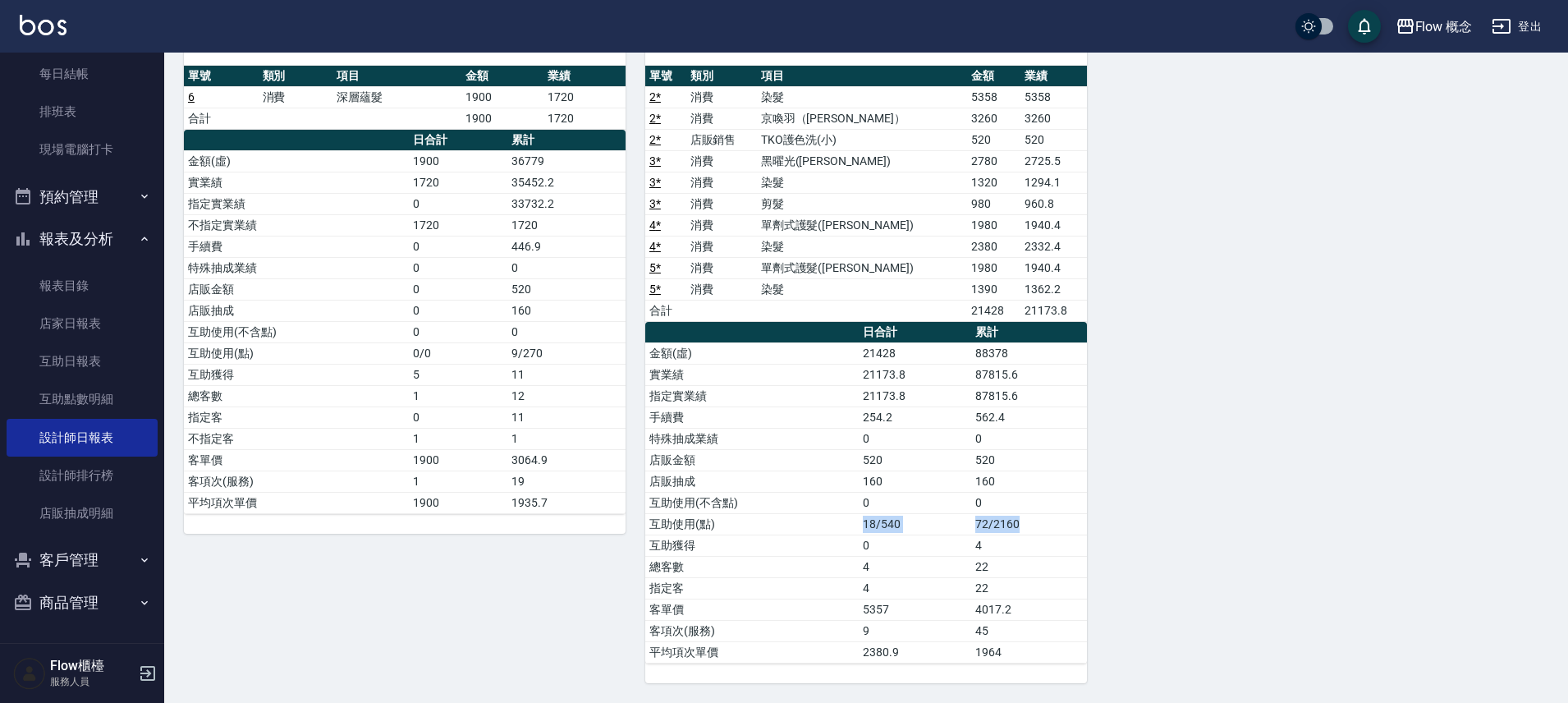
click at [848, 525] on tr "互助使用(點) 18/540 72/2160" at bounding box center [866, 524] width 442 height 21
click at [848, 525] on td "互助使用(點)" at bounding box center [752, 524] width 213 height 21
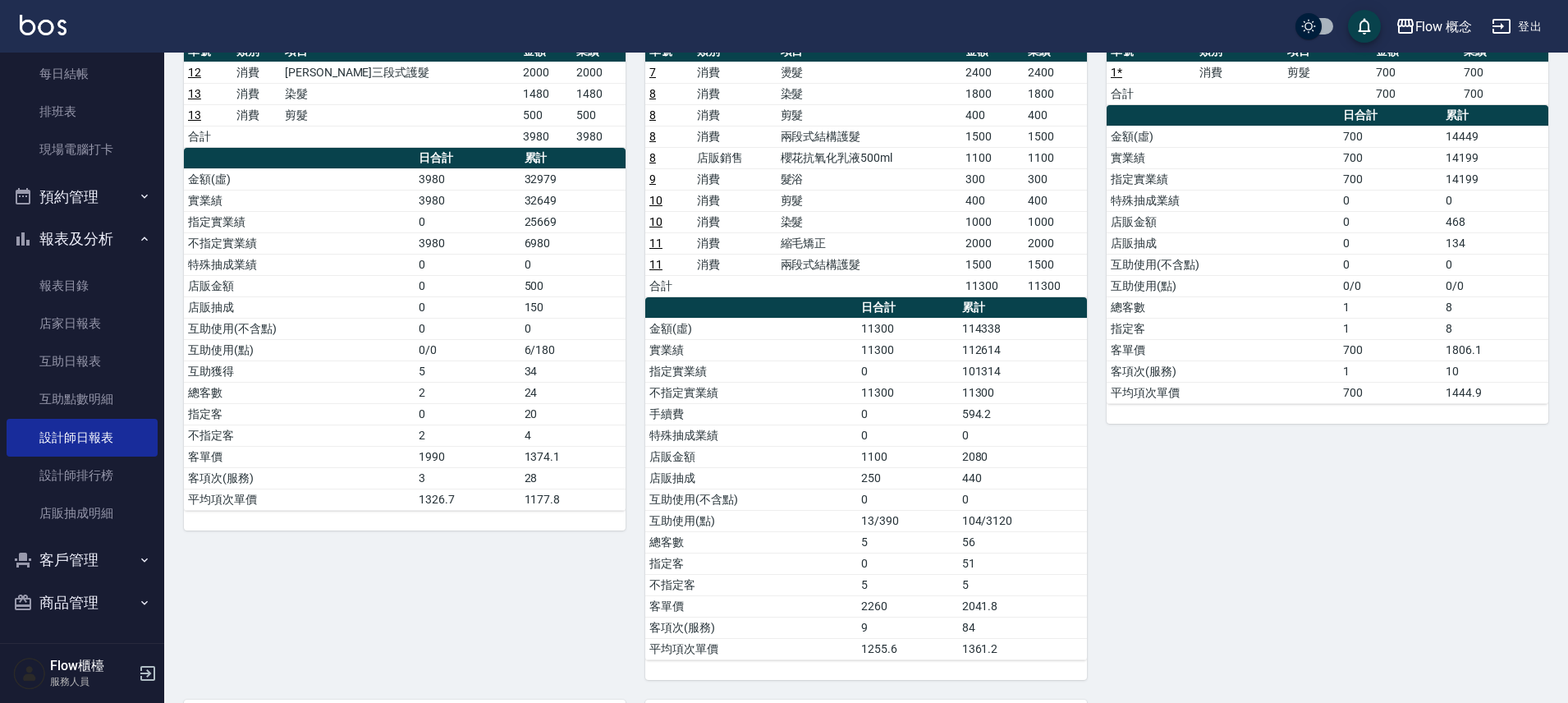
scroll to position [0, 0]
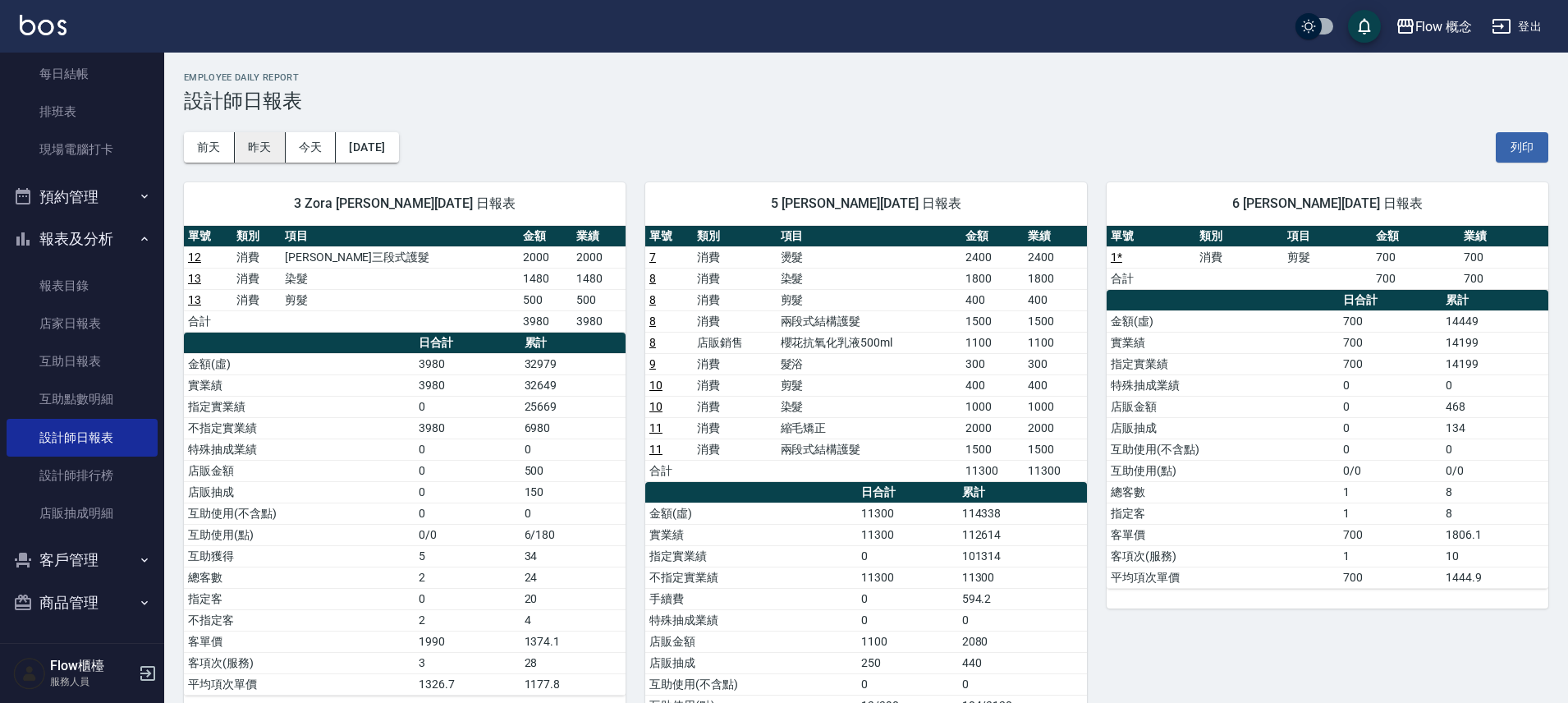
click at [264, 143] on button "昨天" at bounding box center [260, 147] width 51 height 31
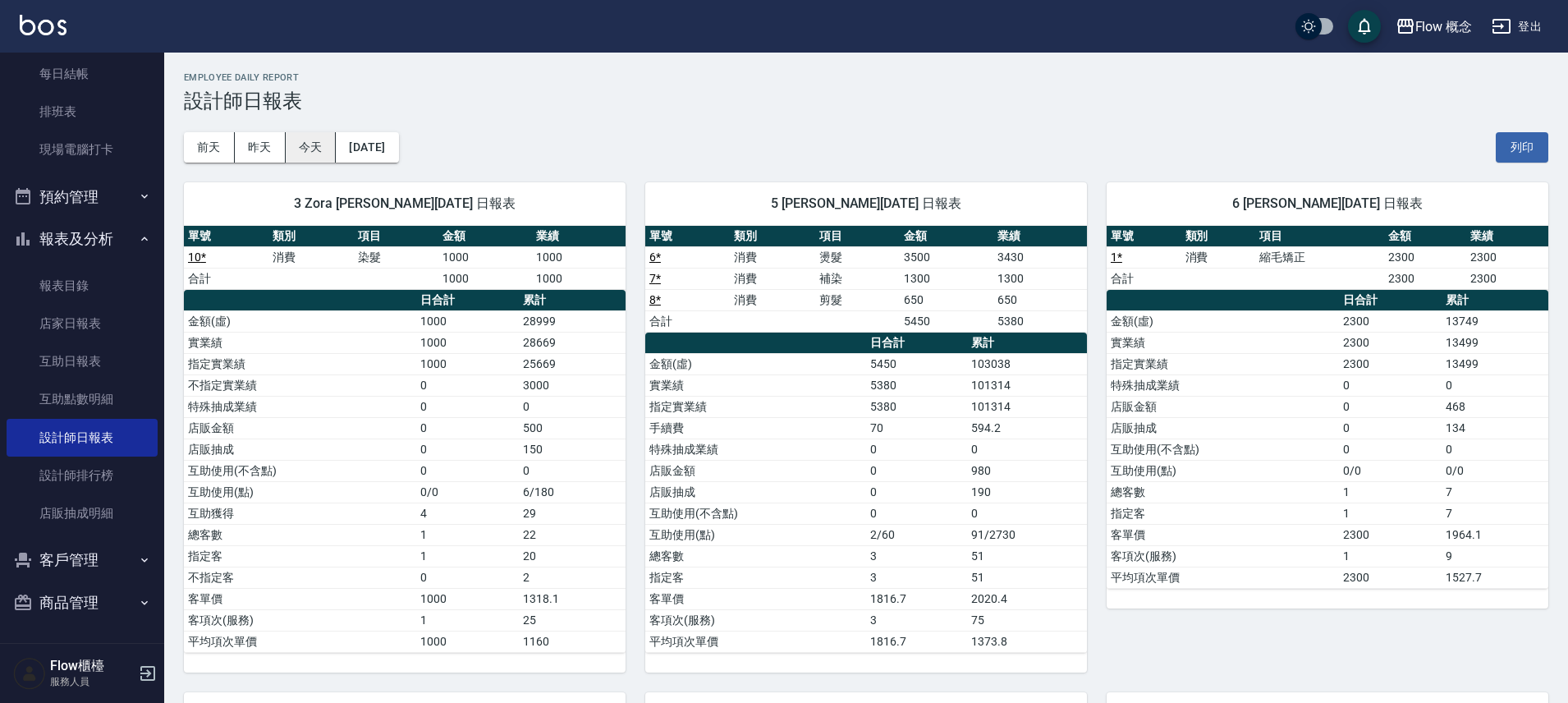
click at [296, 147] on button "今天" at bounding box center [311, 147] width 51 height 31
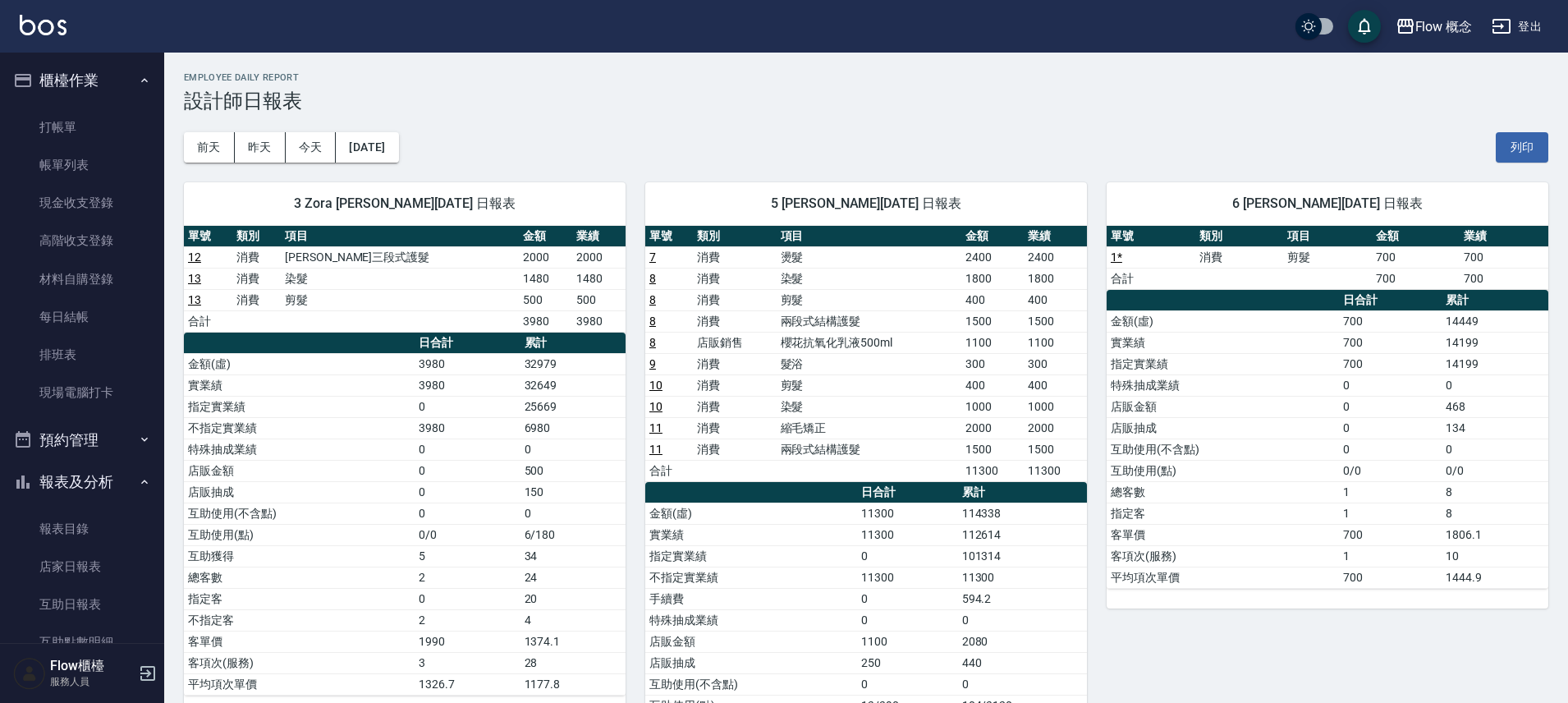
scroll to position [243, 0]
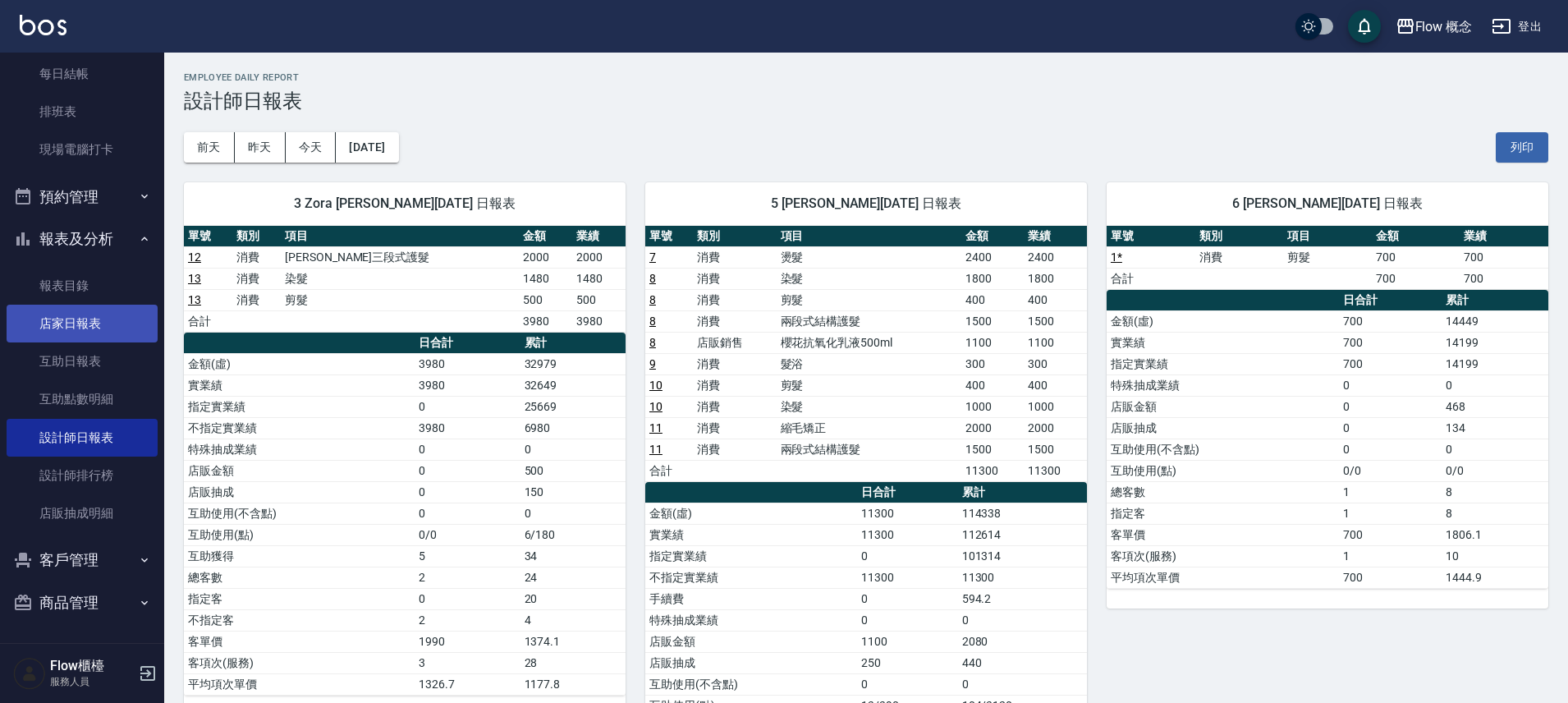
click at [103, 336] on link "店家日報表" at bounding box center [82, 323] width 151 height 38
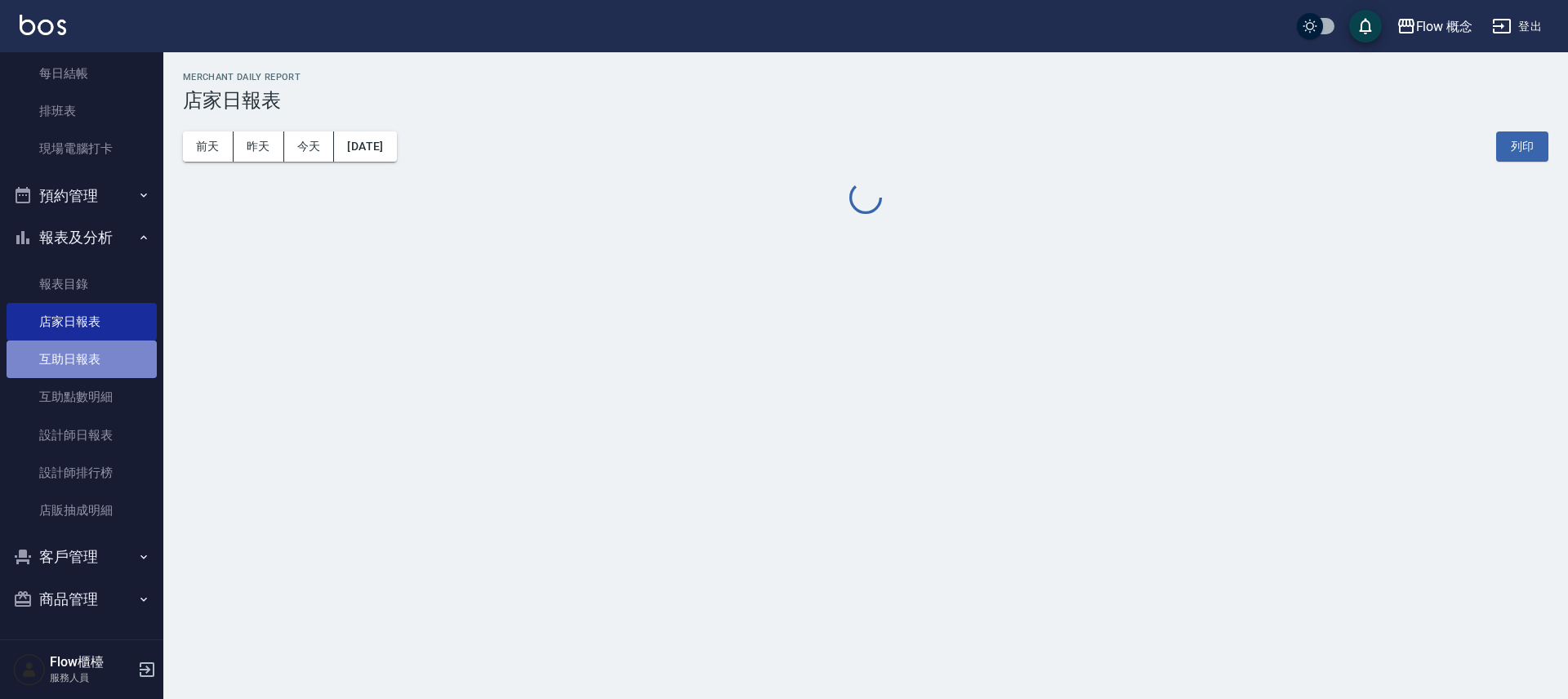
click at [101, 352] on link "互助日報表" at bounding box center [81, 359] width 150 height 38
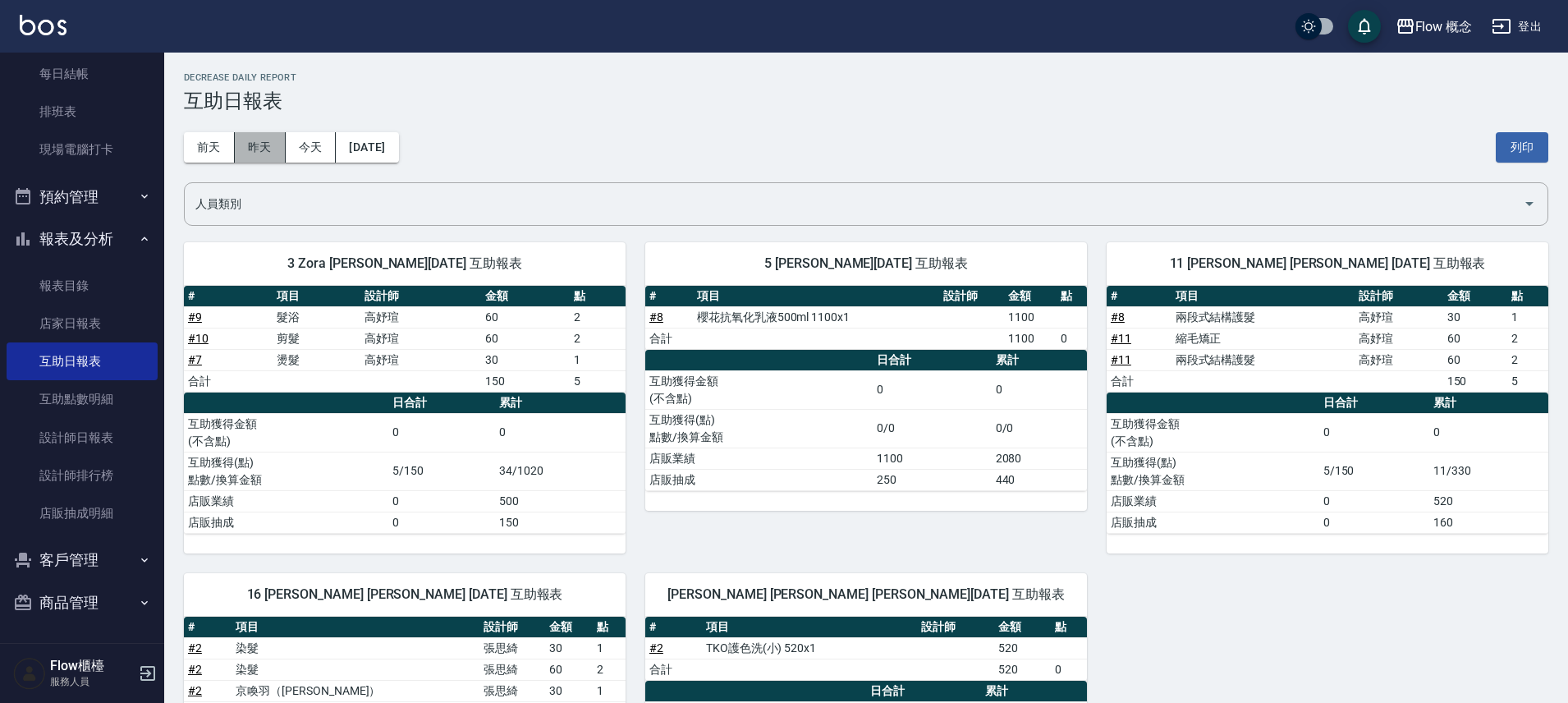
click at [249, 134] on button "昨天" at bounding box center [260, 147] width 51 height 31
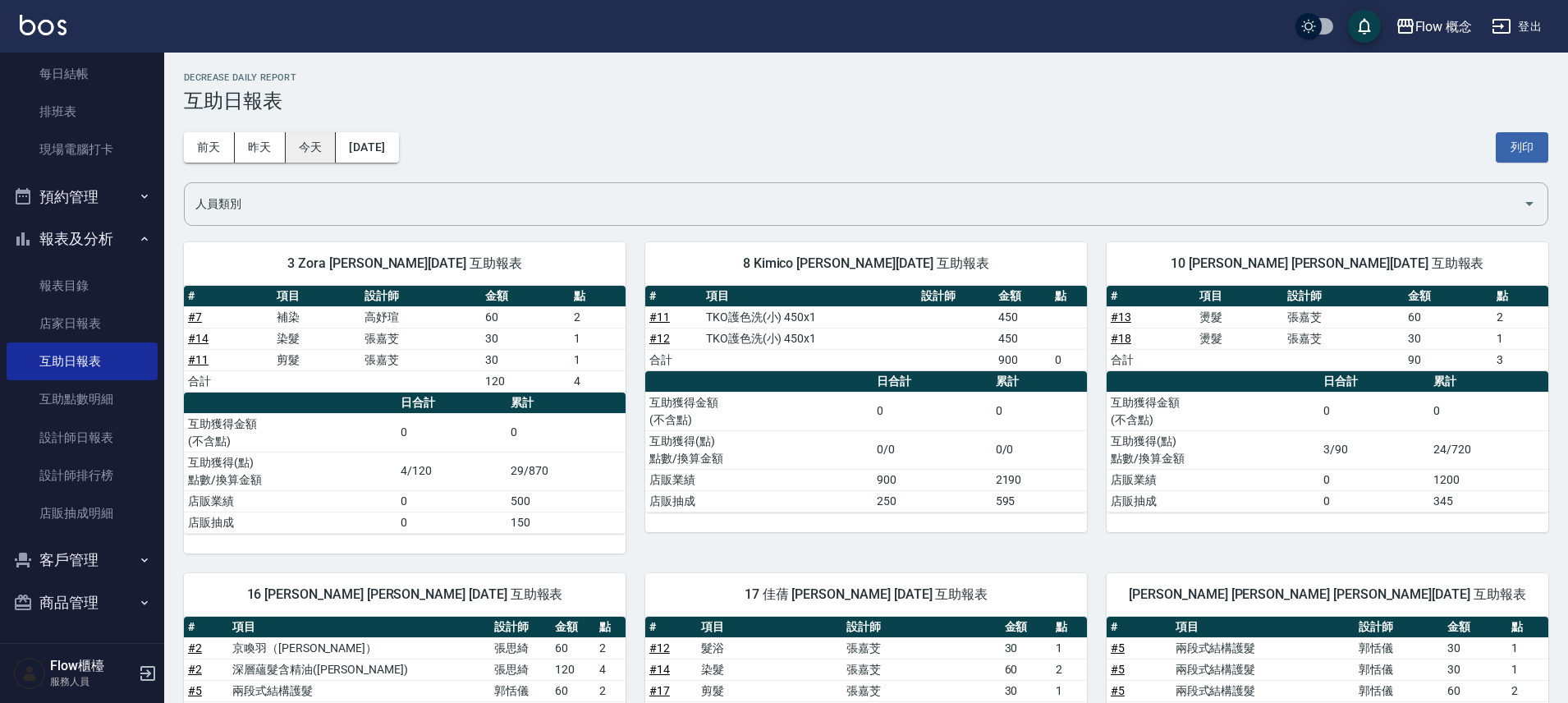
click at [296, 154] on button "今天" at bounding box center [311, 147] width 51 height 31
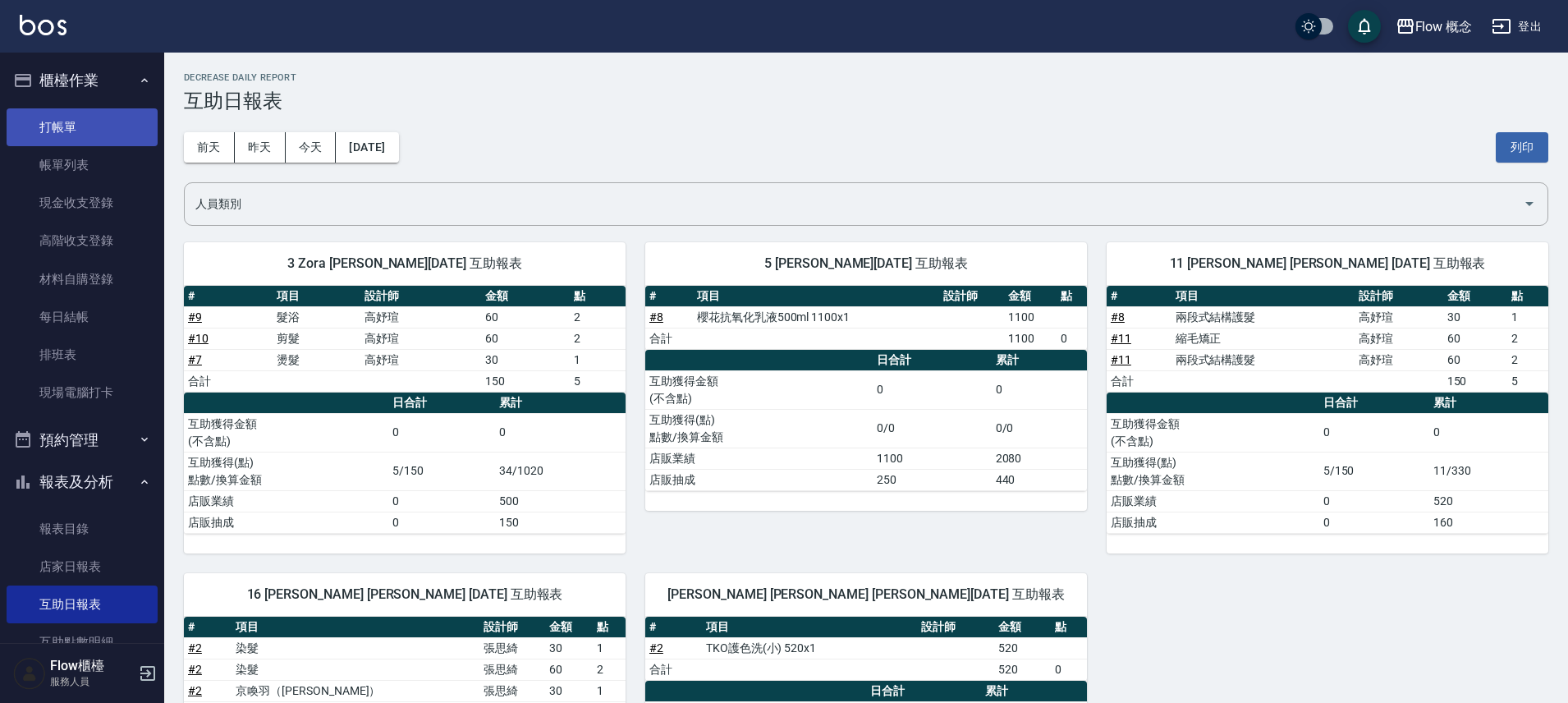
click at [54, 128] on link "打帳單" at bounding box center [82, 127] width 151 height 38
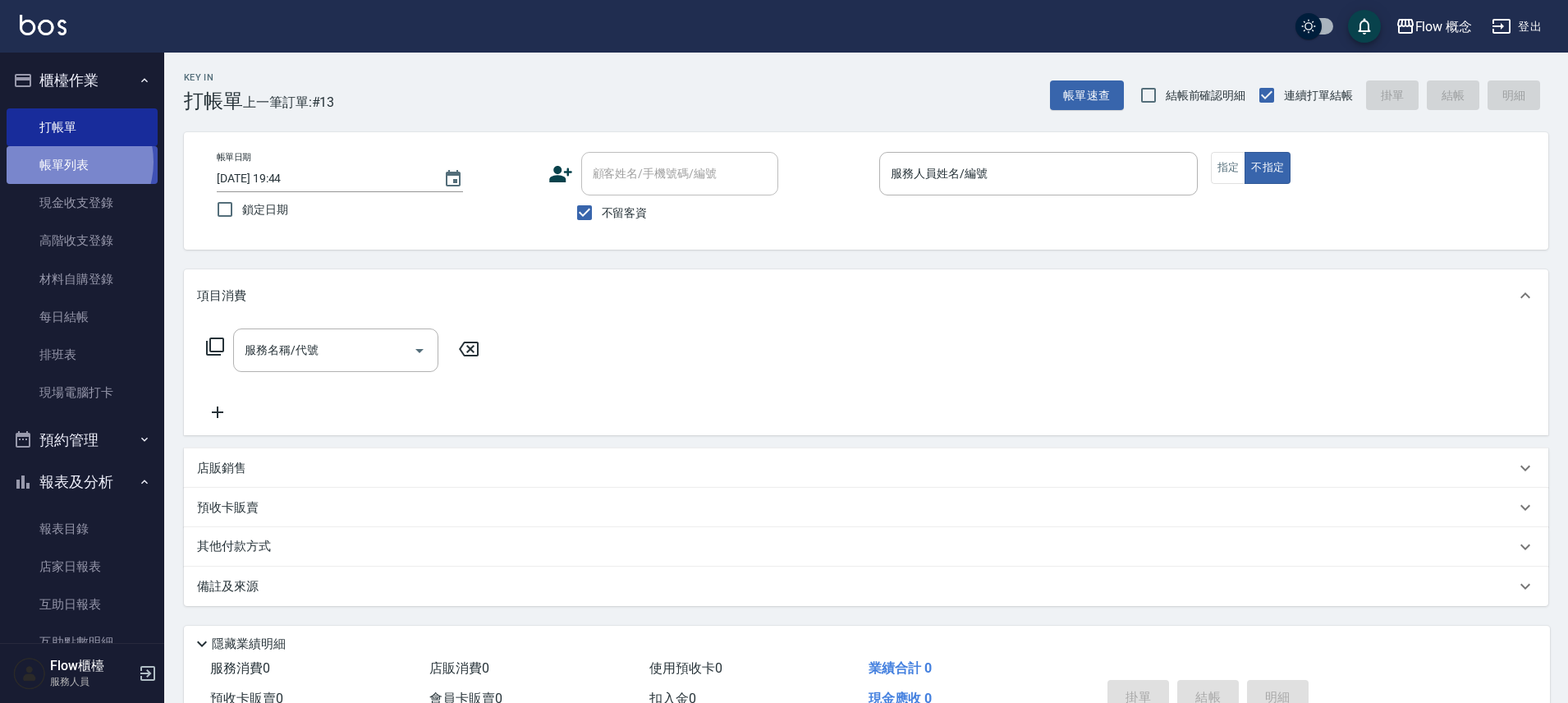
click at [67, 162] on link "帳單列表" at bounding box center [82, 164] width 151 height 38
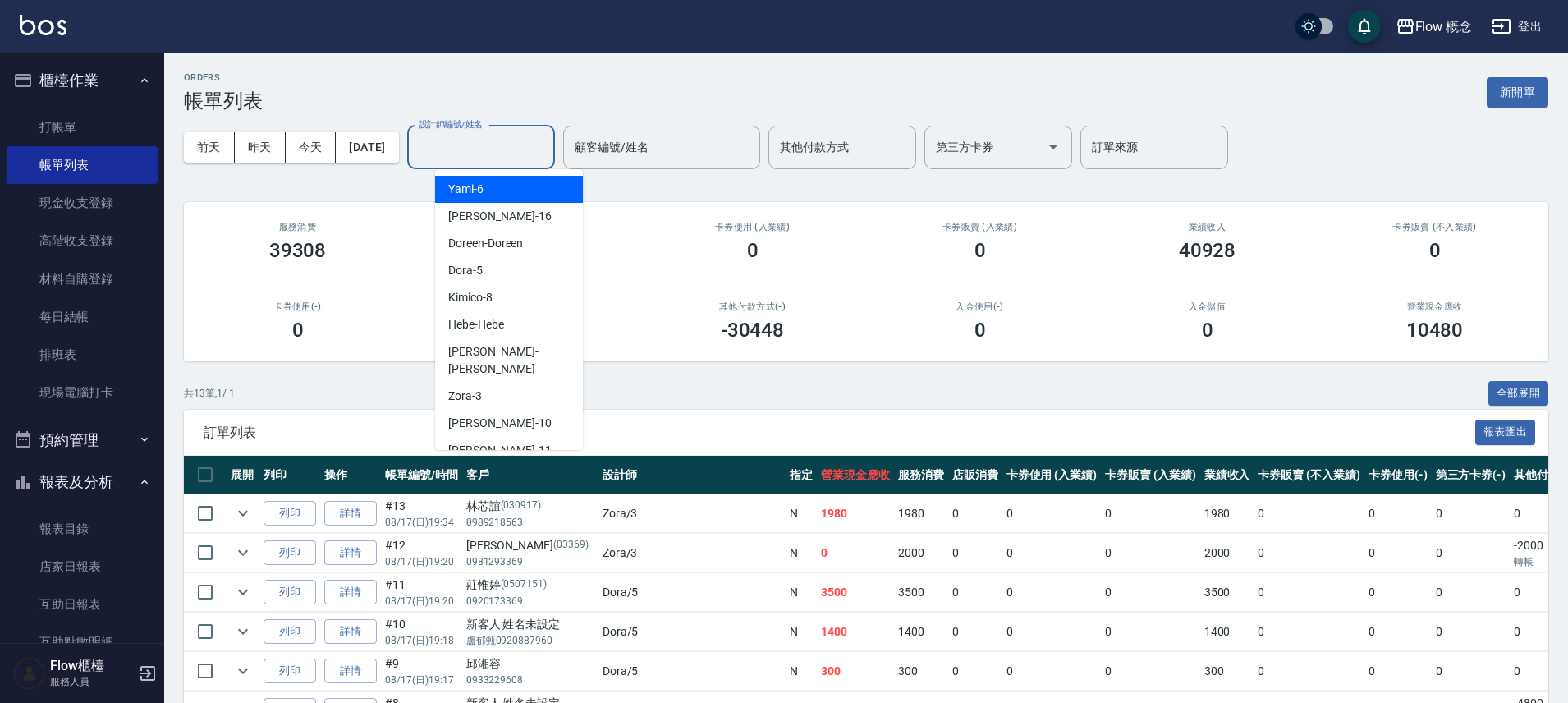
click at [484, 133] on input "設計師編號/姓名" at bounding box center [481, 147] width 133 height 29
click at [494, 264] on div "Dora -5" at bounding box center [509, 271] width 148 height 27
type input "Dora-5"
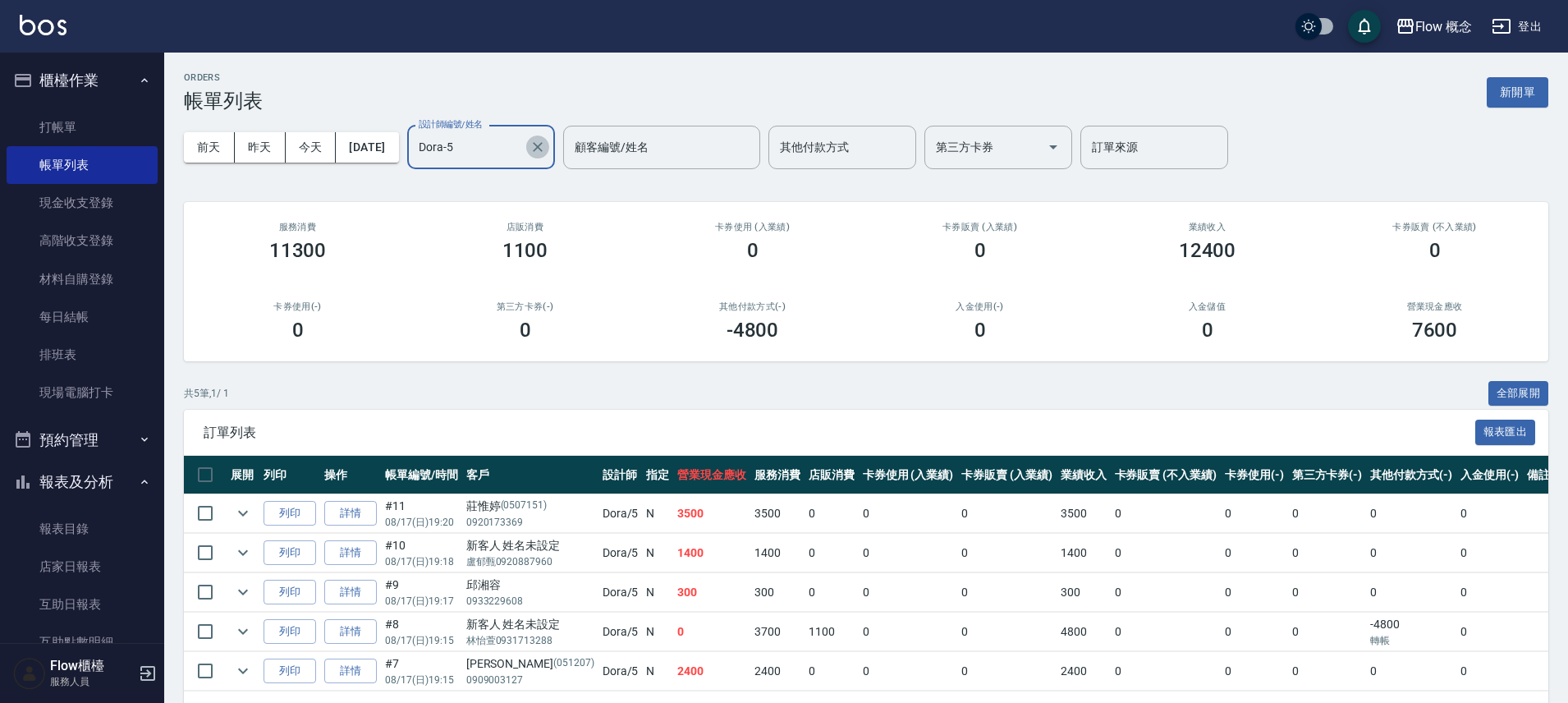
click at [546, 145] on icon "Clear" at bounding box center [538, 147] width 17 height 17
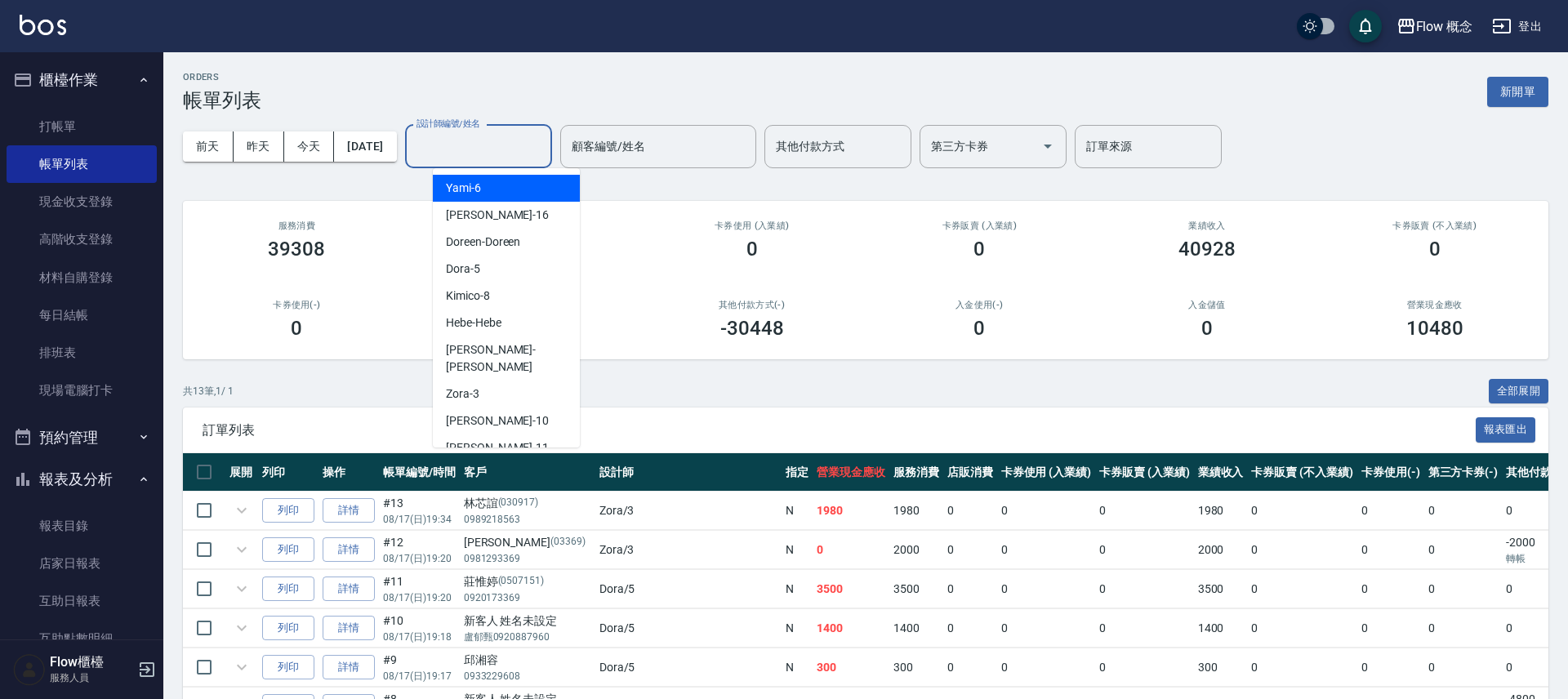
click at [516, 151] on input "設計師編號/姓名" at bounding box center [478, 146] width 132 height 29
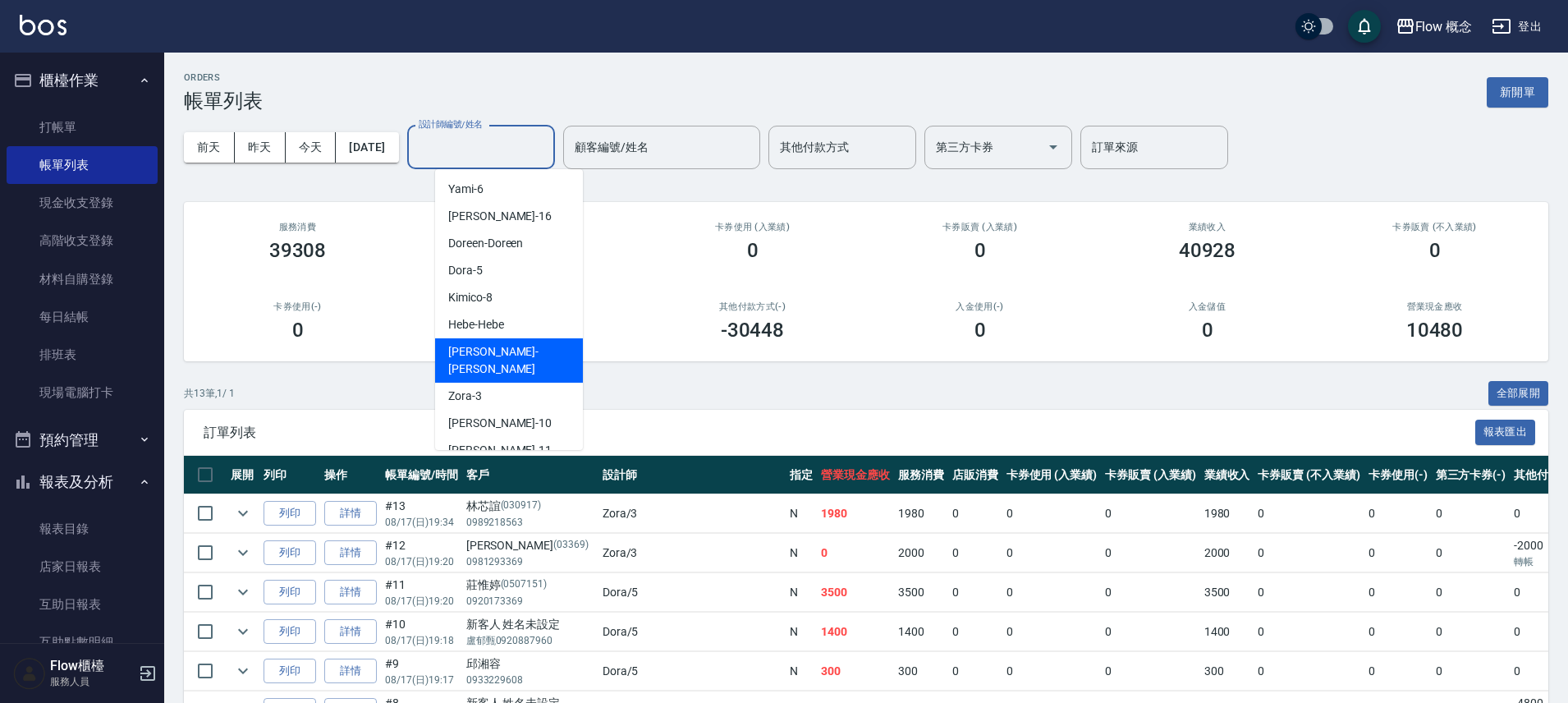
click at [491, 364] on div "Irene -Irene" at bounding box center [509, 360] width 148 height 44
type input "Irene-Irene"
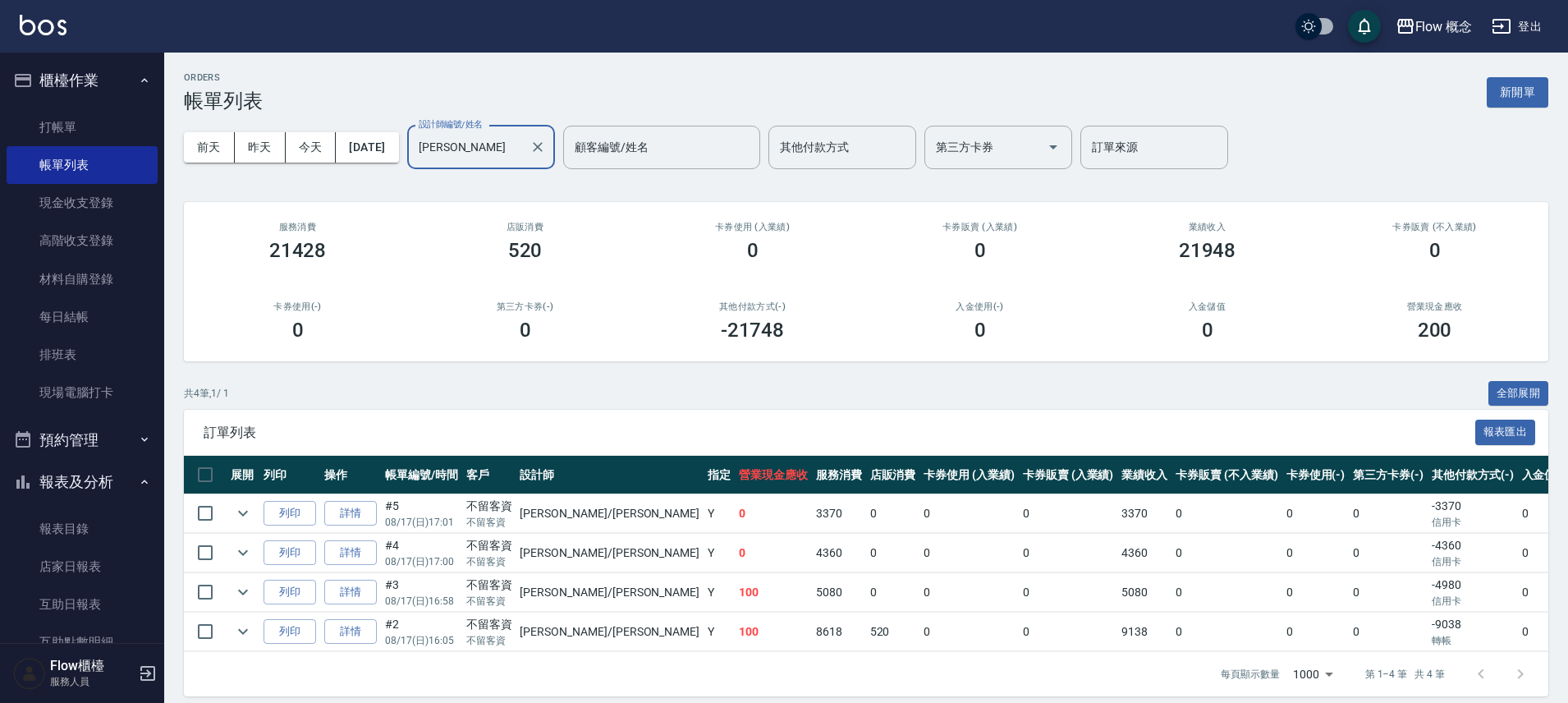
click at [552, 154] on div "Irene-Irene 設計師編號/姓名" at bounding box center [481, 148] width 148 height 44
click at [251, 625] on icon "expand row" at bounding box center [242, 632] width 19 height 19
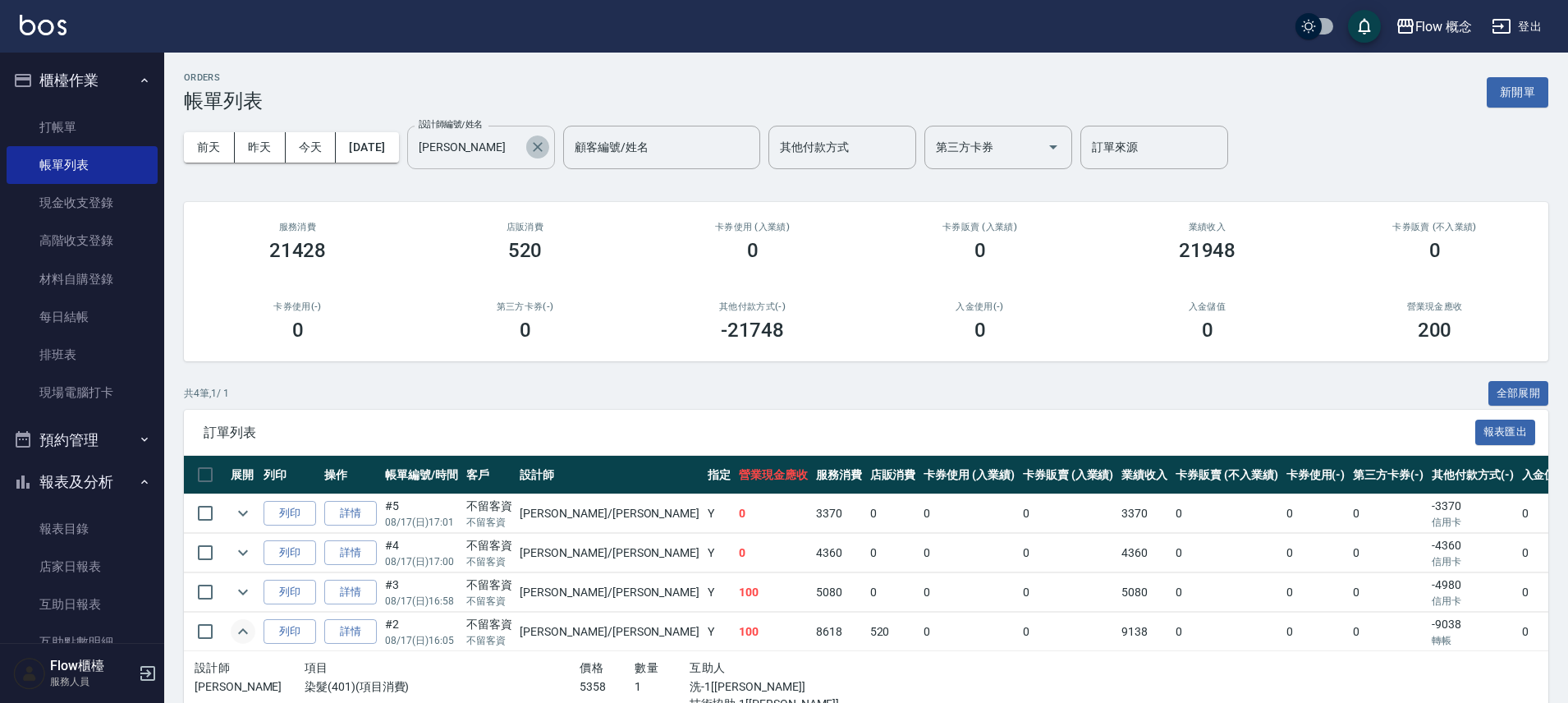
click at [546, 141] on icon "Clear" at bounding box center [538, 147] width 17 height 17
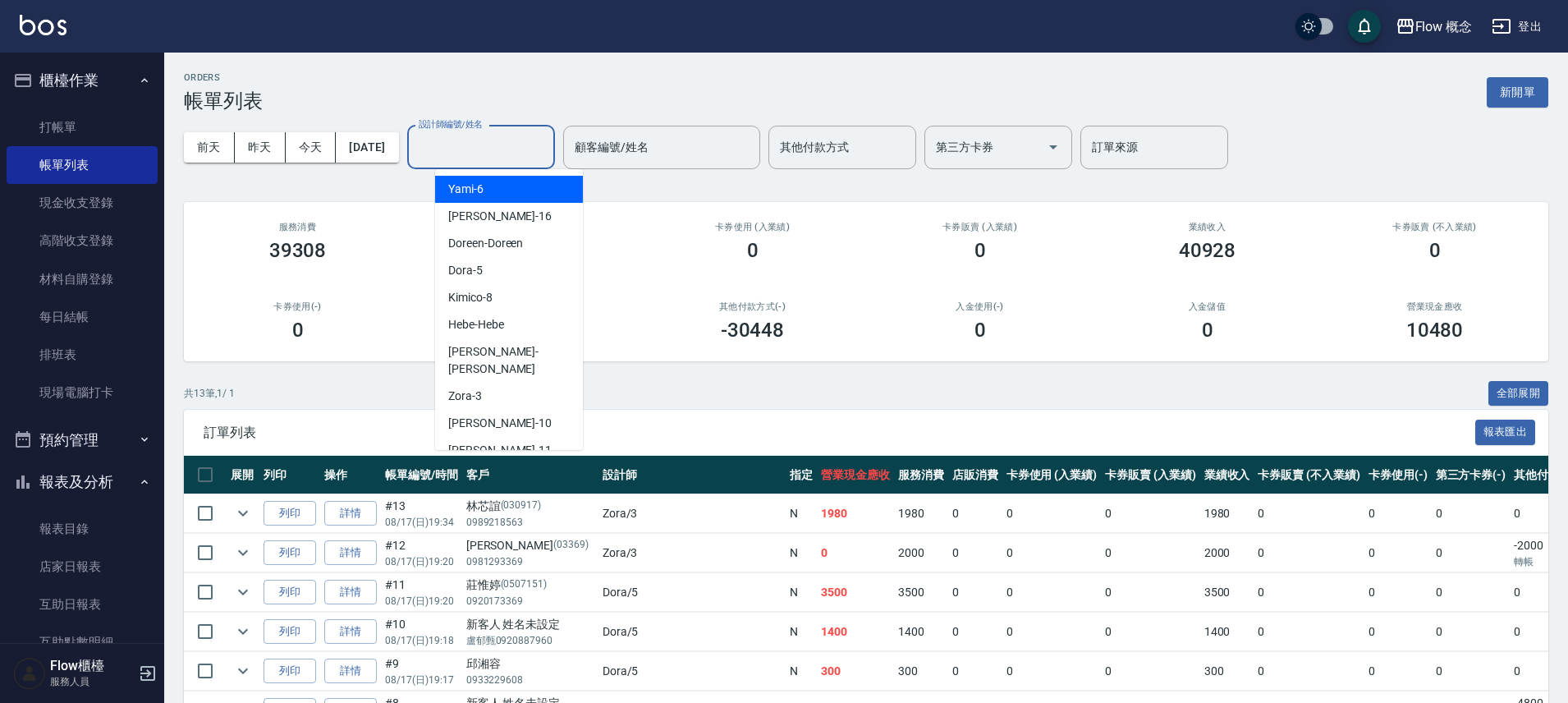
click at [522, 156] on input "設計師編號/姓名" at bounding box center [481, 147] width 133 height 29
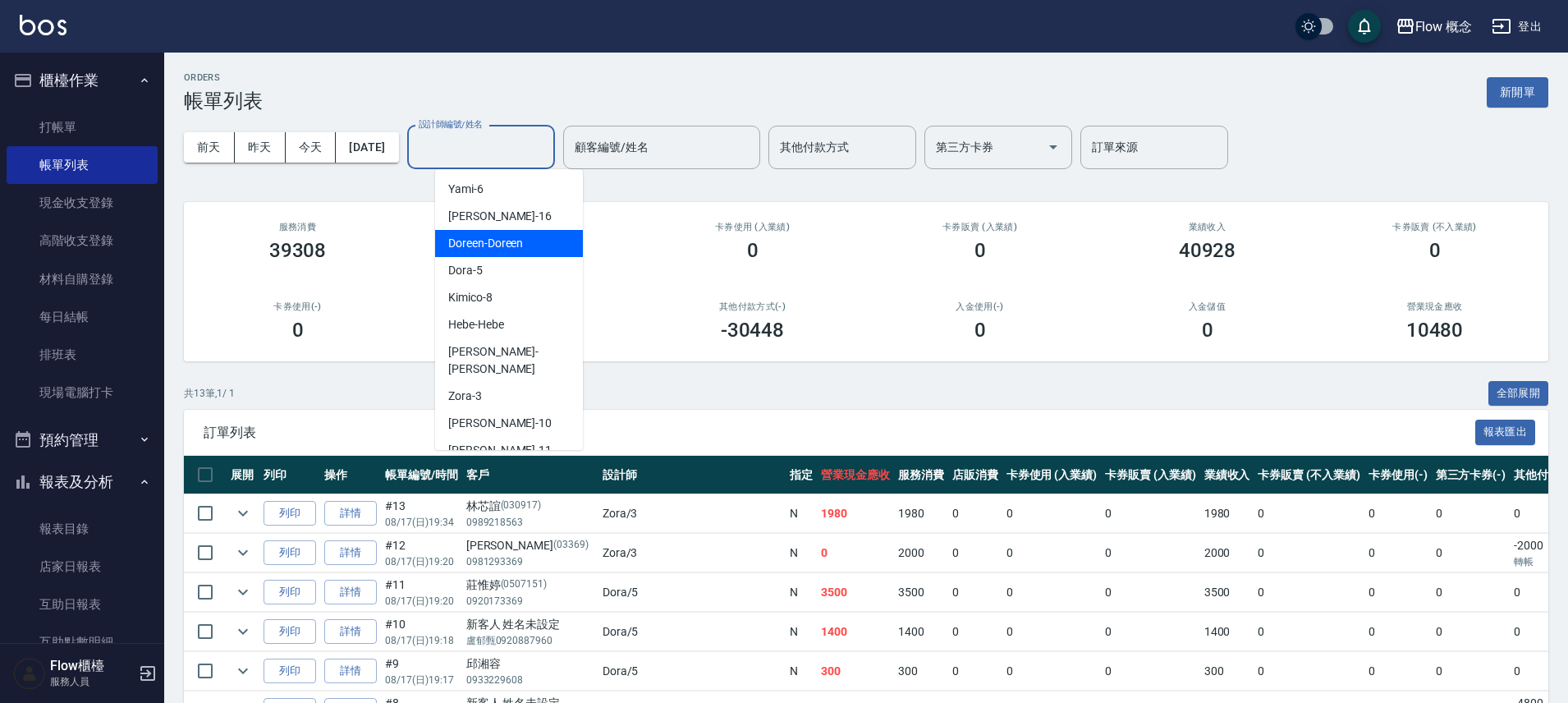
click at [507, 255] on div "Doreen -Doreen" at bounding box center [509, 243] width 148 height 27
type input "Doreen-Doreen"
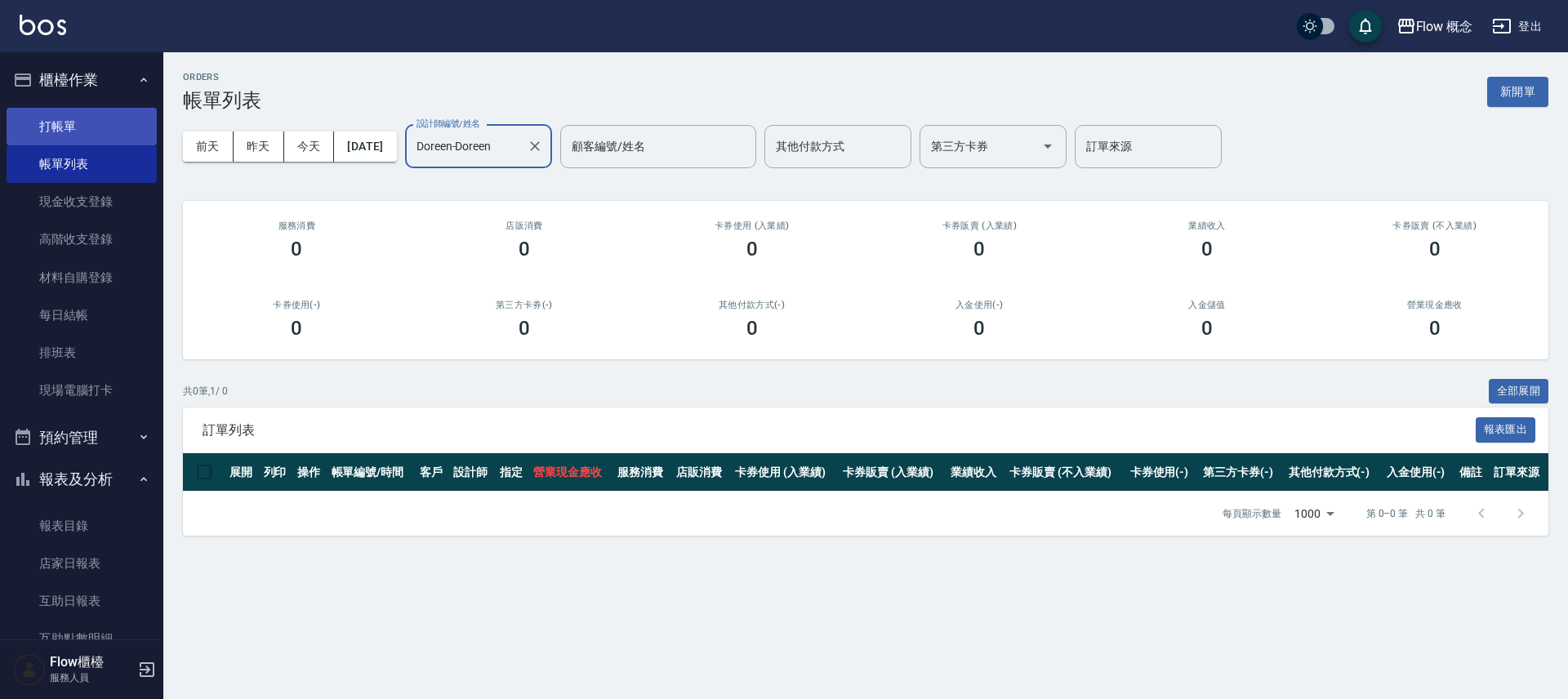
click at [38, 113] on link "打帳單" at bounding box center [81, 126] width 150 height 38
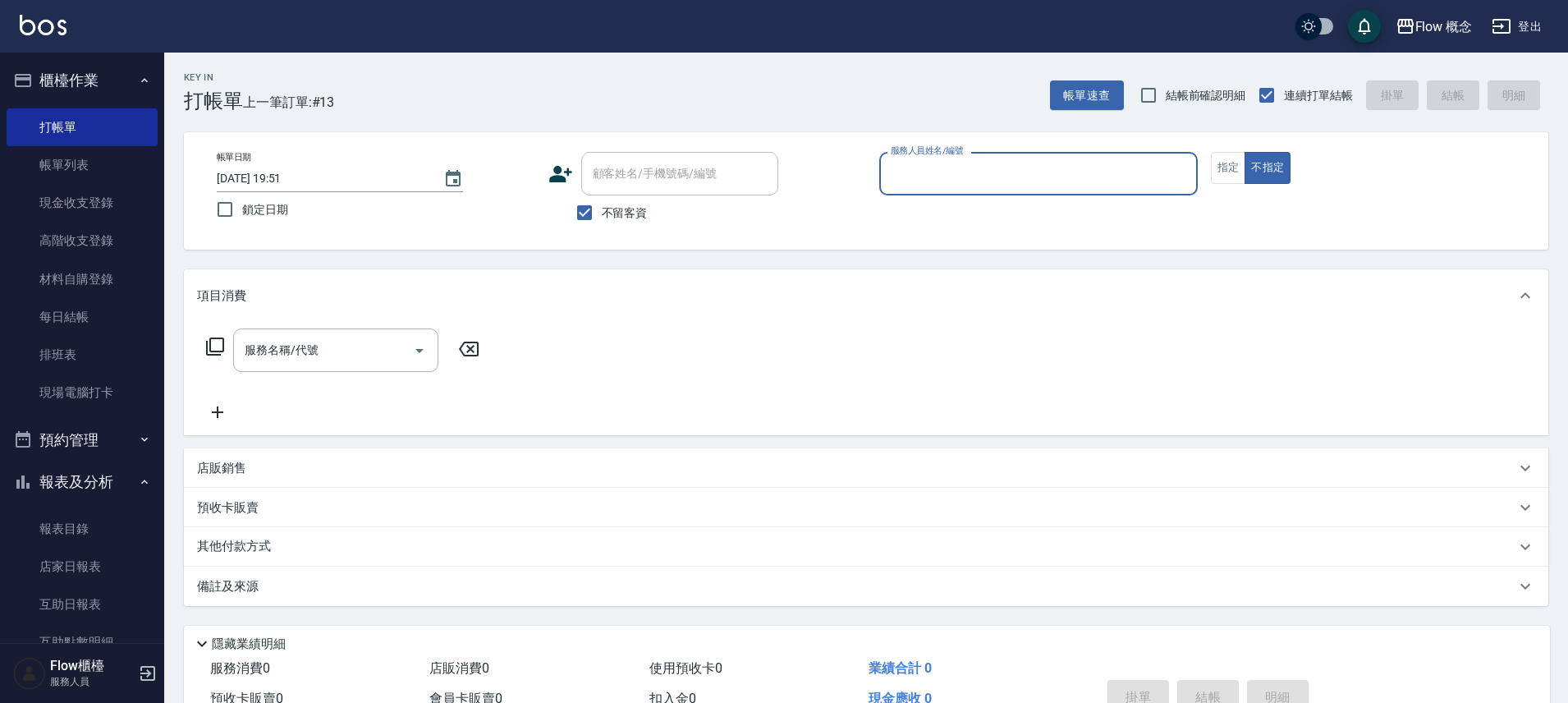
click at [566, 217] on div "不留客資" at bounding box center [663, 212] width 230 height 34
click at [977, 145] on div "帳單日期 2025/08/17 19:51 鎖定日期 顧客姓名/手機號碼/編號 顧客姓名/手機號碼/編號 不留客資 服務人員姓名/編號 服務人員姓名/編號 指…" at bounding box center [865, 191] width 1364 height 118
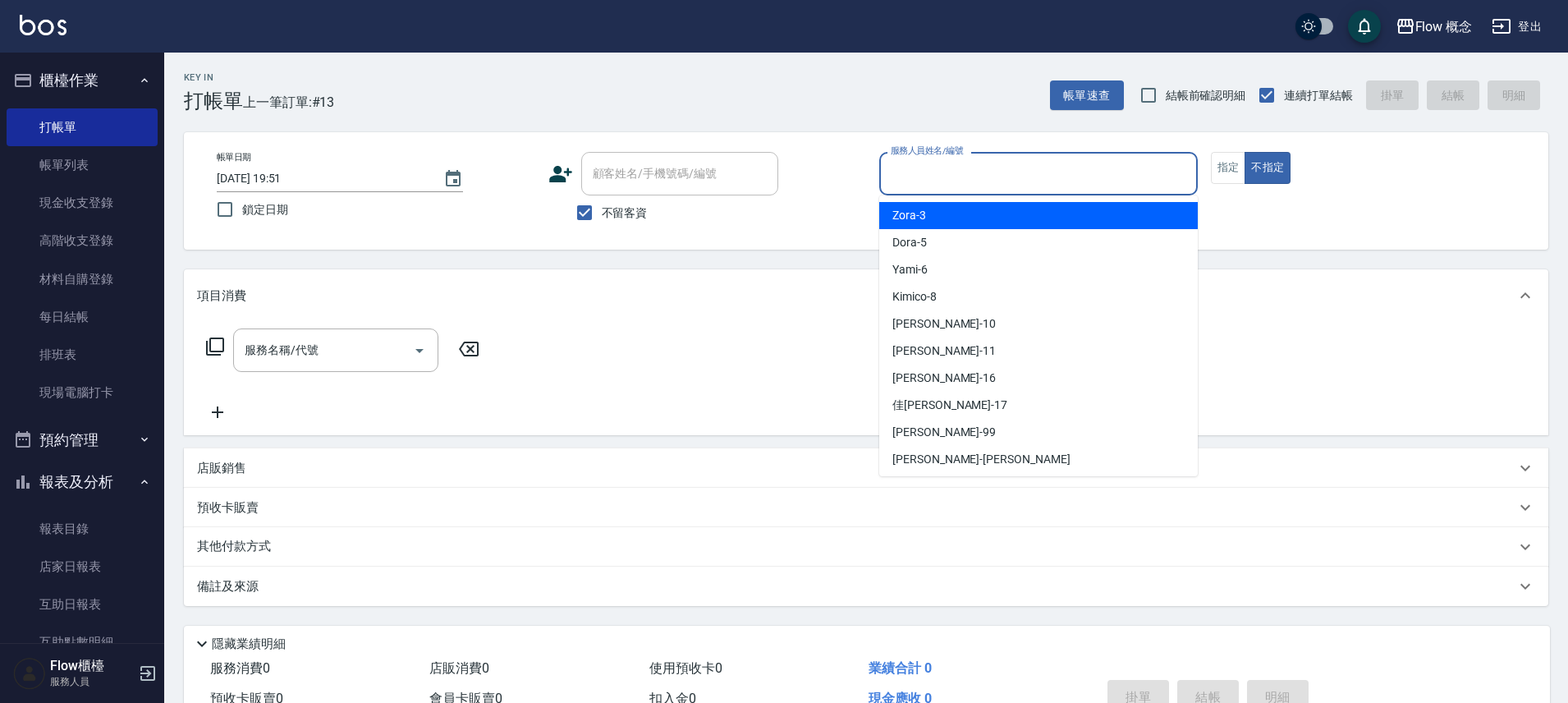
click at [982, 177] on input "服務人員姓名/編號" at bounding box center [1038, 173] width 304 height 29
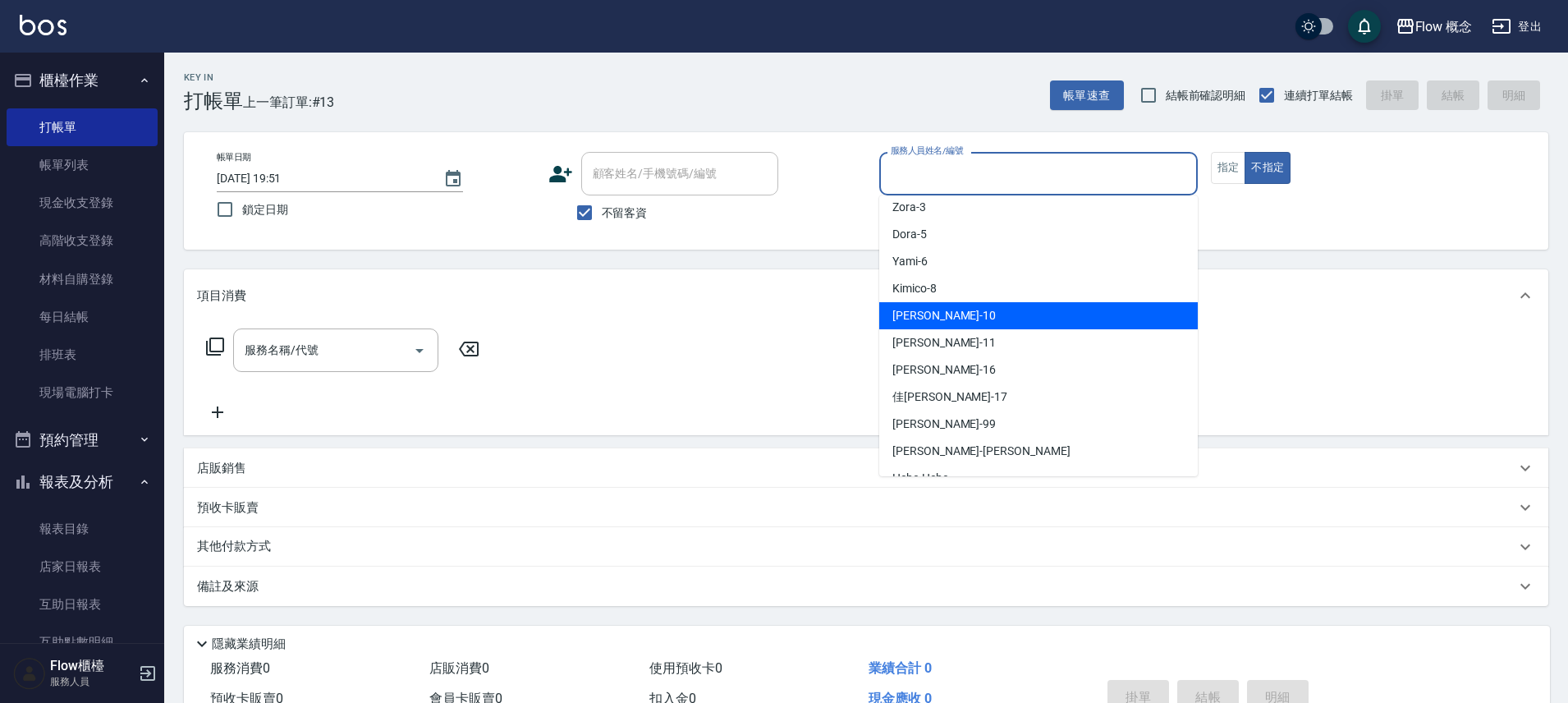
scroll to position [57, 0]
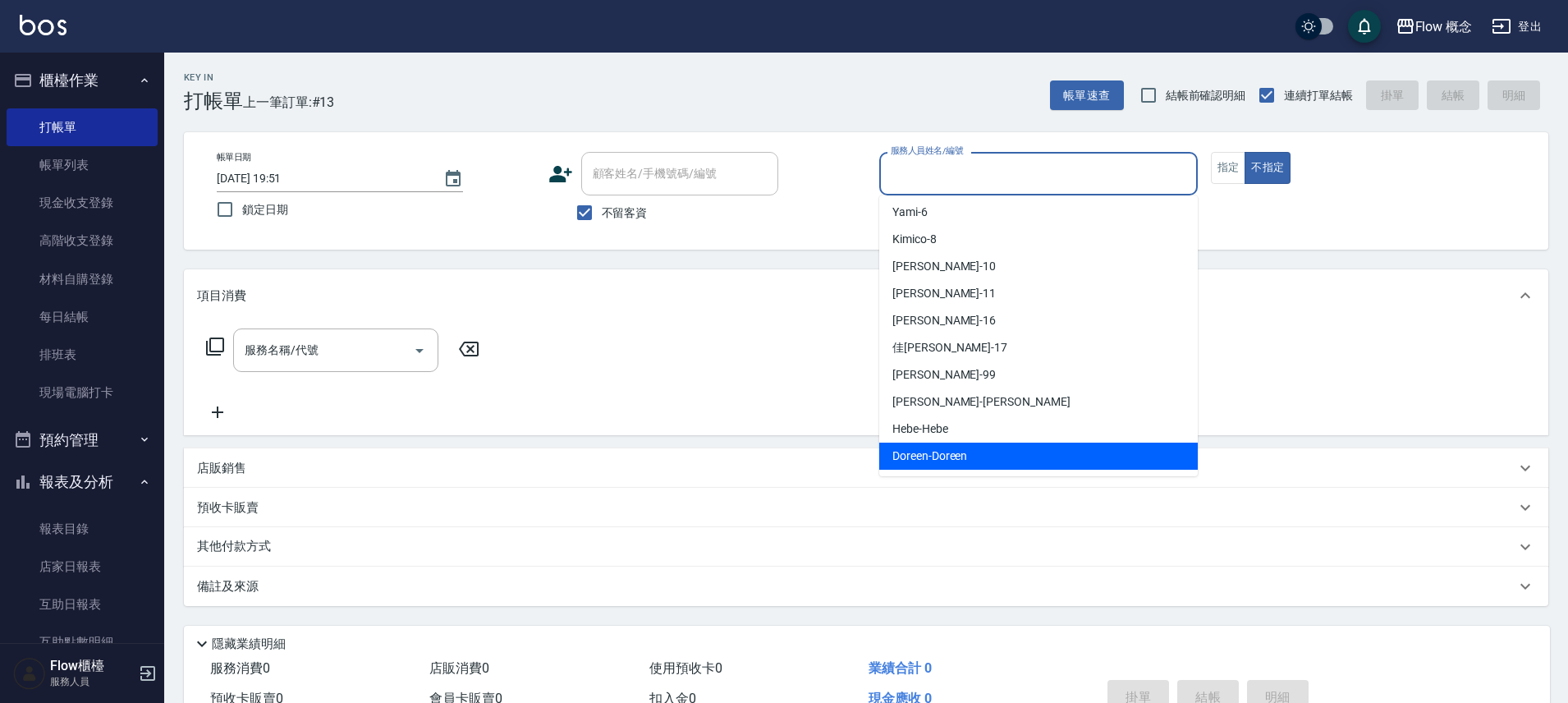
click at [983, 444] on div "Doreen -Doreen" at bounding box center [1038, 456] width 319 height 27
type input "Doreen-Doreen"
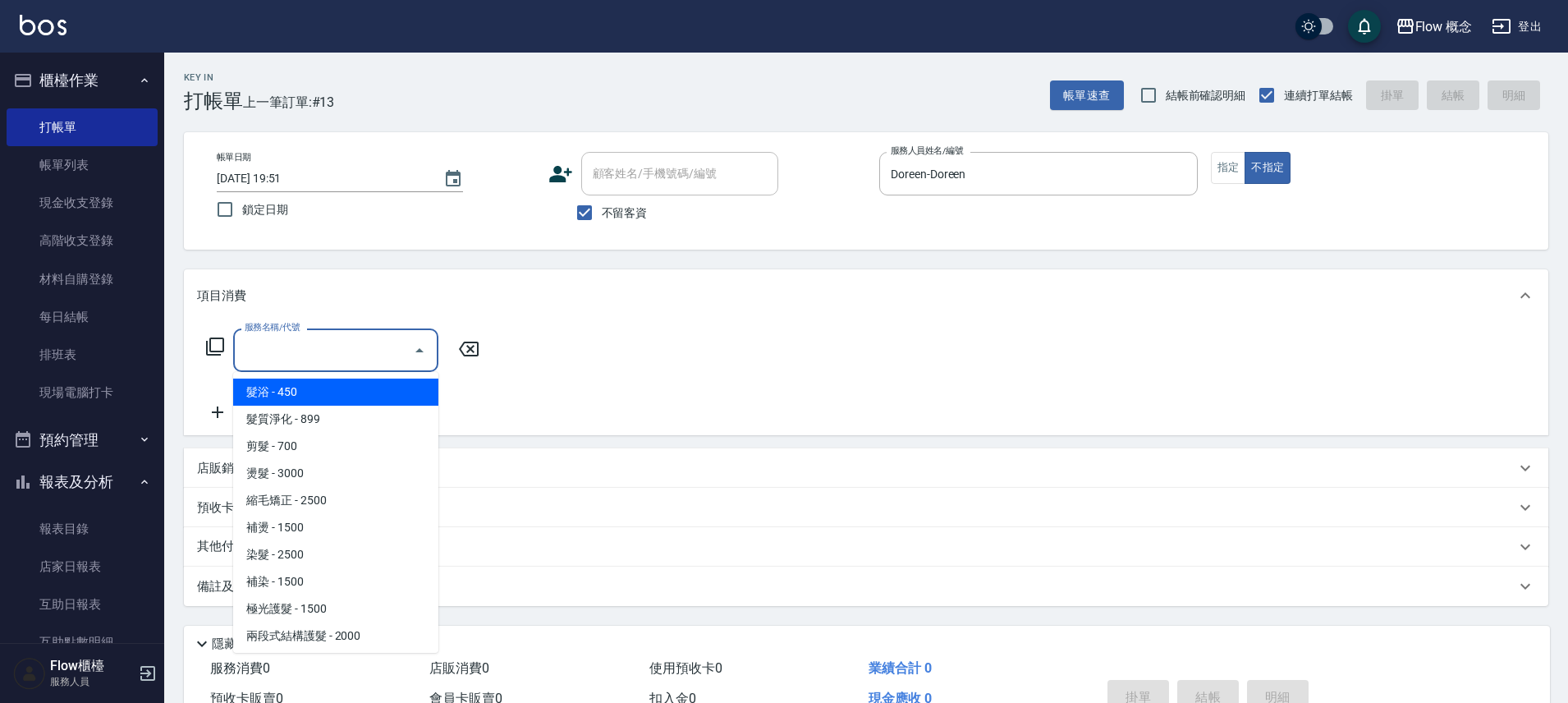
click at [255, 342] on input "服務名稱/代號" at bounding box center [323, 350] width 166 height 29
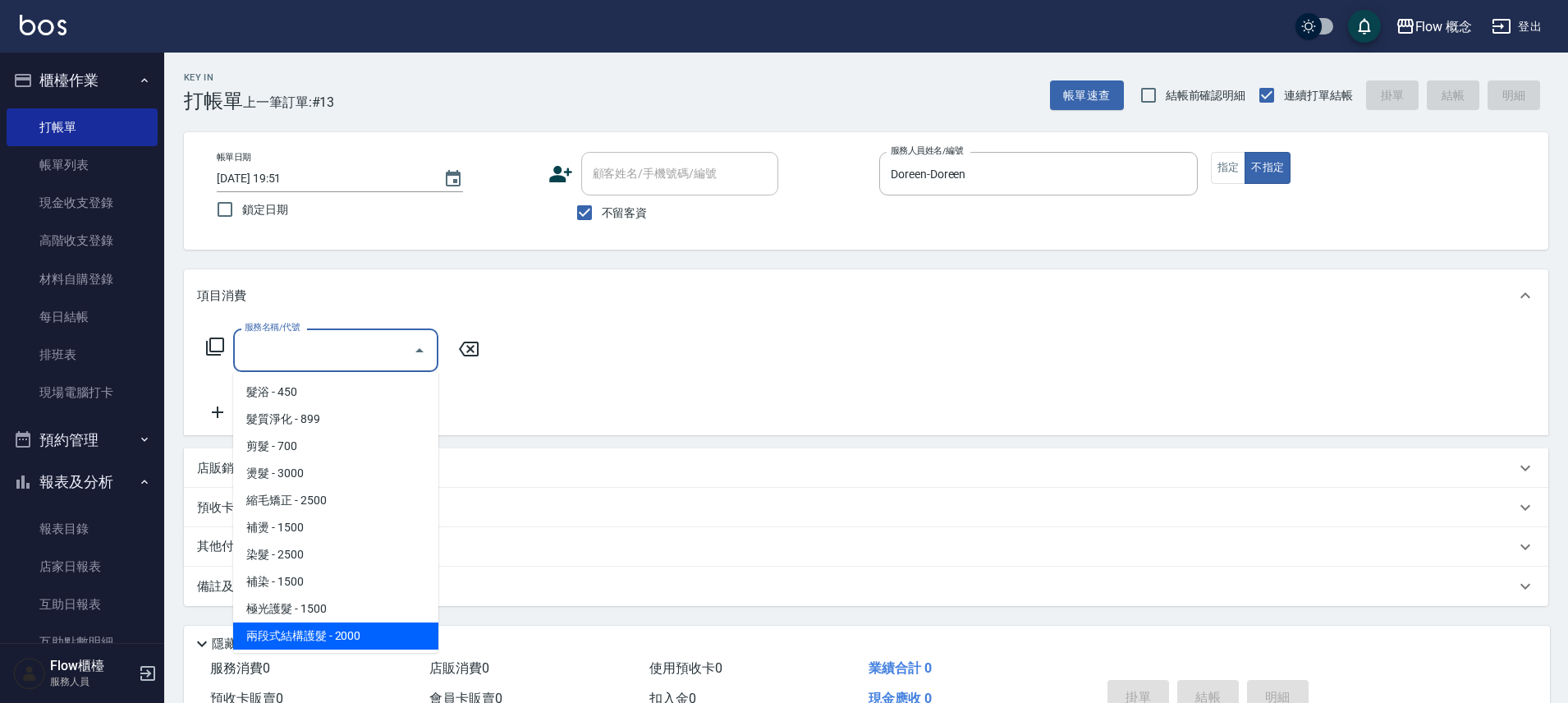
click at [353, 636] on span "兩段式結構護髮 - 2000" at bounding box center [336, 635] width 206 height 27
type input "兩段式結構護髮(502)"
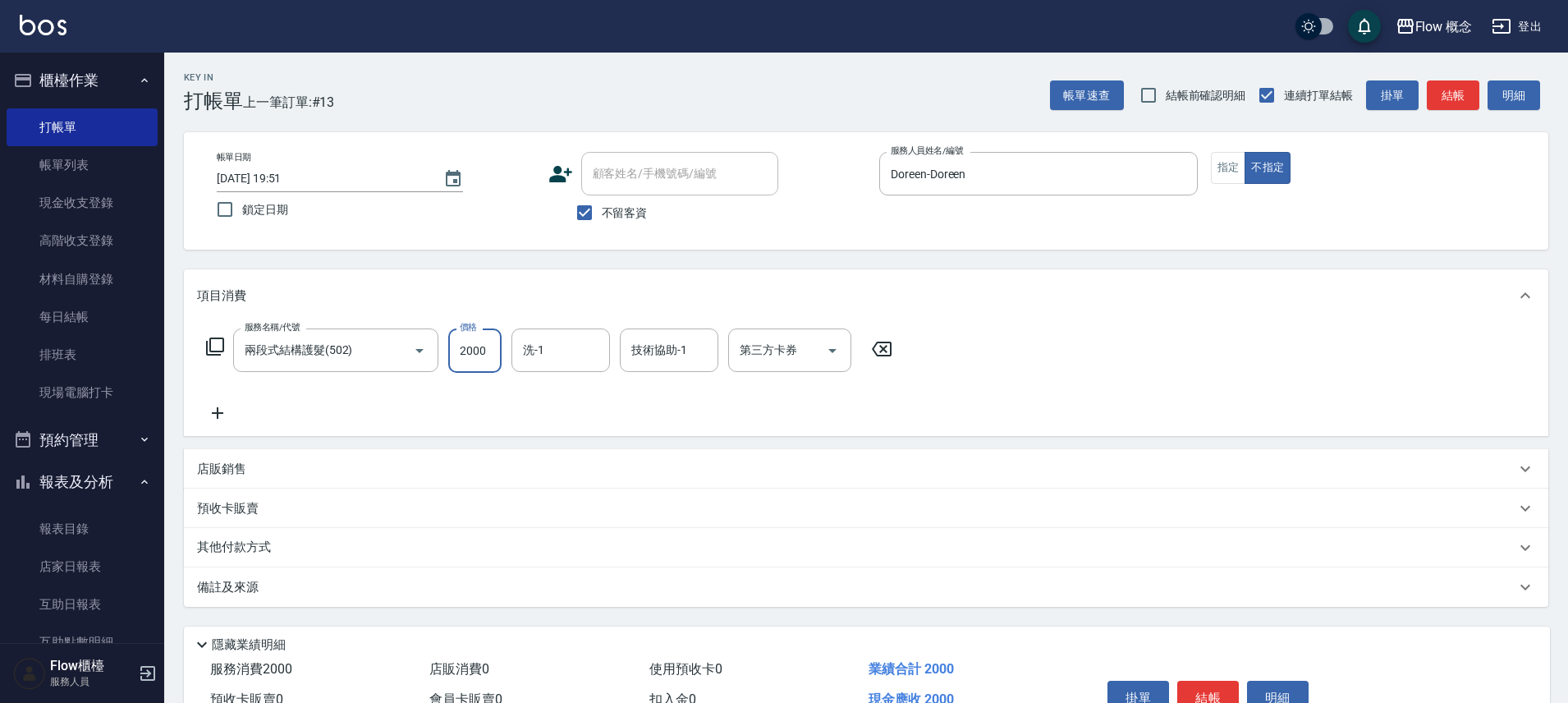
click at [500, 348] on input "2000" at bounding box center [474, 351] width 54 height 44
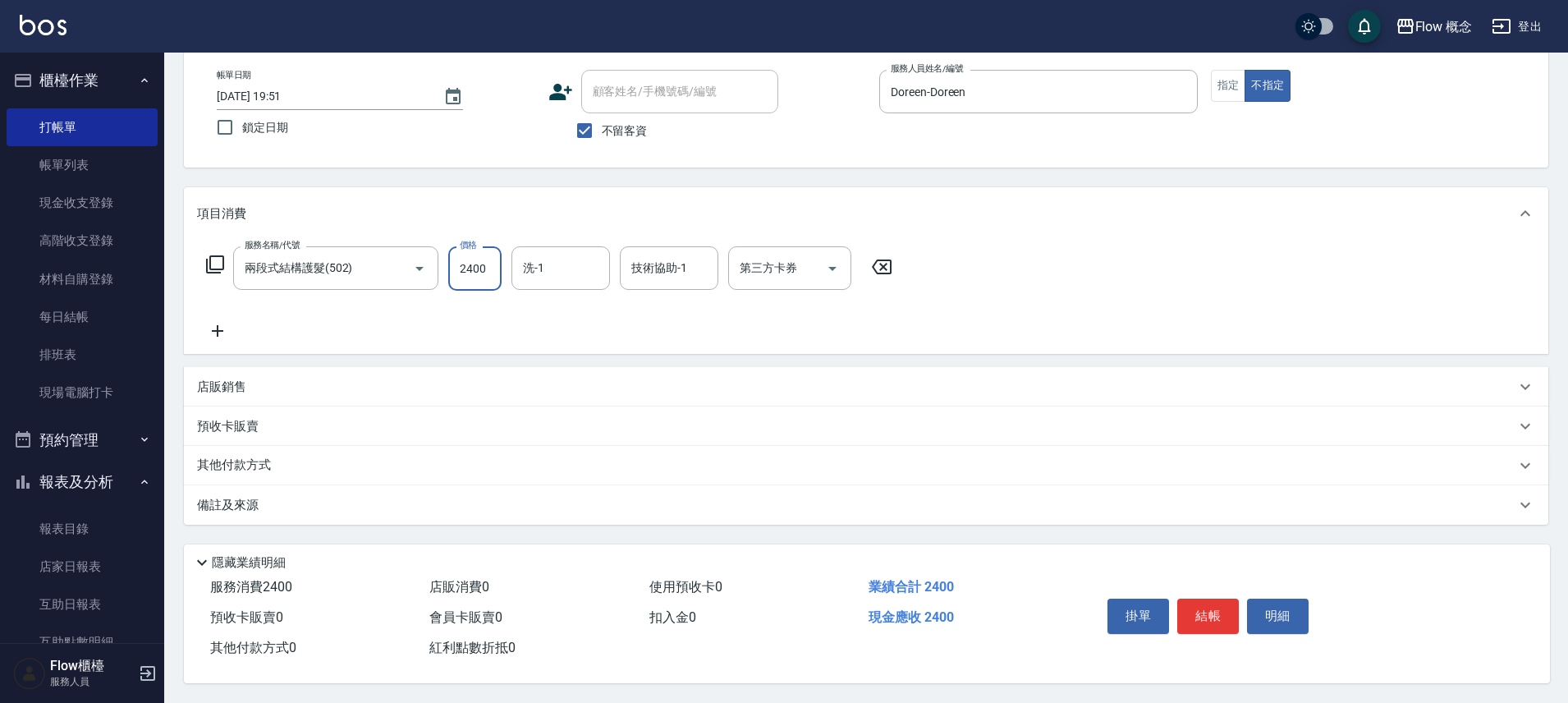
scroll to position [90, 0]
type input "2400"
click at [1213, 611] on button "結帳" at bounding box center [1208, 615] width 61 height 34
type input "2025/08/17 19:52"
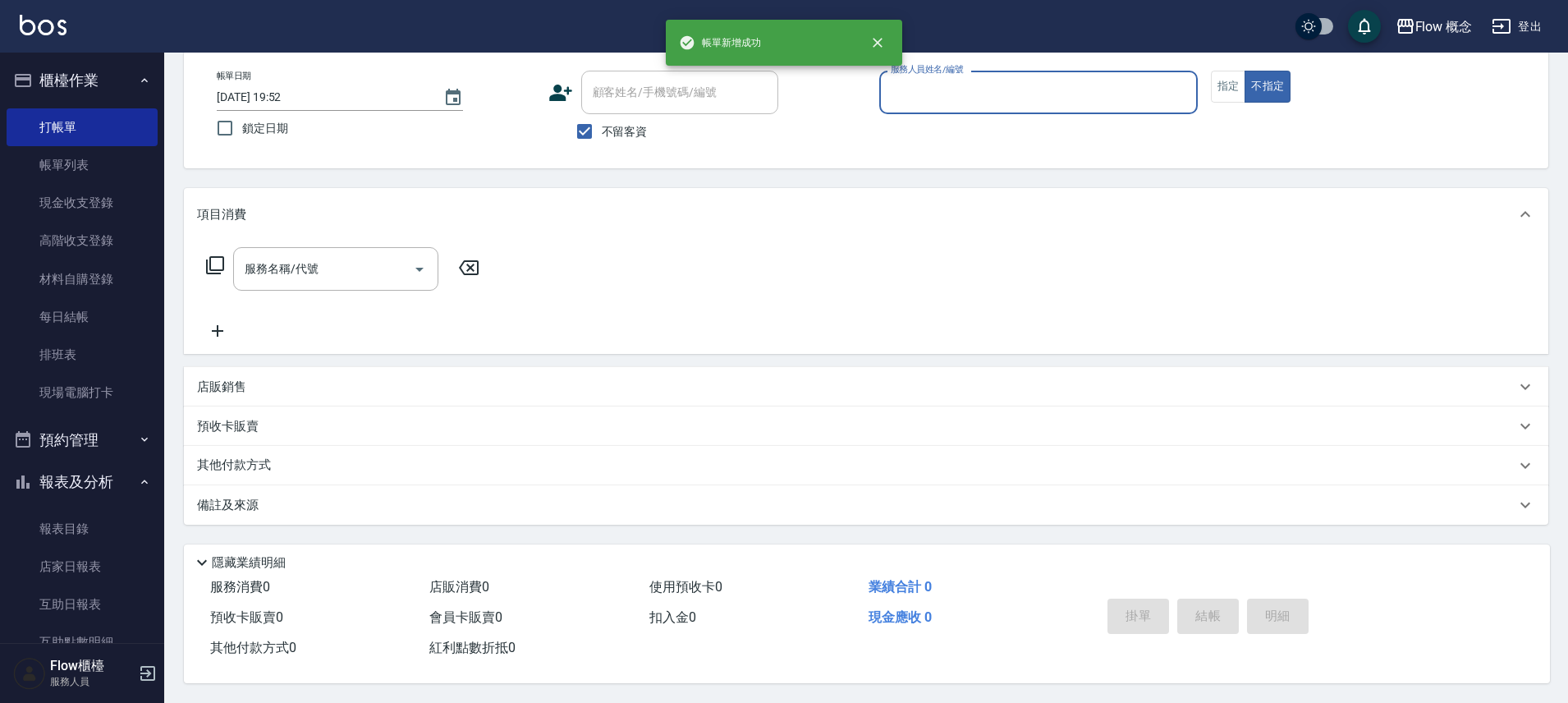
scroll to position [89, 0]
click at [950, 94] on input "服務人員姓名/編號" at bounding box center [1038, 92] width 304 height 29
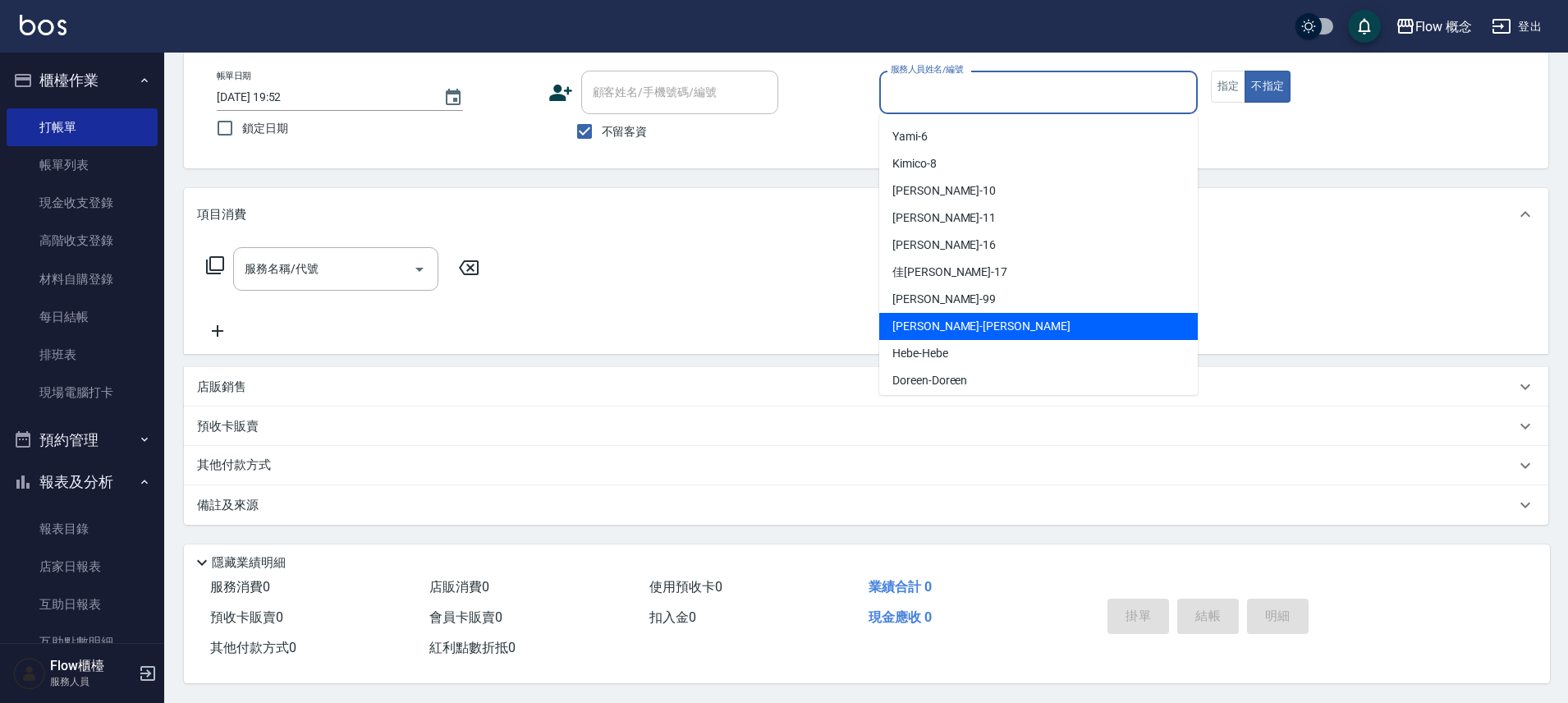
scroll to position [57, 0]
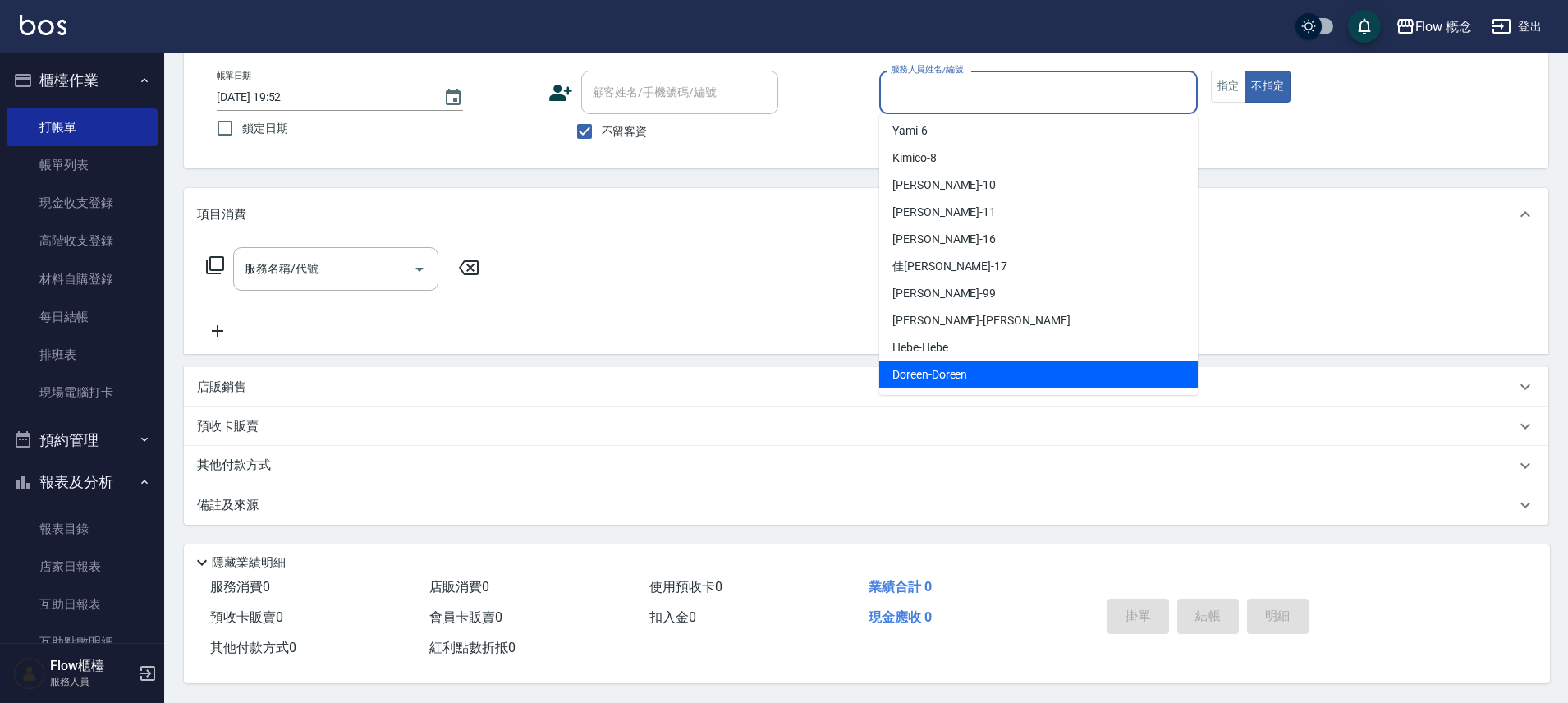
click at [968, 370] on div "Doreen -Doreen" at bounding box center [1038, 374] width 319 height 27
type input "Doreen-Doreen"
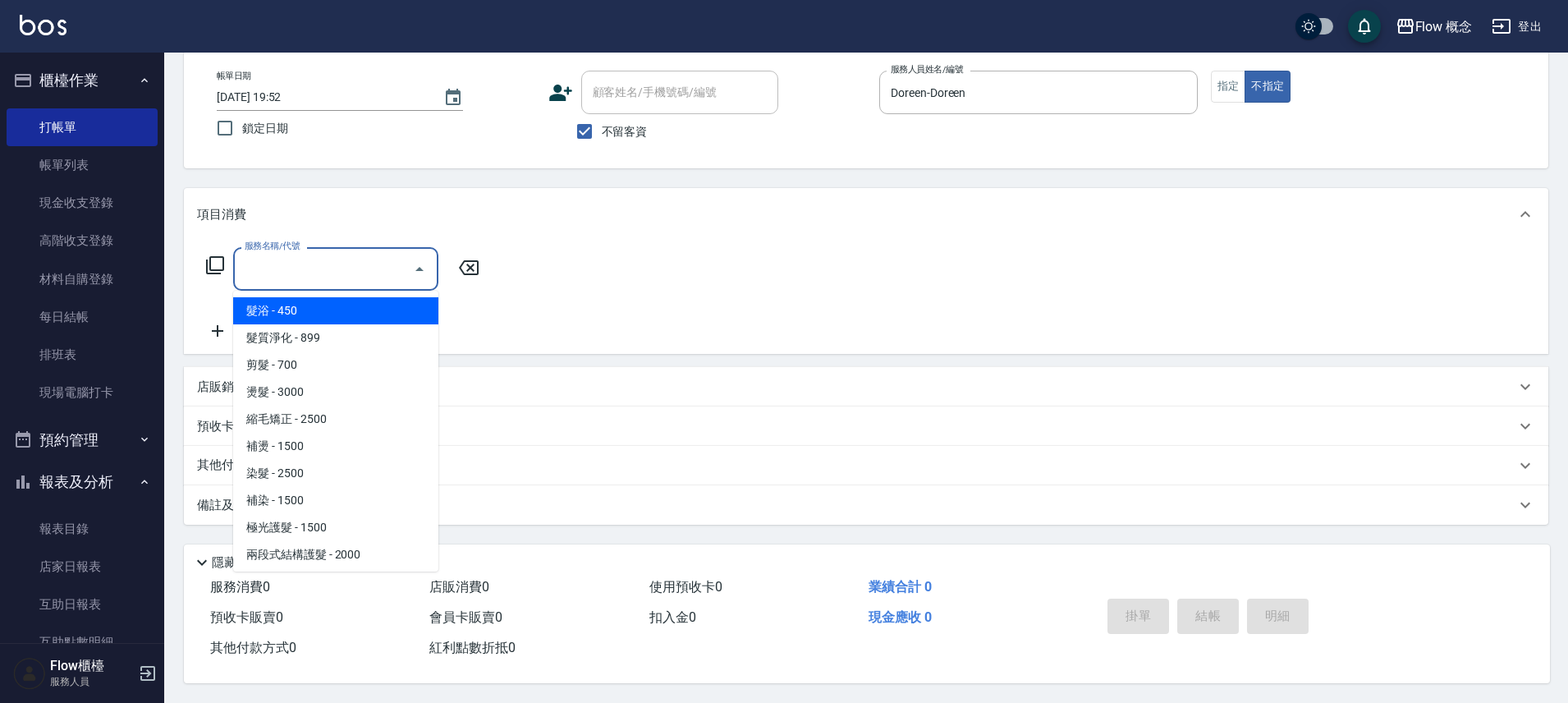
click at [370, 258] on input "服務名稱/代號" at bounding box center [323, 269] width 166 height 29
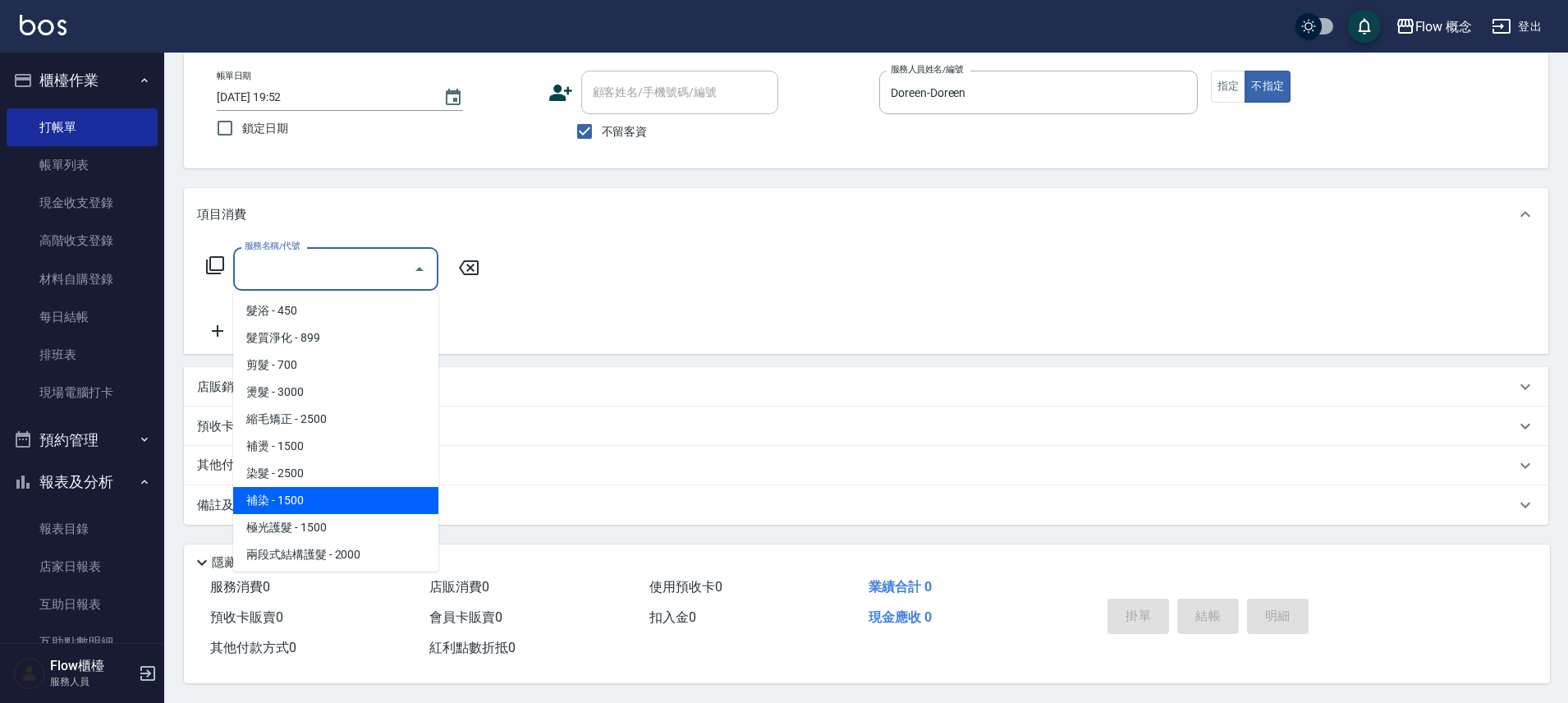
click at [307, 496] on span "補染 - 1500" at bounding box center [336, 500] width 206 height 27
type input "補染(402)"
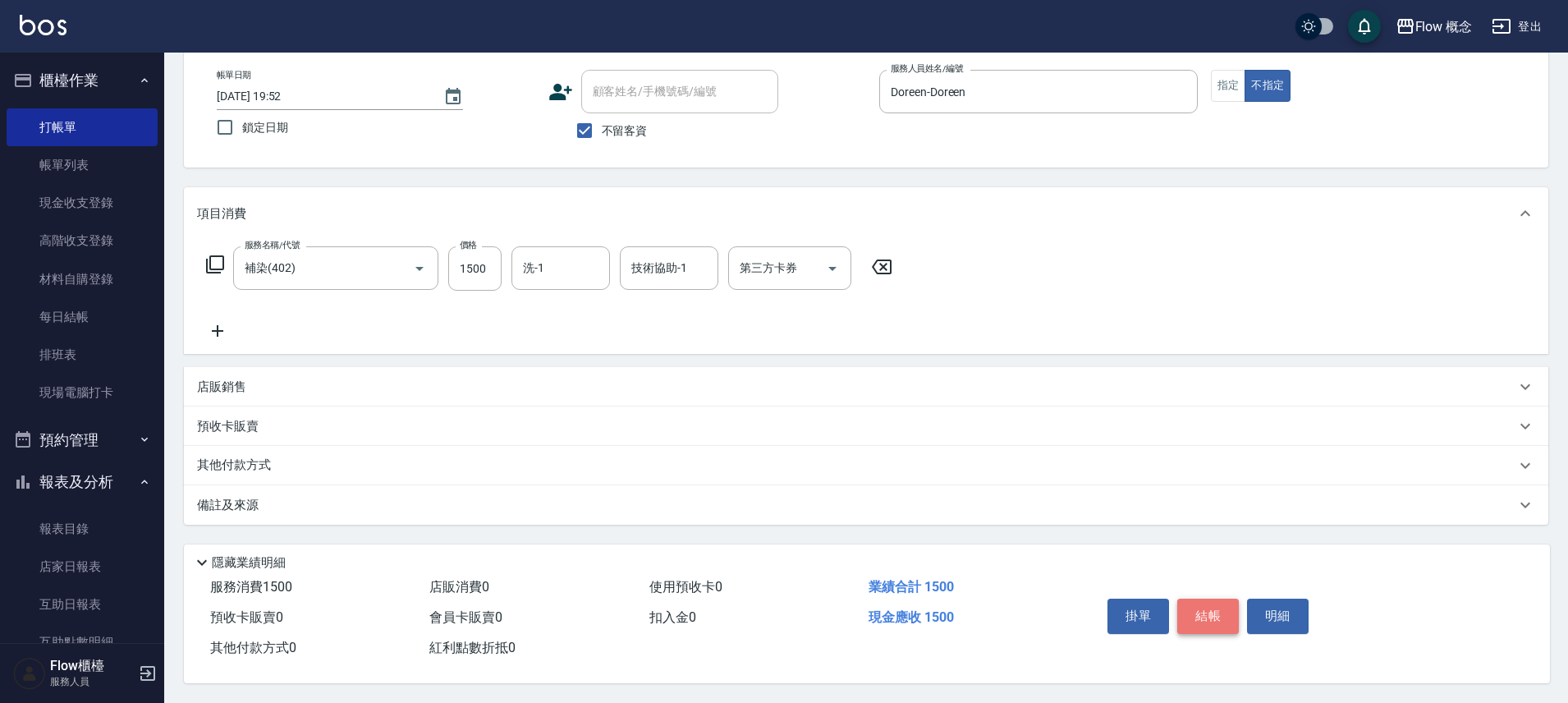
click at [1225, 622] on button "結帳" at bounding box center [1208, 615] width 61 height 34
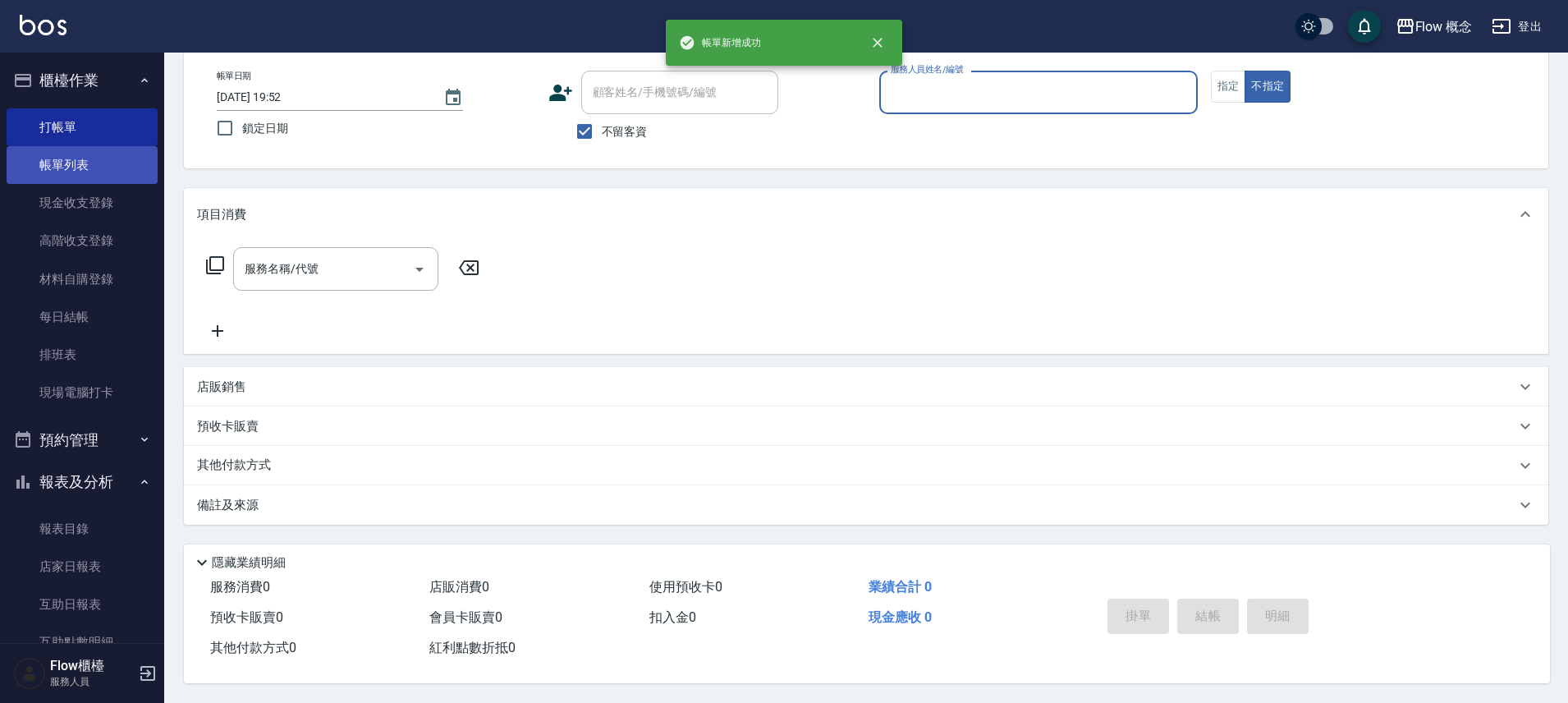
click at [62, 181] on link "帳單列表" at bounding box center [82, 164] width 151 height 38
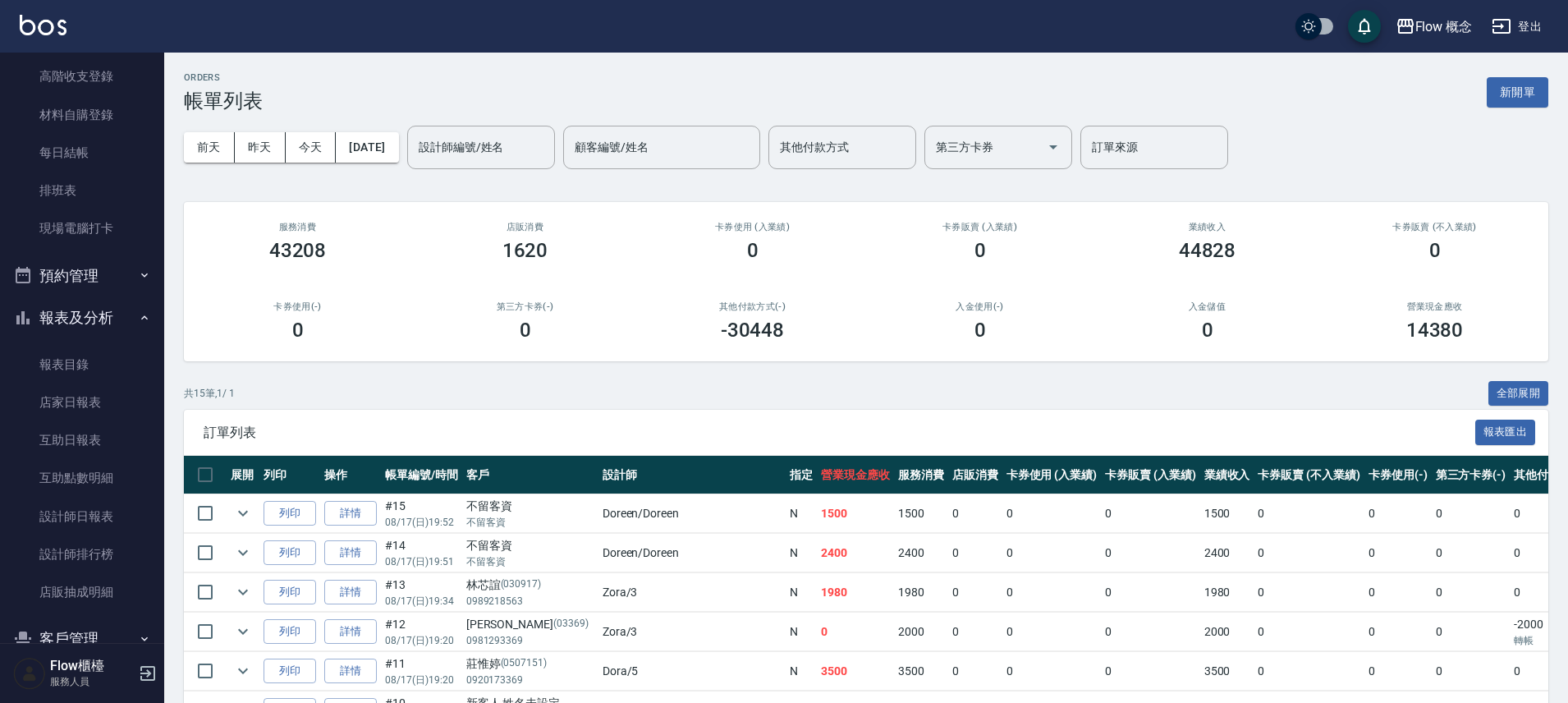
scroll to position [234, 0]
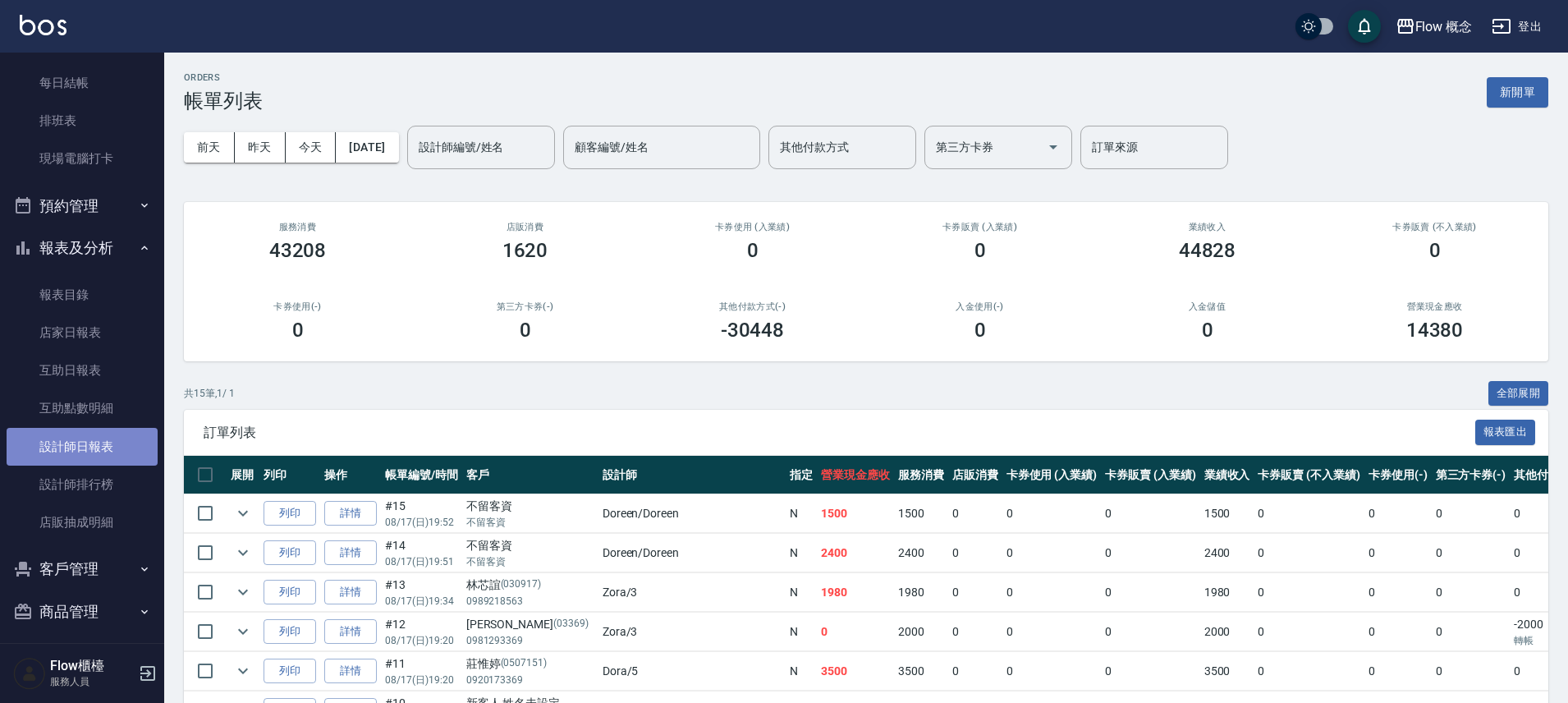
click at [98, 446] on link "設計師日報表" at bounding box center [82, 446] width 151 height 38
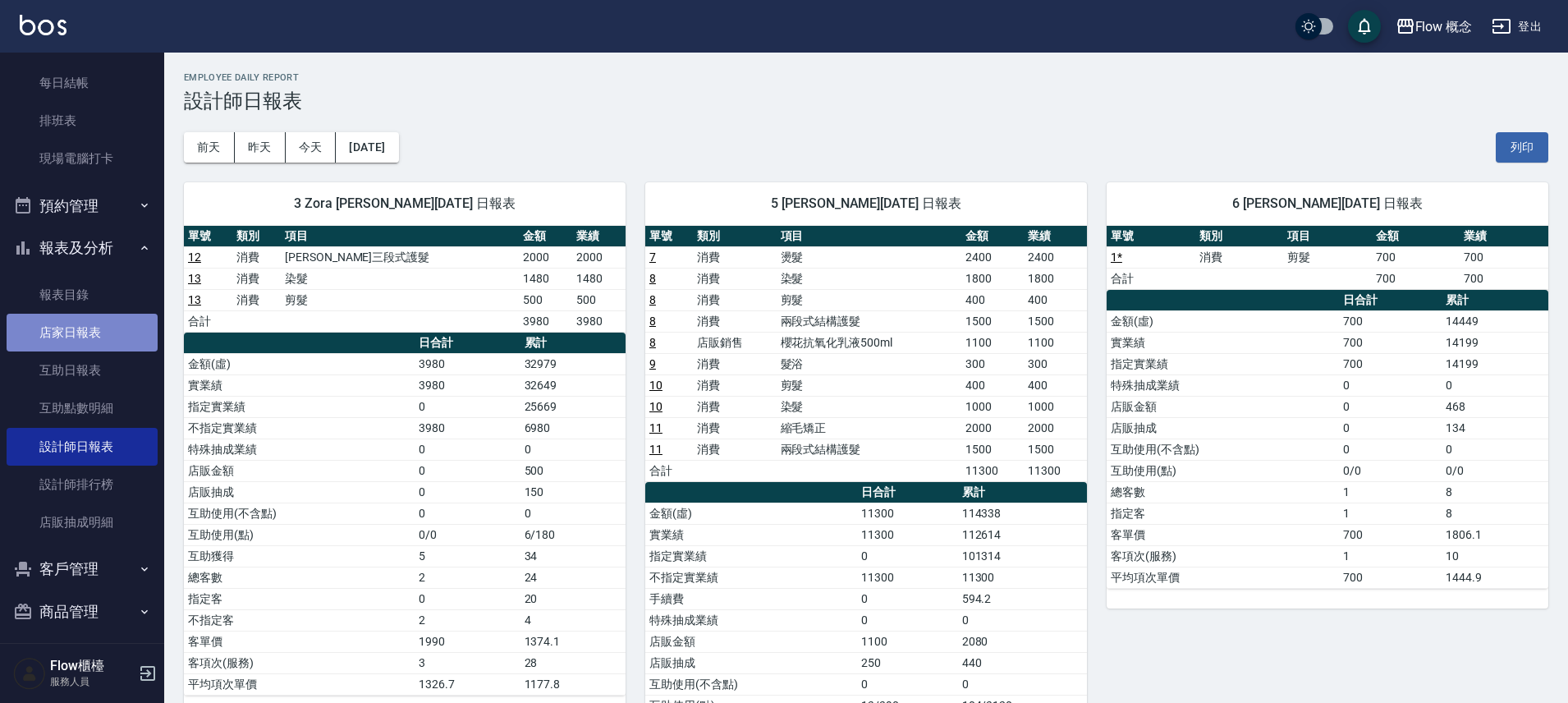
click at [89, 342] on link "店家日報表" at bounding box center [82, 332] width 151 height 38
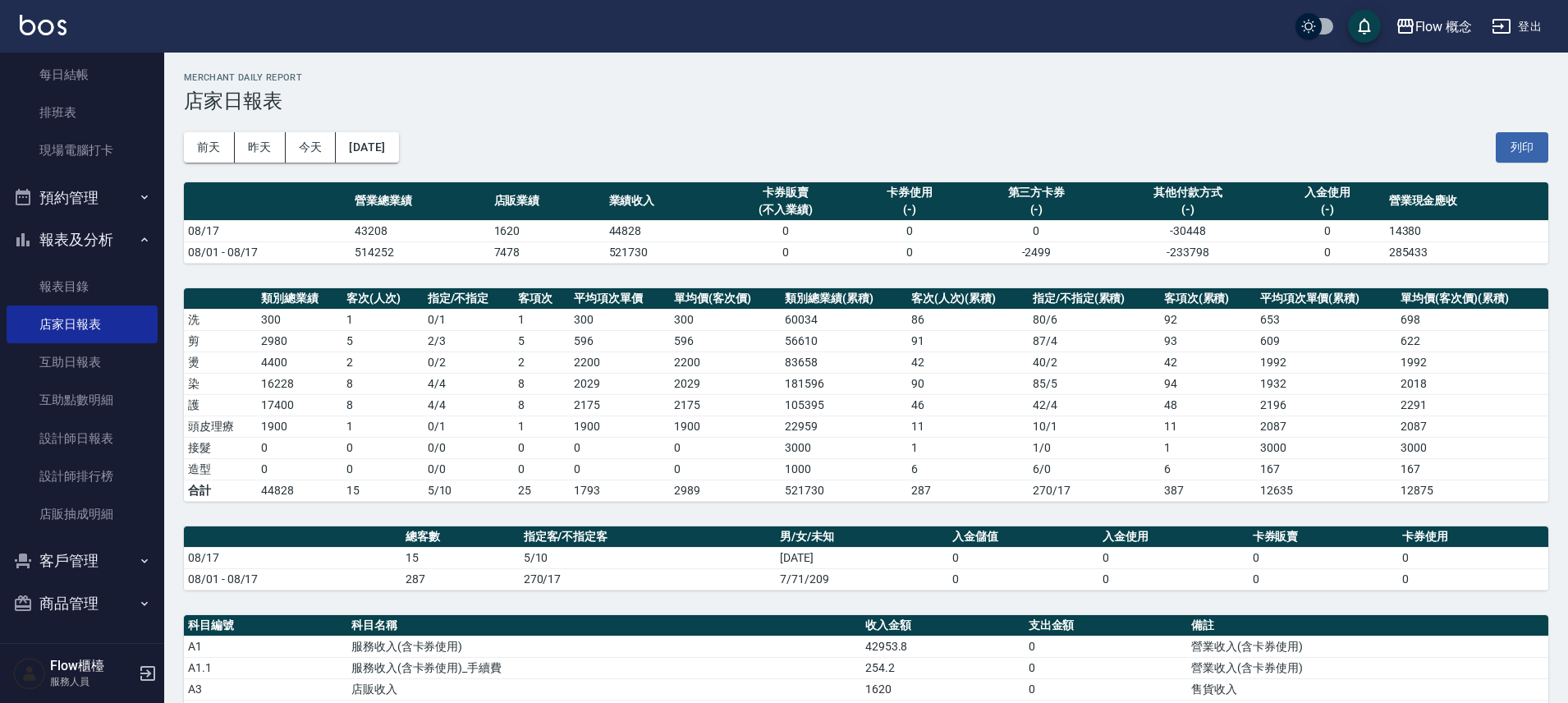
scroll to position [243, 0]
click at [98, 560] on button "客戶管理" at bounding box center [82, 560] width 151 height 43
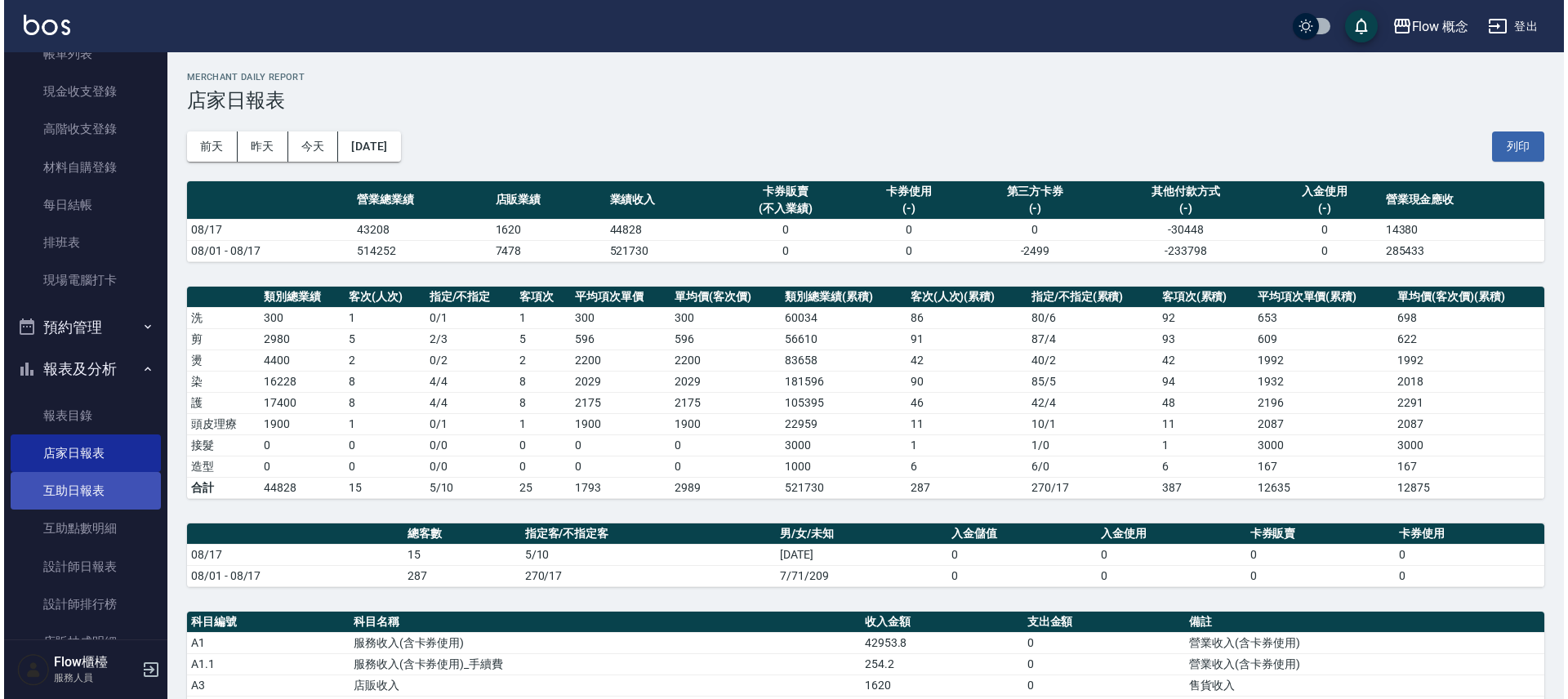
scroll to position [135, 0]
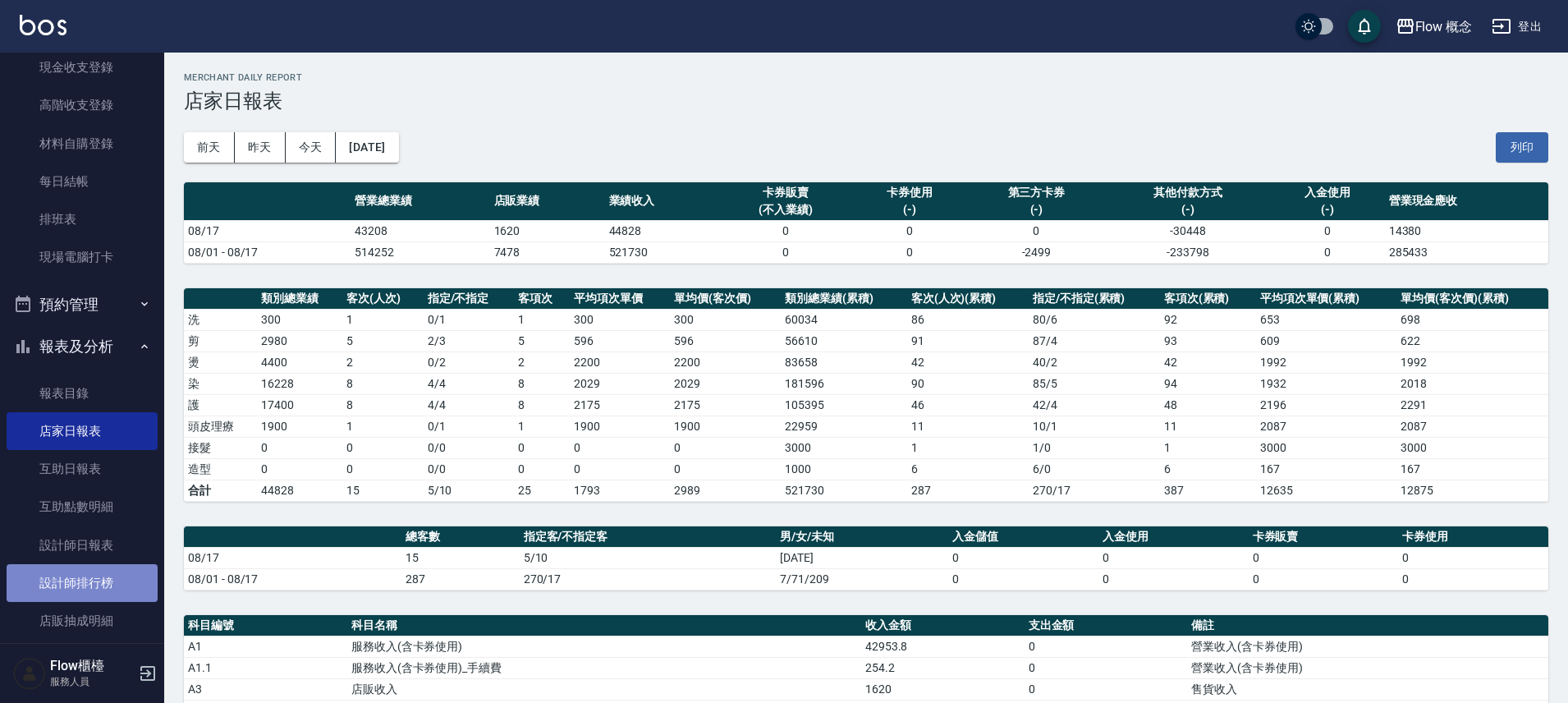
click at [109, 584] on link "設計師排行榜" at bounding box center [82, 583] width 151 height 38
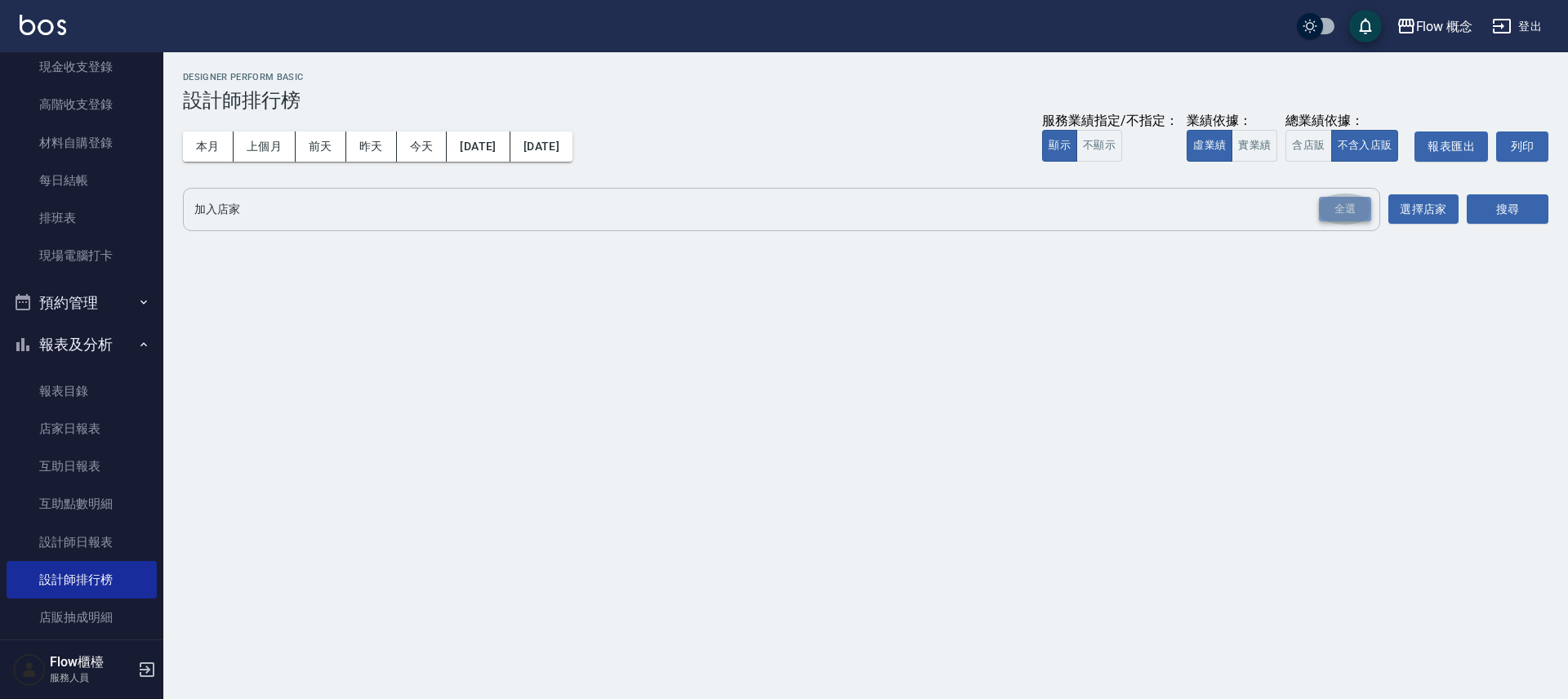
click at [1349, 204] on div "全選" at bounding box center [1344, 209] width 52 height 25
click at [1508, 207] on button "搜尋" at bounding box center [1507, 210] width 81 height 31
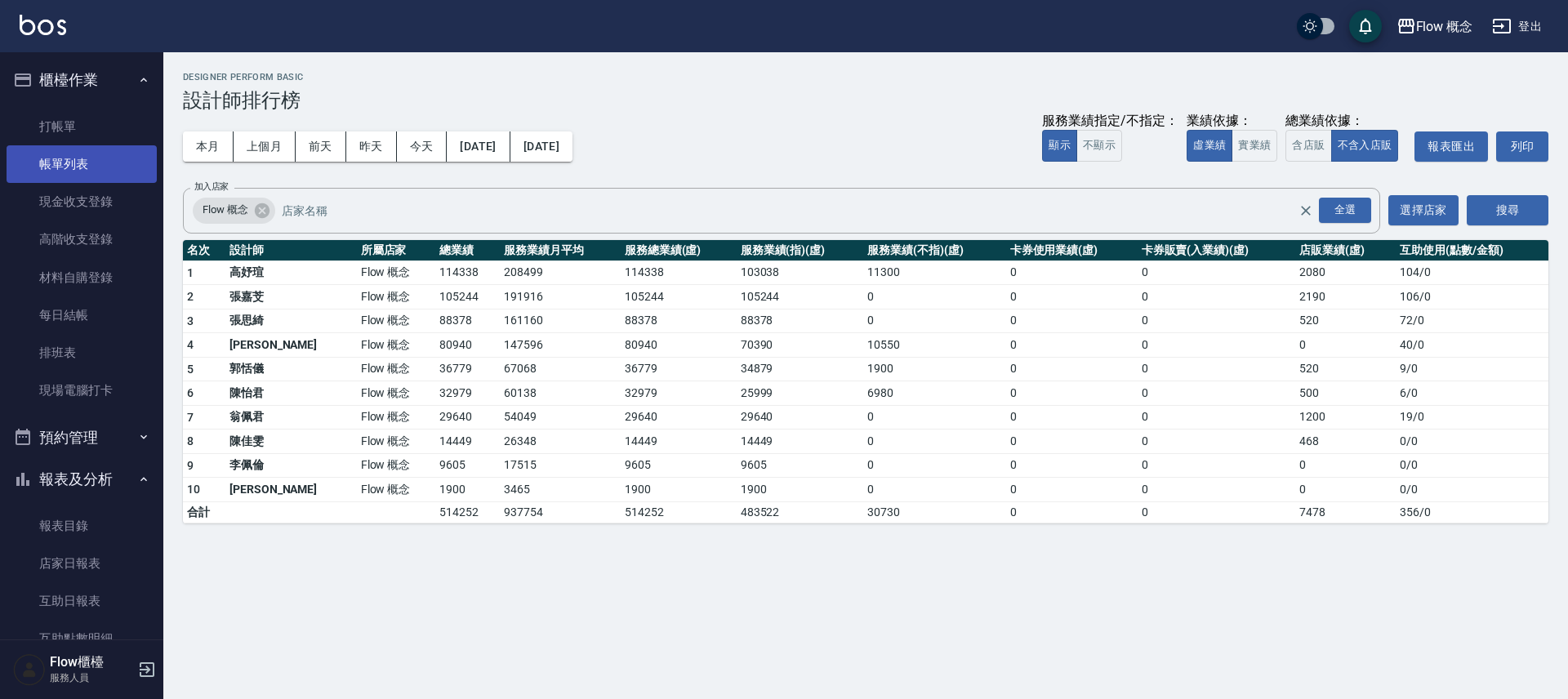
click at [71, 164] on link "帳單列表" at bounding box center [81, 163] width 150 height 38
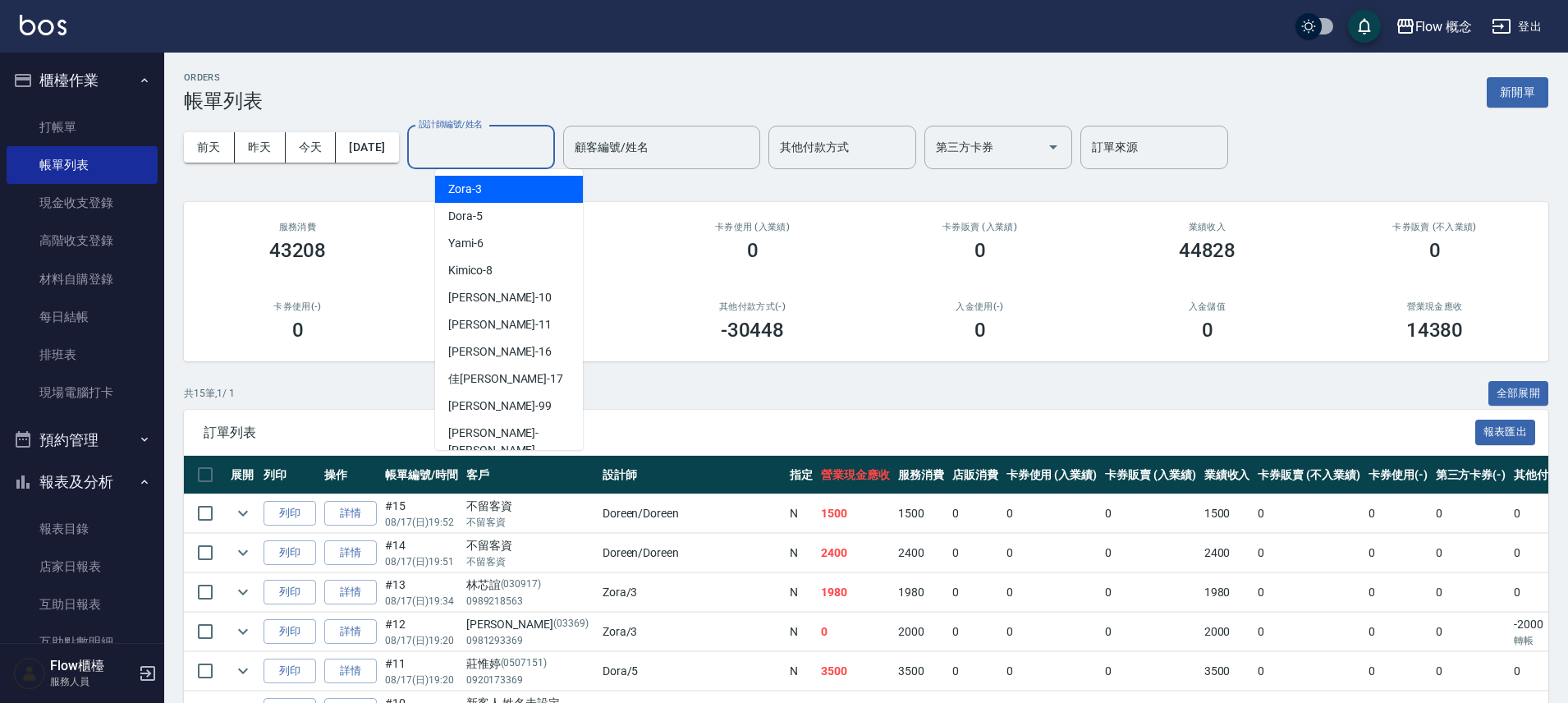
click at [457, 145] on input "設計師編號/姓名" at bounding box center [481, 147] width 133 height 29
click at [493, 174] on ul "Zora -3 Dora -5 Yami -6 Kimico -8 Rita -10 恬恬 -11 亭萱 -16 佳蒨 -17 阿肯 -99 Irene -I…" at bounding box center [509, 310] width 148 height 281
click at [495, 186] on div "Zora -3" at bounding box center [509, 189] width 148 height 27
type input "Zora-3"
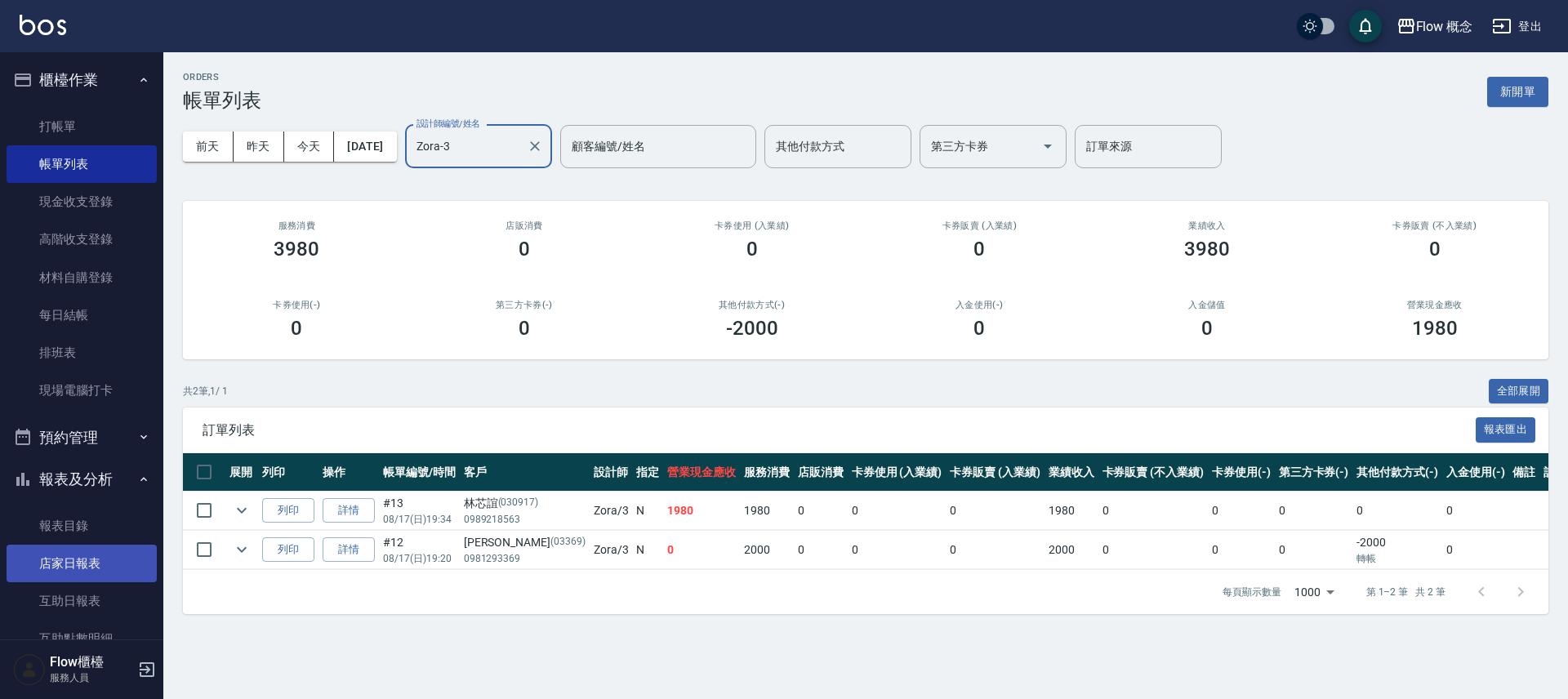
click at [83, 561] on link "店家日報表" at bounding box center [81, 563] width 150 height 38
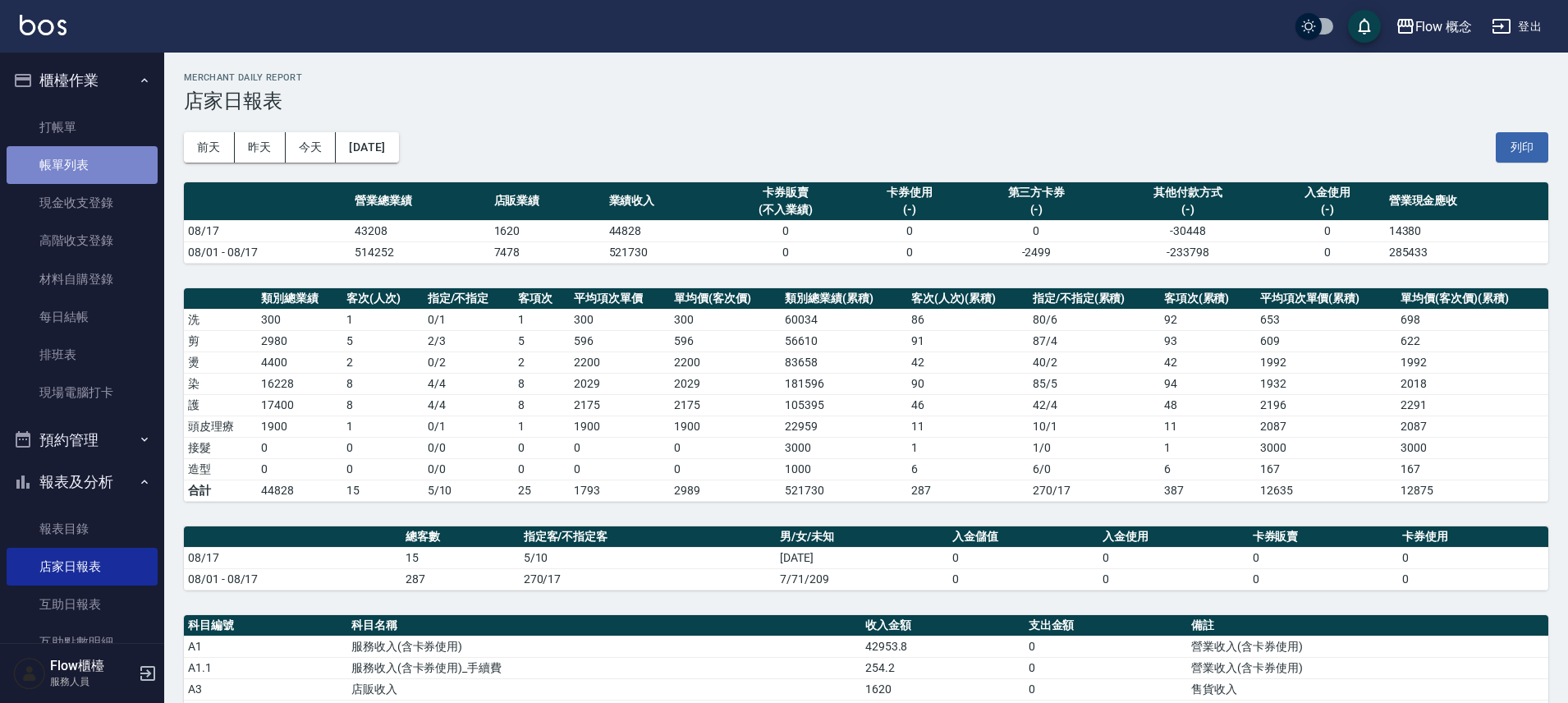
click at [90, 157] on link "帳單列表" at bounding box center [82, 164] width 151 height 38
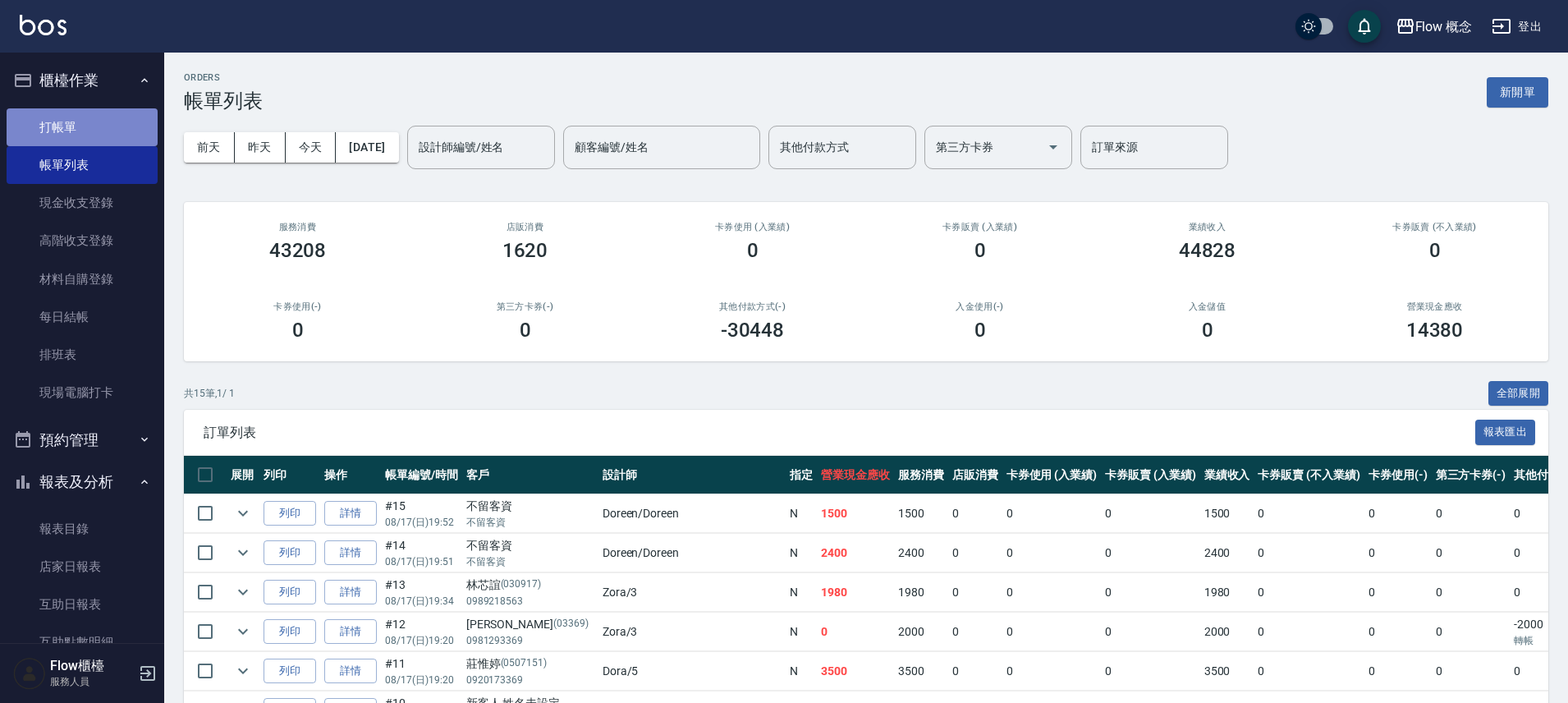
click at [94, 130] on link "打帳單" at bounding box center [82, 127] width 151 height 38
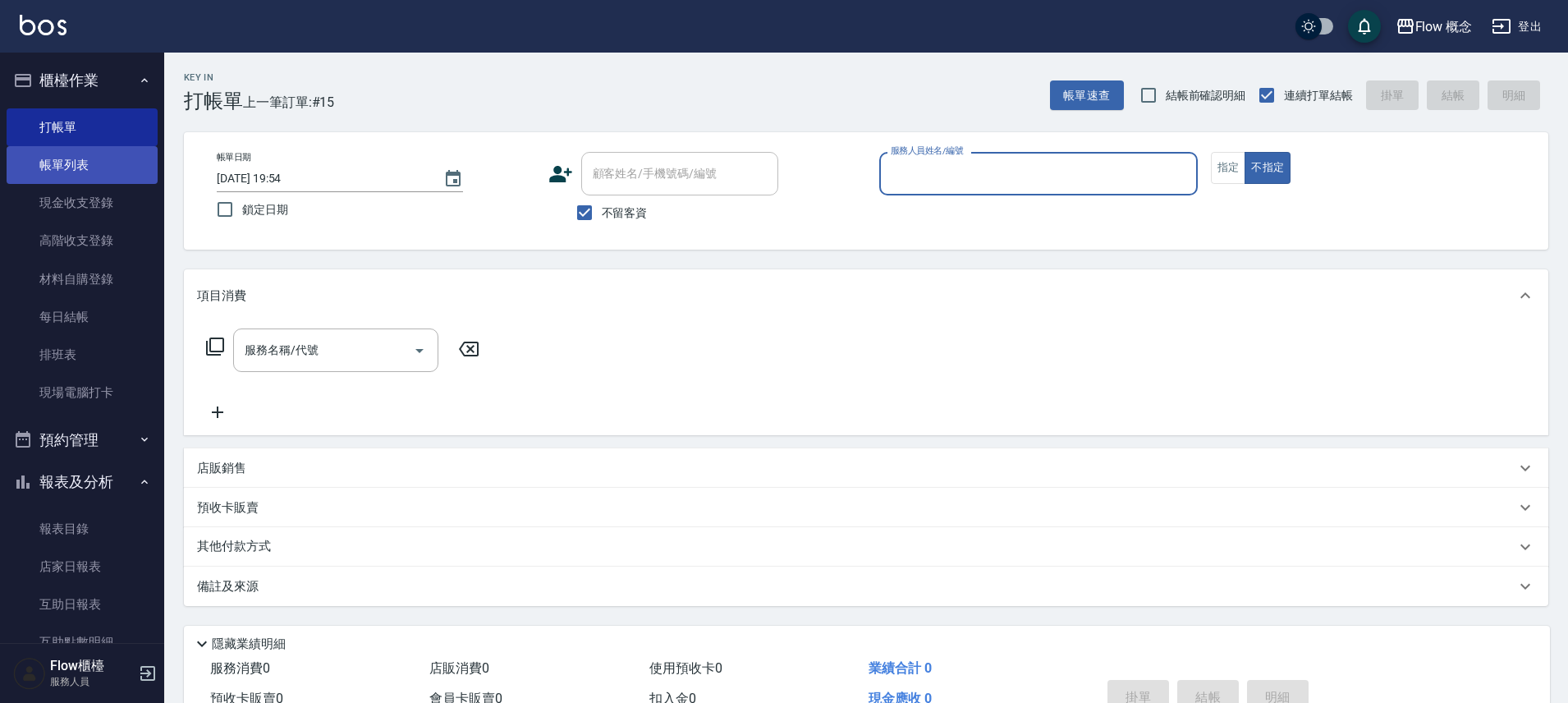
click at [94, 170] on link "帳單列表" at bounding box center [82, 164] width 151 height 38
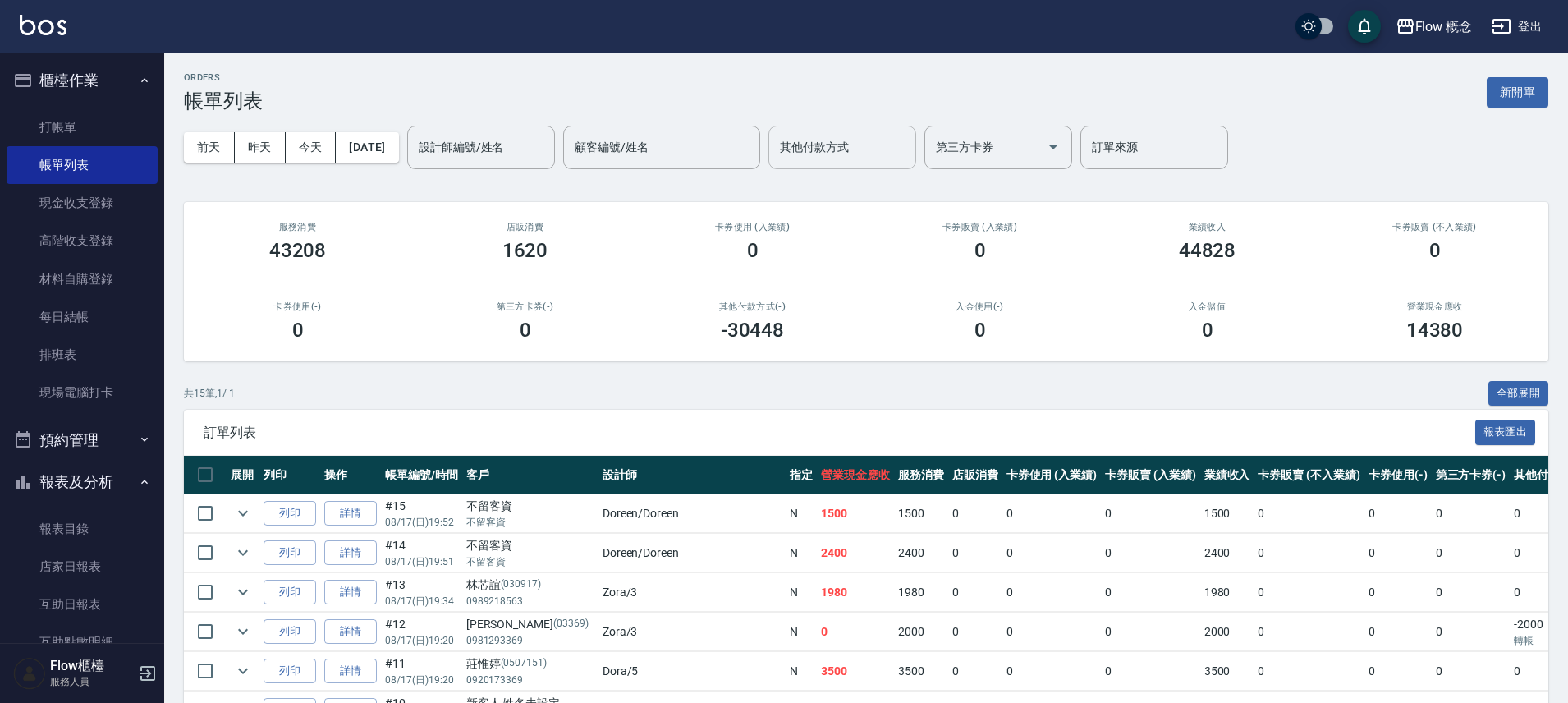
click at [840, 144] on input "其他付款方式" at bounding box center [842, 147] width 133 height 29
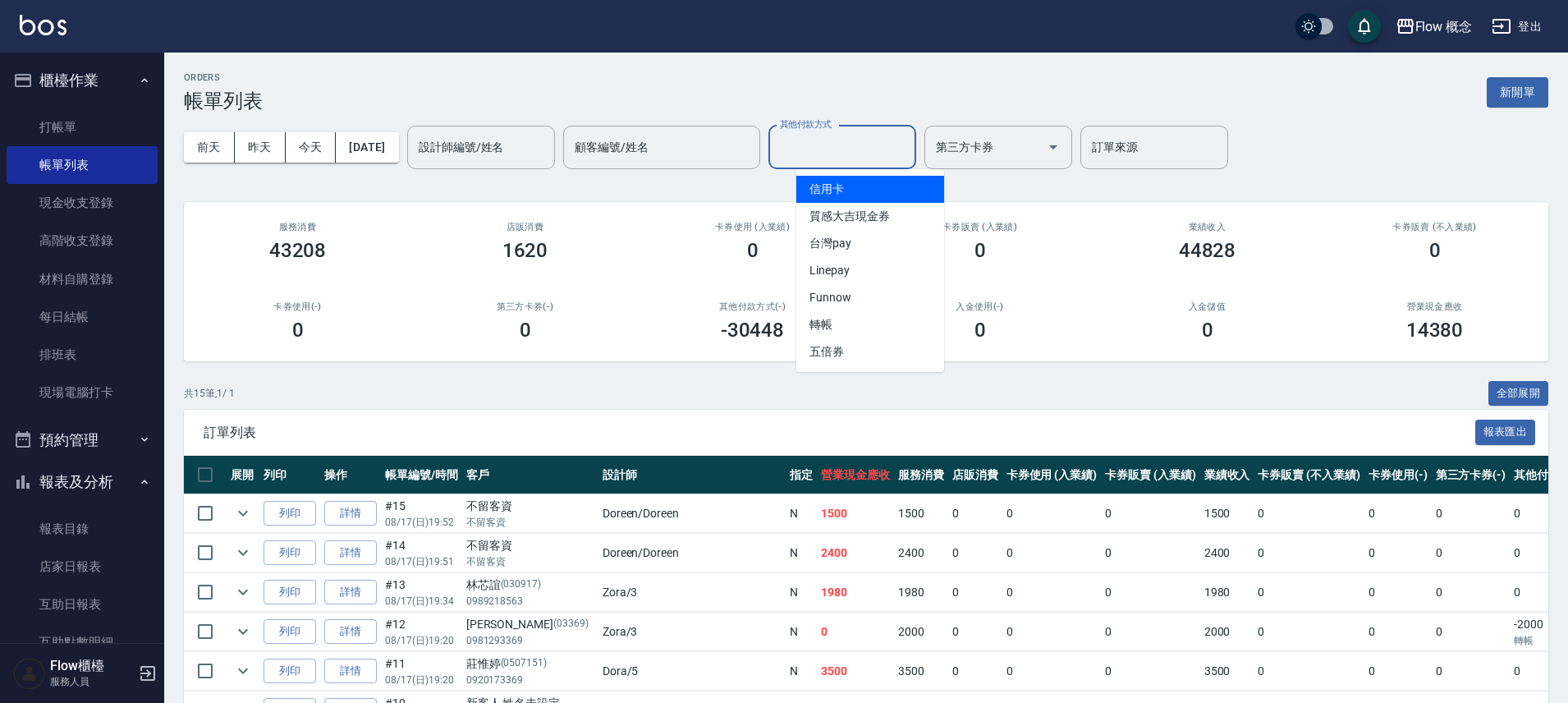
click at [835, 197] on span "信用卡" at bounding box center [871, 189] width 148 height 27
type input "信用卡"
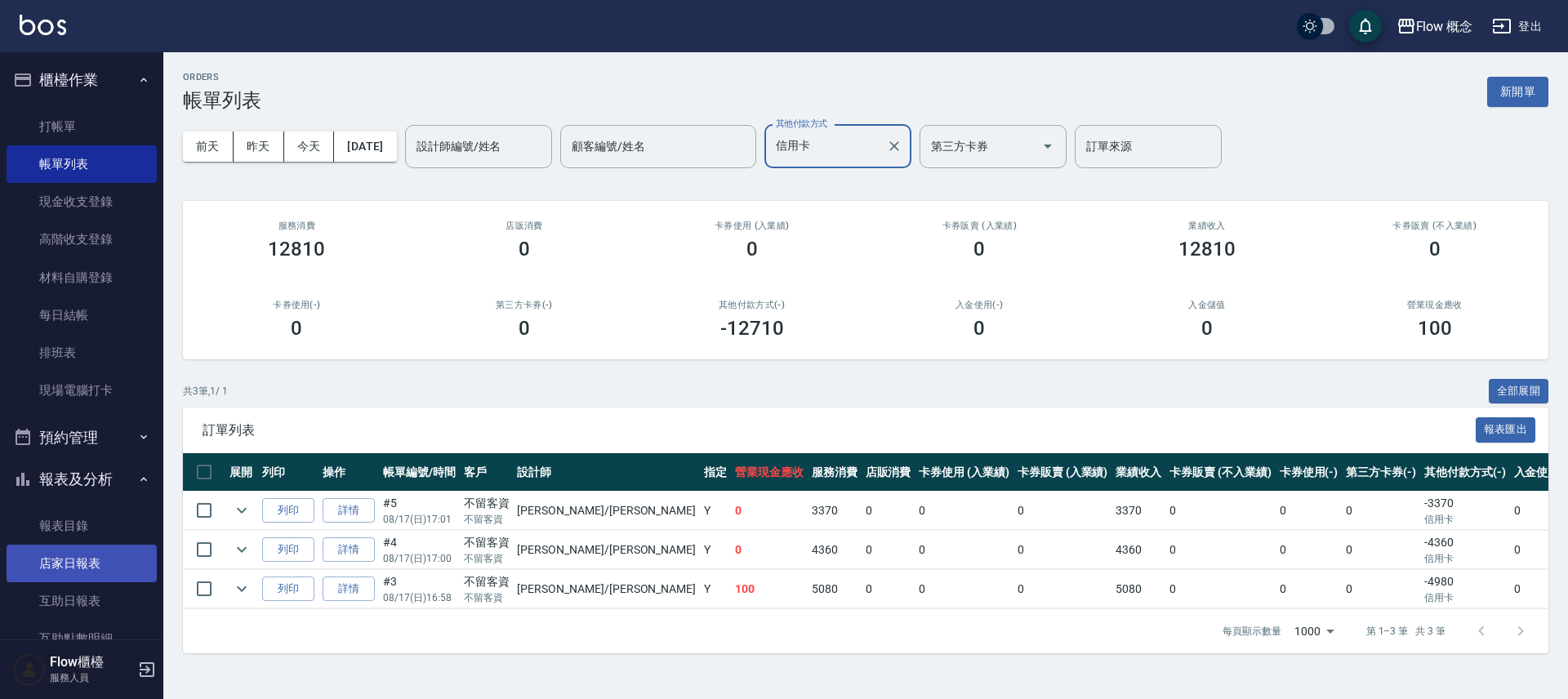
click at [96, 562] on link "店家日報表" at bounding box center [81, 563] width 150 height 38
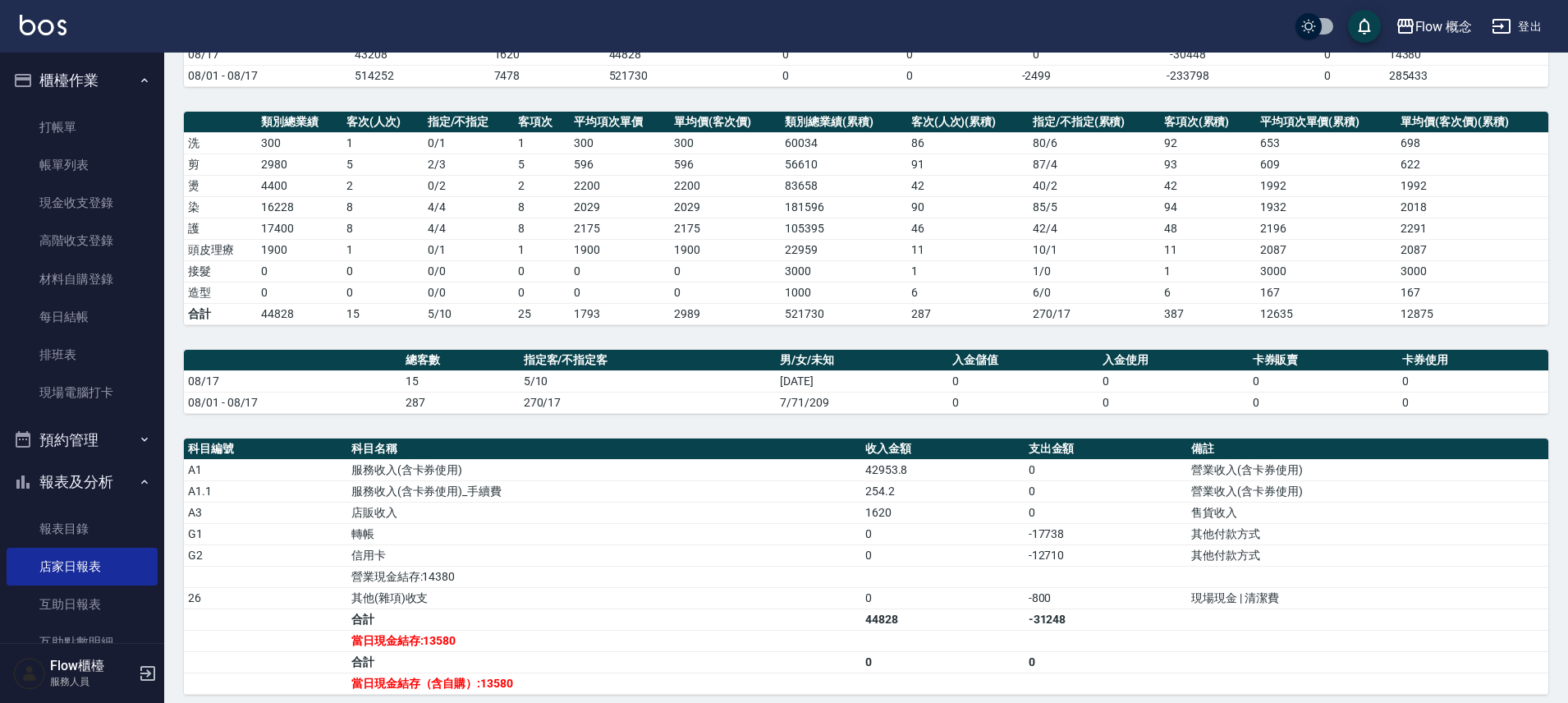
scroll to position [258, 0]
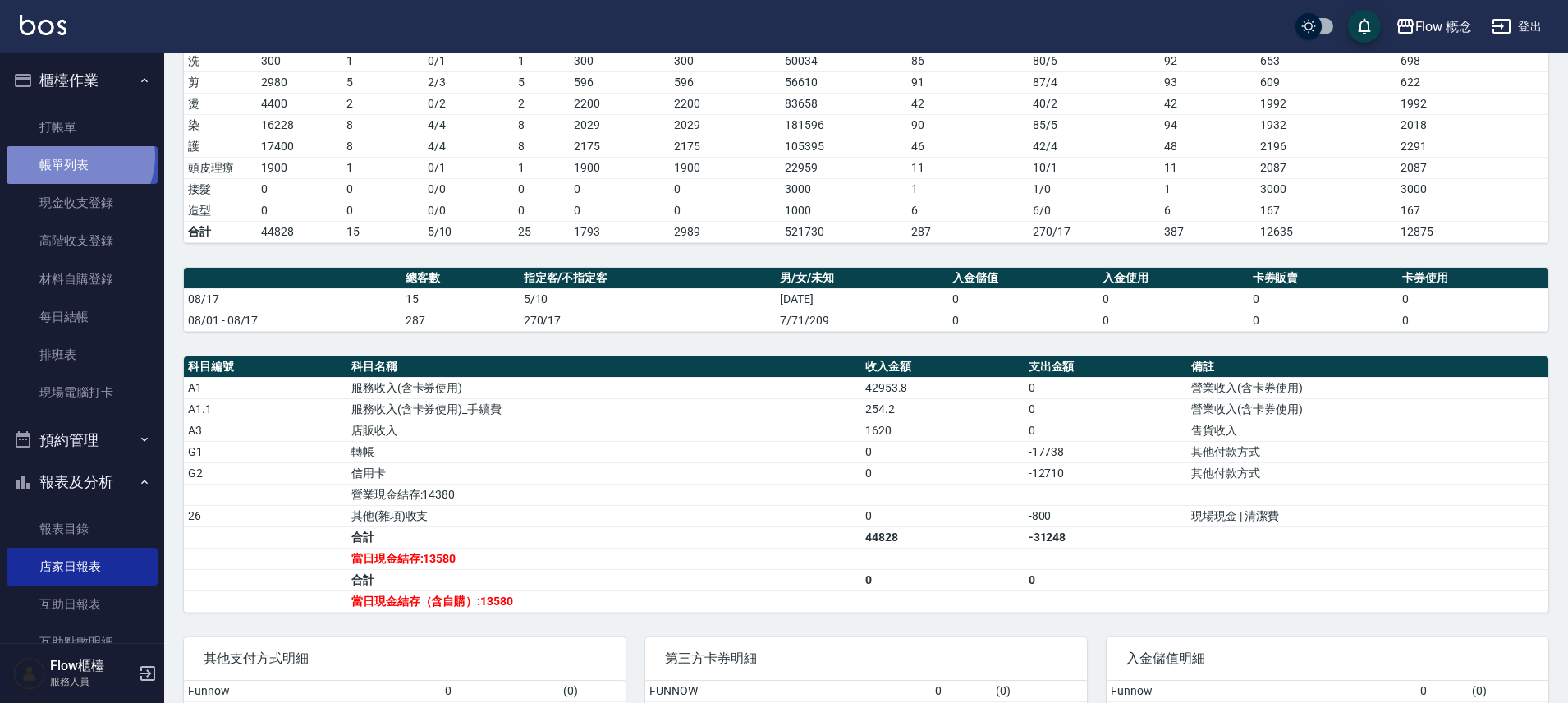
click at [76, 157] on link "帳單列表" at bounding box center [82, 164] width 151 height 38
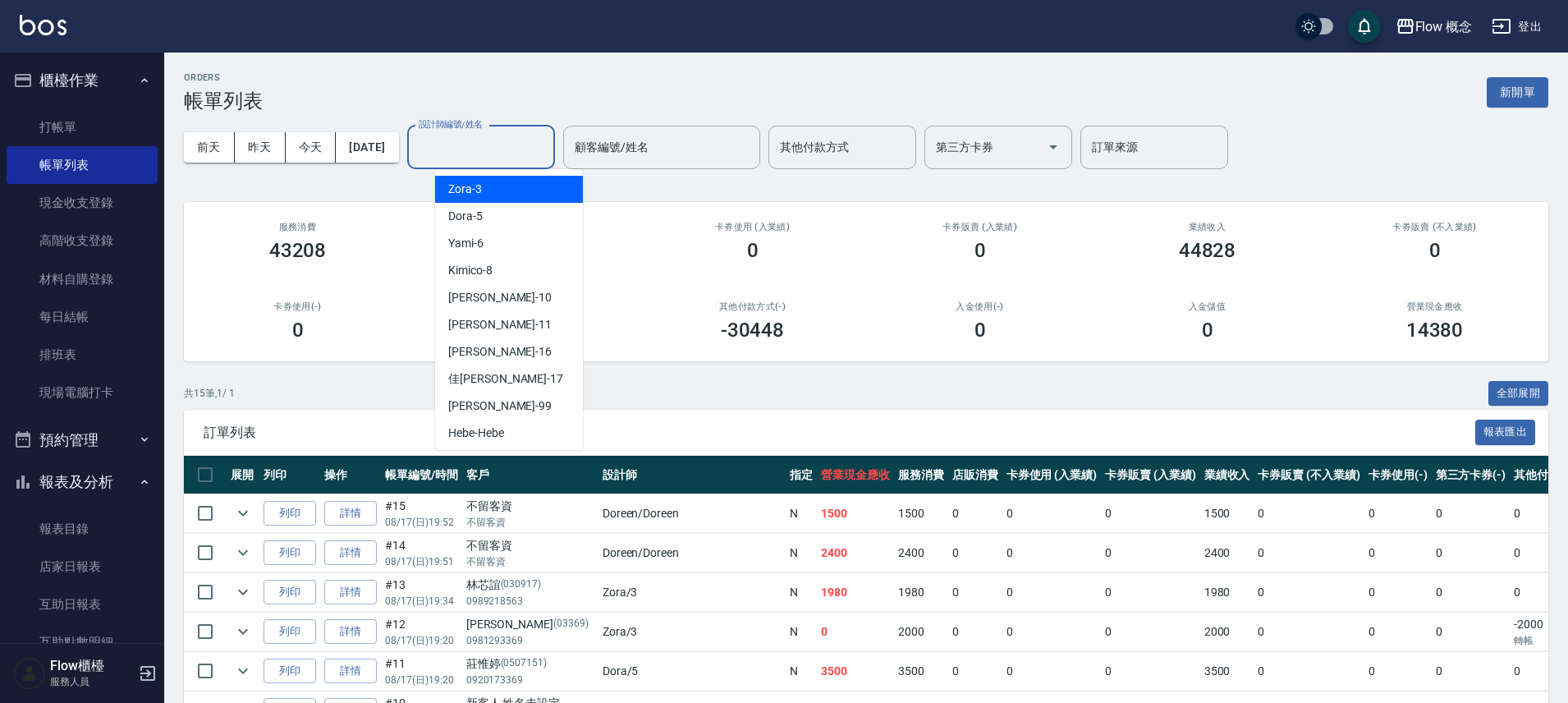
click at [513, 144] on input "設計師編號/姓名" at bounding box center [481, 147] width 133 height 29
click at [494, 216] on div "Dora -5" at bounding box center [509, 216] width 148 height 27
type input "Dora-5"
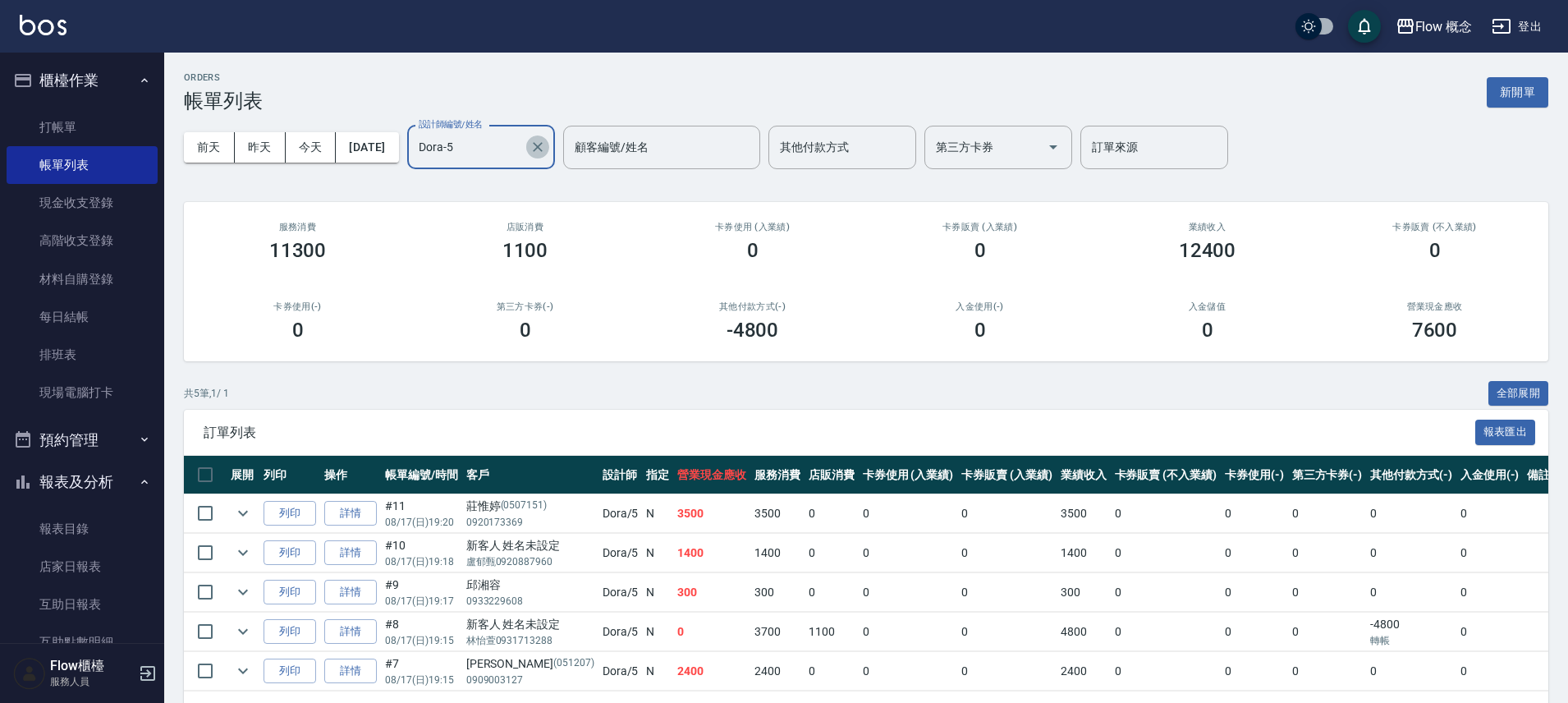
click at [546, 139] on icon "Clear" at bounding box center [538, 147] width 17 height 17
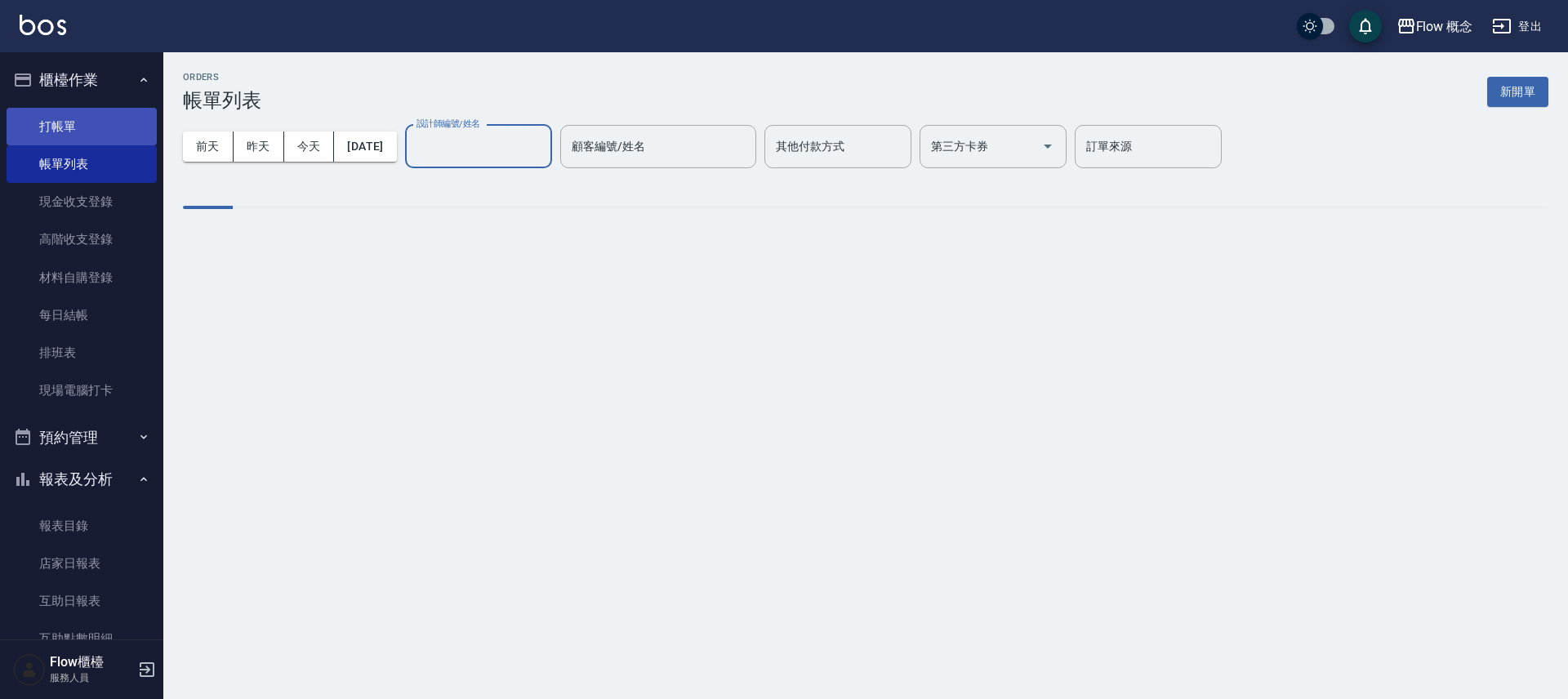
click at [92, 117] on link "打帳單" at bounding box center [81, 126] width 150 height 38
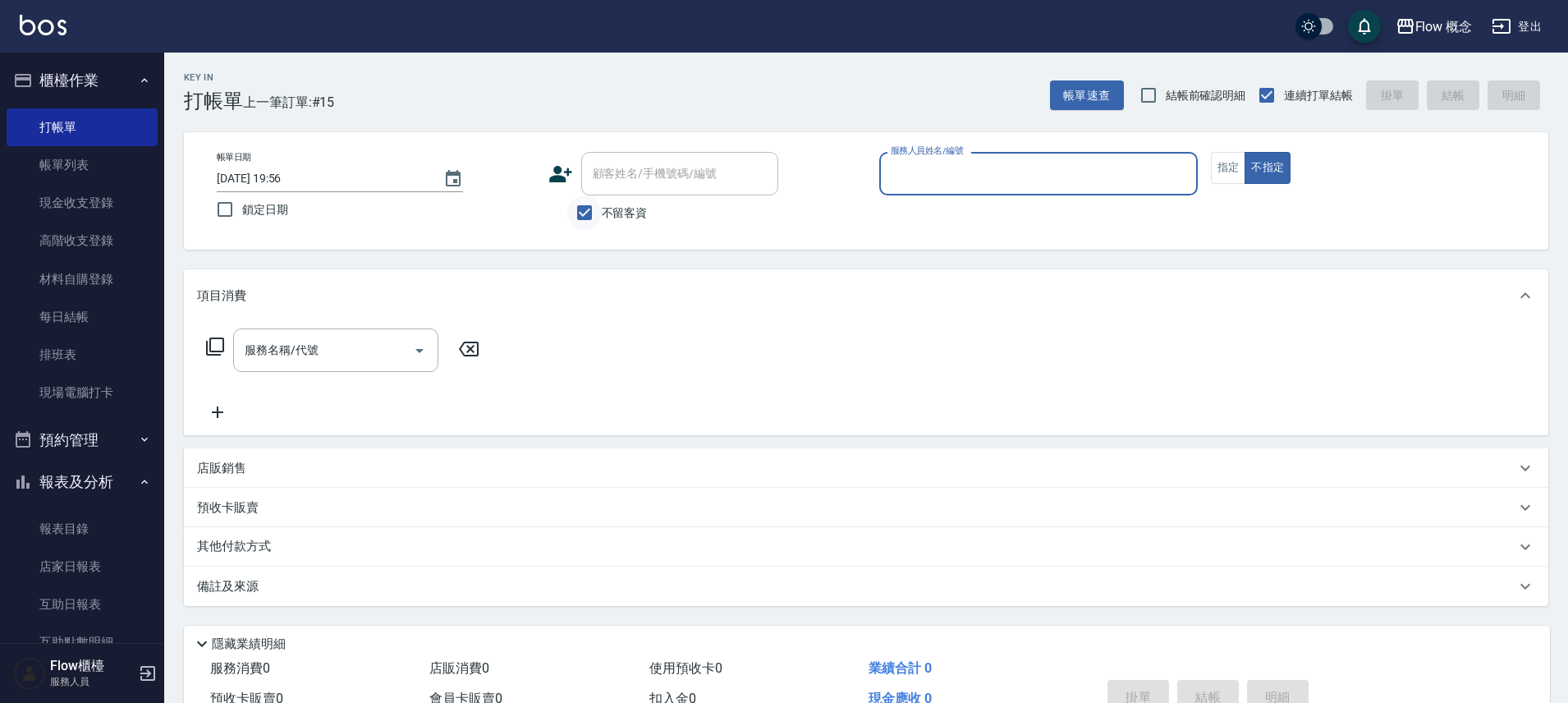
click at [597, 211] on input "不留客資" at bounding box center [584, 212] width 34 height 34
checkbox input "false"
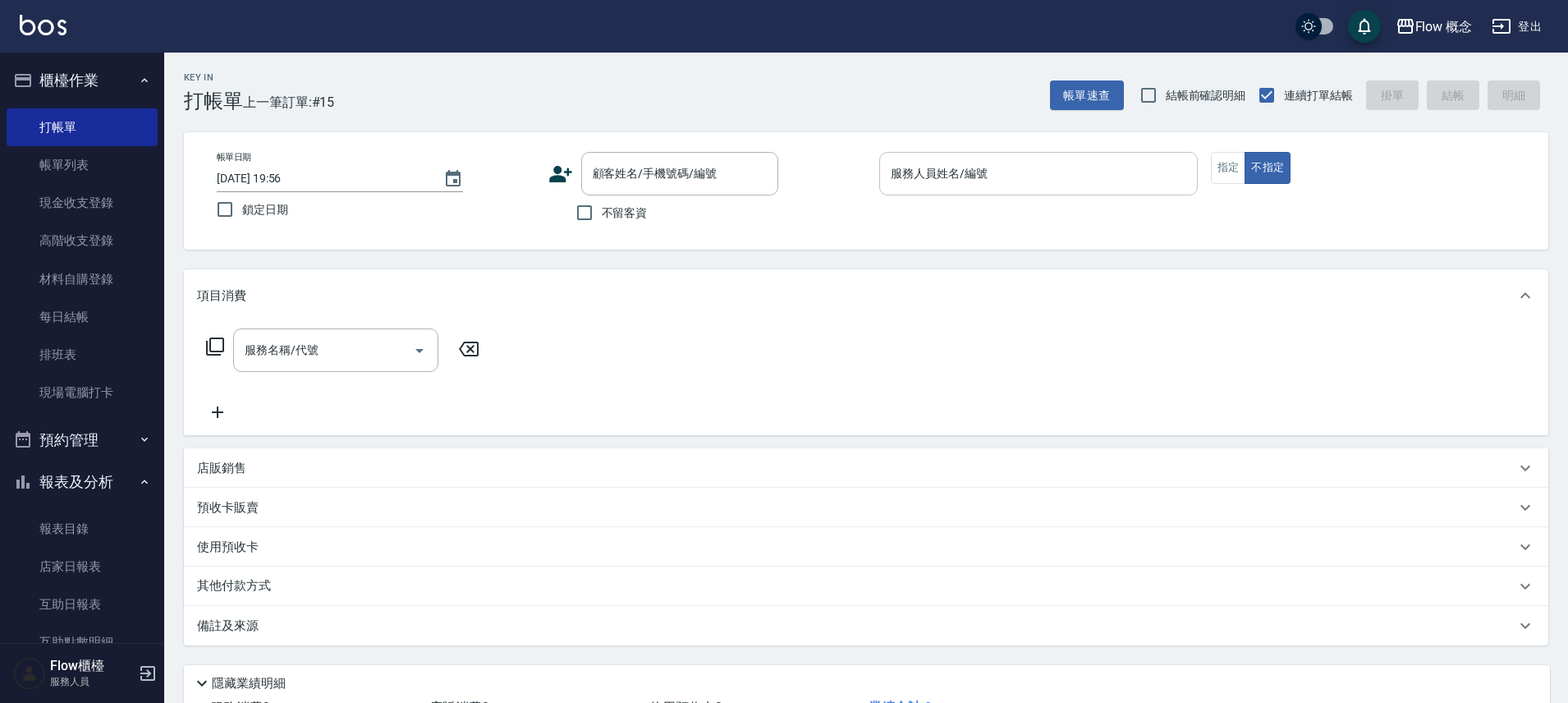
click at [934, 149] on div "帳單日期 2025/08/17 19:56 鎖定日期 顧客姓名/手機號碼/編號 顧客姓名/手機號碼/編號 不留客資 服務人員姓名/編號 服務人員姓名/編號 指…" at bounding box center [865, 191] width 1364 height 118
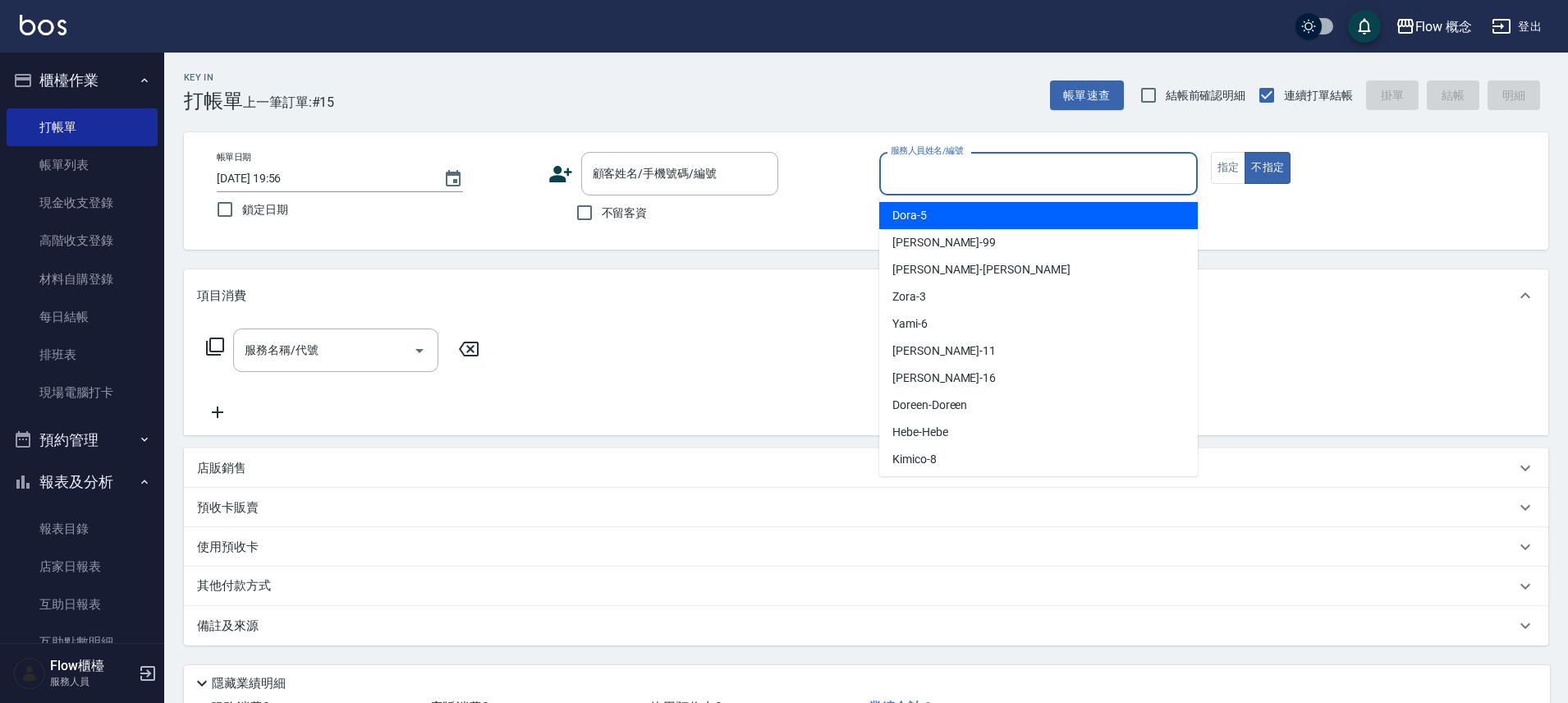
click at [937, 163] on input "服務人員姓名/編號" at bounding box center [1038, 173] width 304 height 29
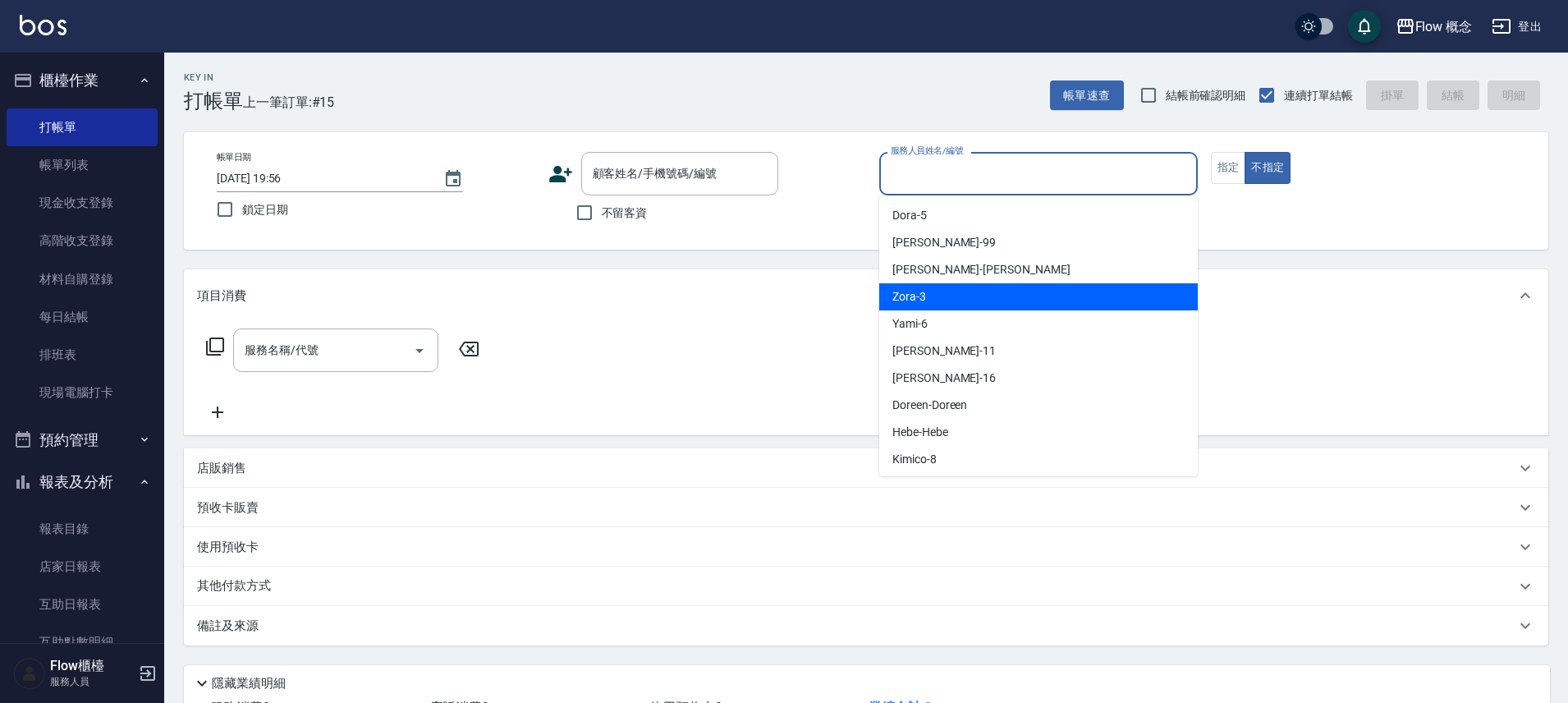
click at [945, 293] on div "Zora -3" at bounding box center [1038, 296] width 319 height 27
type input "Zora-3"
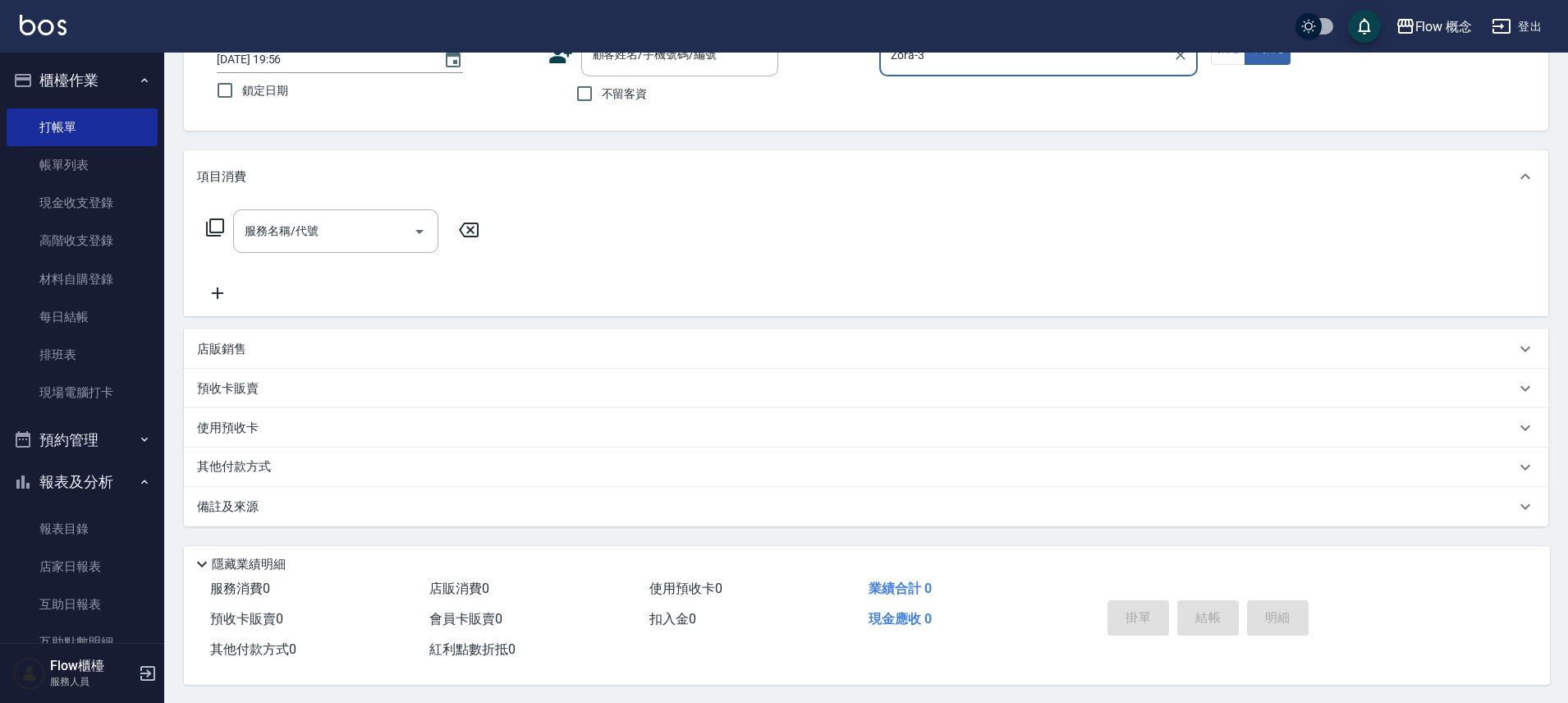
scroll to position [120, 0]
click at [224, 293] on icon at bounding box center [217, 292] width 41 height 19
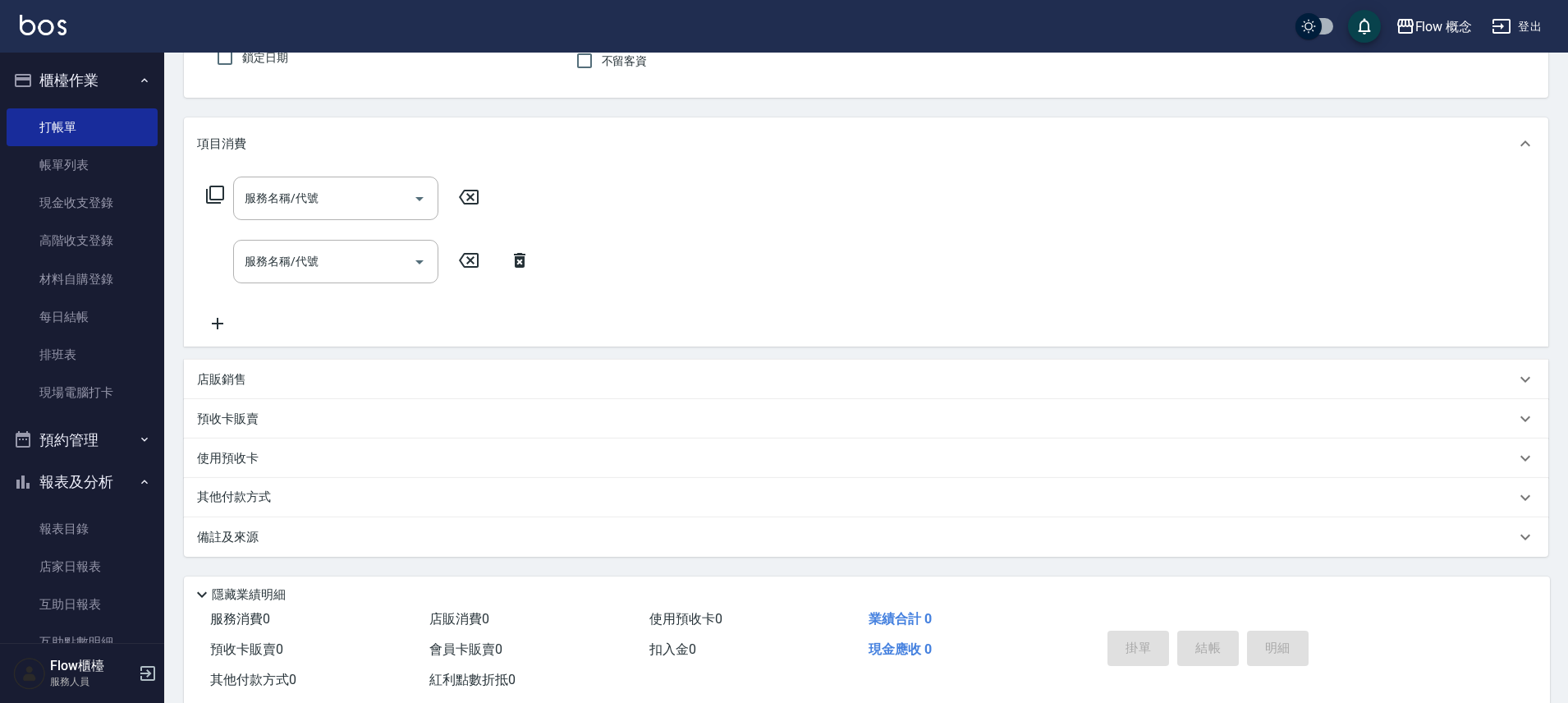
scroll to position [192, 0]
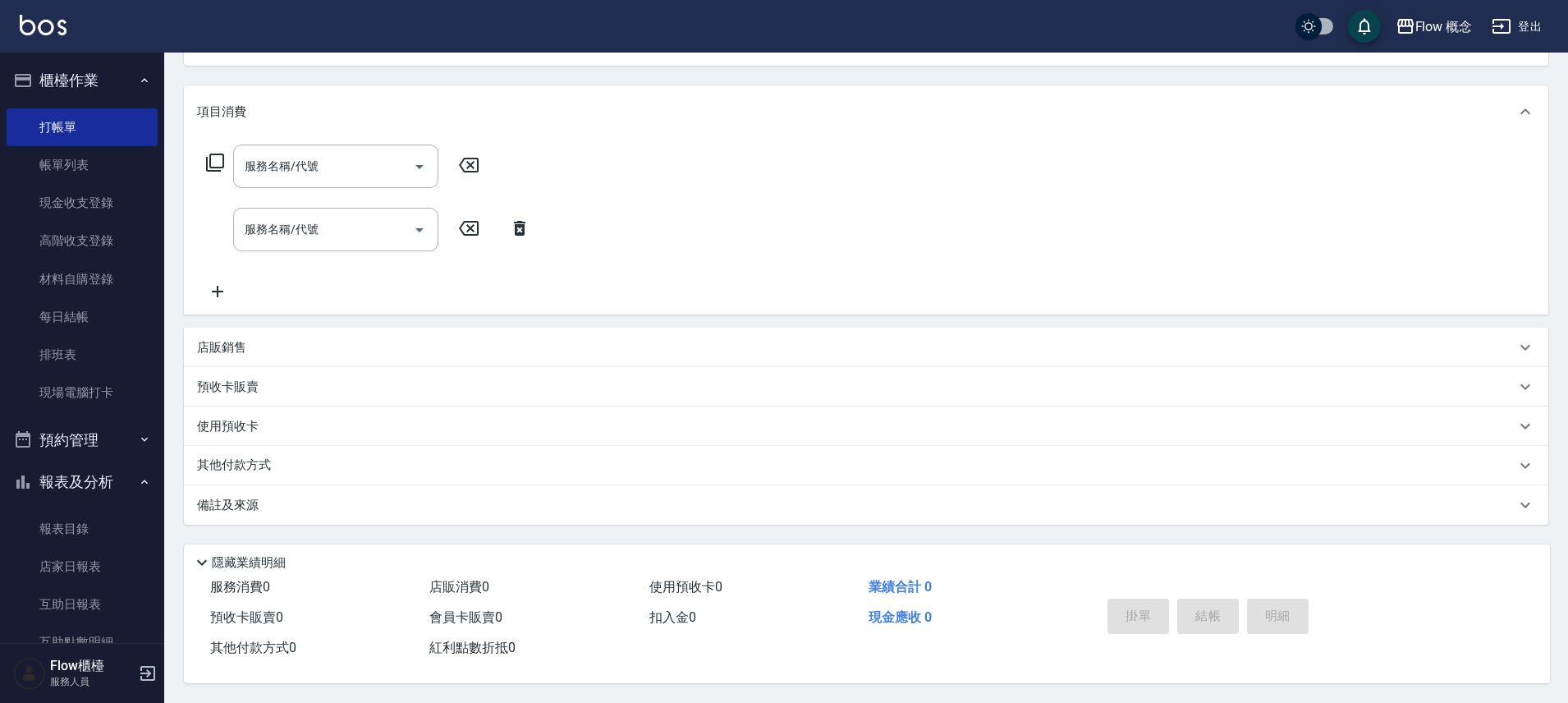
click at [246, 457] on p "其他付款方式" at bounding box center [237, 466] width 82 height 18
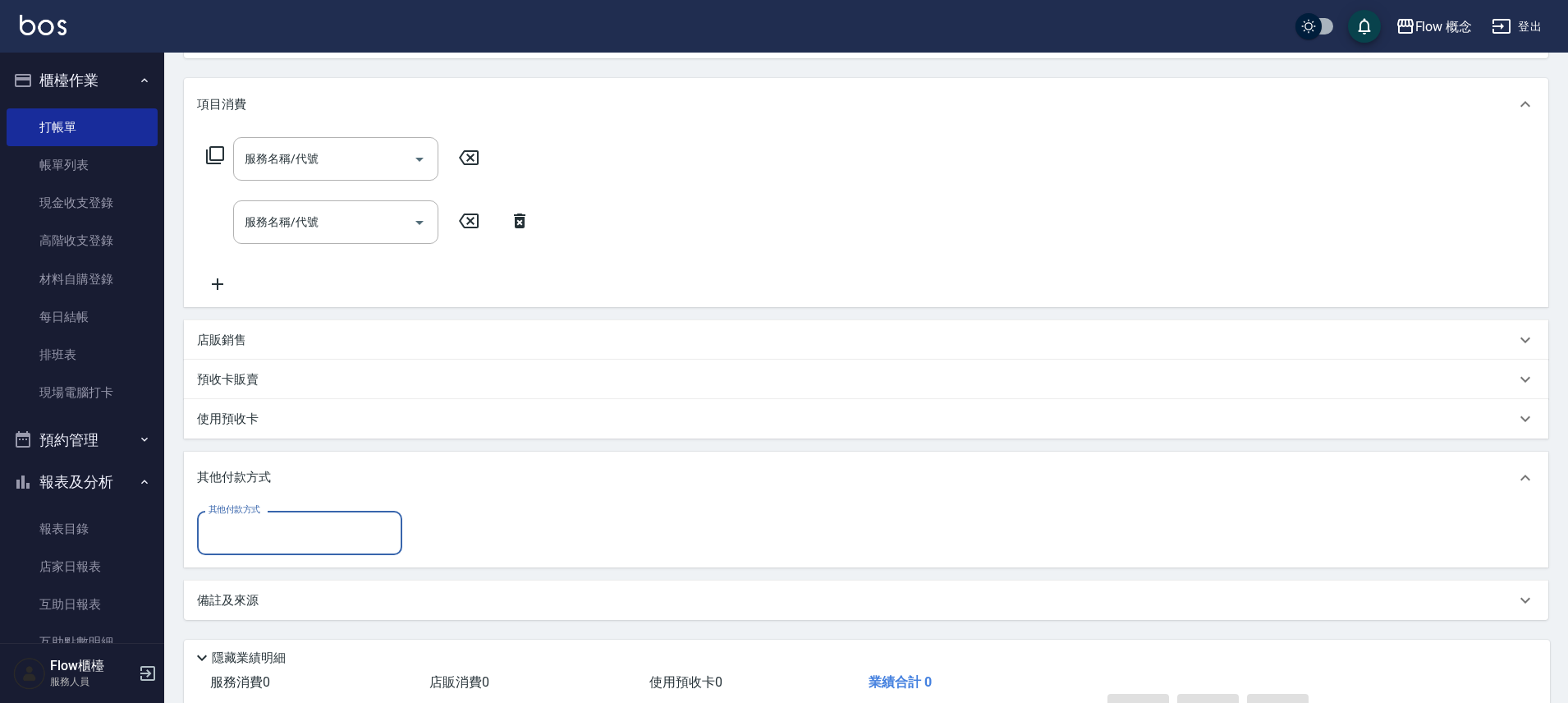
scroll to position [0, 0]
click at [246, 454] on div "其他付款方式" at bounding box center [865, 478] width 1364 height 53
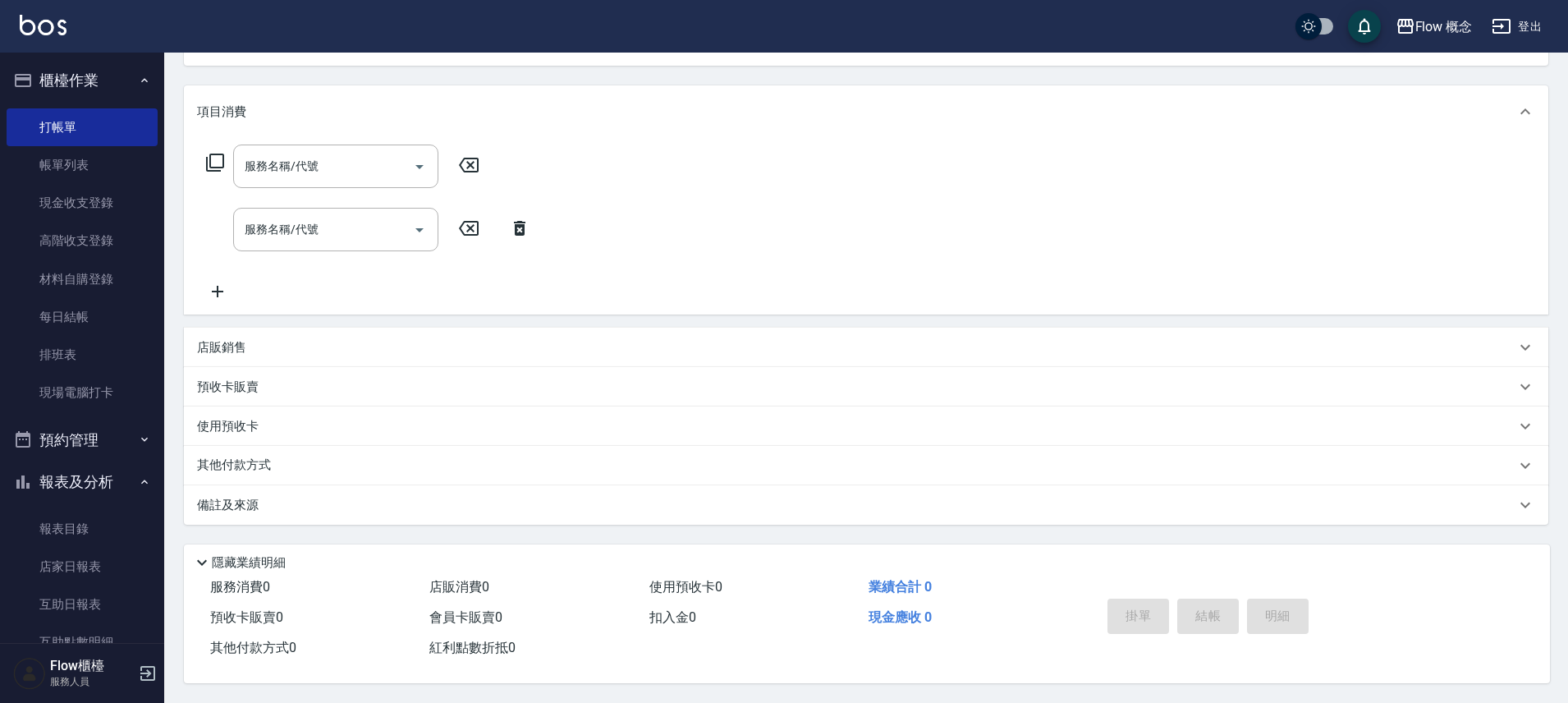
click at [252, 423] on p "使用預收卡" at bounding box center [228, 427] width 61 height 18
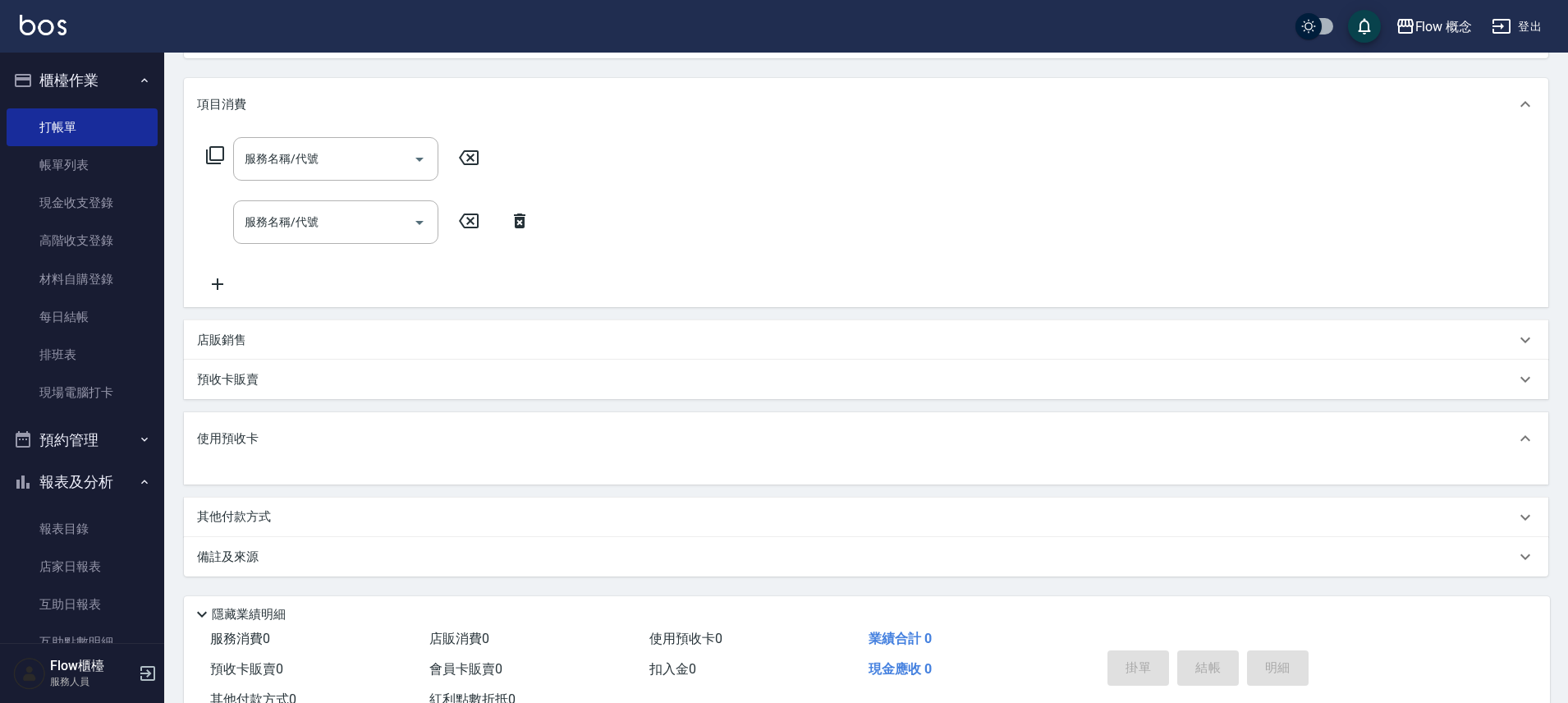
click at [240, 451] on div "使用預收卡" at bounding box center [865, 438] width 1364 height 53
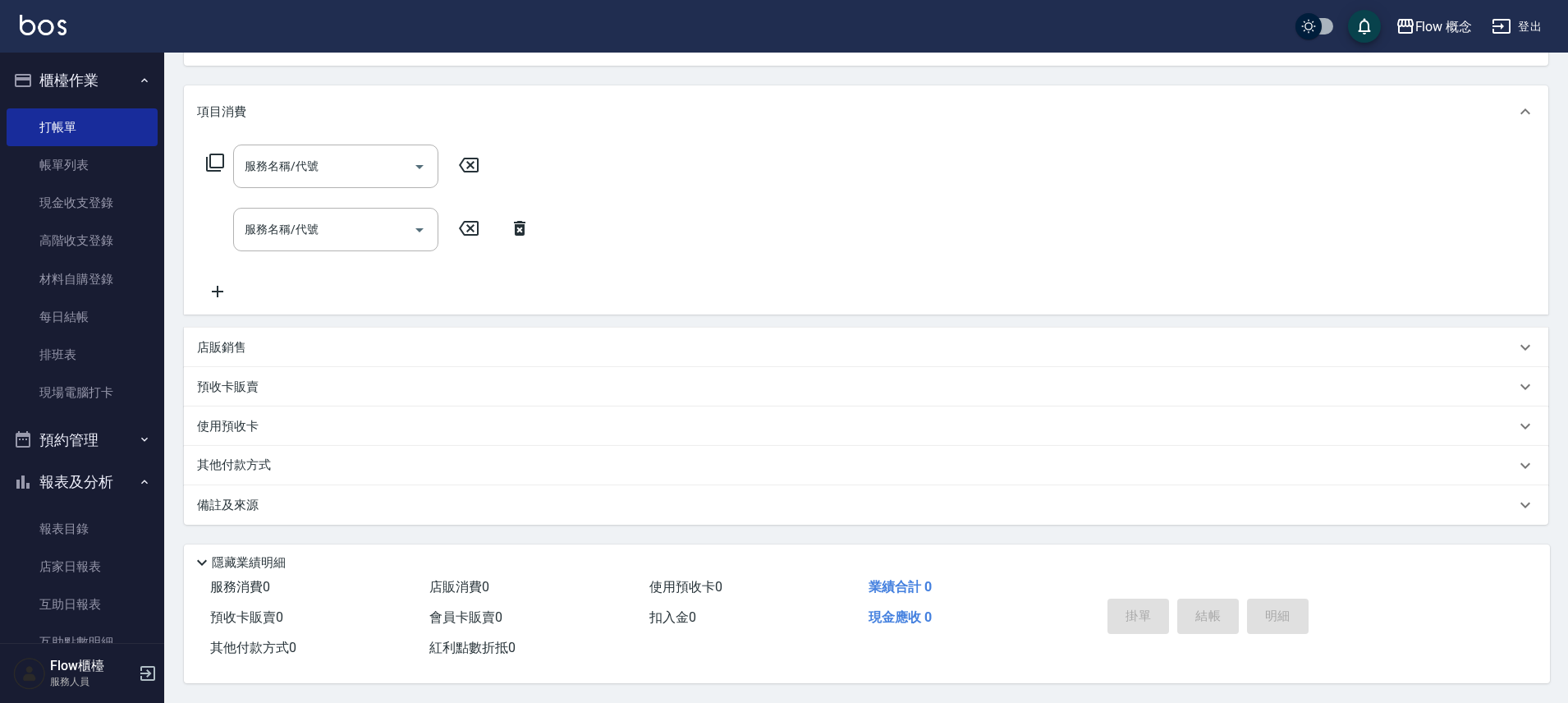
click at [240, 418] on p "使用預收卡" at bounding box center [228, 427] width 61 height 18
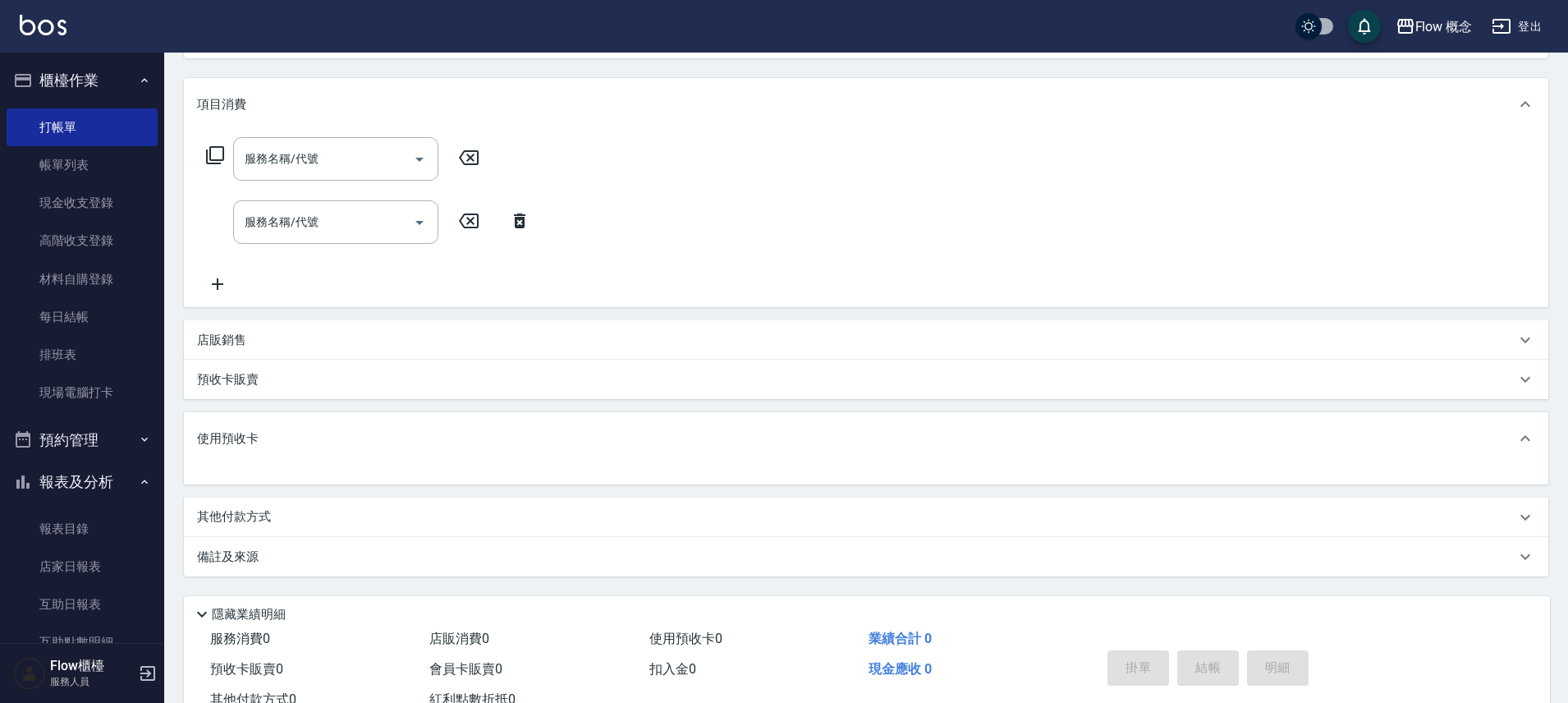
click at [244, 387] on p "預收卡販賣" at bounding box center [228, 380] width 61 height 18
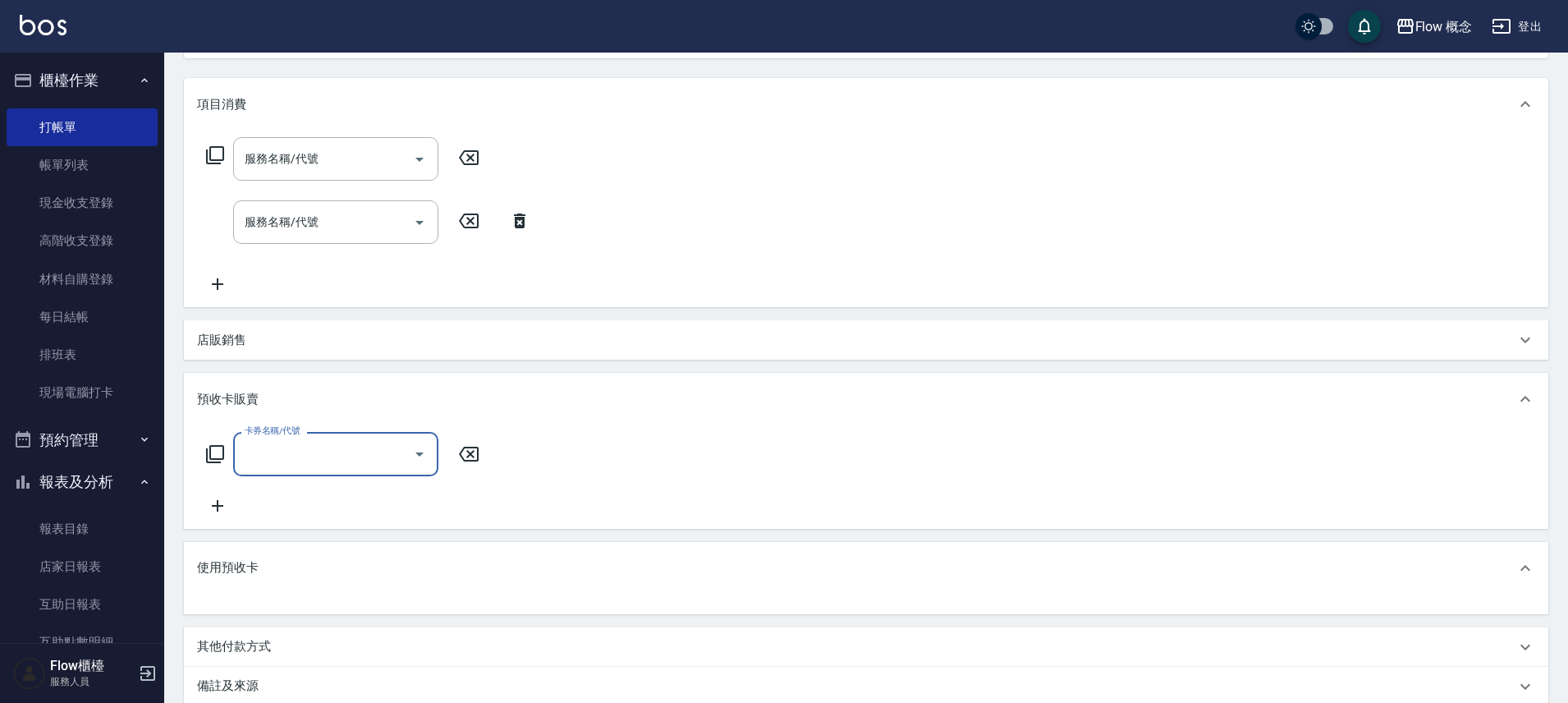
click at [243, 337] on p "店販銷售" at bounding box center [221, 341] width 49 height 18
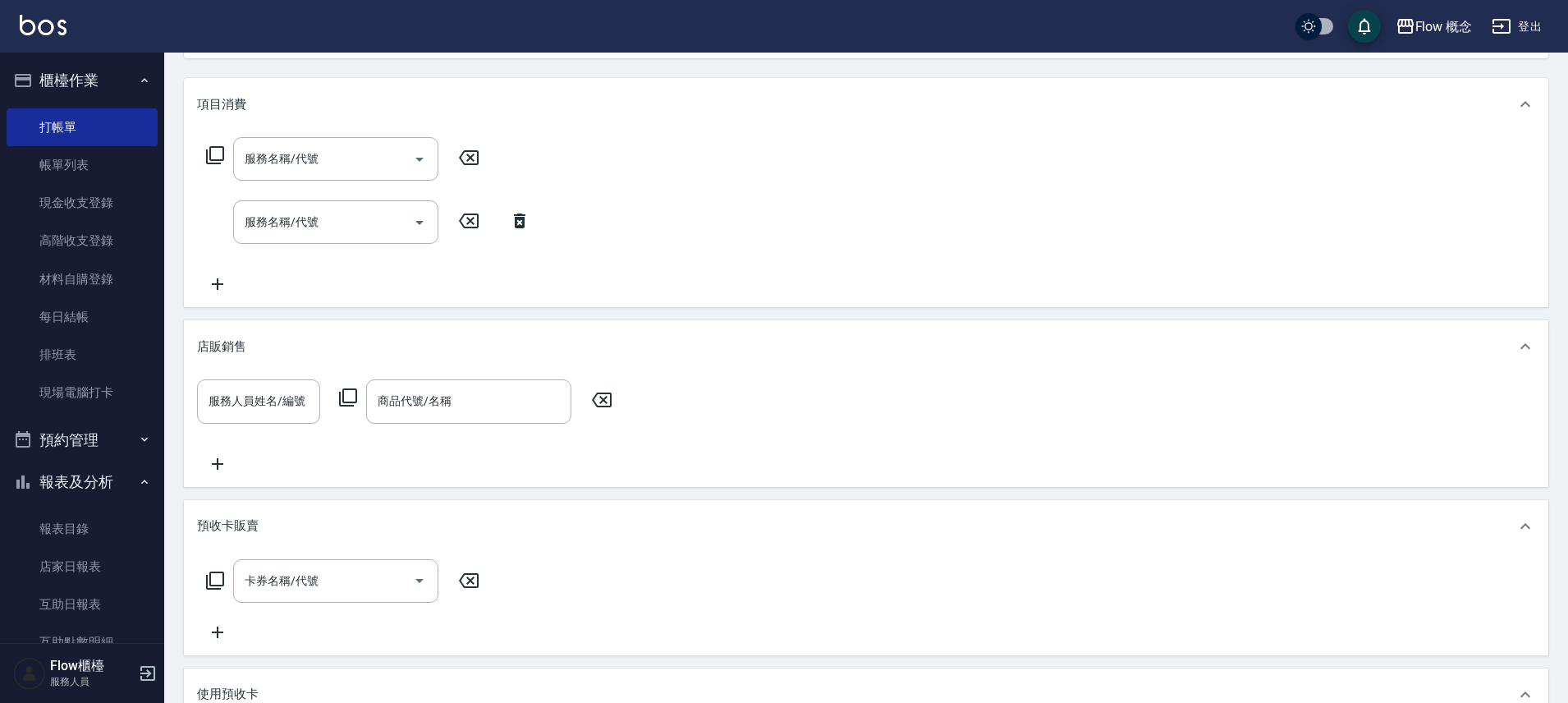
click at [243, 338] on p "店販銷售" at bounding box center [221, 347] width 49 height 18
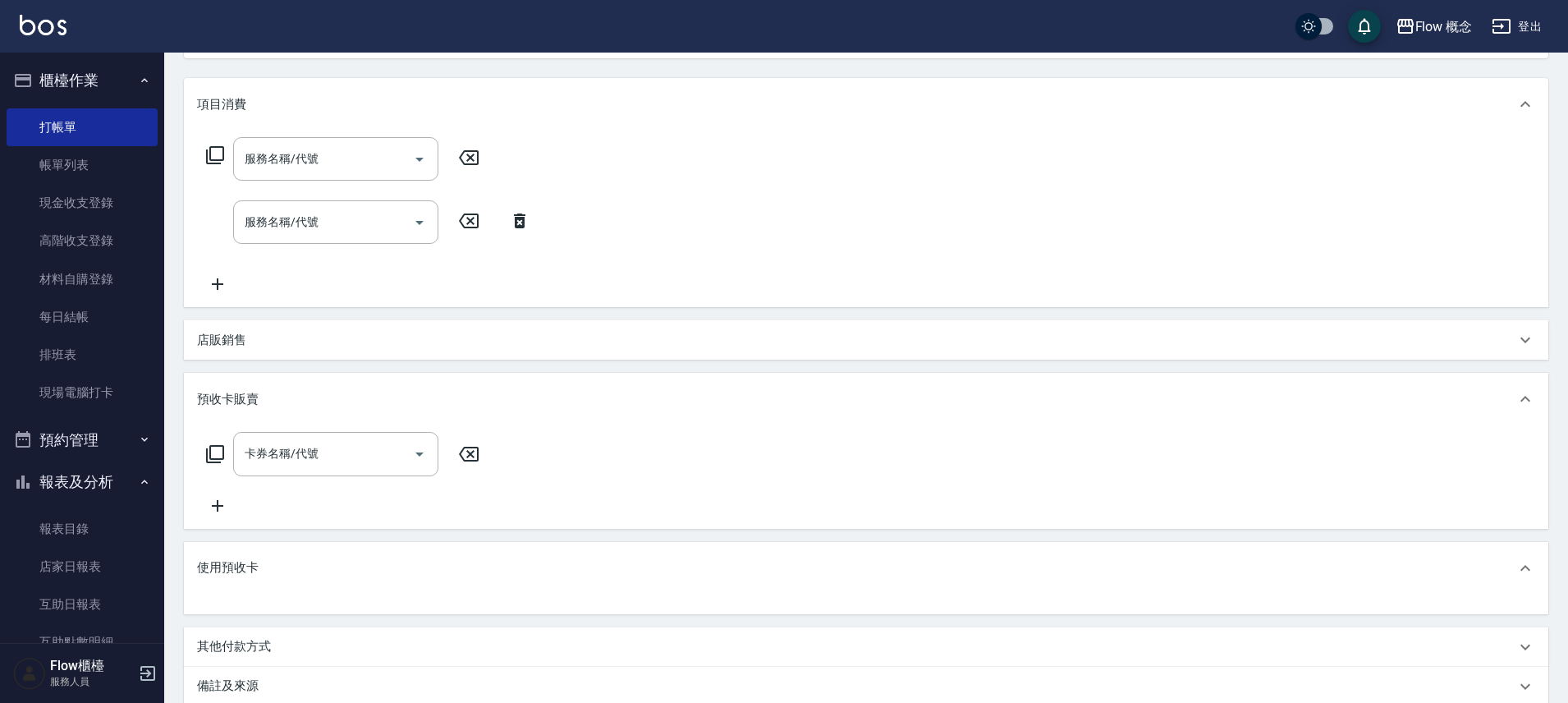
click at [242, 344] on p "店販銷售" at bounding box center [221, 341] width 49 height 18
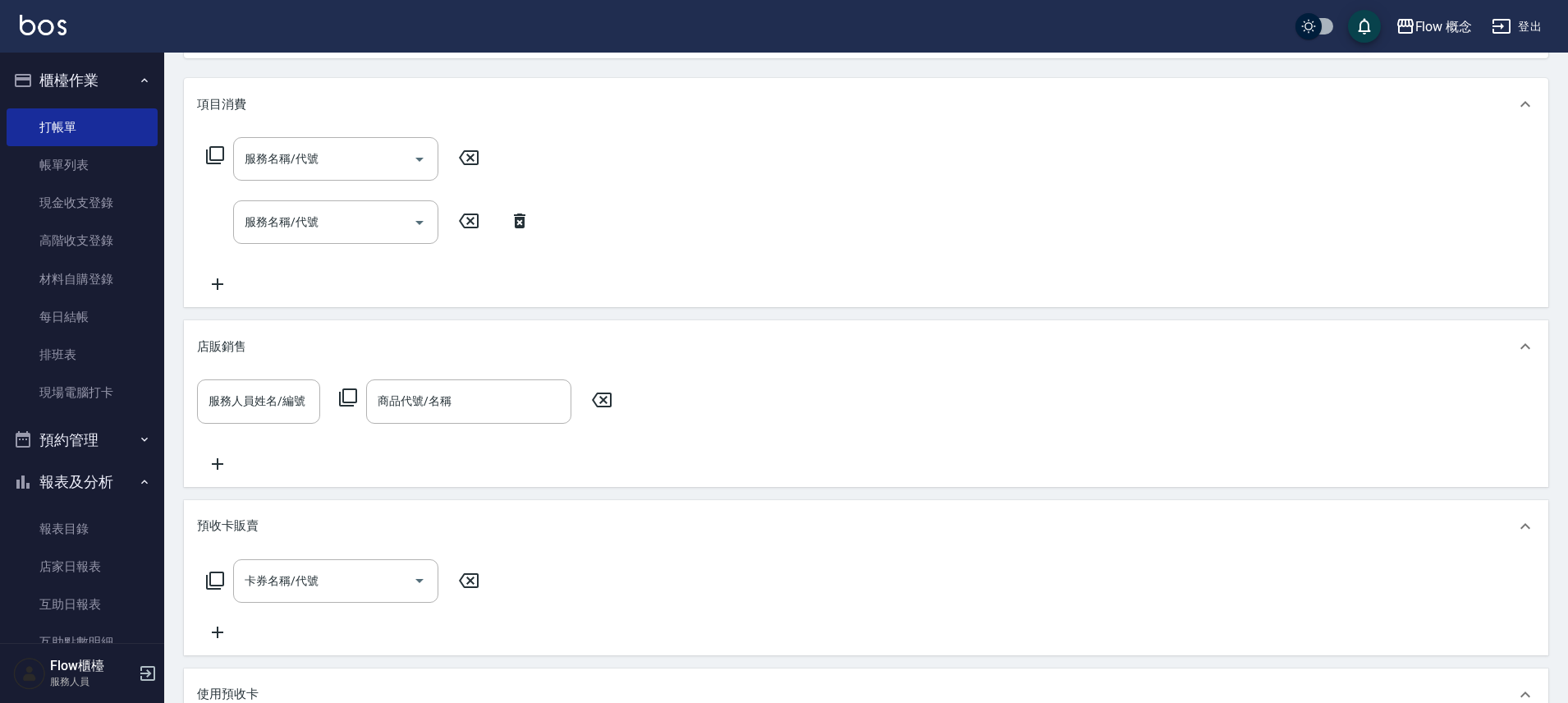
click at [242, 344] on p "店販銷售" at bounding box center [221, 347] width 49 height 18
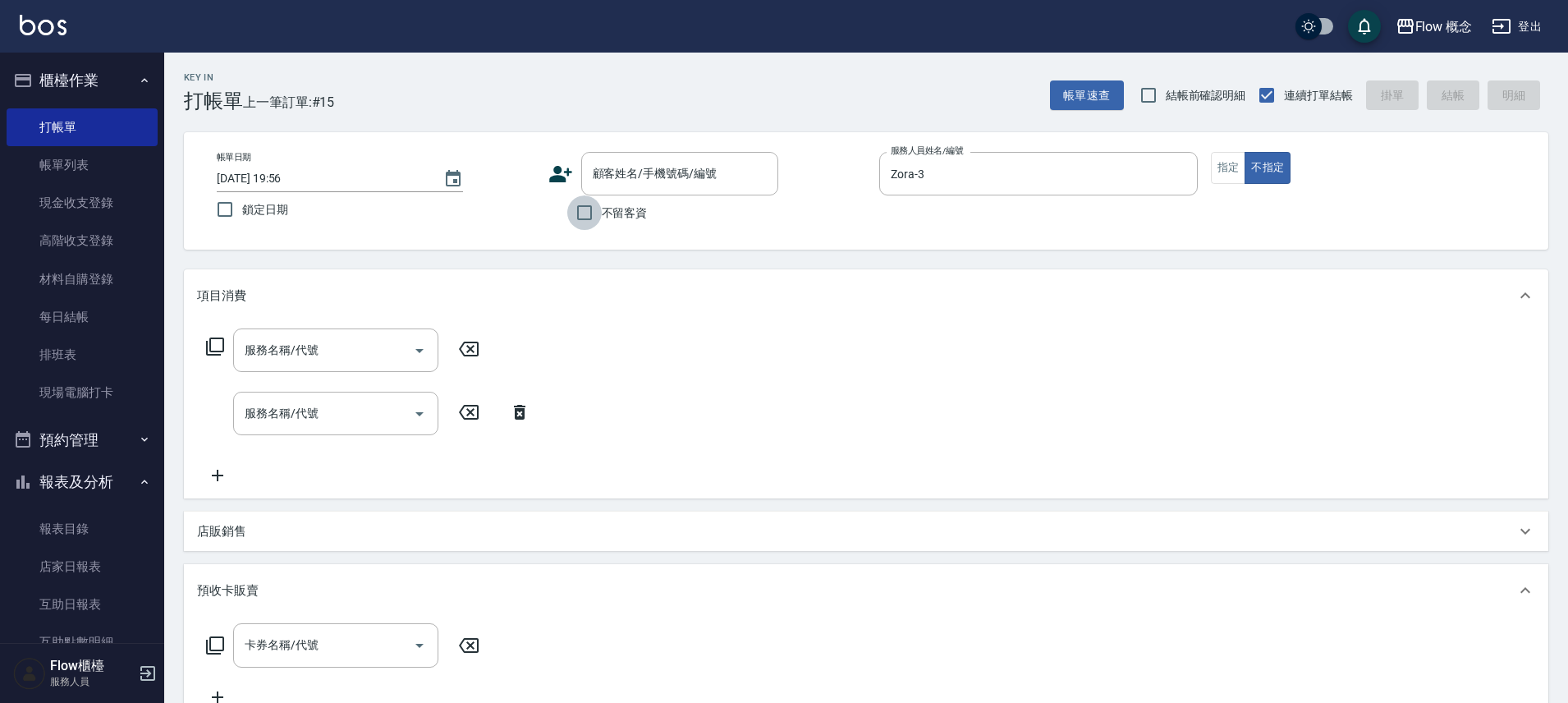
click at [600, 221] on input "不留客資" at bounding box center [584, 212] width 34 height 34
checkbox input "true"
click at [320, 337] on input "服務名稱/代號" at bounding box center [323, 350] width 166 height 29
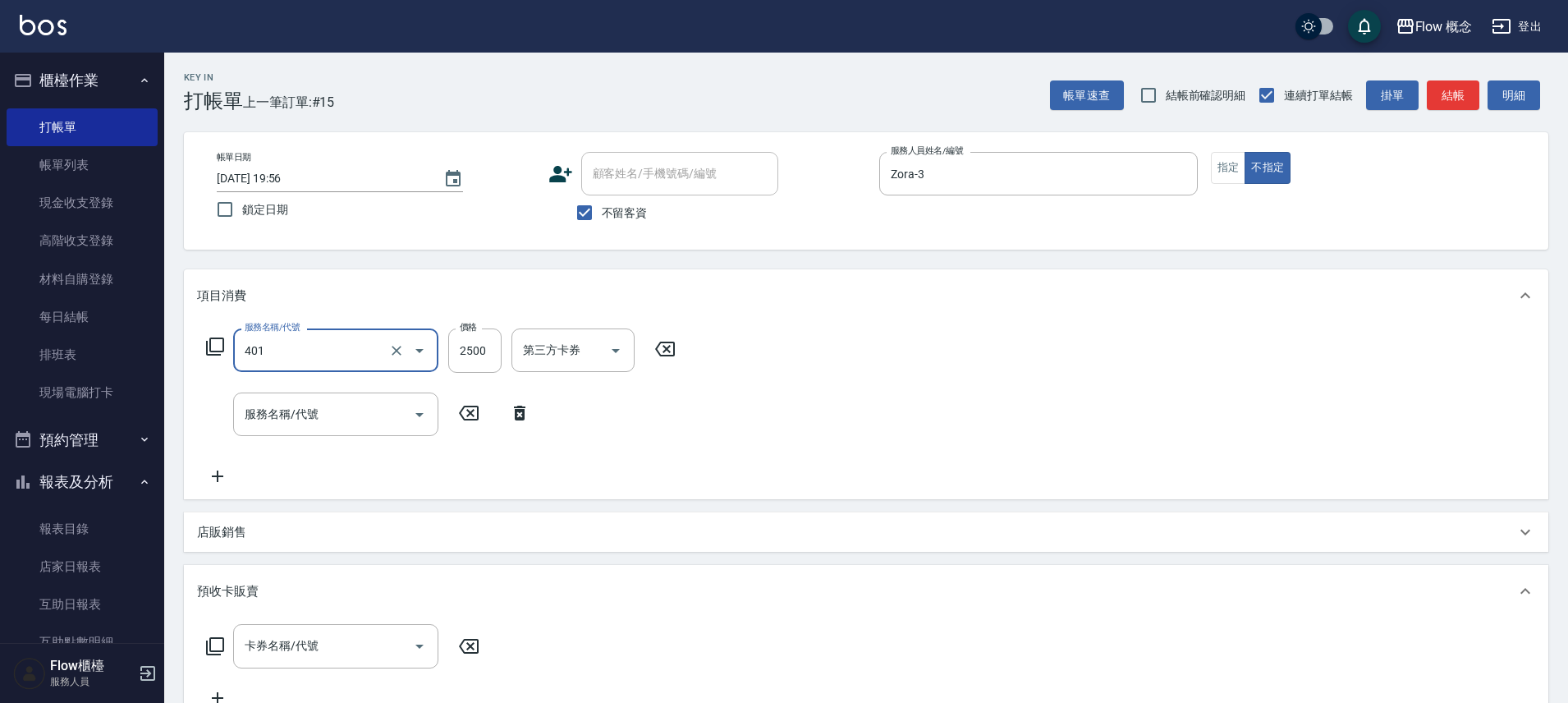
type input "染髮(401)"
type input "1"
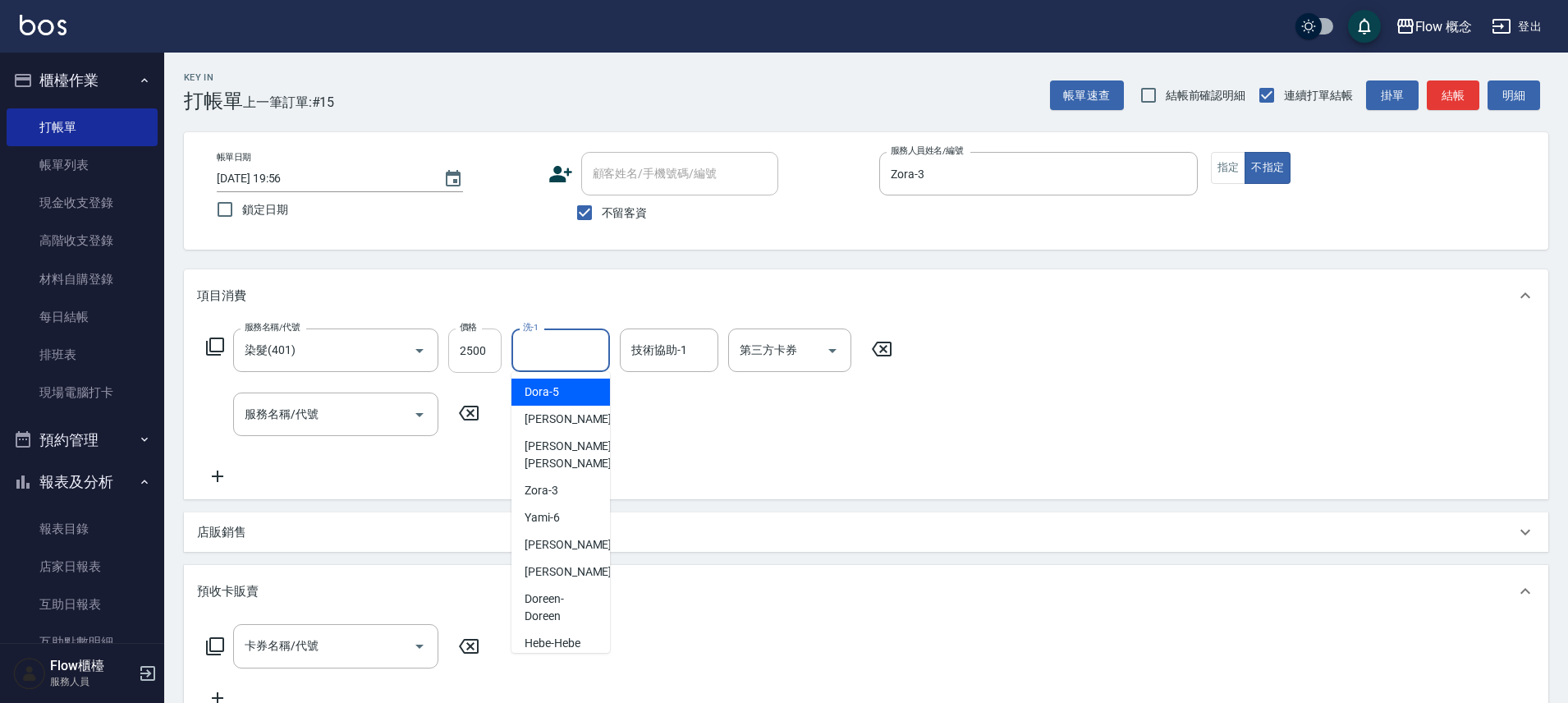
click at [492, 370] on input "2500" at bounding box center [474, 351] width 54 height 44
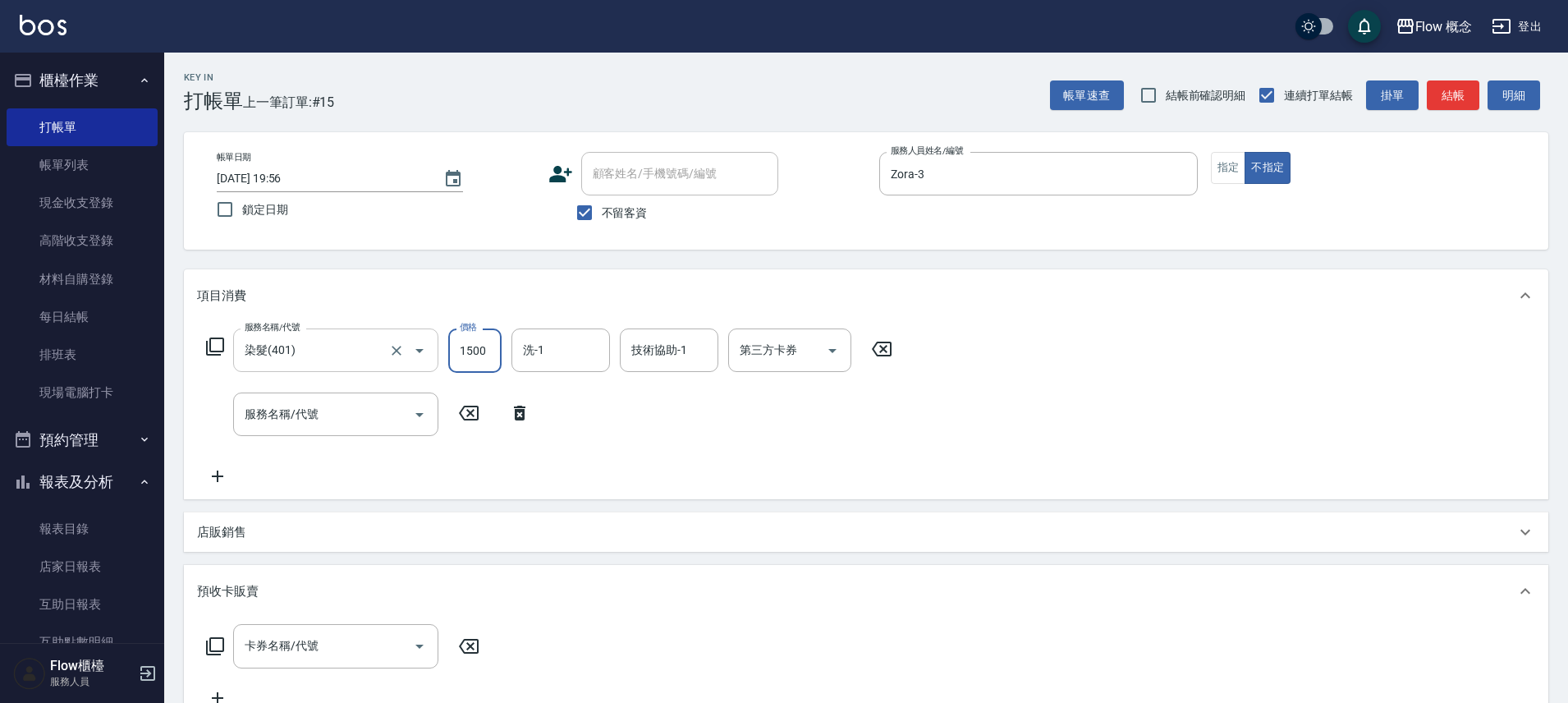
type input "1500"
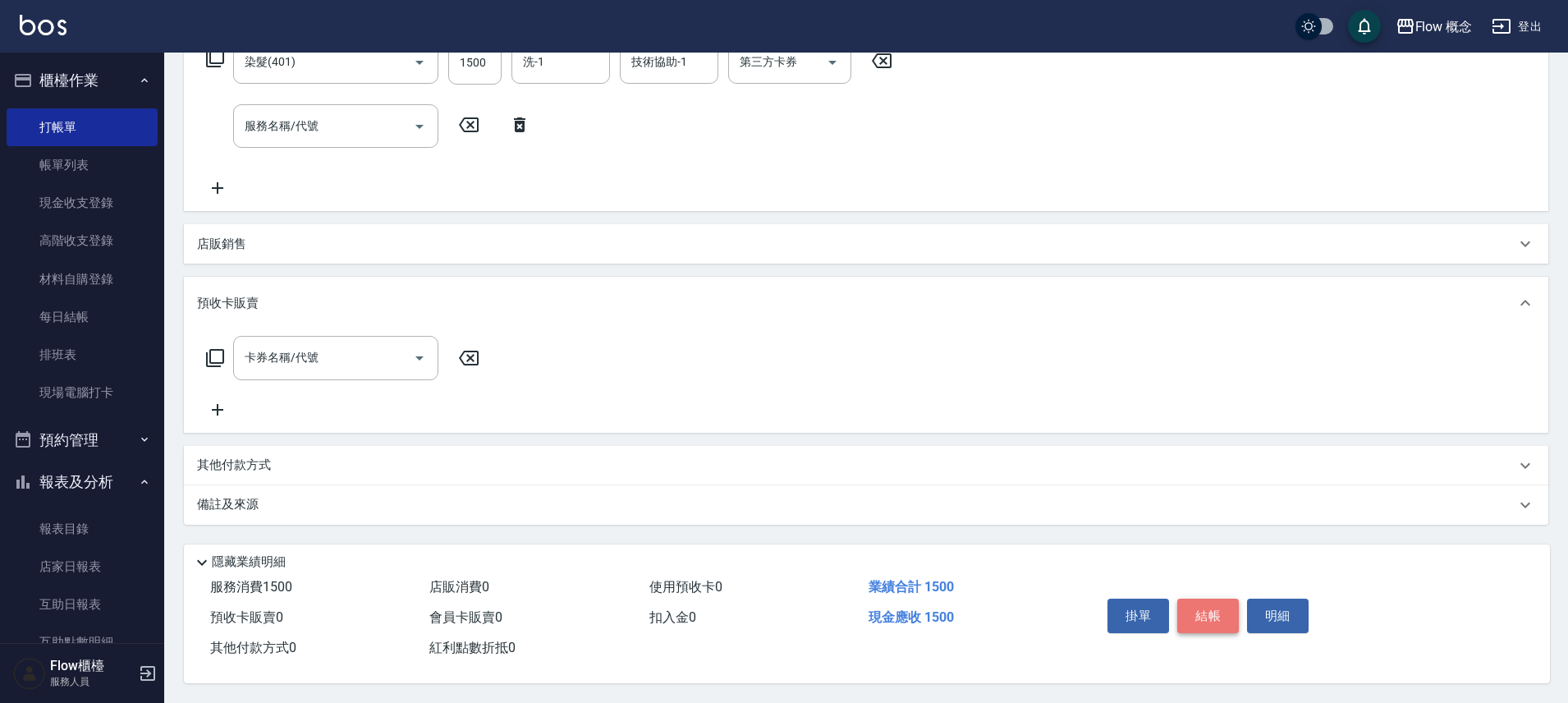
click at [1205, 612] on button "結帳" at bounding box center [1208, 615] width 61 height 34
type input "2025/08/17 19:57"
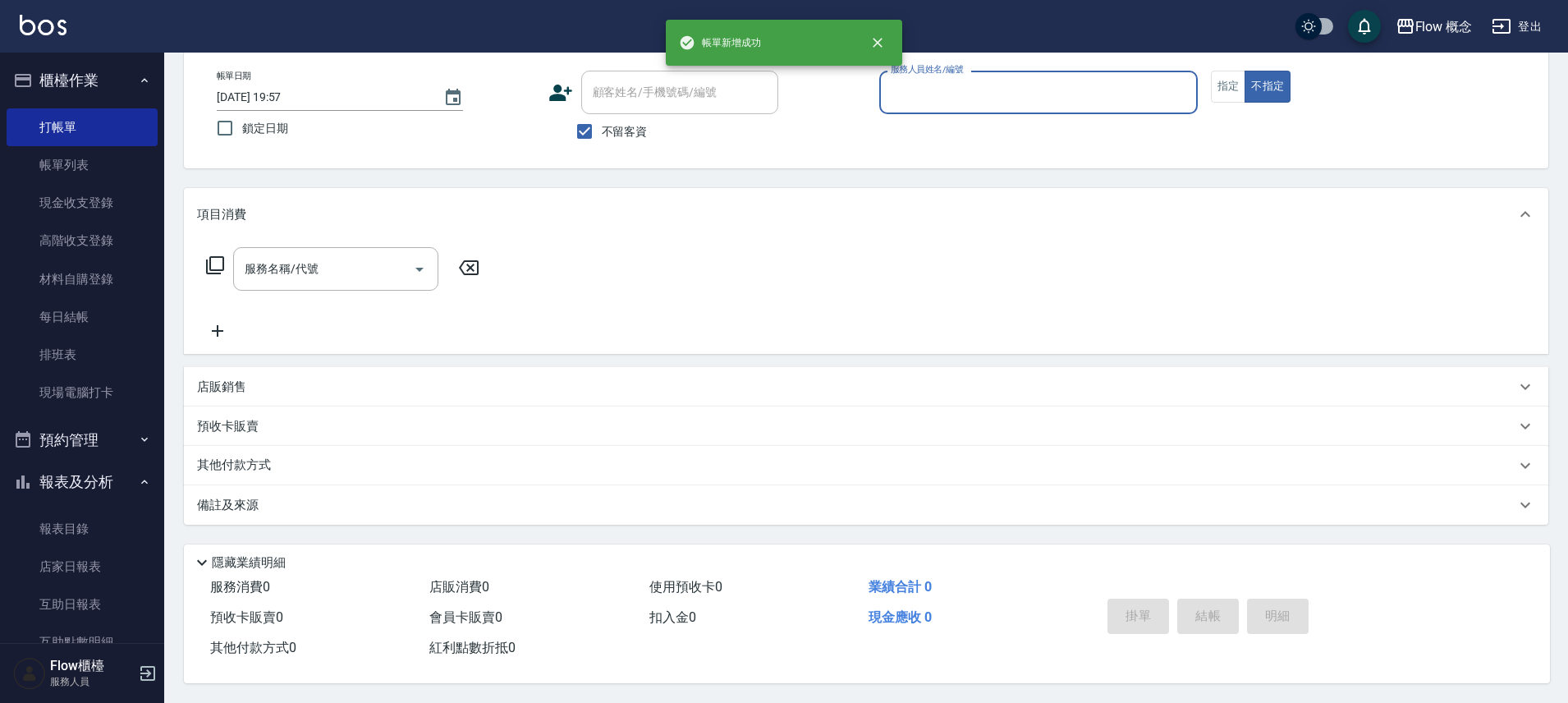
scroll to position [0, 0]
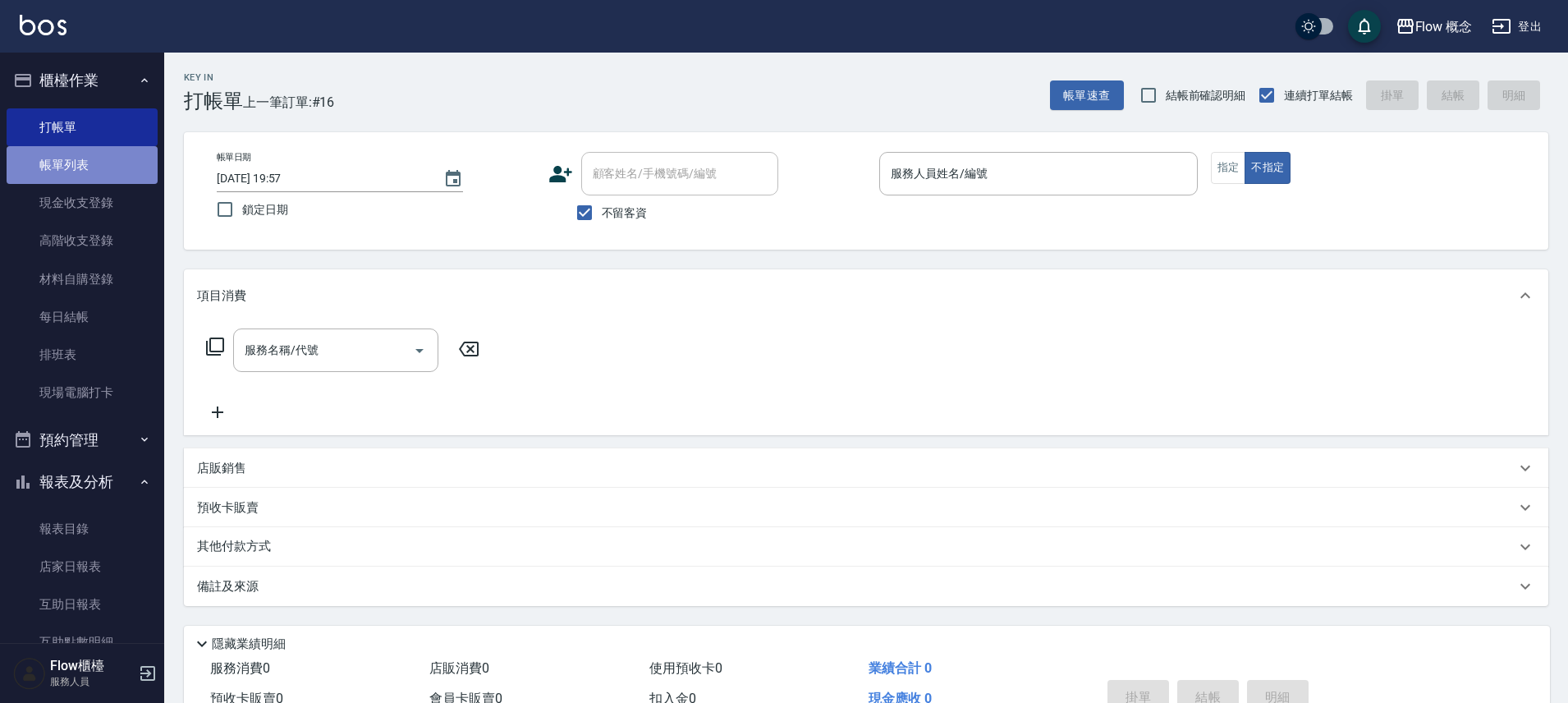
click at [85, 156] on link "帳單列表" at bounding box center [82, 164] width 151 height 38
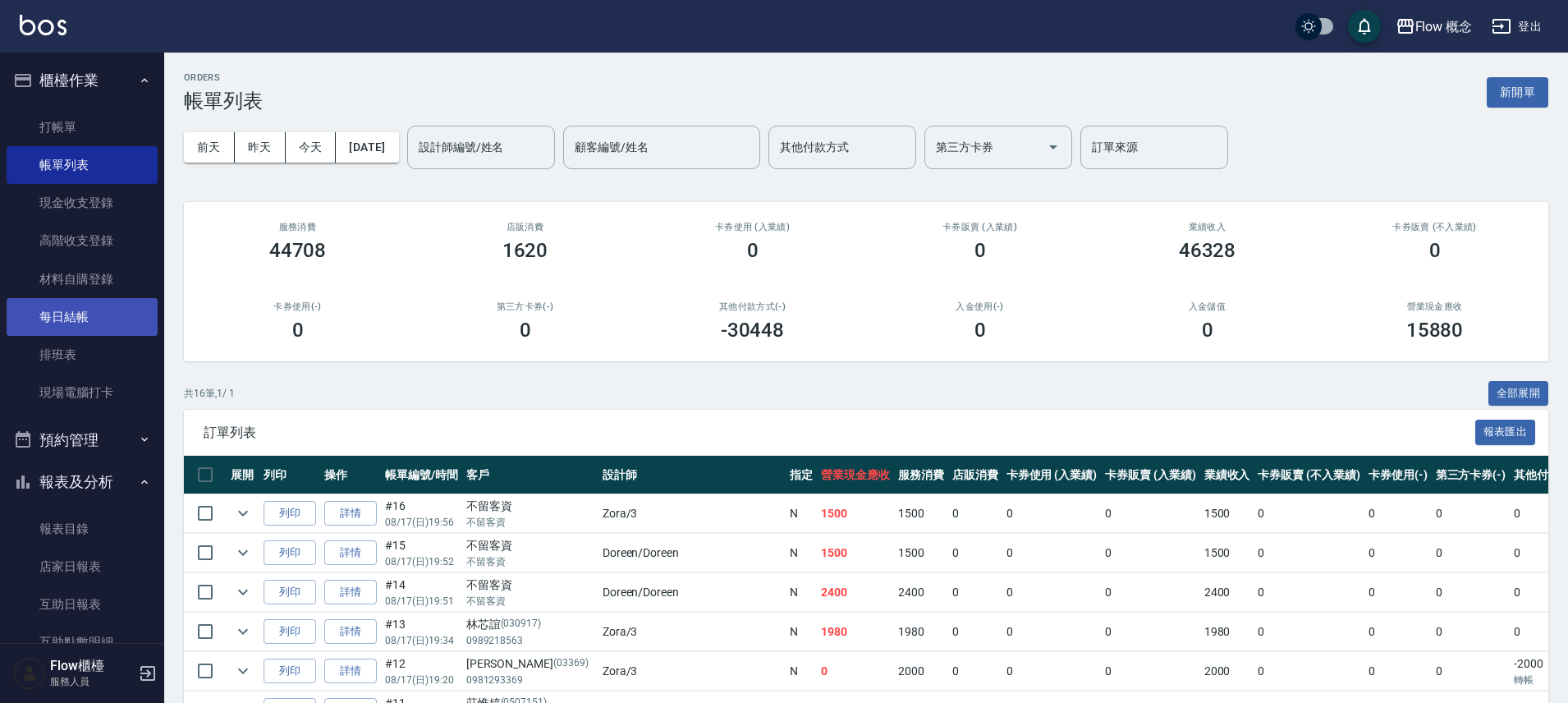
click at [73, 323] on link "每日結帳" at bounding box center [82, 316] width 151 height 38
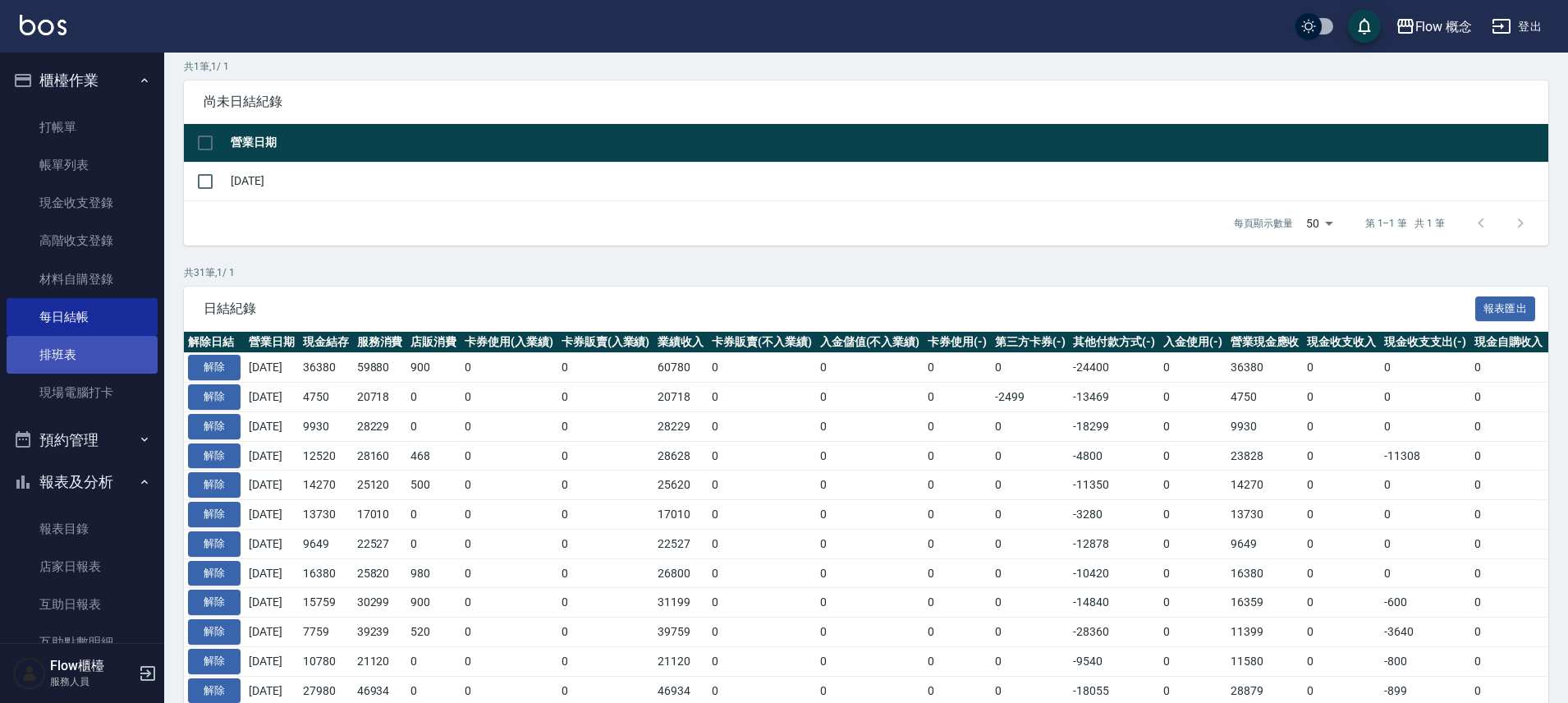
scroll to position [120, 0]
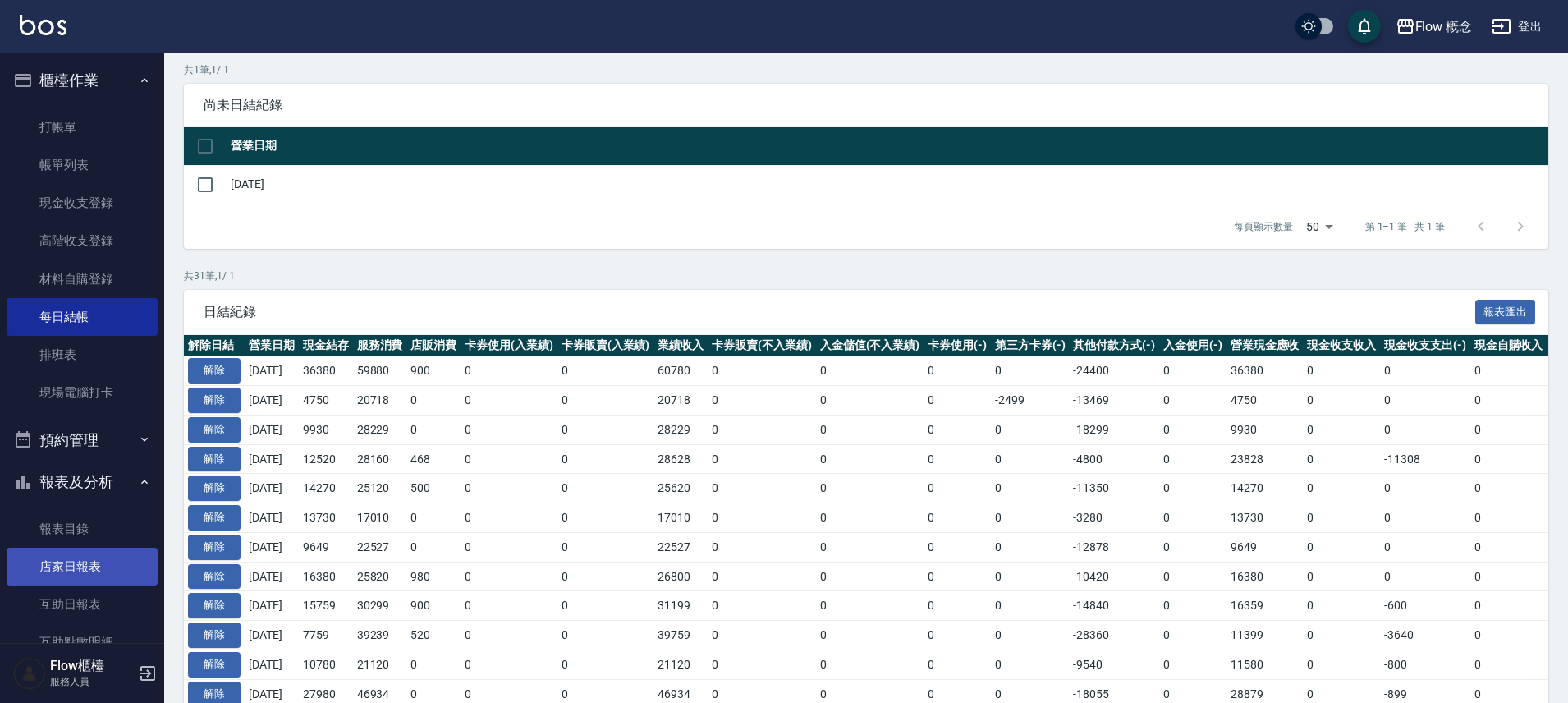
click at [75, 566] on link "店家日報表" at bounding box center [82, 566] width 151 height 38
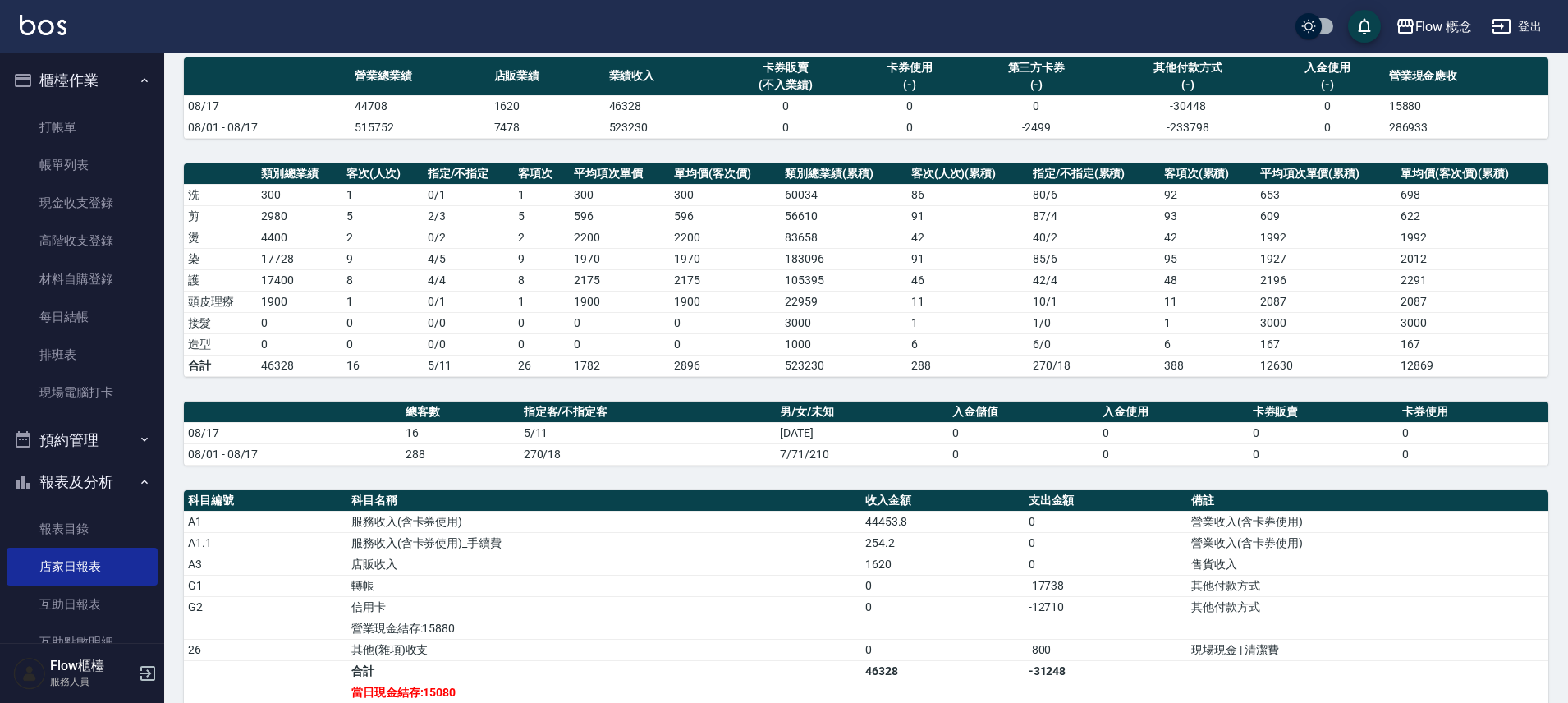
scroll to position [312, 0]
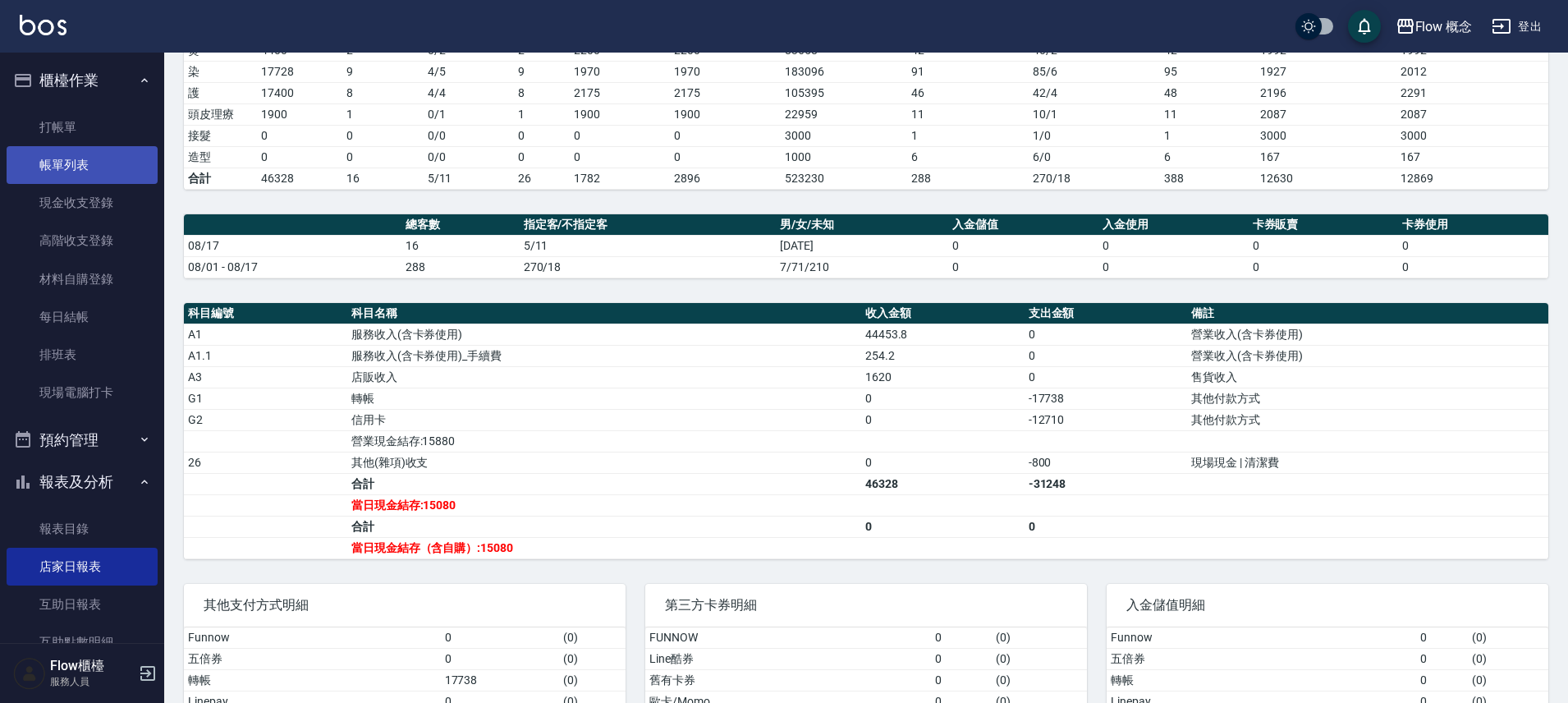
click at [128, 160] on link "帳單列表" at bounding box center [82, 164] width 151 height 38
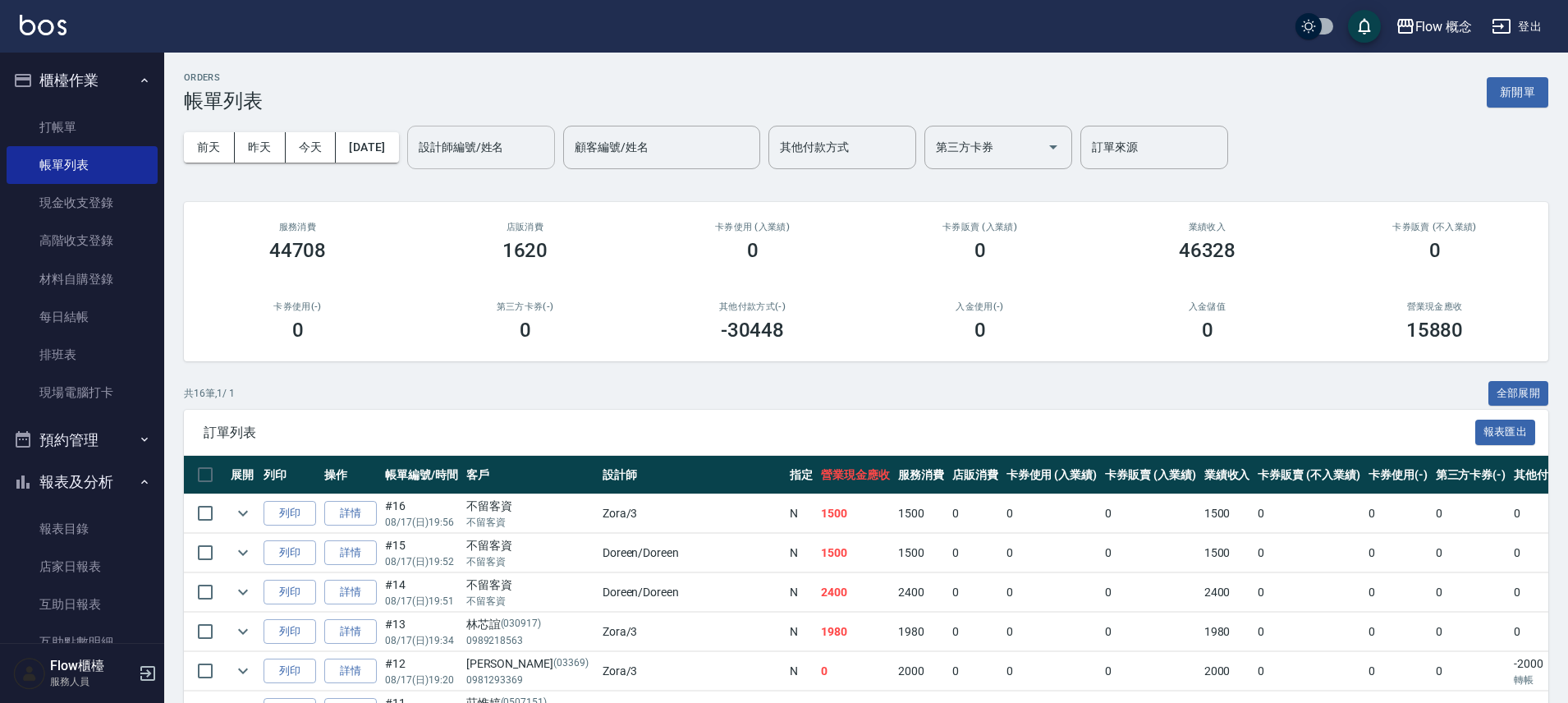
click at [459, 133] on div "設計師編號/姓名 設計師編號/姓名" at bounding box center [481, 148] width 148 height 44
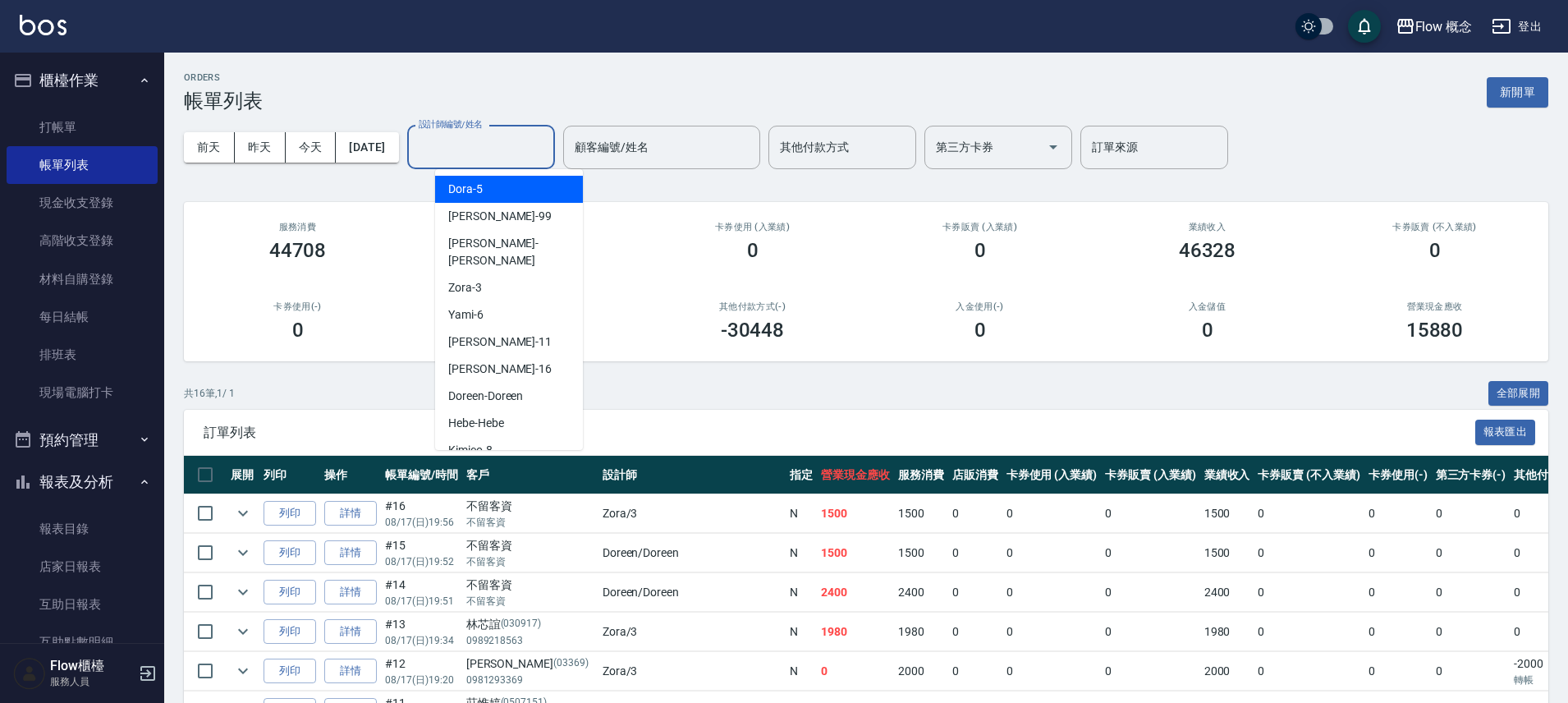
click at [490, 193] on div "Dora -5" at bounding box center [509, 189] width 148 height 27
type input "Dora-5"
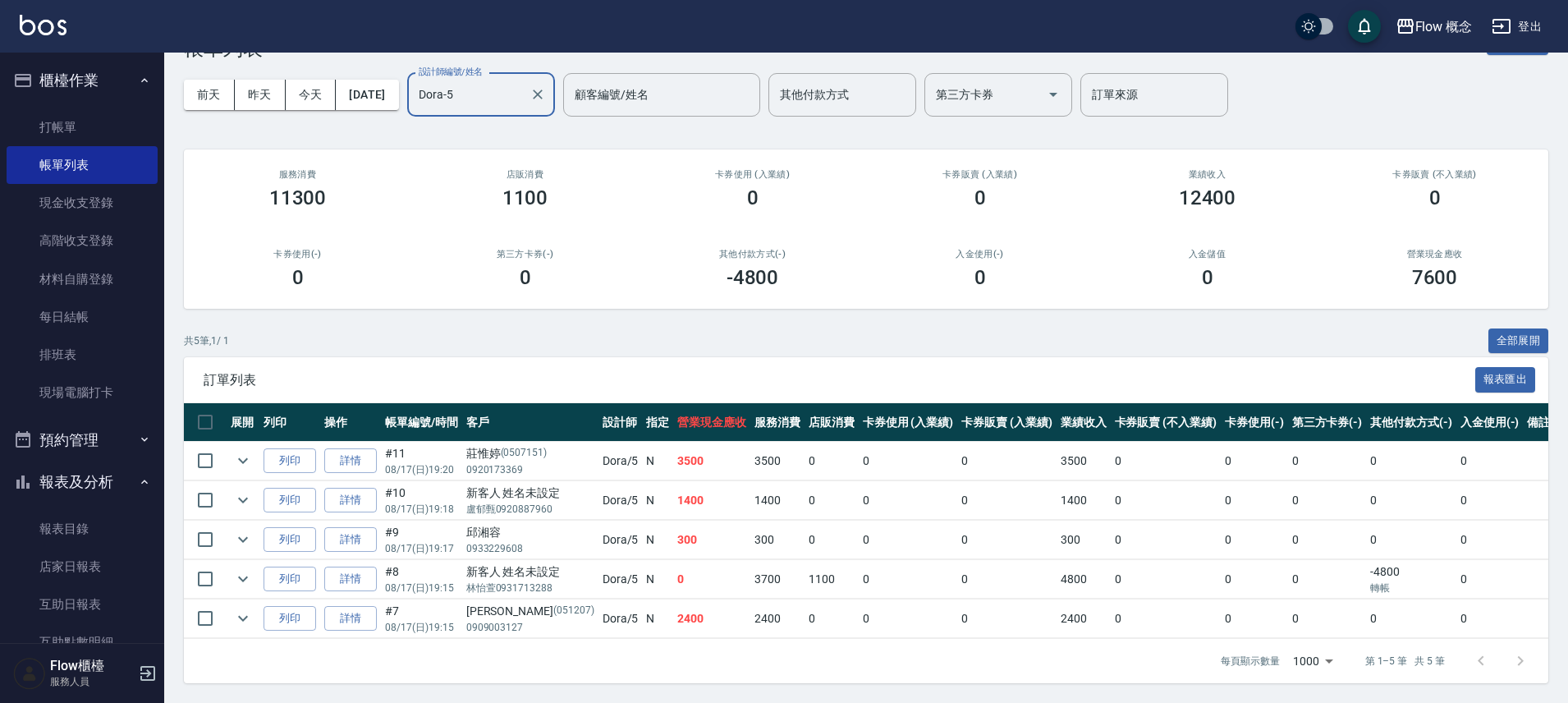
scroll to position [65, 0]
click at [355, 527] on link "詳情" at bounding box center [350, 540] width 53 height 25
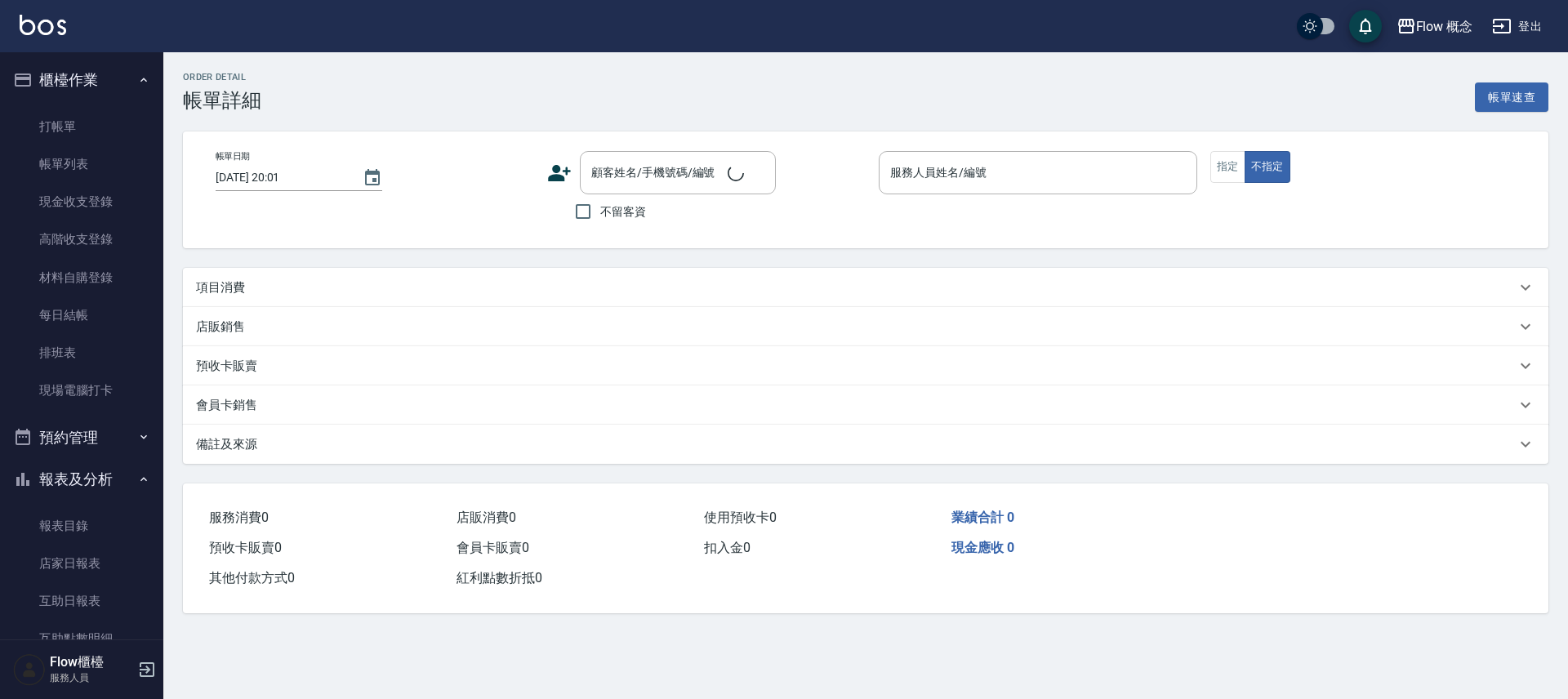
type input "2025/08/17 19:17"
type input "Dora-5"
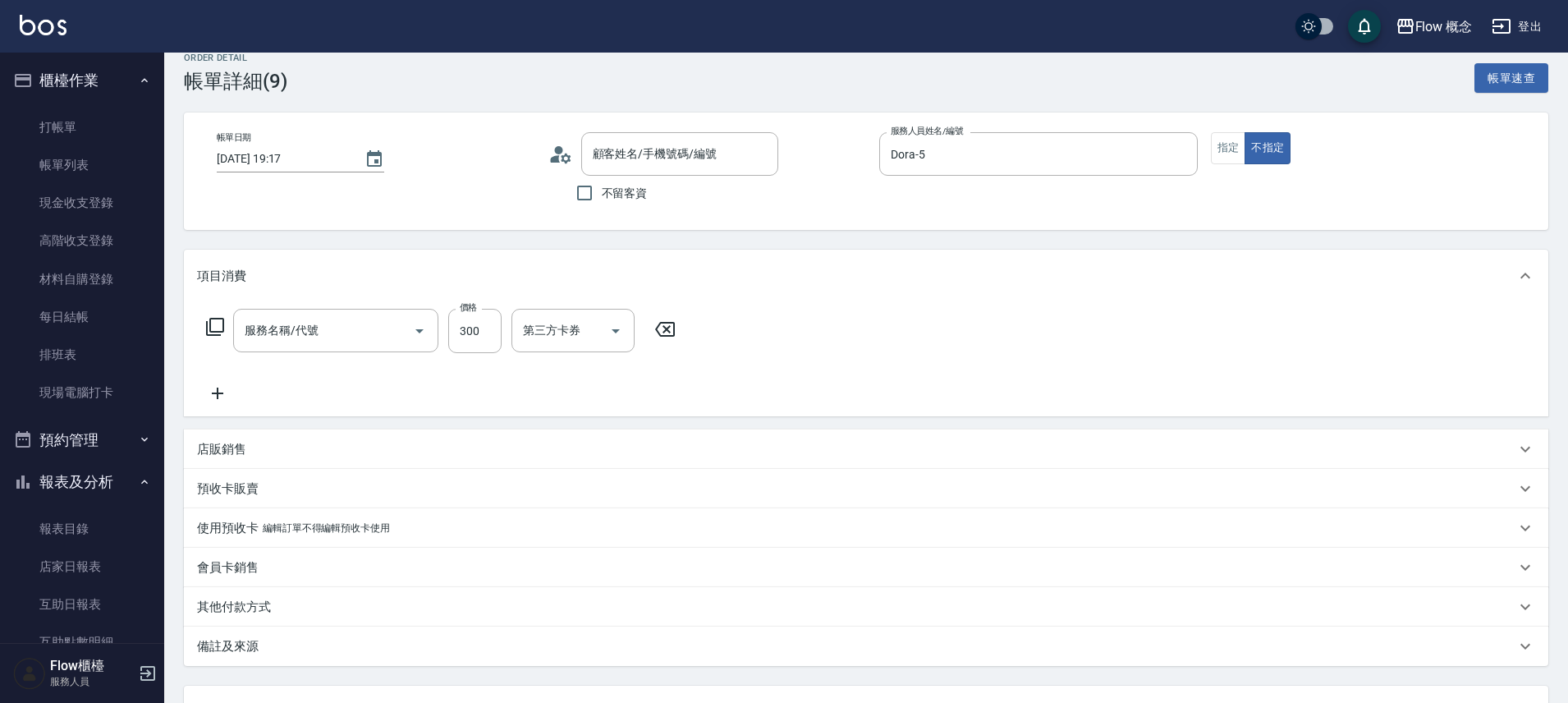
type input "邱湘容/0933229608/"
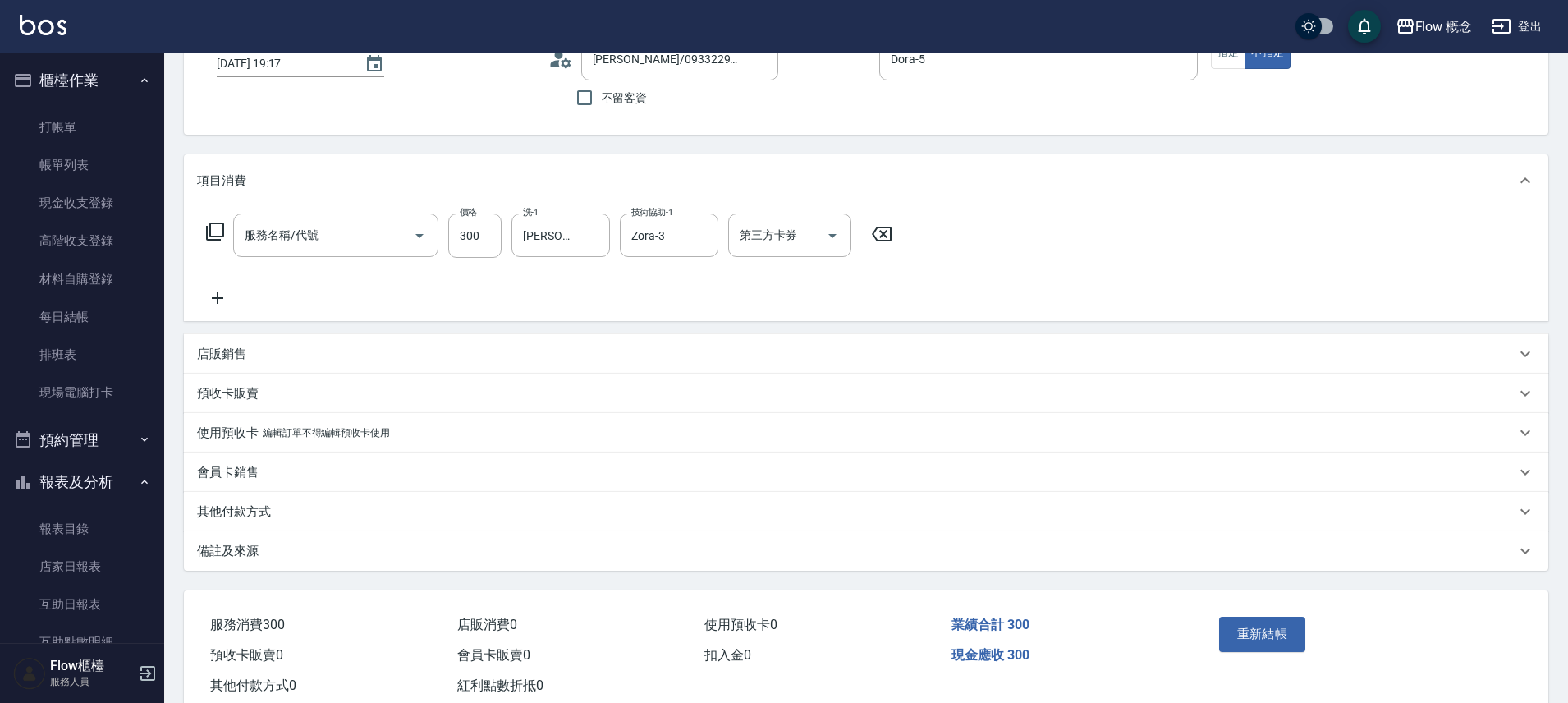
type input "髮浴 (101)"
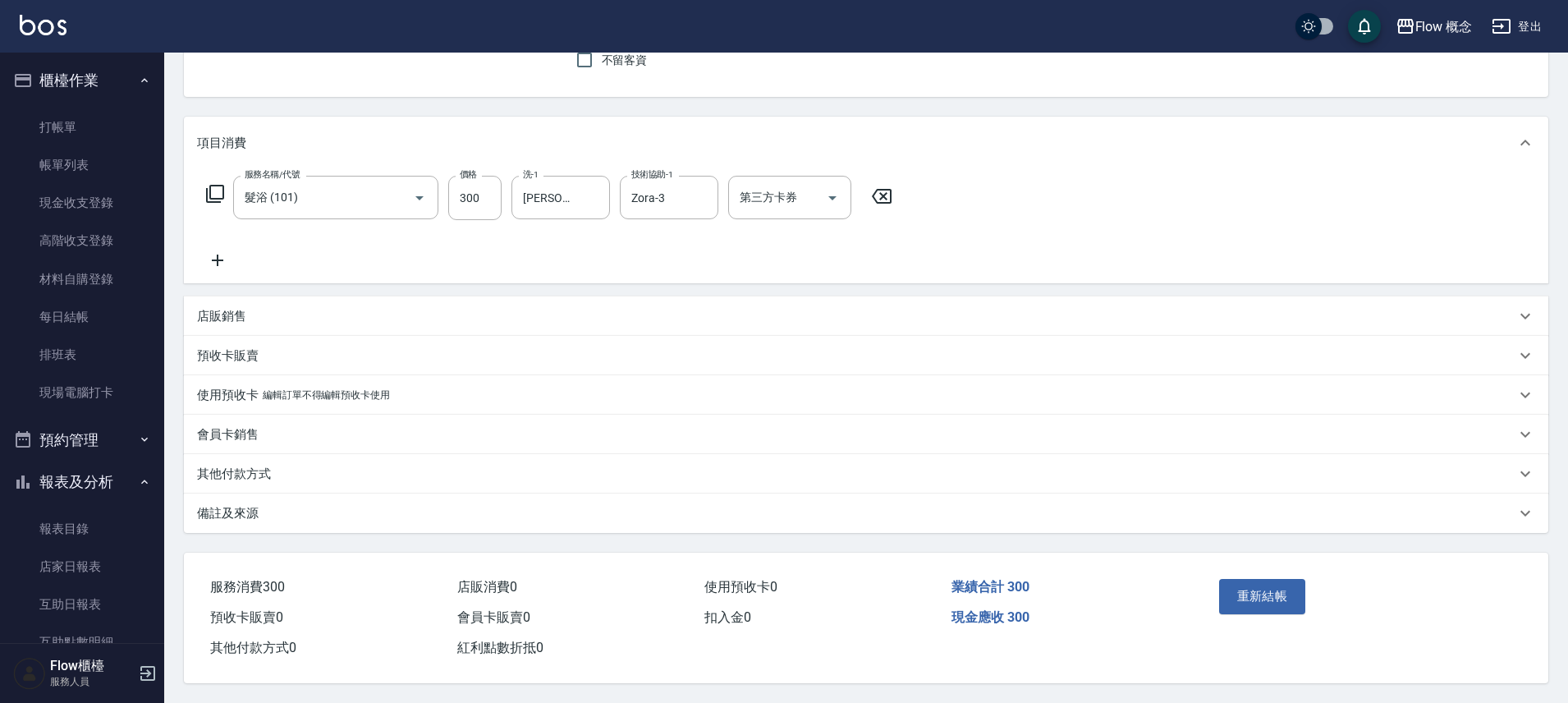
click at [364, 518] on div "備註及來源" at bounding box center [865, 513] width 1364 height 40
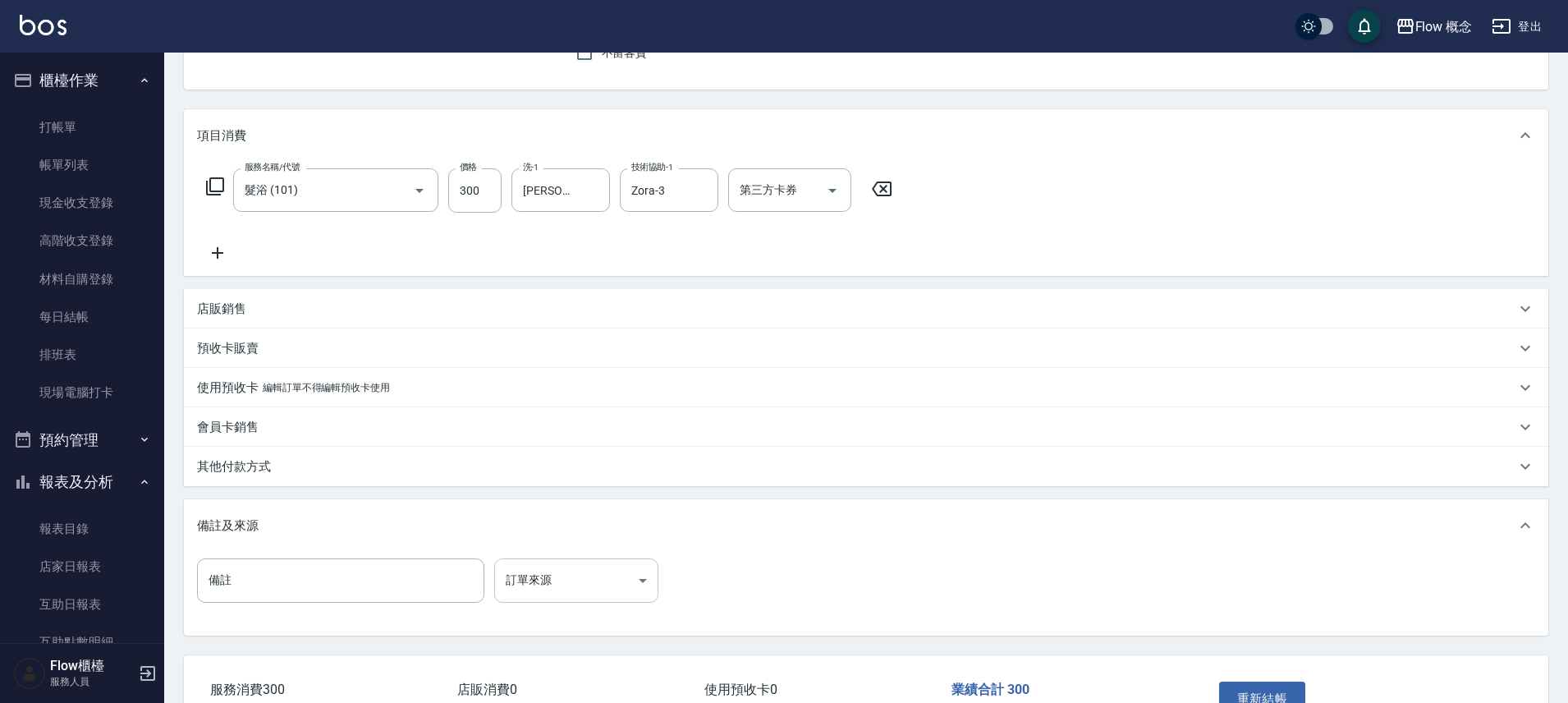
click at [586, 594] on body "Flow 概念 登出 櫃檯作業 打帳單 帳單列表 現金收支登錄 高階收支登錄 材料自購登錄 每日結帳 排班表 現場電腦打卡 預約管理 預約管理 單日預約紀錄 …" at bounding box center [784, 323] width 1568 height 966
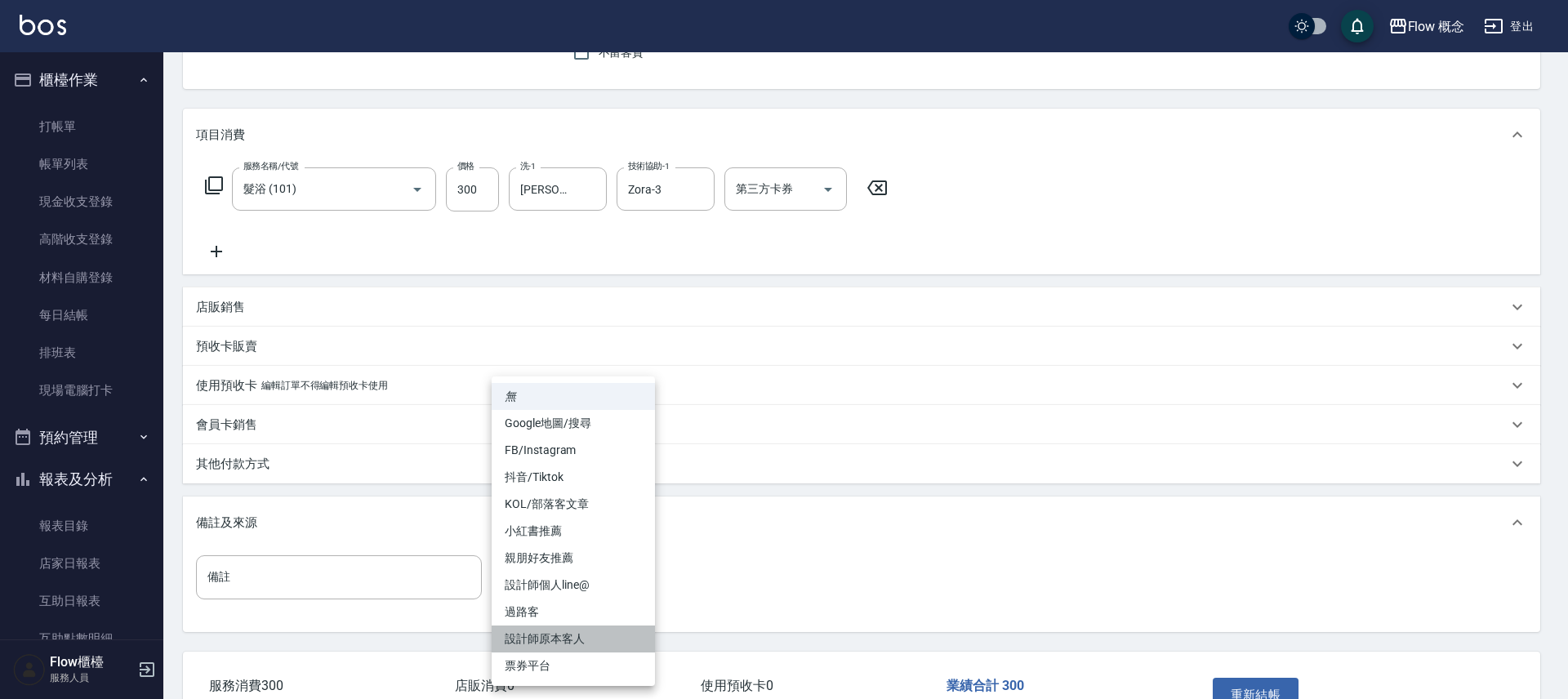
click at [582, 631] on li "設計師原本客人" at bounding box center [573, 639] width 163 height 27
type input "設計師原本客人"
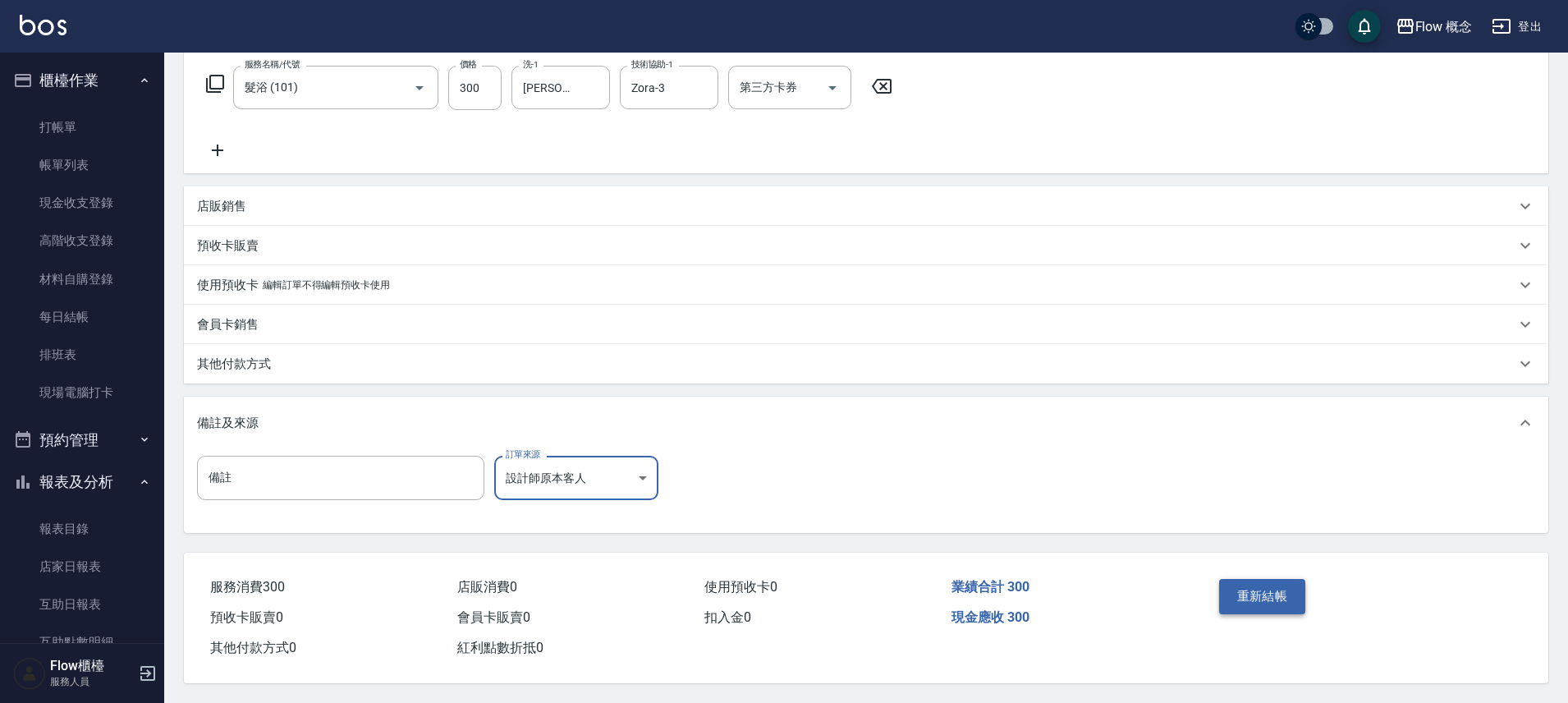
scroll to position [270, 0]
click at [1239, 579] on button "重新結帳" at bounding box center [1262, 596] width 87 height 34
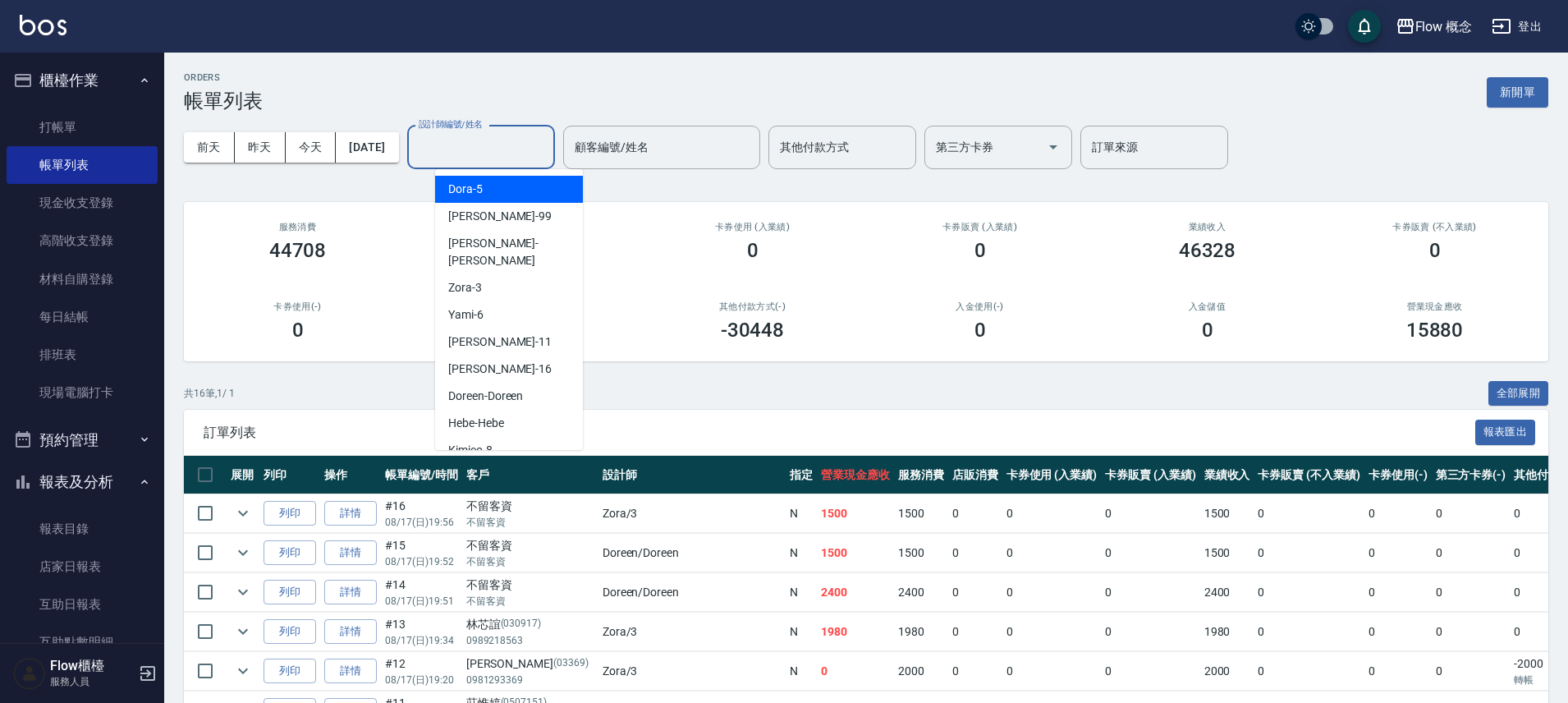
click at [518, 153] on input "設計師編號/姓名" at bounding box center [481, 147] width 133 height 29
click at [493, 196] on div "Dora -5" at bounding box center [509, 189] width 148 height 27
type input "Dora-5"
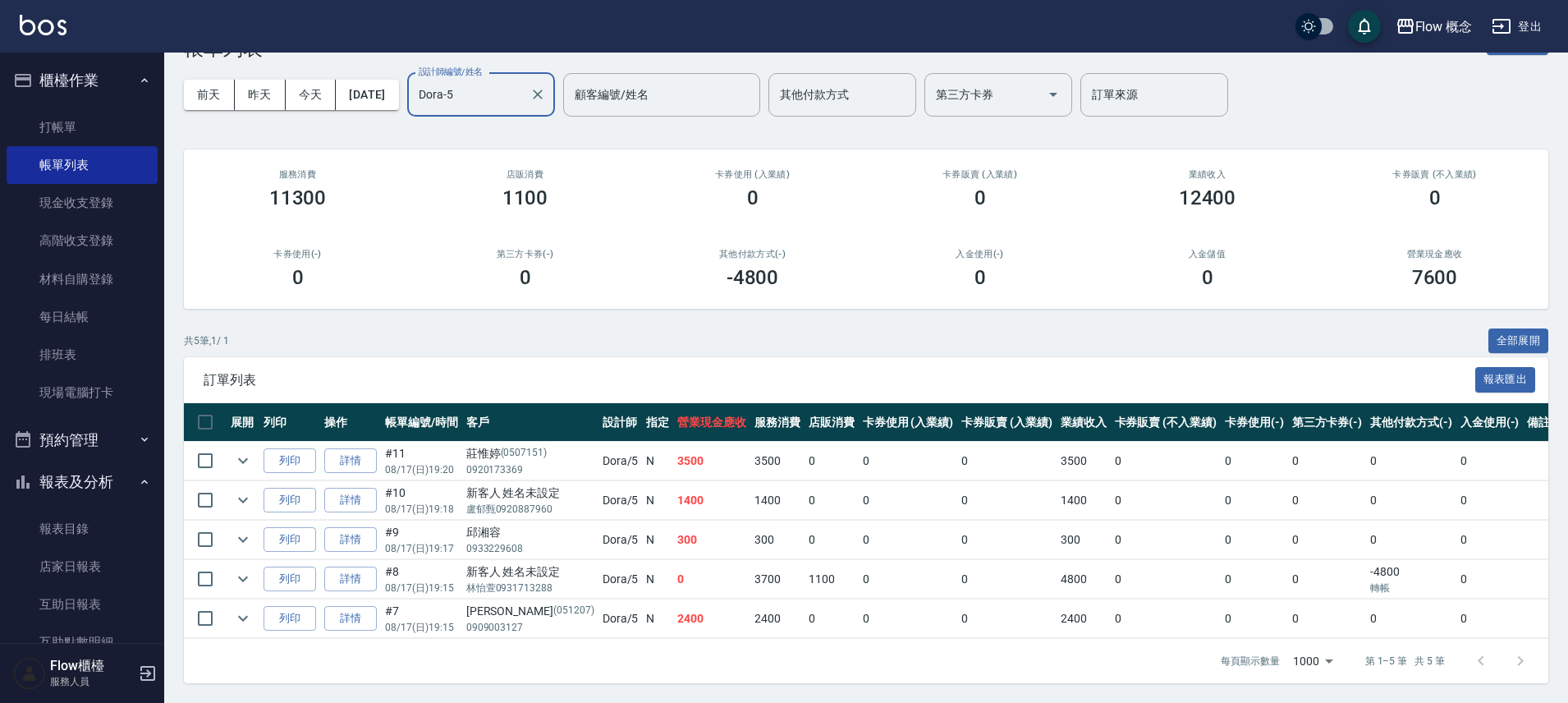
scroll to position [65, 0]
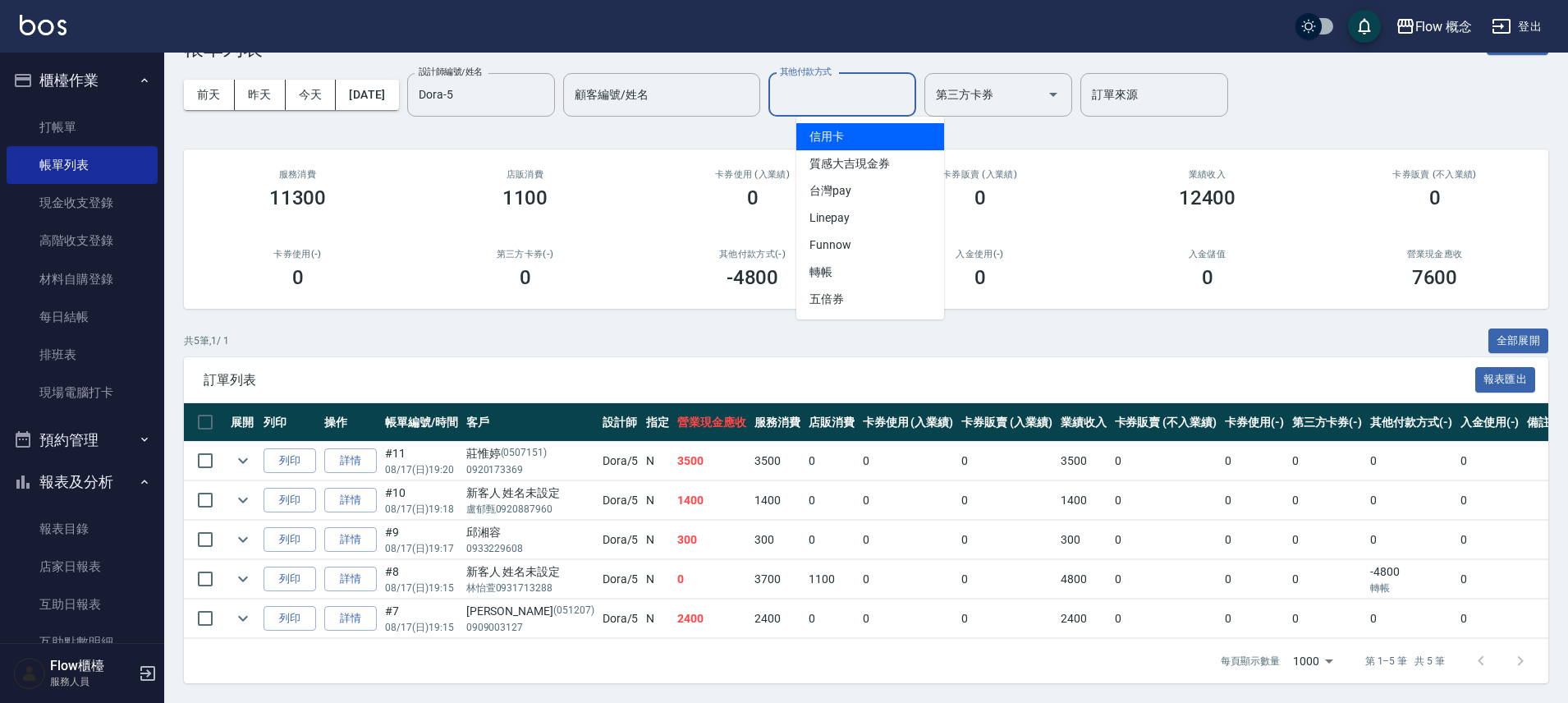
click at [860, 88] on input "其他付款方式" at bounding box center [842, 95] width 133 height 29
click at [848, 125] on span "信用卡" at bounding box center [871, 136] width 148 height 27
type input "信用卡"
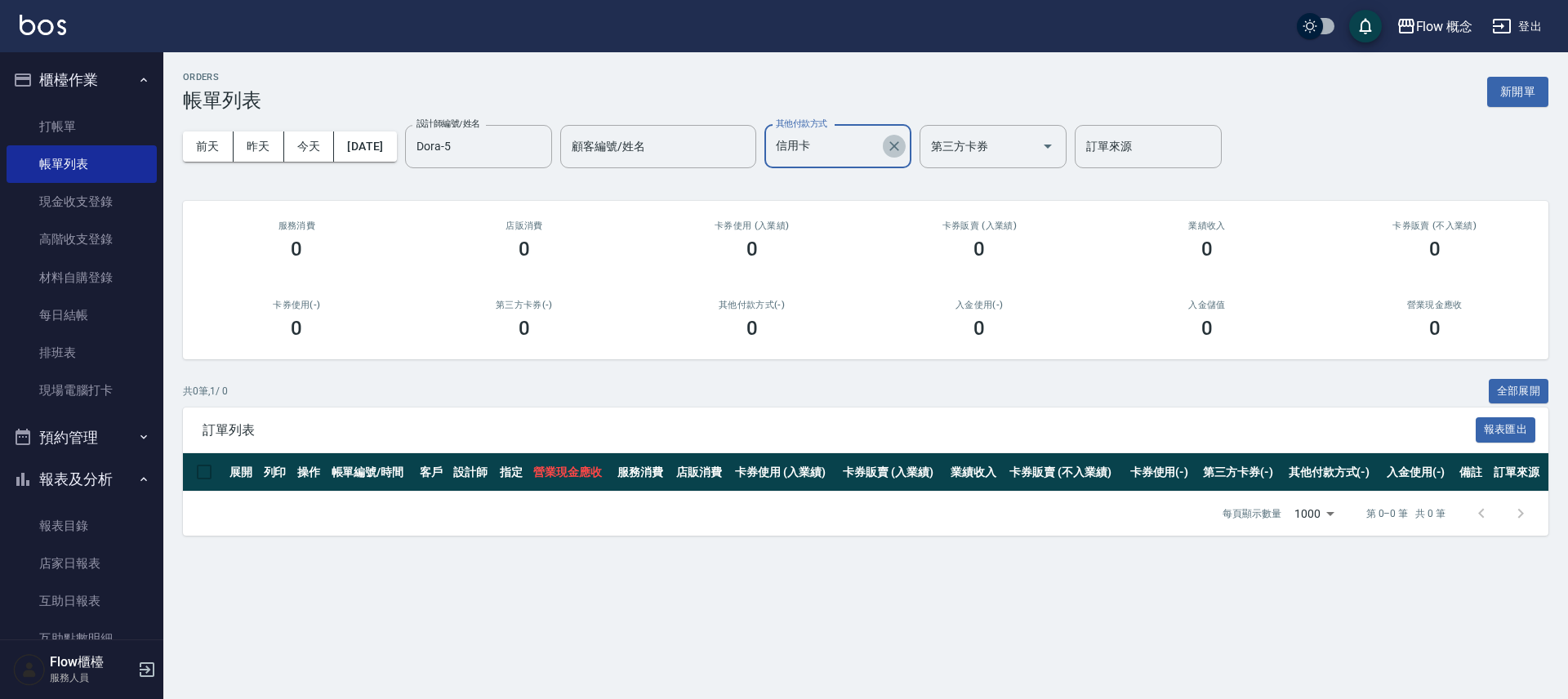
click at [906, 145] on button "Clear" at bounding box center [894, 146] width 23 height 23
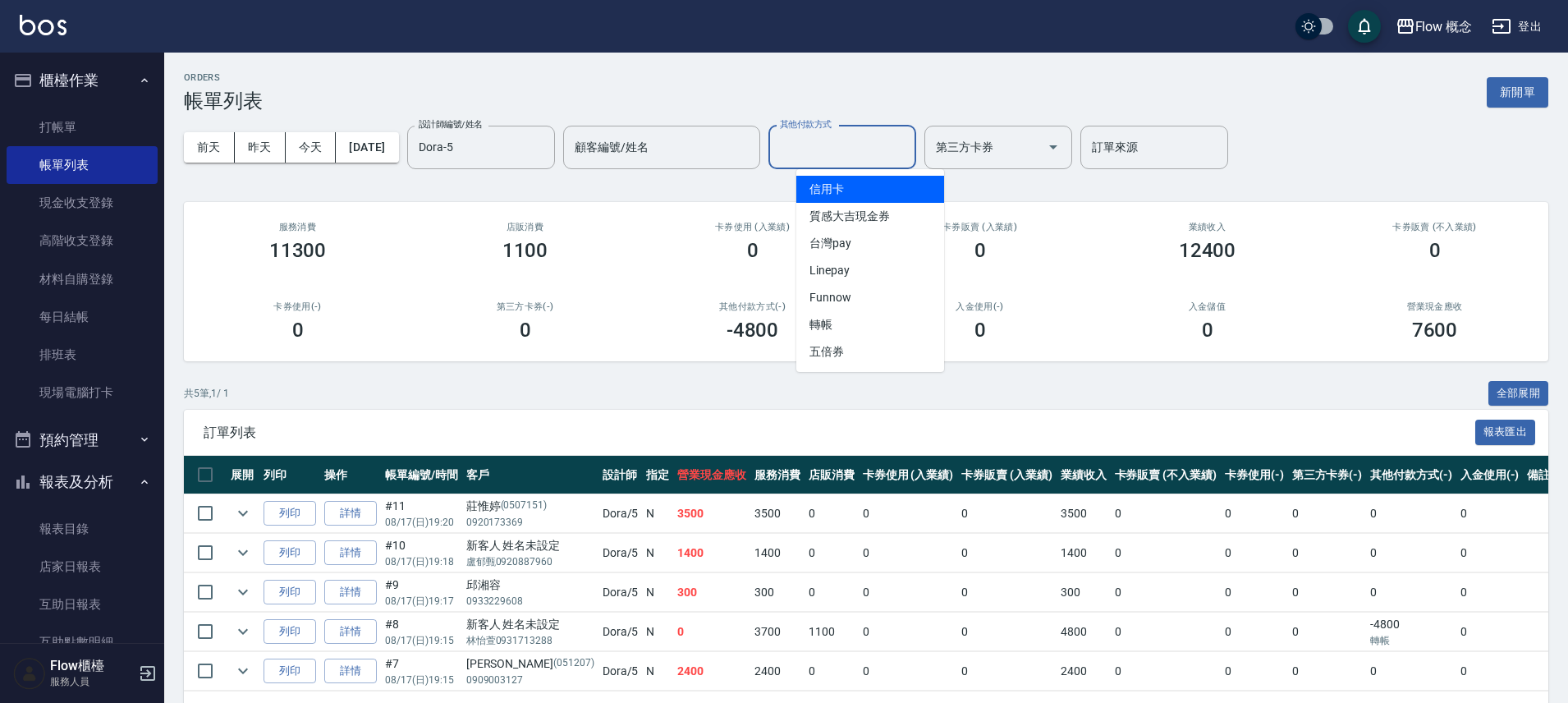
click at [895, 147] on input "其他付款方式" at bounding box center [842, 147] width 133 height 29
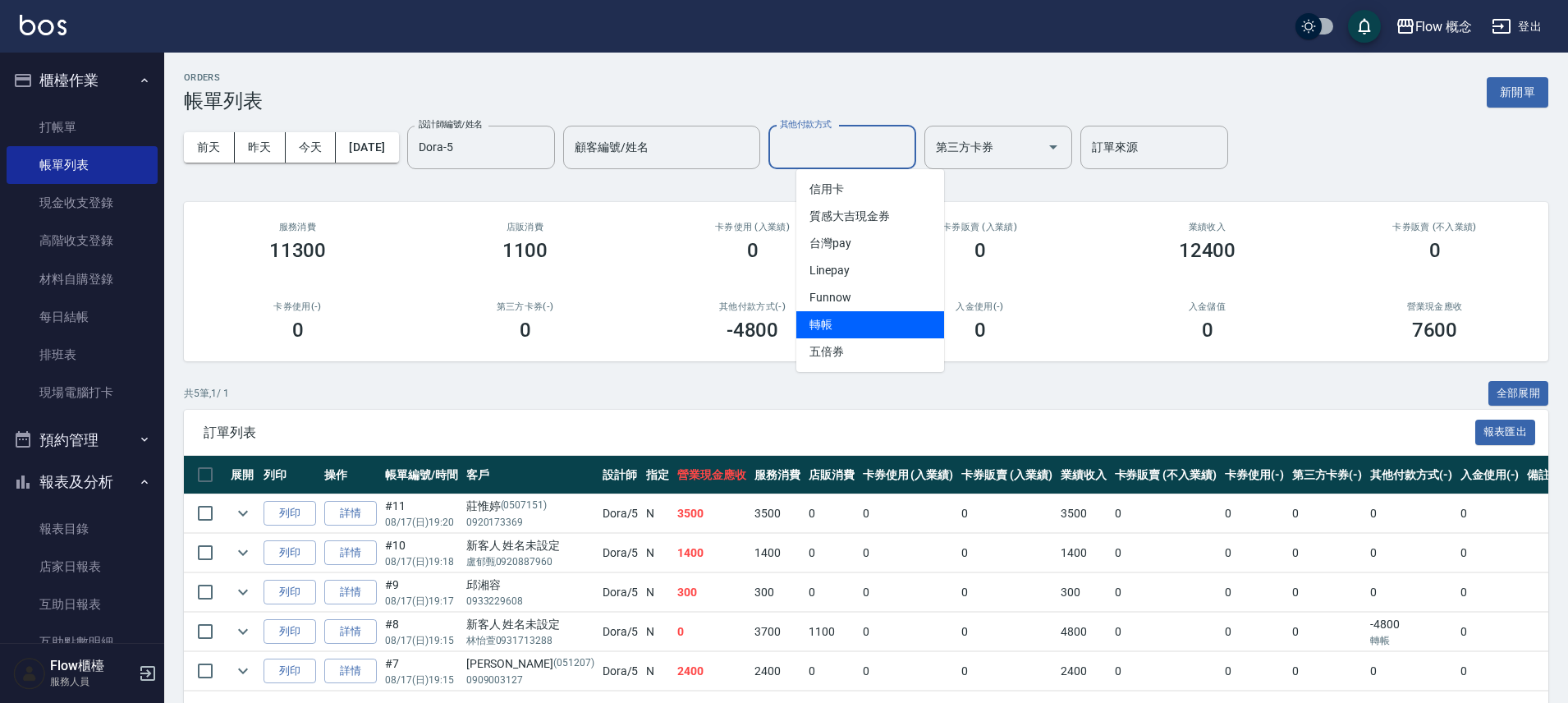
click at [840, 326] on span "轉帳" at bounding box center [871, 324] width 148 height 27
type input "轉帳"
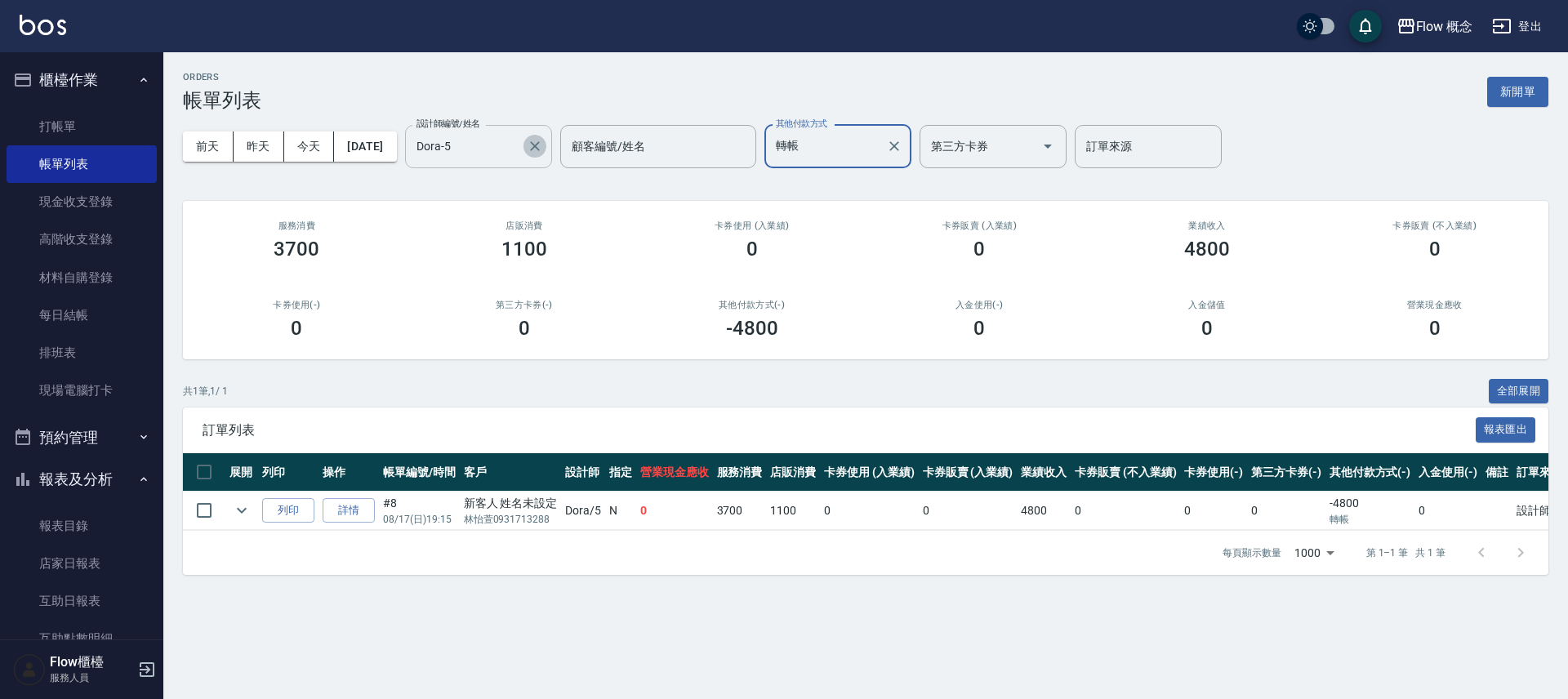
click at [543, 148] on icon "Clear" at bounding box center [535, 146] width 17 height 17
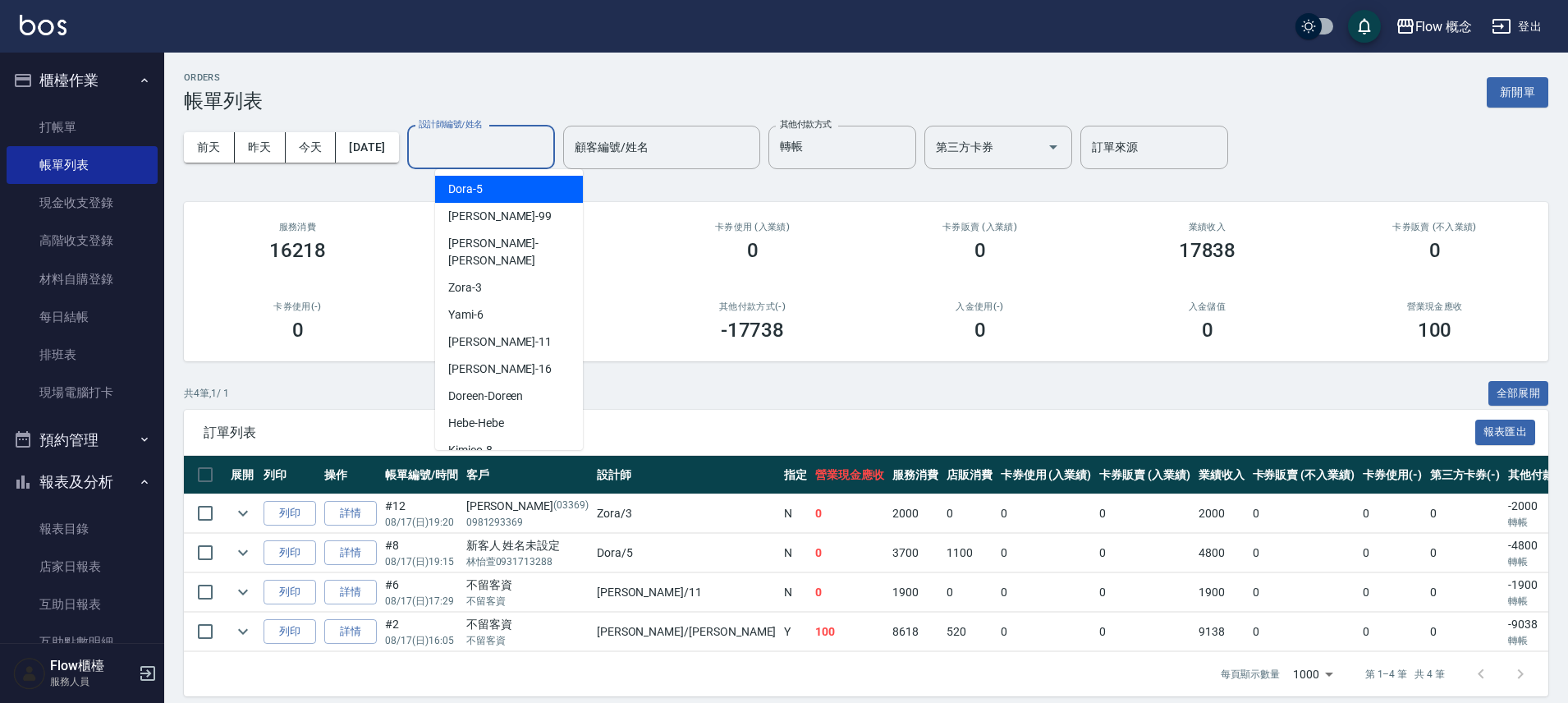
click at [523, 157] on input "設計師編號/姓名" at bounding box center [481, 147] width 133 height 29
click at [498, 329] on div "恬恬 -11" at bounding box center [509, 342] width 148 height 27
type input "恬恬-11"
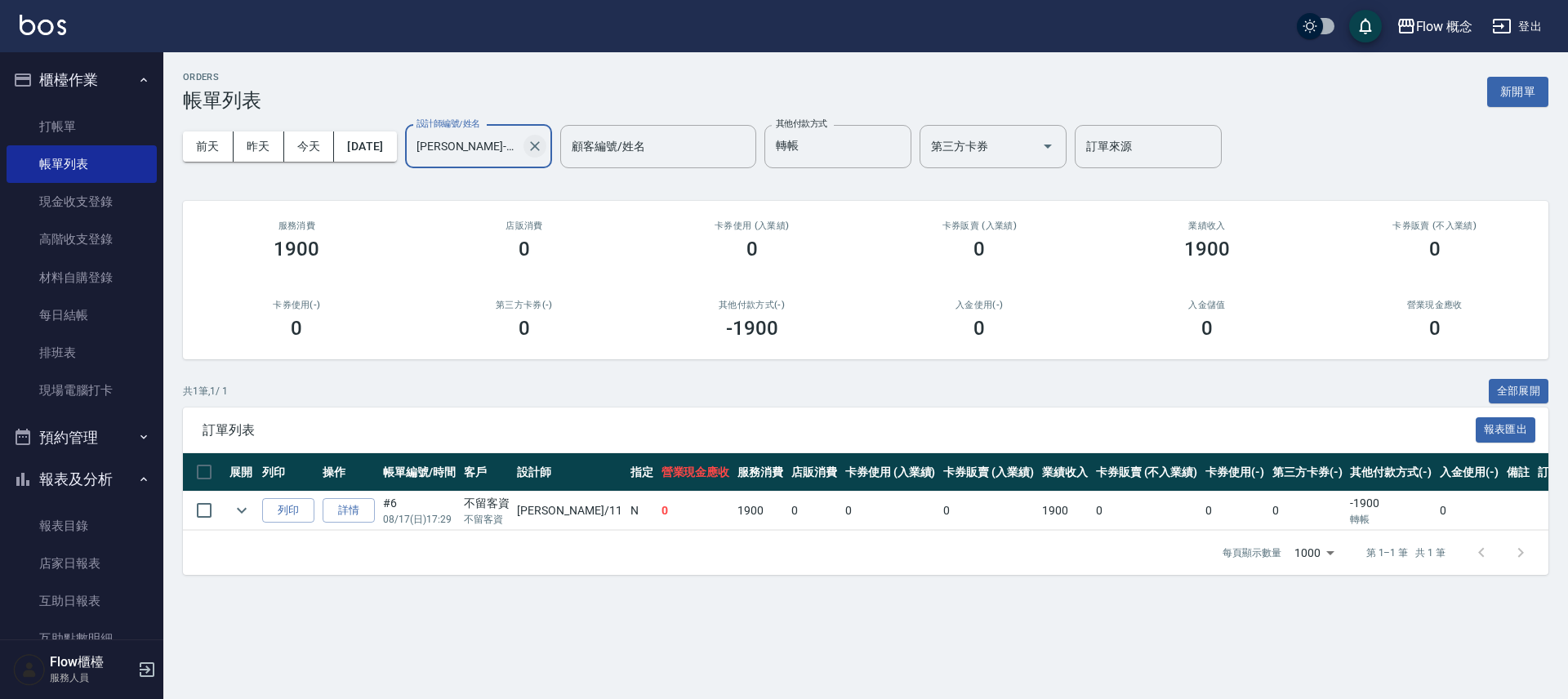
click at [540, 147] on icon "Clear" at bounding box center [535, 146] width 10 height 10
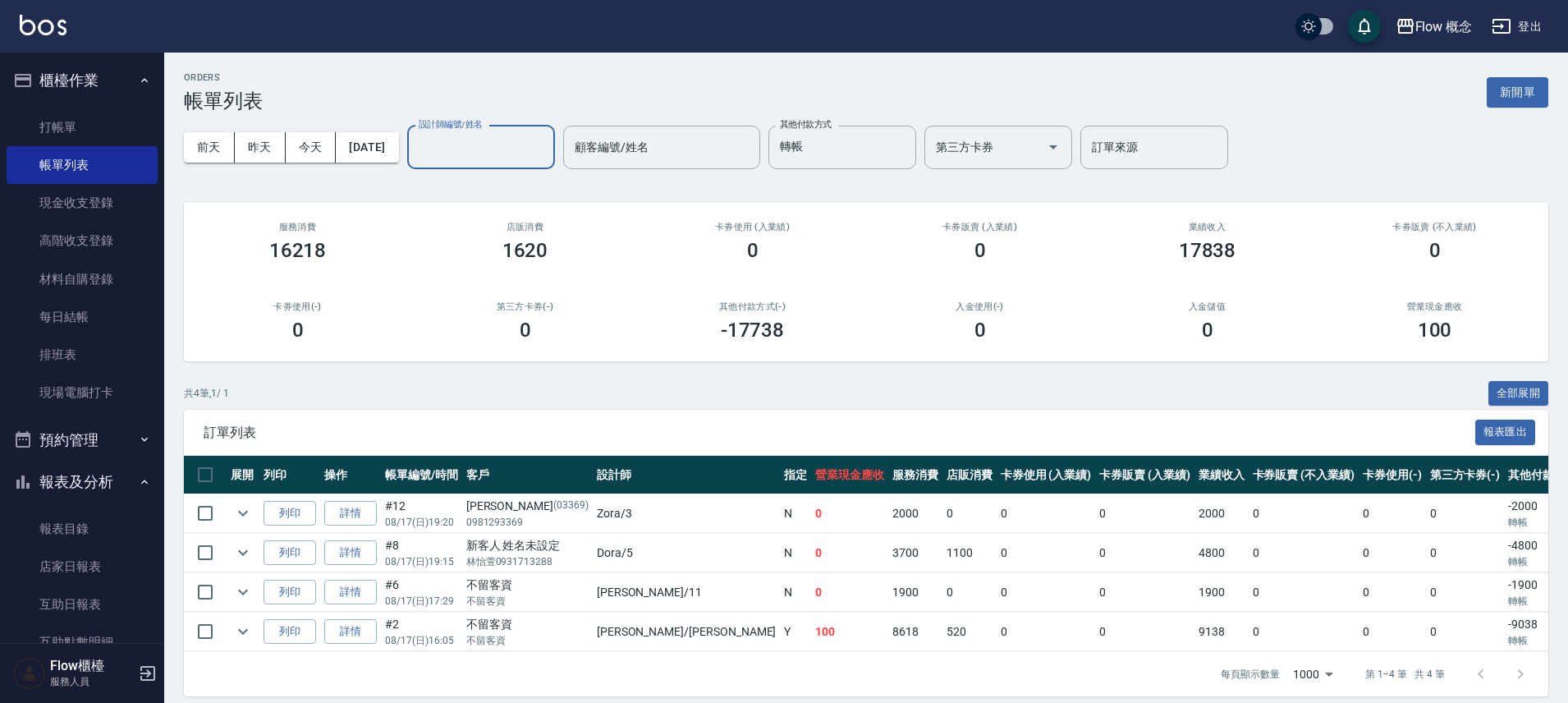
click at [495, 149] on input "設計師編號/姓名" at bounding box center [481, 147] width 133 height 29
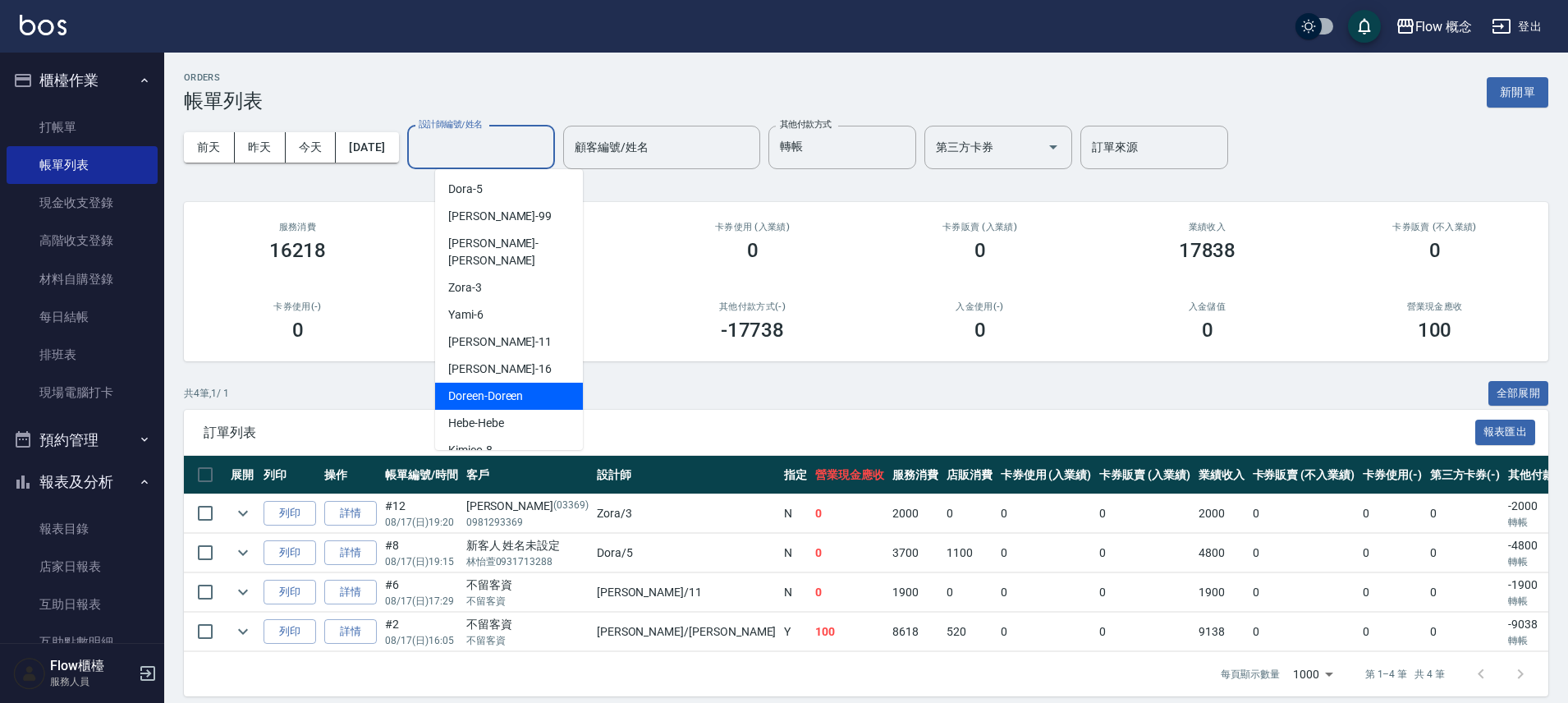
click at [506, 388] on span "Doreen -Doreen" at bounding box center [485, 396] width 75 height 18
type input "Doreen-Doreen"
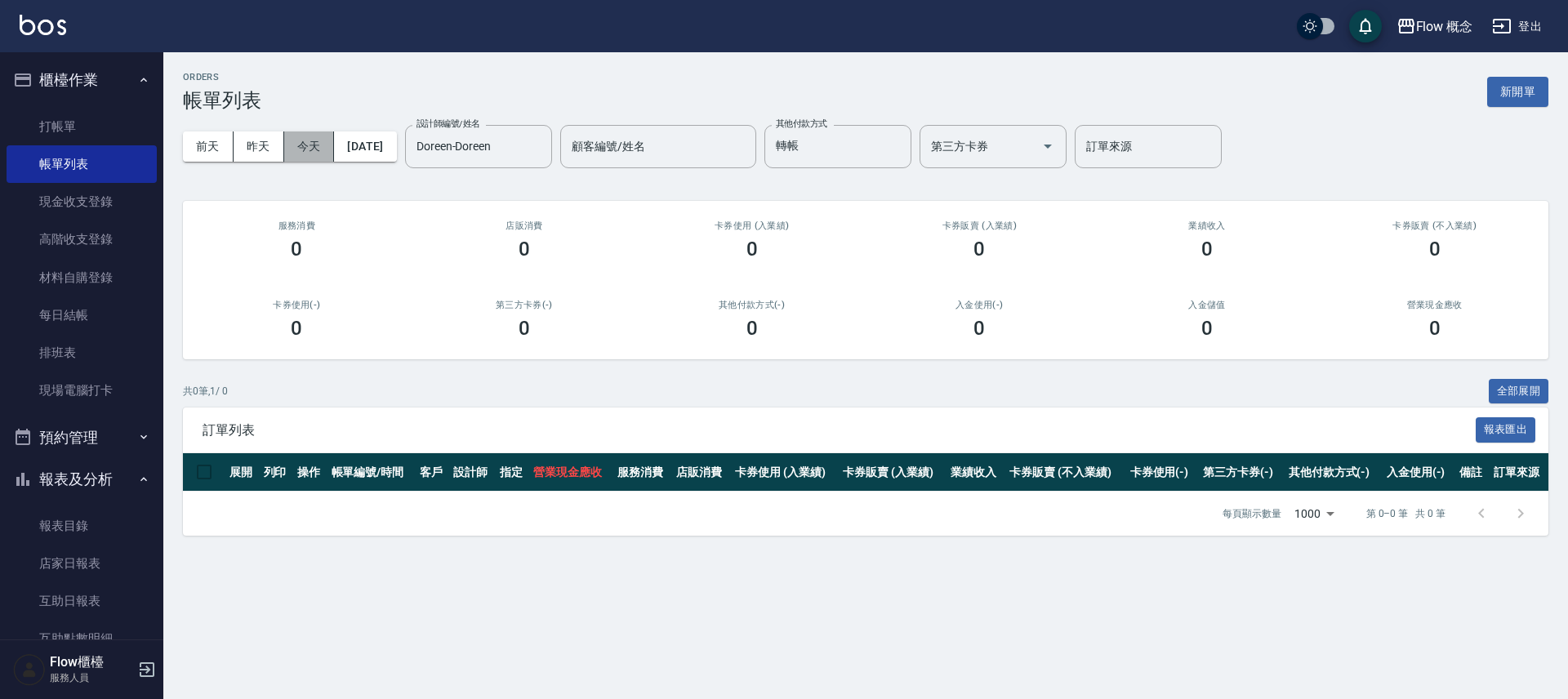
click at [294, 142] on button "今天" at bounding box center [309, 146] width 51 height 31
click at [546, 149] on button "Clear" at bounding box center [535, 146] width 23 height 23
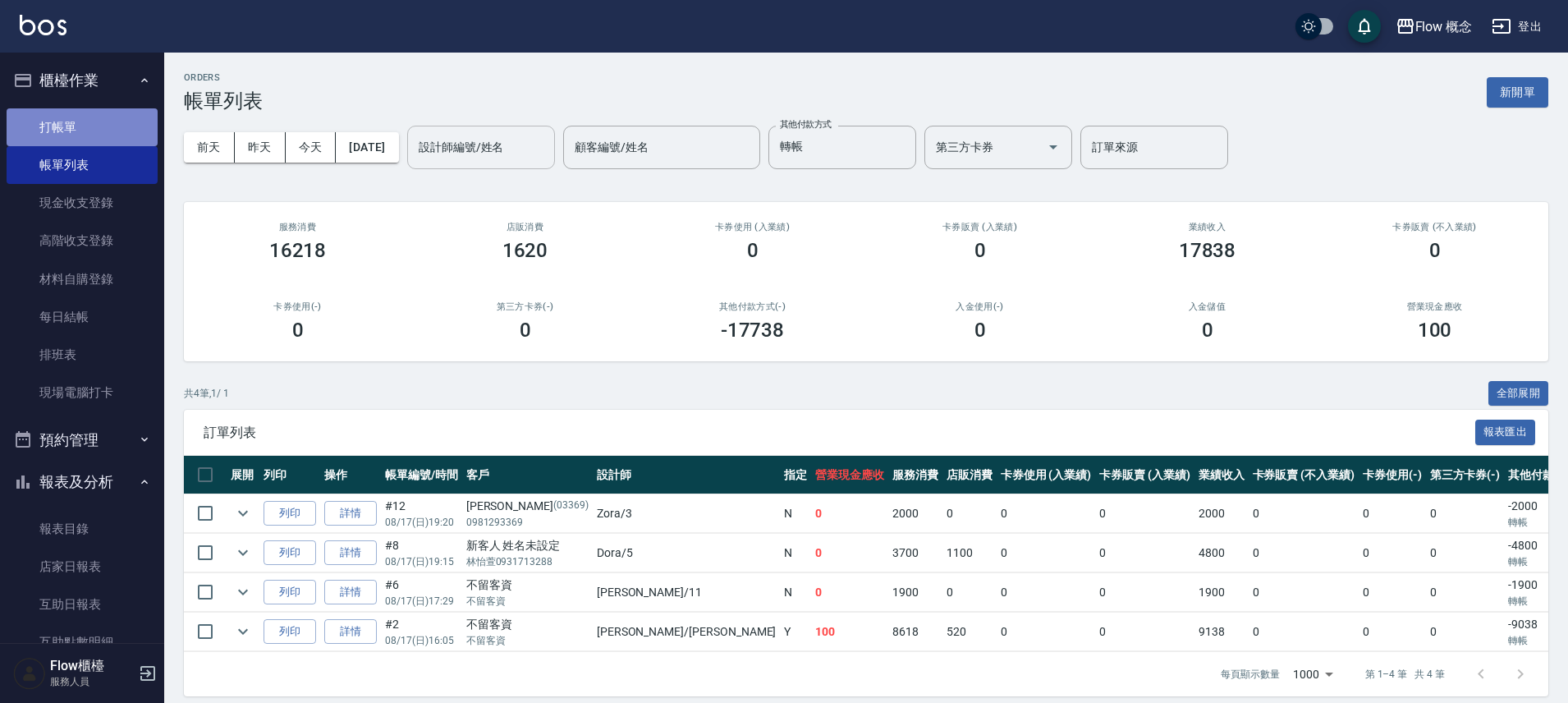
click at [93, 125] on link "打帳單" at bounding box center [82, 127] width 151 height 38
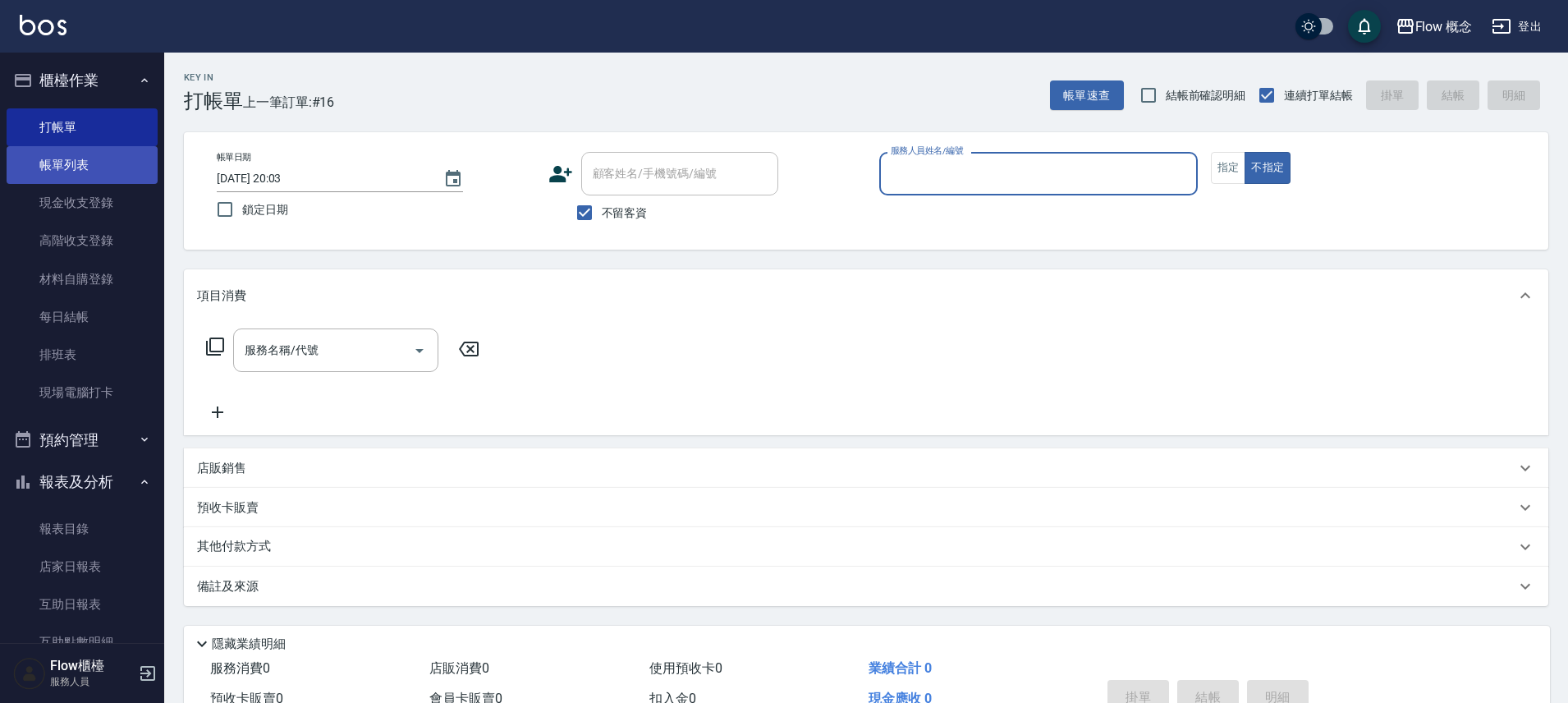
click at [75, 167] on link "帳單列表" at bounding box center [82, 164] width 151 height 38
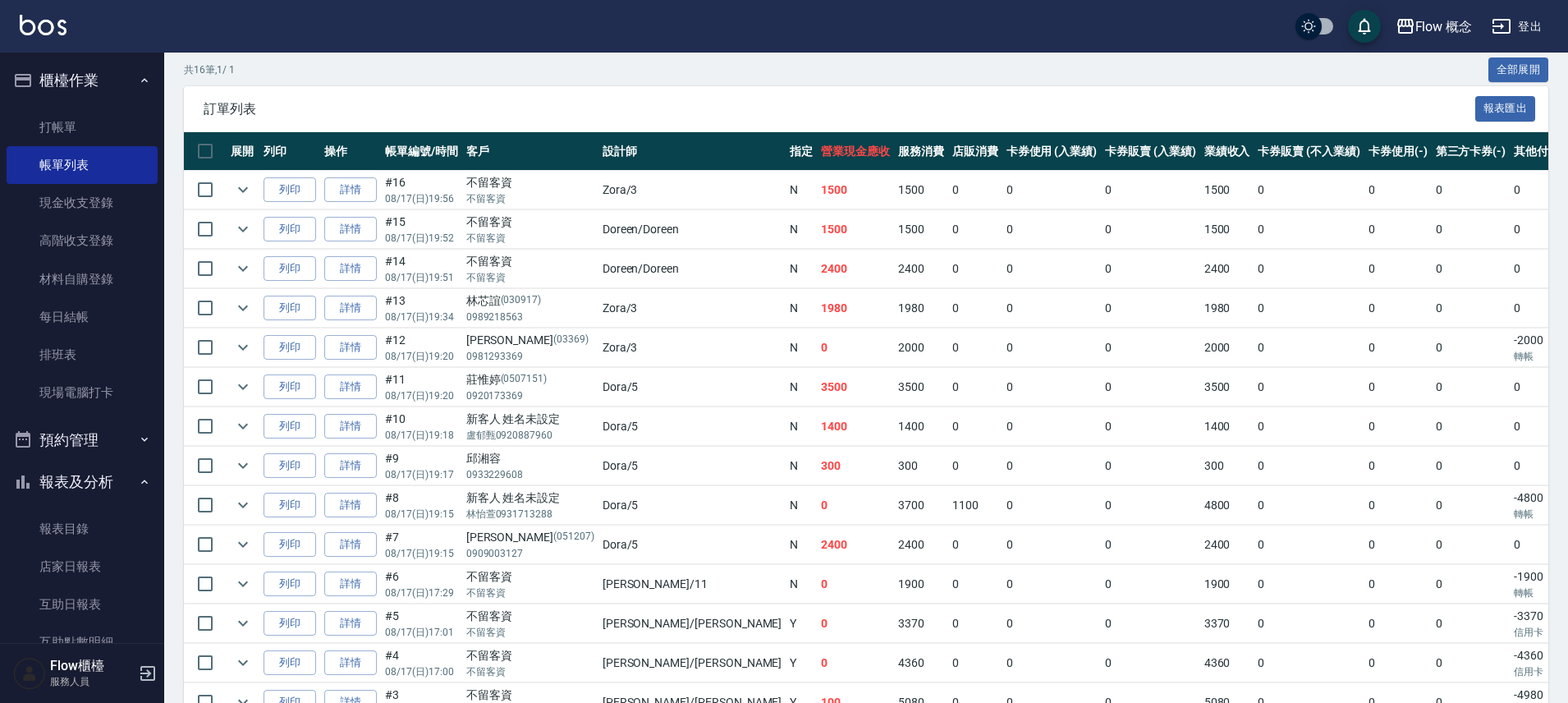
scroll to position [344, 0]
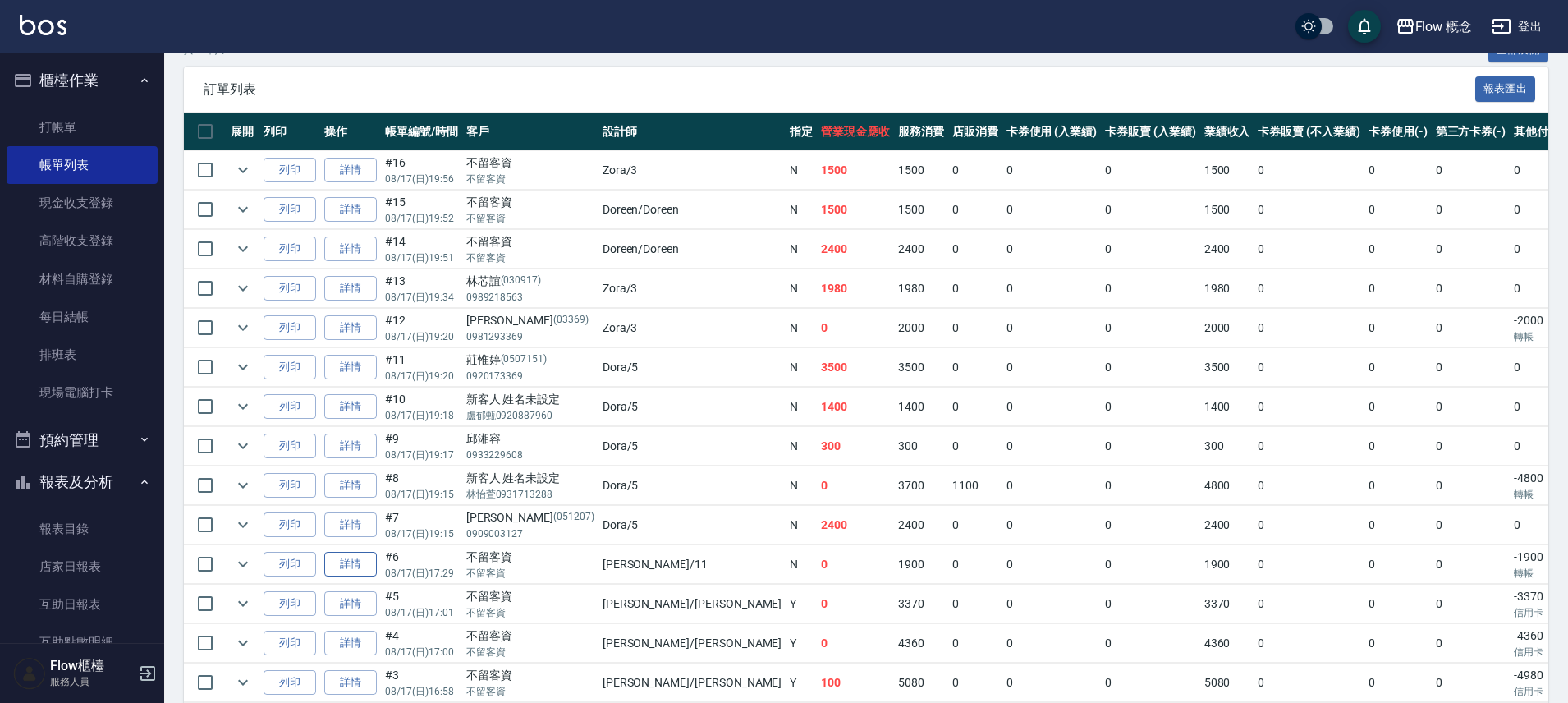
click at [367, 560] on link "詳情" at bounding box center [350, 564] width 53 height 25
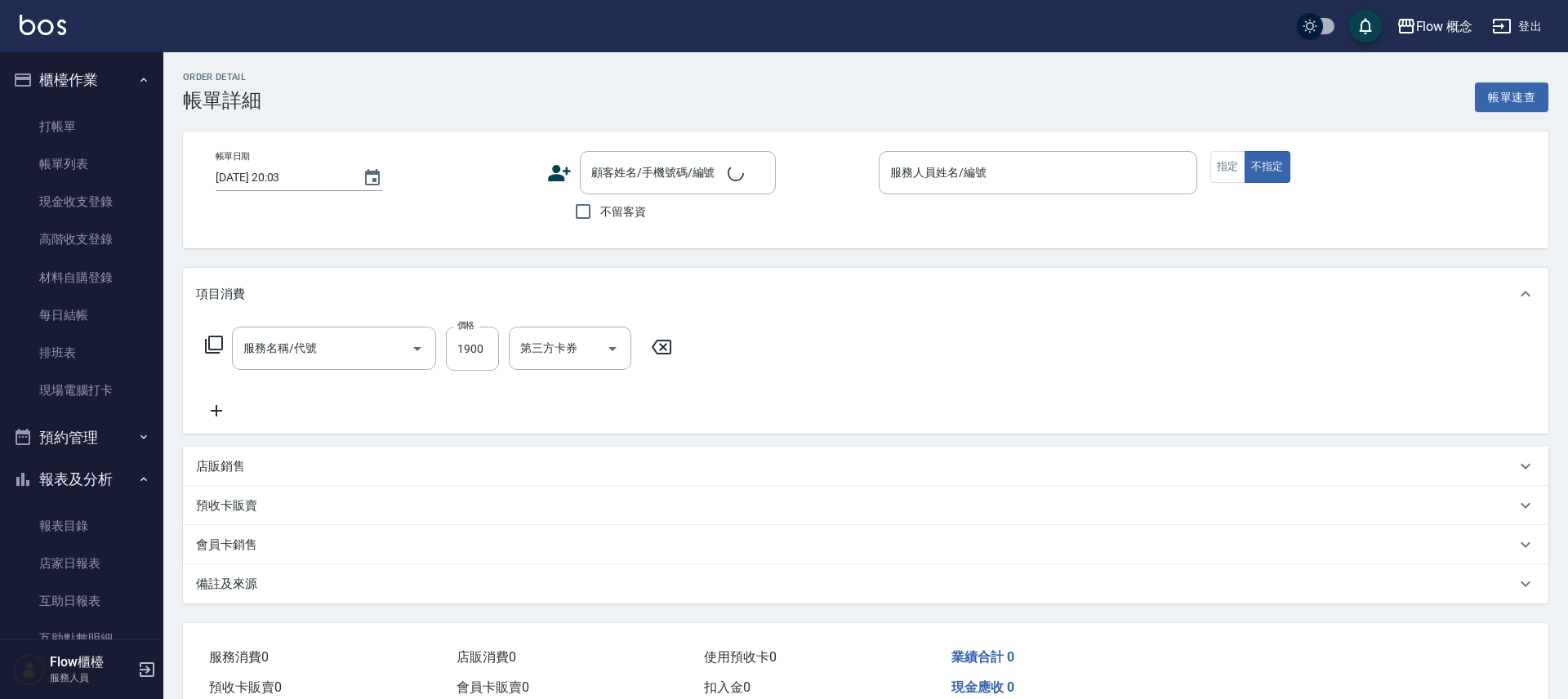
type input "2025/08/17 17:29"
checkbox input "true"
type input "恬恬-11"
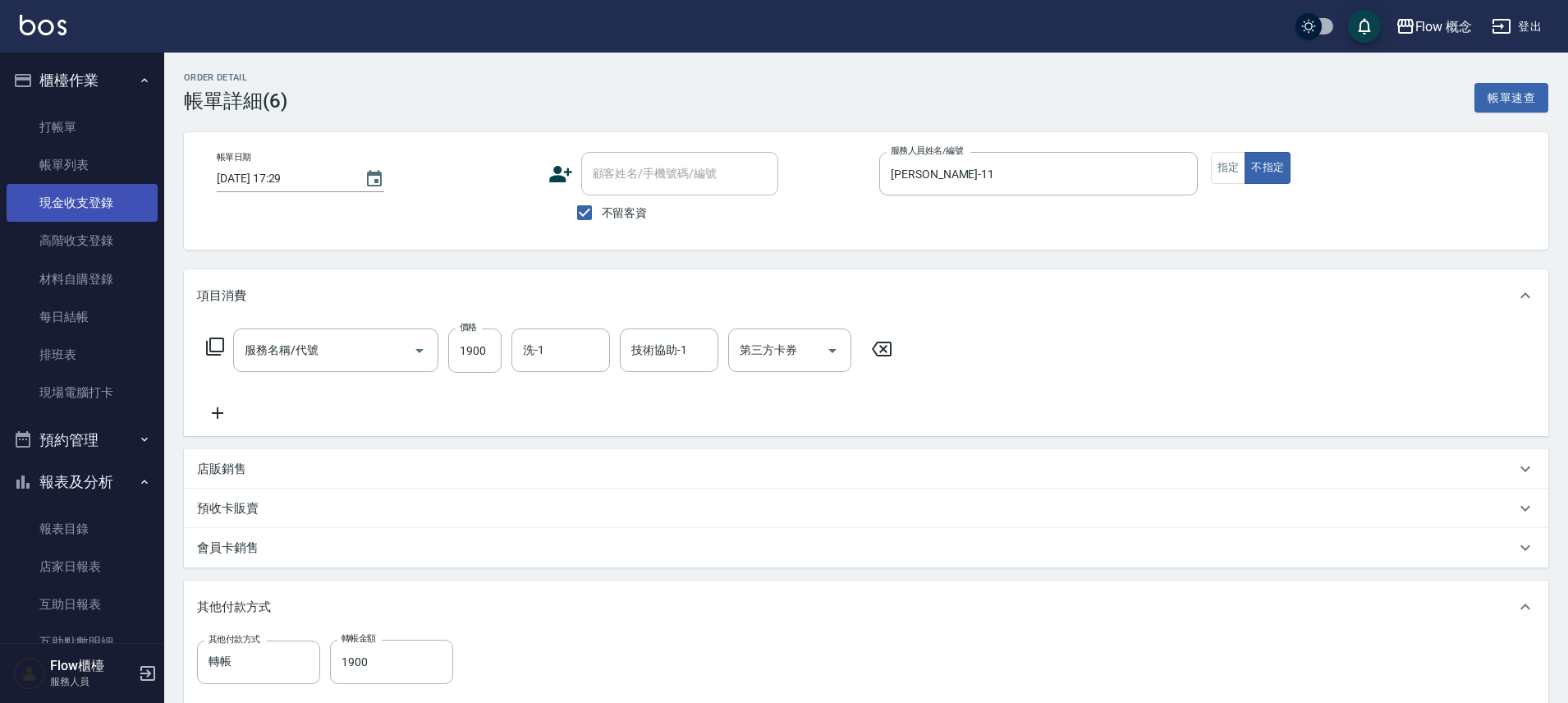
type input "深層蘊髮(602)"
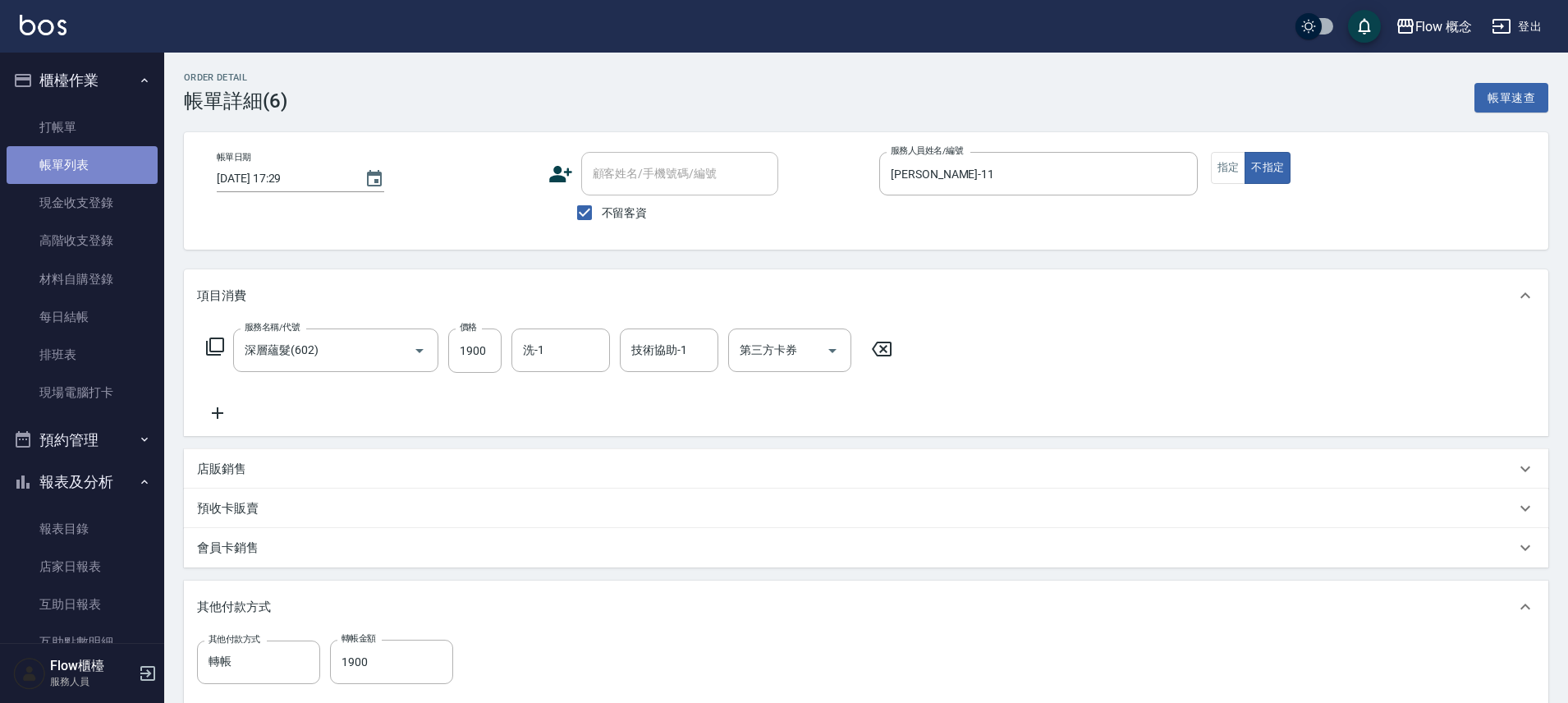
click at [83, 169] on link "帳單列表" at bounding box center [82, 164] width 151 height 38
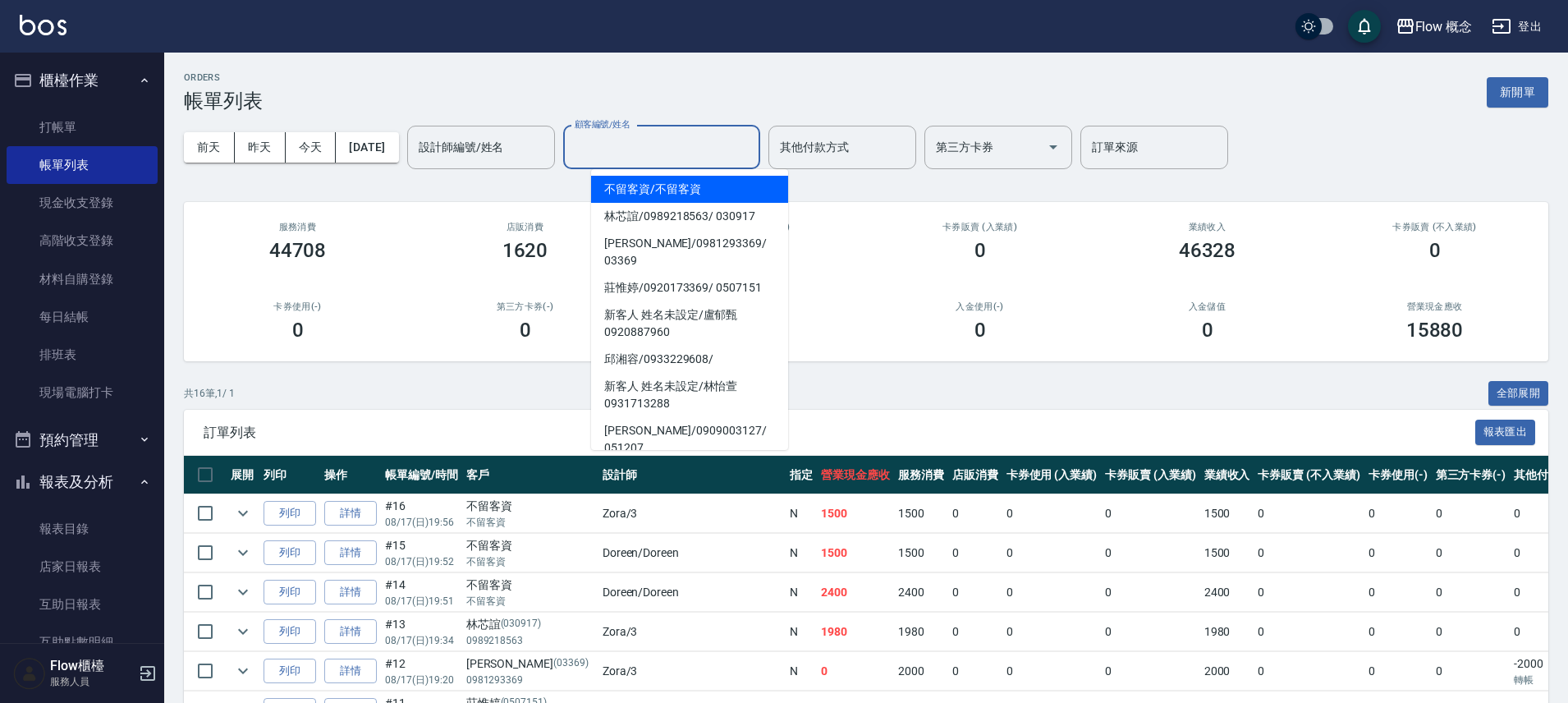
click at [617, 145] on input "顧客編號/姓名" at bounding box center [661, 147] width 182 height 29
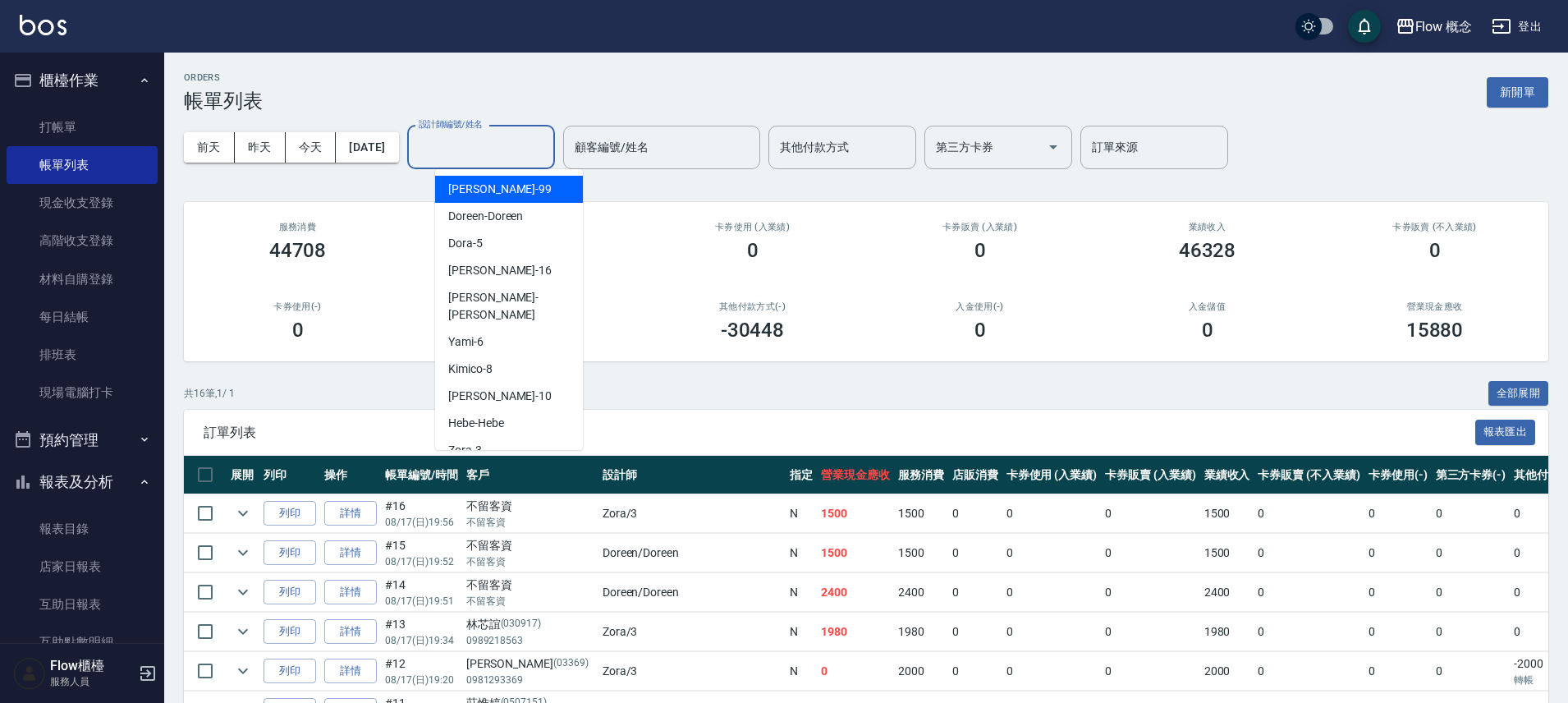
click at [533, 154] on input "設計師編號/姓名" at bounding box center [481, 147] width 133 height 29
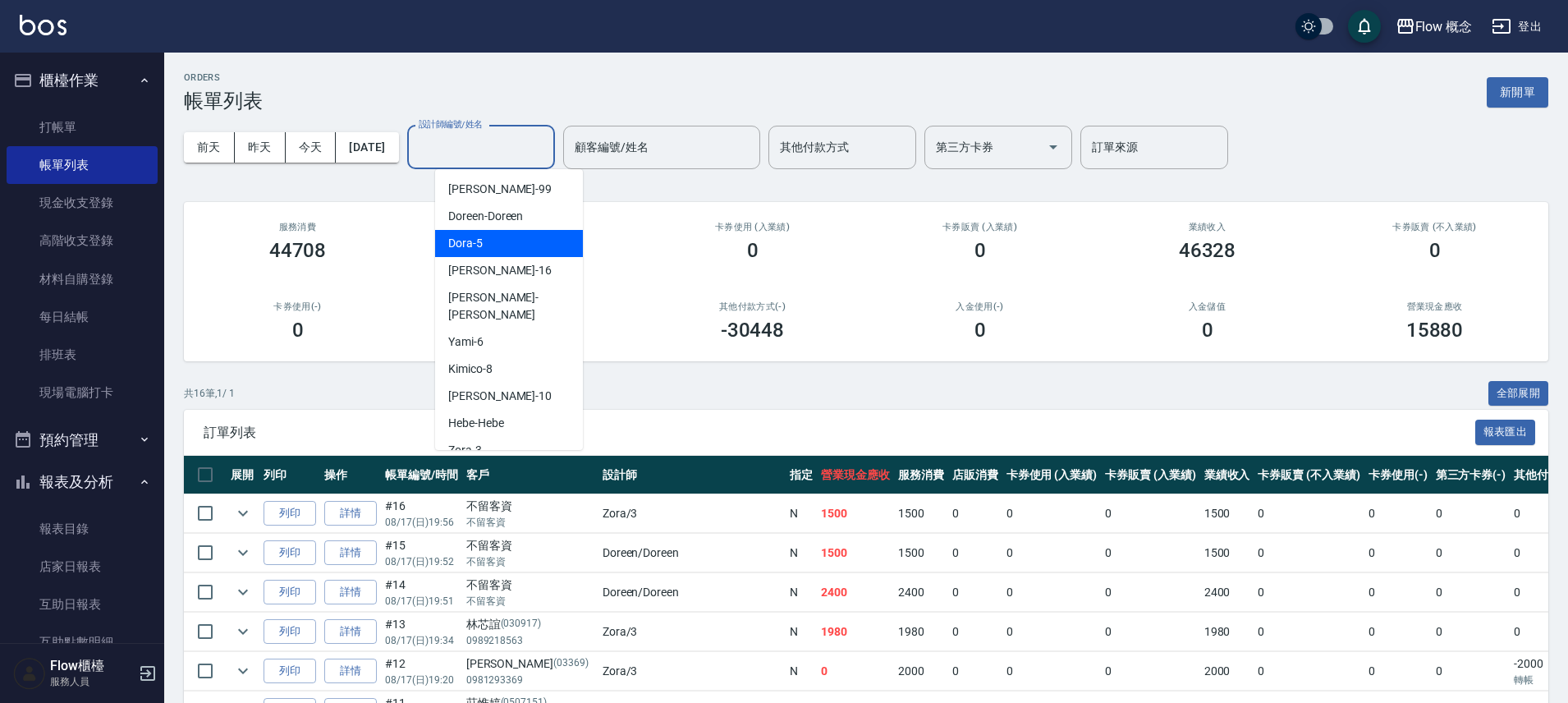
click at [497, 238] on div "Dora -5" at bounding box center [509, 243] width 148 height 27
type input "Dora-5"
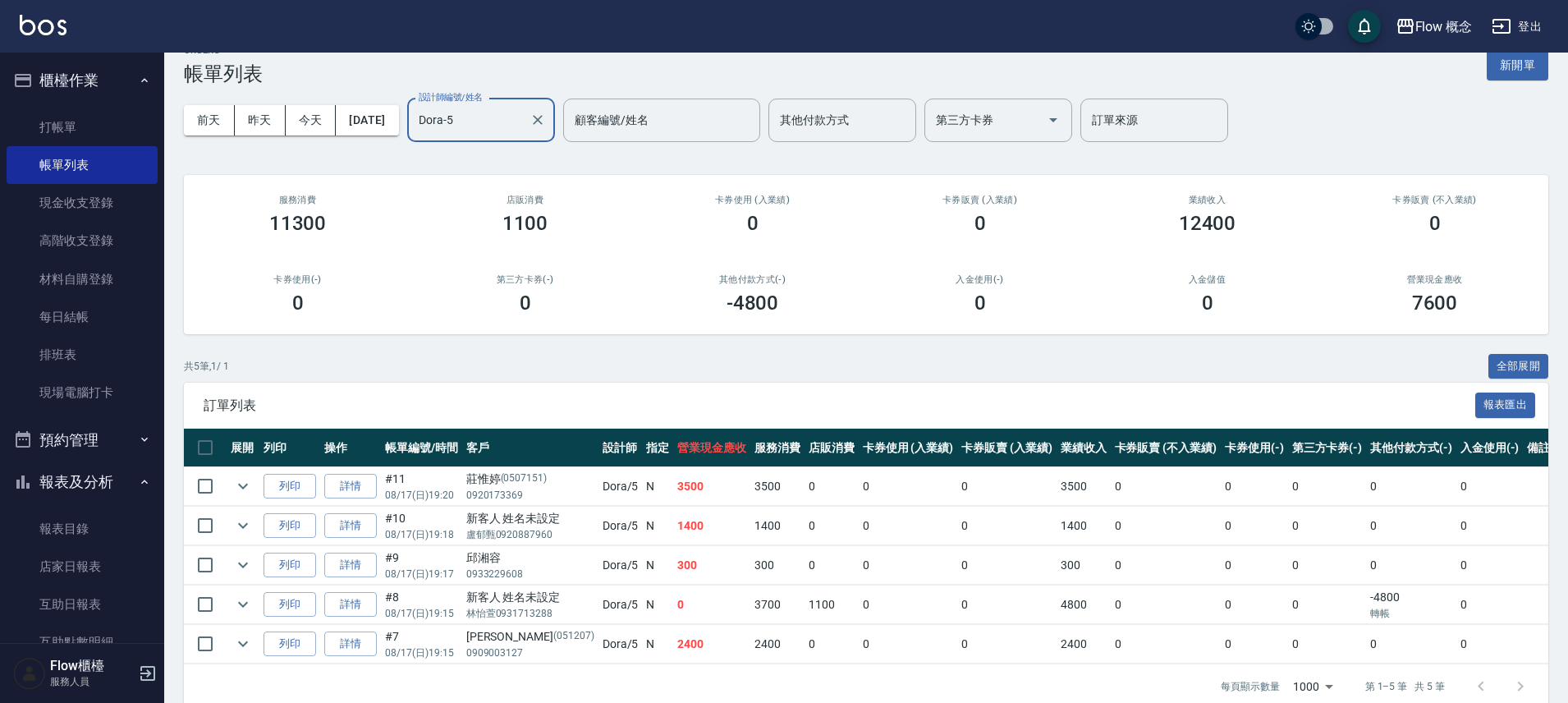
scroll to position [65, 0]
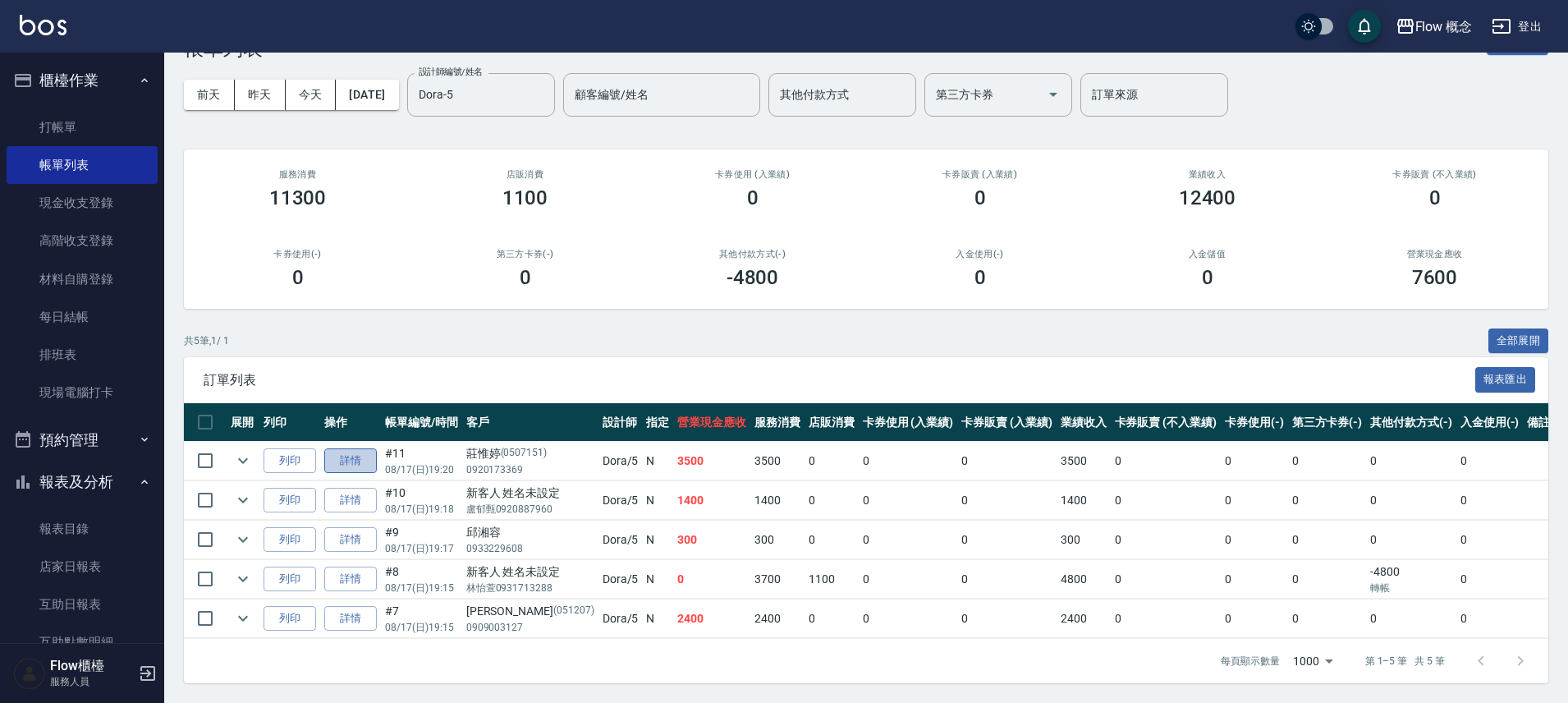
click at [338, 455] on link "詳情" at bounding box center [350, 460] width 53 height 25
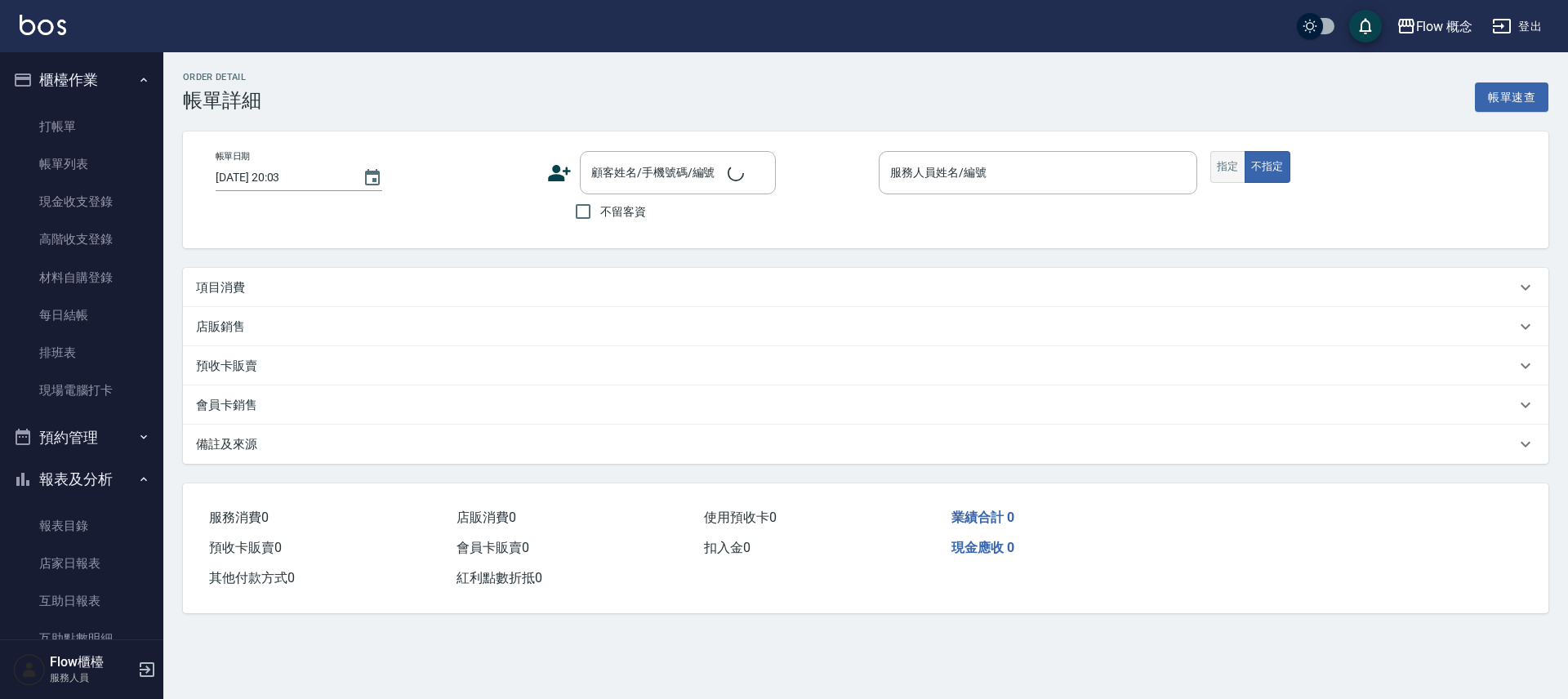
type input "2025/08/17 19:20"
type input "Dora-5"
type input "設計師原本客人"
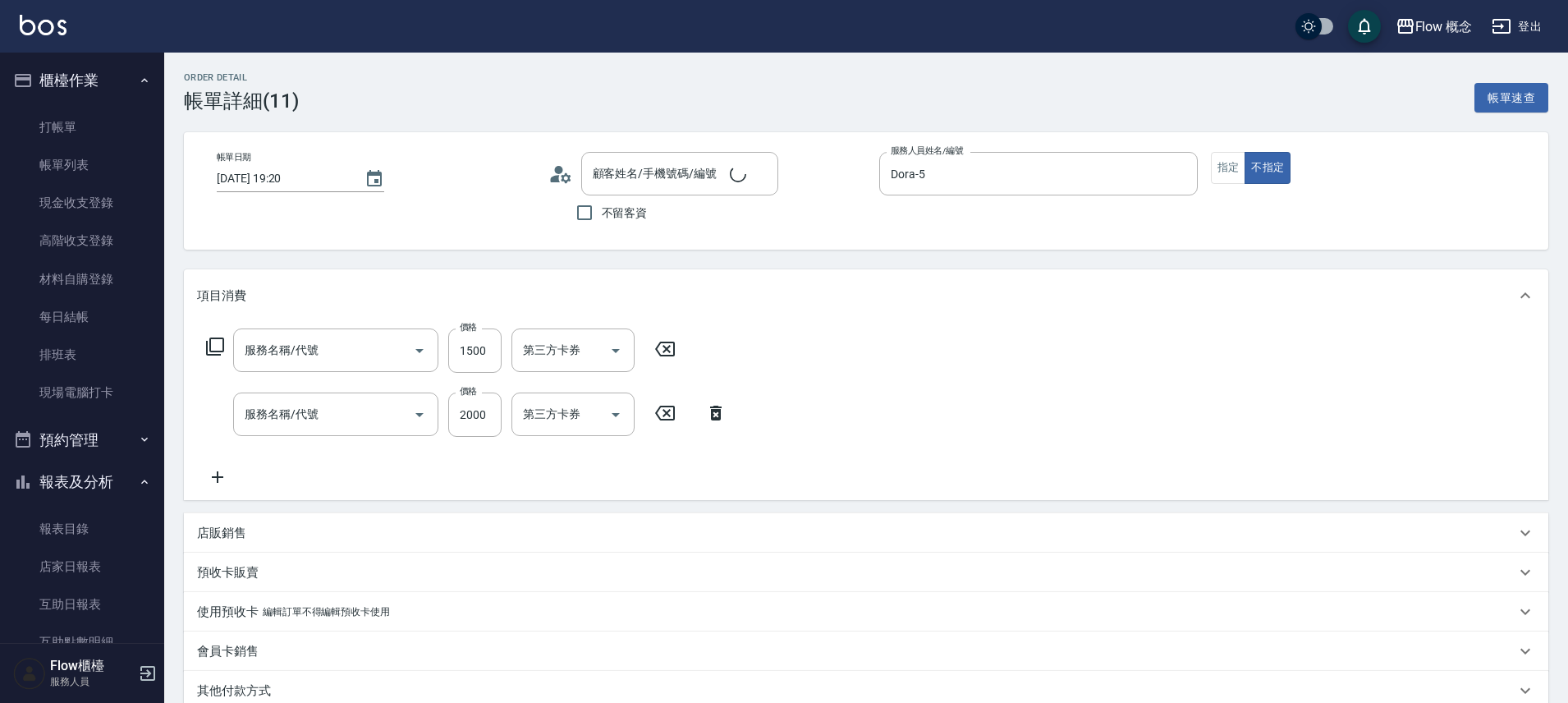
click at [1232, 150] on div "帳單日期 2025/08/17 19:20 顧客姓名/手機號碼/編號 顧客姓名/手機號碼/編號 不留客資 服務人員姓名/編號 Dora-5 服務人員姓名/編號…" at bounding box center [865, 191] width 1364 height 118
type input "兩段式結構護髮(502)"
type input "縮毛矯正 (302)"
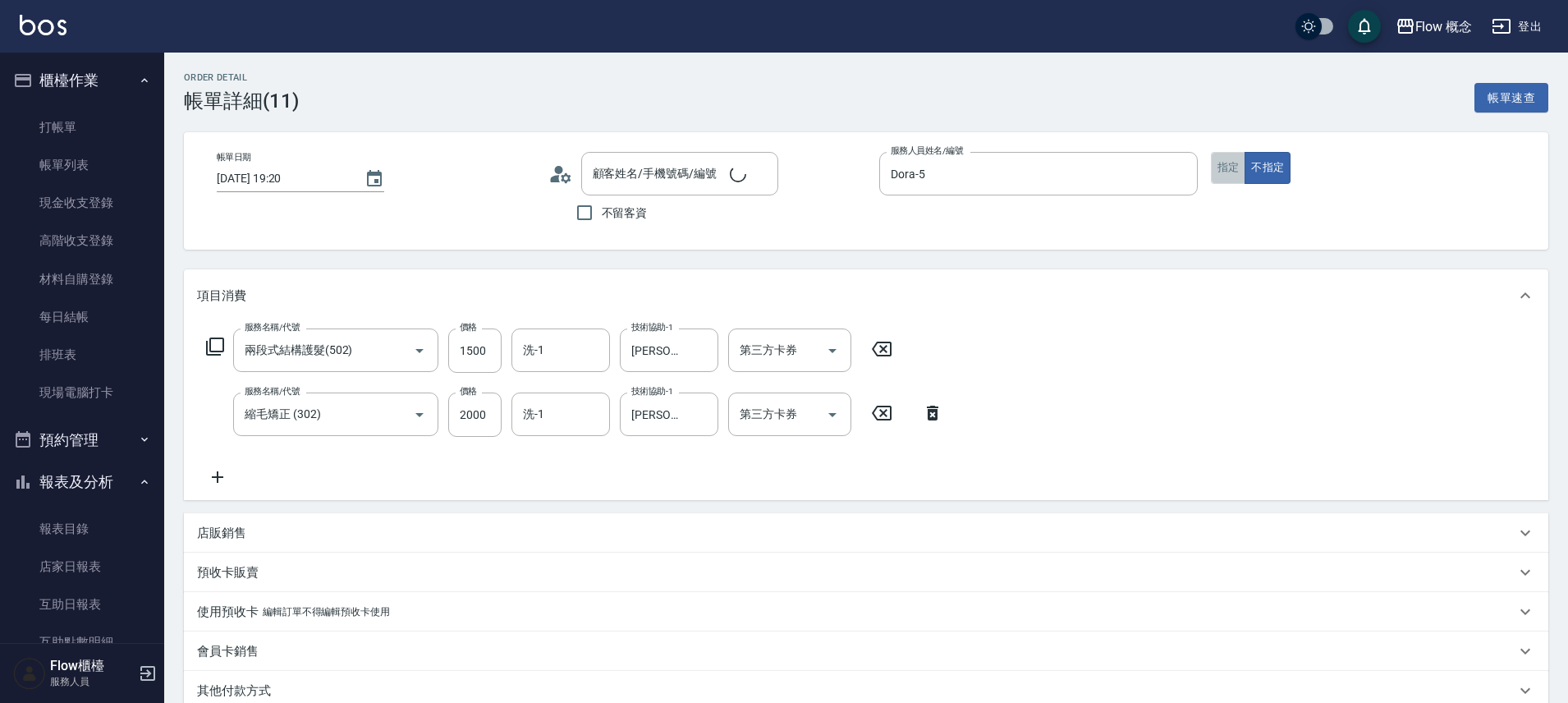
click at [1229, 163] on button "指定" at bounding box center [1229, 168] width 35 height 32
type input "莊惟婷/0920173369/0507151"
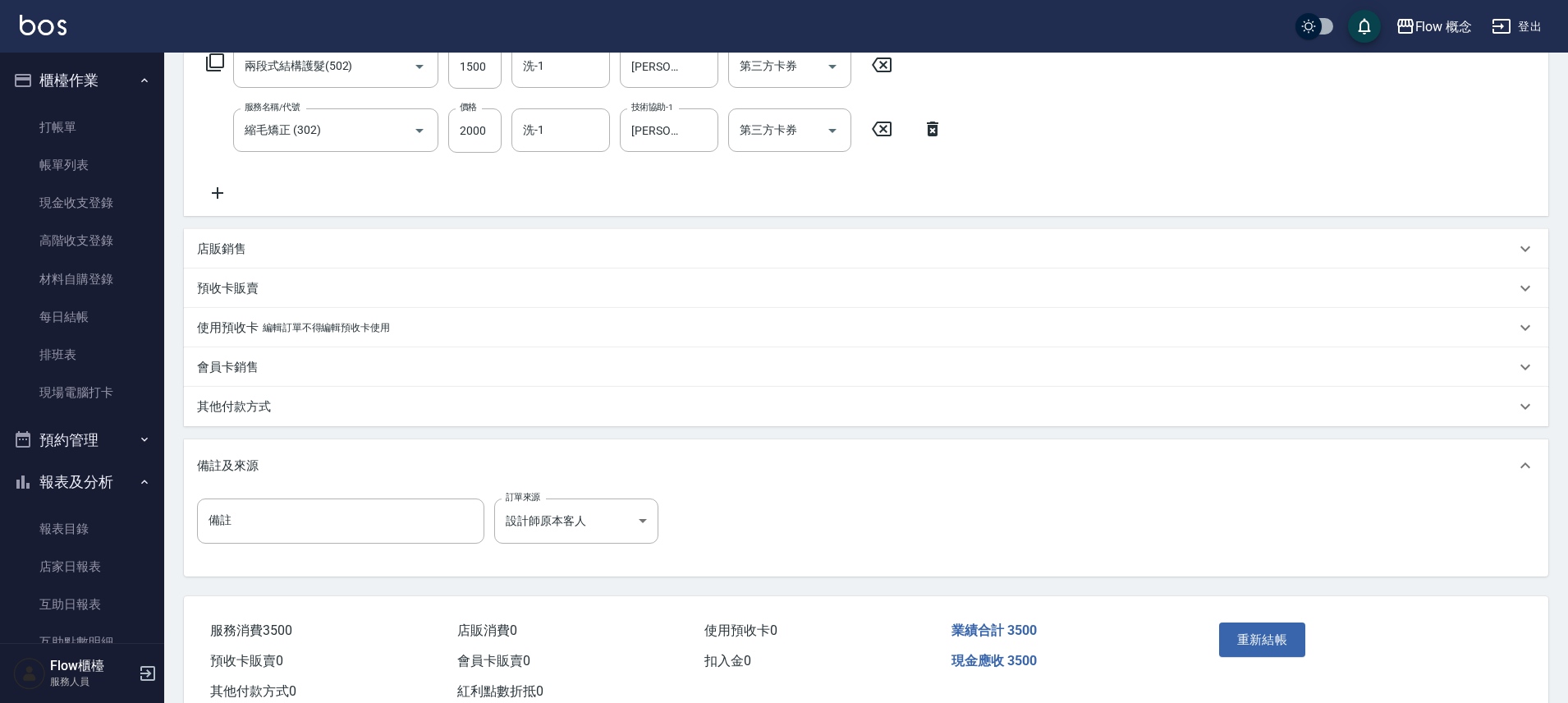
scroll to position [335, 0]
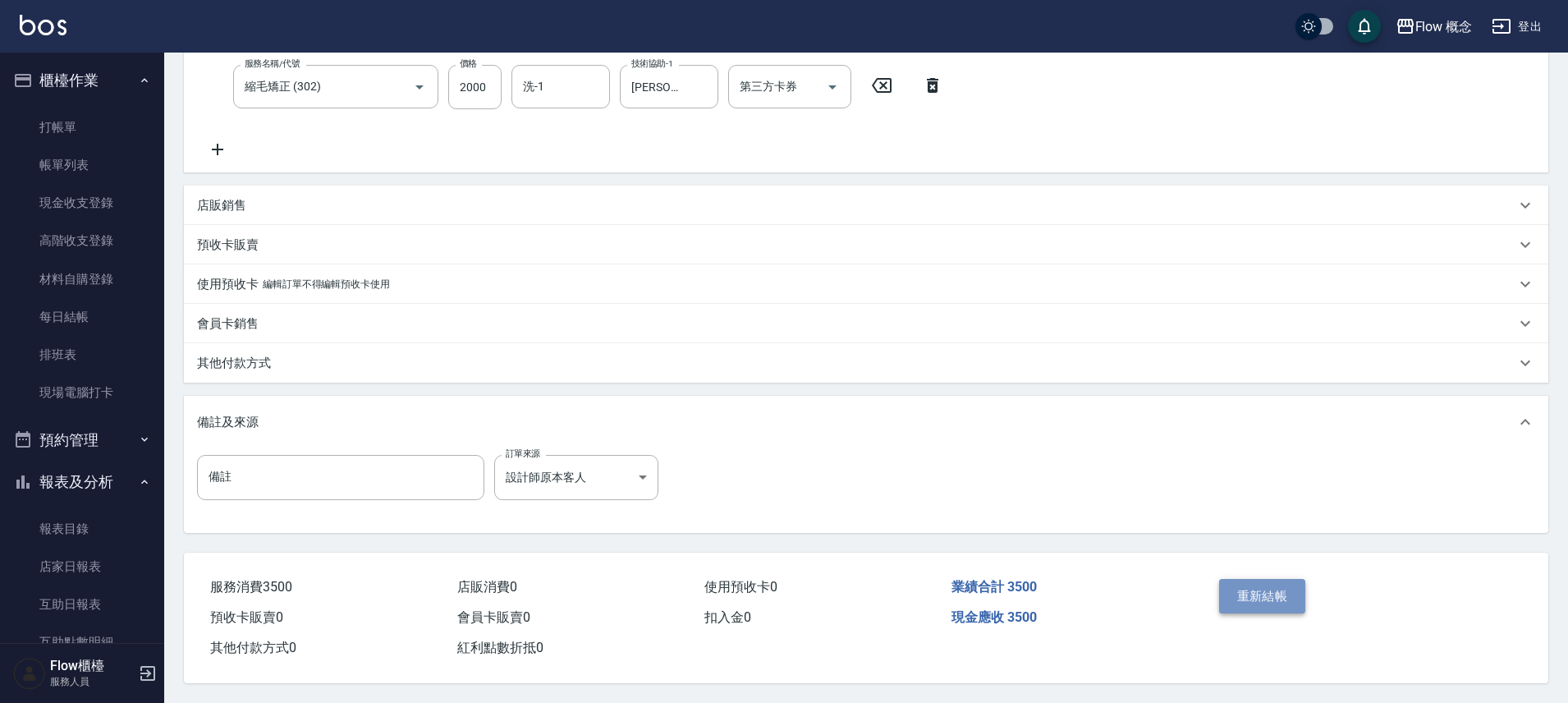
click at [1259, 588] on button "重新結帳" at bounding box center [1262, 596] width 87 height 34
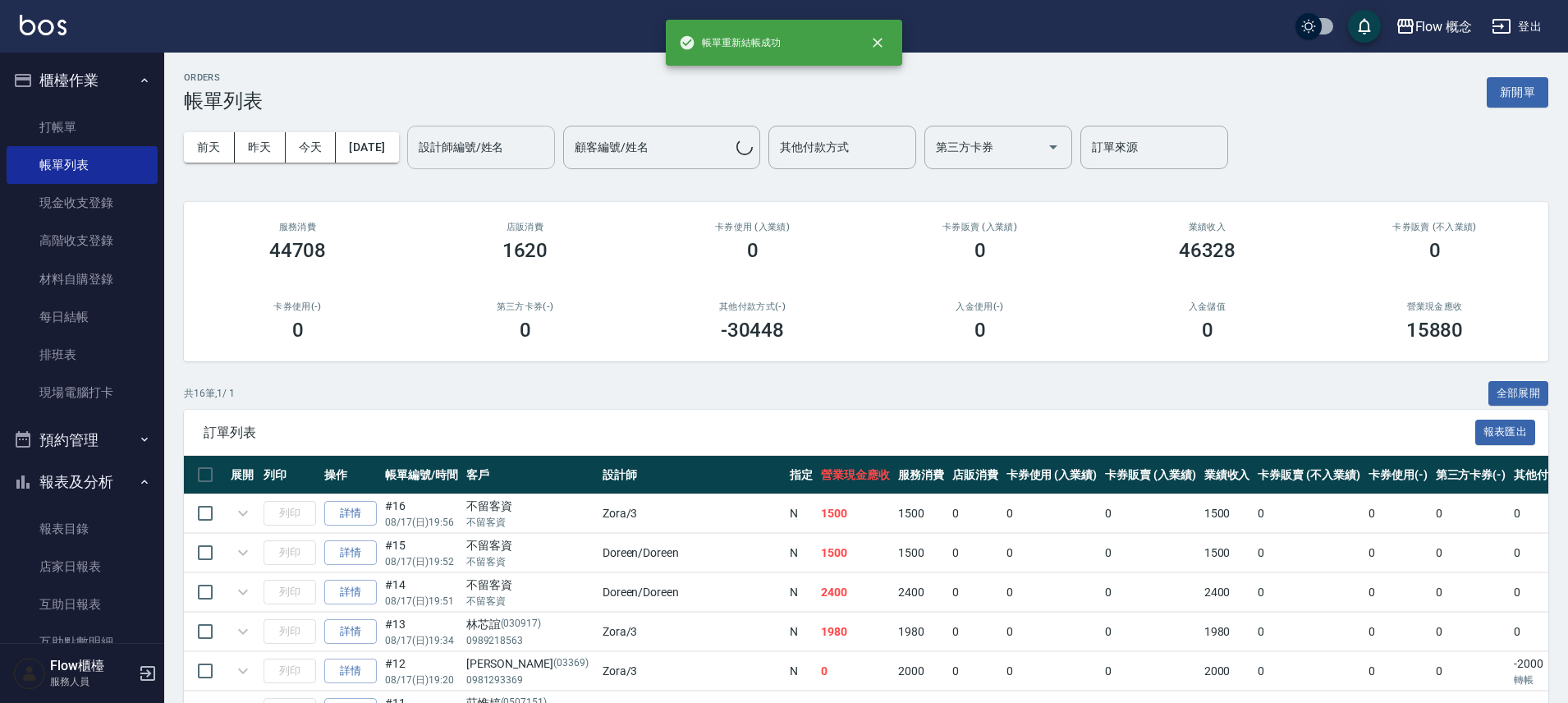
click at [538, 145] on input "設計師編號/姓名" at bounding box center [481, 147] width 133 height 29
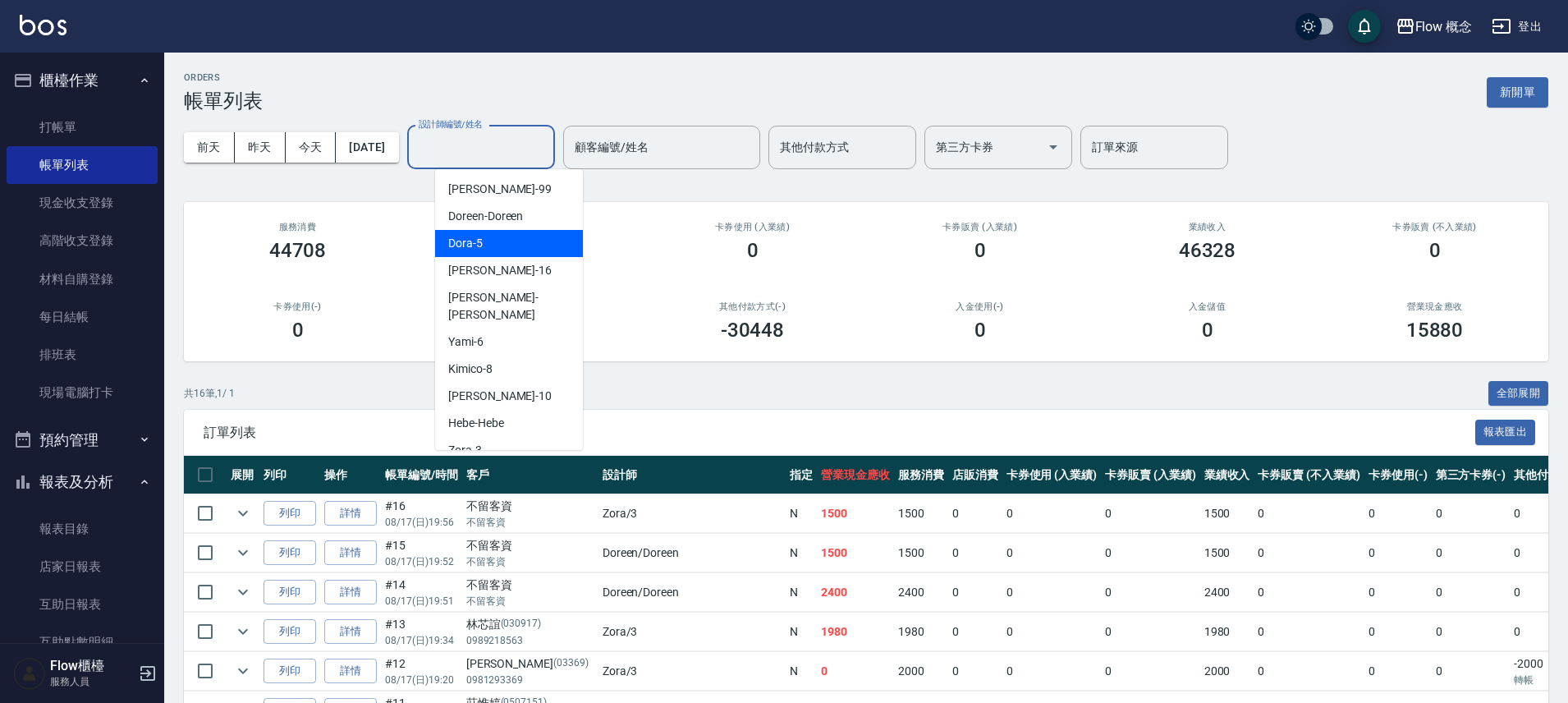
click at [506, 238] on div "Dora -5" at bounding box center [509, 243] width 148 height 27
type input "Dora-5"
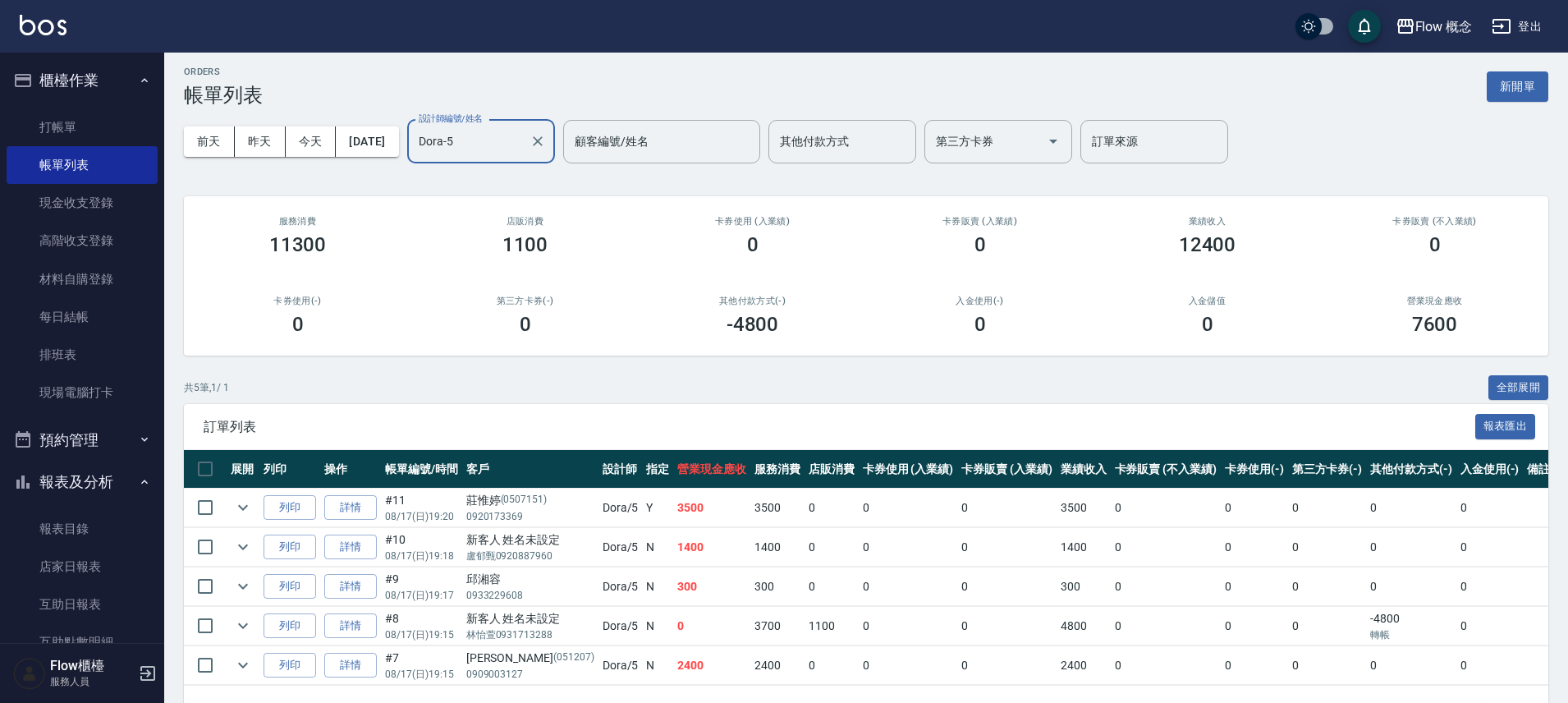
scroll to position [65, 0]
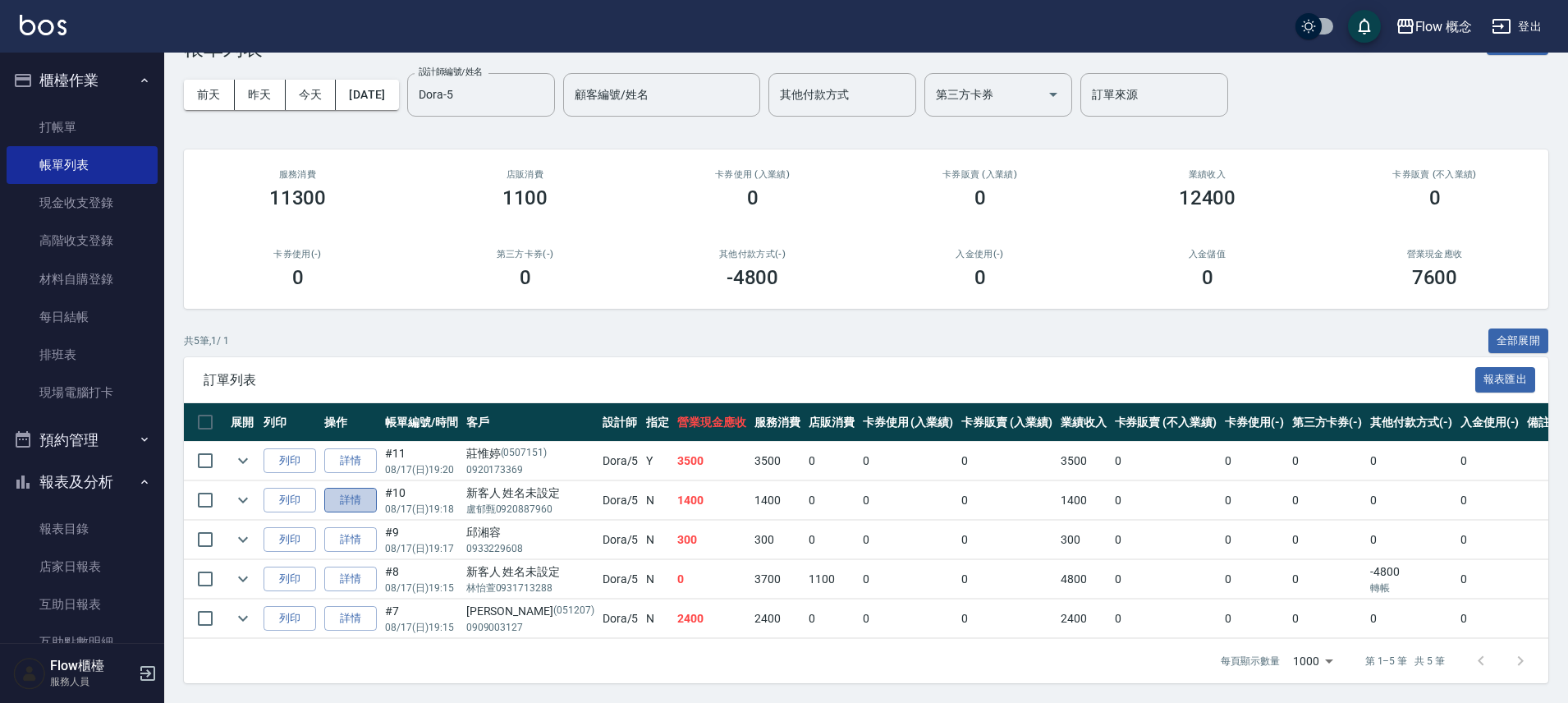
click at [375, 489] on link "詳情" at bounding box center [350, 500] width 53 height 25
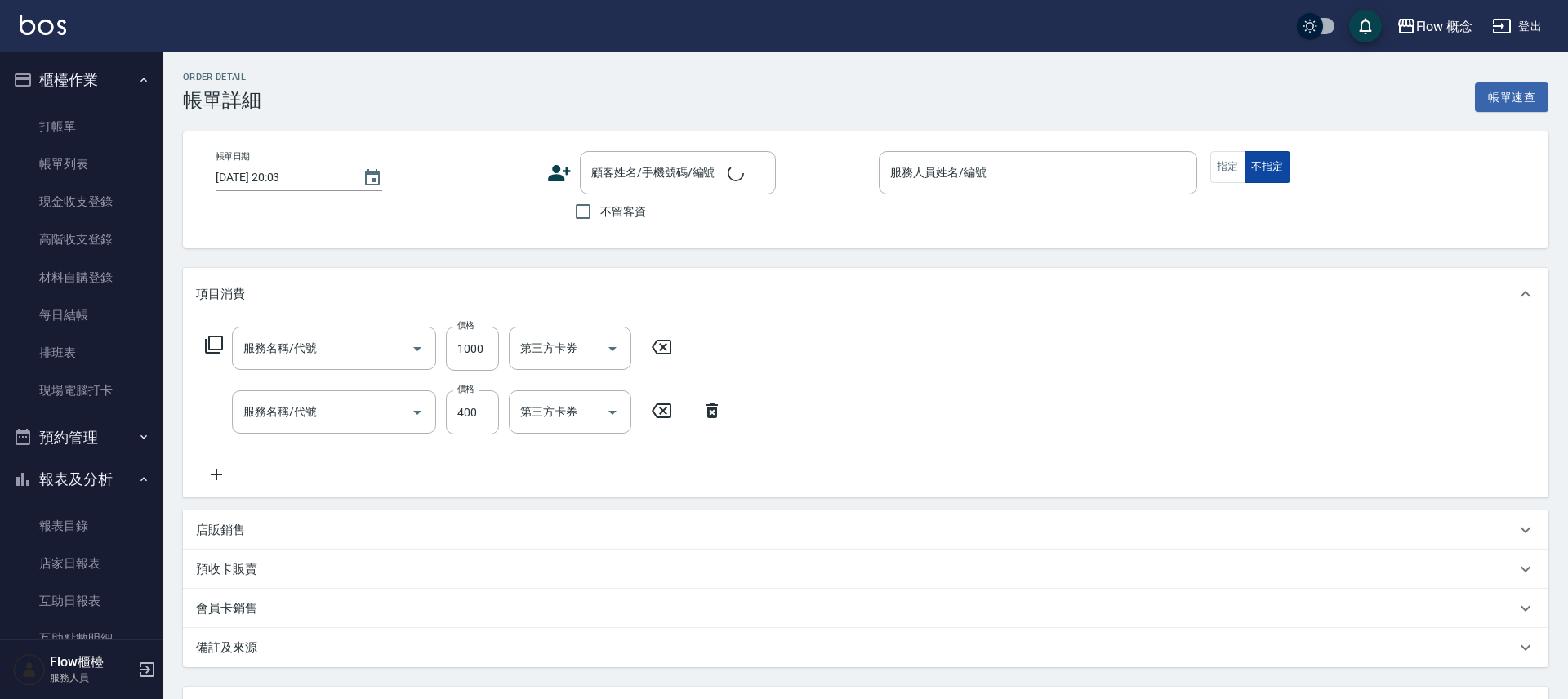
type input "染髮(401)"
type input "剪髮(201)"
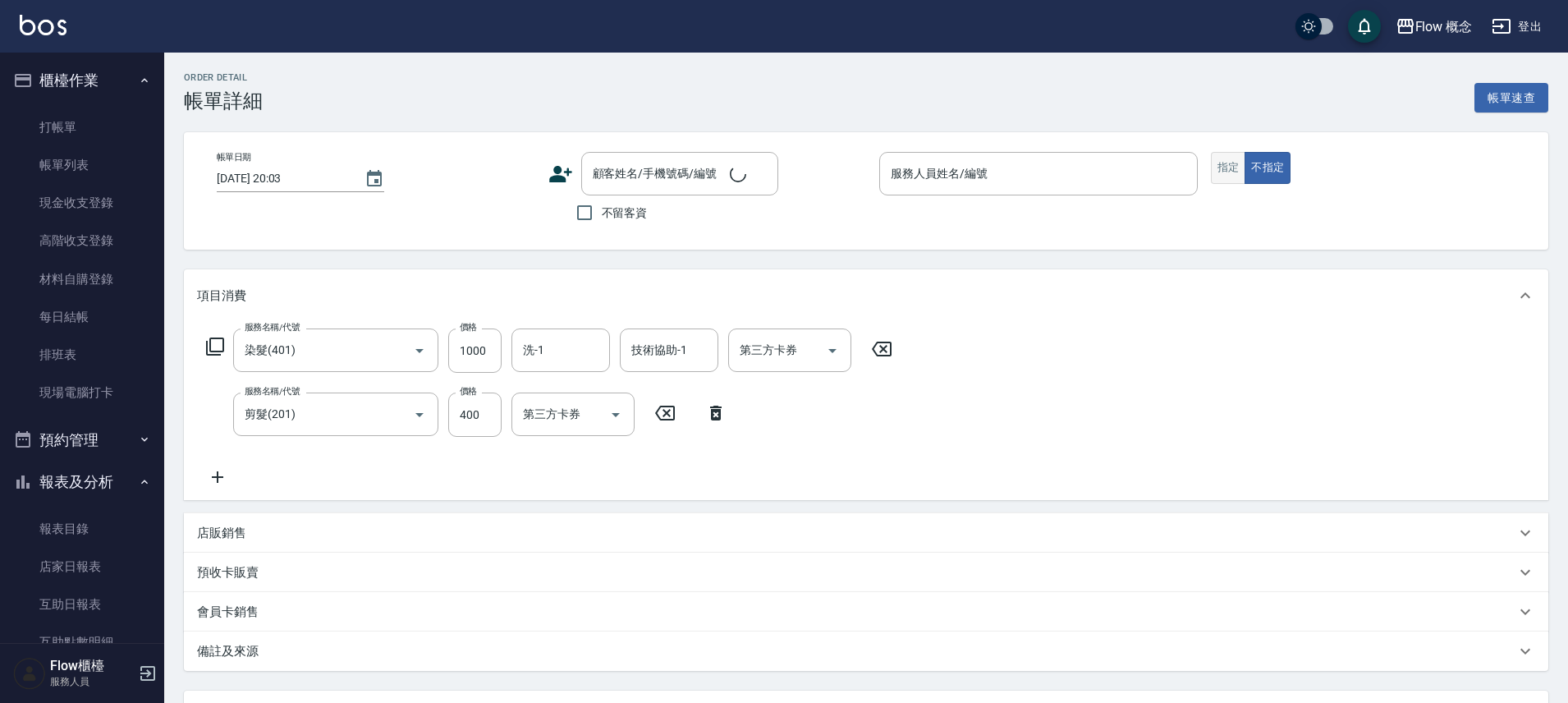
type input "2025/08/17 19:18"
type input "Dora-5"
type input "FB/Instagram"
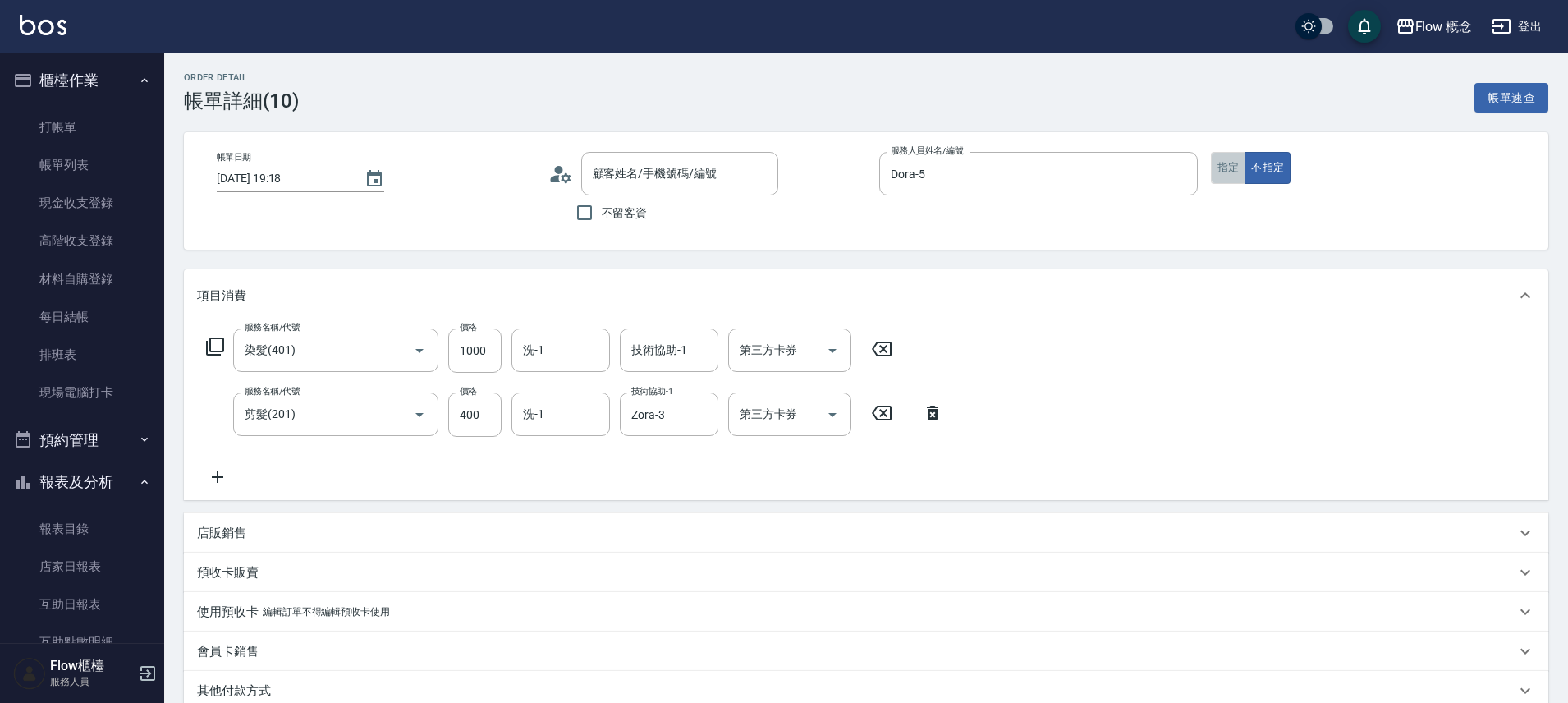
click at [1236, 177] on button "指定" at bounding box center [1229, 168] width 35 height 32
type input "新客人 姓名未設定/盧郁甄0920887960/null"
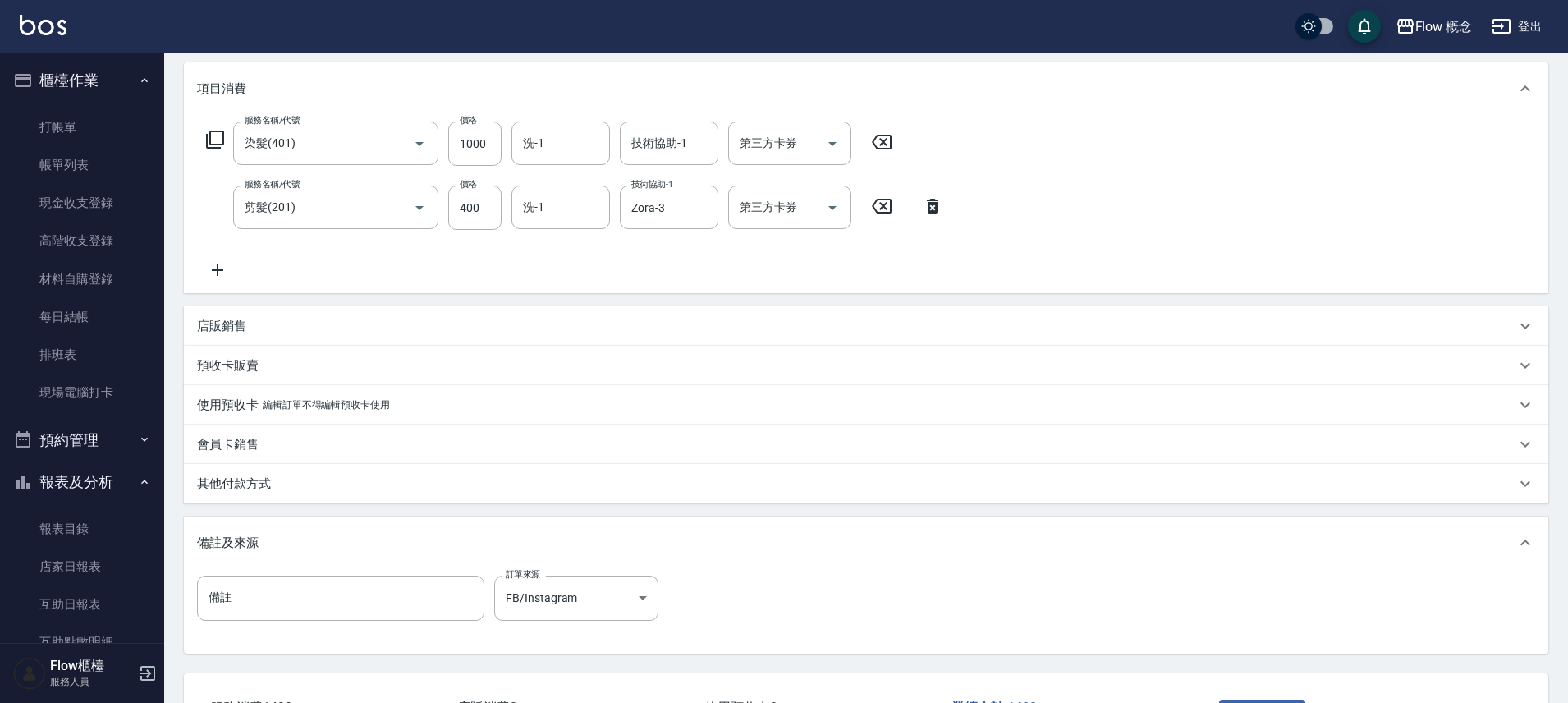
scroll to position [335, 0]
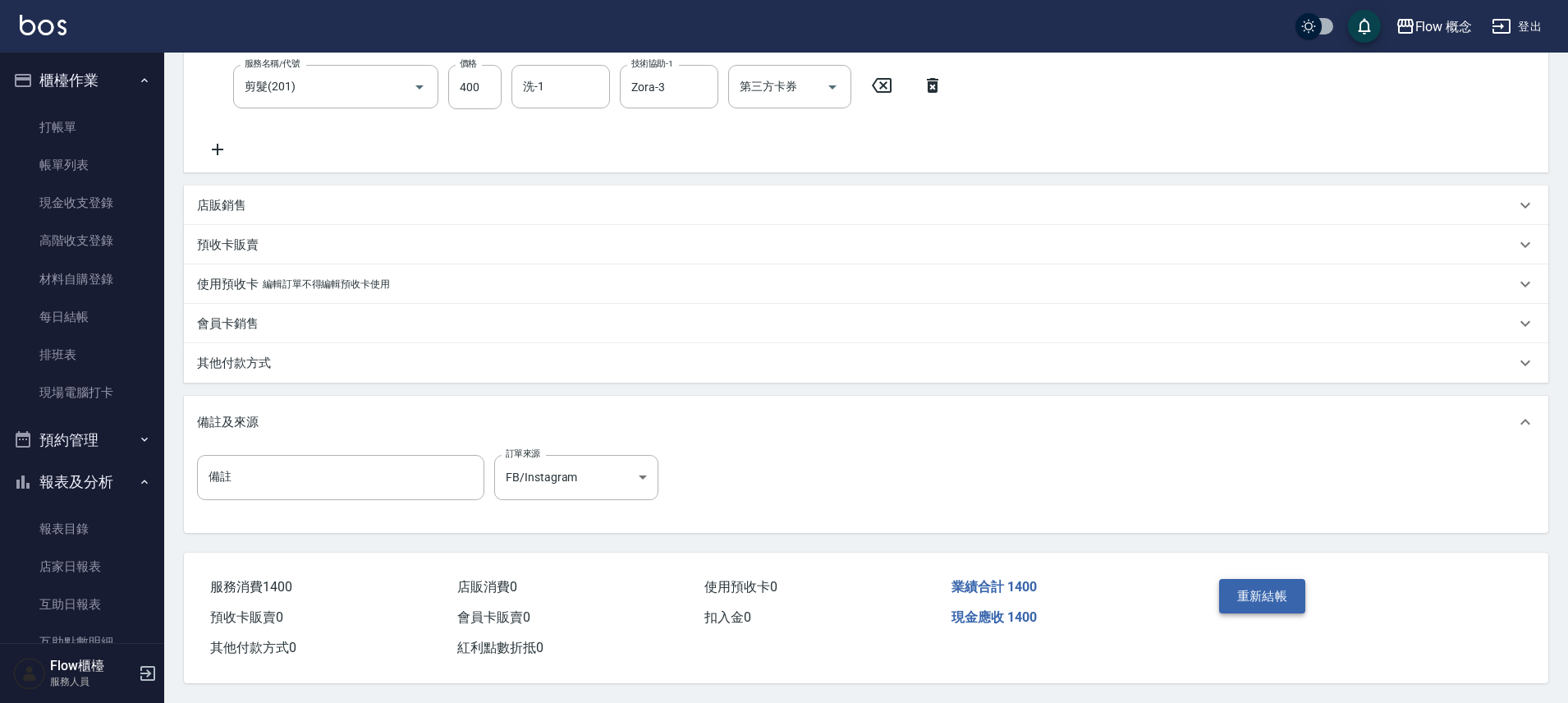
click at [1255, 584] on button "重新結帳" at bounding box center [1262, 596] width 87 height 34
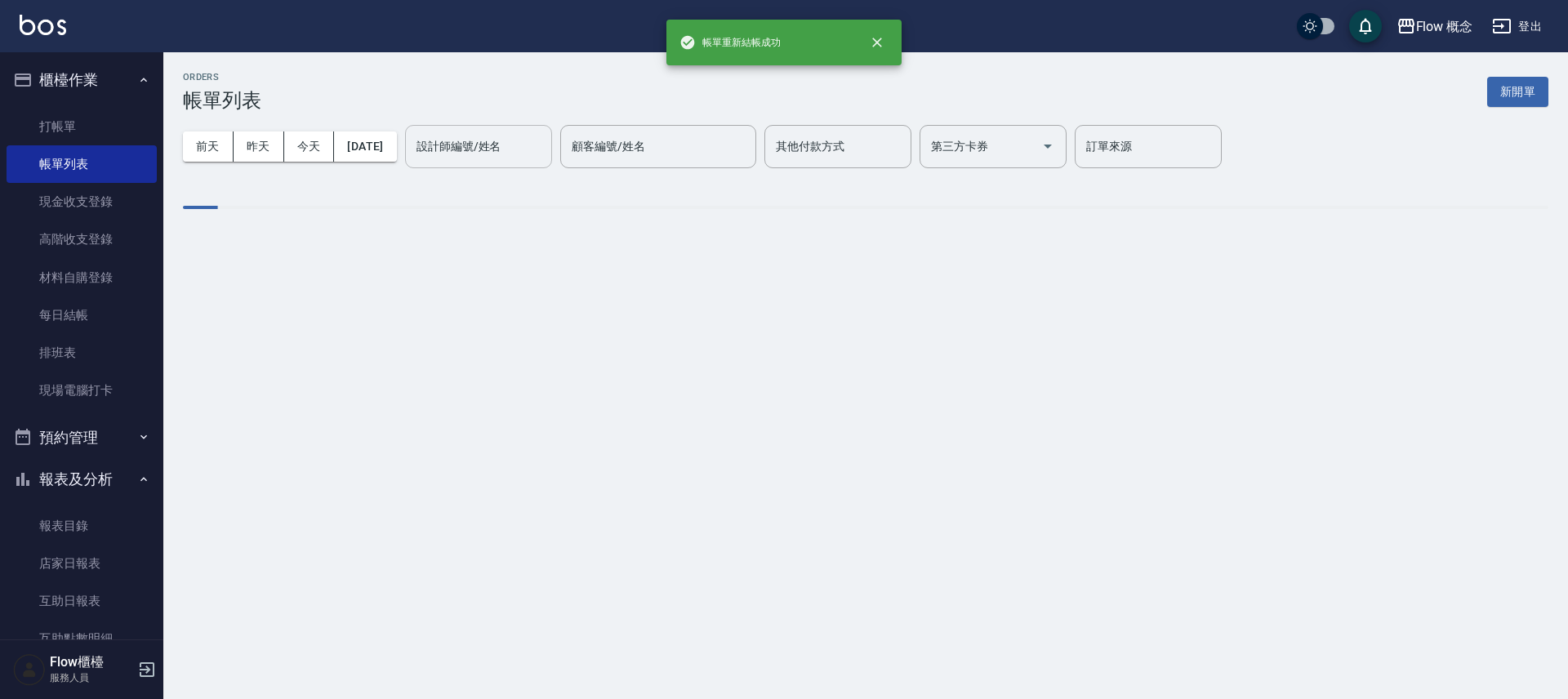
click at [535, 145] on input "設計師編號/姓名" at bounding box center [478, 146] width 132 height 29
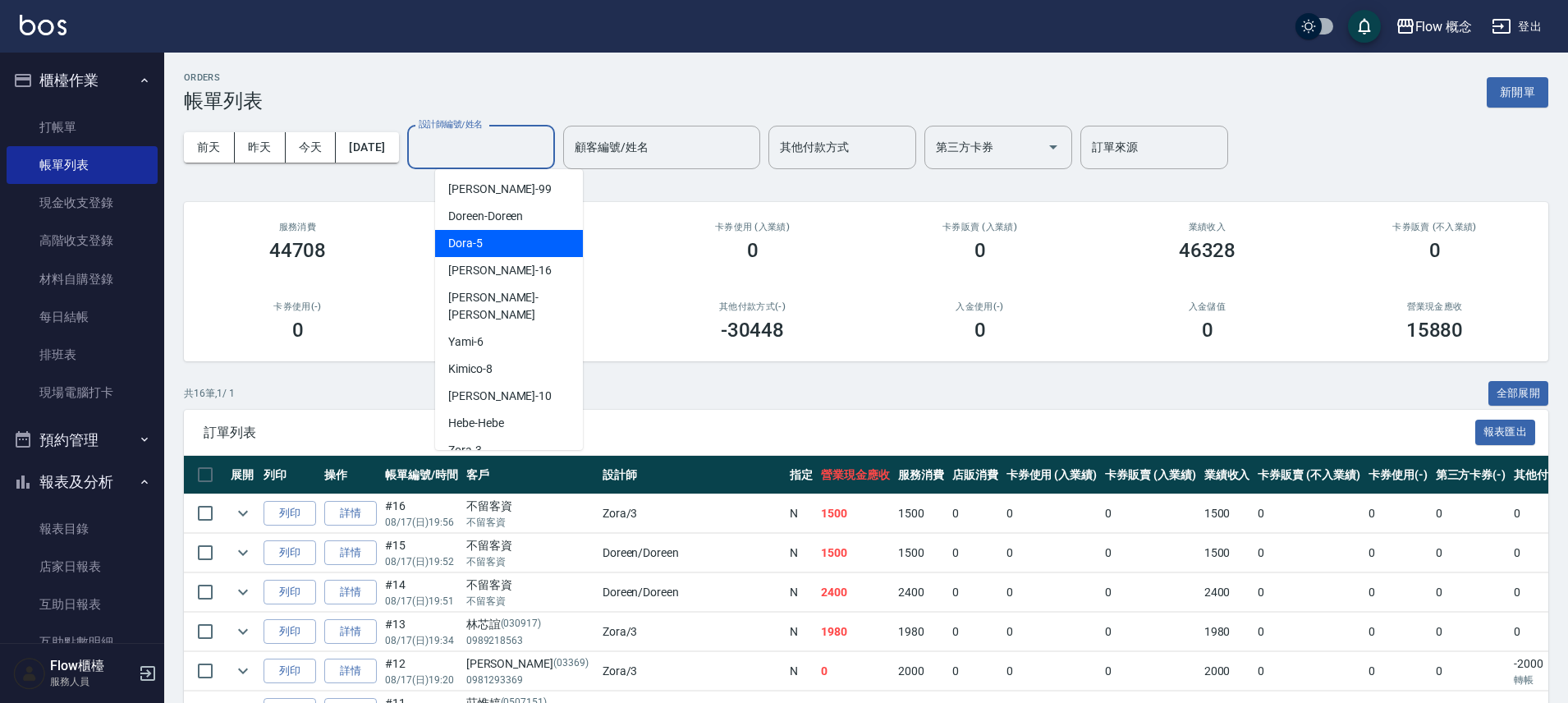
click at [478, 254] on div "Dora -5" at bounding box center [509, 243] width 148 height 27
type input "Dora-5"
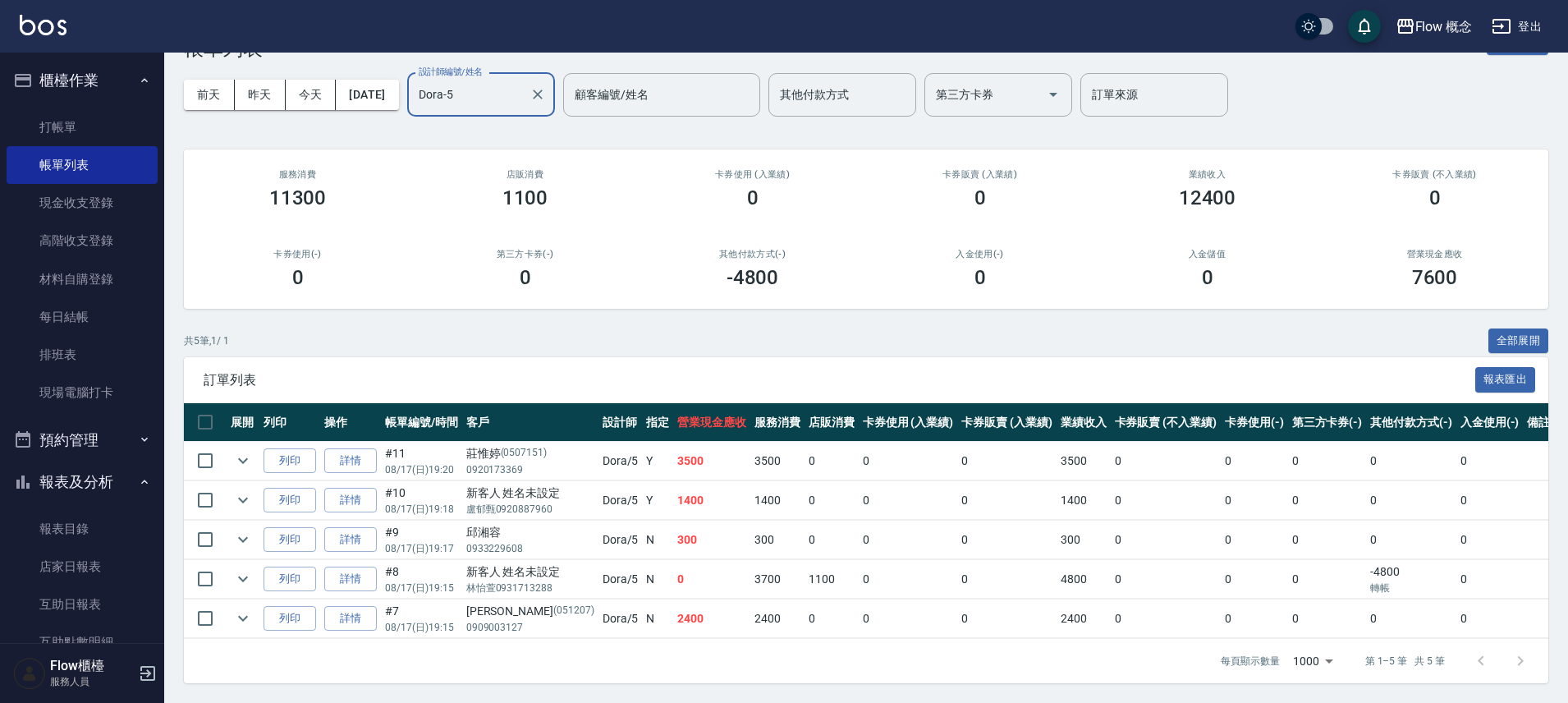
scroll to position [65, 0]
click at [355, 532] on link "詳情" at bounding box center [350, 540] width 53 height 25
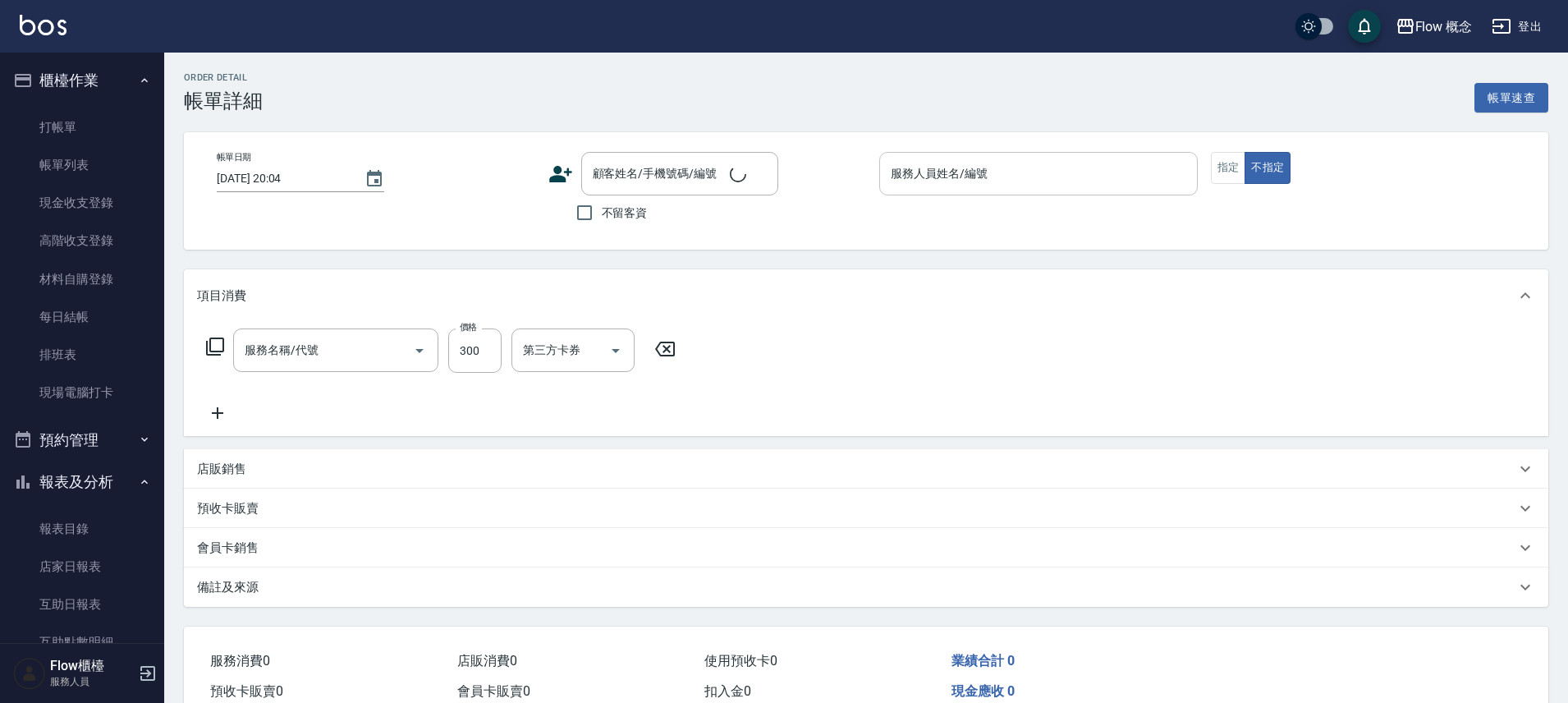
type input "2025/08/17 19:17"
type input "Dora-5"
type input "設計師原本客人"
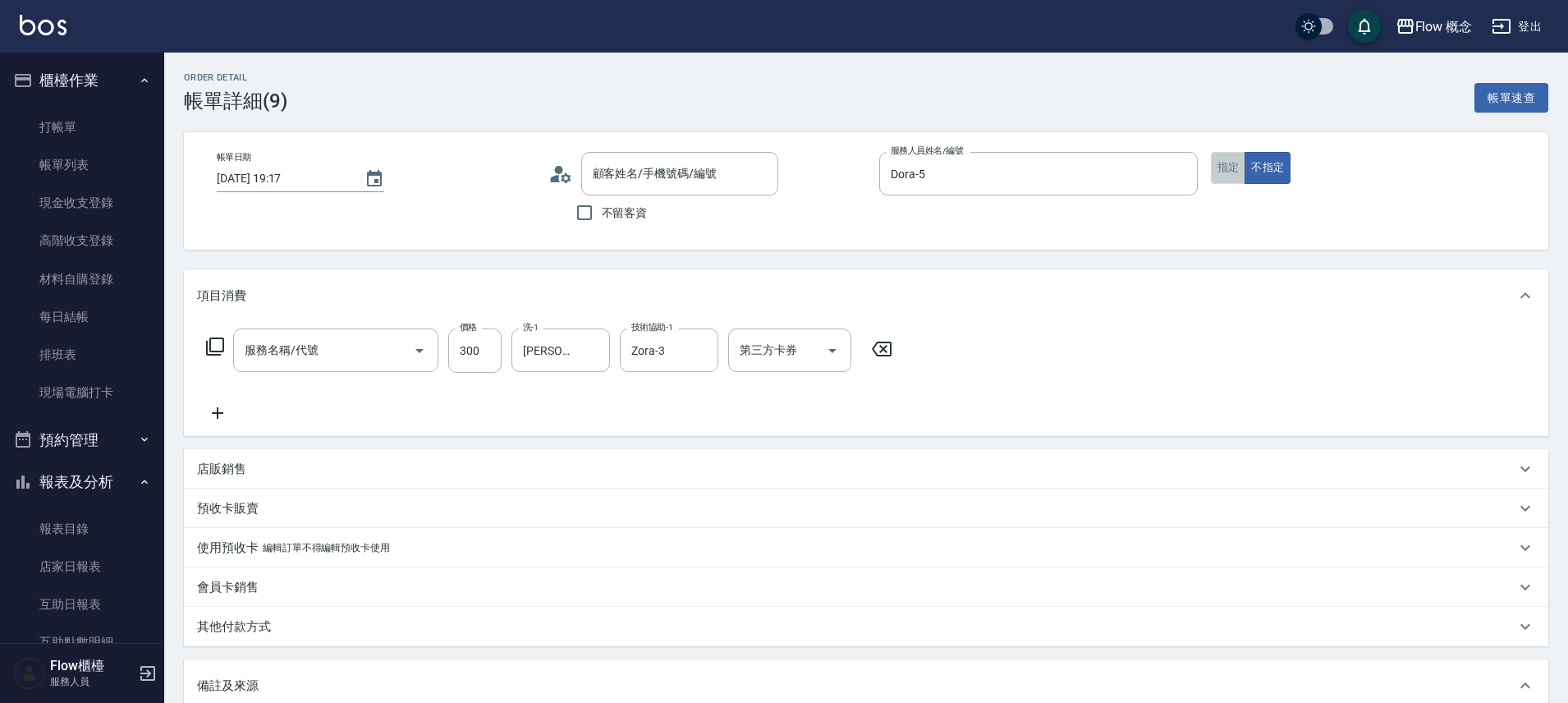
type input "邱湘容/0933229608/"
type input "髮浴 (101)"
click at [1223, 166] on button "指定" at bounding box center [1229, 168] width 35 height 32
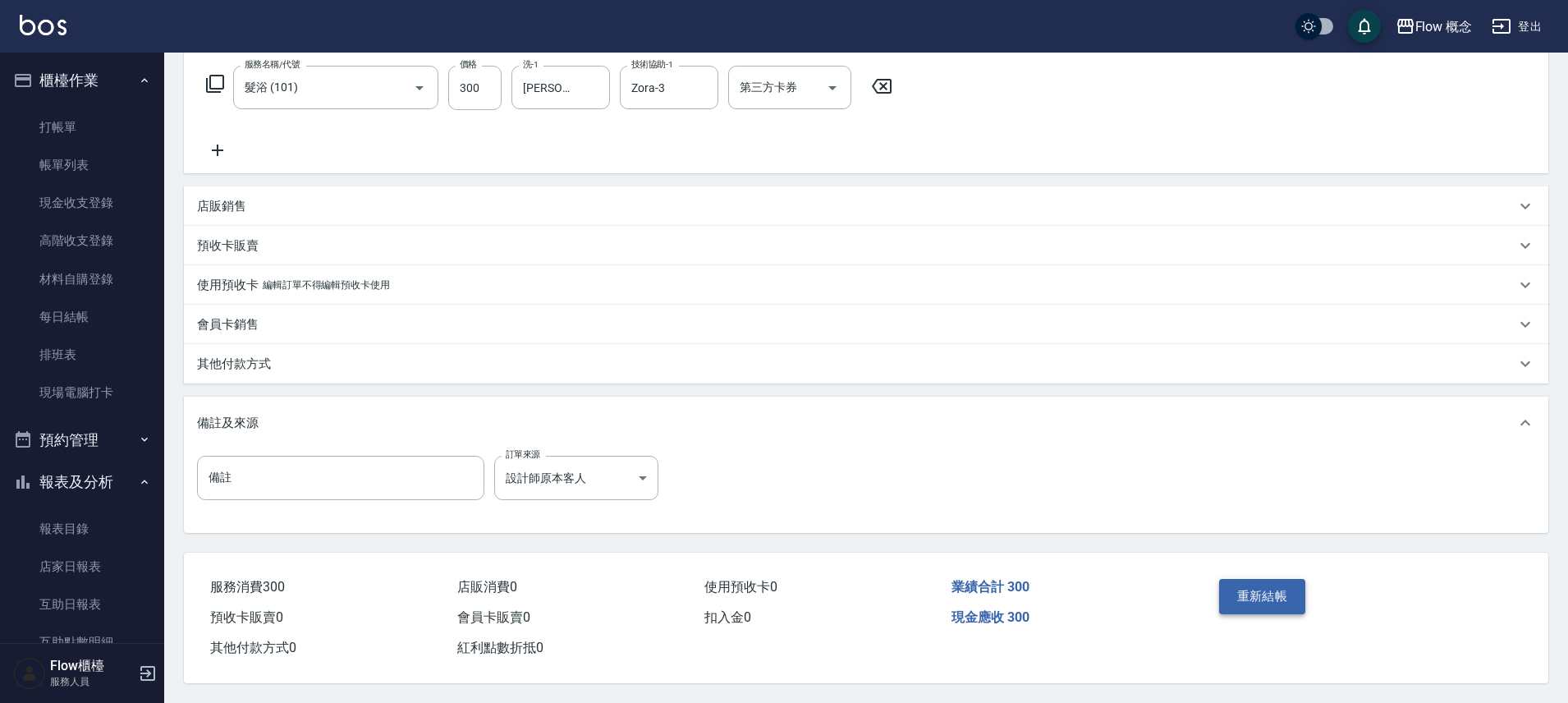
click at [1241, 586] on button "重新結帳" at bounding box center [1262, 596] width 87 height 34
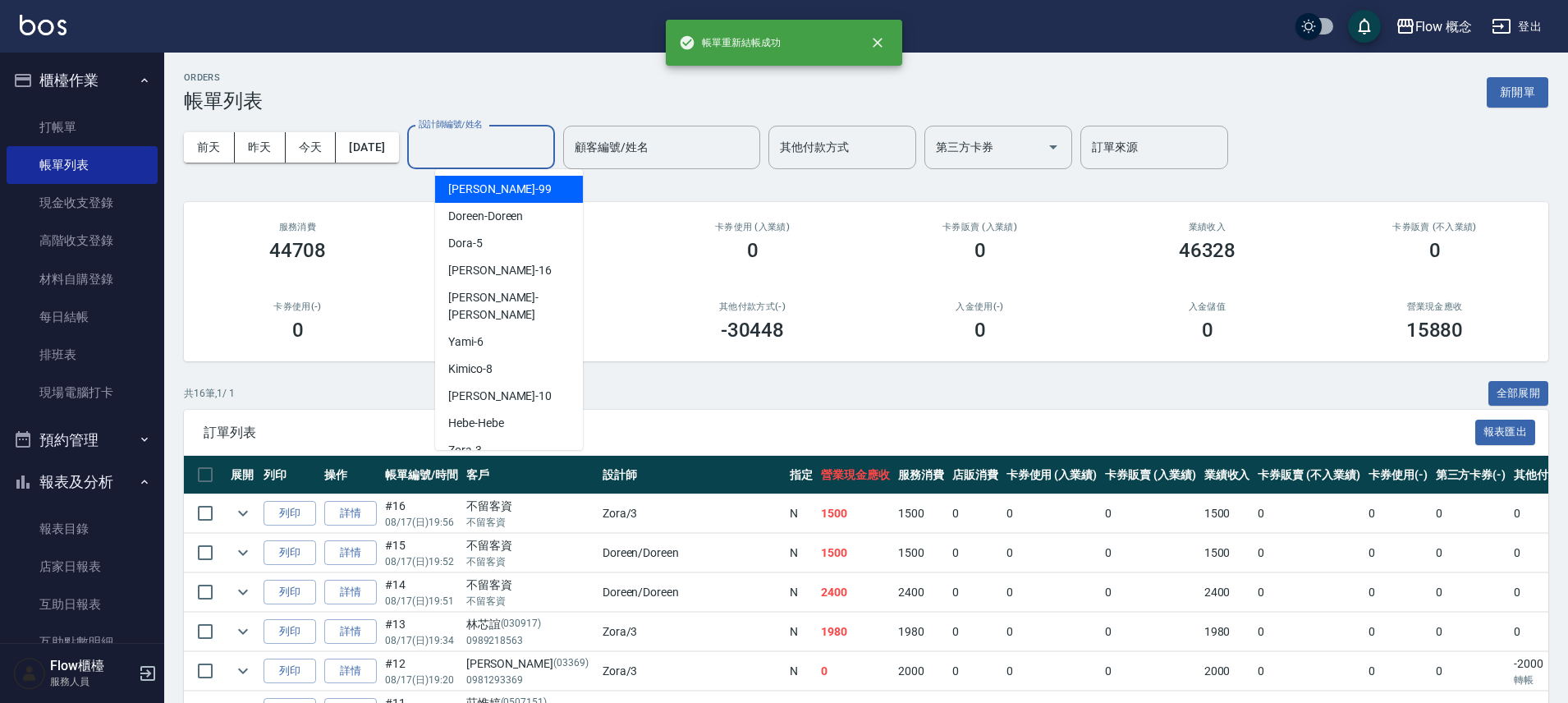
click at [530, 152] on input "設計師編號/姓名" at bounding box center [481, 147] width 133 height 29
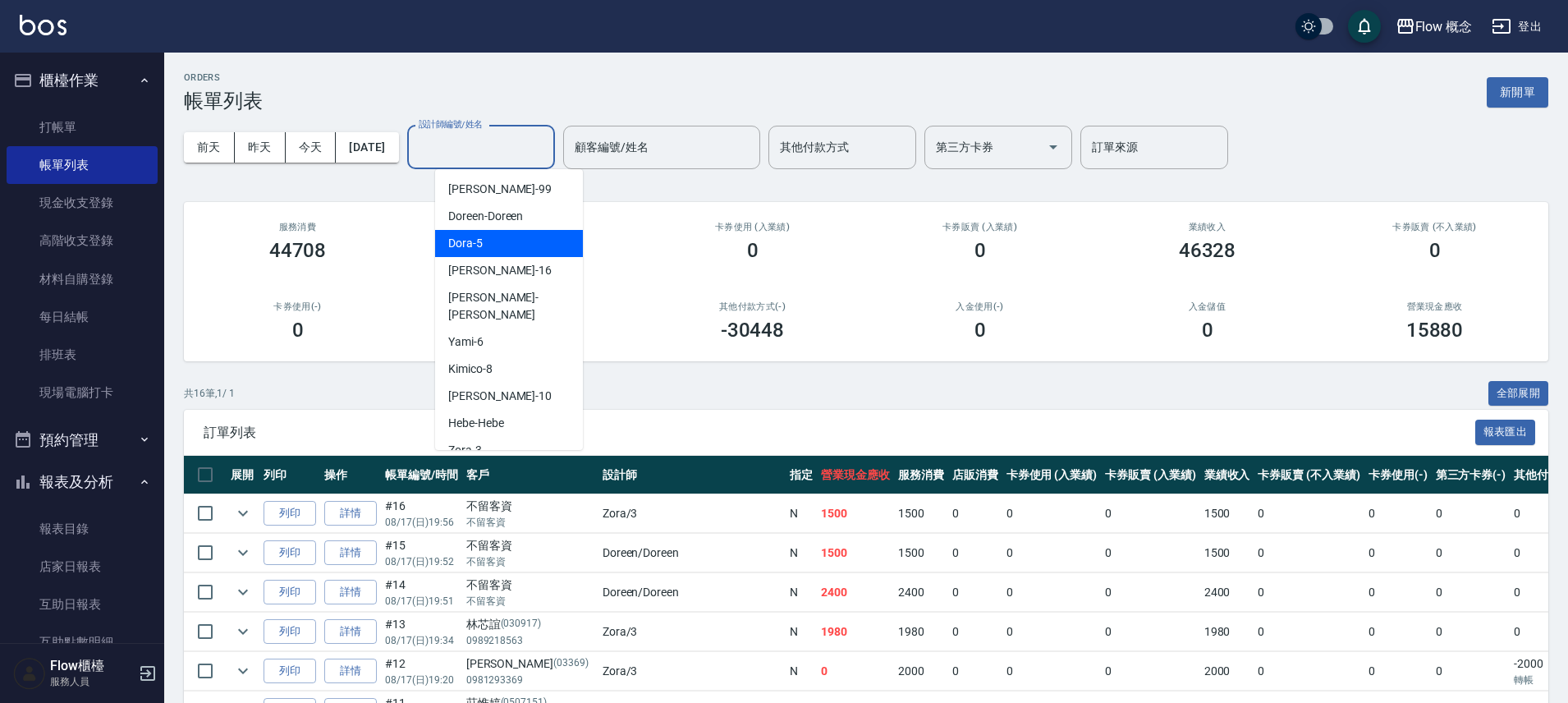
click at [489, 250] on div "Dora -5" at bounding box center [509, 243] width 148 height 27
type input "Dora-5"
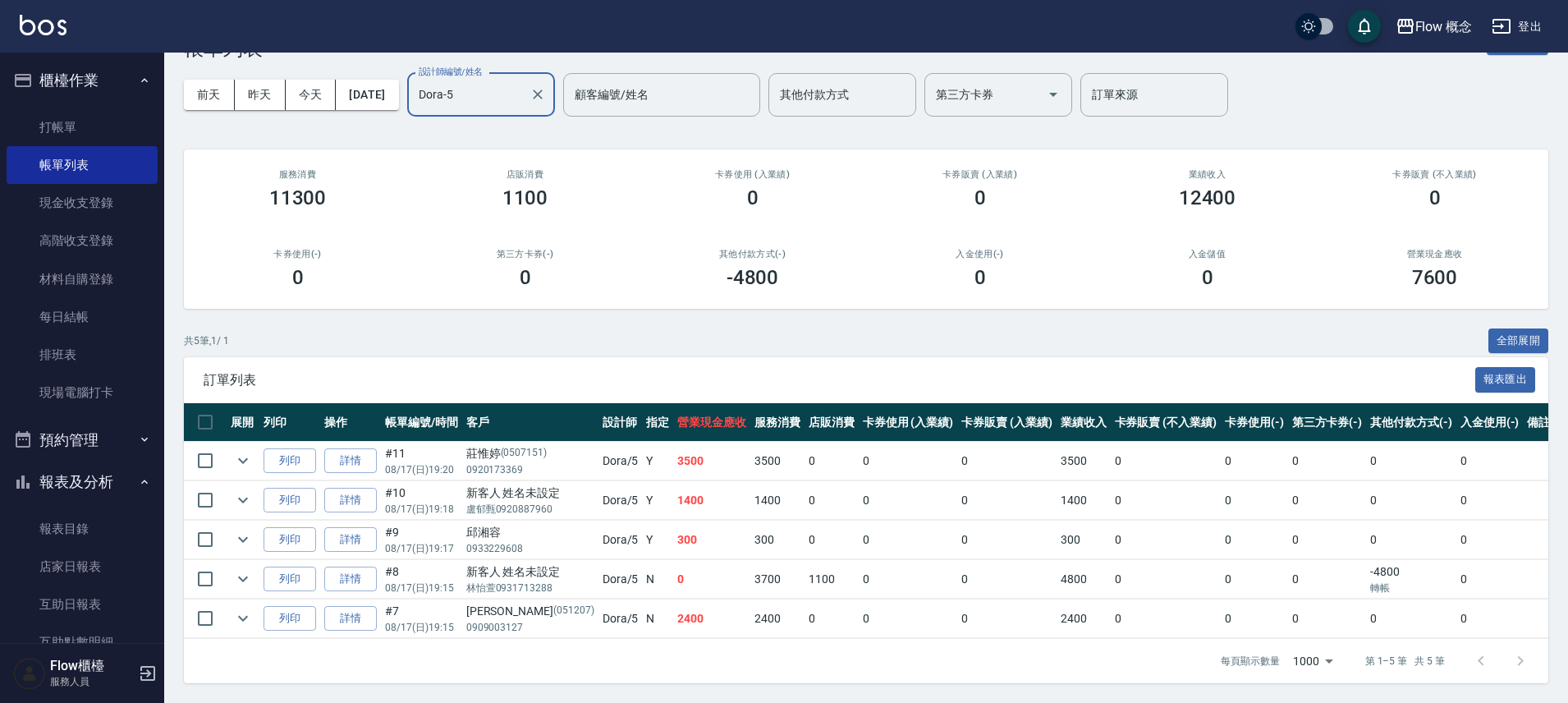
scroll to position [65, 0]
click at [362, 567] on link "詳情" at bounding box center [350, 579] width 53 height 25
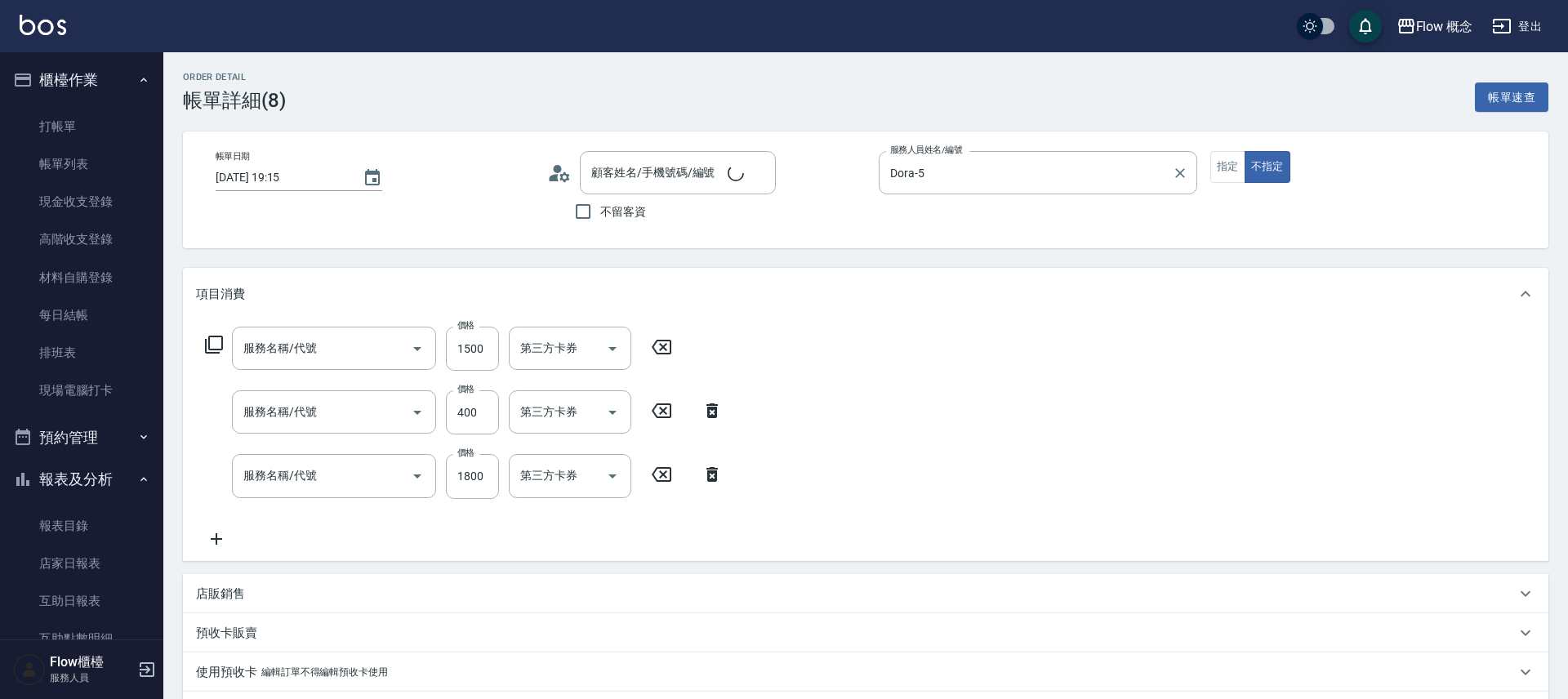
type input "2025/08/17 19:15"
type input "Dora-5"
type input "設計師個人line@"
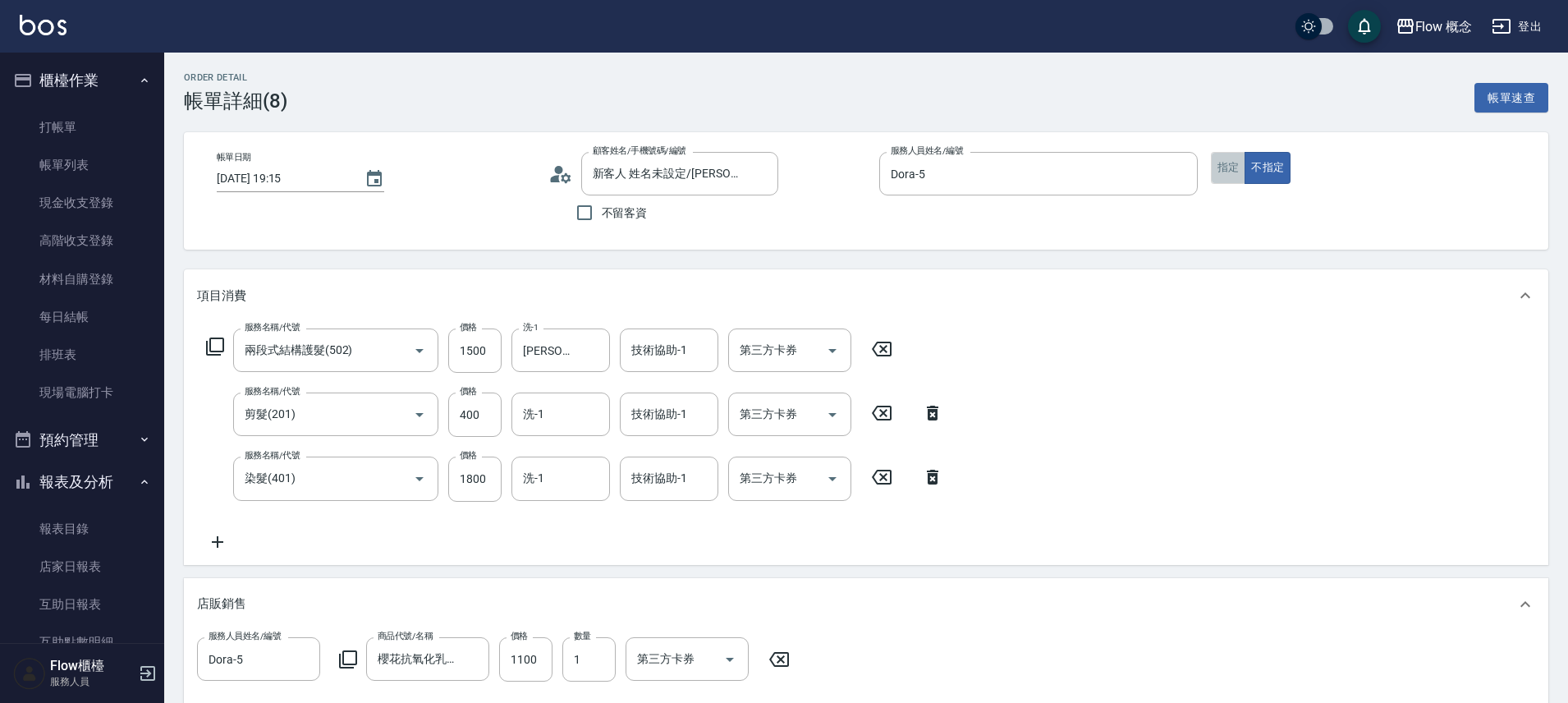
type input "新客人 姓名未設定/林怡萱0931713288/null"
type input "兩段式結構護髮(502)"
type input "剪髮(201)"
type input "染髮(401)"
click at [1216, 165] on button "指定" at bounding box center [1229, 168] width 35 height 32
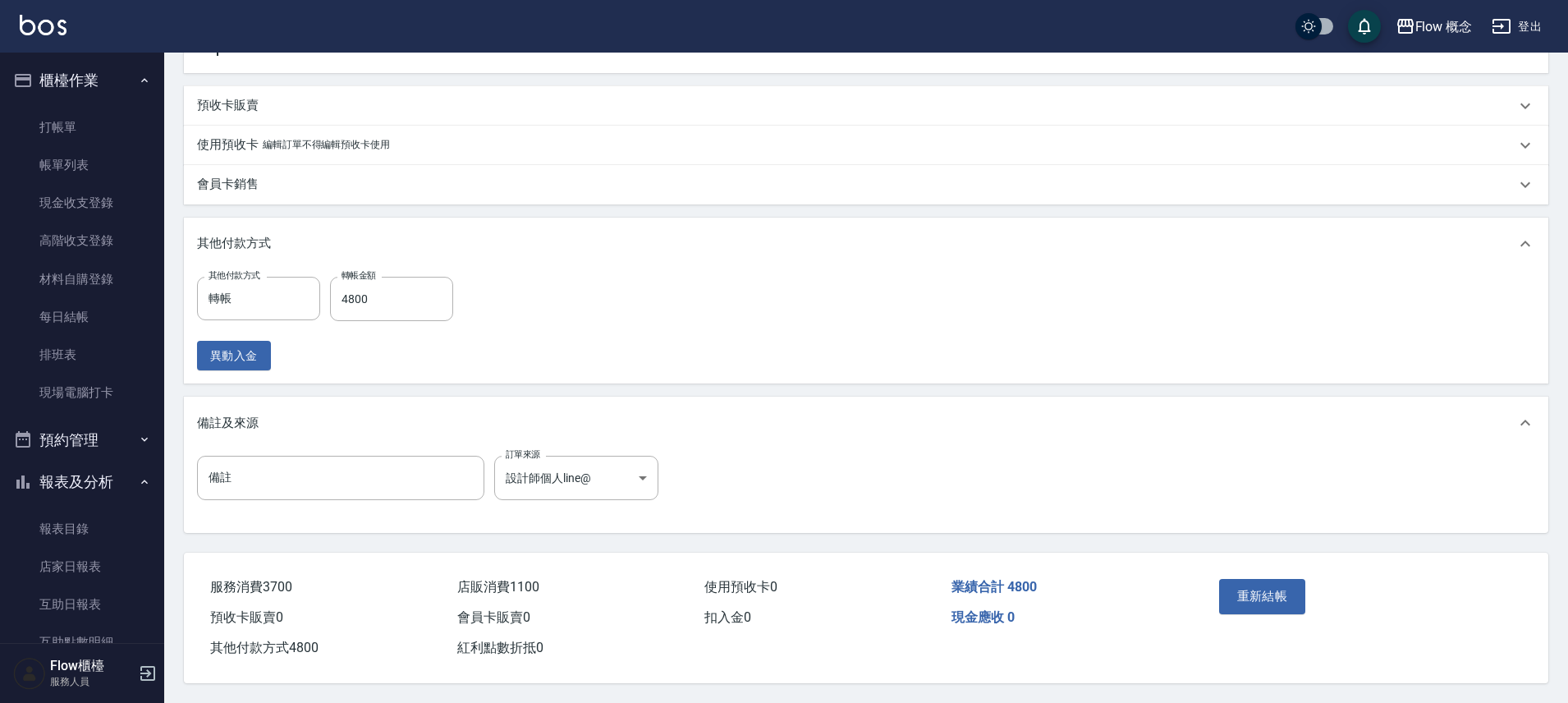
scroll to position [681, 0]
click at [1267, 590] on button "重新結帳" at bounding box center [1262, 596] width 87 height 34
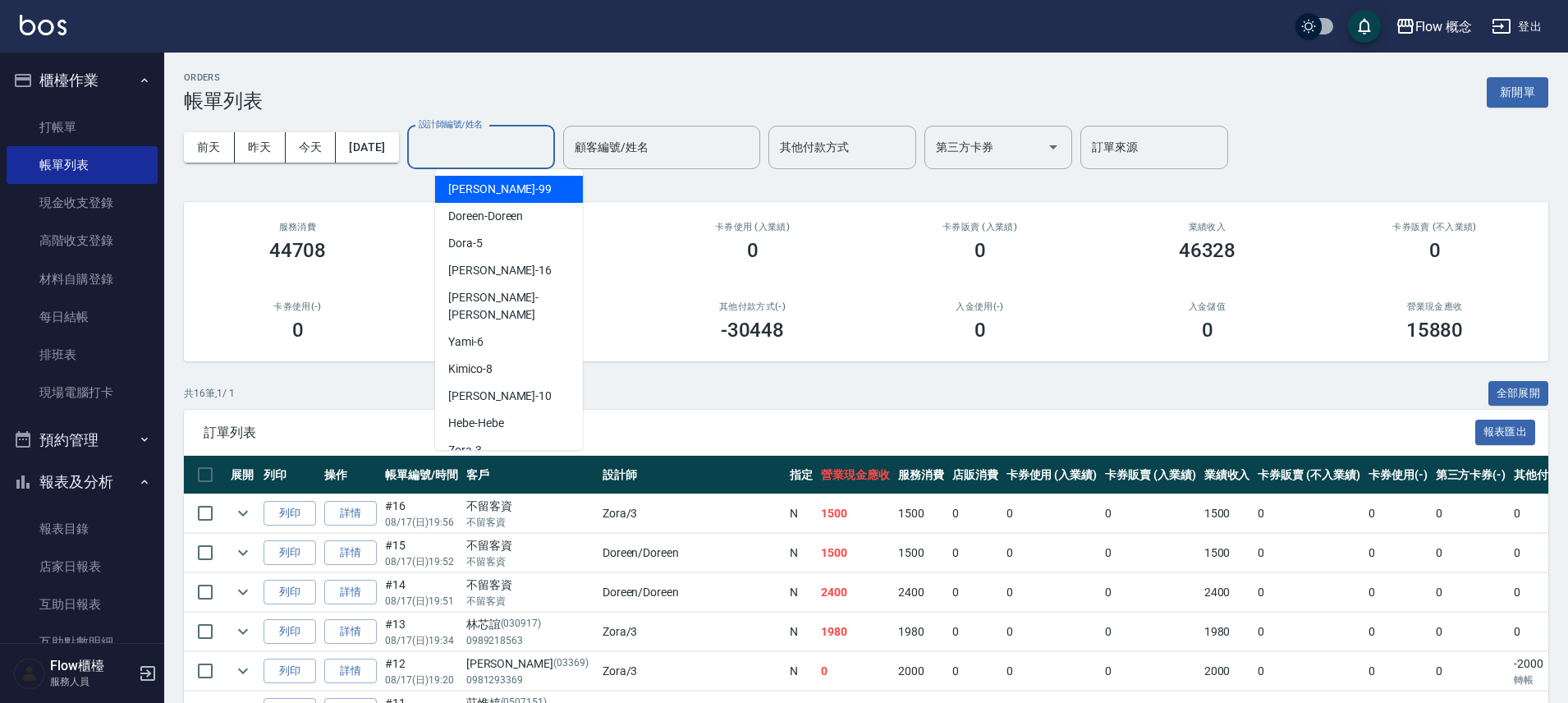
click at [494, 157] on input "設計師編號/姓名" at bounding box center [481, 147] width 133 height 29
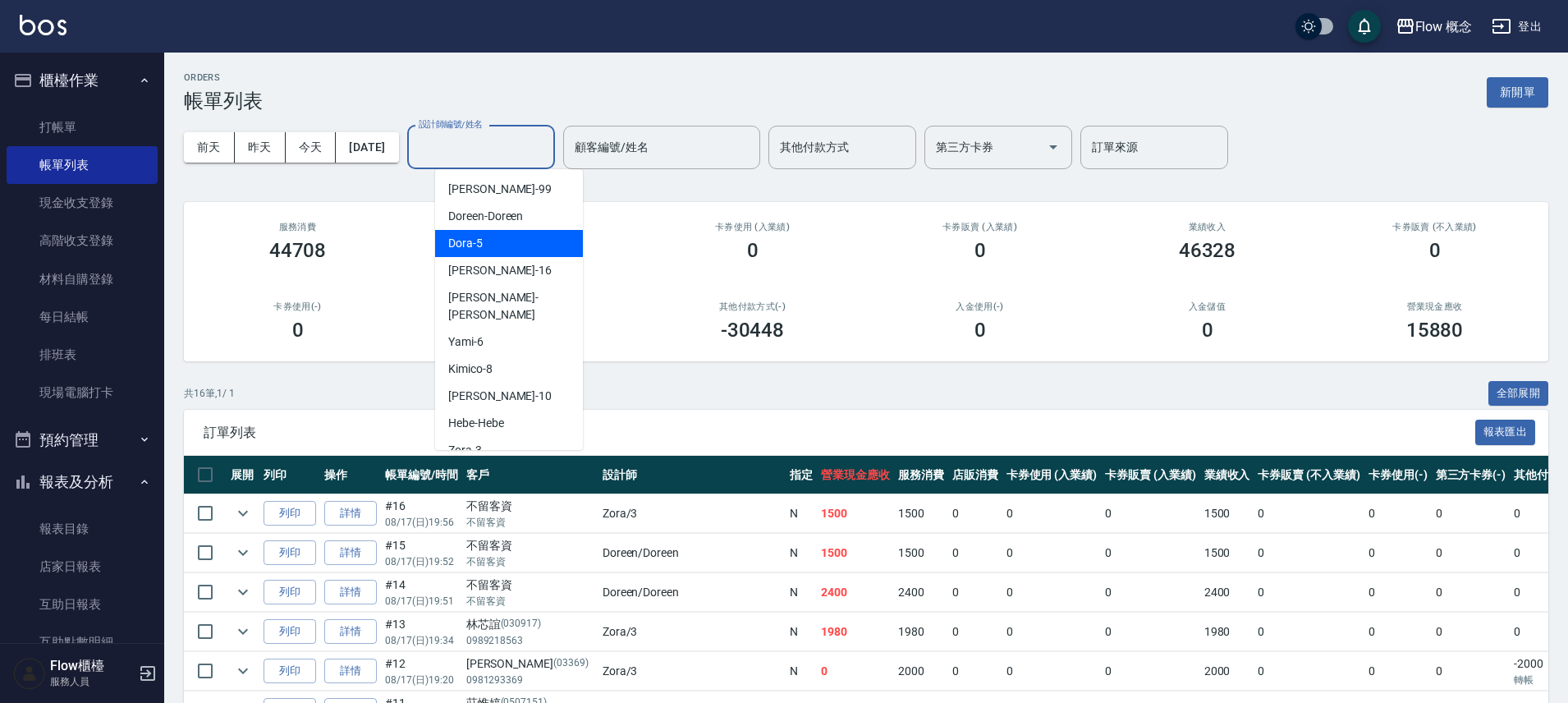
click at [481, 242] on span "Dora -5" at bounding box center [465, 243] width 34 height 18
type input "Dora-5"
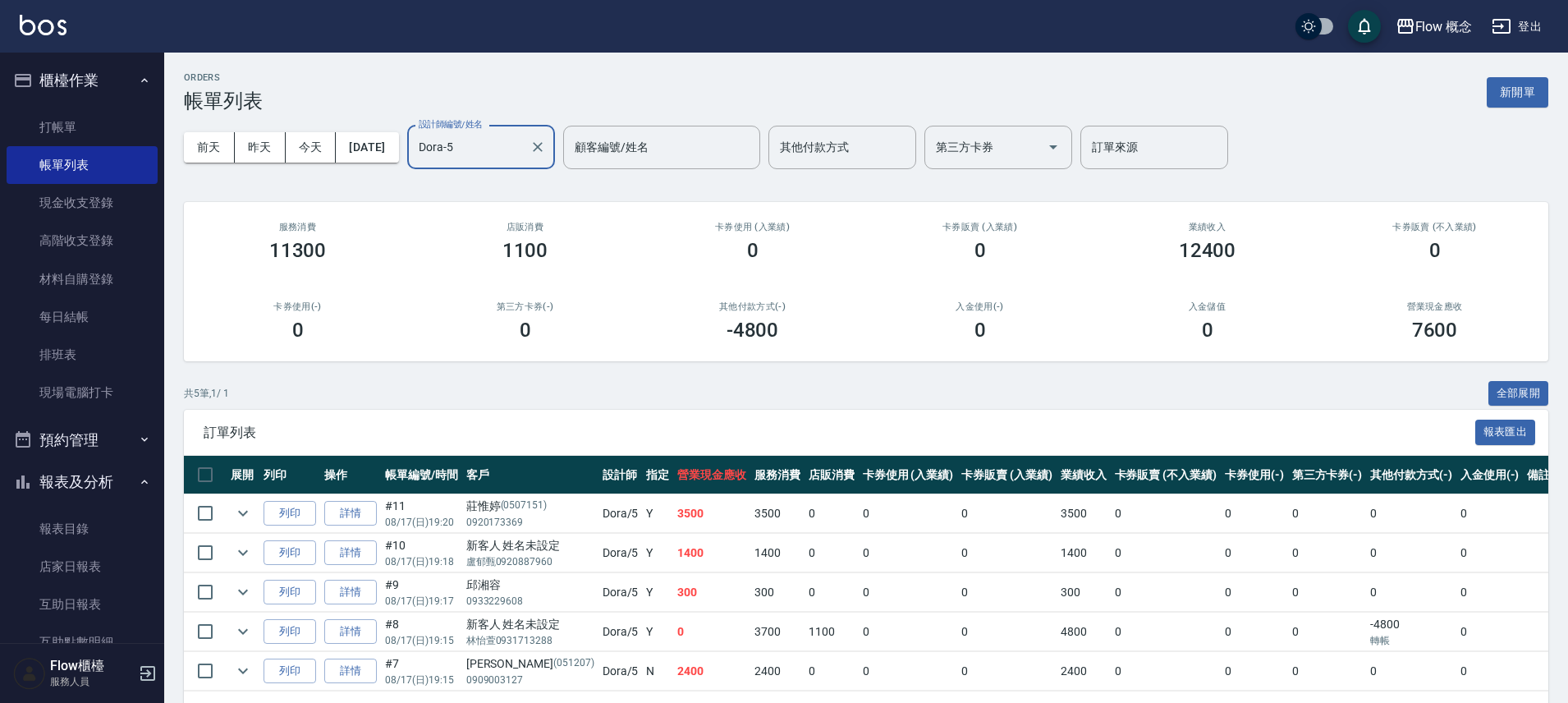
scroll to position [65, 0]
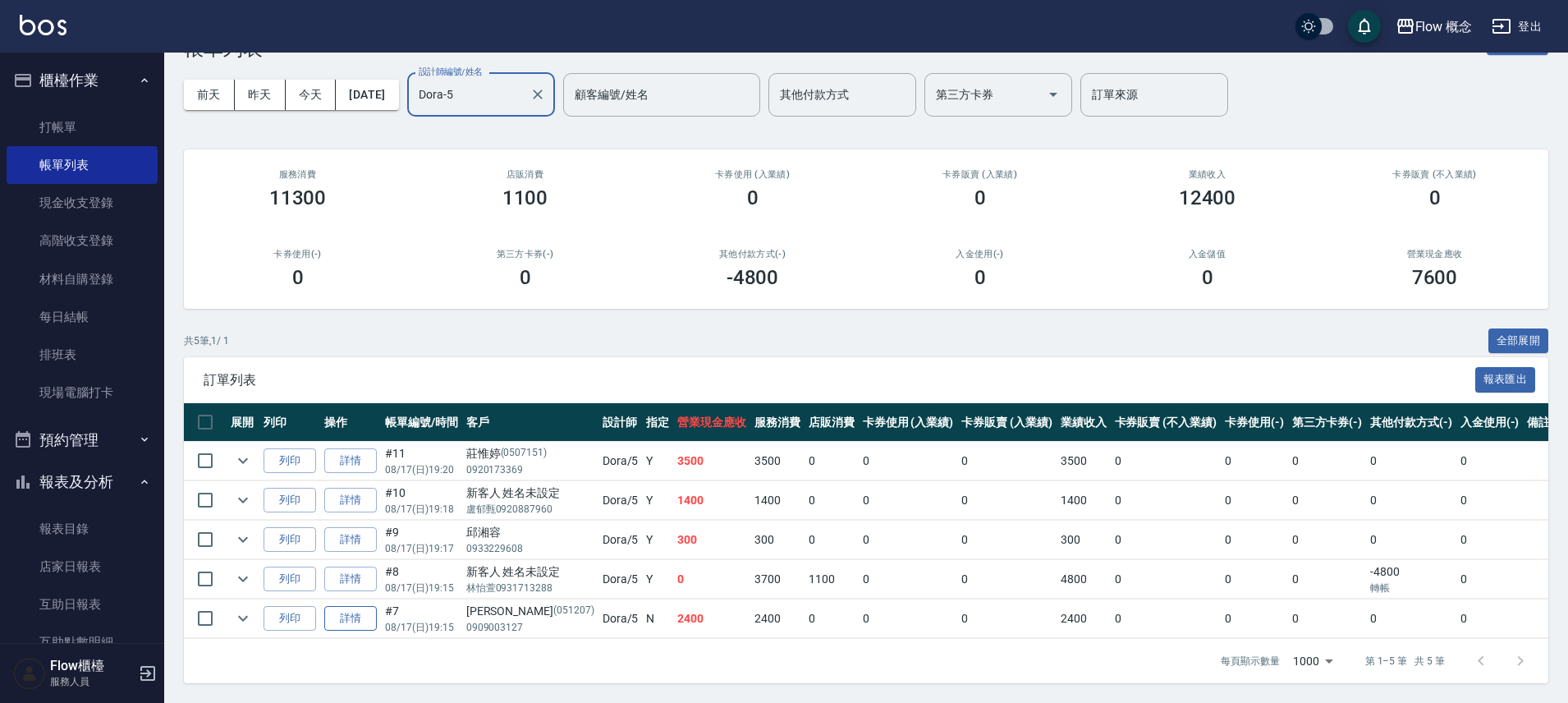
click at [371, 618] on link "詳情" at bounding box center [350, 619] width 53 height 25
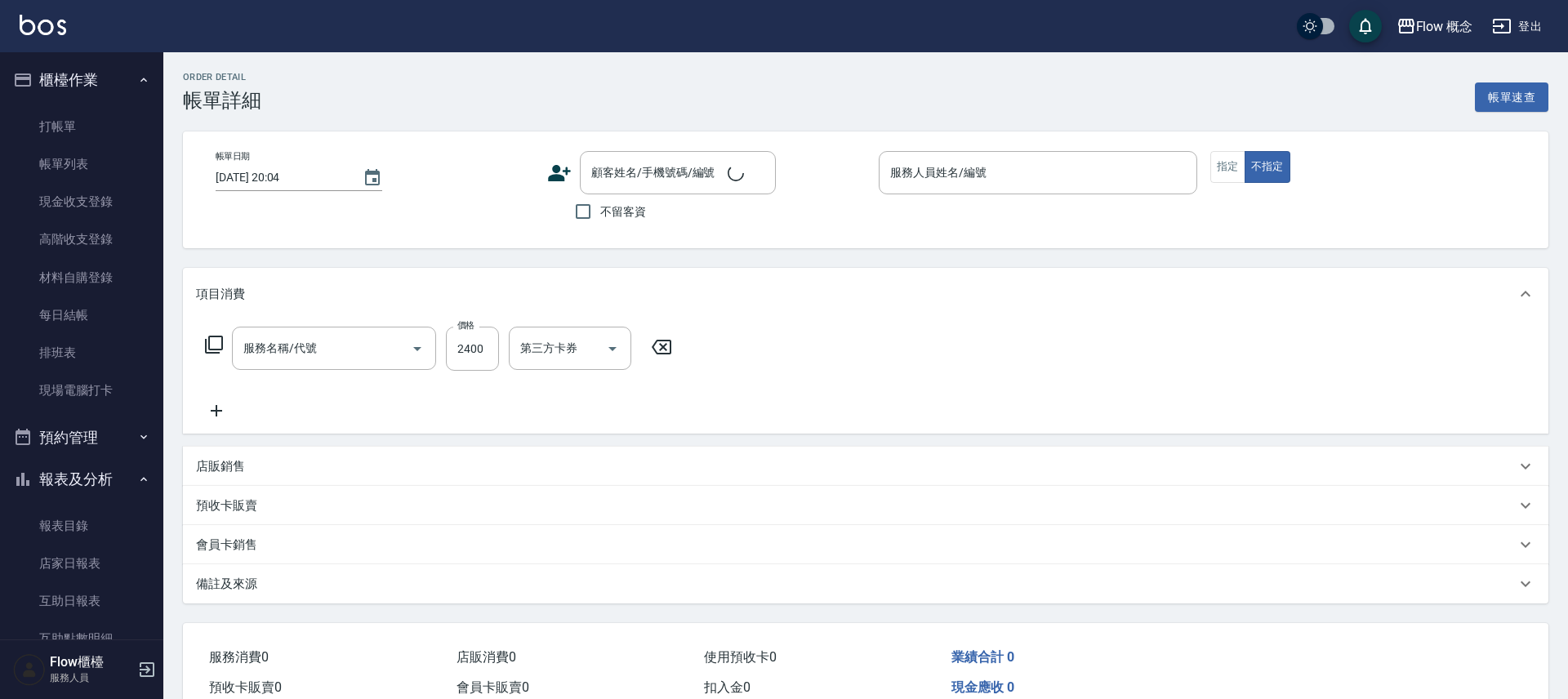
type input "2025/08/17 19:15"
type input "Dora-5"
type input "設計師原本客人"
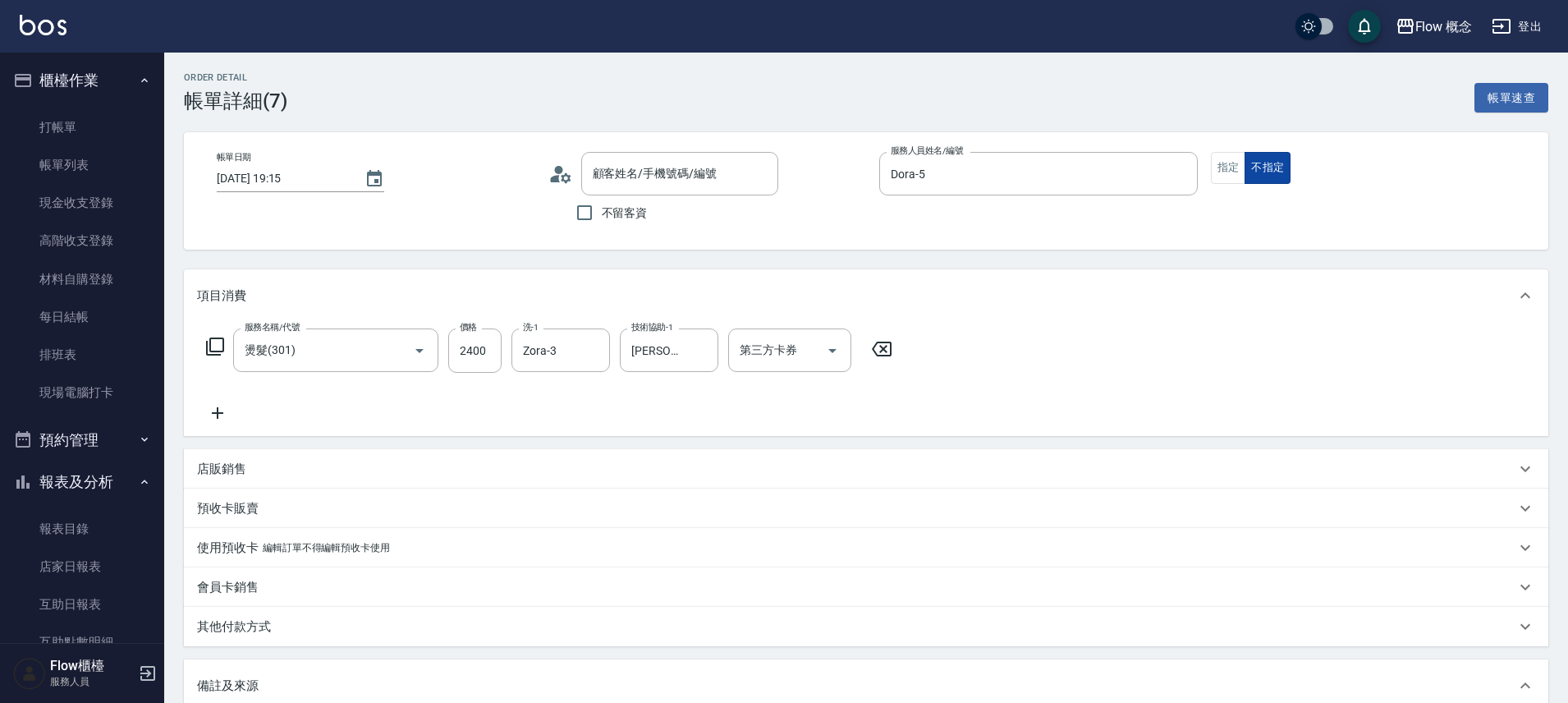
type input "連莞茹/0909003127/051207"
type input "燙髮(301)"
click at [1225, 170] on button "指定" at bounding box center [1229, 168] width 35 height 32
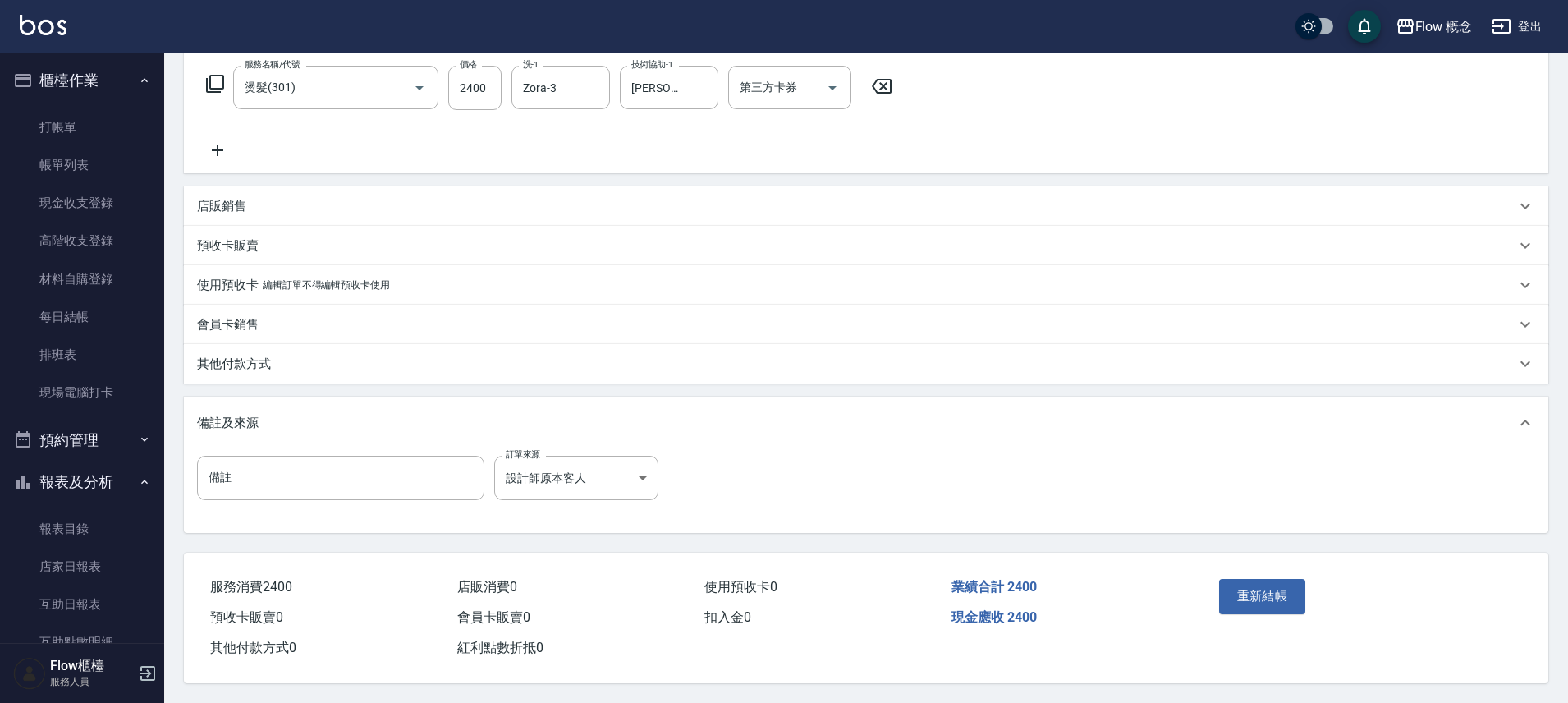
scroll to position [270, 0]
click at [1238, 586] on button "重新結帳" at bounding box center [1262, 596] width 87 height 34
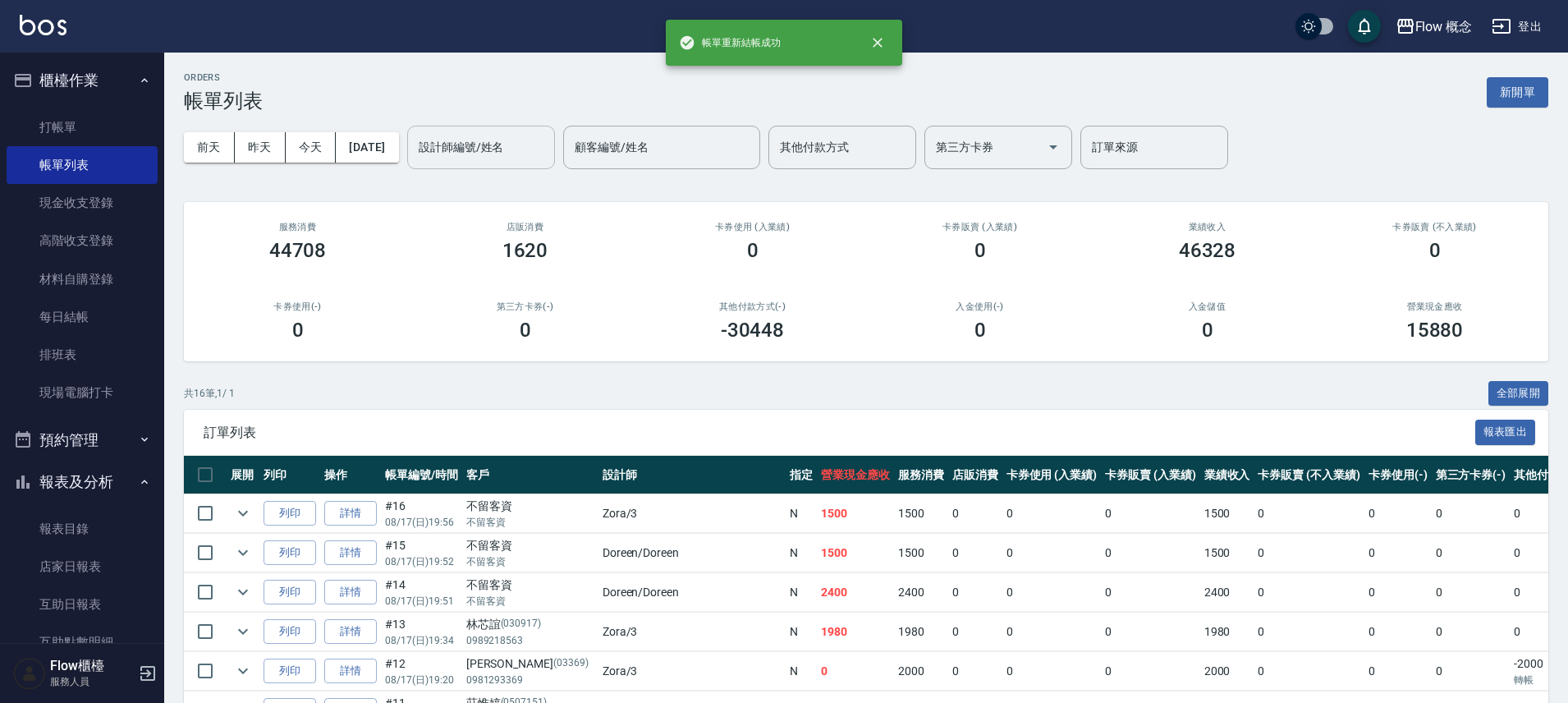
click at [531, 158] on input "設計師編號/姓名" at bounding box center [481, 147] width 133 height 29
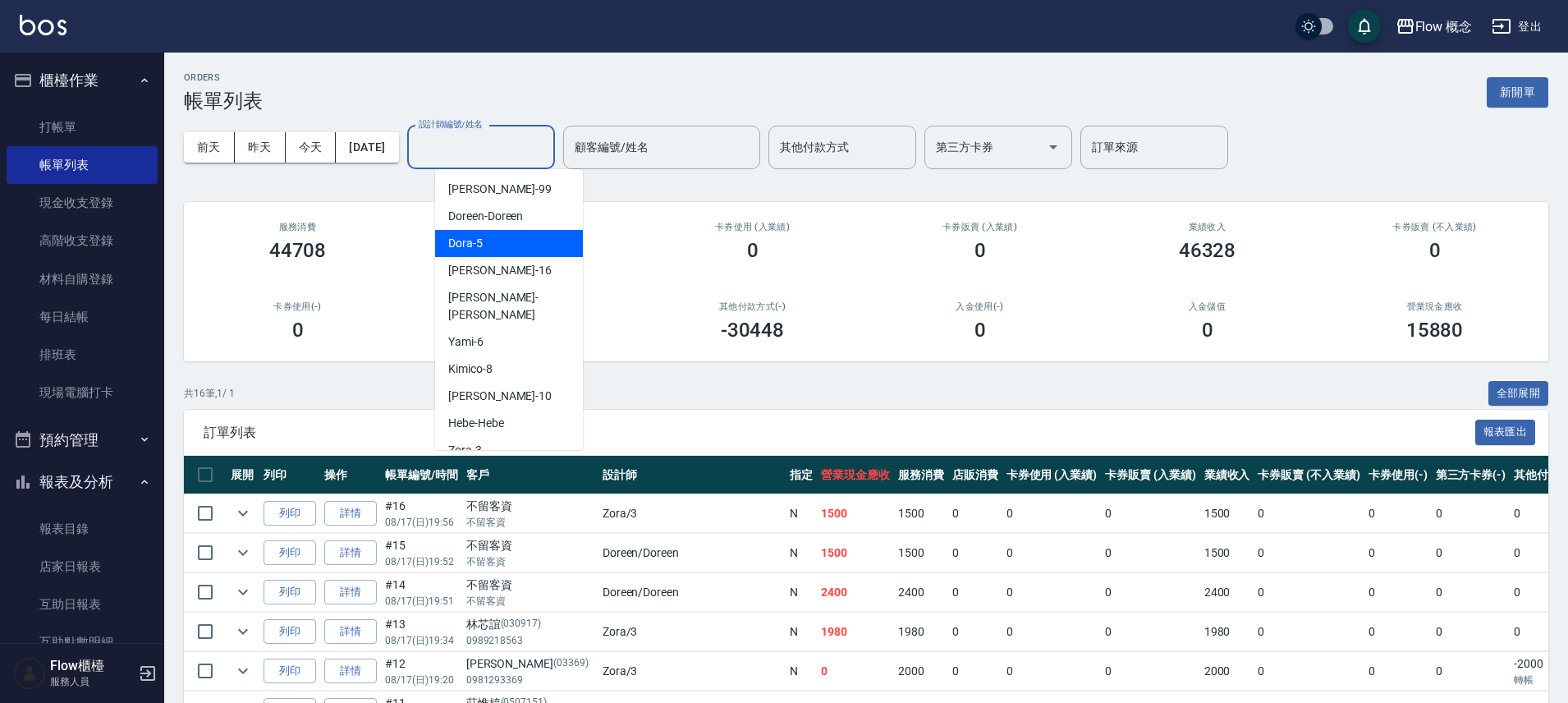
click at [509, 247] on div "Dora -5" at bounding box center [509, 243] width 148 height 27
type input "Dora-5"
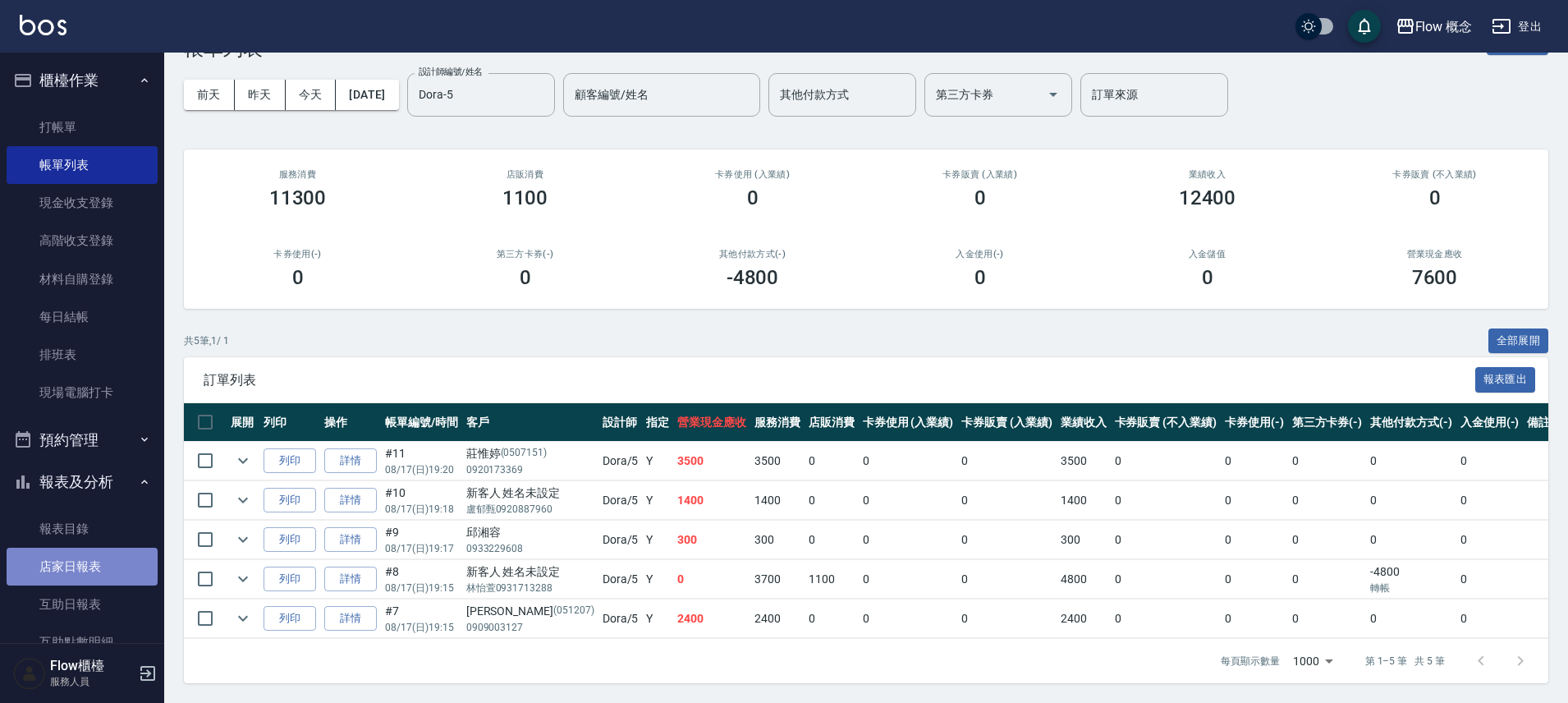
click at [105, 554] on link "店家日報表" at bounding box center [82, 566] width 151 height 38
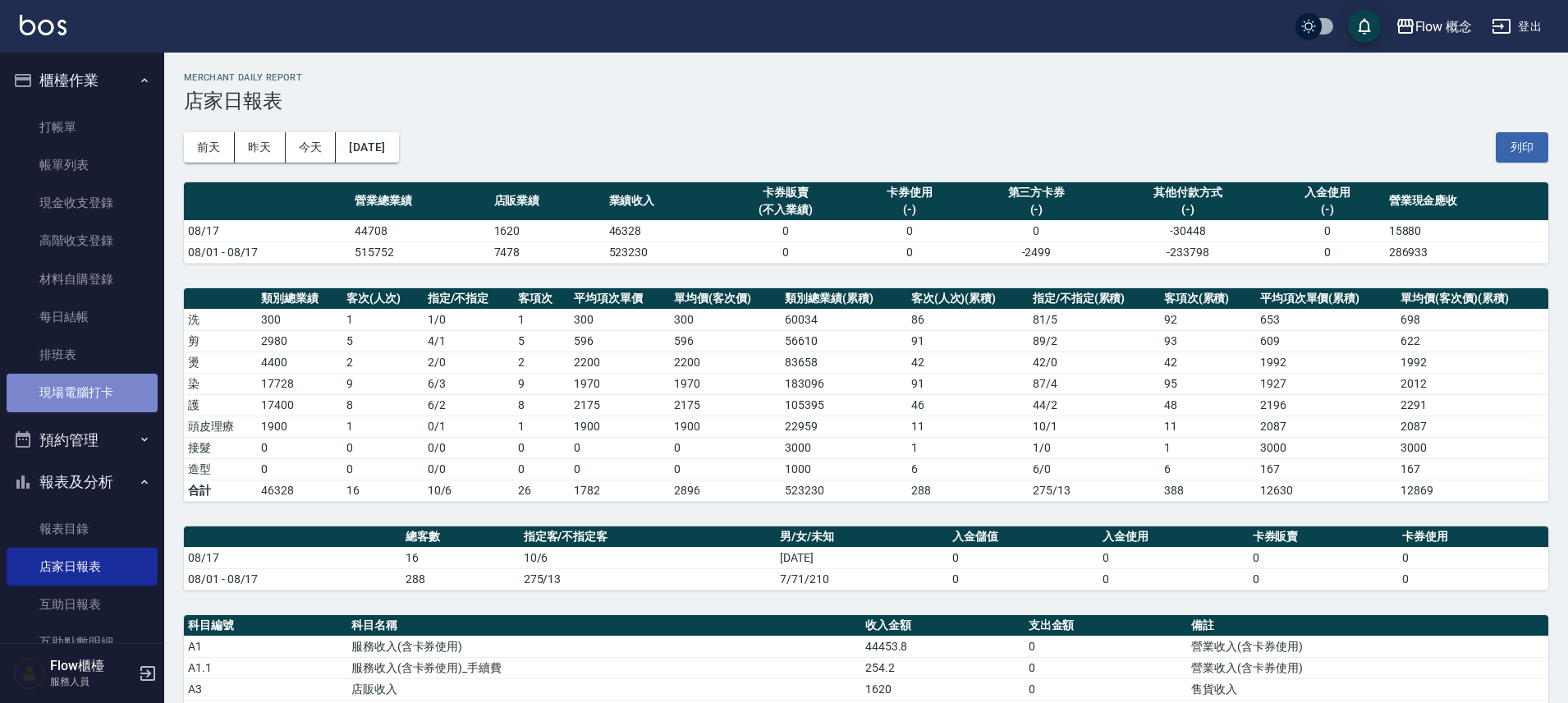
click at [83, 393] on link "現場電腦打卡" at bounding box center [82, 392] width 151 height 38
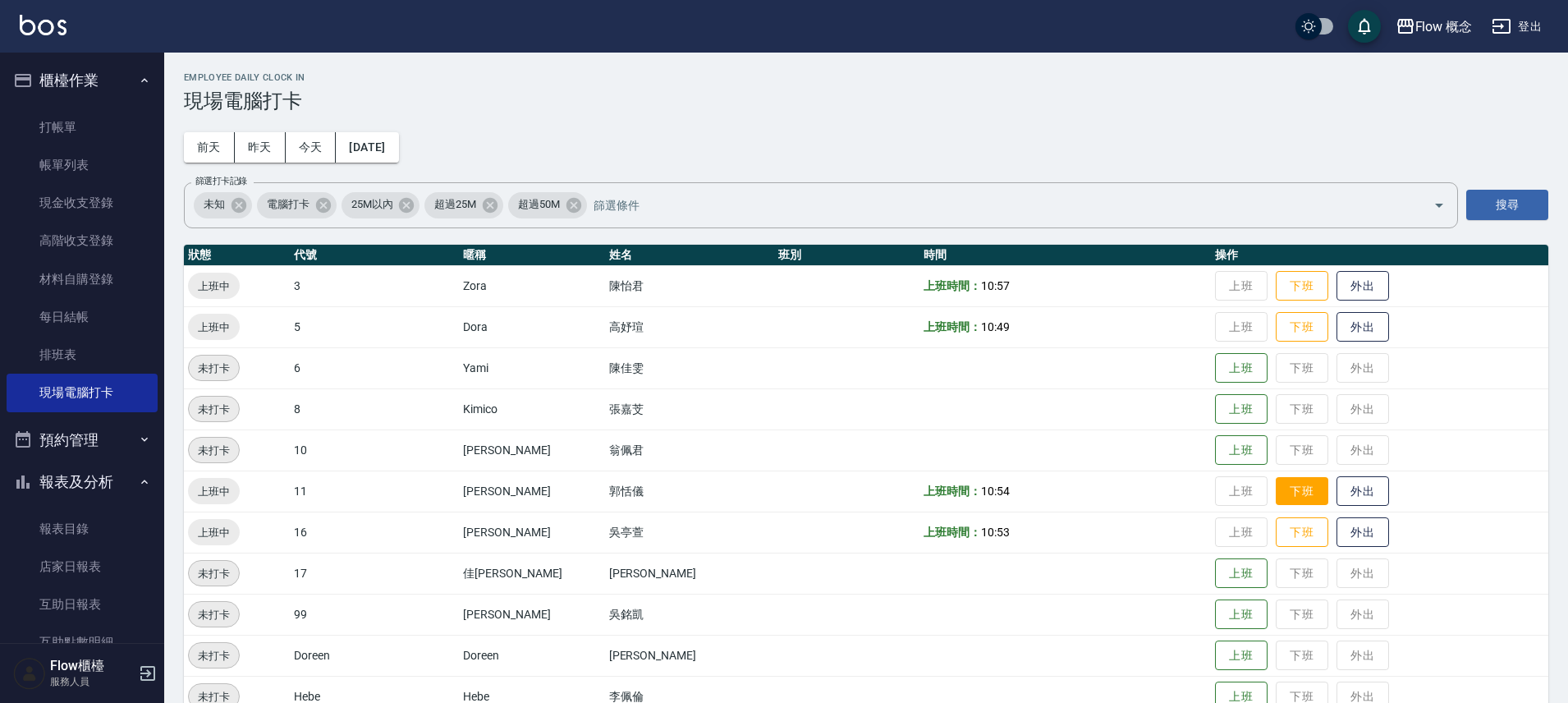
click at [1275, 496] on button "下班" at bounding box center [1302, 491] width 53 height 29
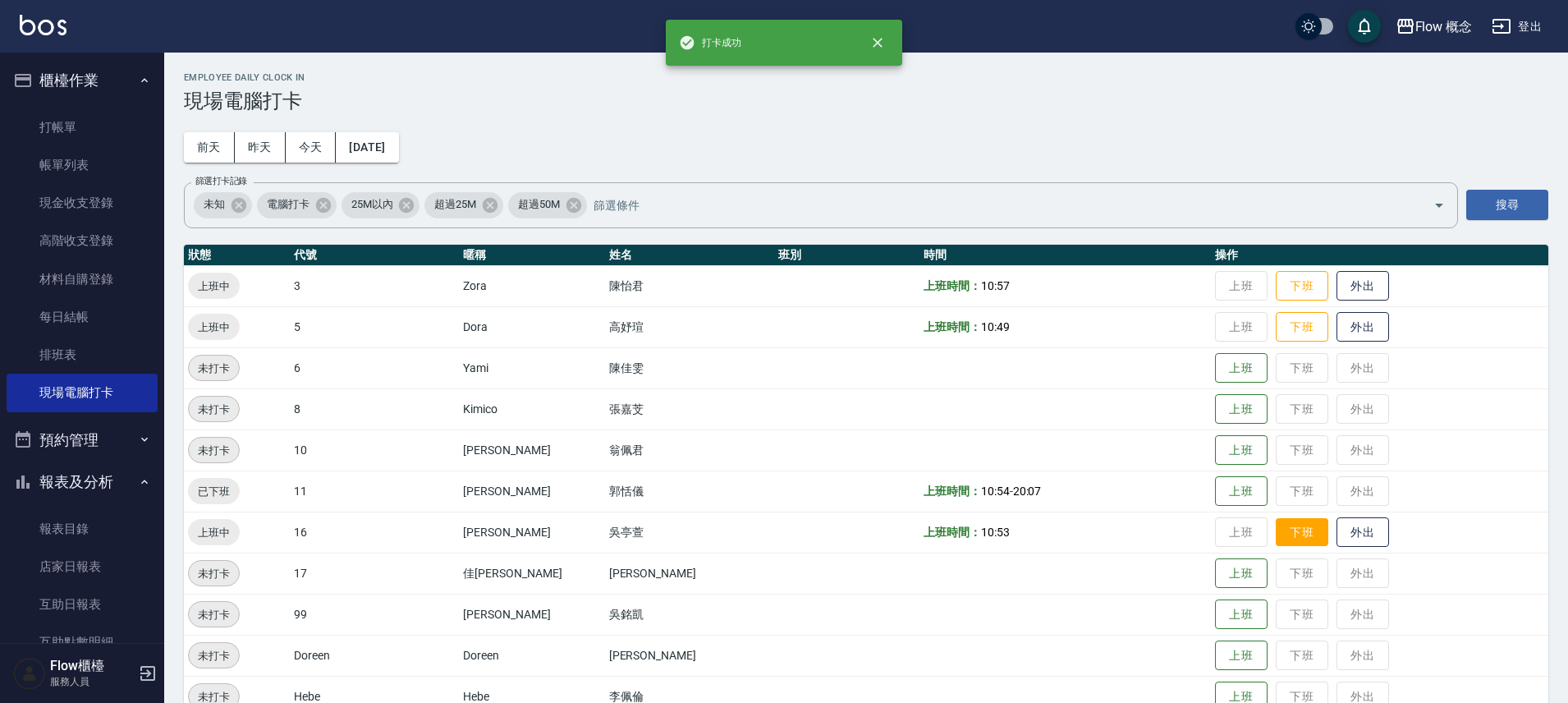
click at [1275, 535] on button "下班" at bounding box center [1302, 533] width 53 height 29
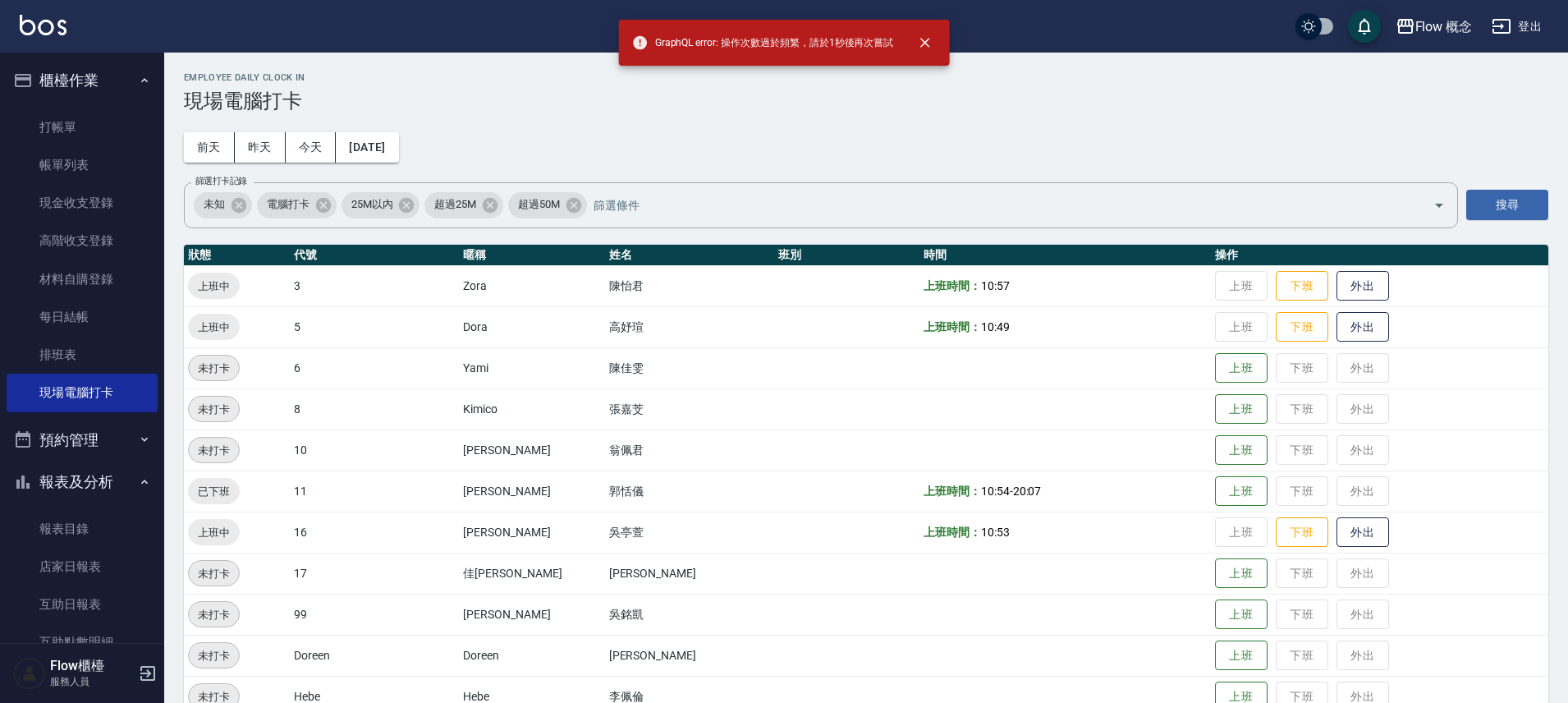
click at [1261, 255] on th "操作" at bounding box center [1380, 256] width 337 height 21
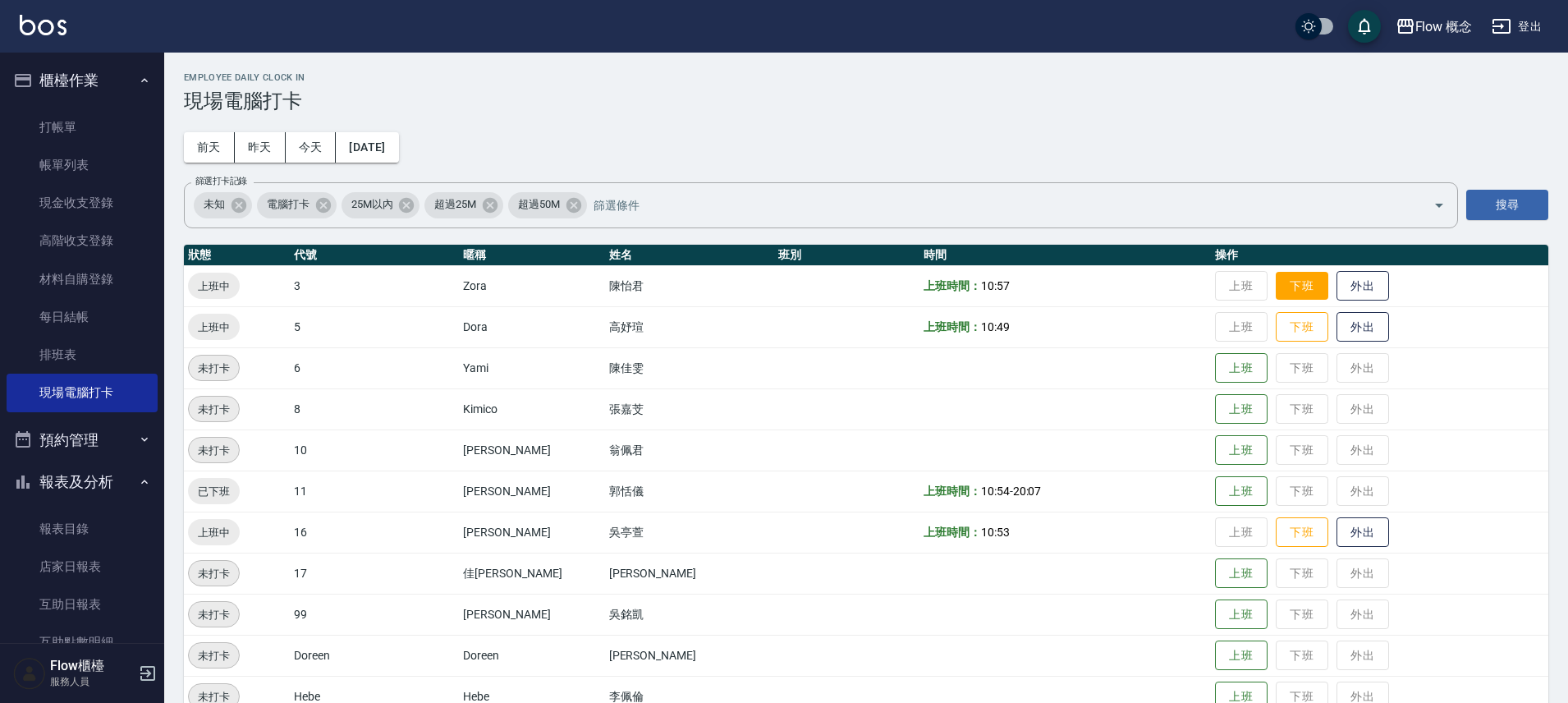
click at [1275, 272] on button "下班" at bounding box center [1302, 286] width 53 height 29
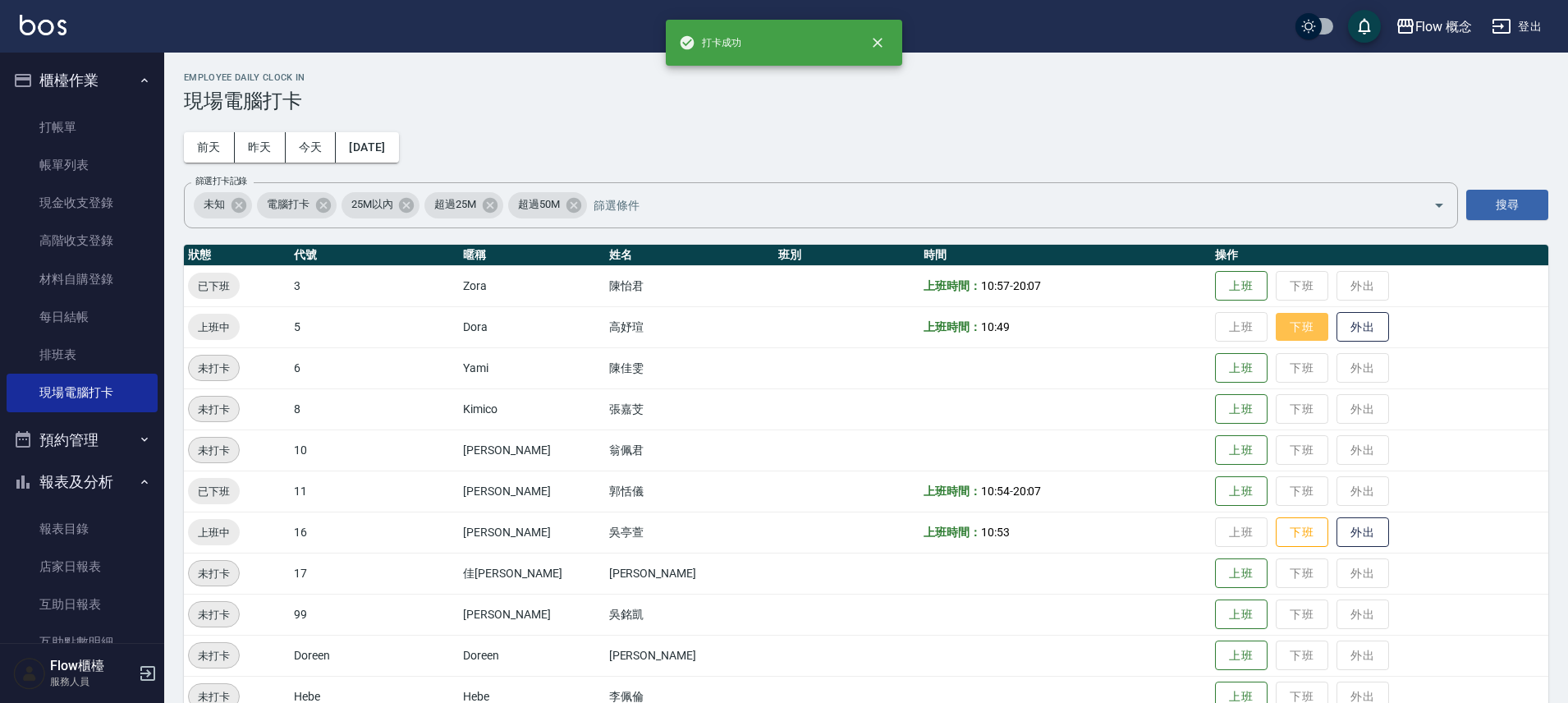
click at [1275, 315] on button "下班" at bounding box center [1302, 327] width 53 height 29
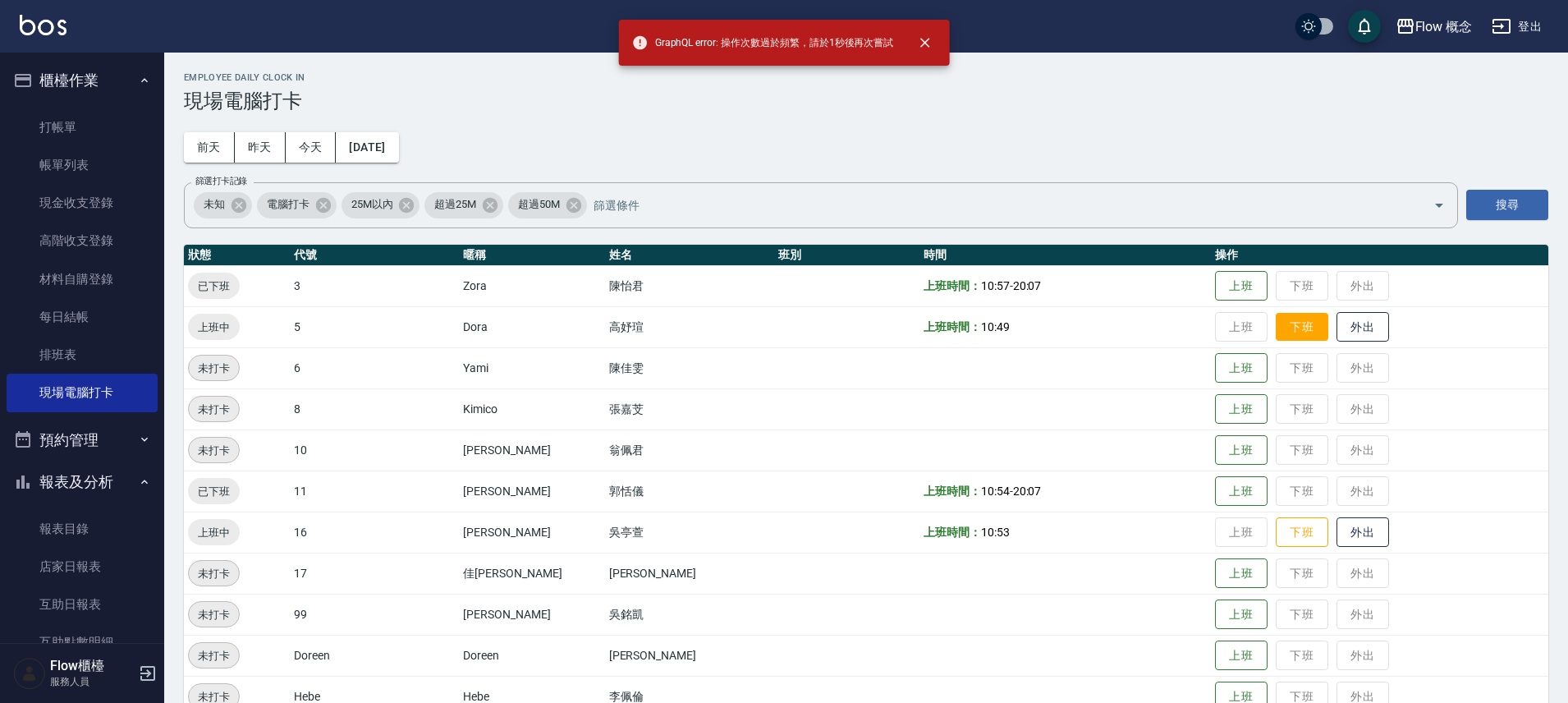
click at [1275, 332] on button "下班" at bounding box center [1302, 327] width 53 height 29
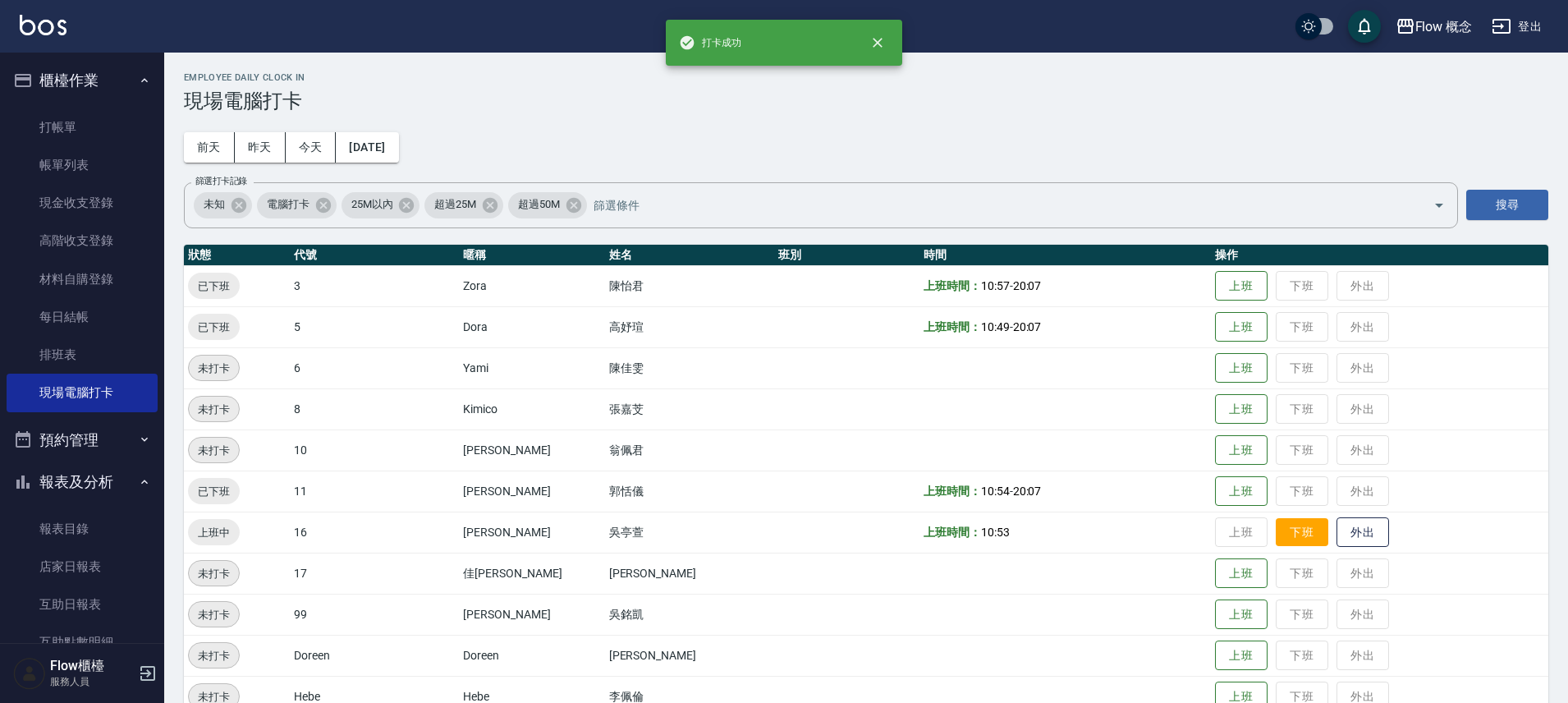
click at [1275, 530] on button "下班" at bounding box center [1302, 533] width 53 height 29
